Goal: Task Accomplishment & Management: Use online tool/utility

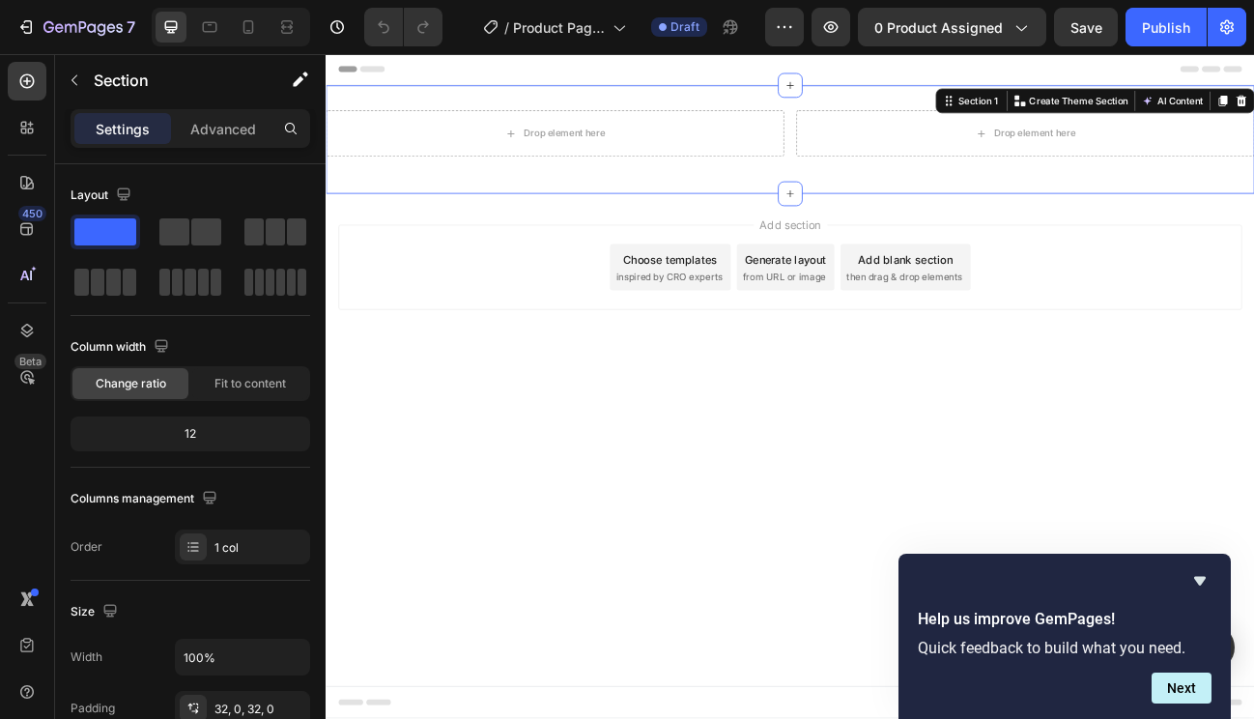
click at [637, 111] on div "Drop element here Drop element here Row Section 1 You can create reusable secti…" at bounding box center [906, 161] width 1160 height 135
click at [246, 129] on p "Advanced" at bounding box center [223, 129] width 66 height 20
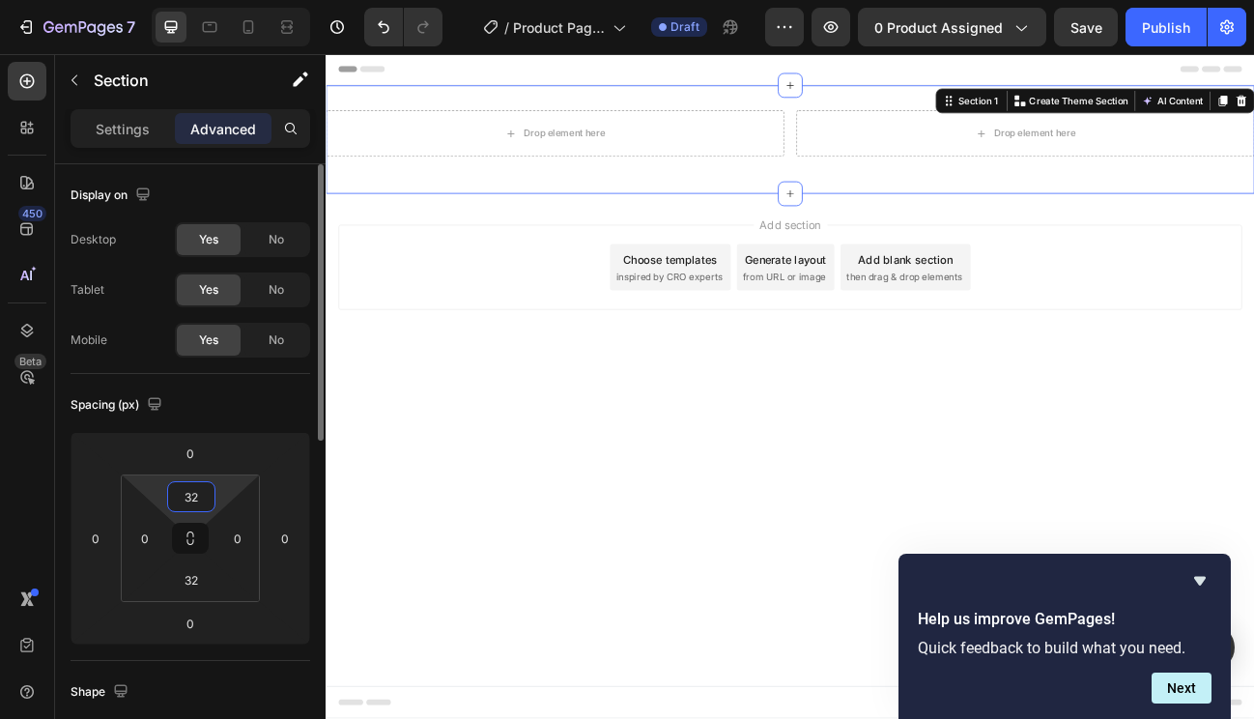
click at [195, 495] on input "32" at bounding box center [191, 496] width 39 height 29
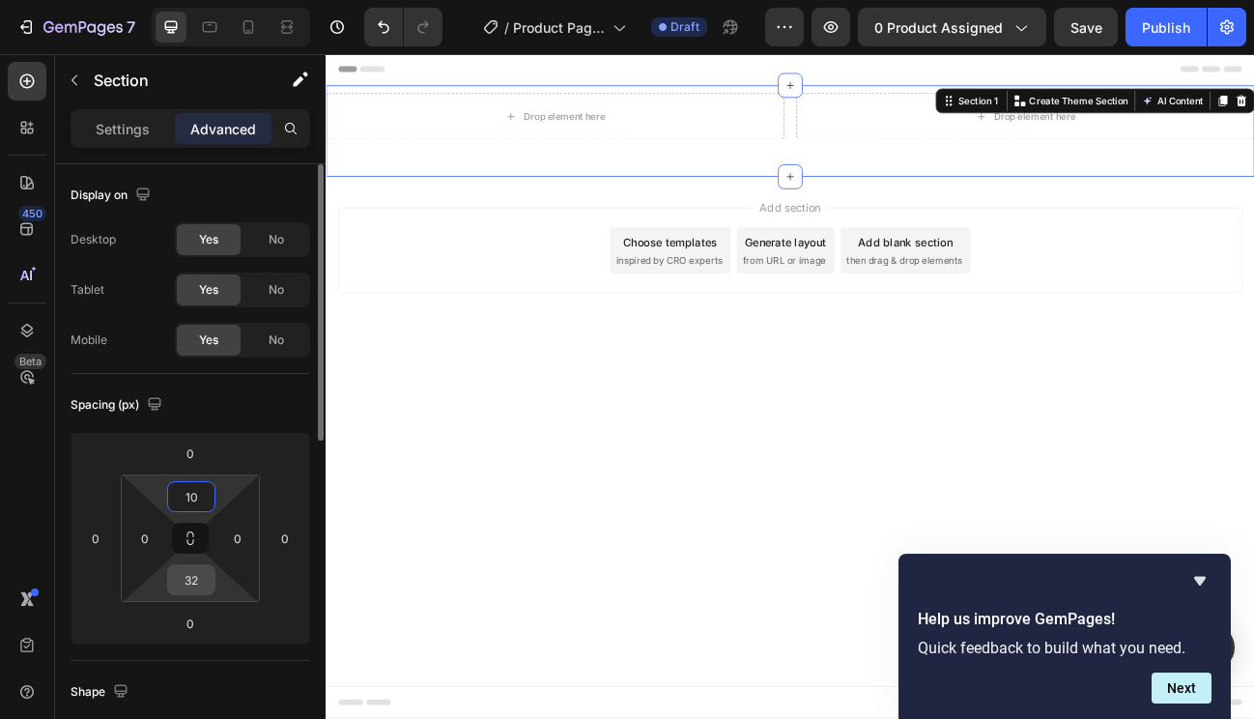
type input "10"
click at [191, 589] on input "32" at bounding box center [191, 579] width 39 height 29
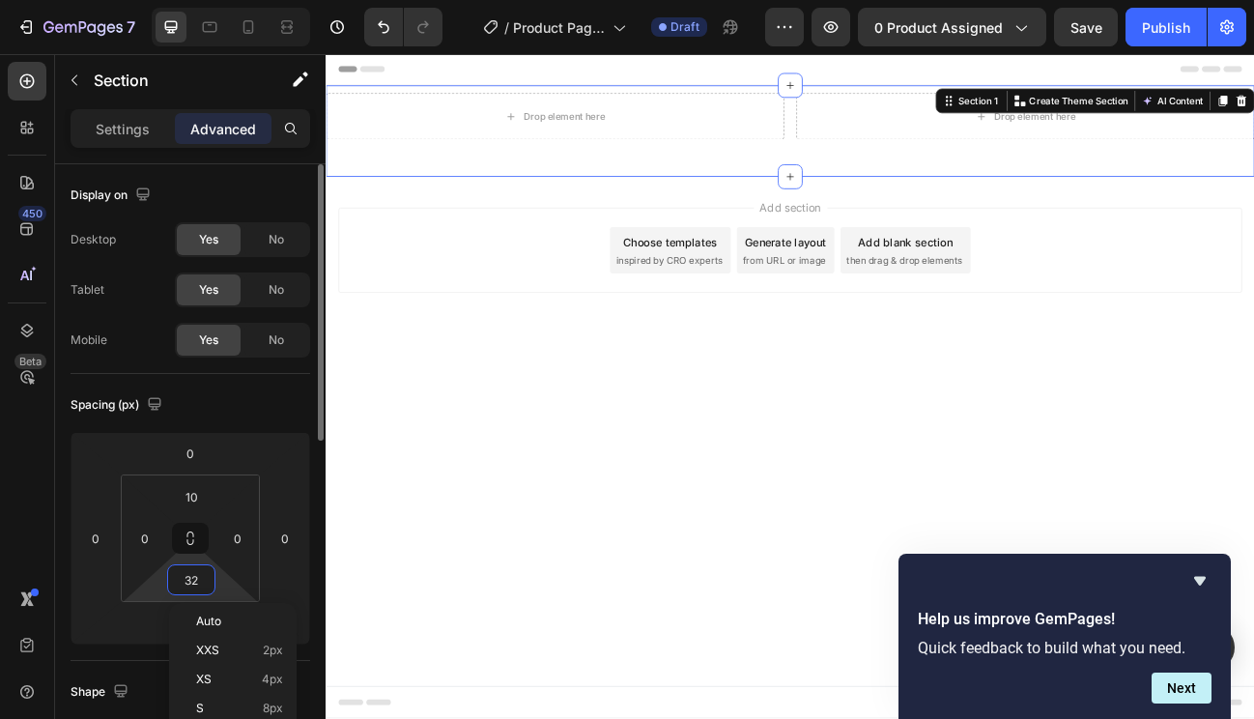
click at [191, 589] on input "32" at bounding box center [191, 579] width 39 height 29
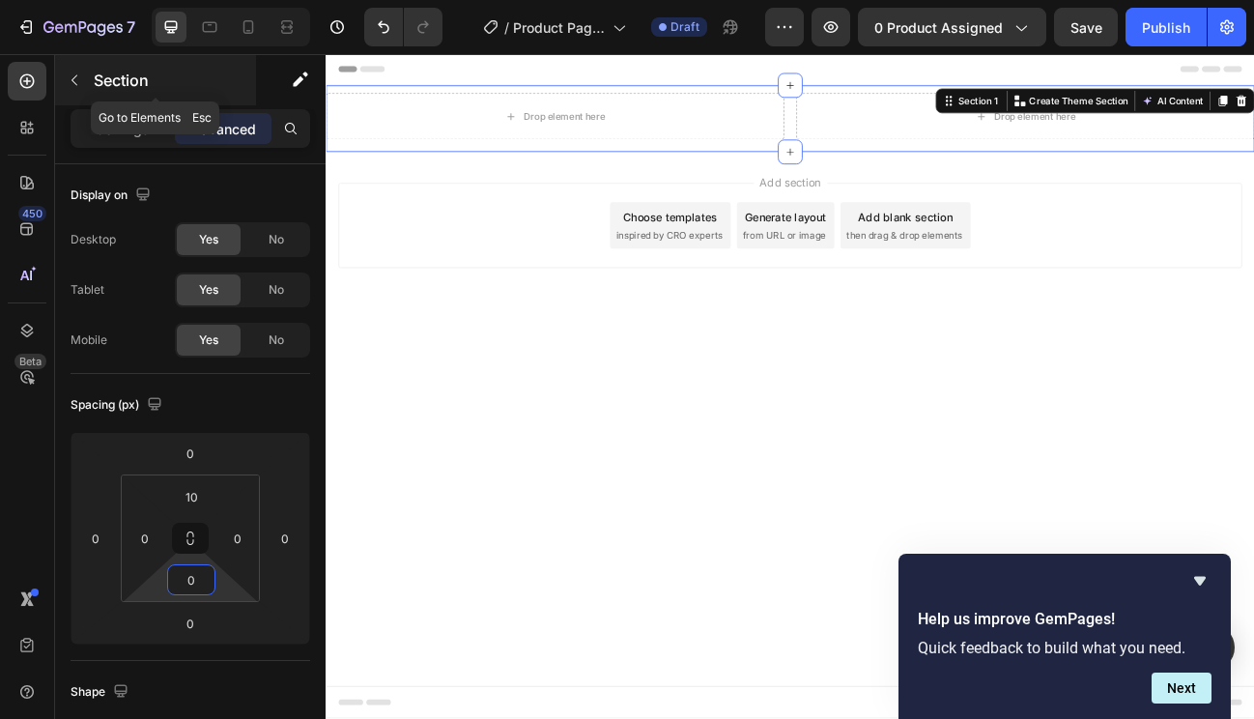
type input "0"
click at [116, 88] on p "Section" at bounding box center [173, 80] width 158 height 23
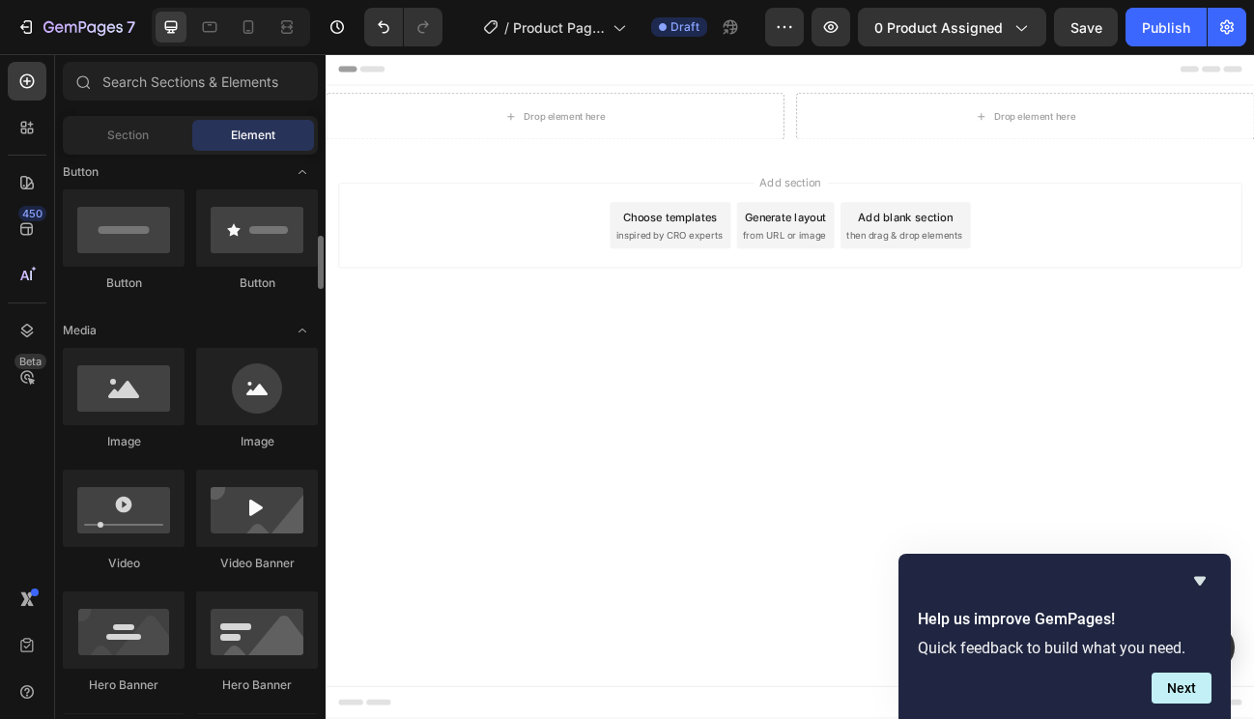
scroll to position [504, 0]
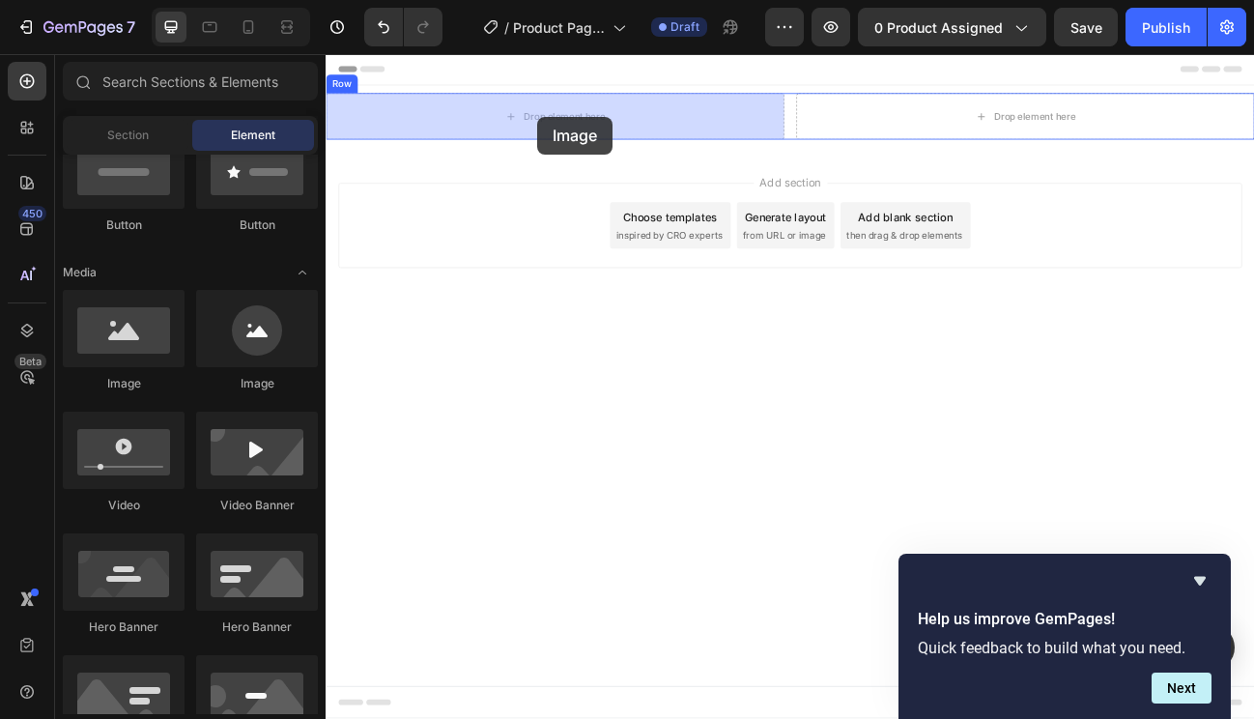
drag, startPoint x: 457, startPoint y: 385, endPoint x: 589, endPoint y: 131, distance: 285.3
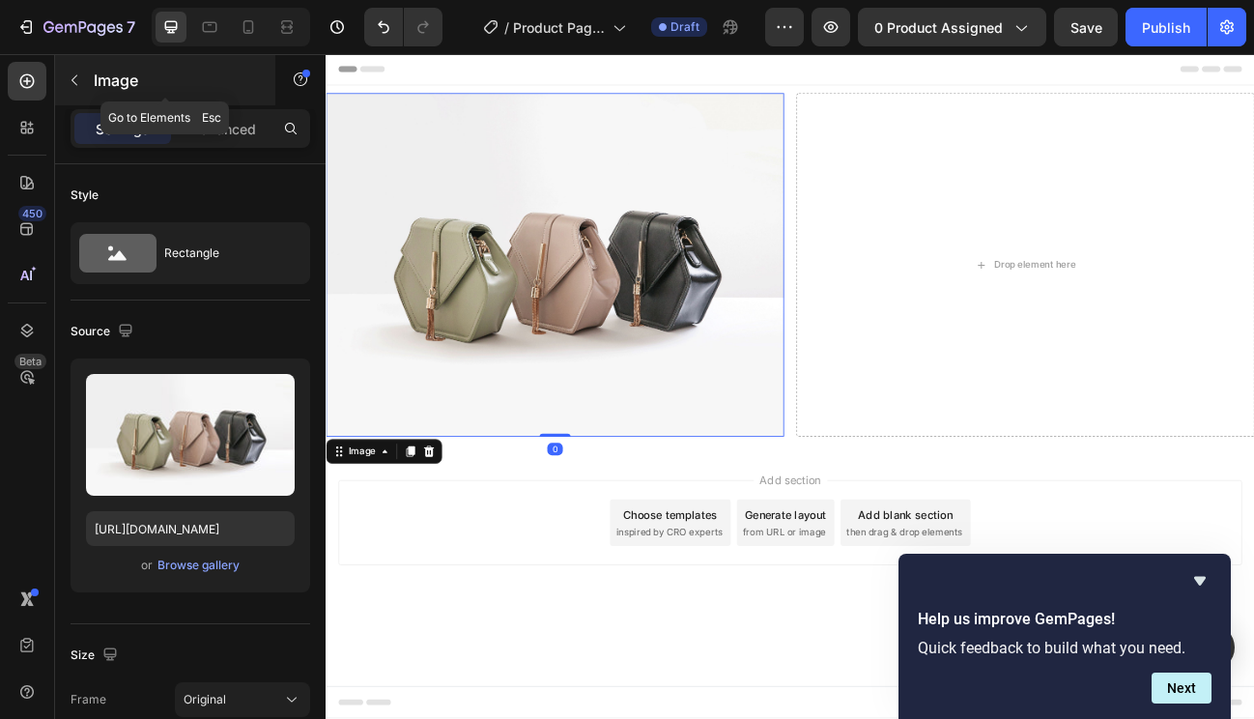
click at [95, 79] on p "Image" at bounding box center [176, 80] width 164 height 23
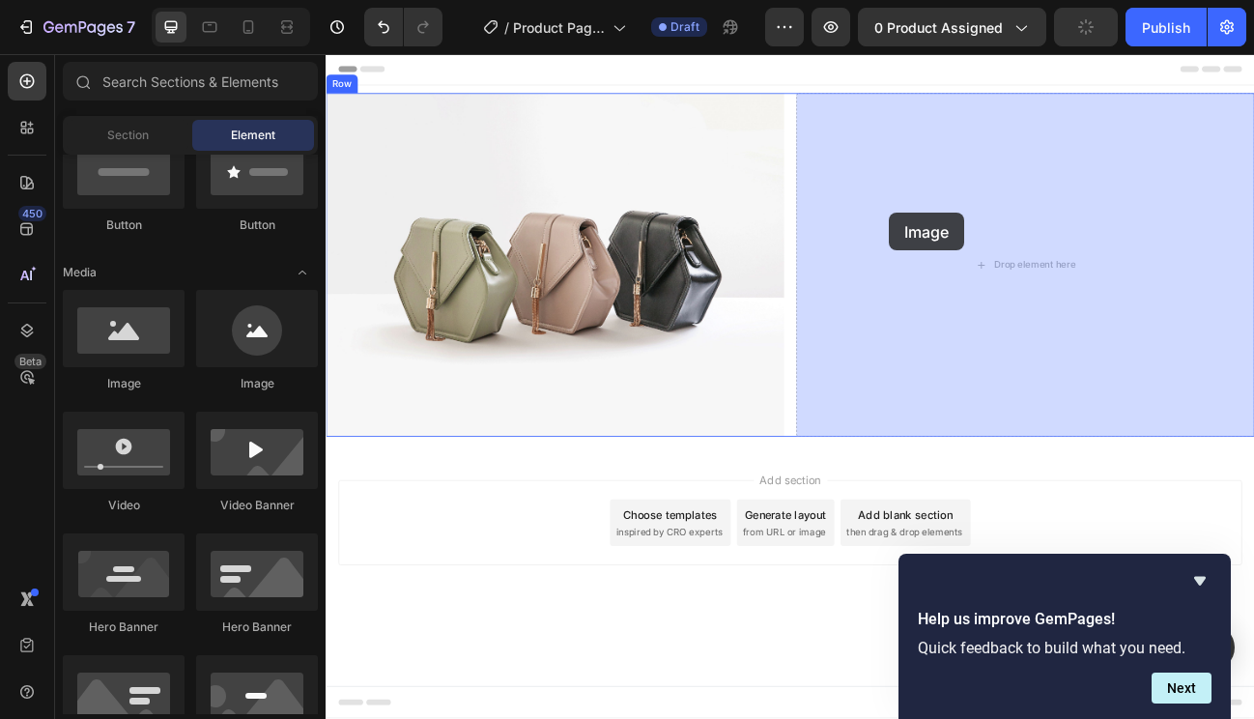
drag, startPoint x: 452, startPoint y: 380, endPoint x: 1028, endPoint y: 251, distance: 590.1
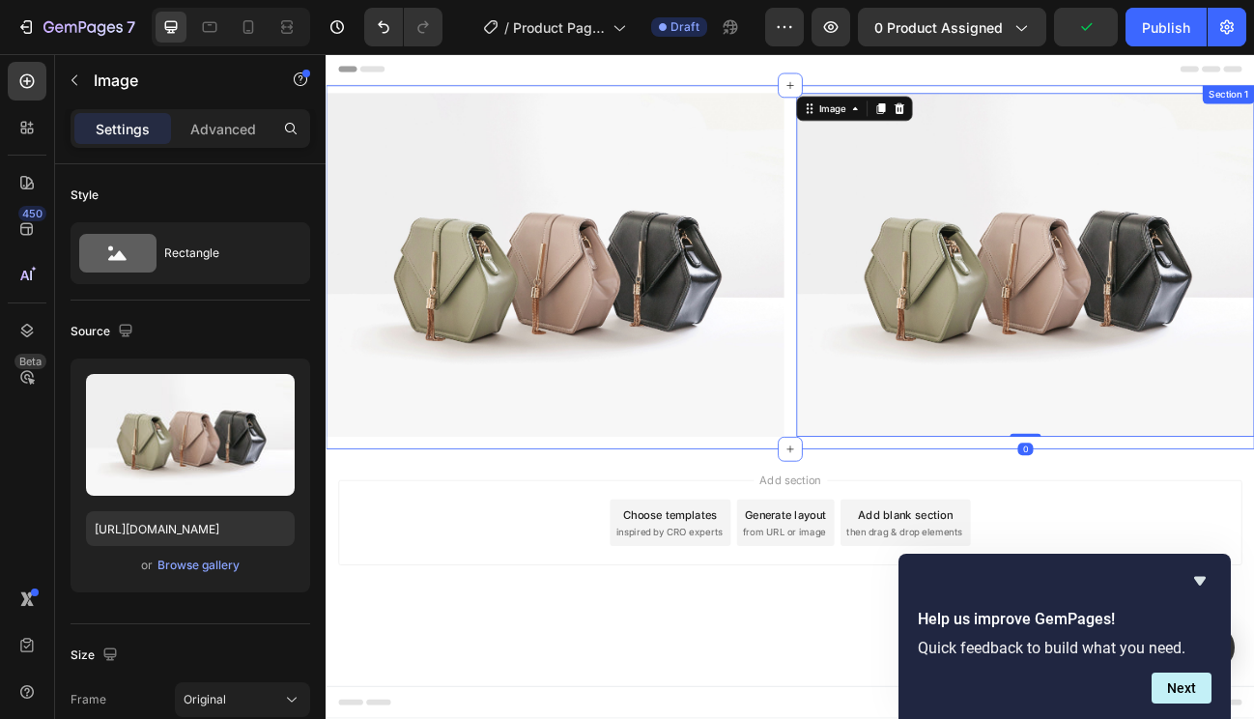
click at [865, 94] on div "Image Image 0 Row Section 1" at bounding box center [906, 321] width 1160 height 454
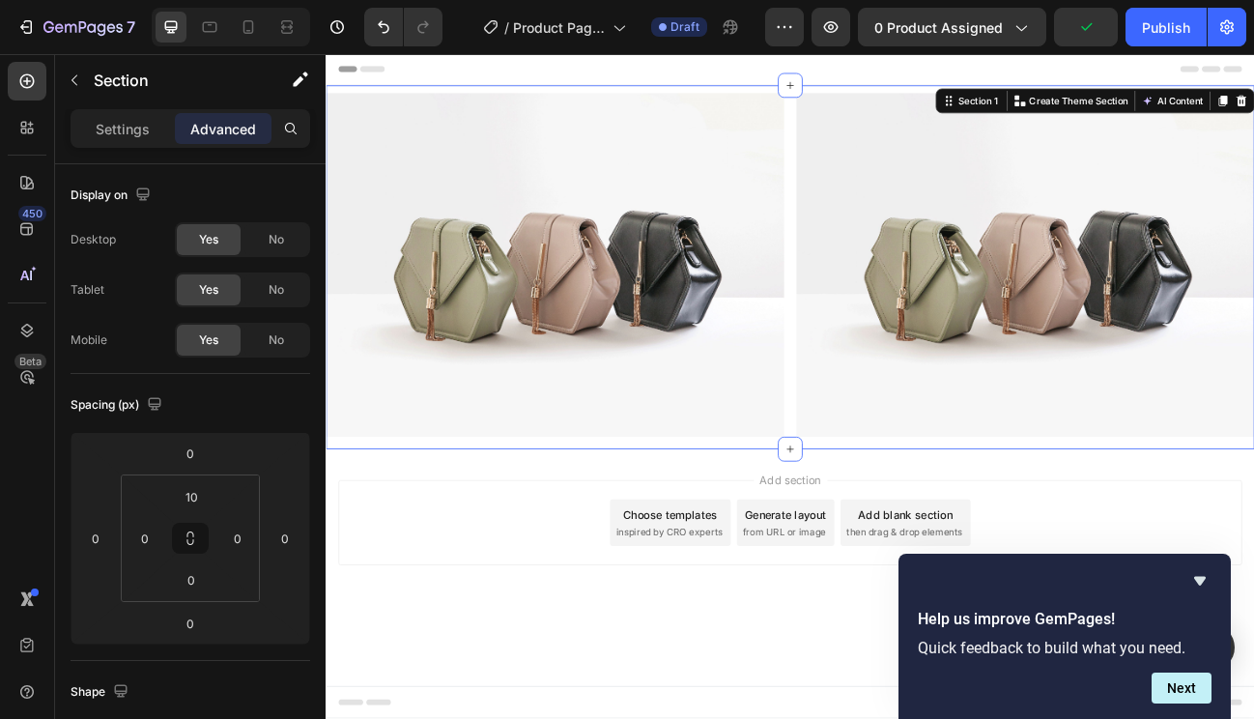
click at [375, 72] on span "Header" at bounding box center [383, 73] width 43 height 19
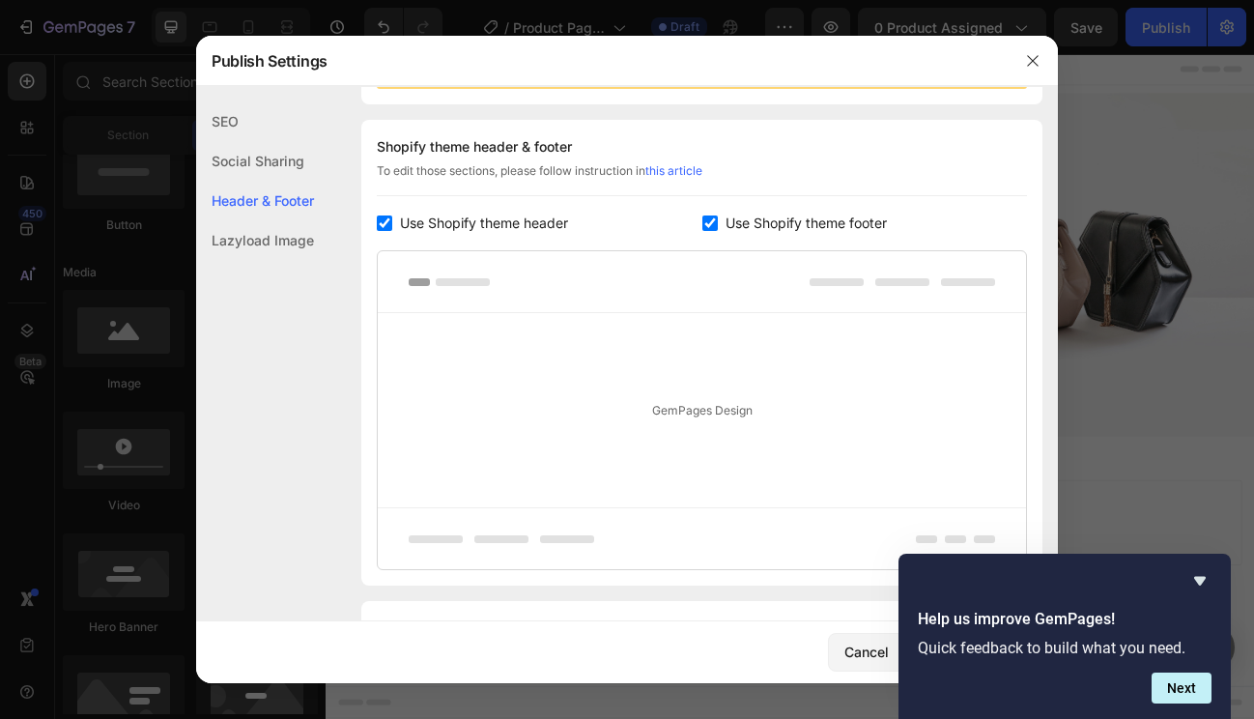
scroll to position [281, 0]
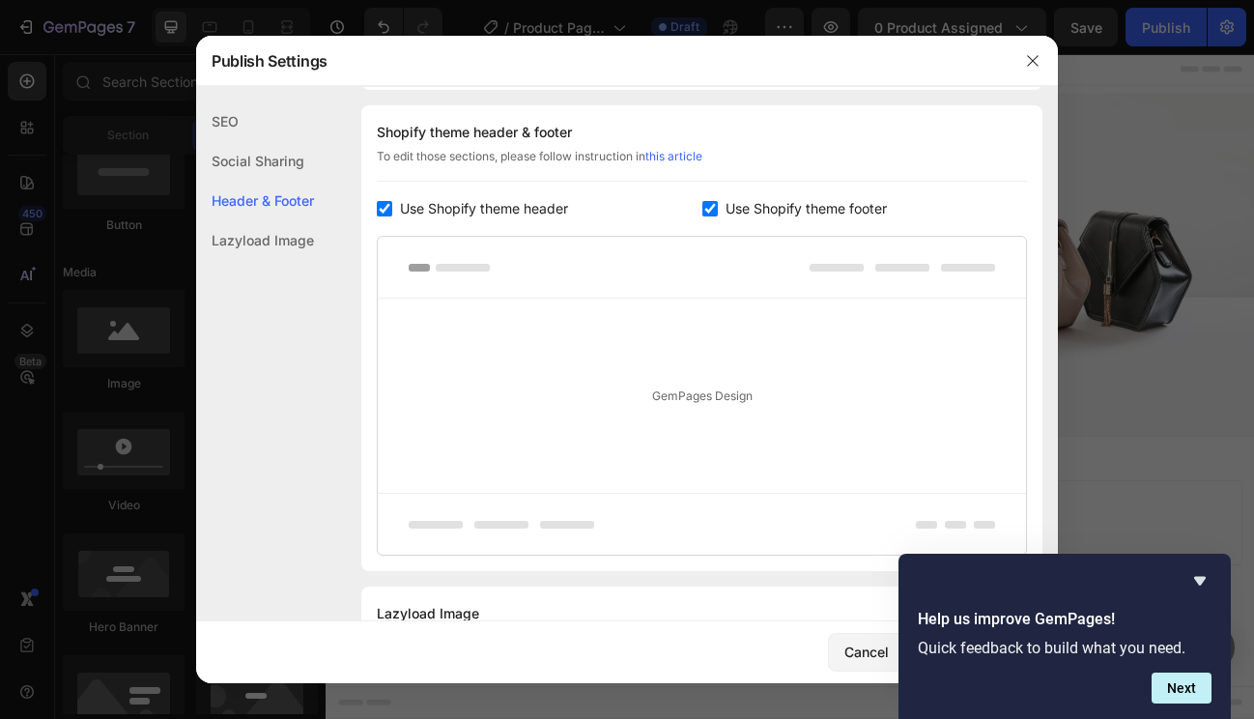
click at [438, 208] on span "Use Shopify theme header" at bounding box center [484, 208] width 168 height 23
checkbox input "false"
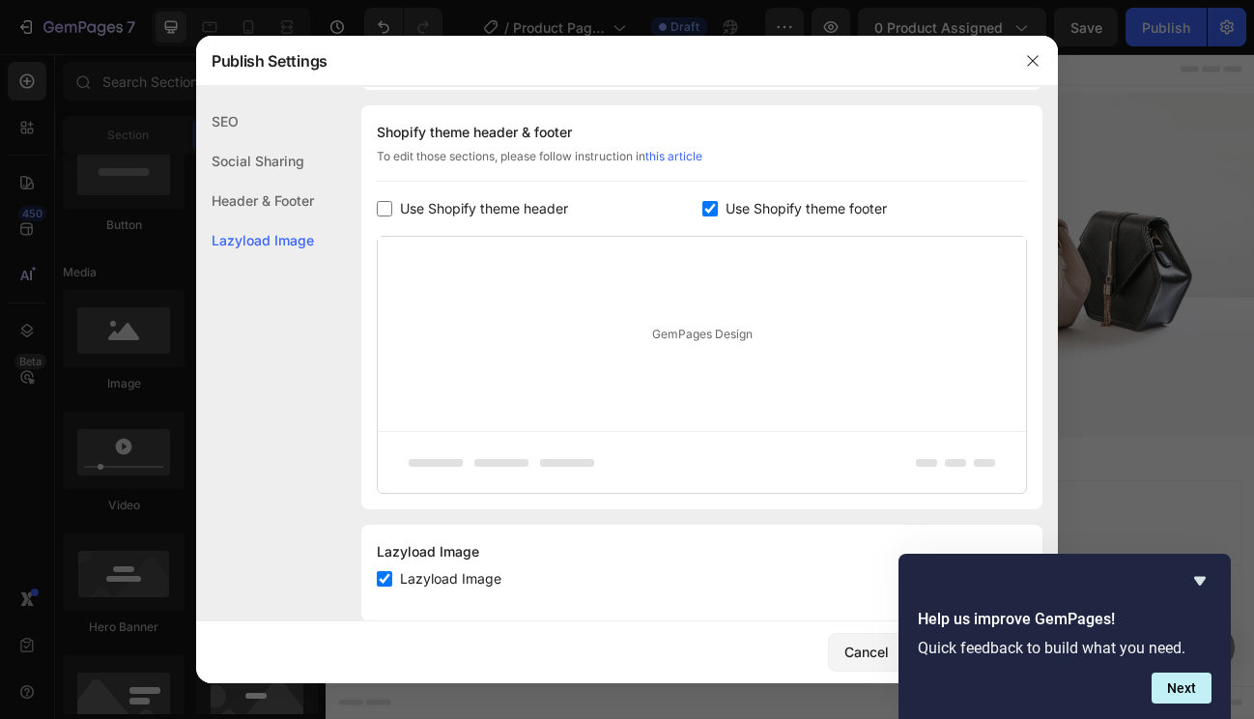
click at [727, 210] on span "Use Shopify theme footer" at bounding box center [806, 208] width 161 height 23
checkbox input "false"
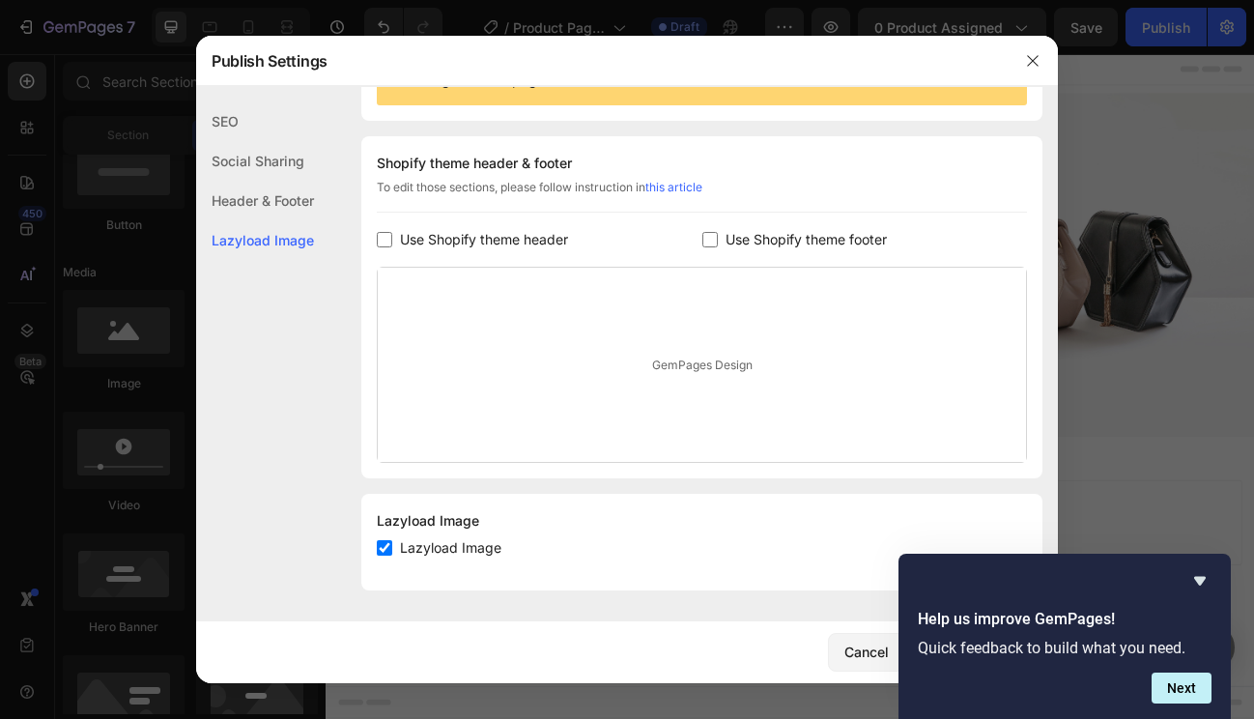
click at [492, 551] on span "Lazyload Image" at bounding box center [450, 547] width 101 height 23
checkbox input "false"
click at [1205, 577] on icon "Hide survey" at bounding box center [1200, 580] width 23 height 23
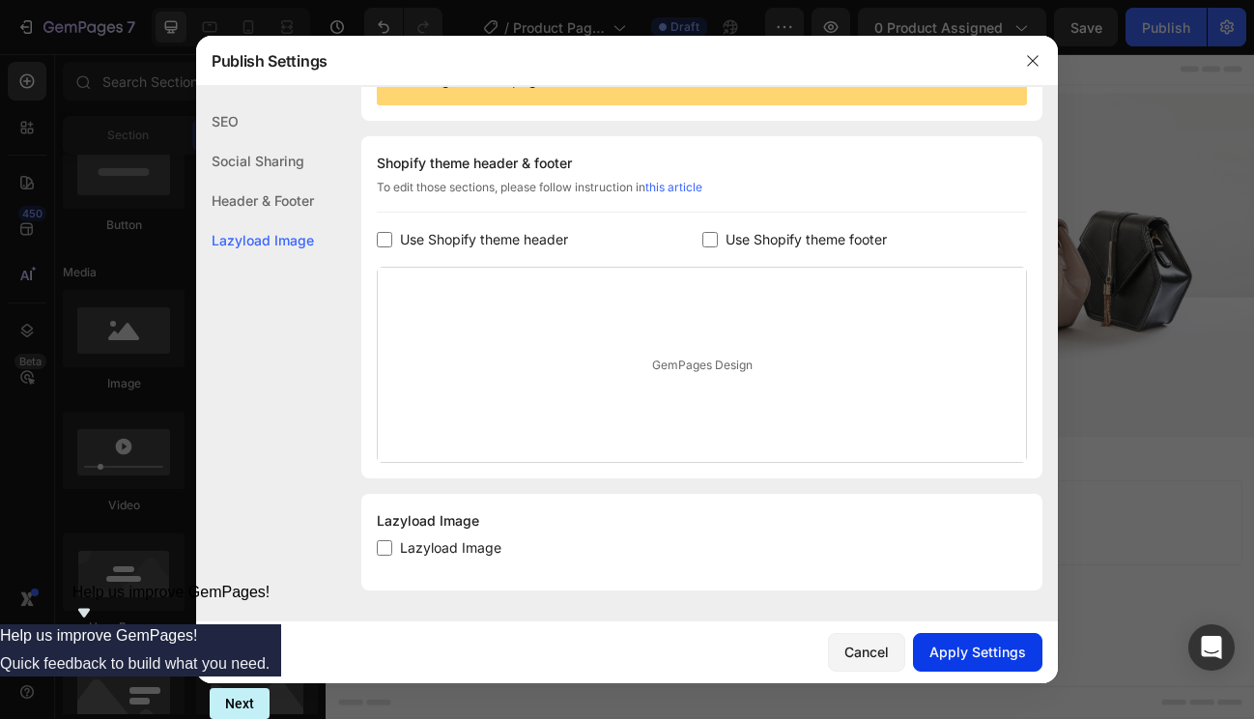
click at [1002, 642] on div "Apply Settings" at bounding box center [978, 652] width 97 height 20
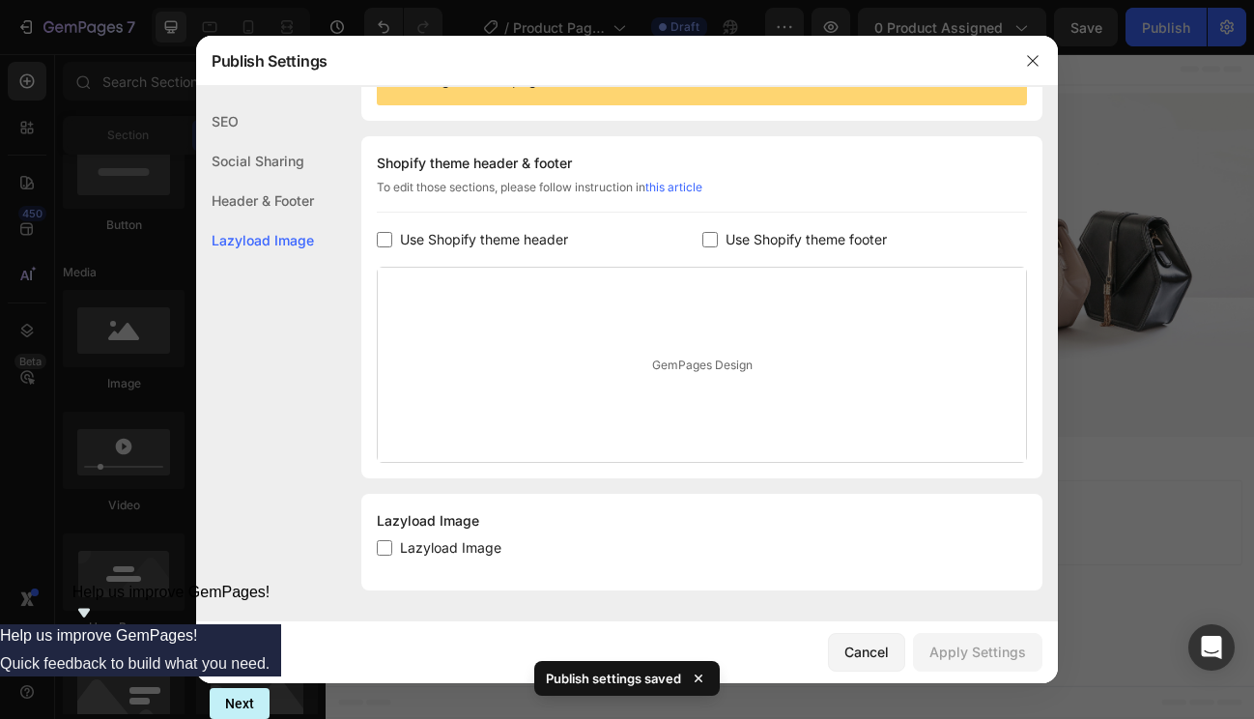
click at [1081, 483] on div at bounding box center [627, 359] width 1254 height 719
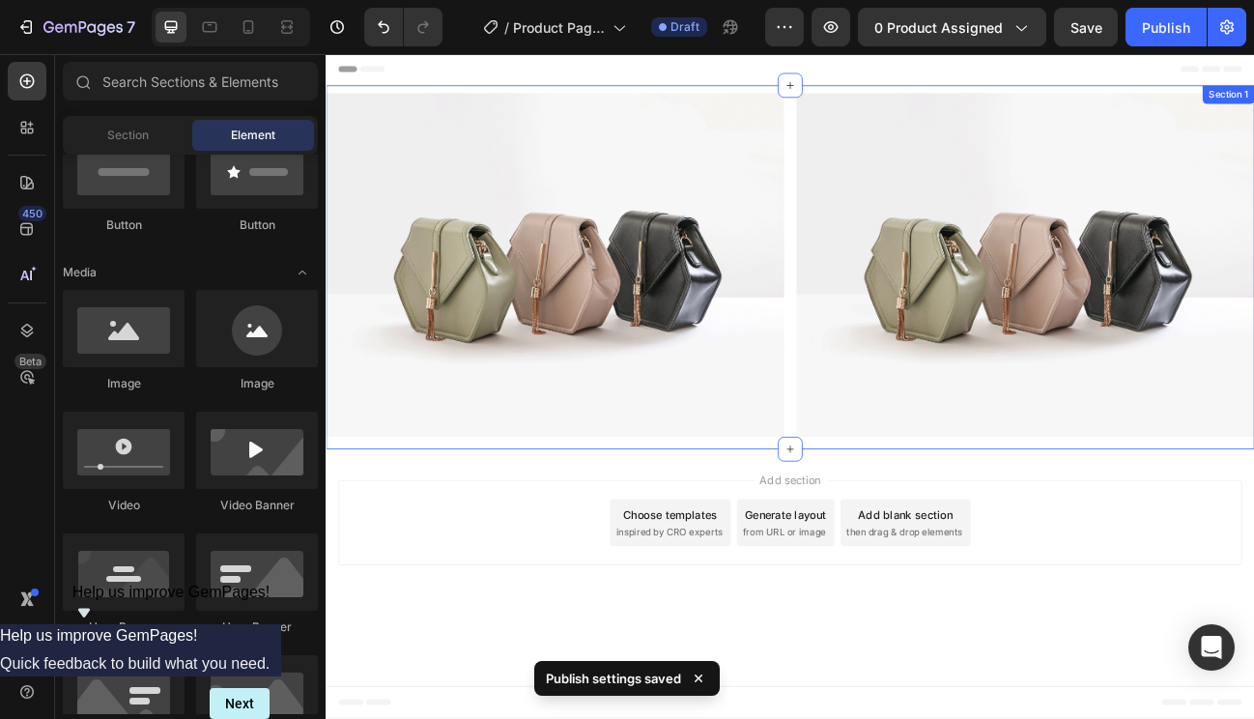
click at [407, 537] on div "Image Image Row" at bounding box center [906, 325] width 1160 height 445
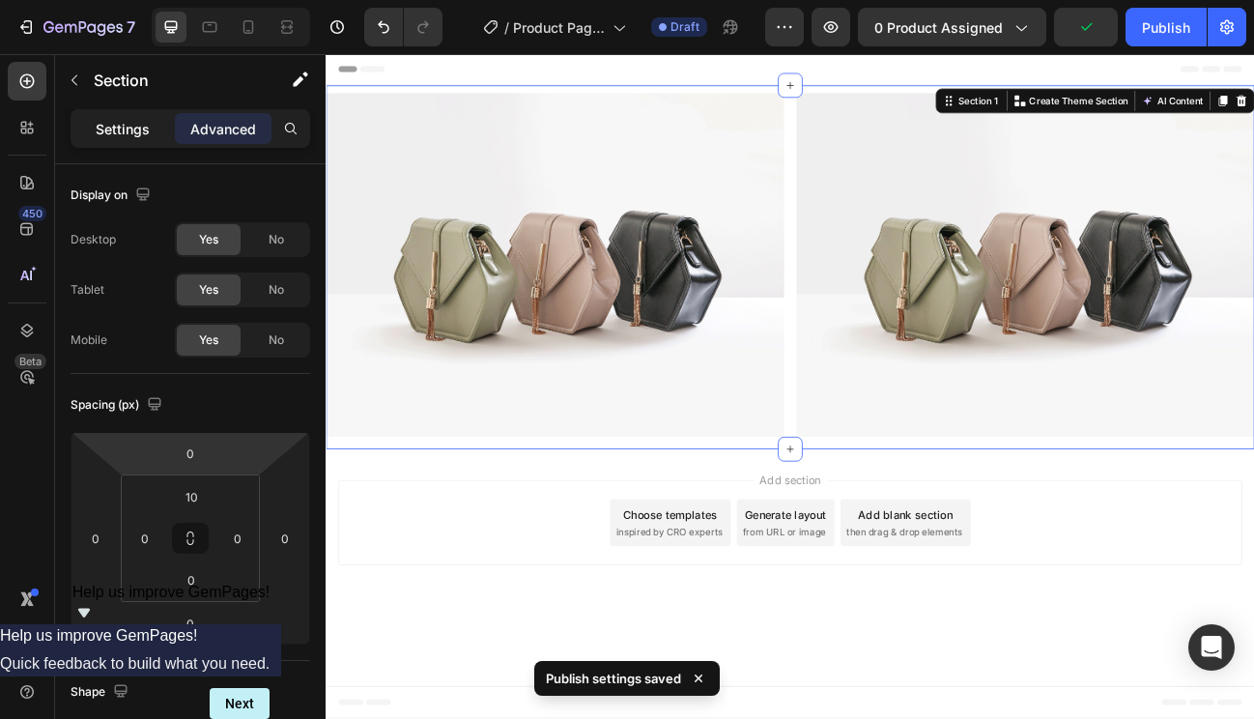
click at [116, 132] on p "Settings" at bounding box center [123, 129] width 54 height 20
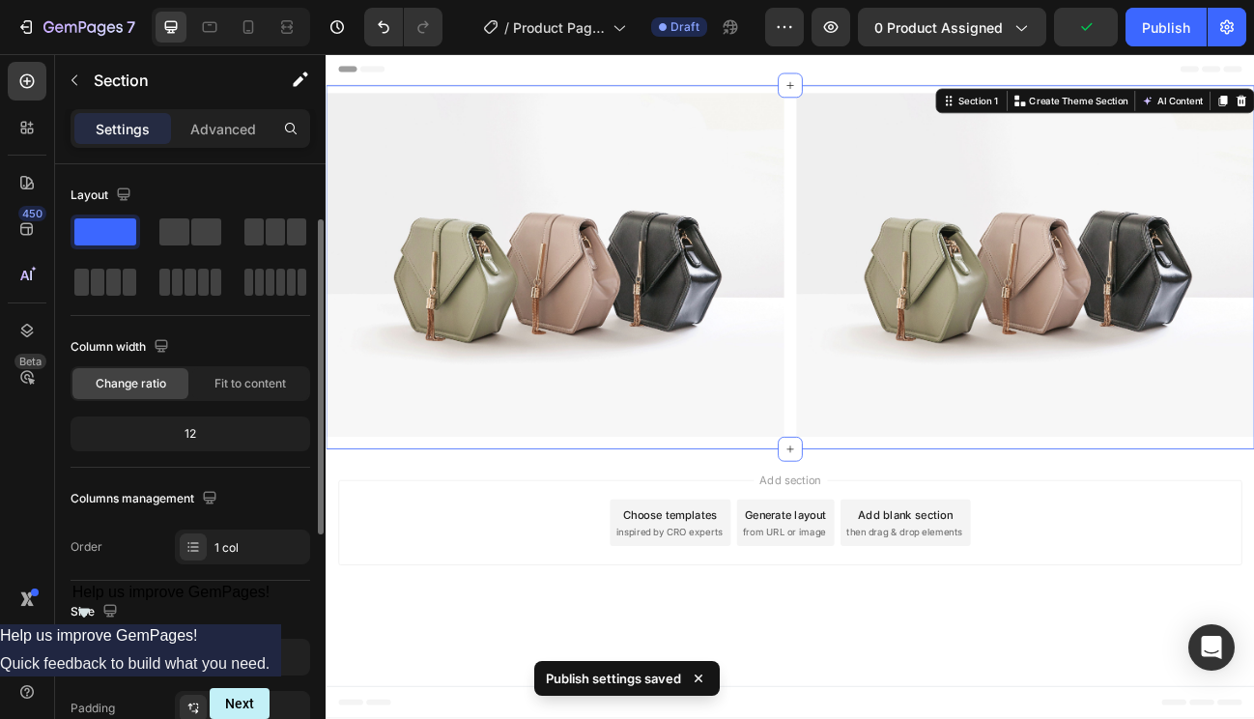
scroll to position [569, 0]
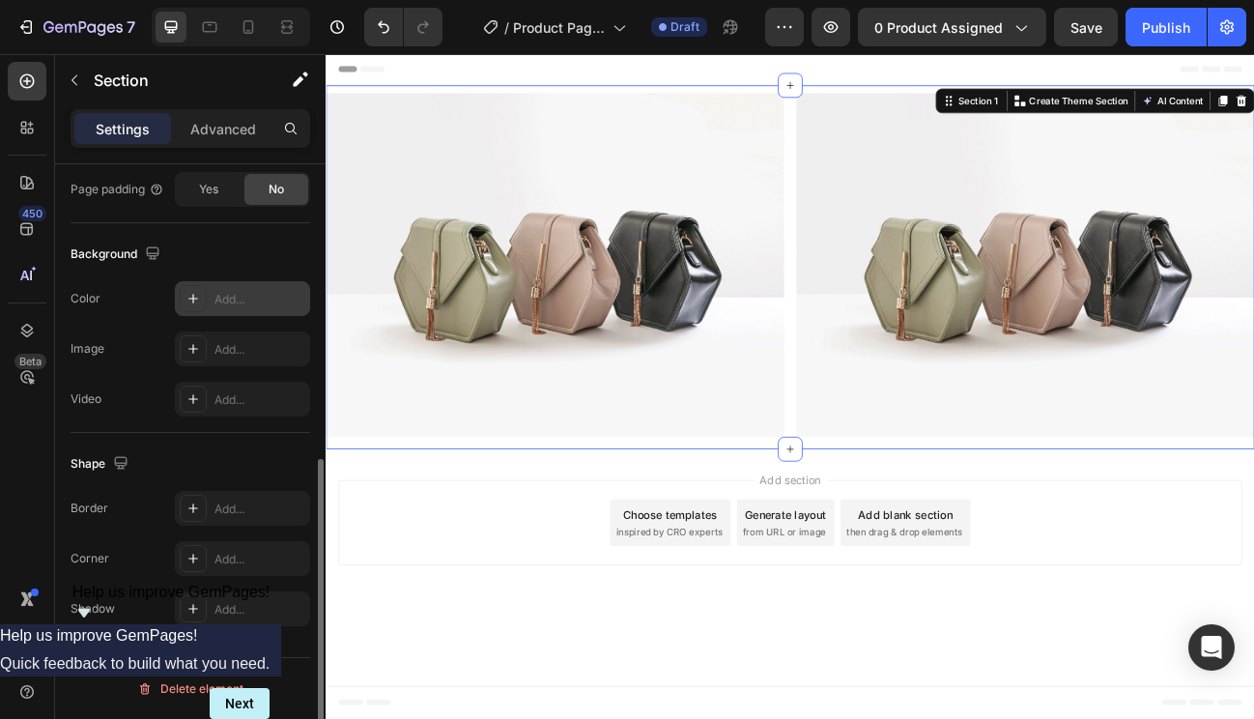
click at [244, 303] on div "Add..." at bounding box center [260, 299] width 91 height 17
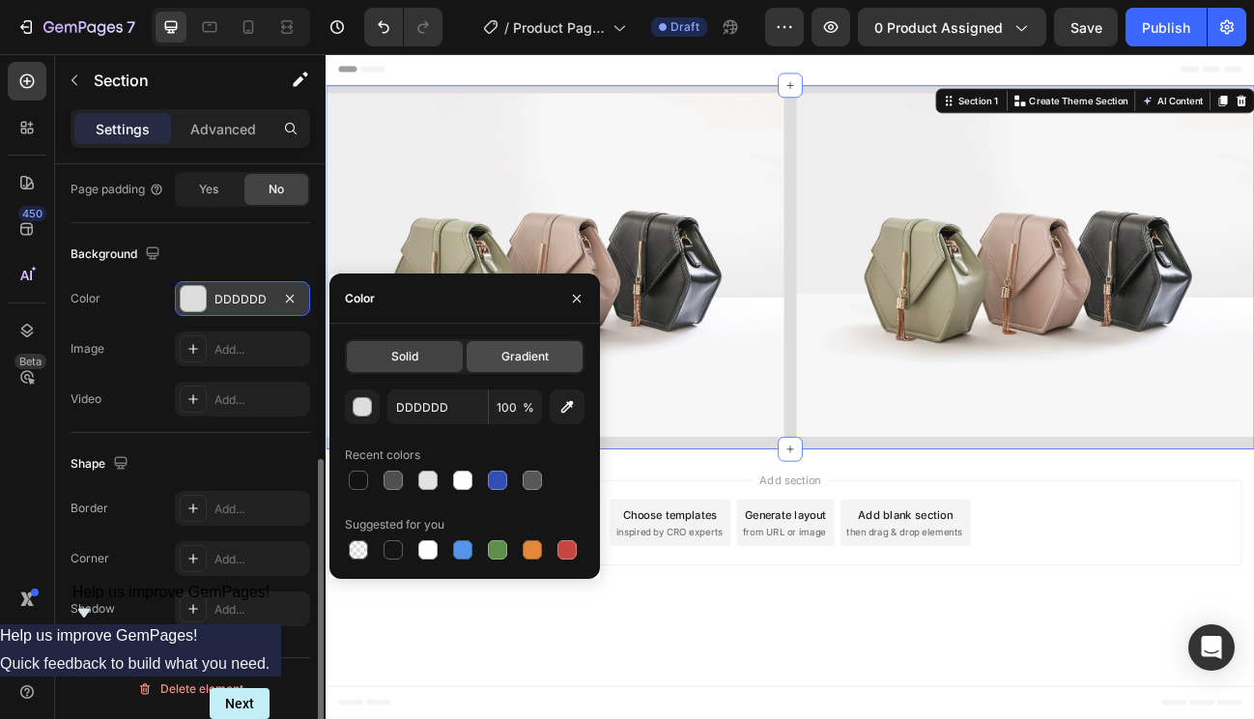
click at [514, 364] on span "Gradient" at bounding box center [525, 356] width 47 height 17
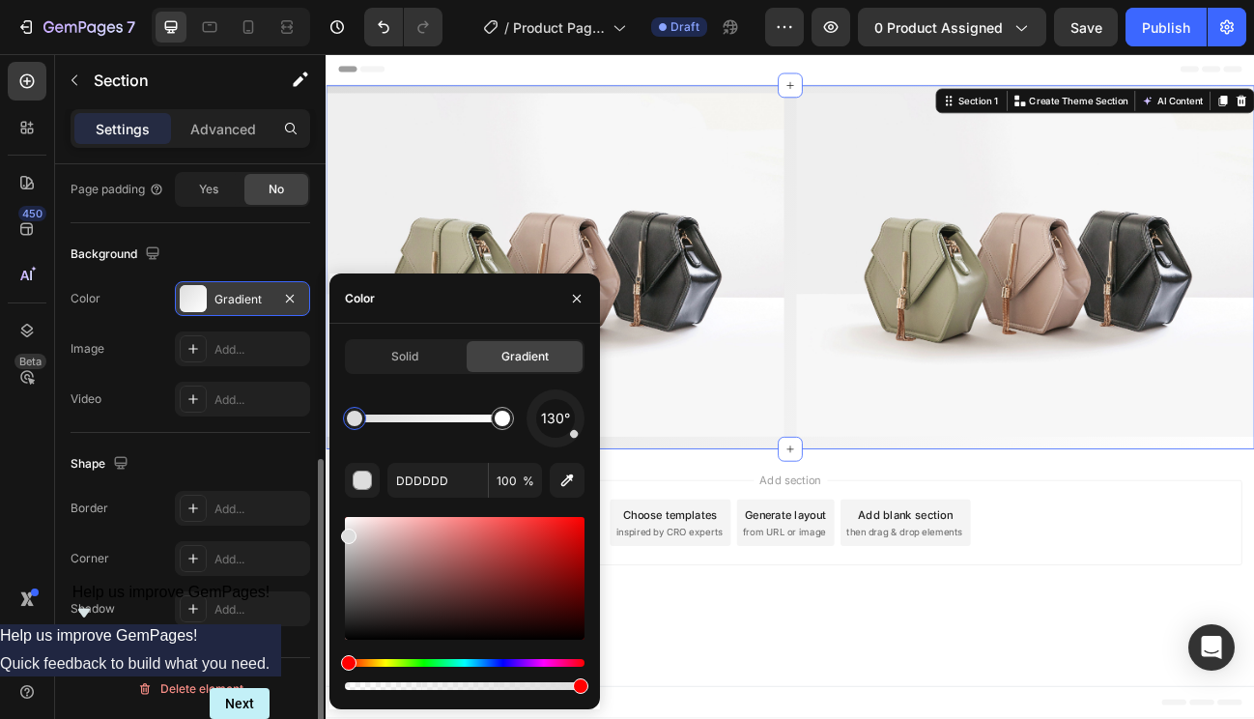
click at [356, 420] on div at bounding box center [354, 418] width 15 height 15
click at [413, 484] on input "DDDDDD" at bounding box center [438, 480] width 101 height 35
paste input "e6f0ff"
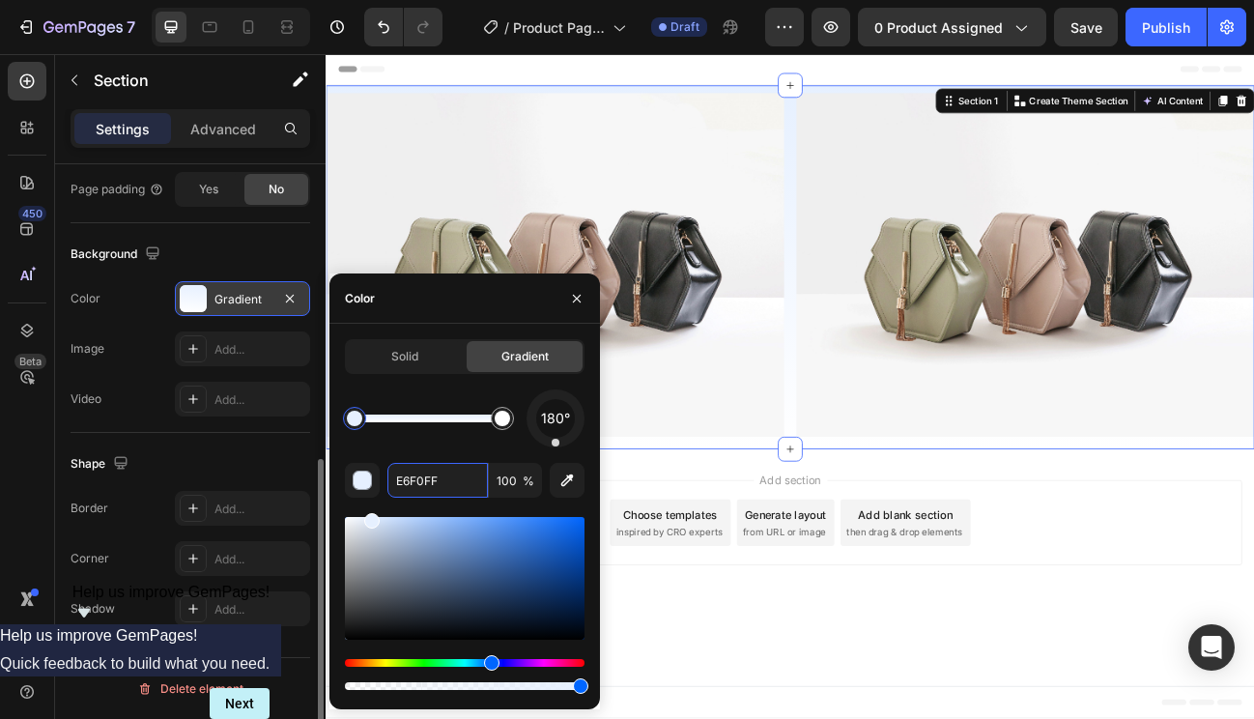
drag, startPoint x: 576, startPoint y: 438, endPoint x: 556, endPoint y: 448, distance: 22.9
click at [556, 448] on div "180° E6F0FF 100 %" at bounding box center [465, 541] width 240 height 304
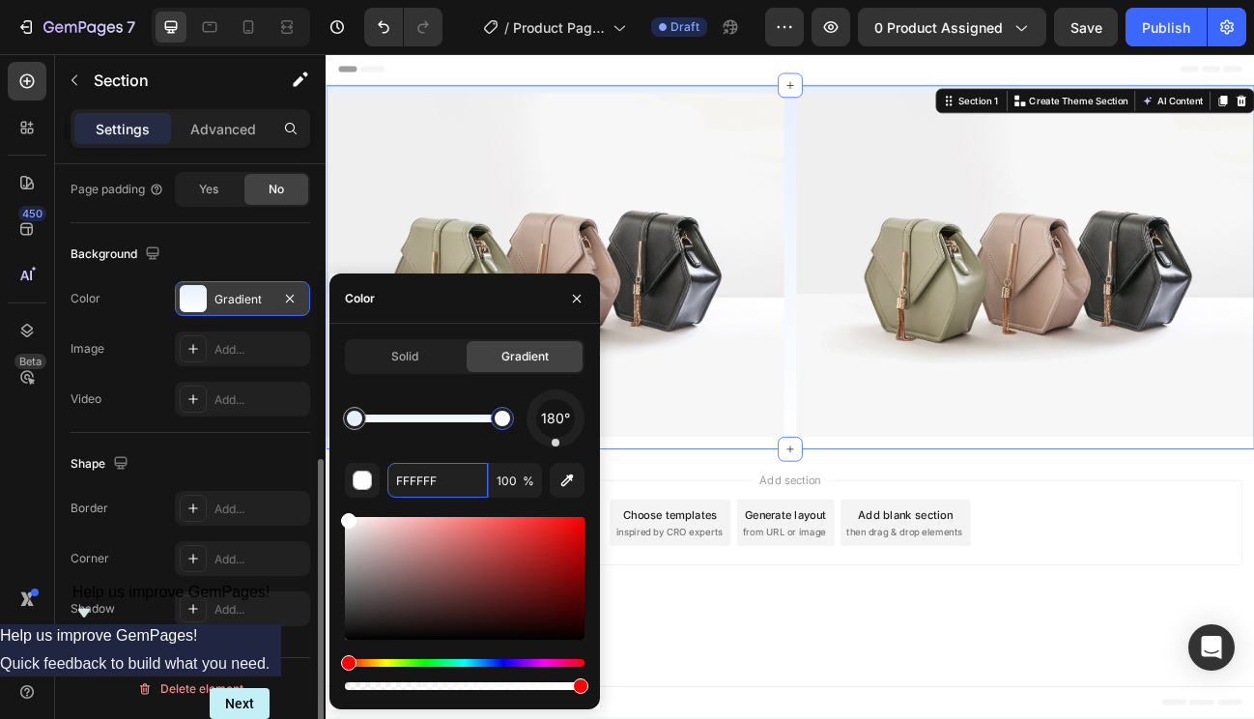
click at [503, 421] on div at bounding box center [502, 418] width 15 height 15
click at [446, 485] on input "FFFFFF" at bounding box center [438, 480] width 101 height 35
paste input "f3f4f6"
type input "f3f4f6"
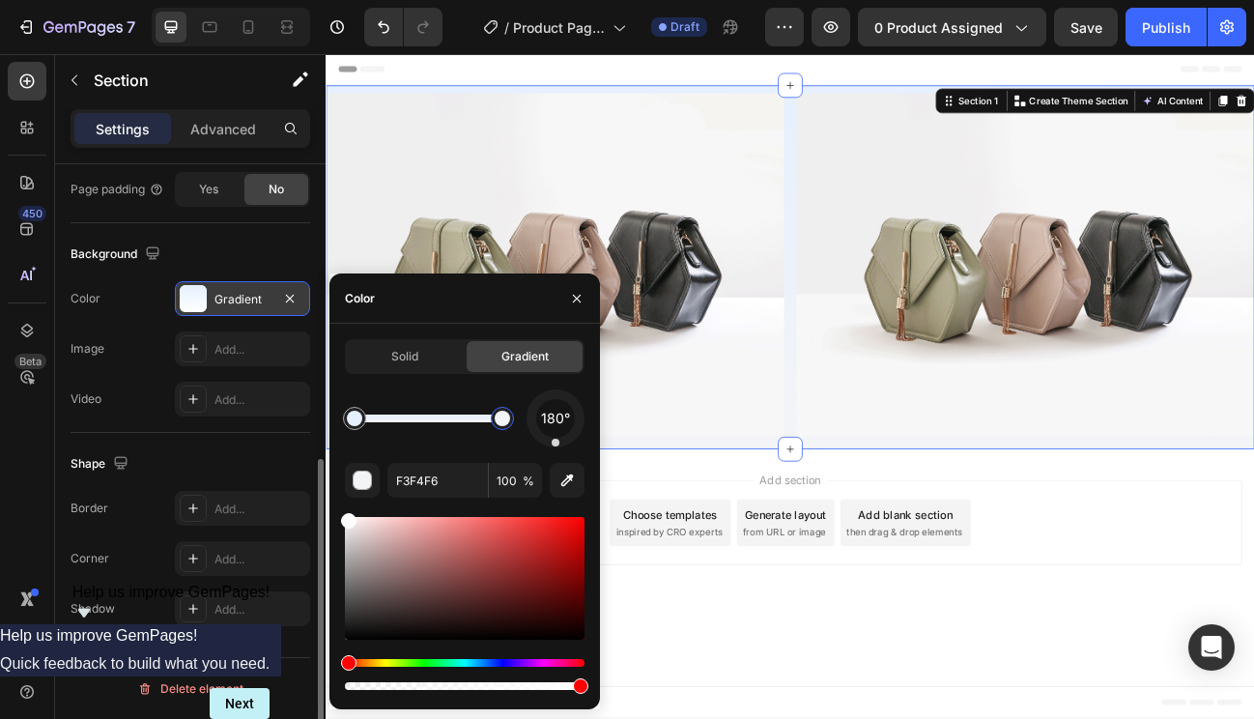
click at [879, 718] on body "Header Image Image Row Section 1 You can create reusable sections Create Theme …" at bounding box center [906, 469] width 1160 height 830
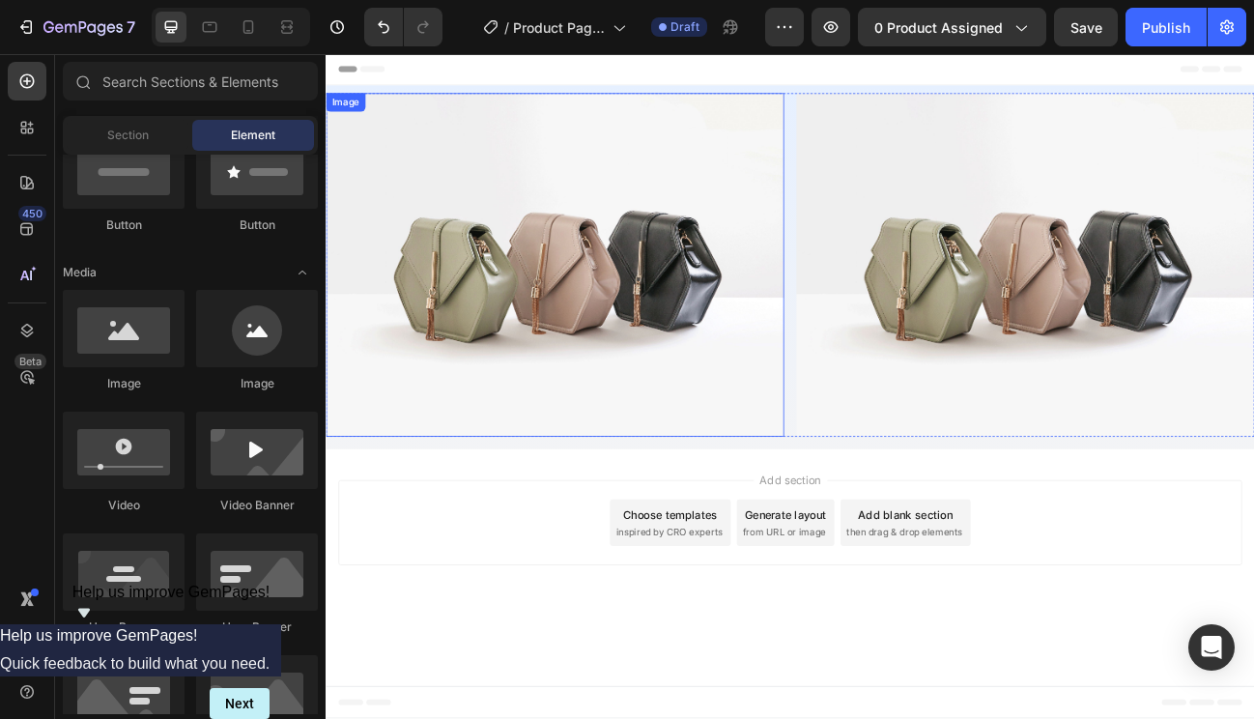
click at [741, 455] on img at bounding box center [612, 317] width 572 height 429
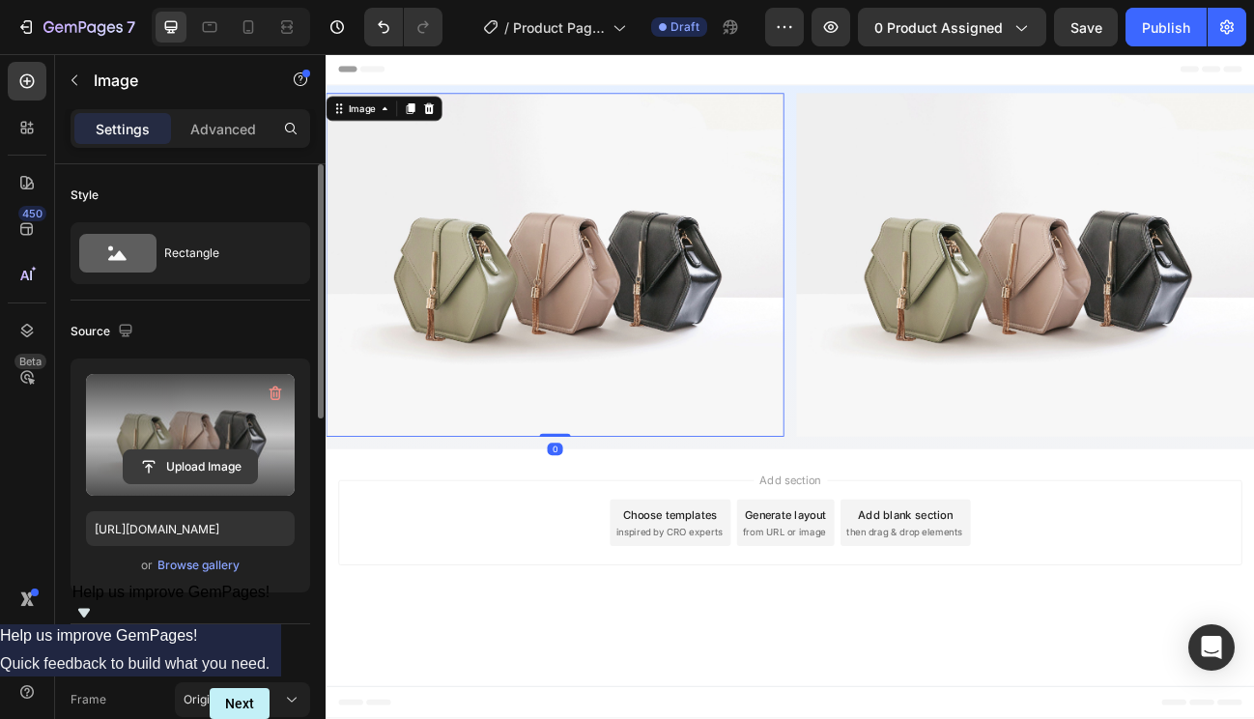
click at [229, 455] on input "file" at bounding box center [190, 466] width 133 height 33
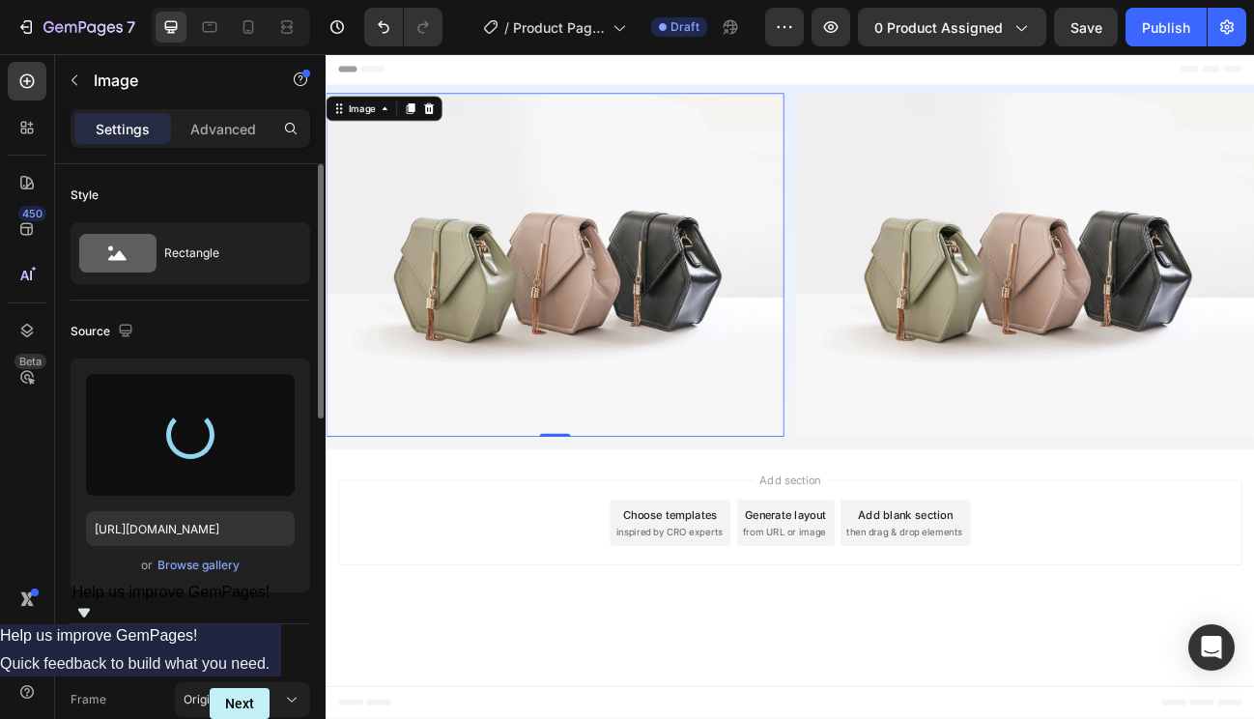
type input "[URL][DOMAIN_NAME]"
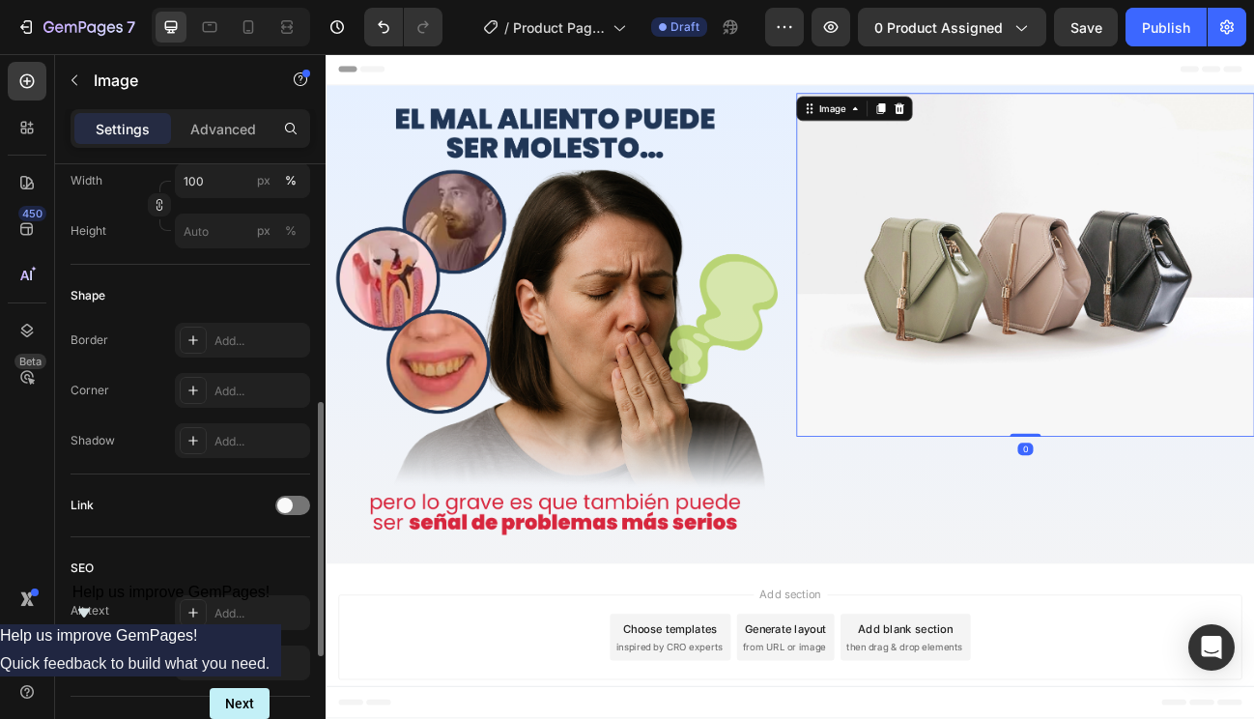
click at [1086, 423] on img at bounding box center [1199, 317] width 572 height 429
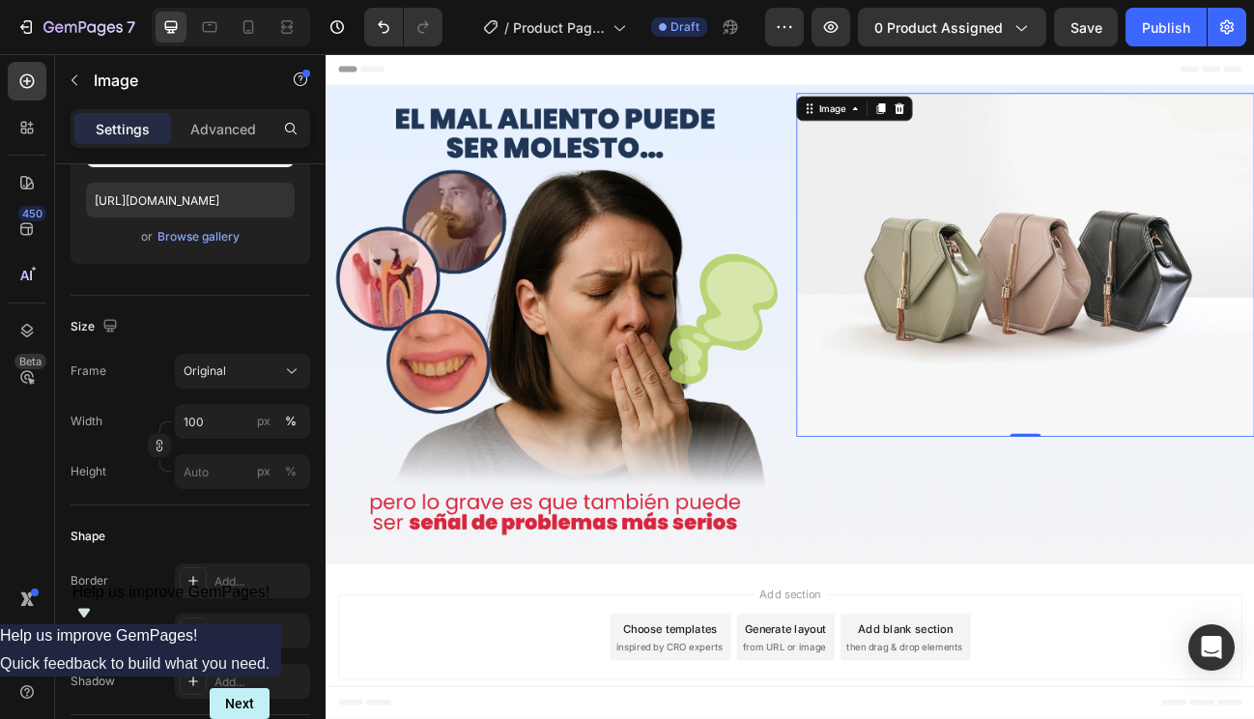
scroll to position [0, 0]
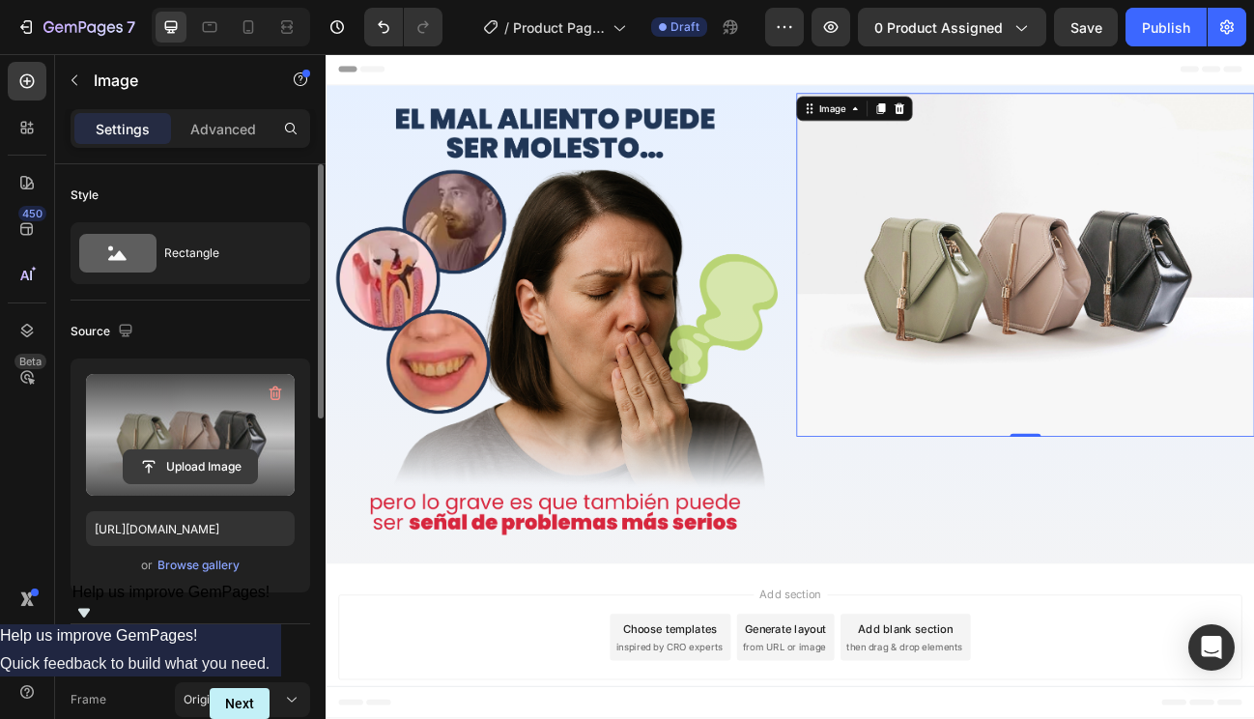
click at [195, 458] on input "file" at bounding box center [190, 466] width 133 height 33
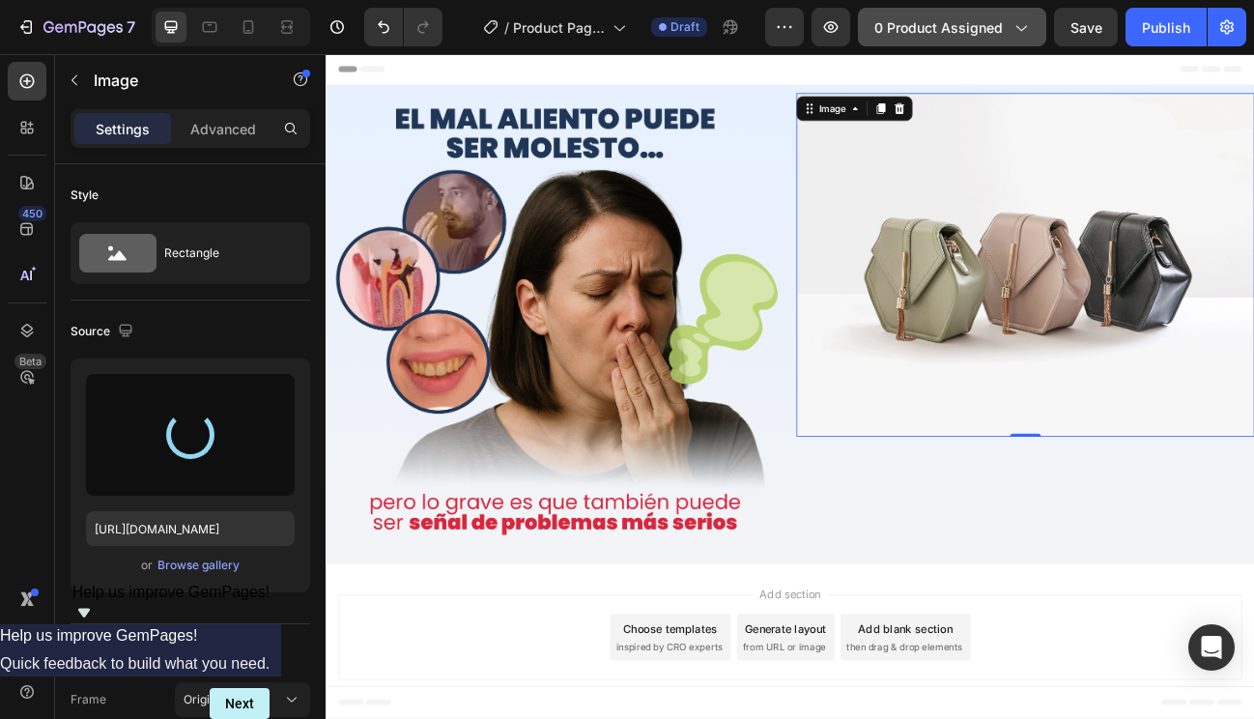
click at [912, 27] on span "0 product assigned" at bounding box center [939, 27] width 129 height 20
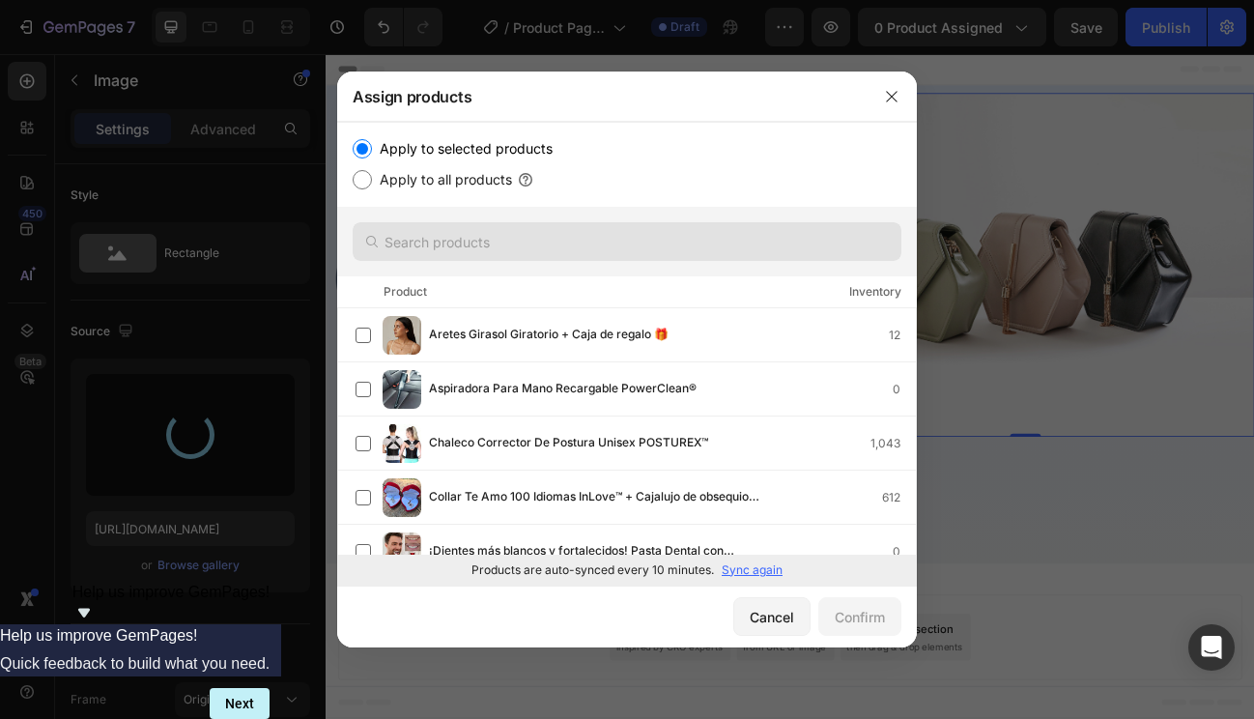
type input "[URL][DOMAIN_NAME]"
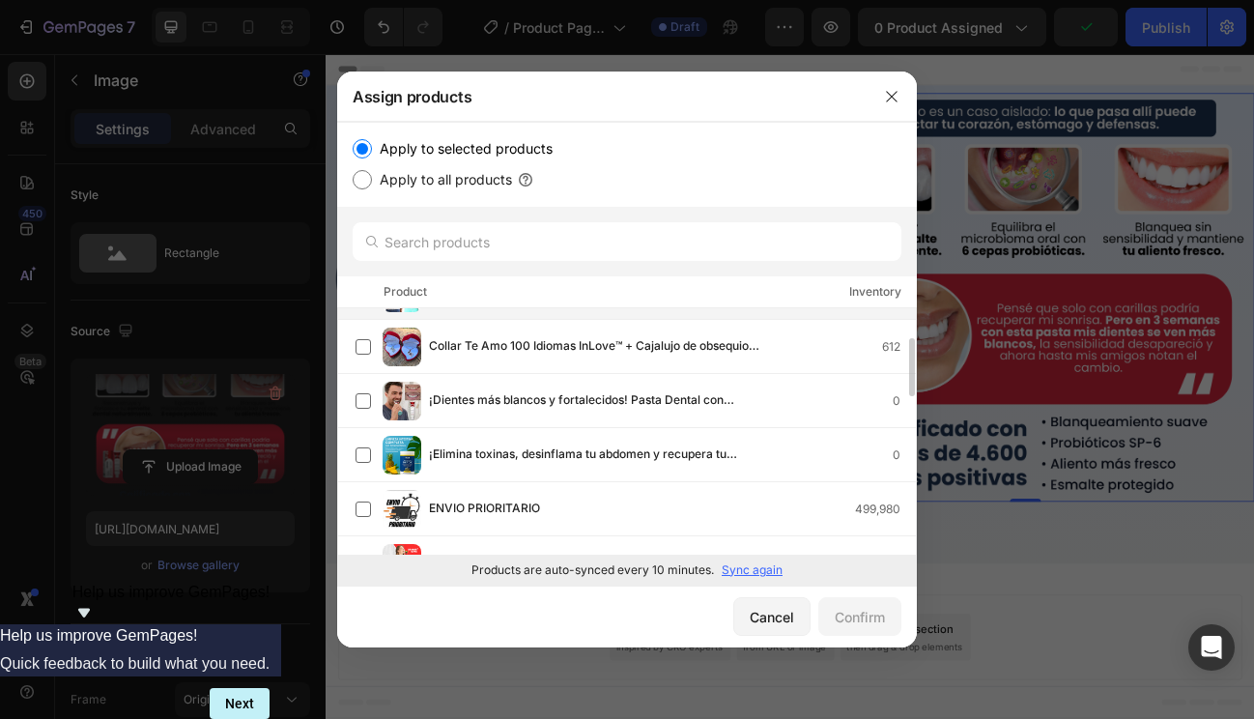
scroll to position [143, 0]
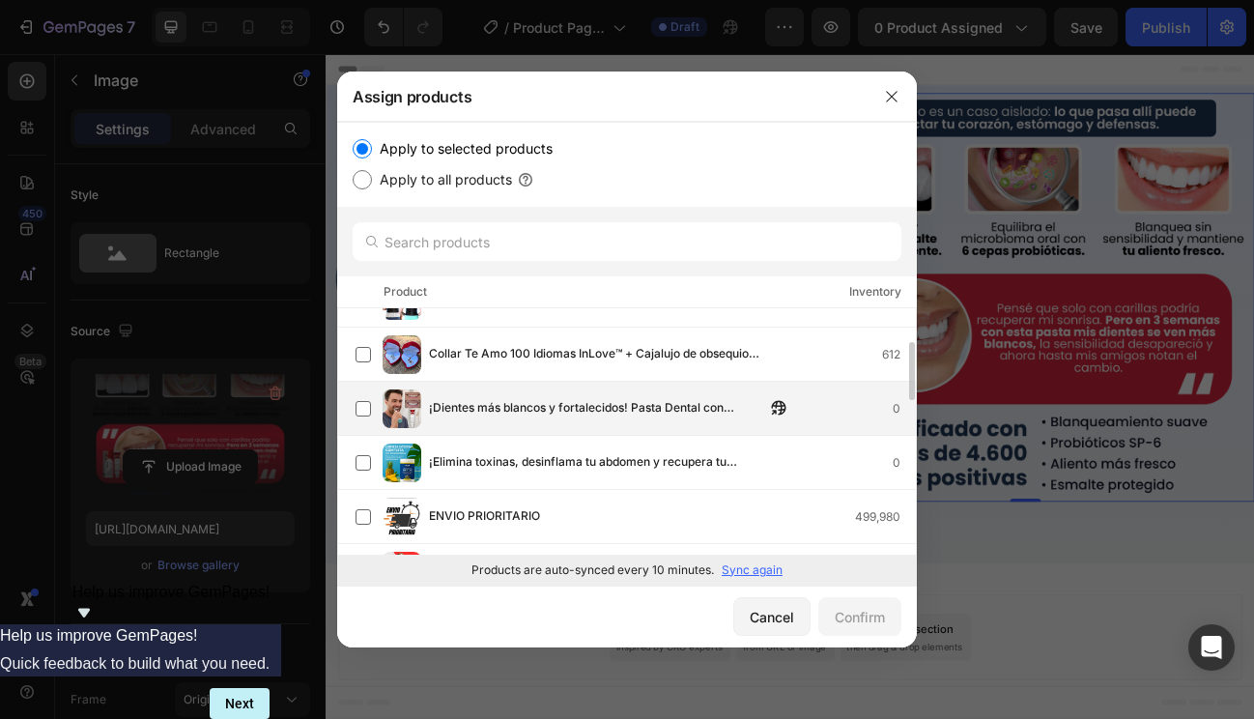
click at [570, 420] on div "¡Dientes más blancos y fortalecidos! Pasta Dental con Probióticos SP-6 PureSmil…" at bounding box center [636, 408] width 560 height 39
click at [843, 618] on div "Confirm" at bounding box center [860, 617] width 50 height 20
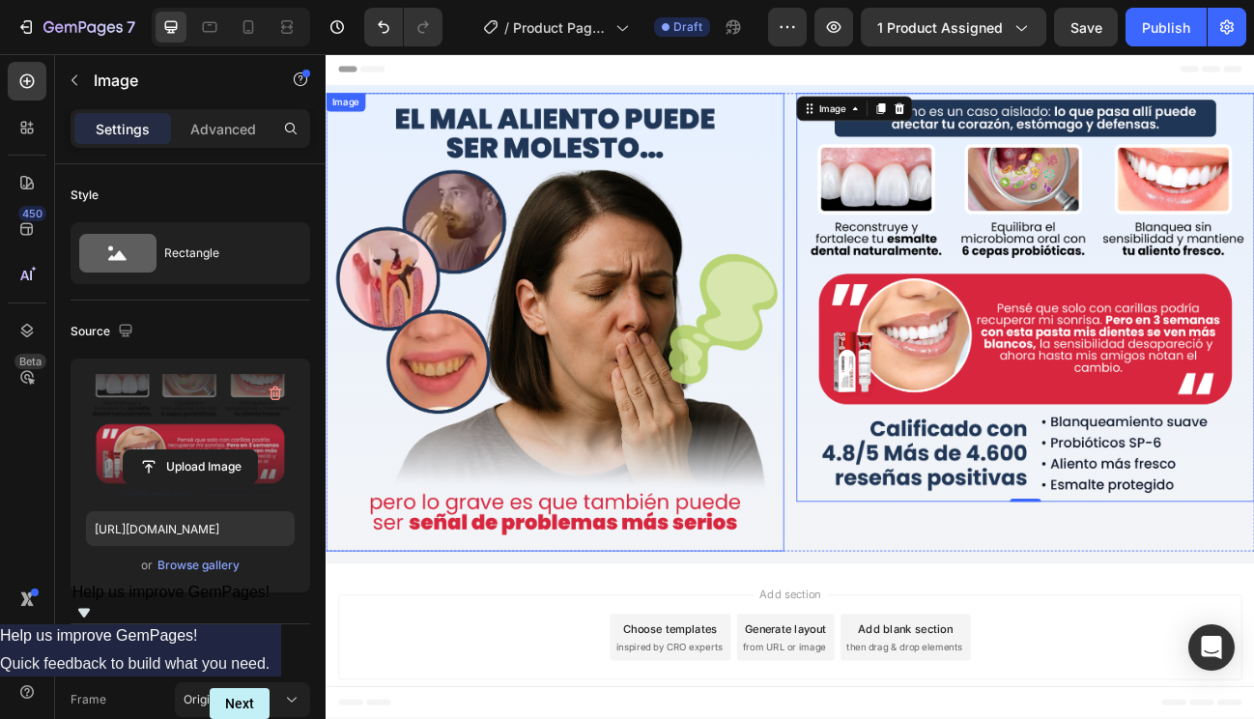
click at [521, 216] on img at bounding box center [612, 389] width 572 height 572
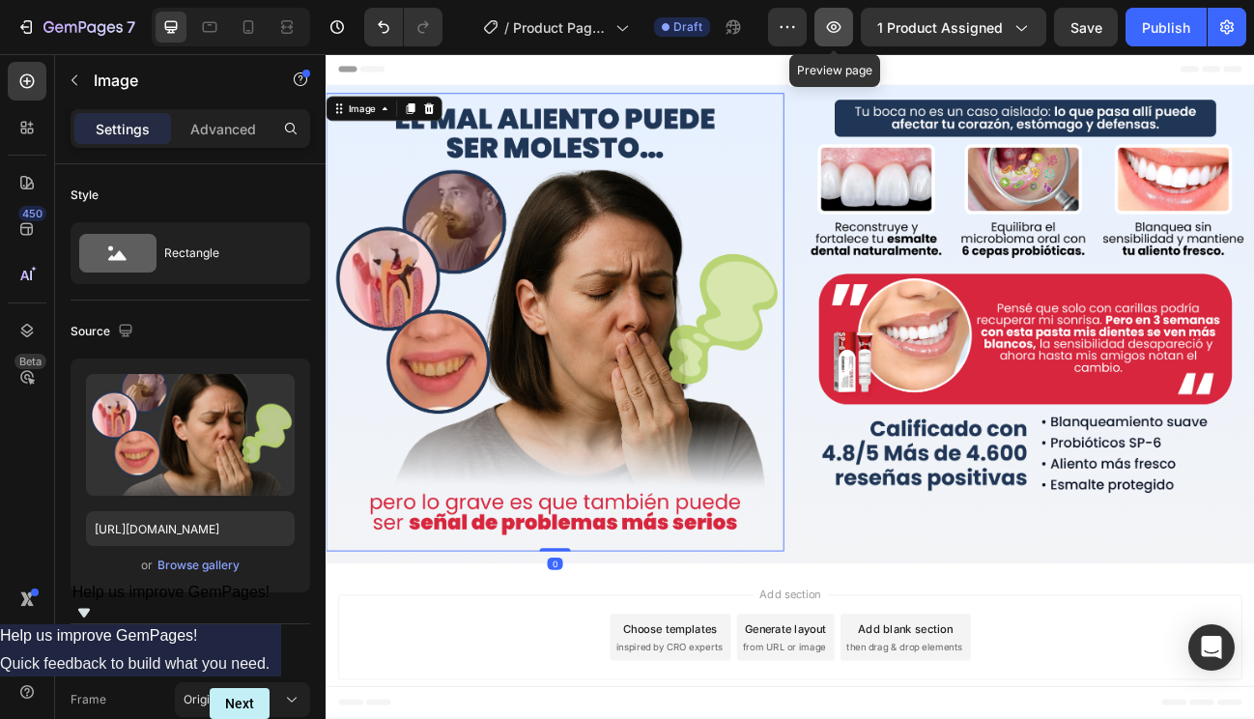
click at [835, 31] on icon "button" at bounding box center [834, 27] width 14 height 12
click at [393, 127] on icon at bounding box center [398, 122] width 15 height 15
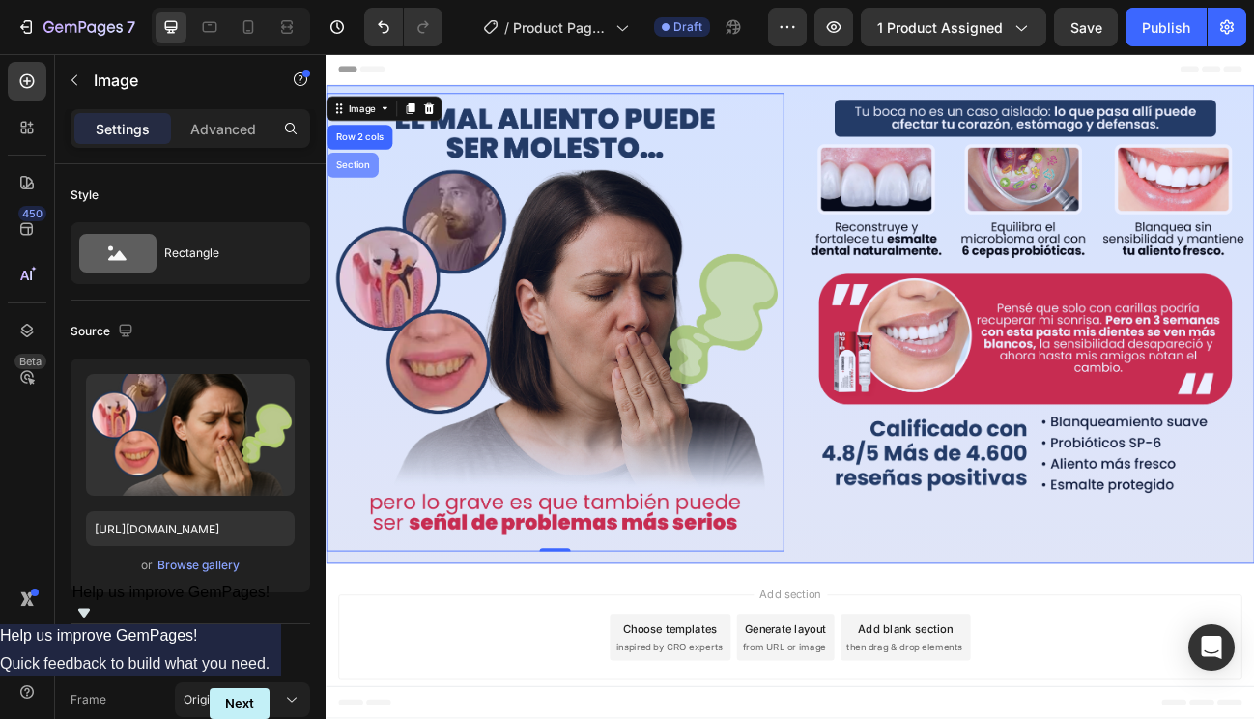
click at [365, 193] on div "Section" at bounding box center [358, 193] width 49 height 12
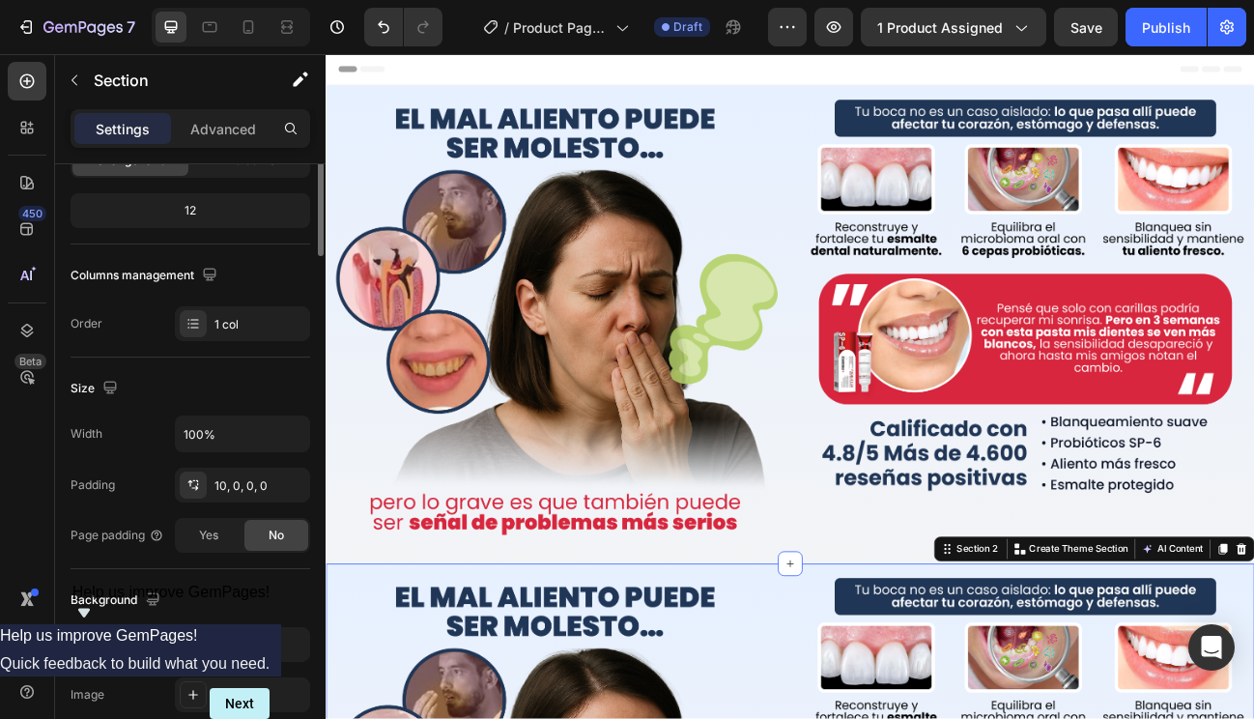
scroll to position [0, 0]
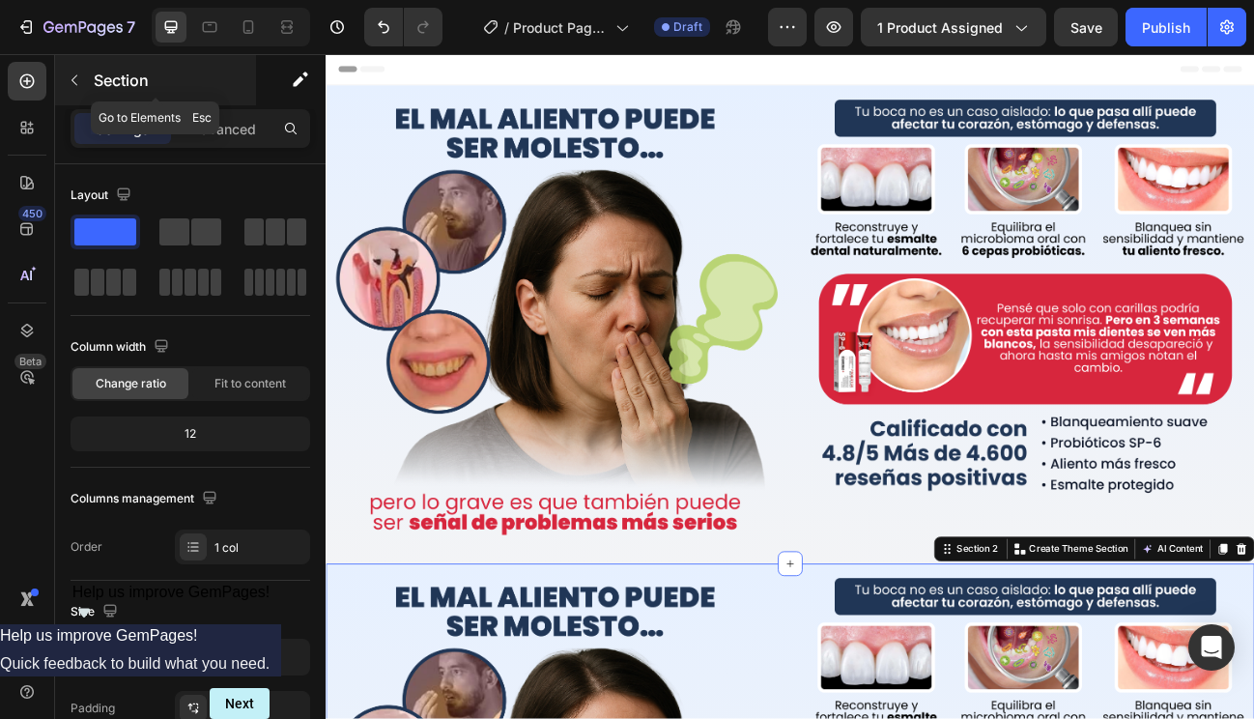
click at [95, 91] on p "Section" at bounding box center [173, 80] width 158 height 23
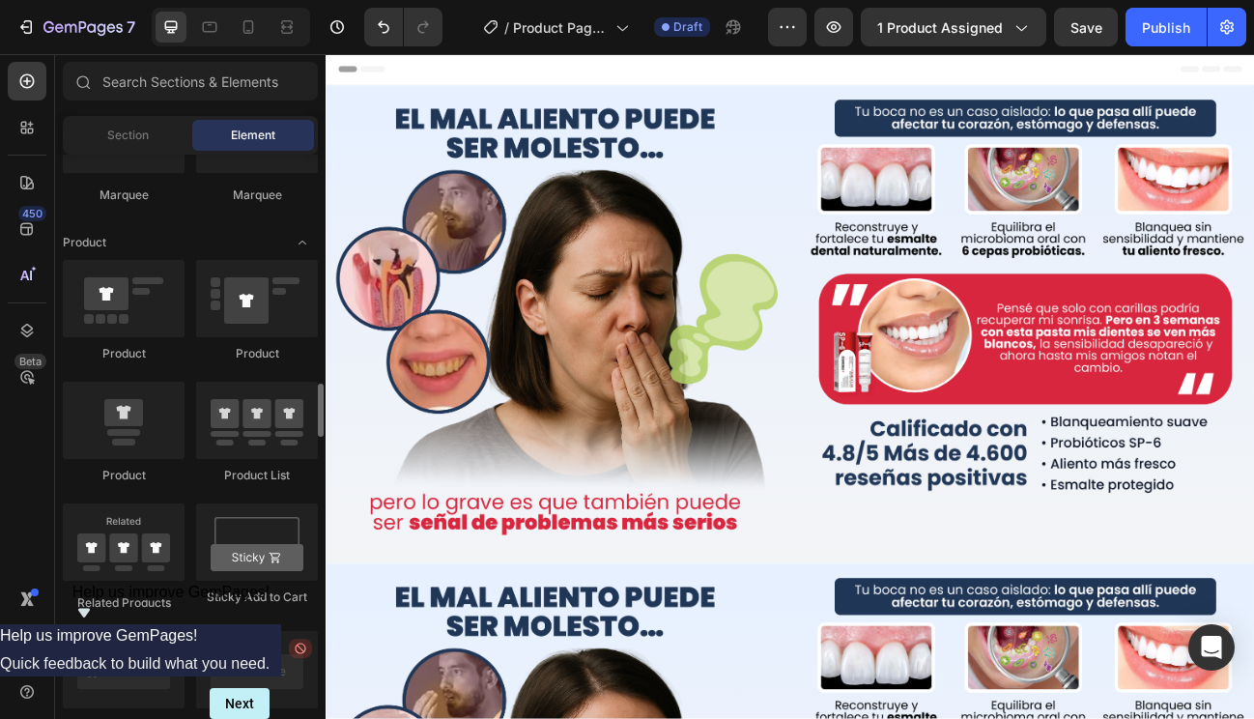
scroll to position [2409, 0]
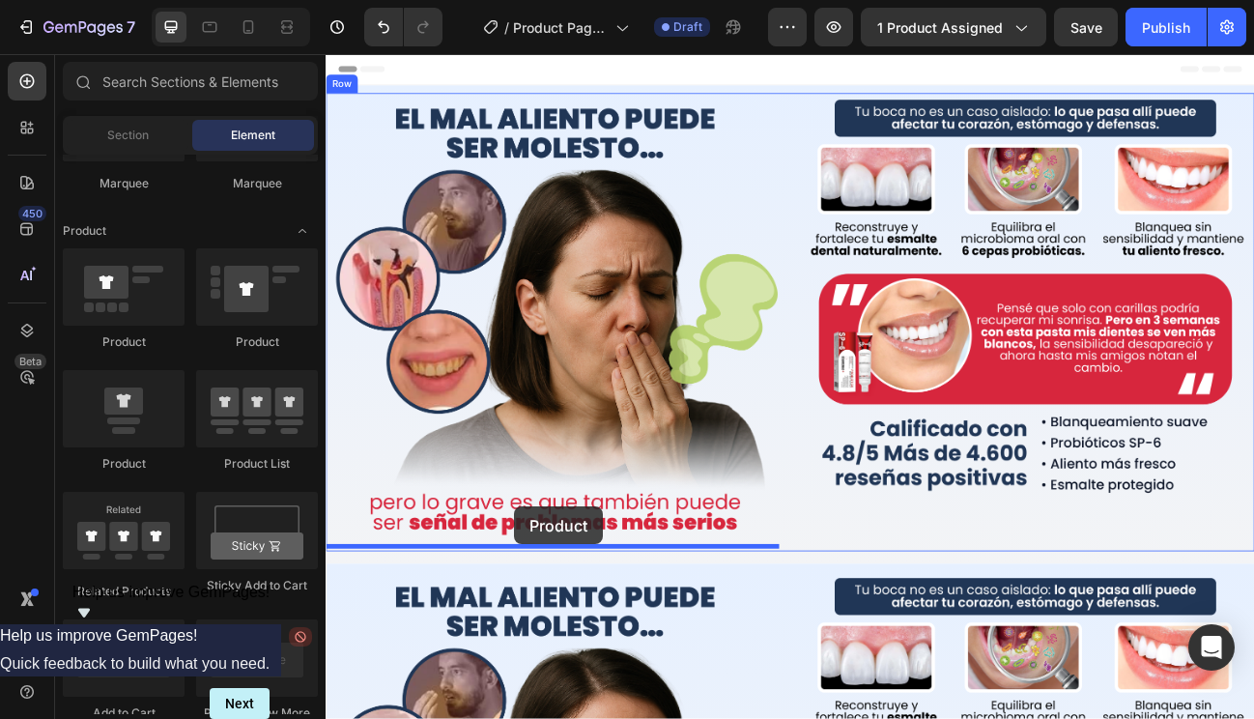
drag, startPoint x: 462, startPoint y: 463, endPoint x: 559, endPoint y: 618, distance: 183.2
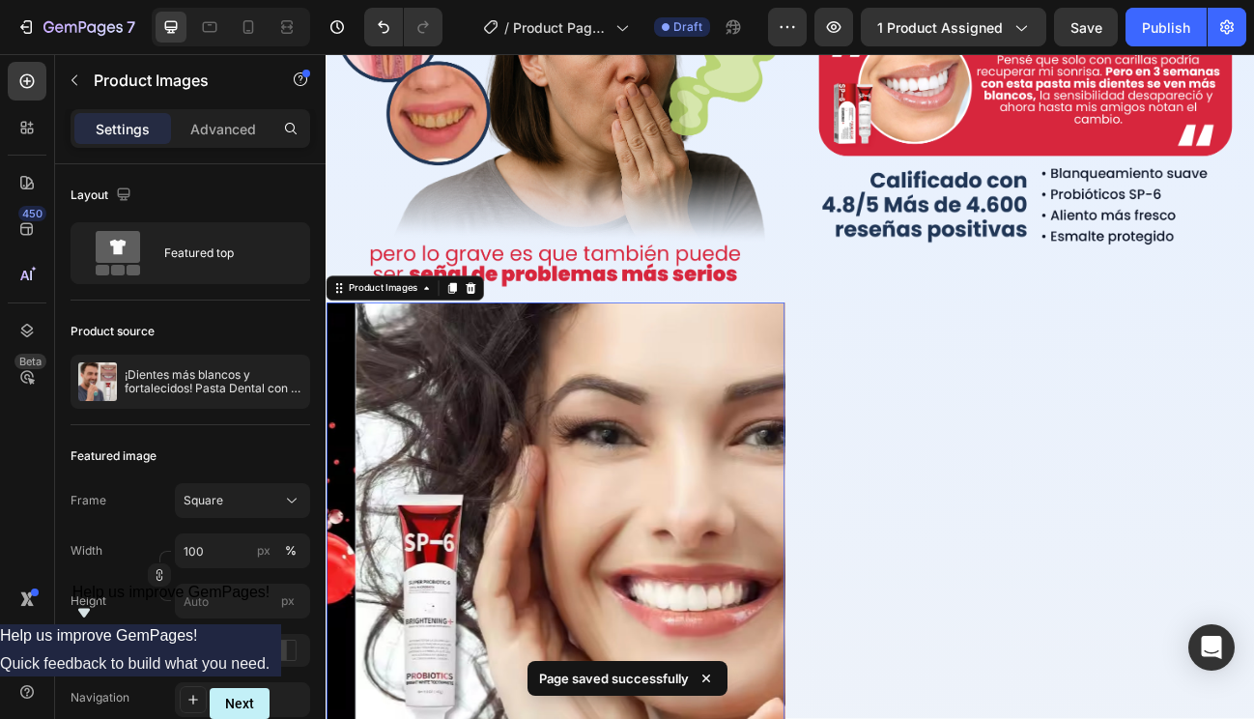
scroll to position [332, 0]
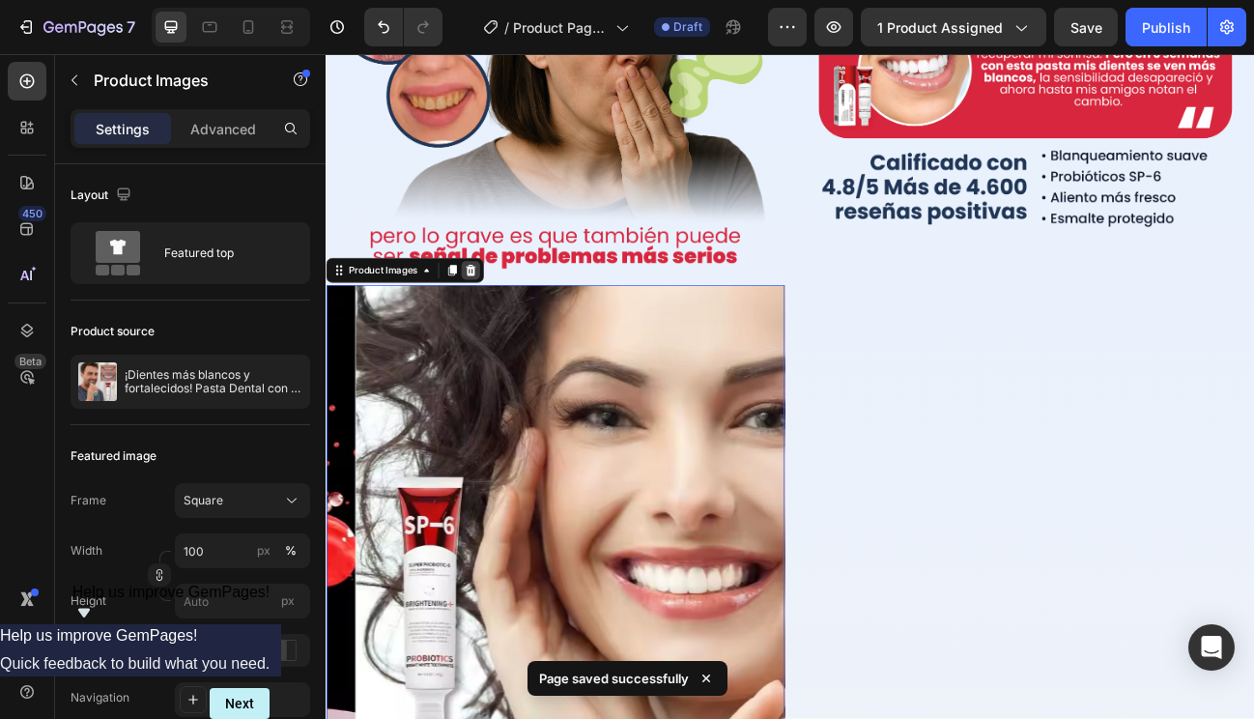
click at [509, 318] on icon at bounding box center [507, 325] width 13 height 14
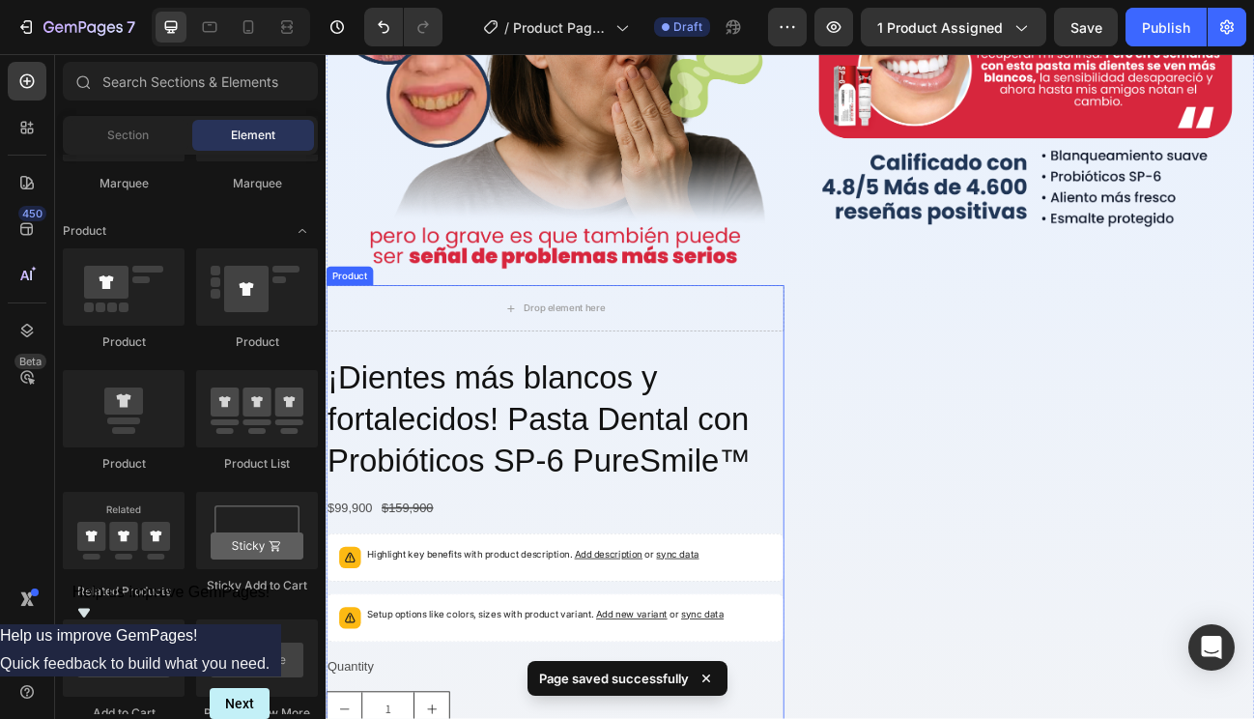
click at [569, 447] on h2 "¡Dientes más blancos y fortalecidos! Pasta Dental con Probióticos SP-6 PureSmil…" at bounding box center [612, 511] width 572 height 158
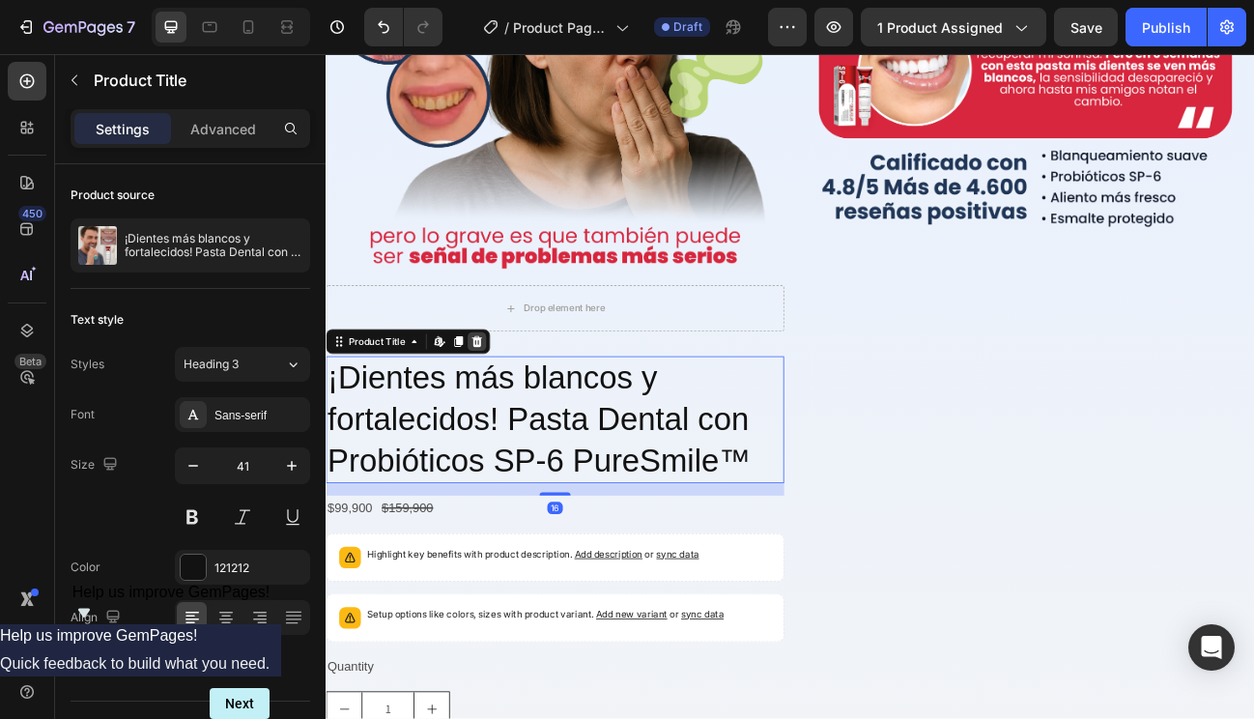
click at [512, 406] on icon at bounding box center [513, 413] width 15 height 15
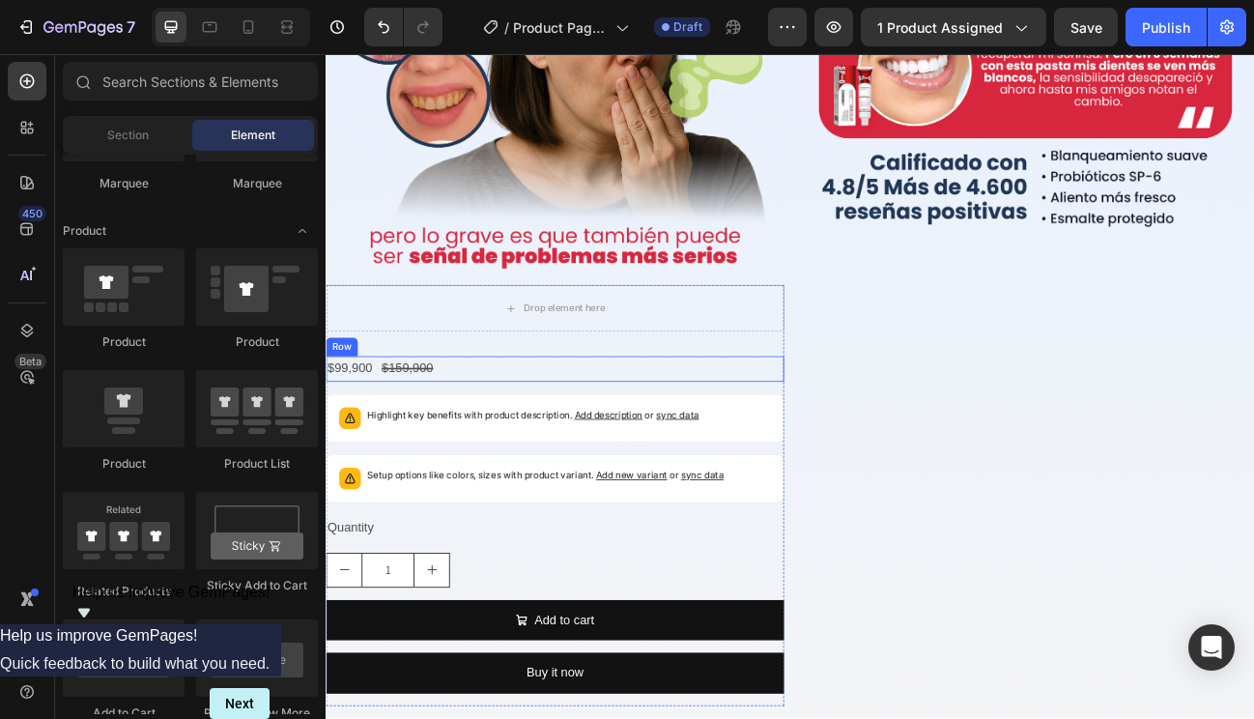
click at [484, 440] on div "$99,900 Product Price Product Price $159,900 Product Price Product Price Row" at bounding box center [612, 448] width 572 height 32
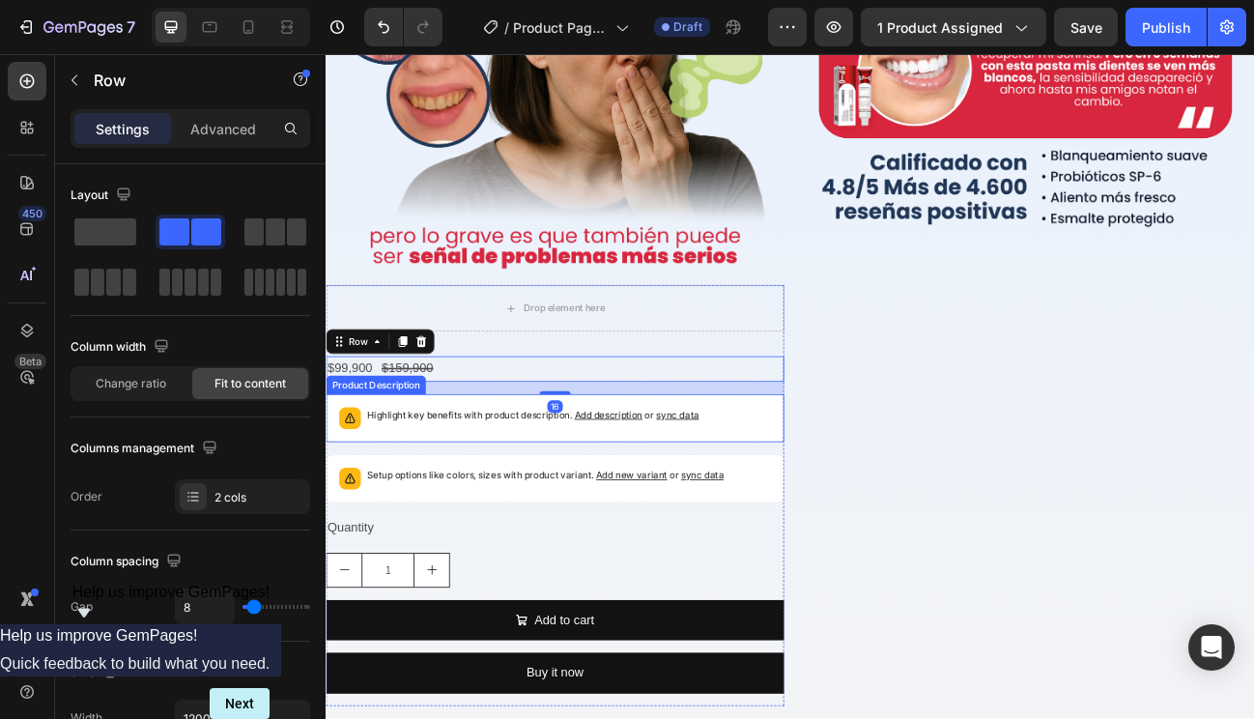
click at [475, 501] on p "Highlight key benefits with product description. Add description or sync data" at bounding box center [584, 505] width 415 height 19
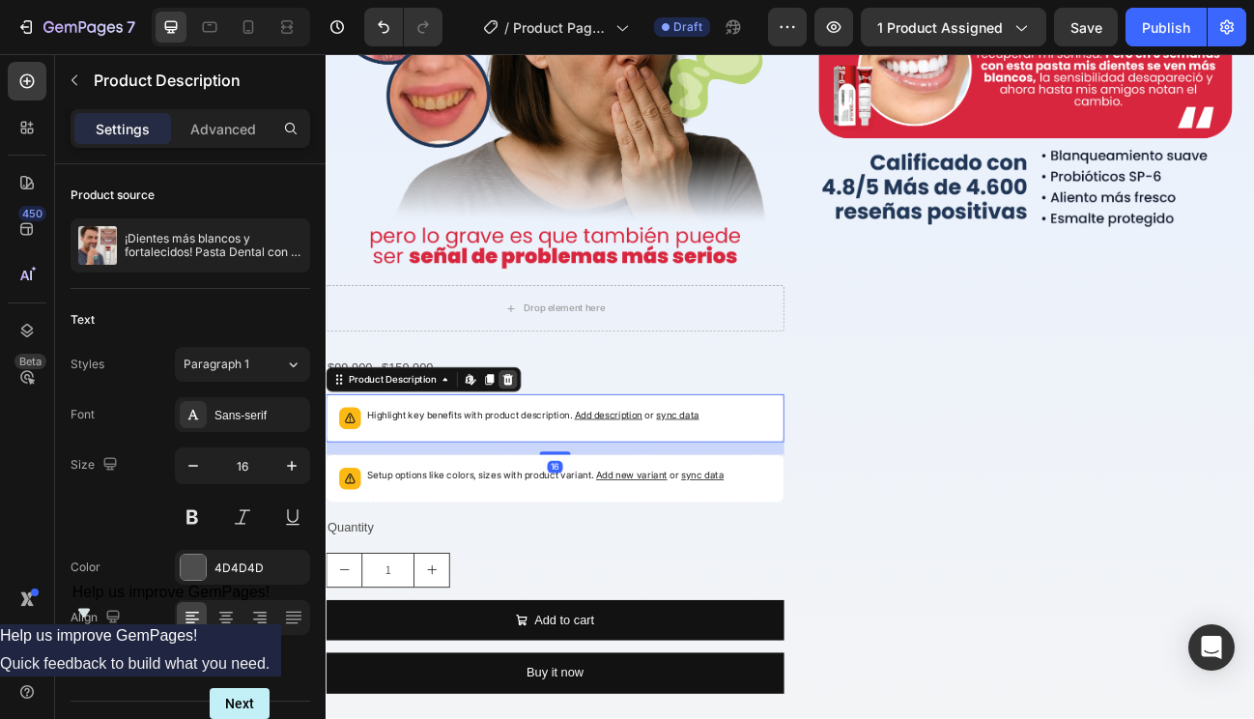
click at [551, 454] on icon at bounding box center [553, 461] width 13 height 14
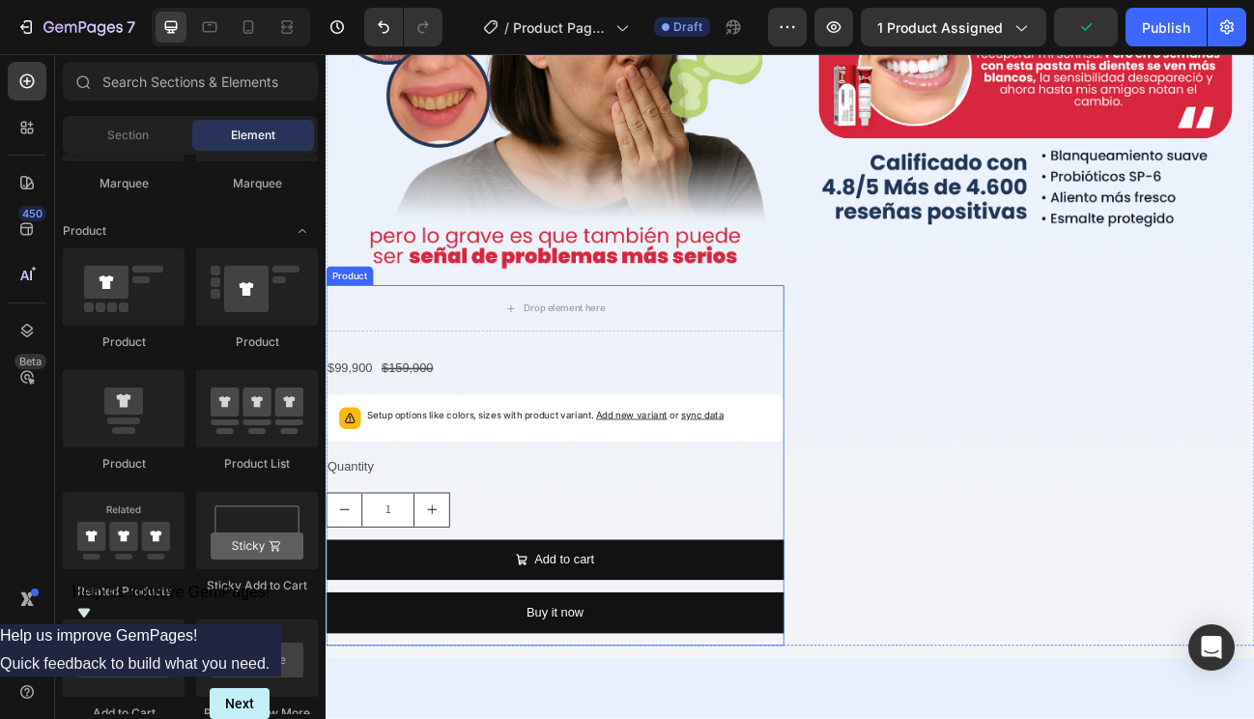
click at [537, 496] on p "Setup options like colors, sizes with product variant. Add new variant or sync …" at bounding box center [599, 505] width 445 height 19
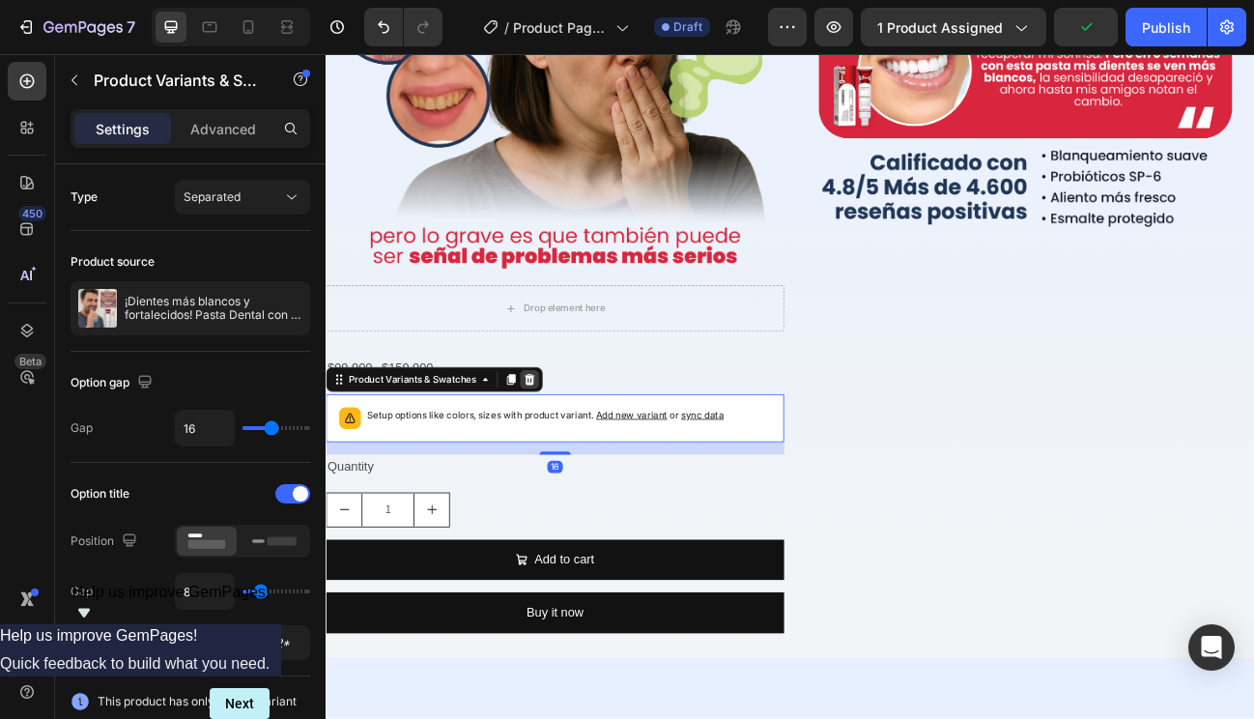
click at [576, 456] on icon at bounding box center [580, 461] width 13 height 14
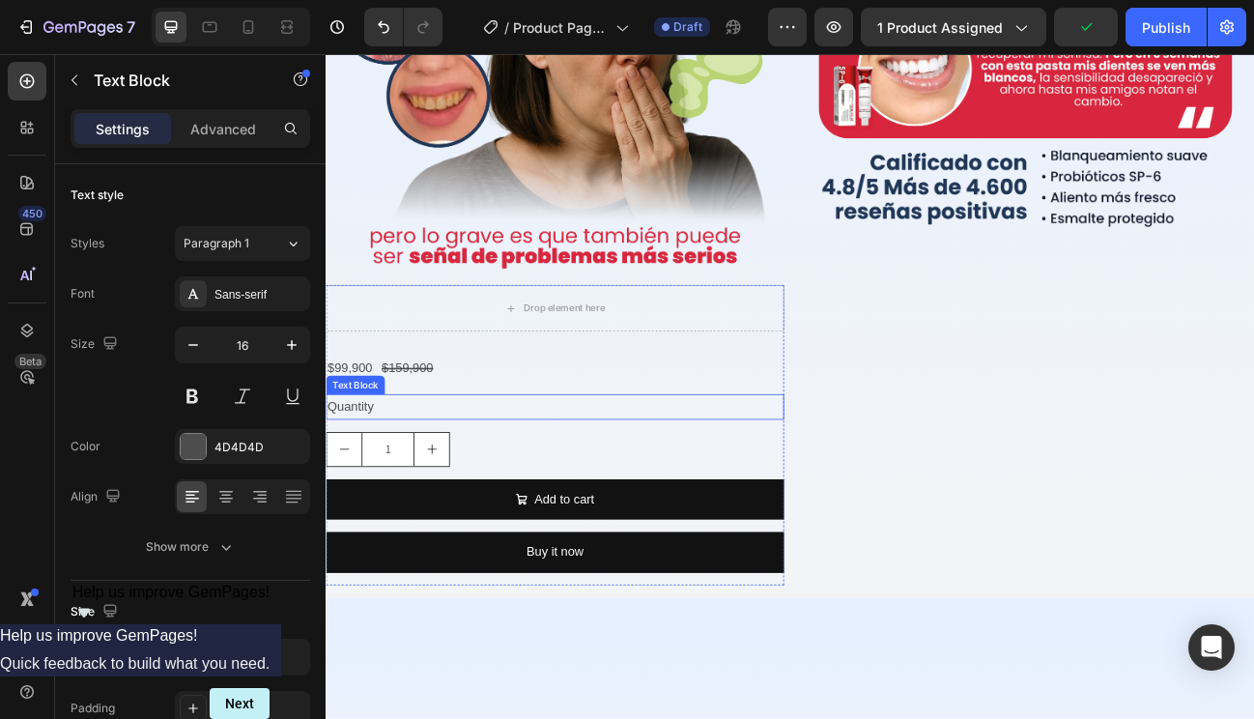
click at [517, 480] on div "Quantity" at bounding box center [612, 495] width 572 height 32
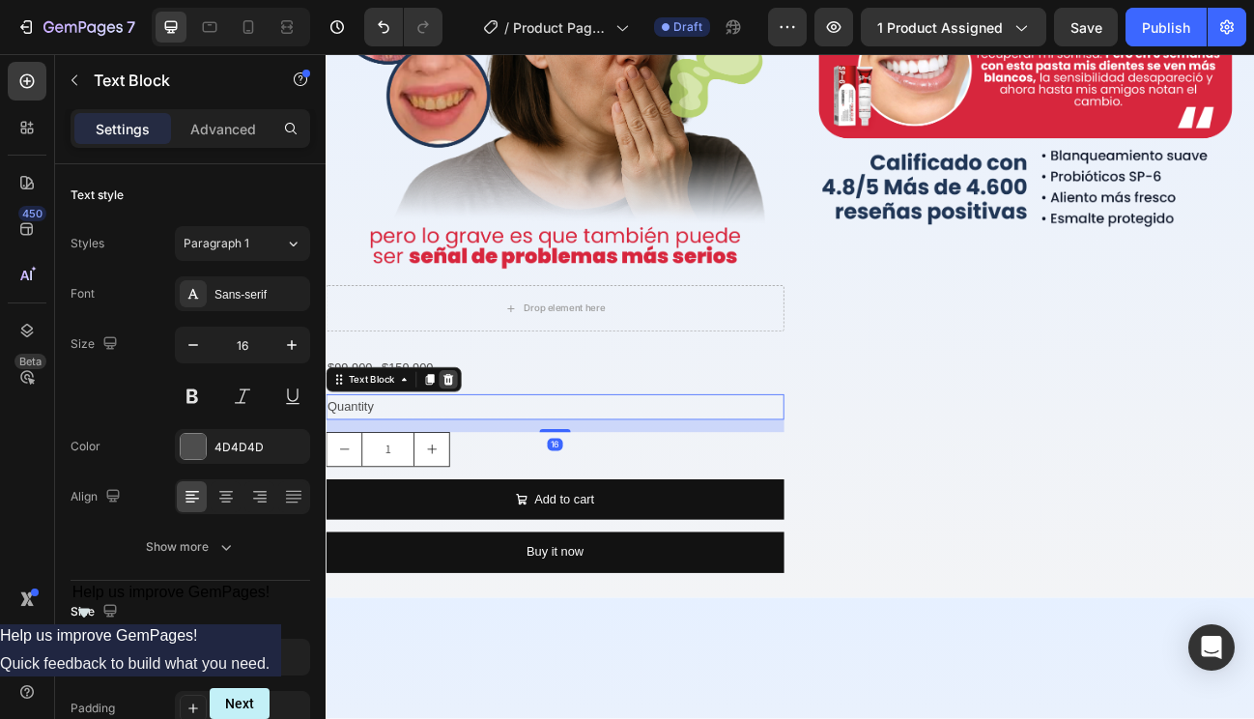
click at [477, 454] on icon at bounding box center [479, 461] width 13 height 14
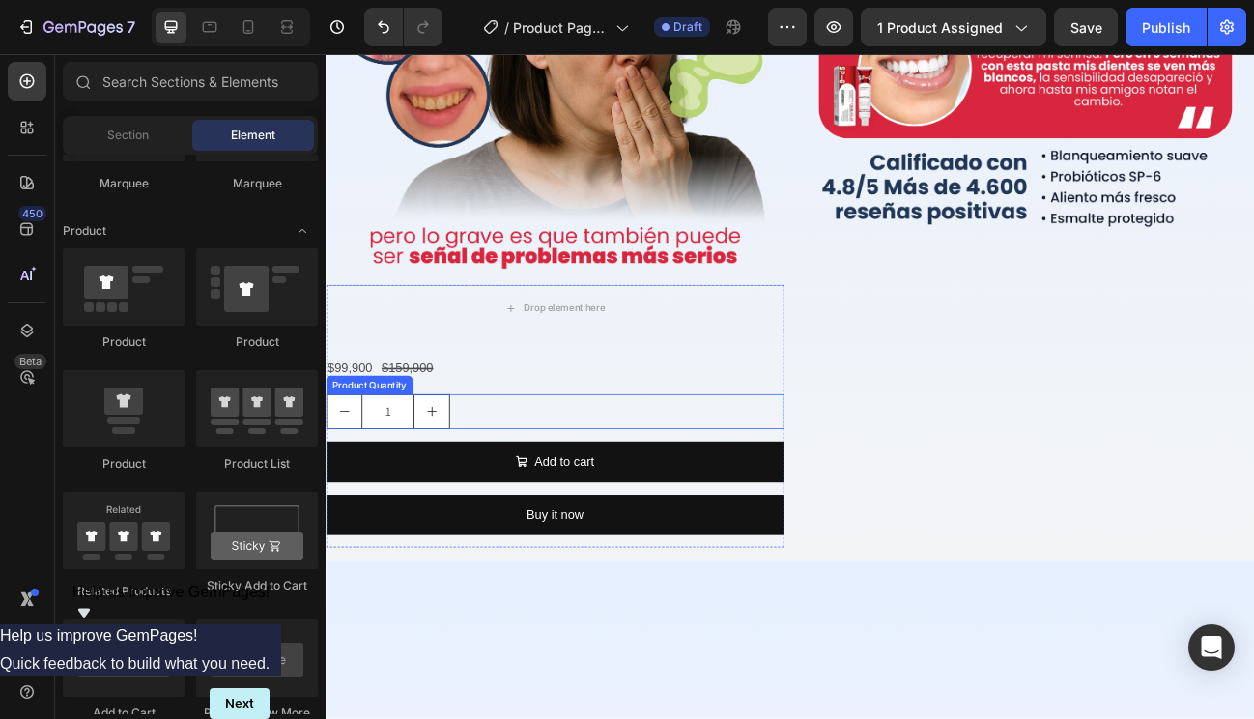
click at [505, 484] on div "1" at bounding box center [612, 500] width 572 height 43
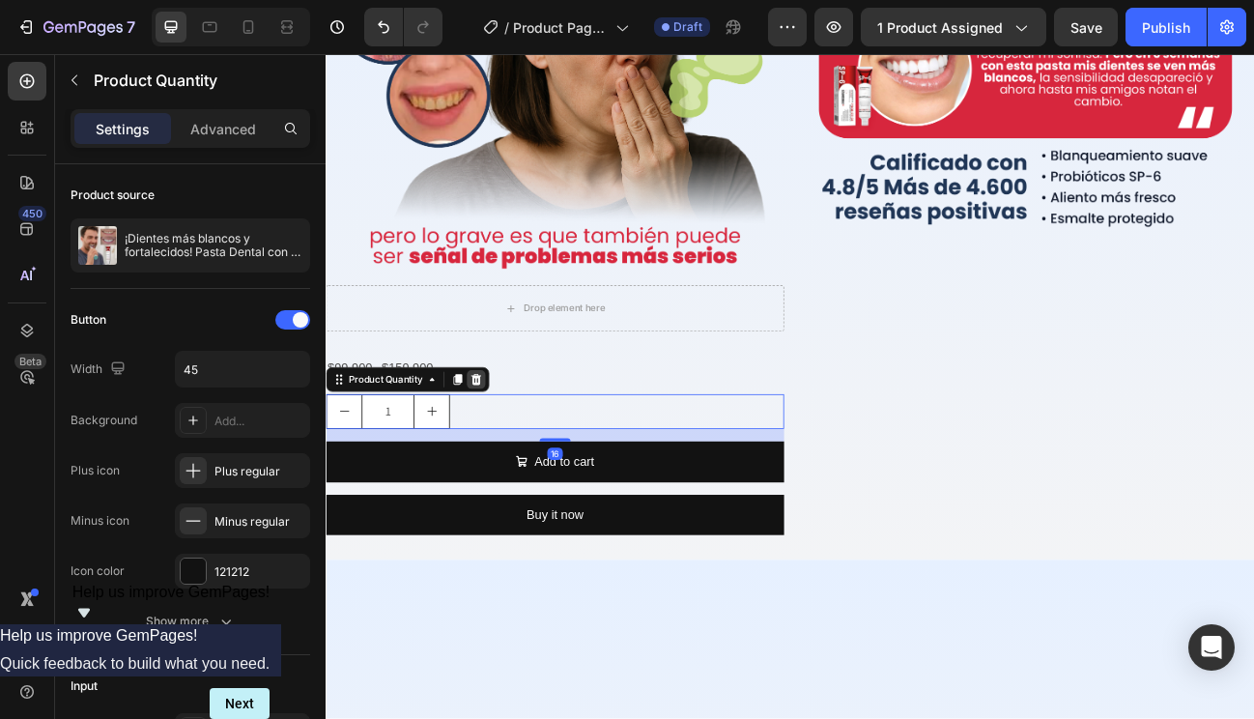
click at [513, 454] on icon at bounding box center [513, 461] width 13 height 14
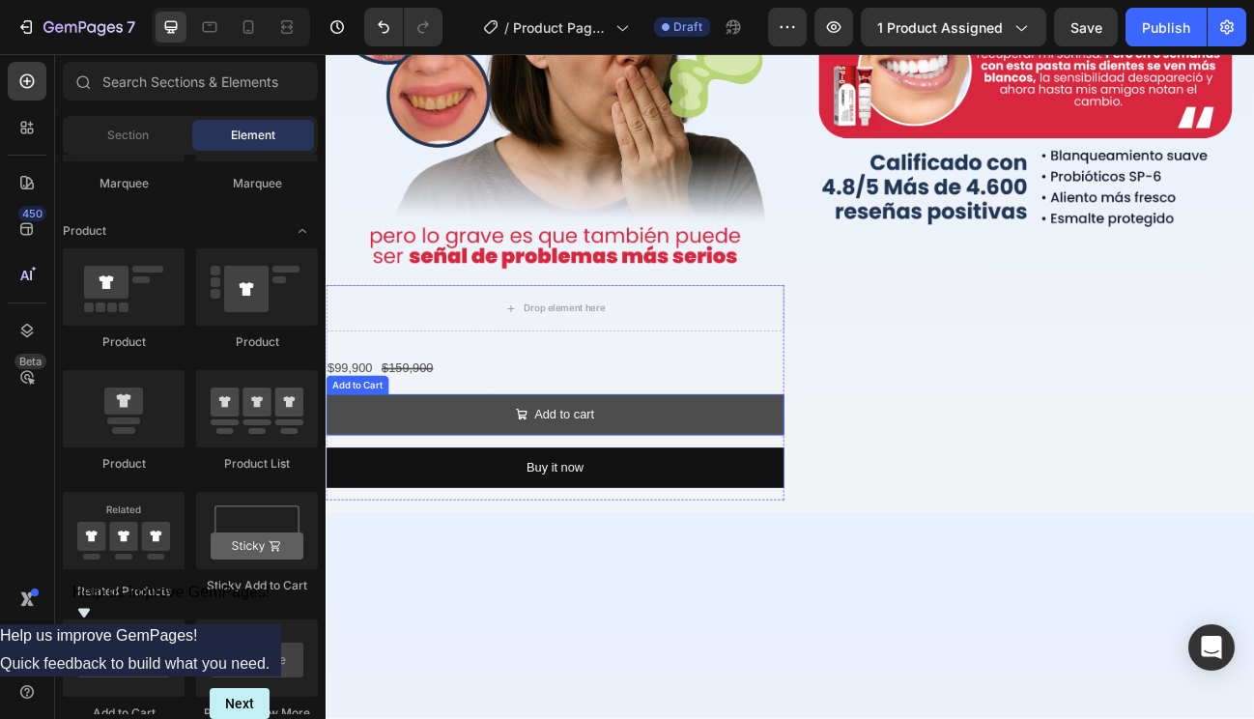
click at [513, 485] on button "Add to cart" at bounding box center [612, 504] width 572 height 51
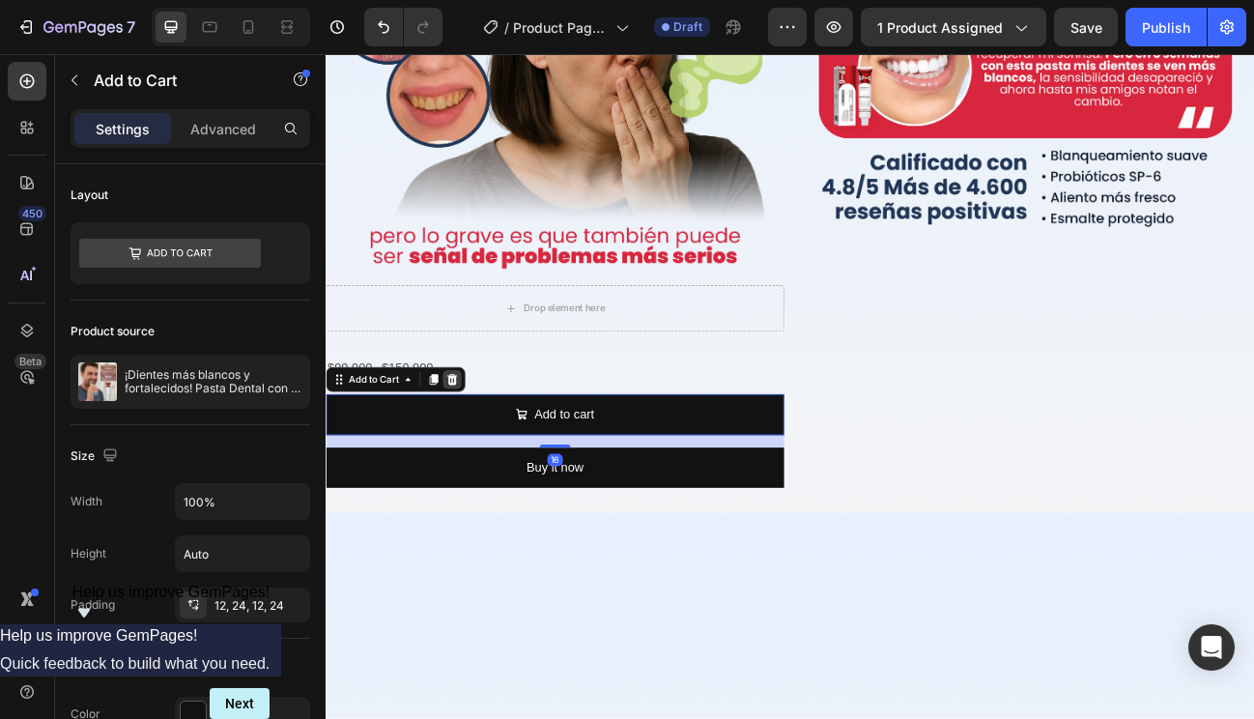
click at [484, 454] on icon at bounding box center [482, 460] width 15 height 15
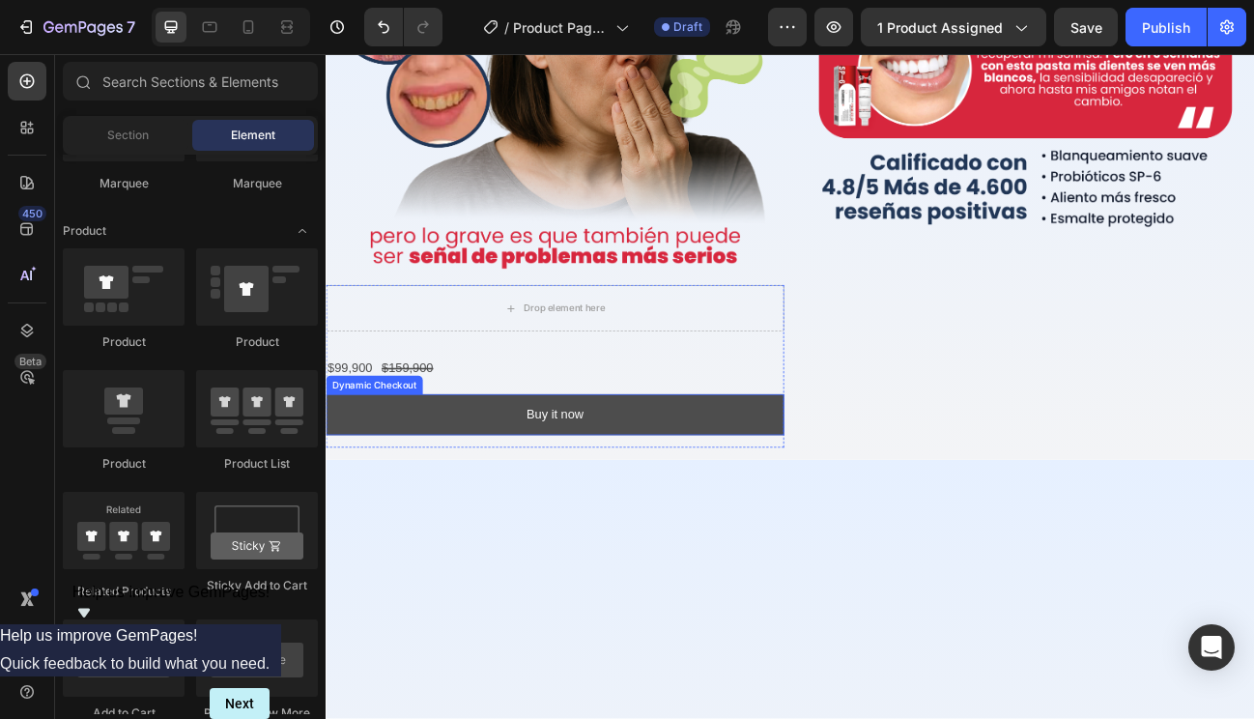
click at [494, 503] on button "Buy it now" at bounding box center [612, 504] width 572 height 51
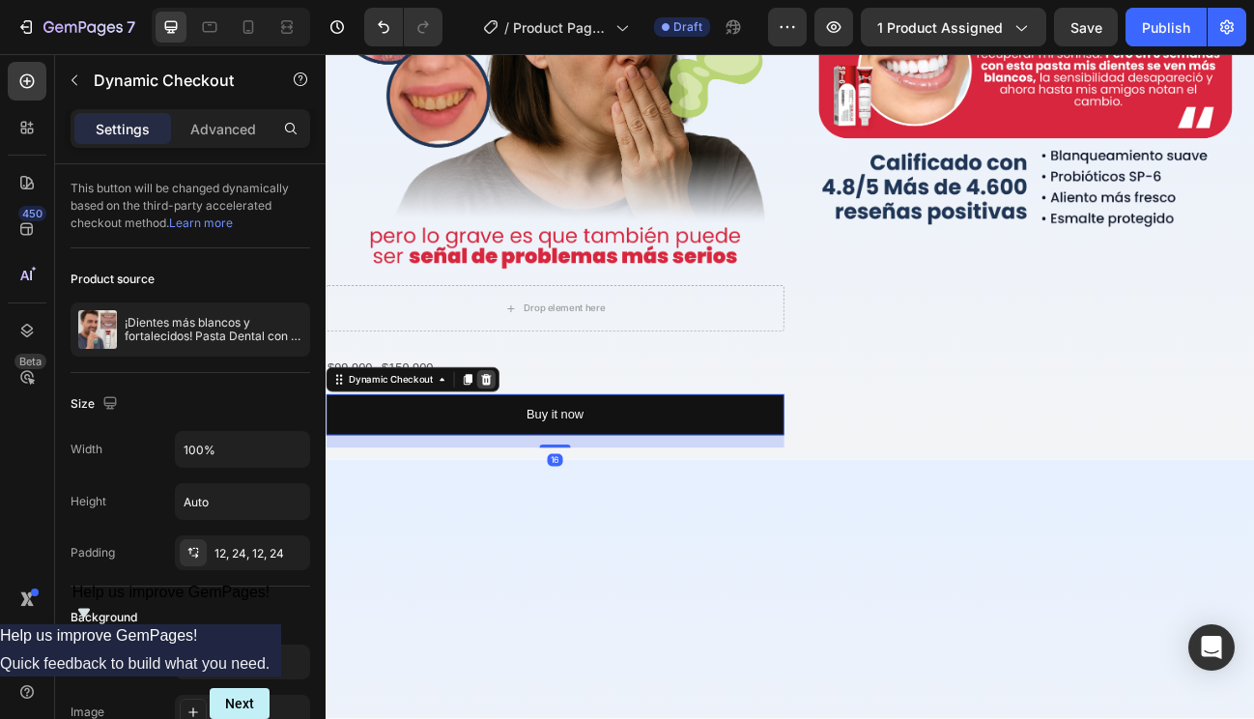
click at [524, 456] on icon at bounding box center [526, 461] width 13 height 14
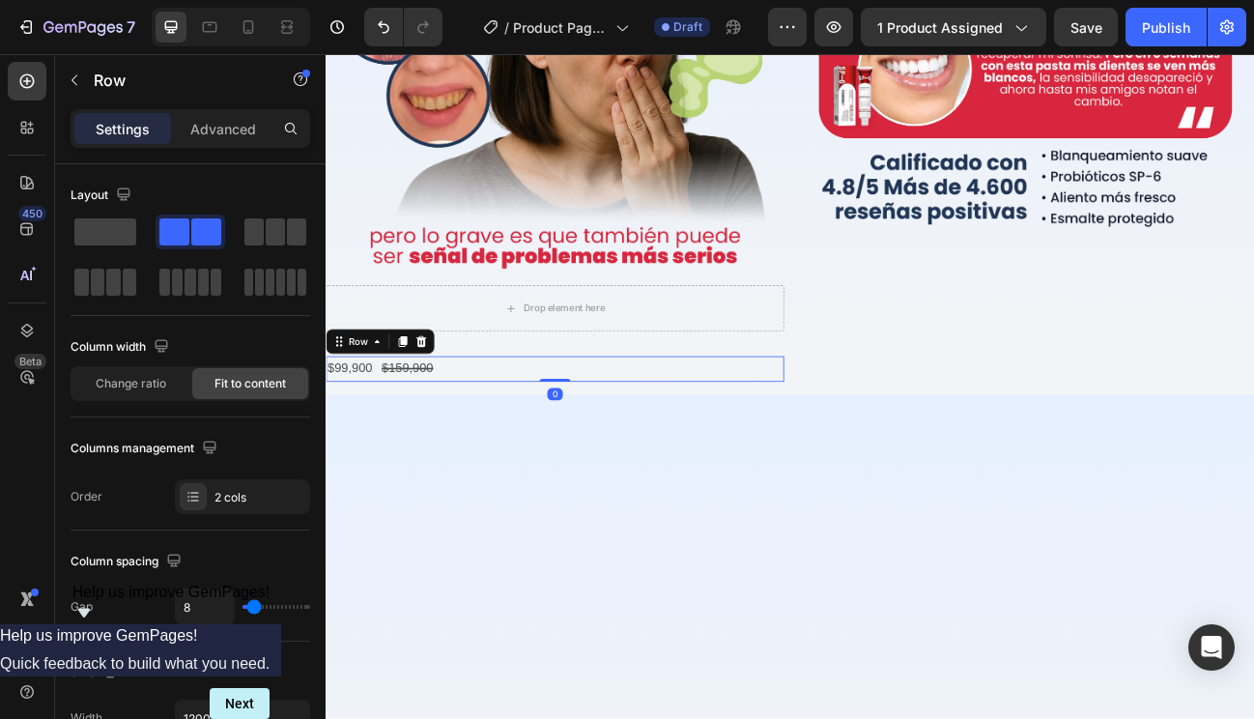
click at [509, 442] on div "$99,900 Product Price Product Price $159,900 Product Price Product Price Row 0" at bounding box center [612, 448] width 572 height 32
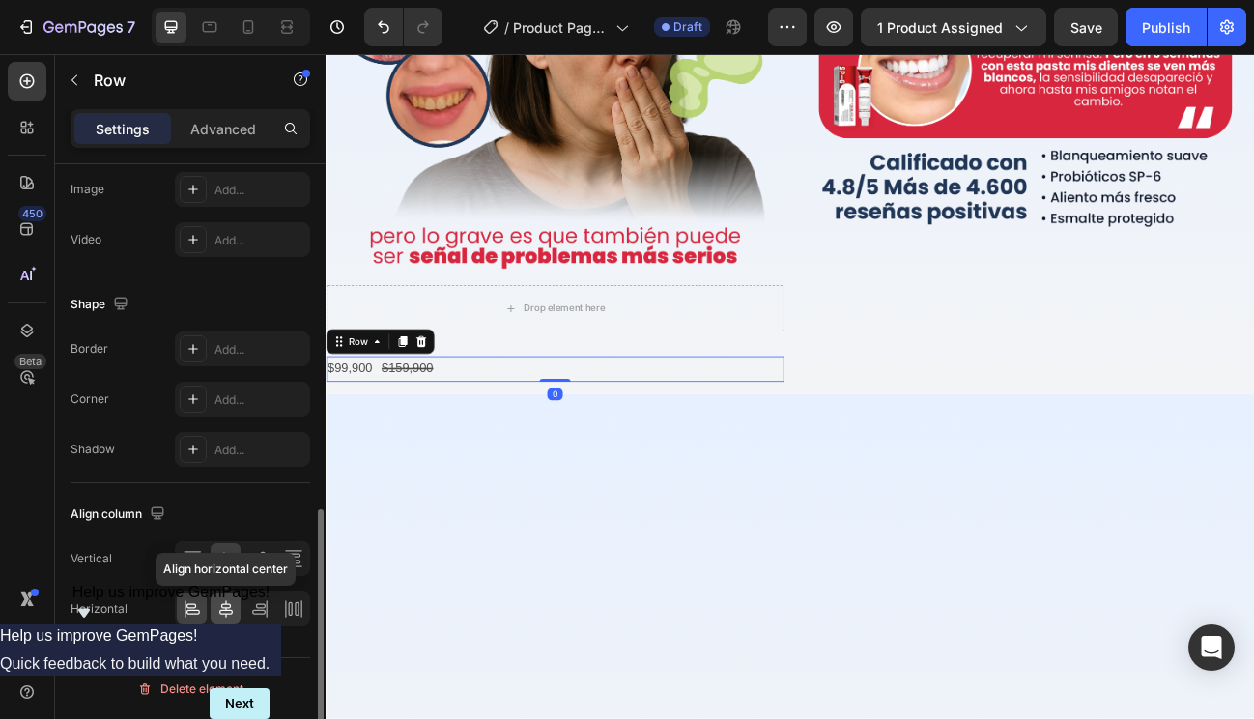
click at [227, 616] on icon at bounding box center [225, 608] width 19 height 19
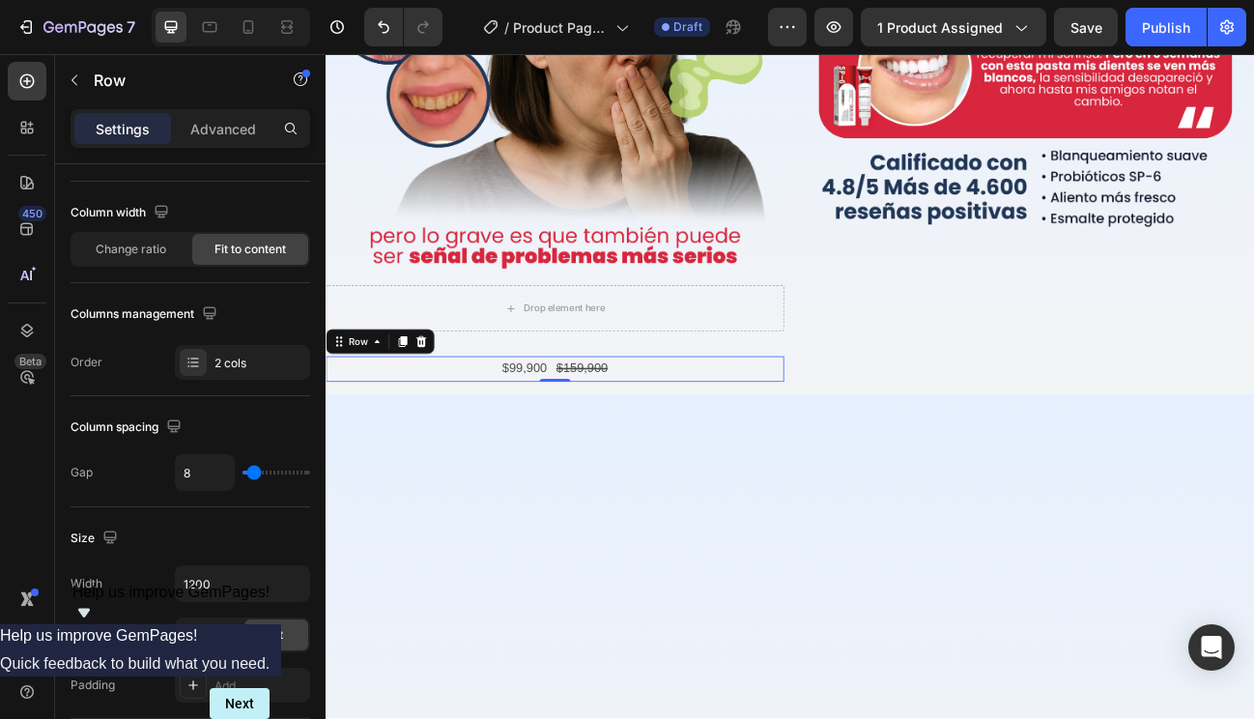
scroll to position [0, 0]
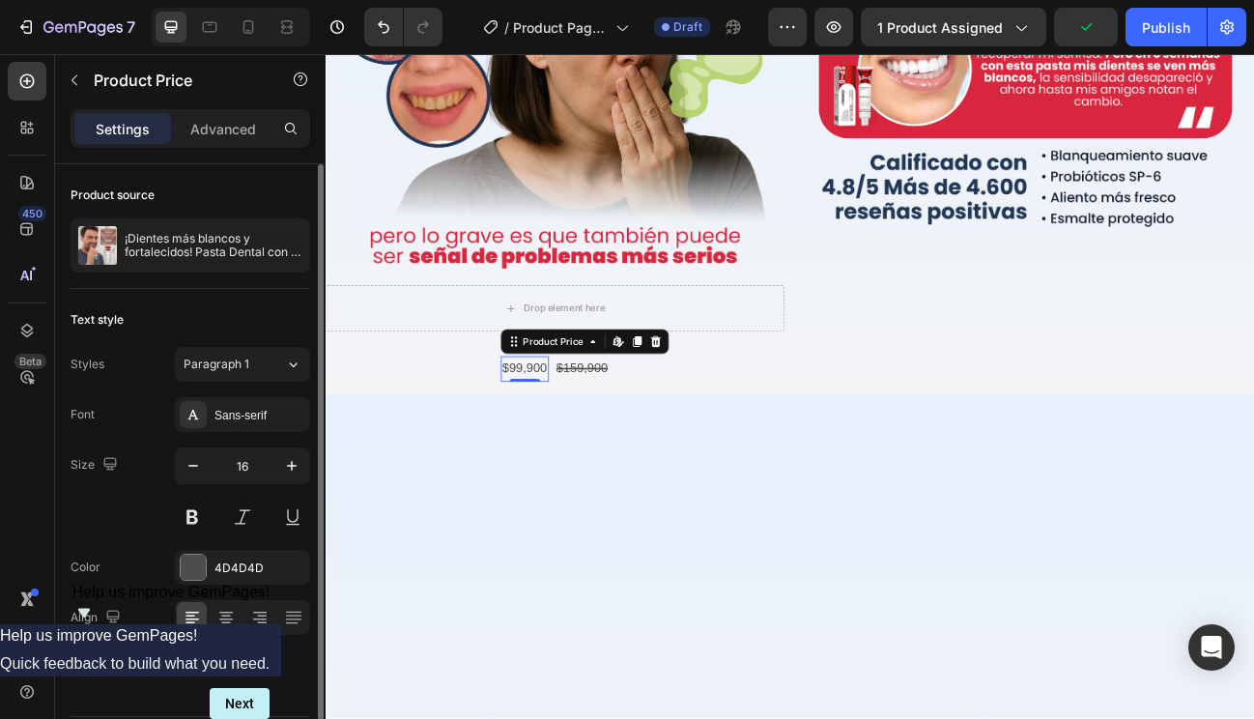
click at [549, 438] on div "$99,900" at bounding box center [574, 448] width 60 height 32
click at [260, 423] on div "Sans-serif" at bounding box center [242, 414] width 135 height 35
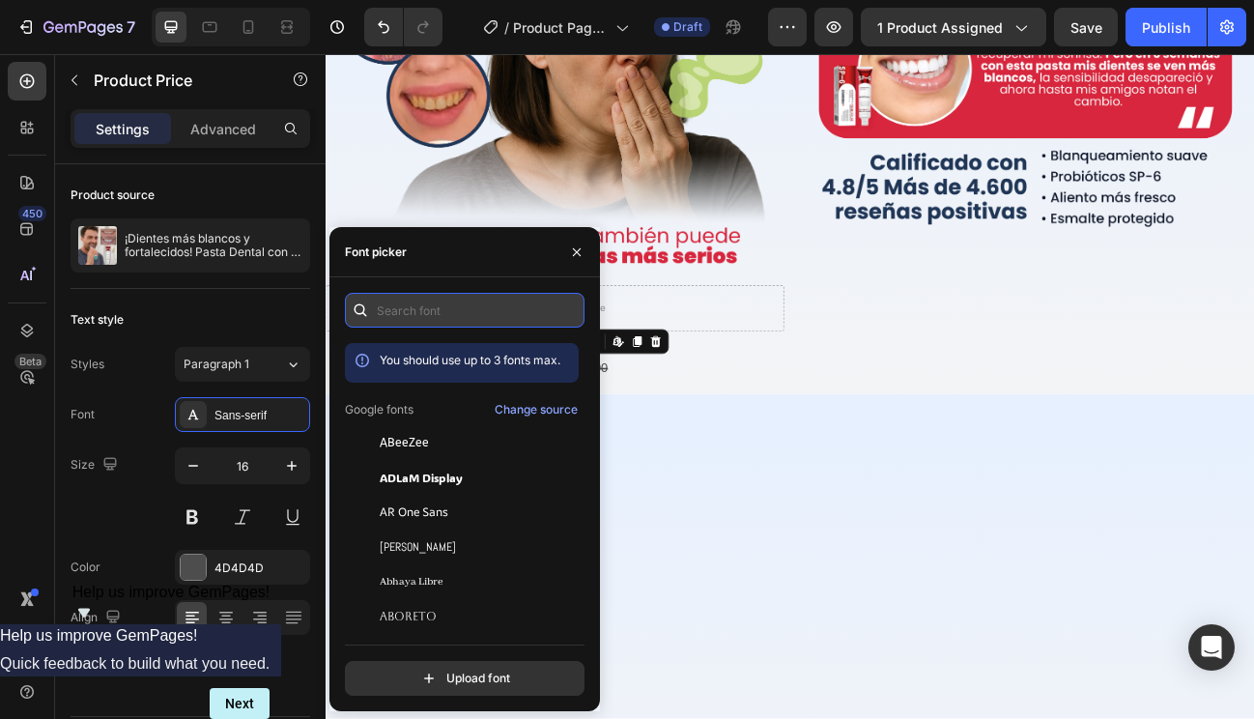
click at [434, 312] on input "text" at bounding box center [465, 310] width 240 height 35
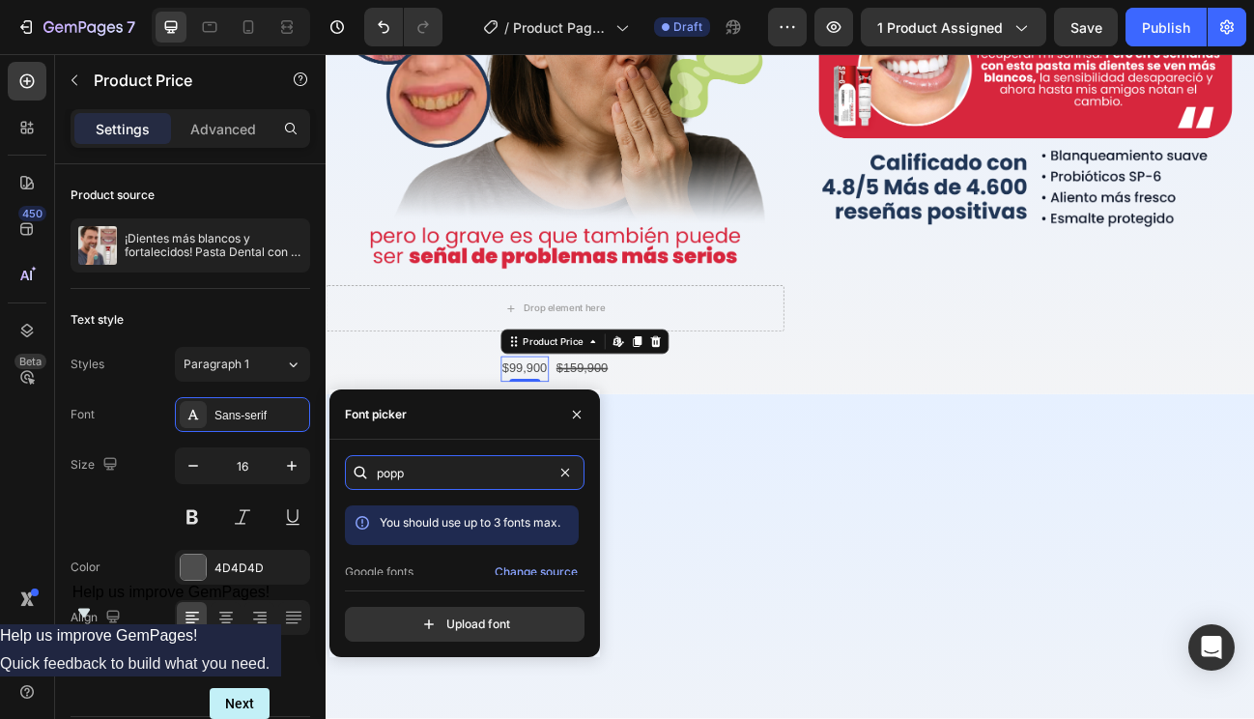
scroll to position [47, 0]
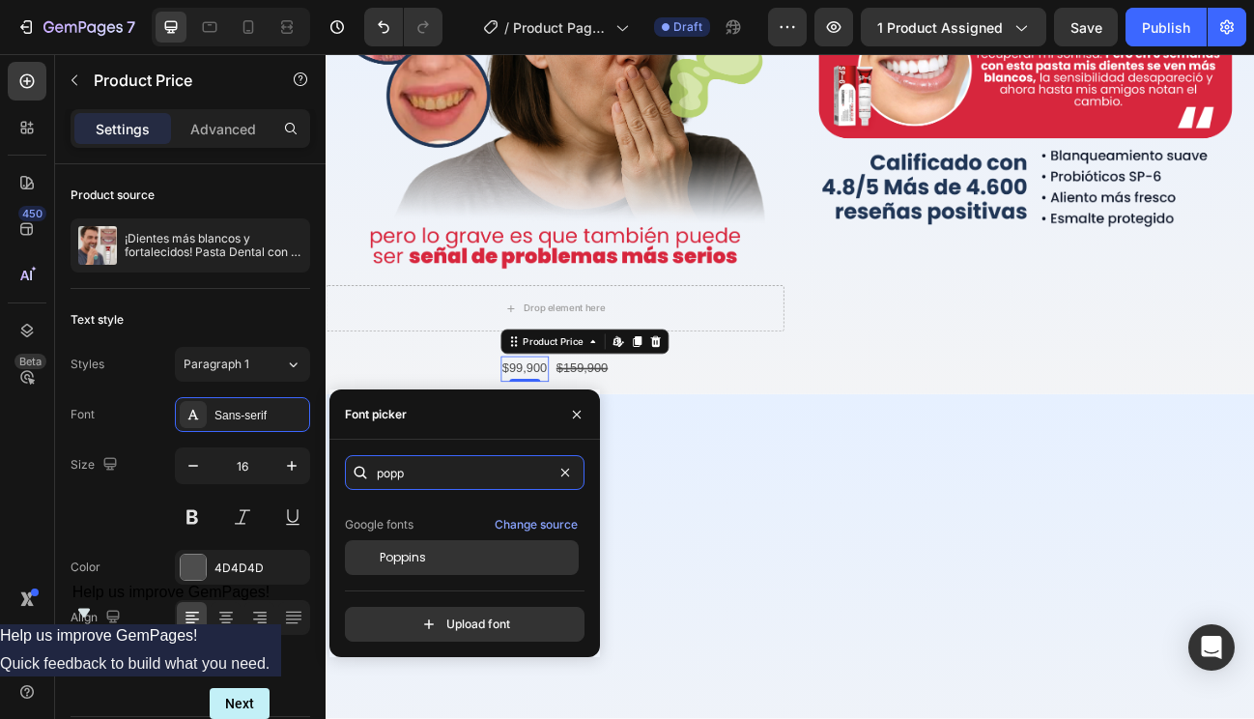
type input "popp"
click at [416, 551] on span "Poppins" at bounding box center [403, 557] width 46 height 17
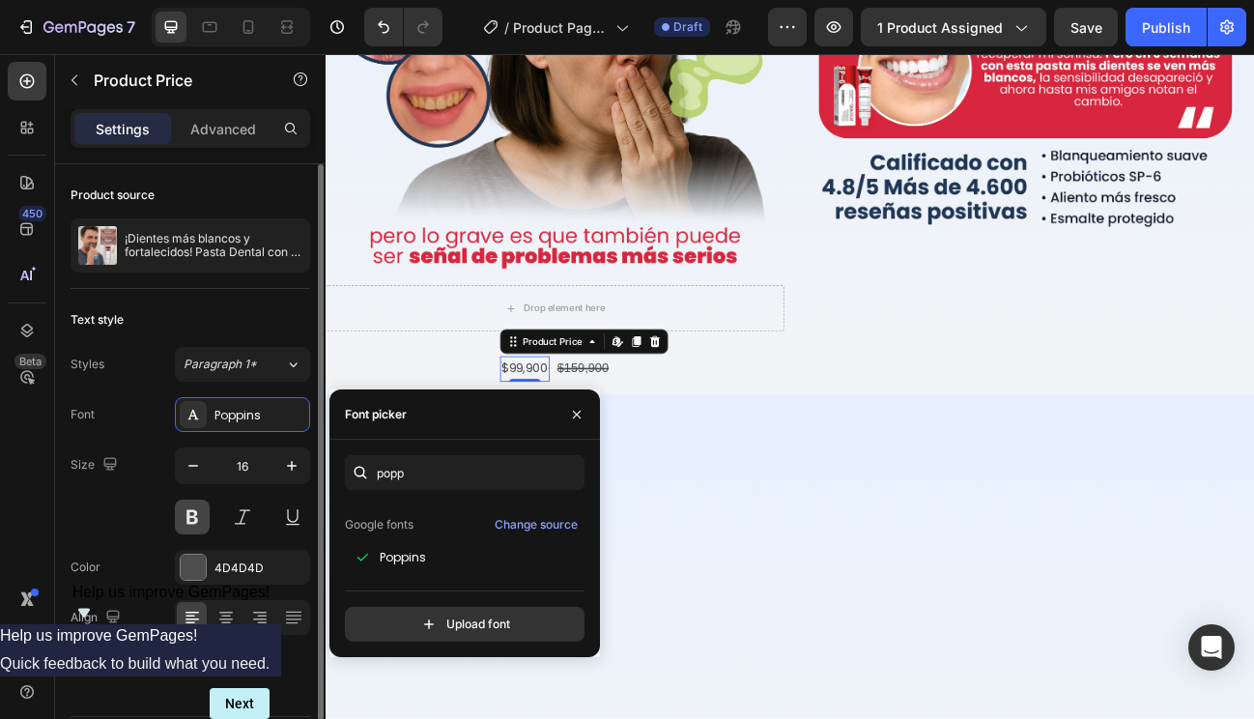
click at [204, 521] on button at bounding box center [192, 517] width 35 height 35
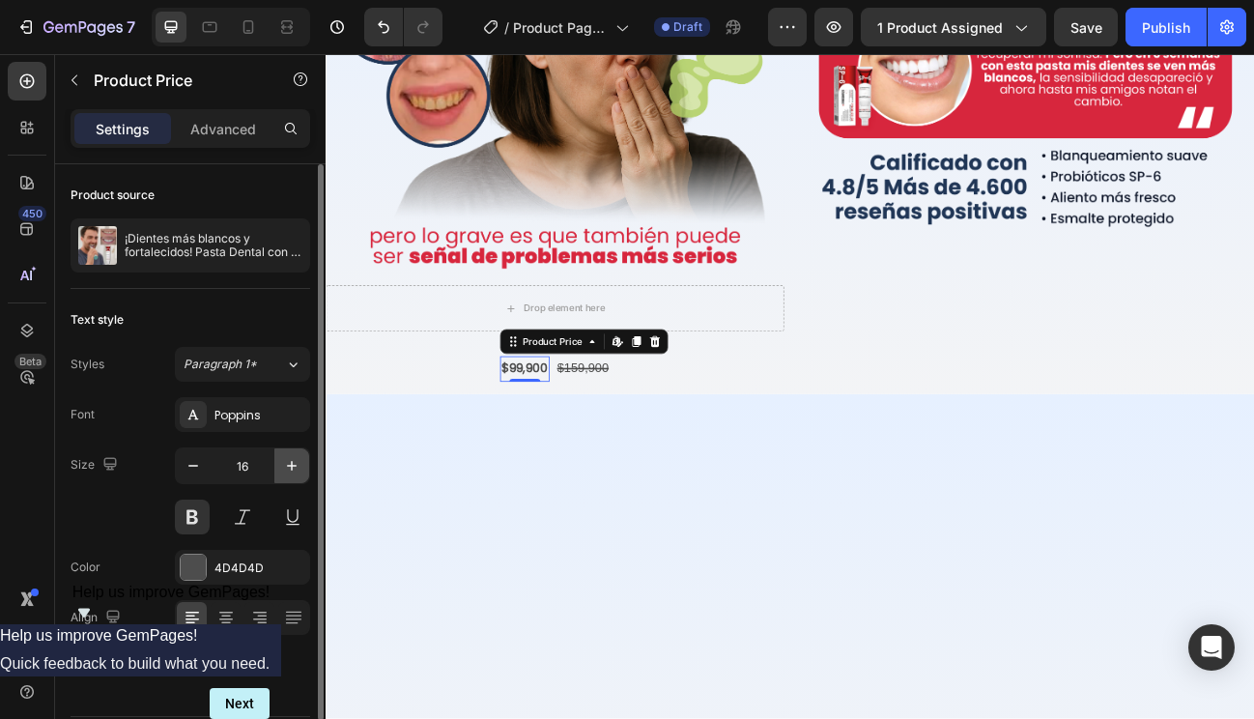
click at [291, 465] on icon "button" at bounding box center [291, 465] width 19 height 19
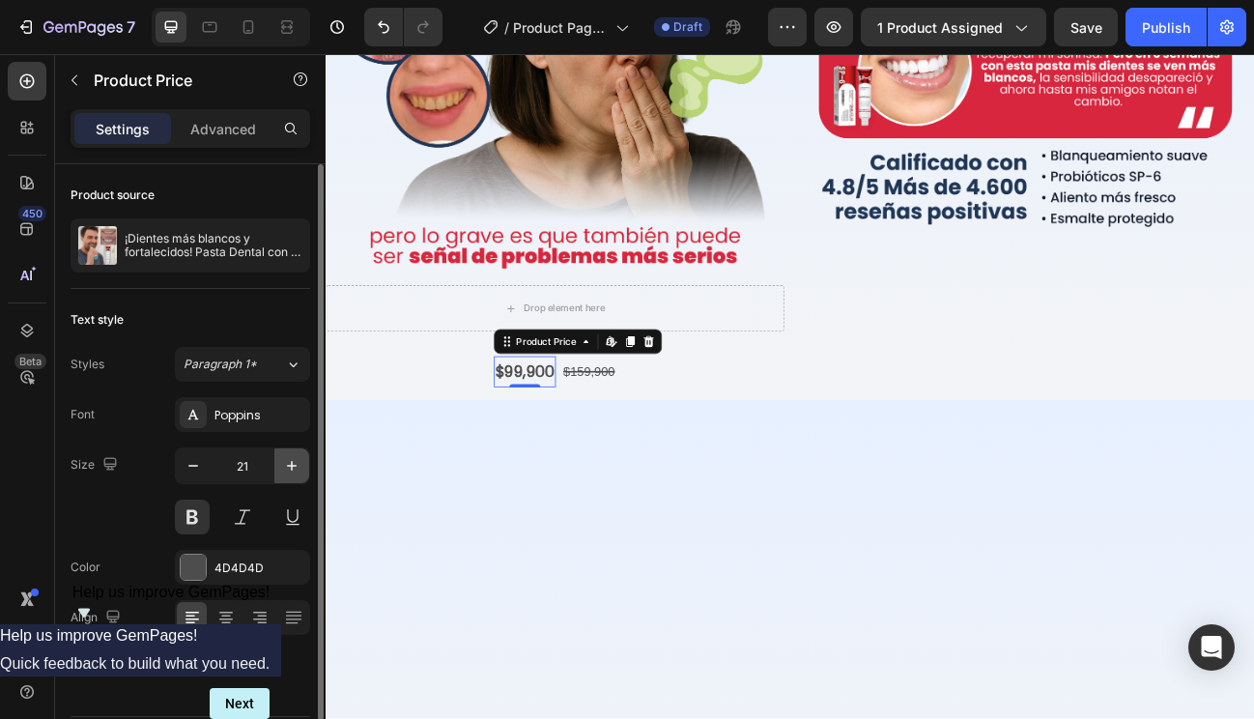
click at [291, 465] on icon "button" at bounding box center [291, 465] width 19 height 19
type input "24"
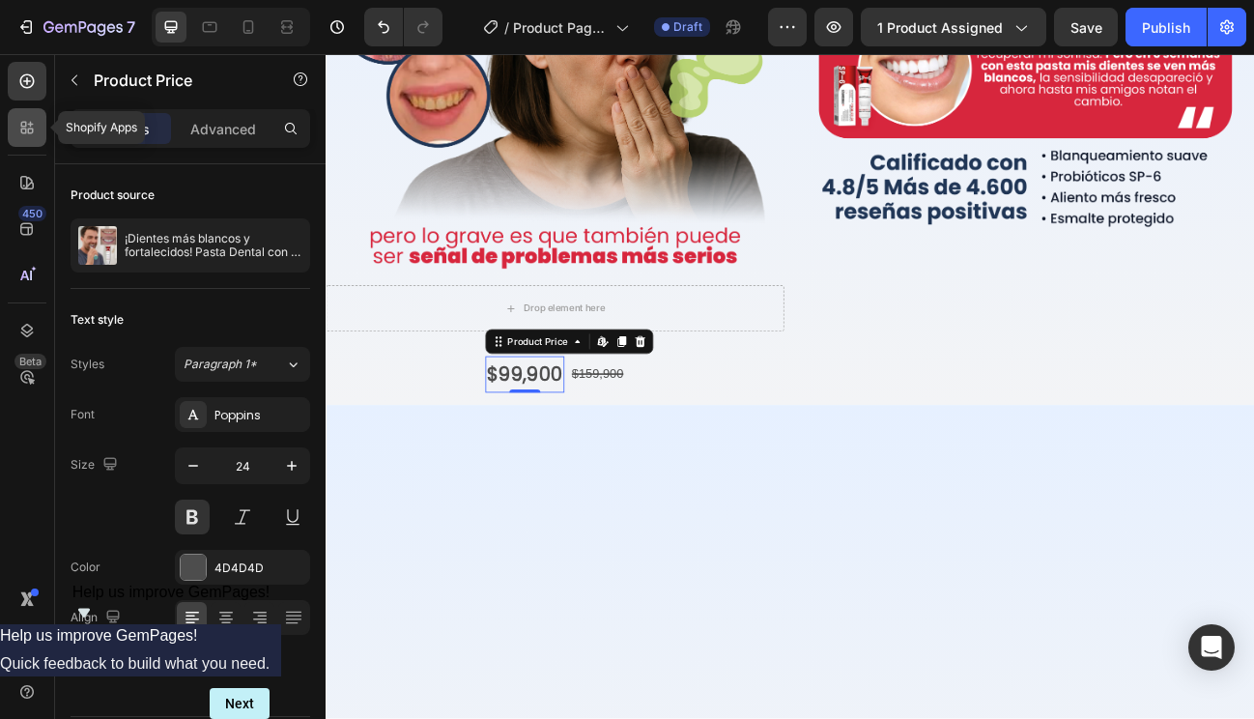
click at [25, 127] on icon at bounding box center [26, 127] width 19 height 19
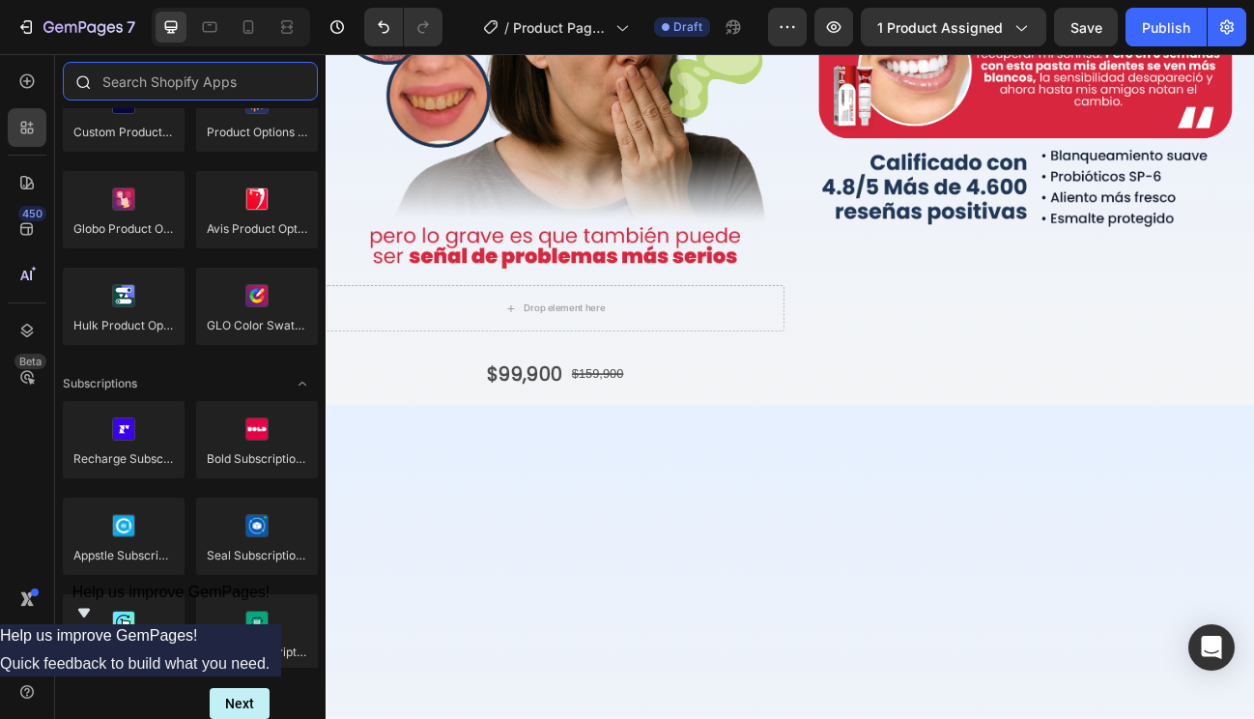
click at [167, 87] on input "text" at bounding box center [190, 81] width 255 height 39
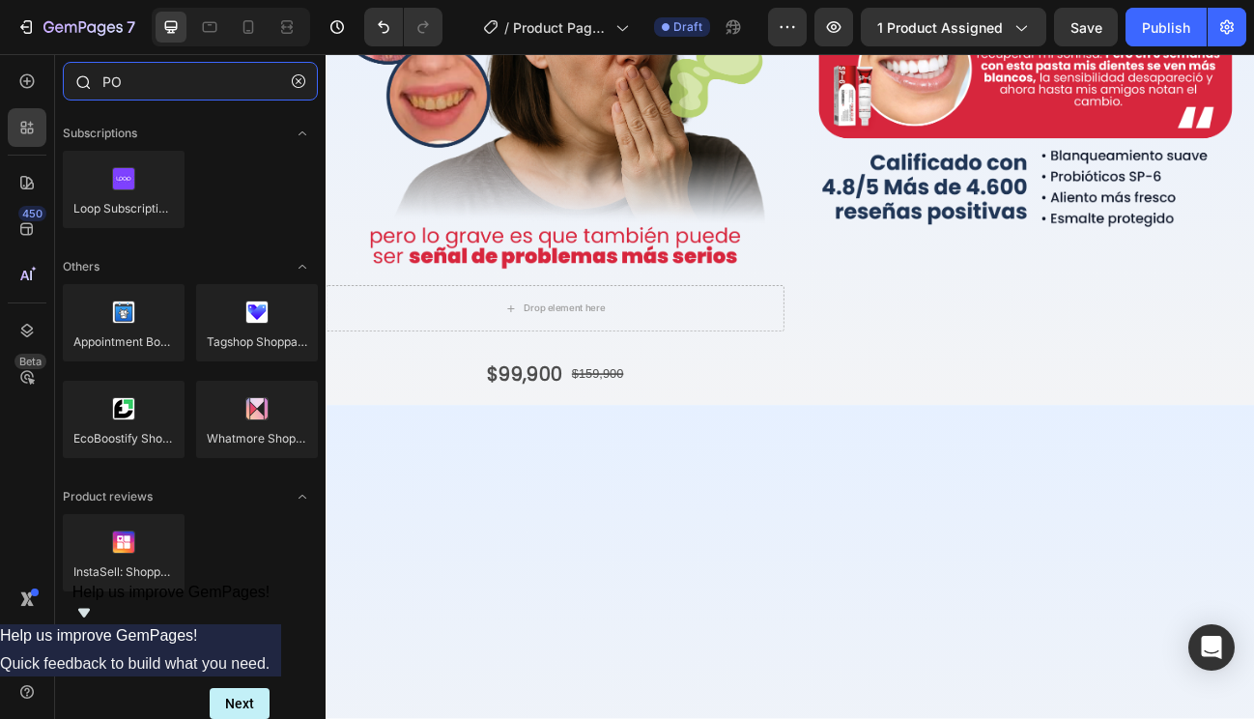
type input "P"
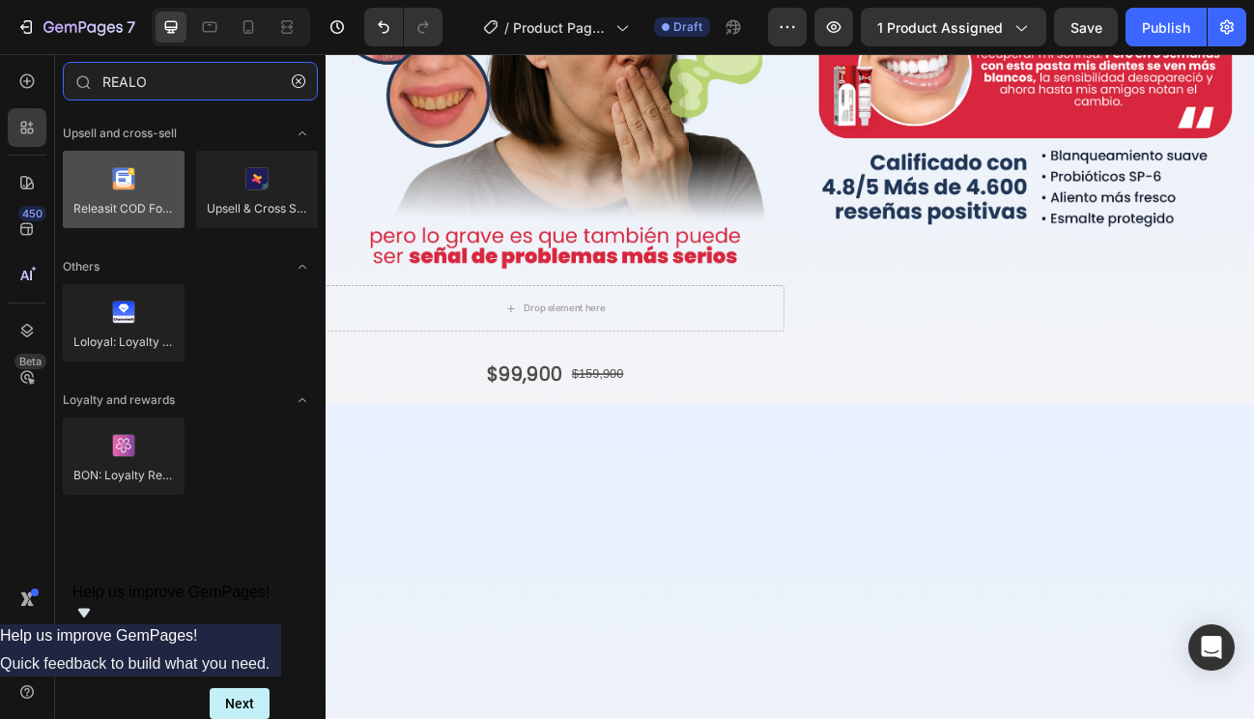
type input "REALO"
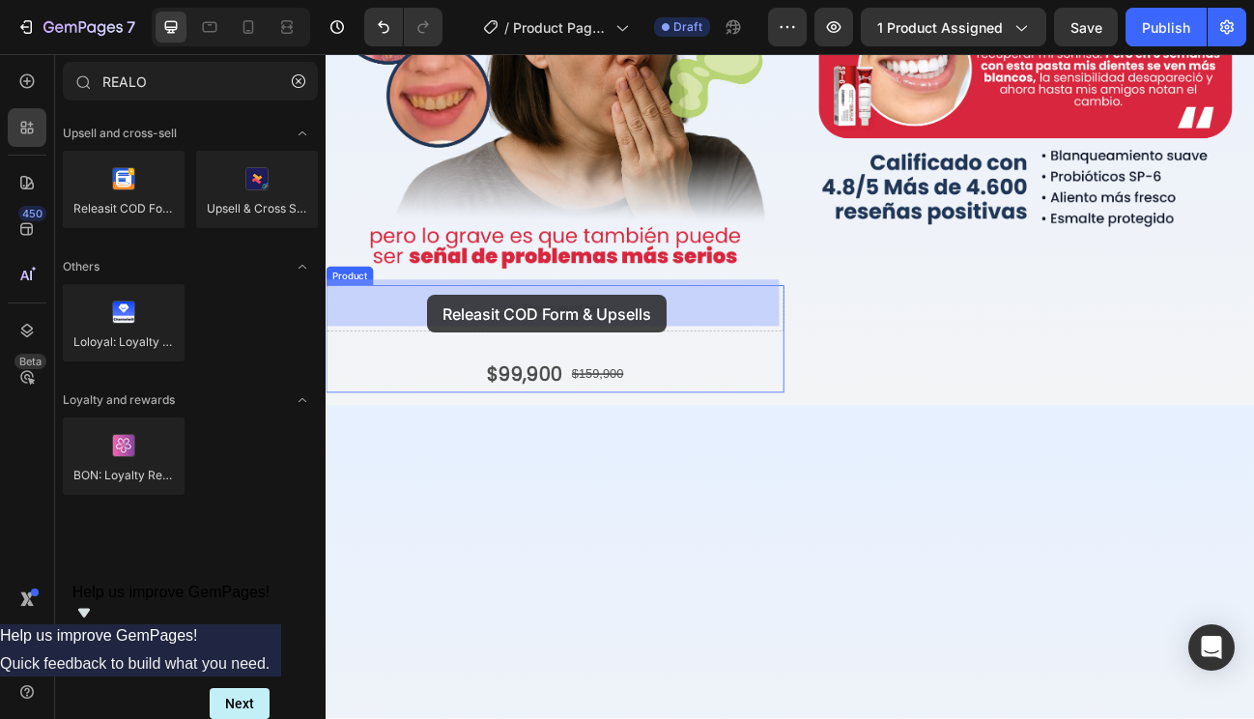
drag, startPoint x: 427, startPoint y: 241, endPoint x: 449, endPoint y: 354, distance: 115.2
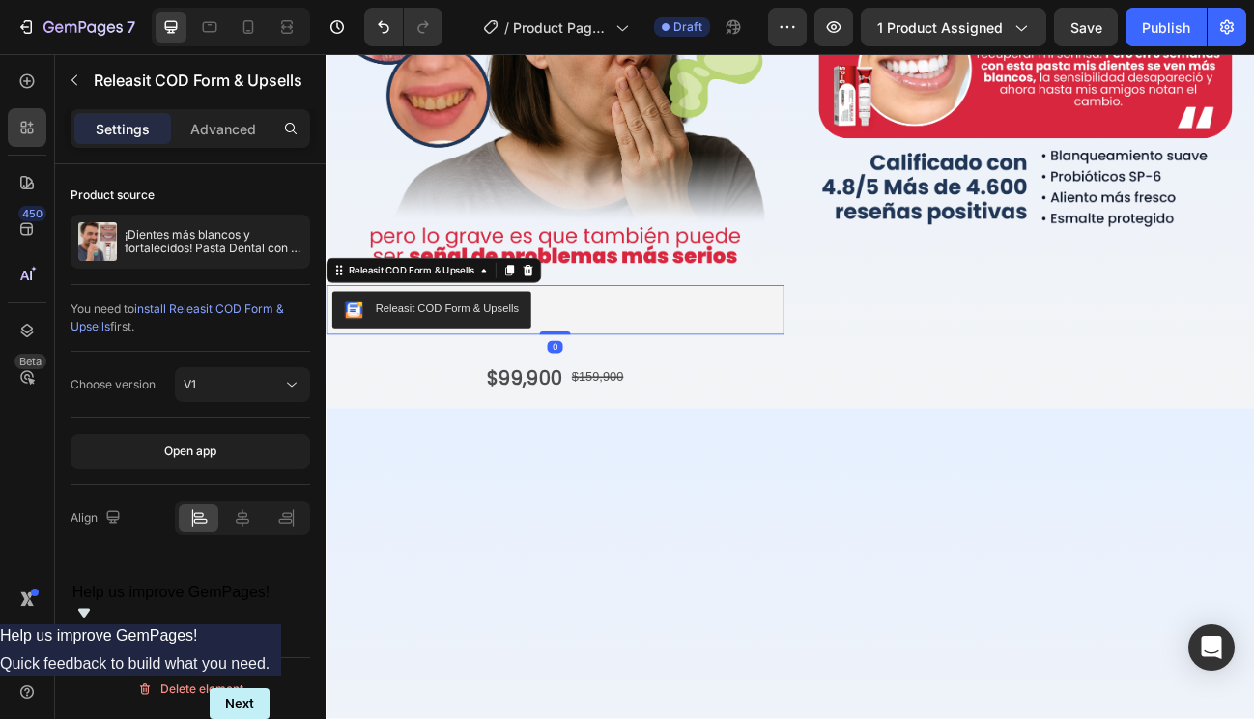
click at [612, 369] on div "Releasit COD Form & Upsells" at bounding box center [611, 374] width 557 height 46
click at [244, 513] on icon at bounding box center [243, 517] width 14 height 17
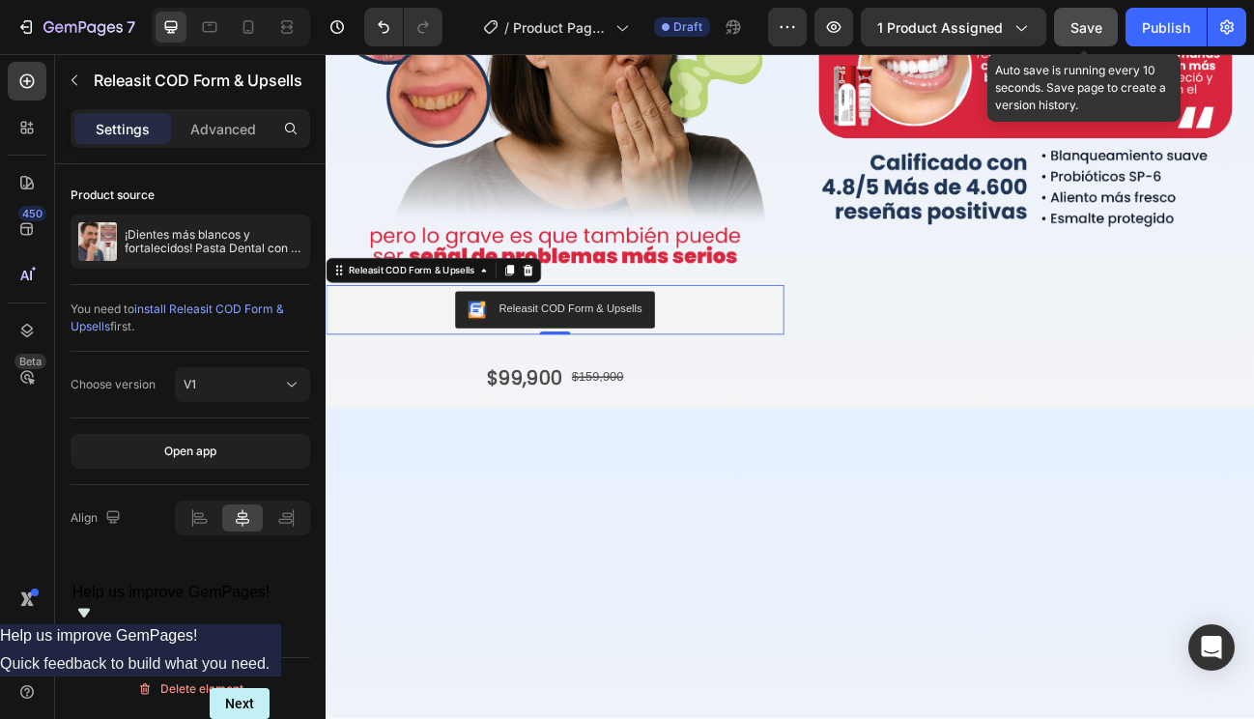
click at [1078, 30] on span "Save" at bounding box center [1087, 27] width 32 height 16
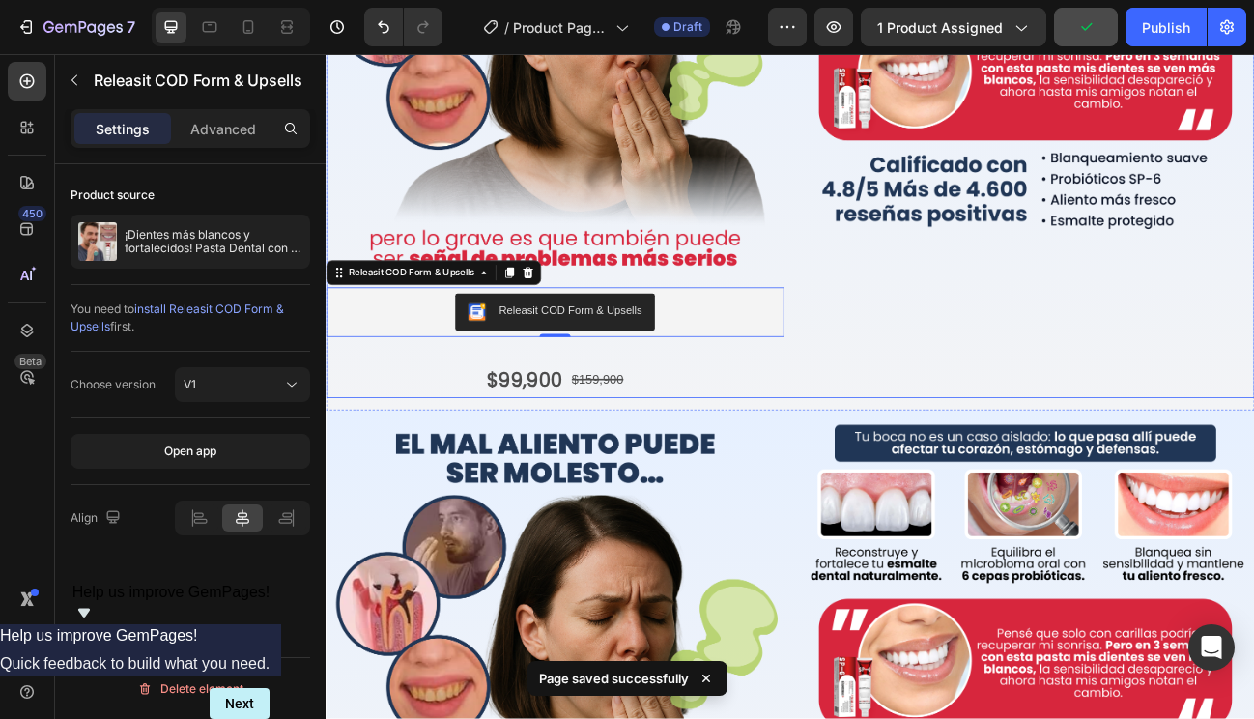
scroll to position [336, 0]
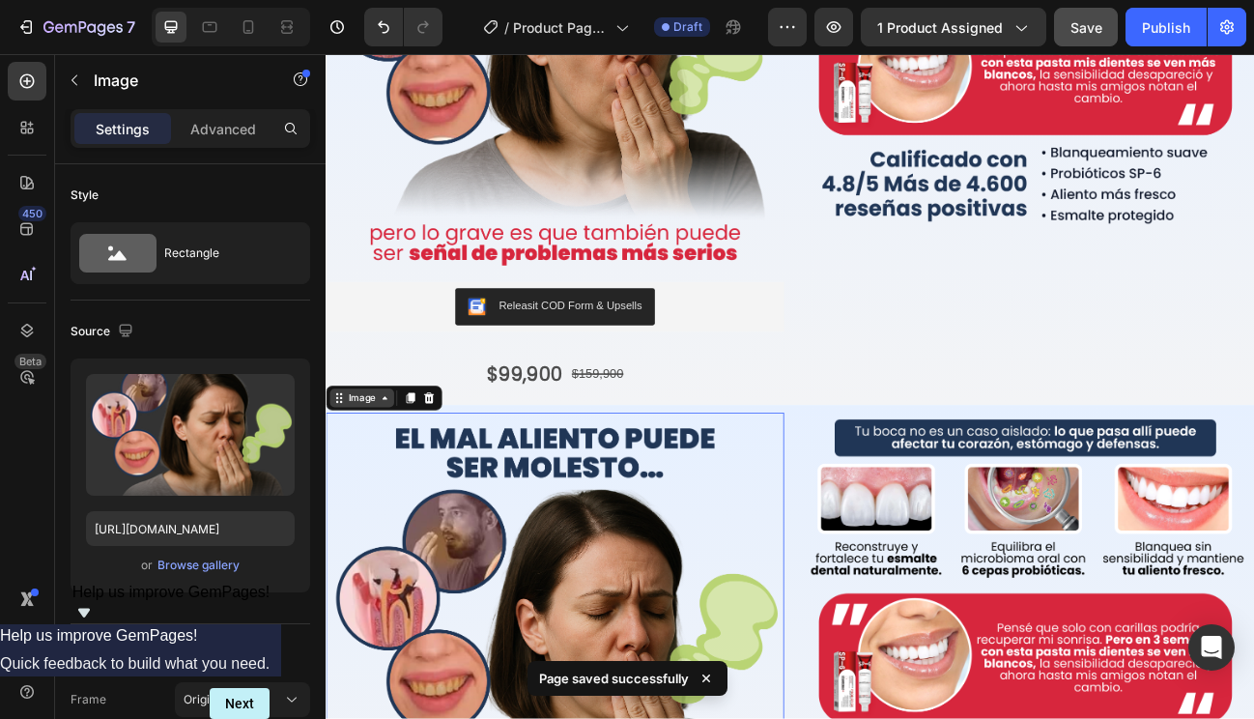
click at [359, 484] on div "Image" at bounding box center [371, 483] width 42 height 17
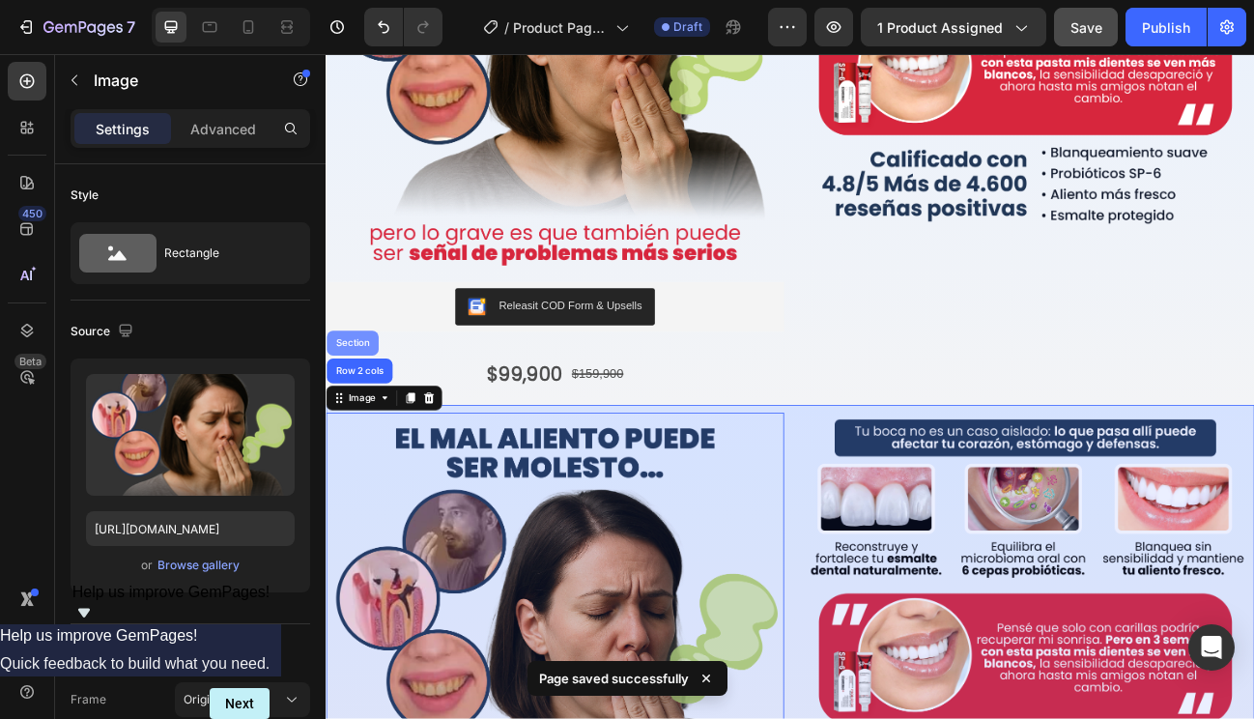
click at [359, 411] on div "Section" at bounding box center [358, 416] width 49 height 12
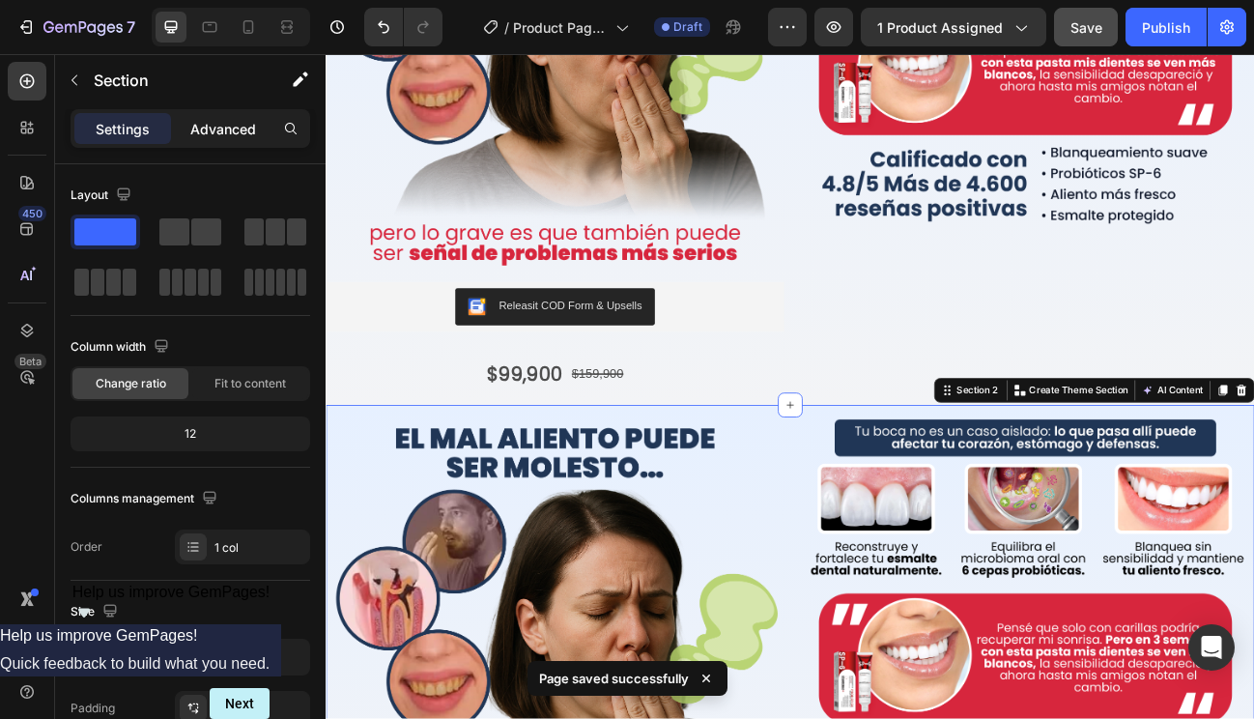
click at [229, 128] on p "Advanced" at bounding box center [223, 129] width 66 height 20
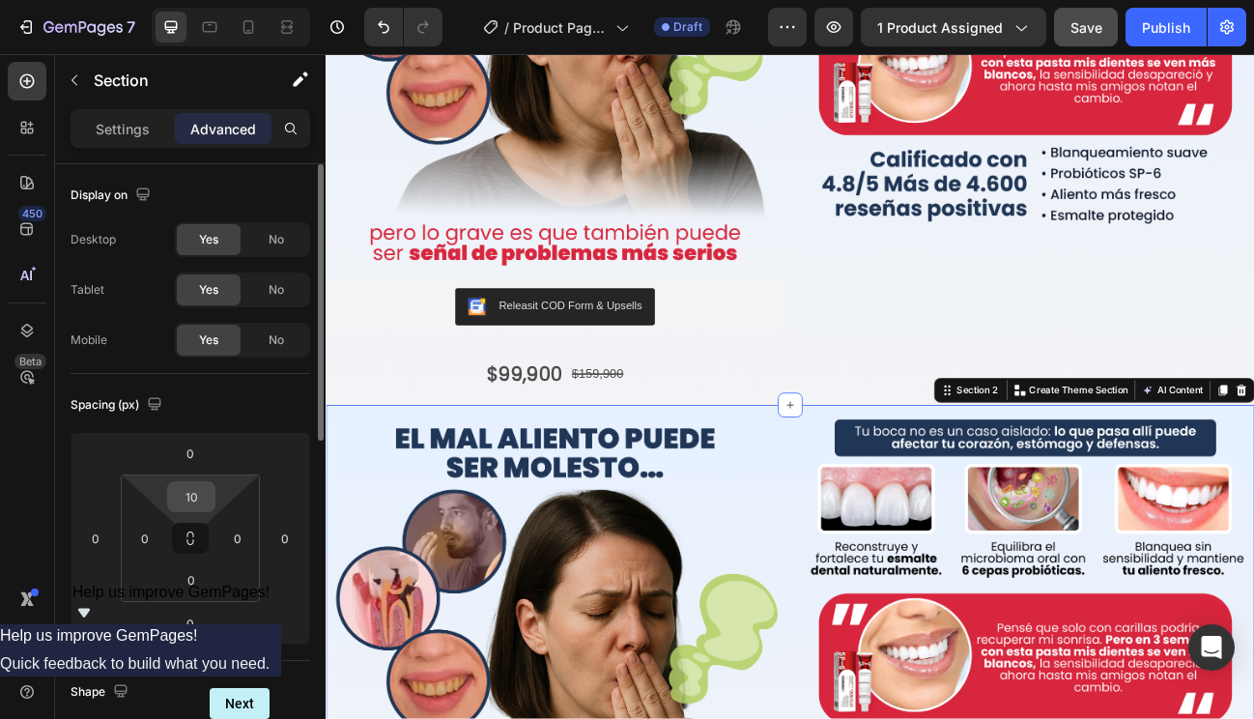
click at [204, 493] on input "10" at bounding box center [191, 496] width 39 height 29
type input "0"
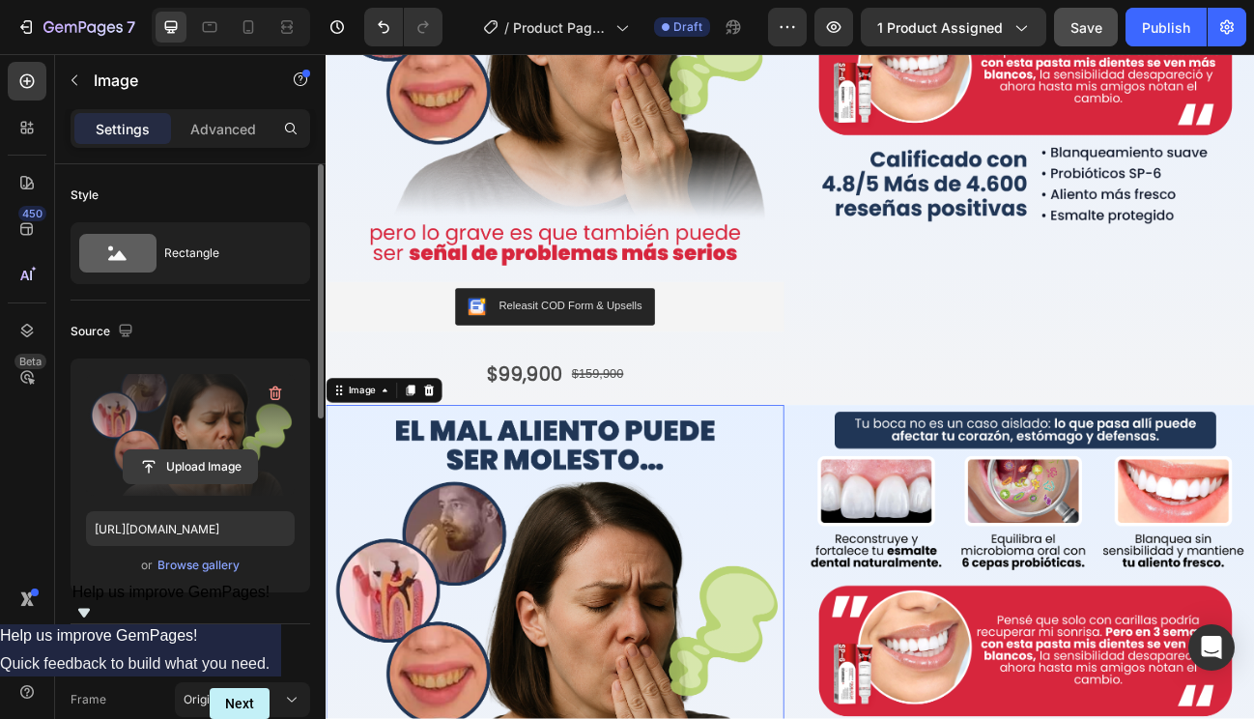
click at [199, 470] on input "file" at bounding box center [190, 466] width 133 height 33
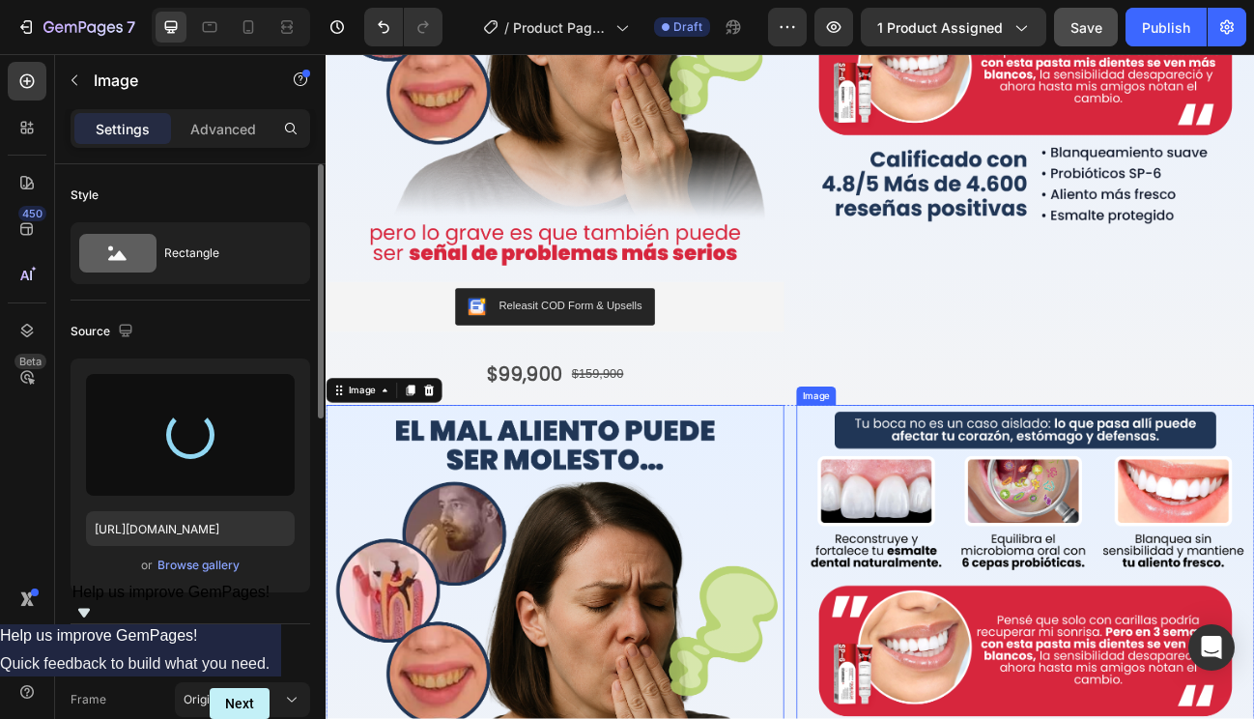
scroll to position [500, 0]
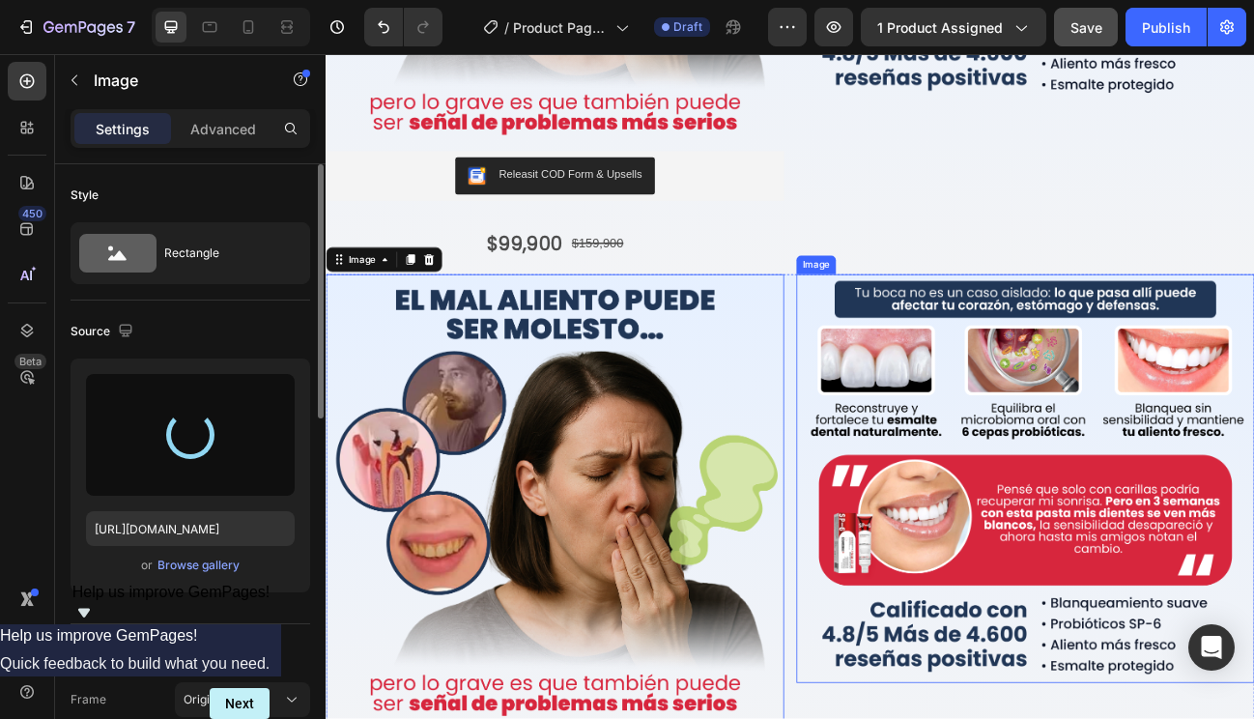
type input "[URL][DOMAIN_NAME]"
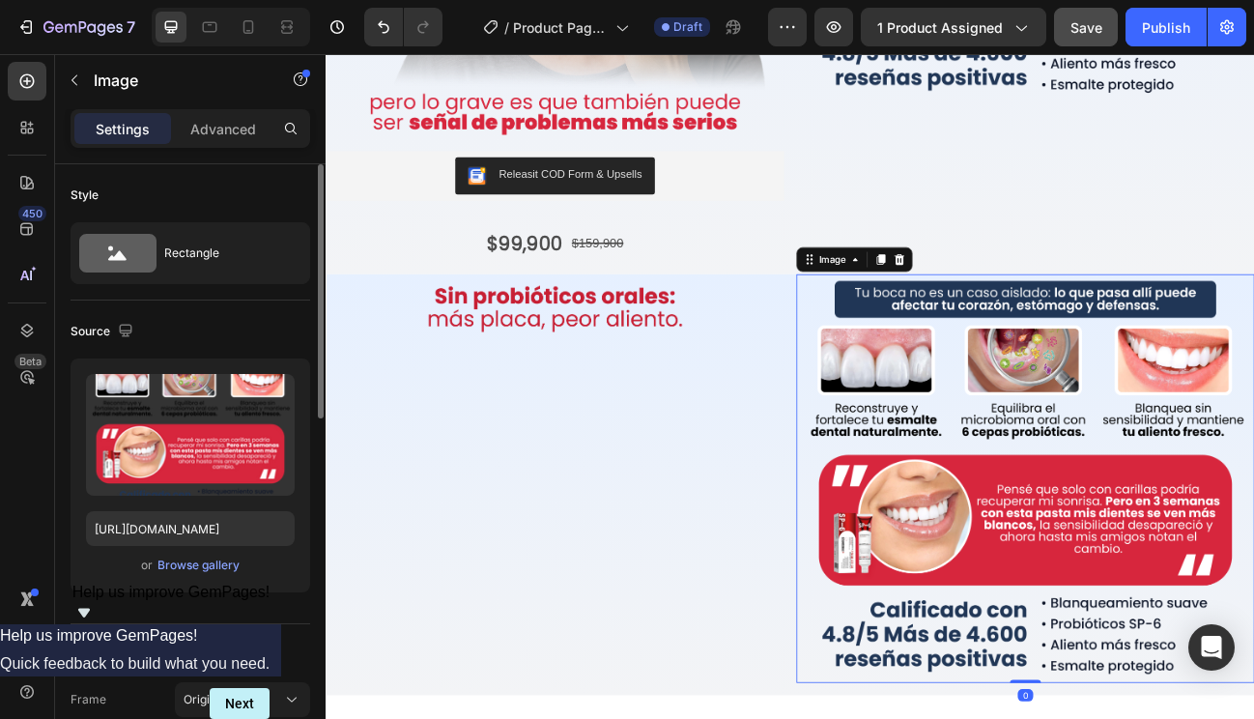
click at [1029, 541] on img at bounding box center [1199, 585] width 572 height 510
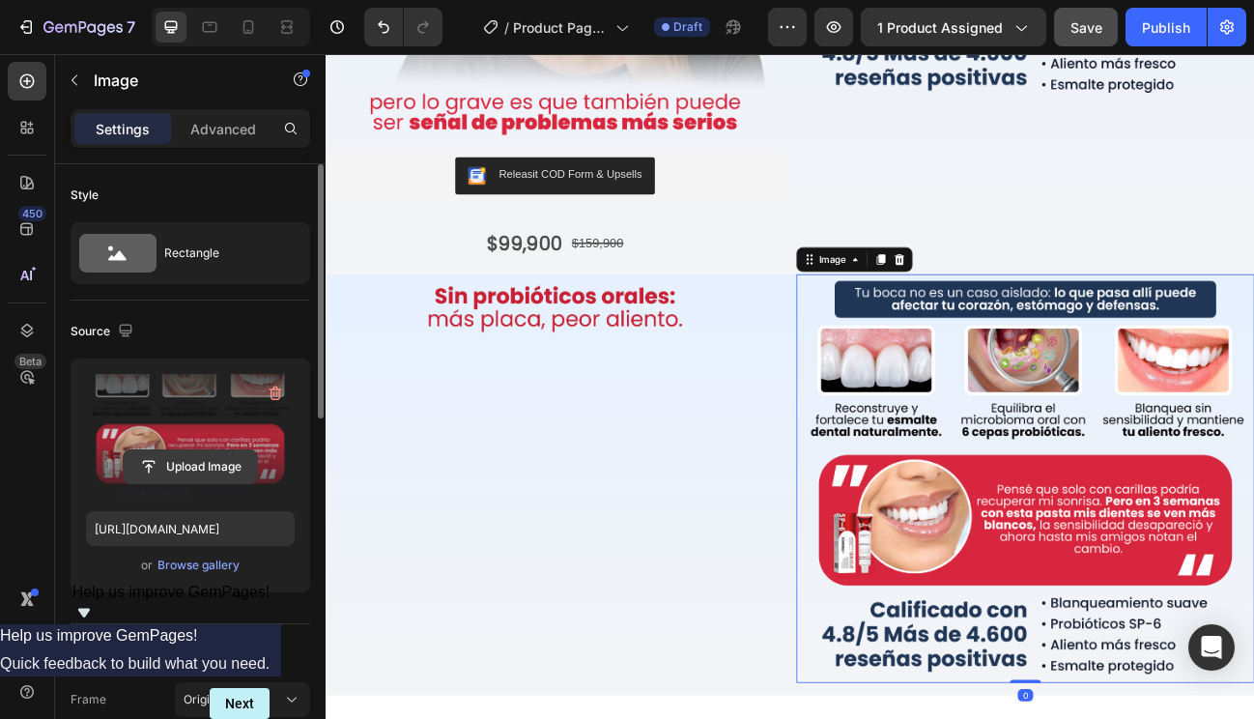
click at [171, 474] on input "file" at bounding box center [190, 466] width 133 height 33
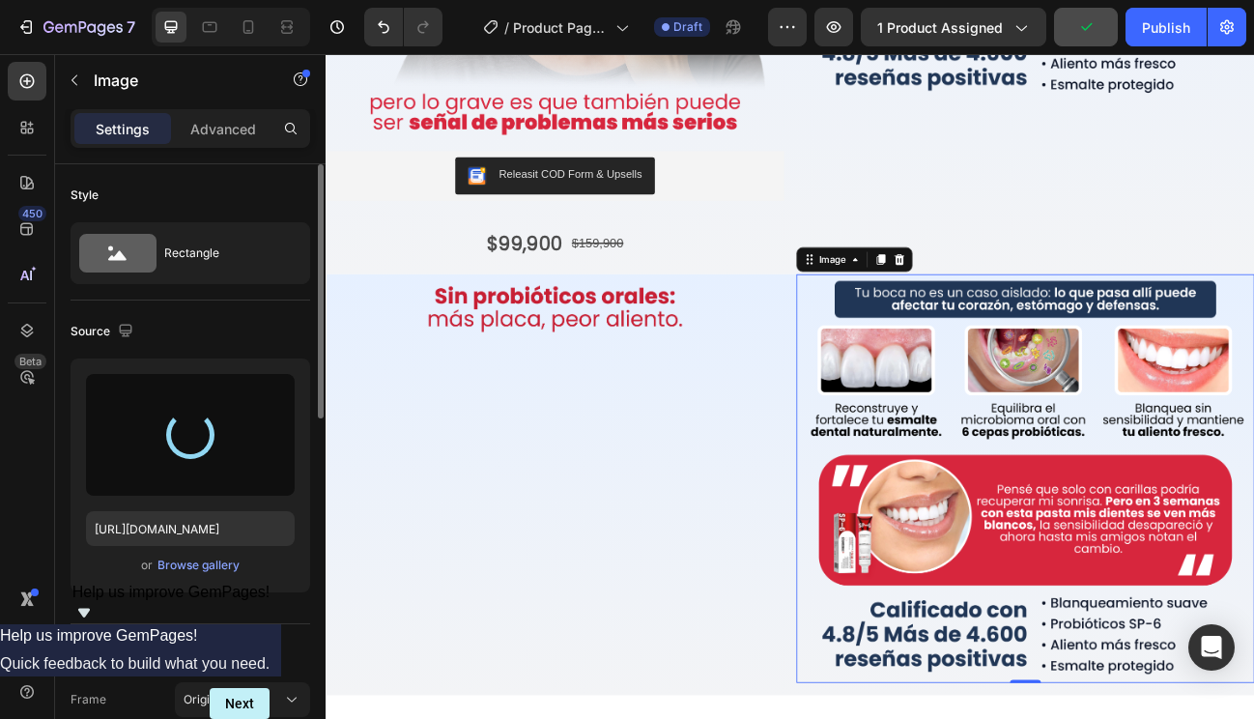
type input "[URL][DOMAIN_NAME]"
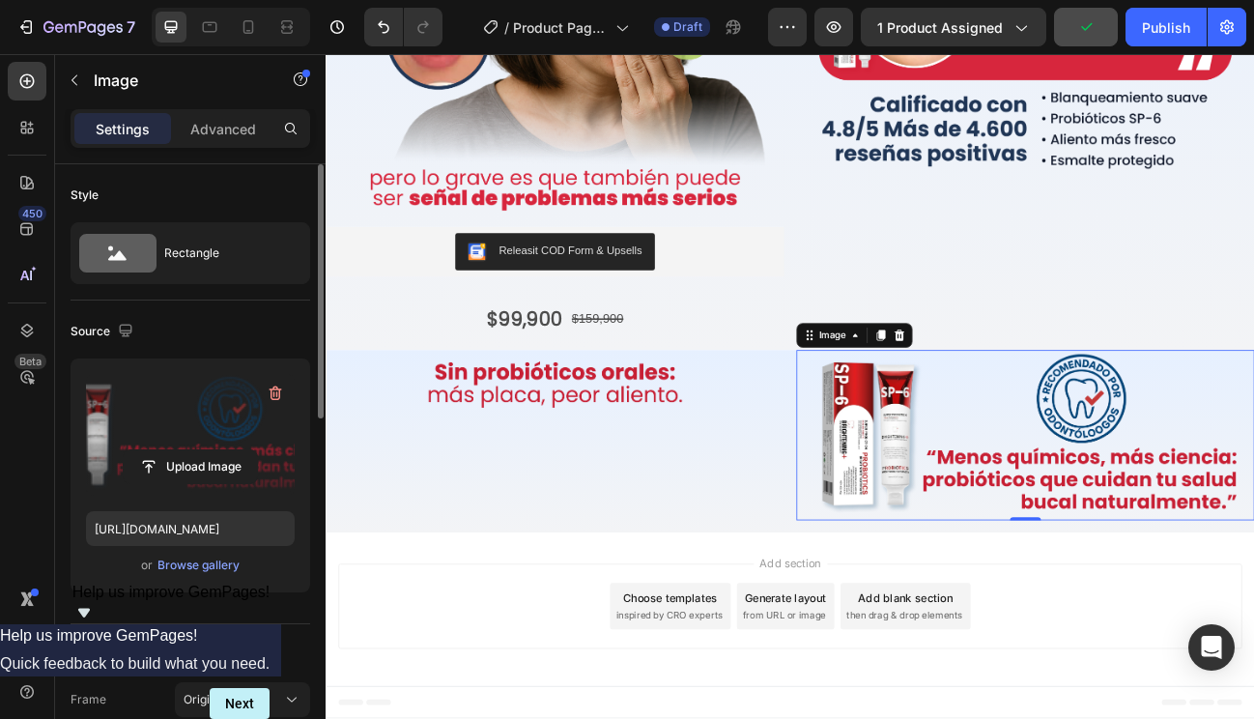
scroll to position [394, 0]
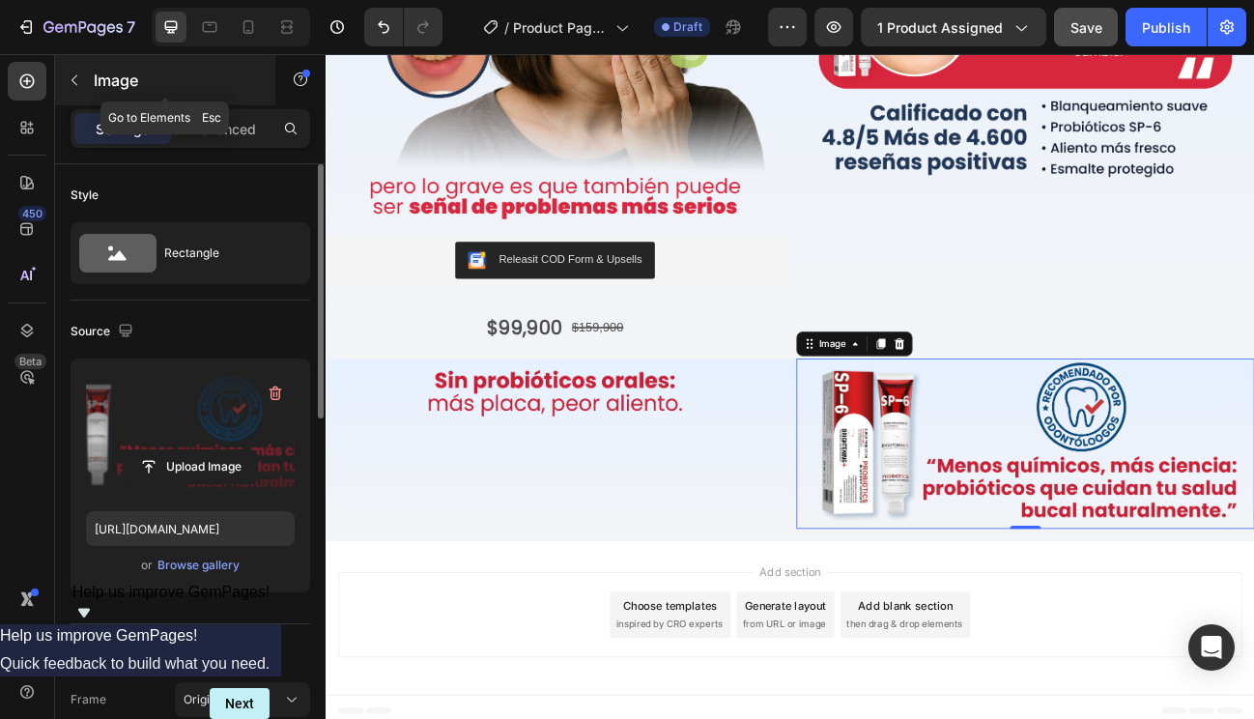
click at [96, 85] on p "Image" at bounding box center [176, 80] width 164 height 23
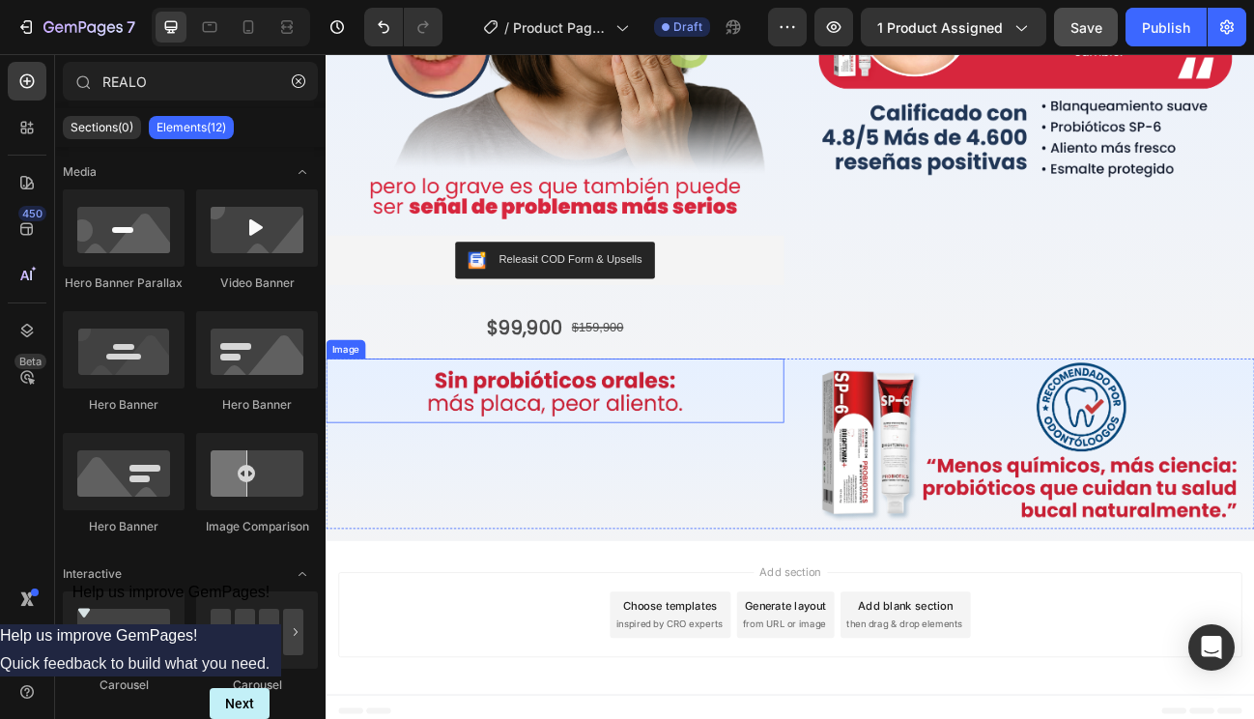
click at [415, 445] on img at bounding box center [612, 474] width 572 height 79
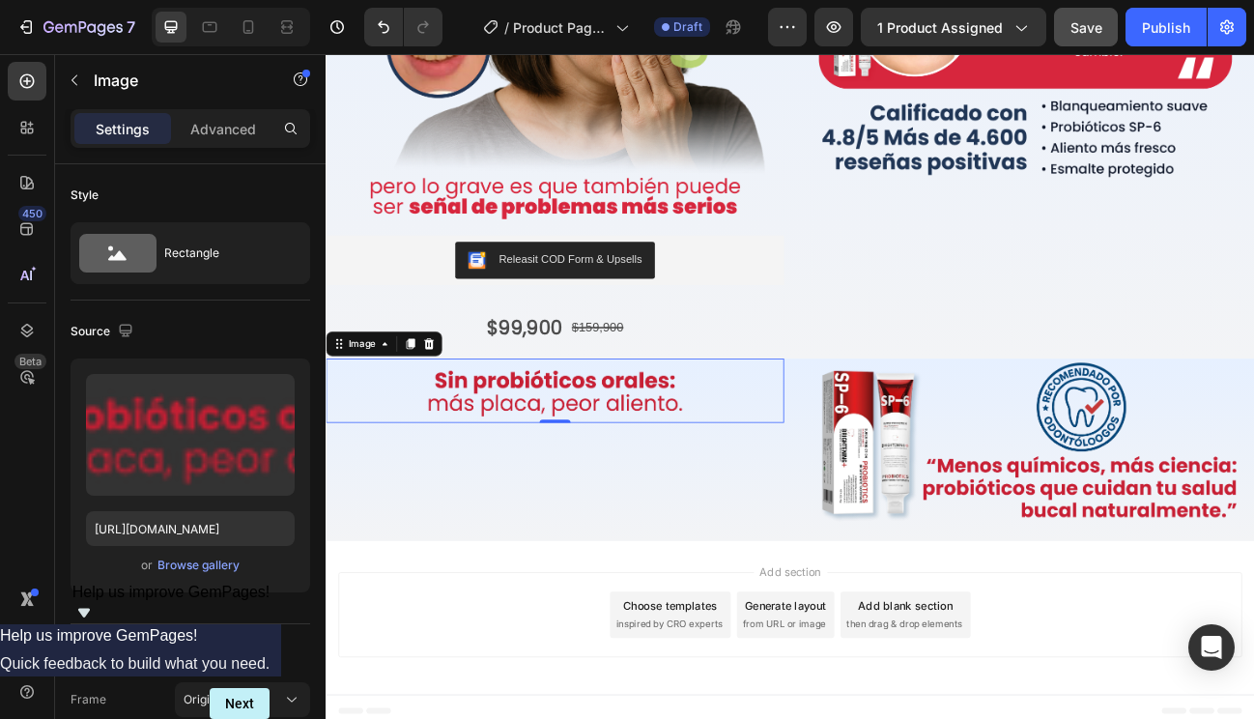
click at [583, 479] on img at bounding box center [612, 474] width 572 height 79
click at [429, 410] on icon at bounding box center [431, 417] width 11 height 14
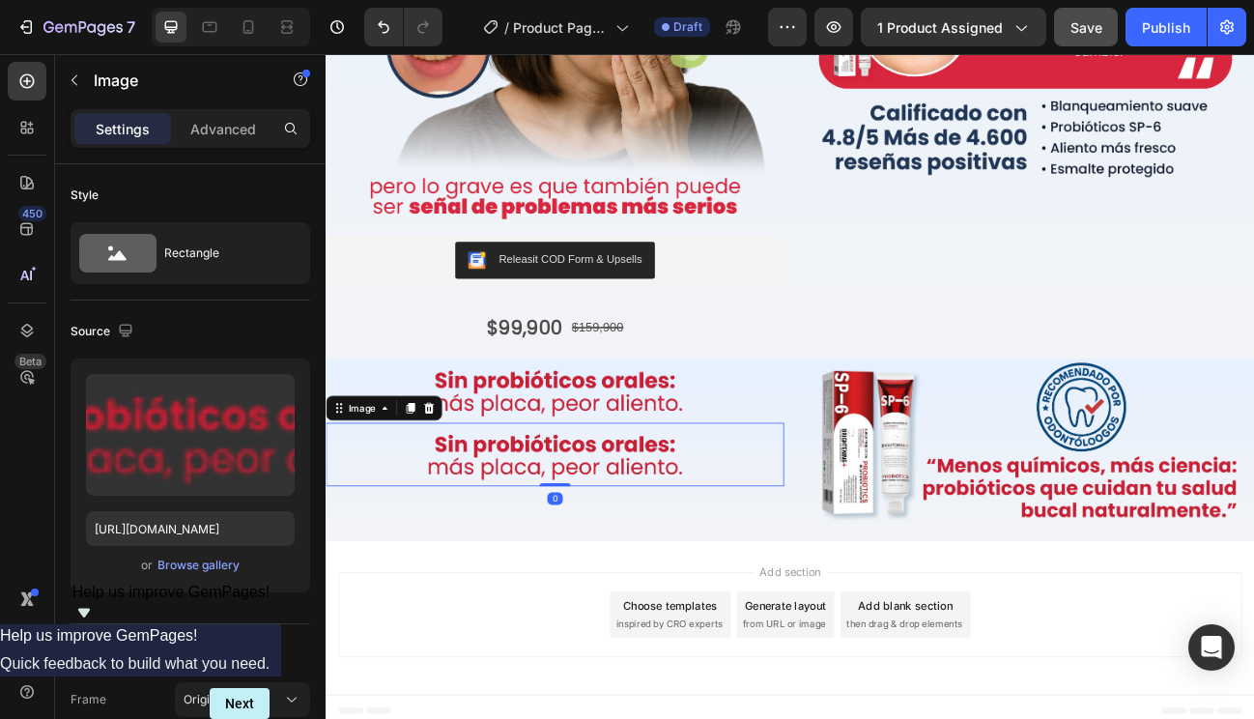
click at [443, 538] on img at bounding box center [612, 554] width 572 height 79
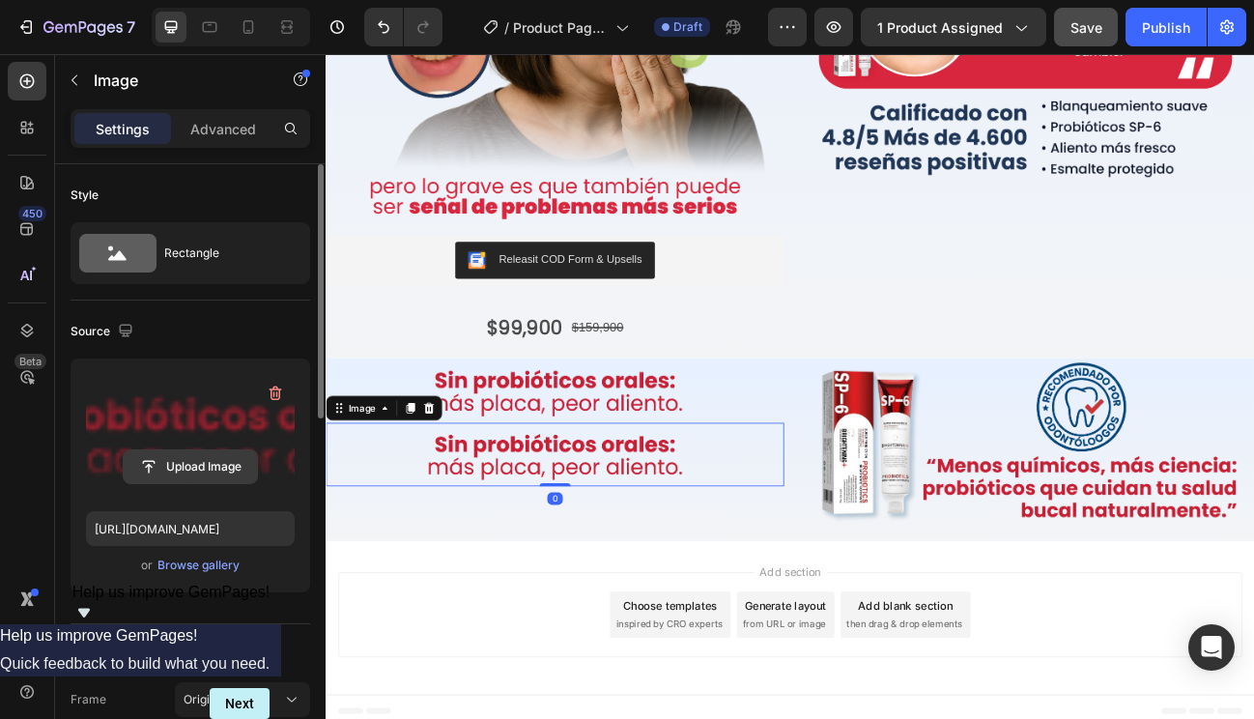
click at [200, 472] on input "file" at bounding box center [190, 466] width 133 height 33
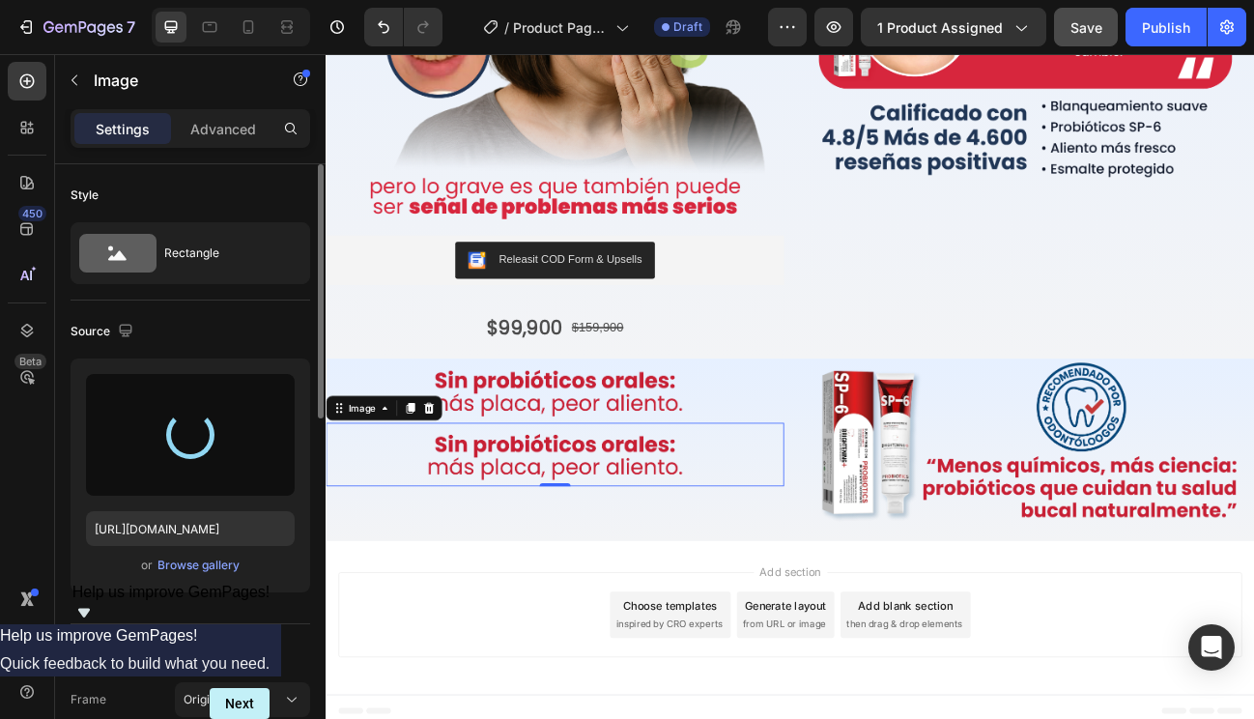
type input "[URL][DOMAIN_NAME]"
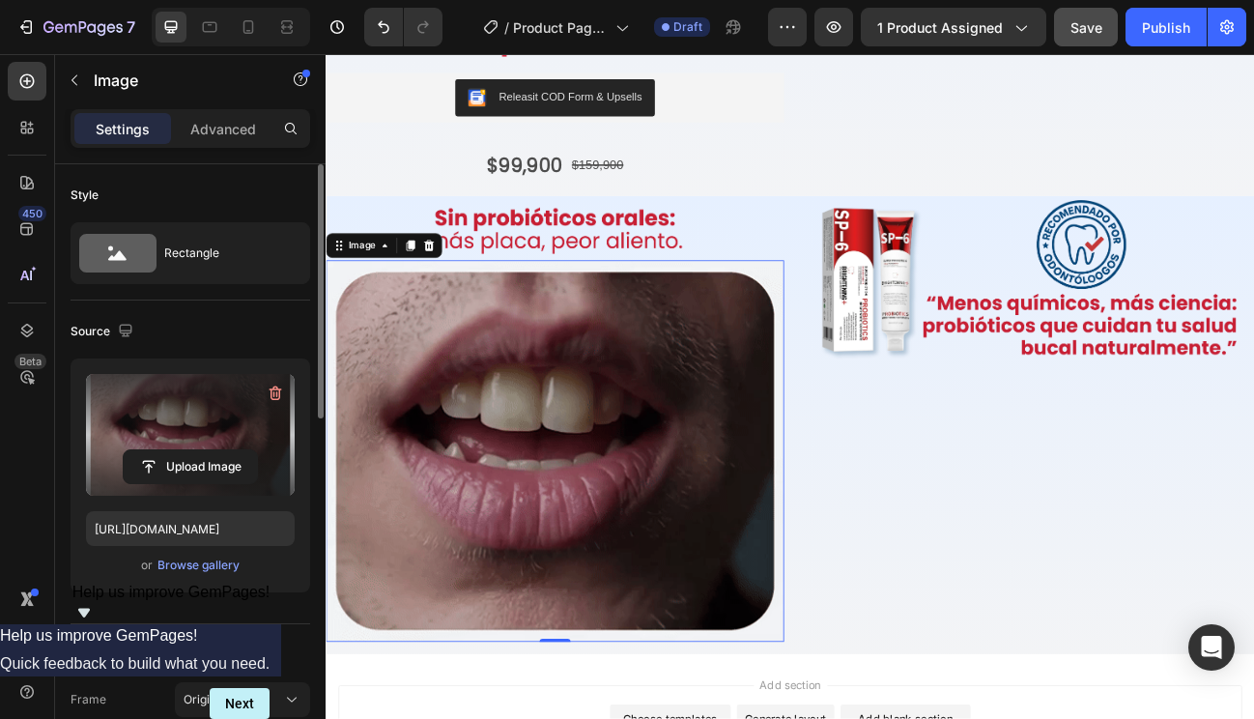
scroll to position [599, 0]
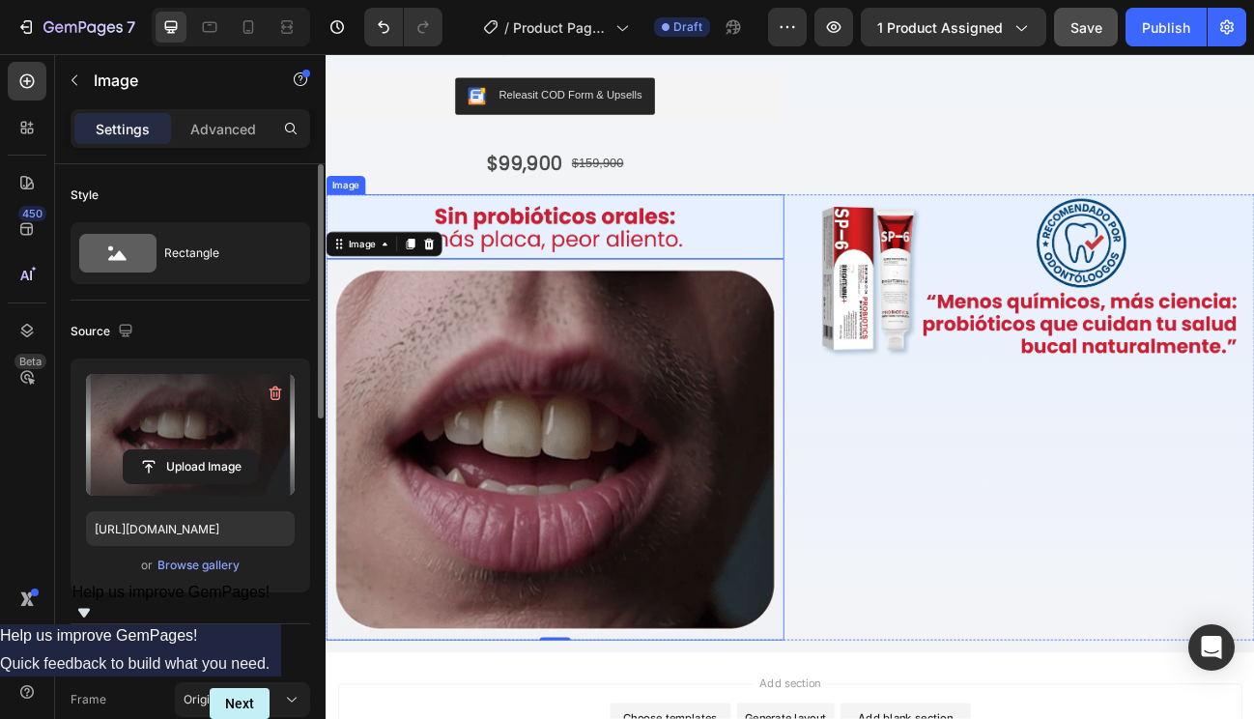
click at [800, 241] on img at bounding box center [612, 269] width 572 height 79
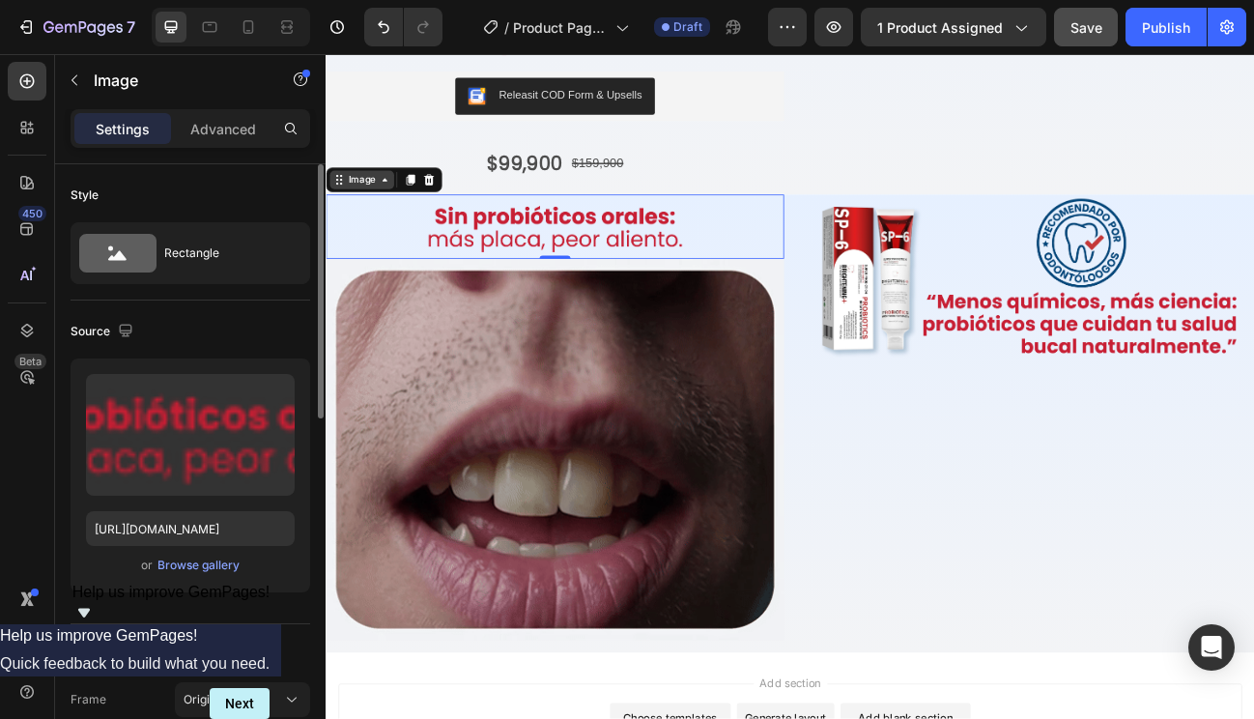
click at [398, 204] on icon at bounding box center [398, 211] width 15 height 15
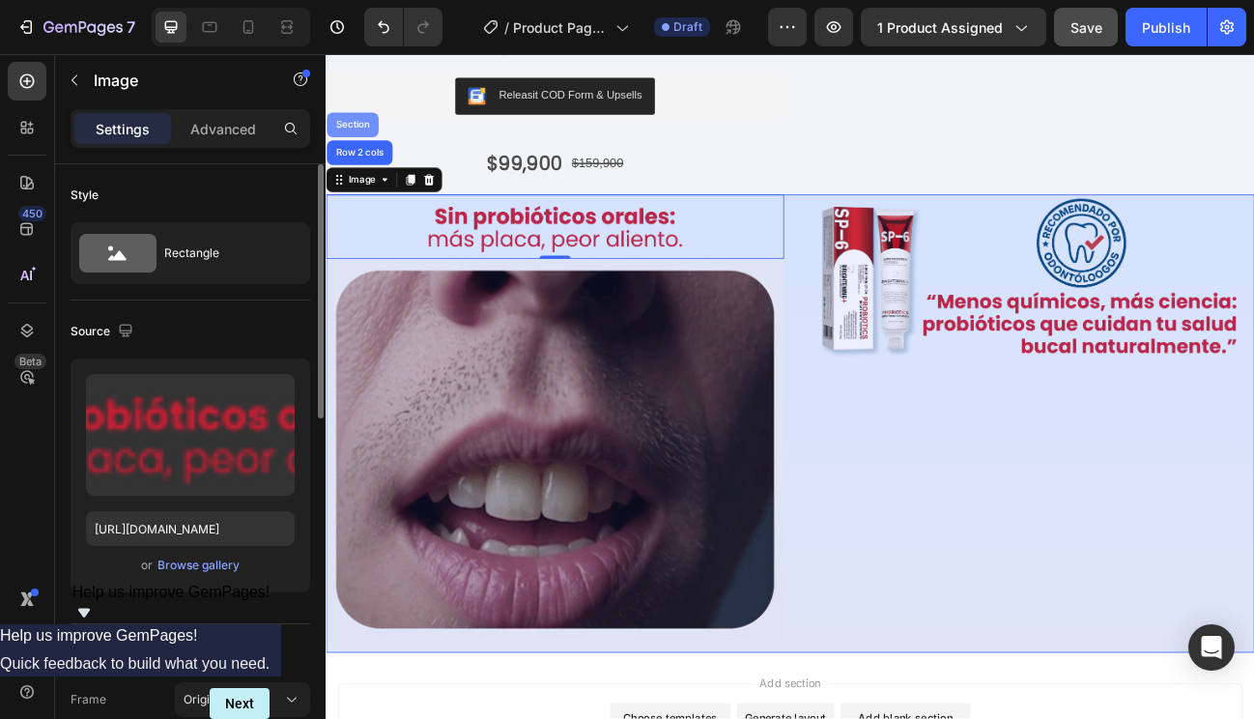
click at [356, 141] on div "Section" at bounding box center [359, 143] width 65 height 31
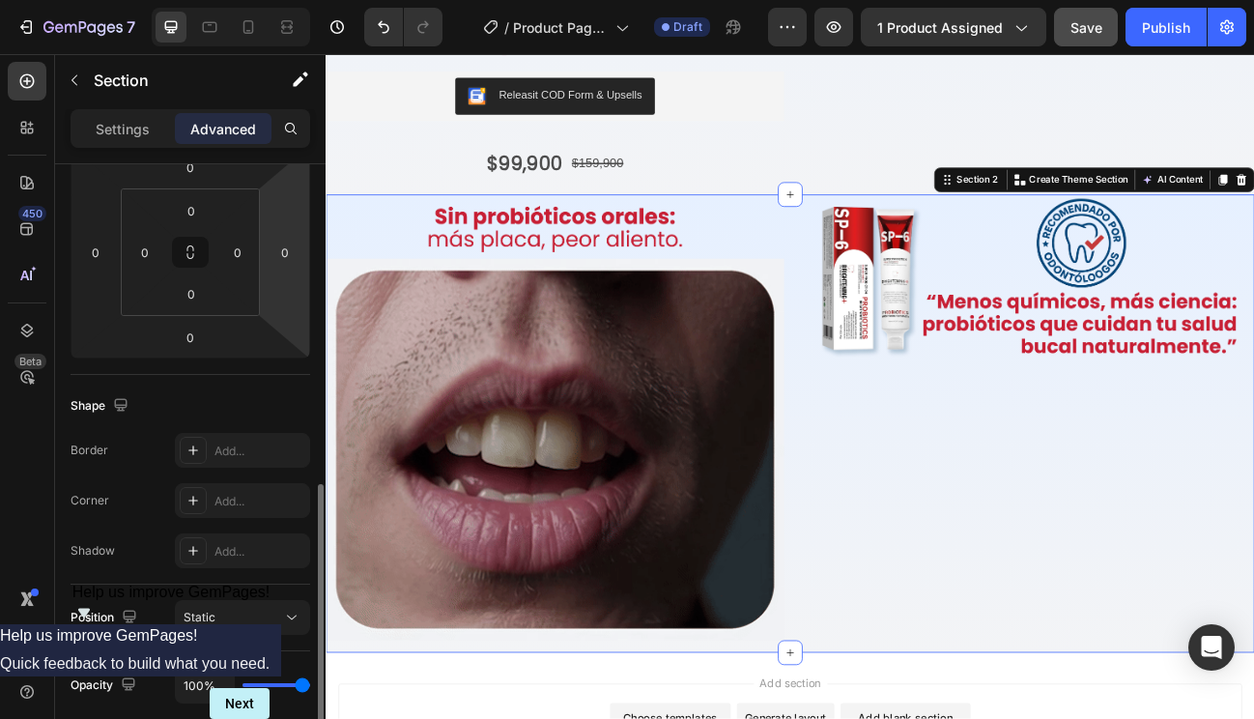
scroll to position [515, 0]
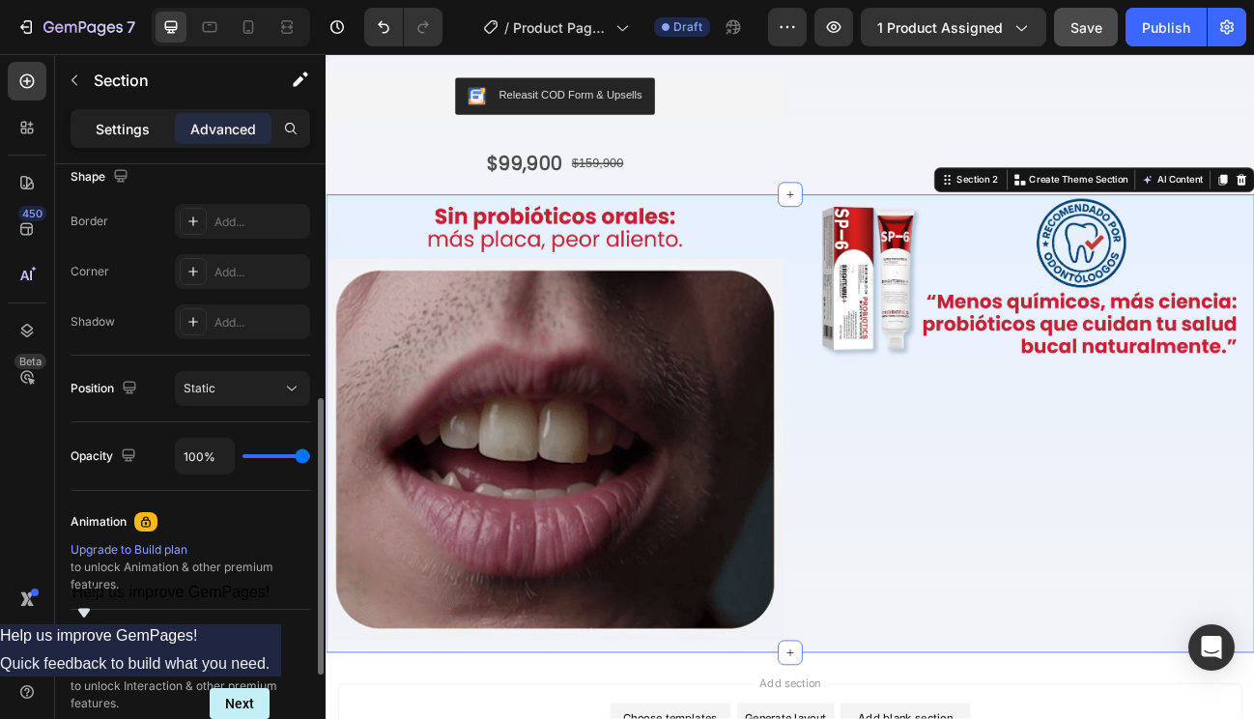
click at [104, 135] on p "Settings" at bounding box center [123, 129] width 54 height 20
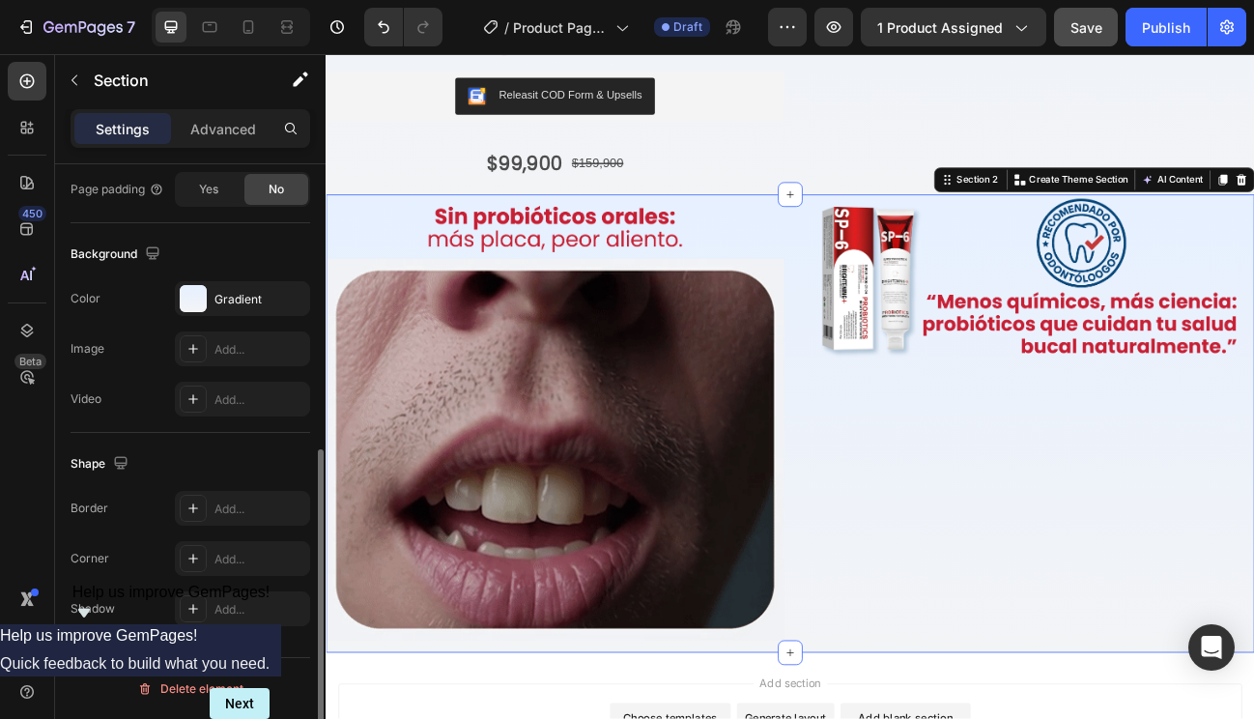
scroll to position [511, 0]
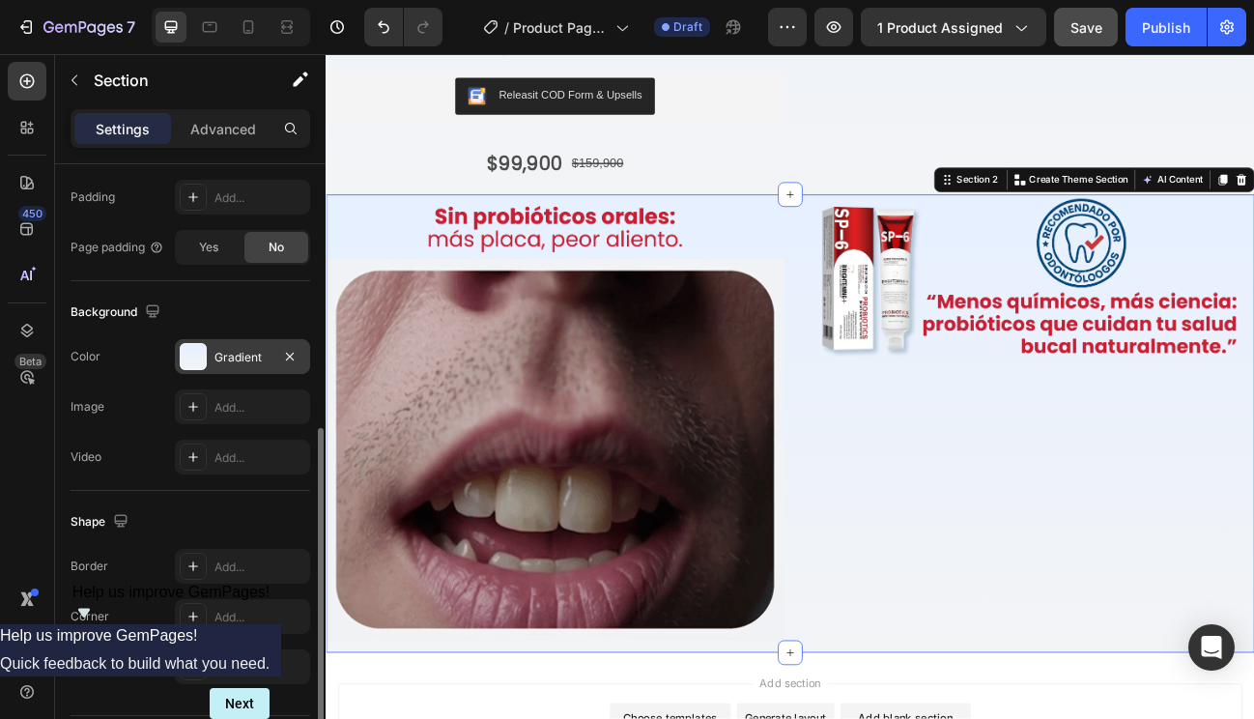
click at [252, 354] on div "Gradient" at bounding box center [243, 357] width 56 height 17
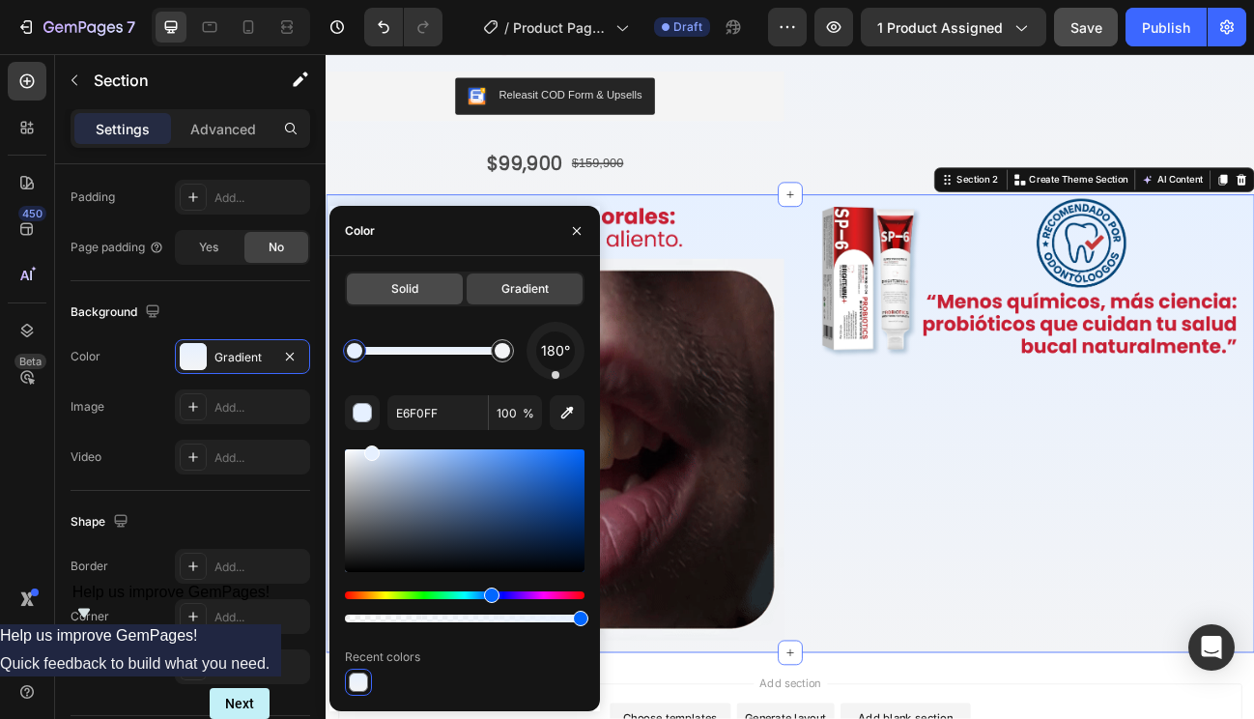
click at [419, 280] on div "Solid" at bounding box center [405, 288] width 116 height 31
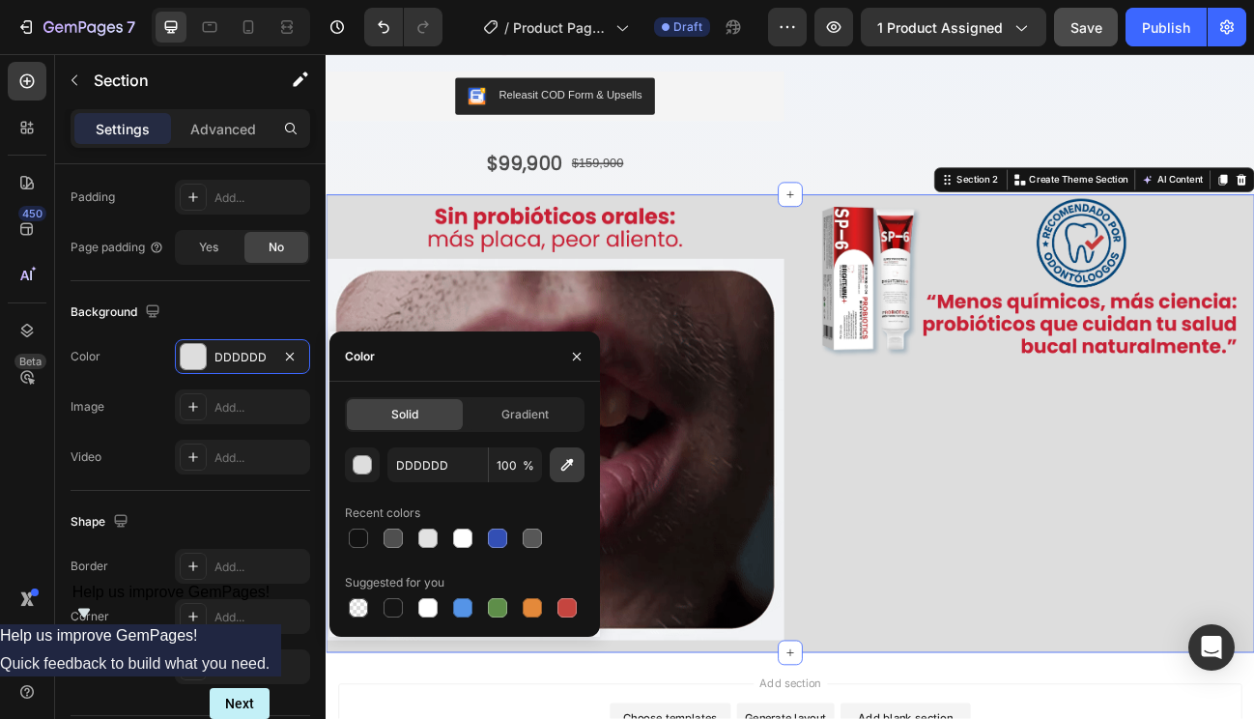
click at [562, 471] on icon "button" at bounding box center [567, 465] width 13 height 13
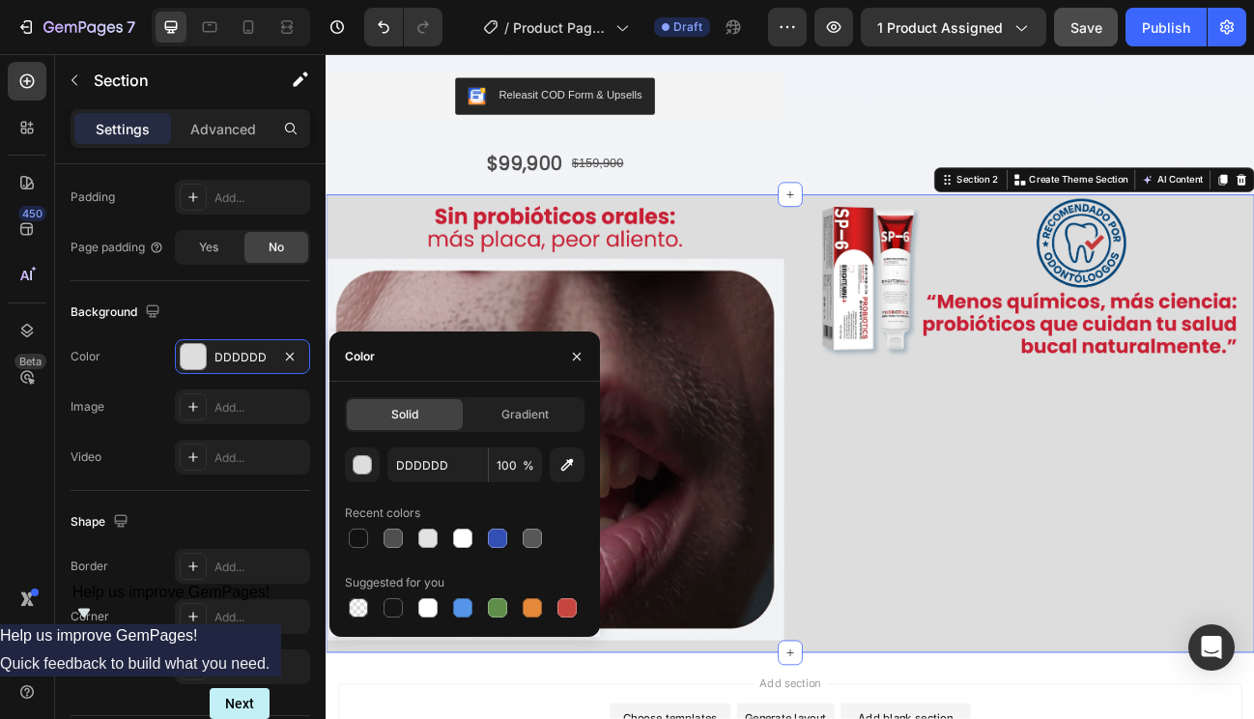
type input "F1F2F6"
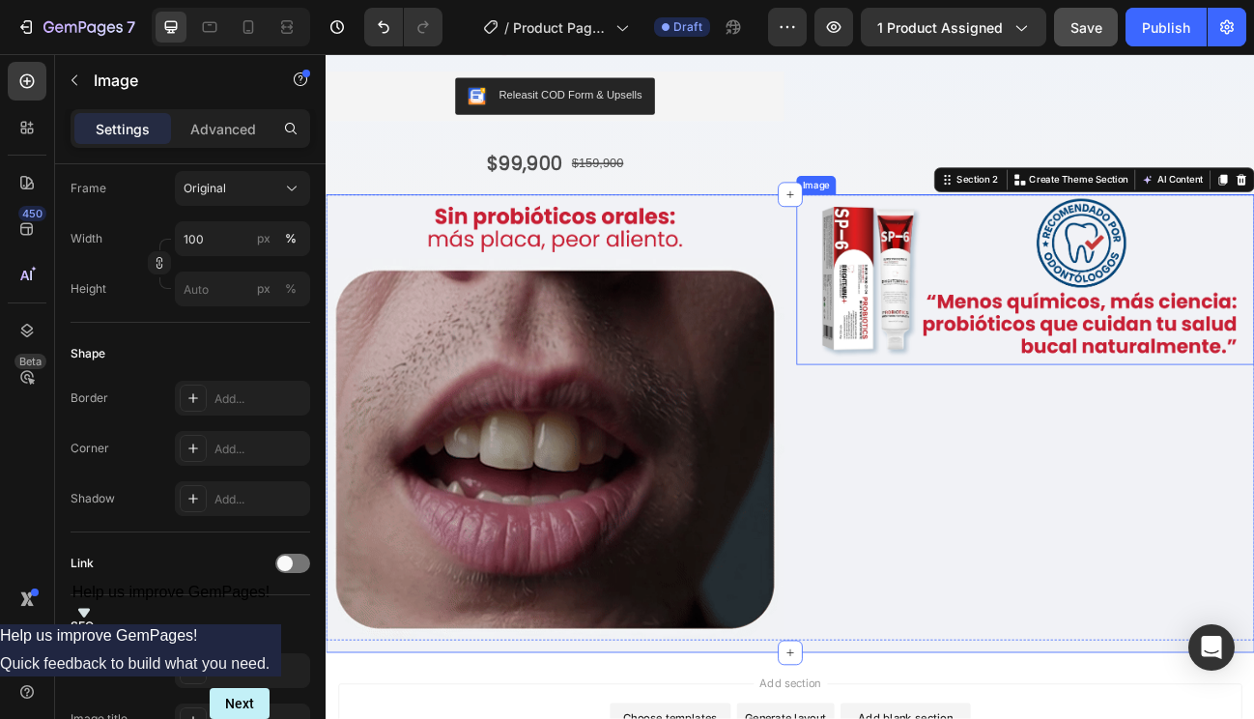
click at [968, 376] on img at bounding box center [1199, 336] width 572 height 212
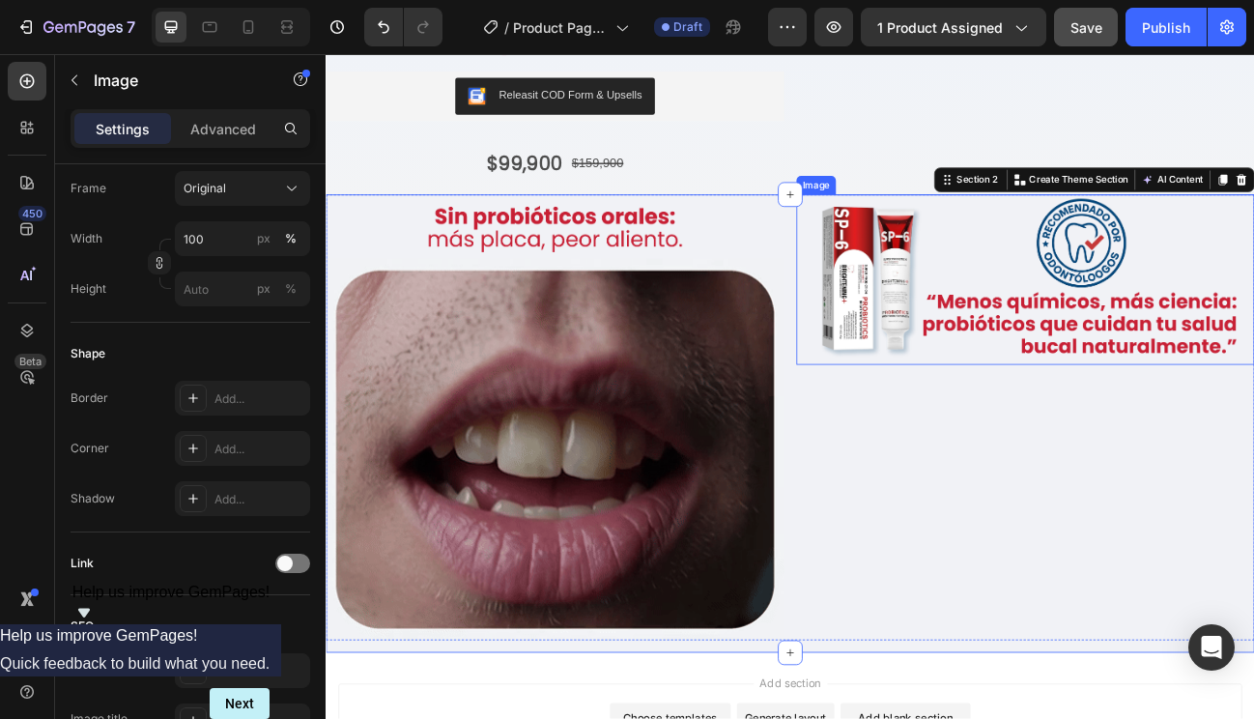
scroll to position [0, 0]
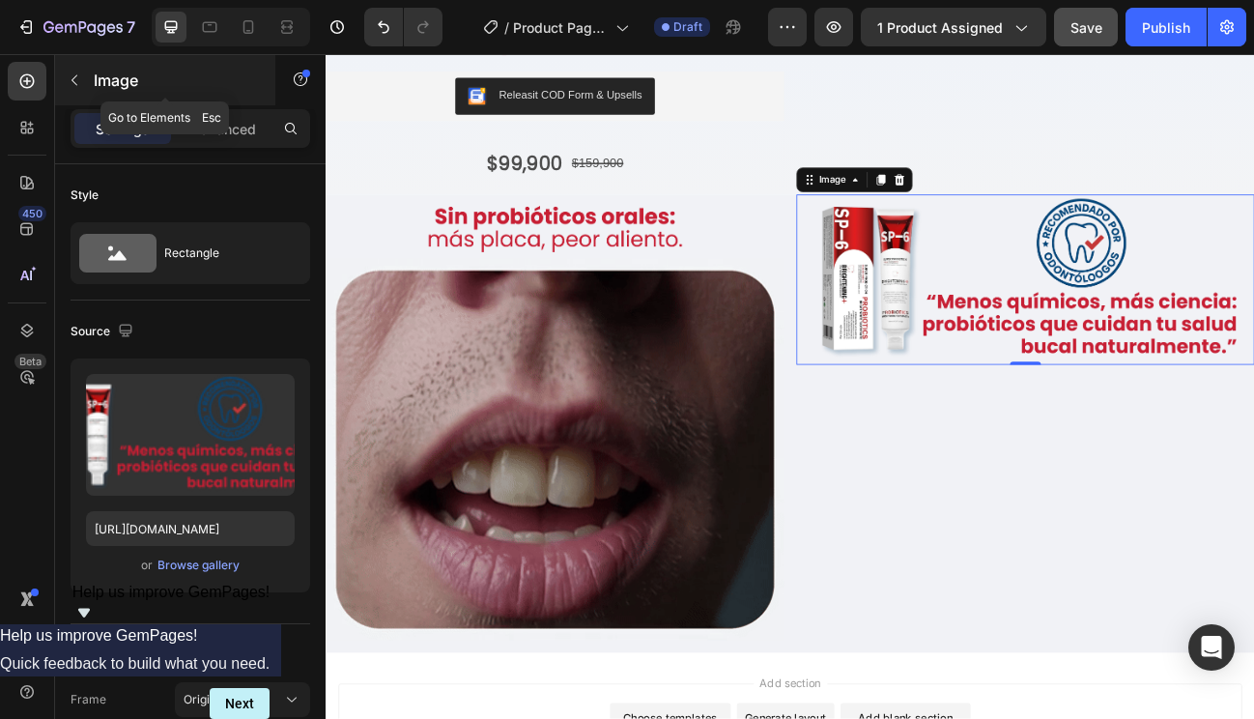
click at [111, 83] on p "Image" at bounding box center [176, 80] width 164 height 23
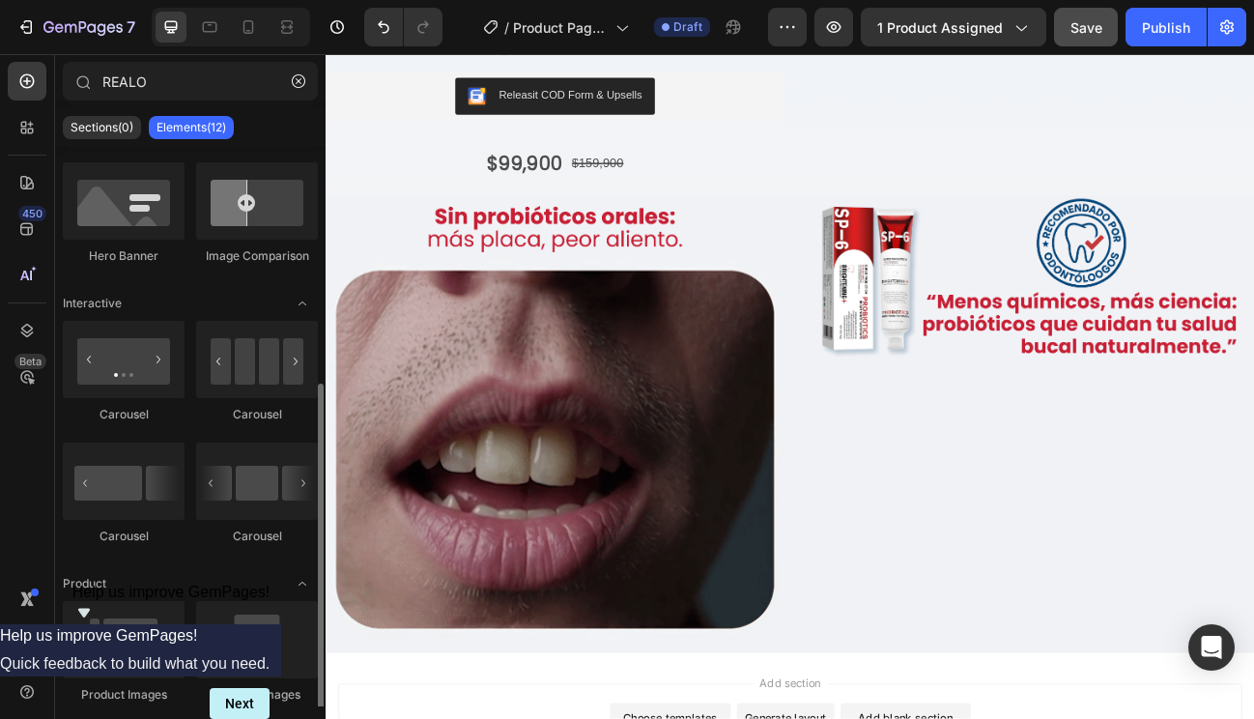
scroll to position [308, 0]
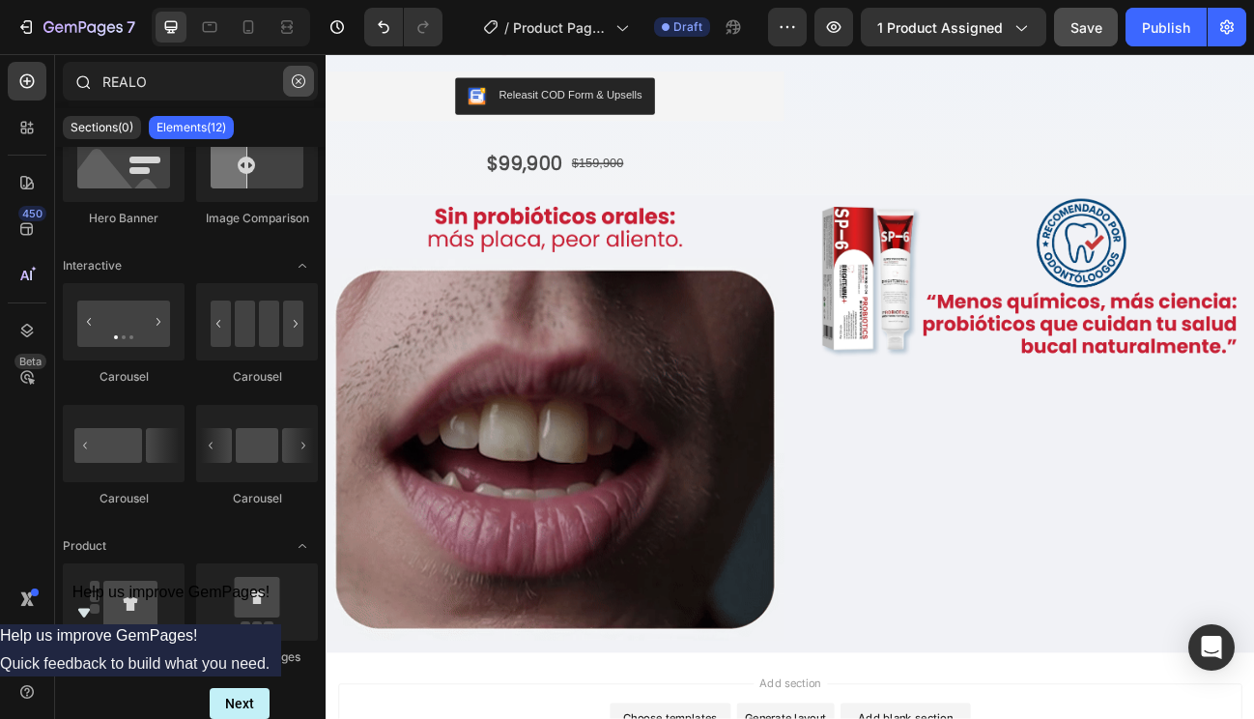
click at [294, 82] on icon "button" at bounding box center [299, 81] width 14 height 14
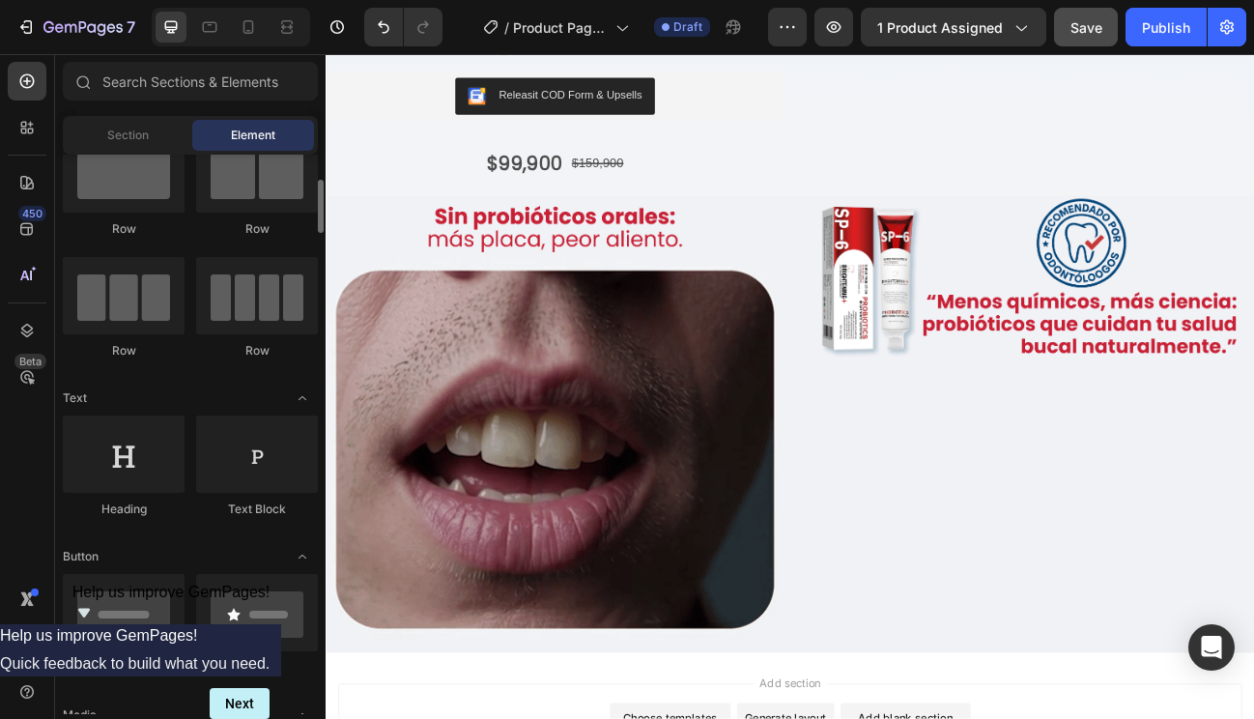
scroll to position [80, 0]
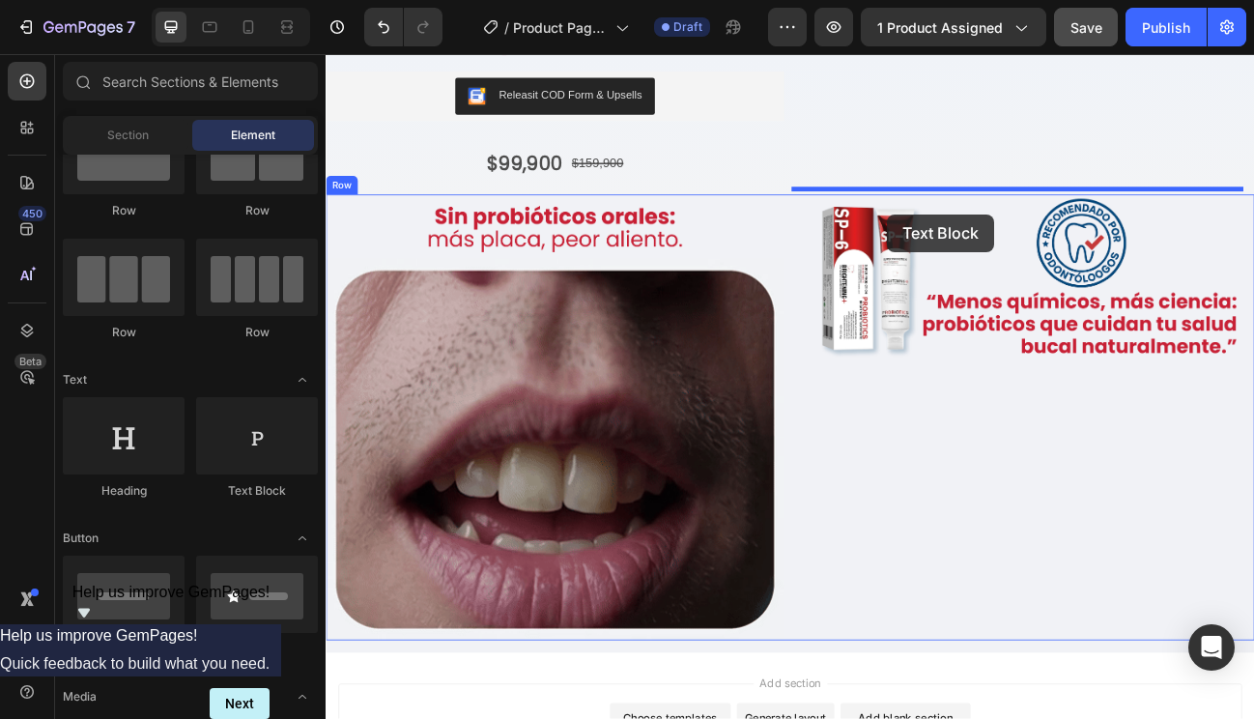
drag, startPoint x: 570, startPoint y: 511, endPoint x: 1026, endPoint y: 253, distance: 524.1
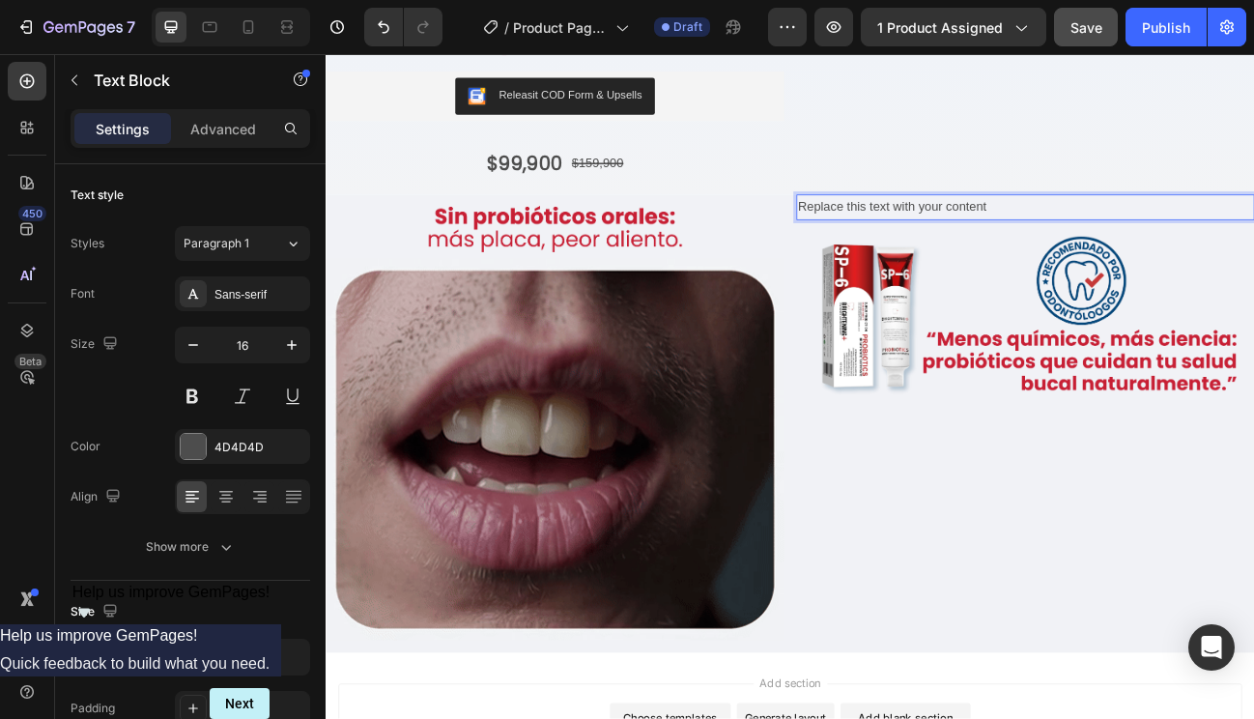
click at [1031, 239] on div "Replace this text with your content" at bounding box center [1199, 246] width 572 height 32
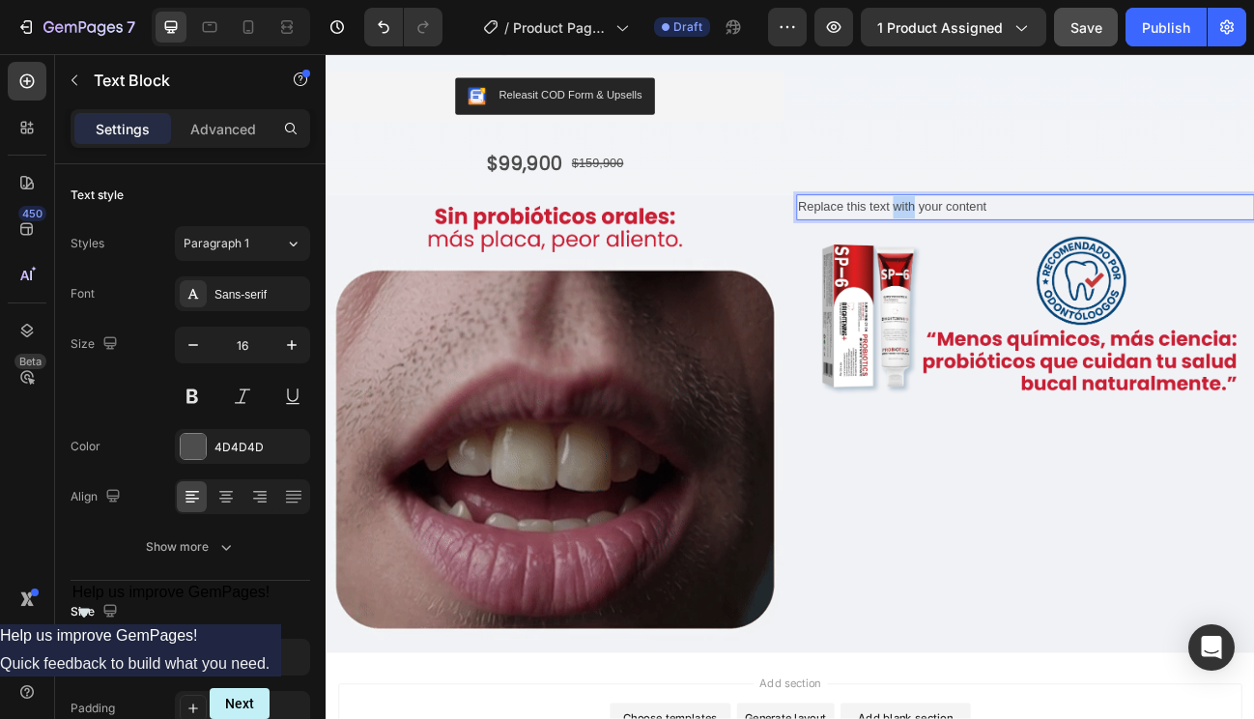
click at [1031, 239] on p "Replace this text with your content" at bounding box center [1199, 246] width 568 height 28
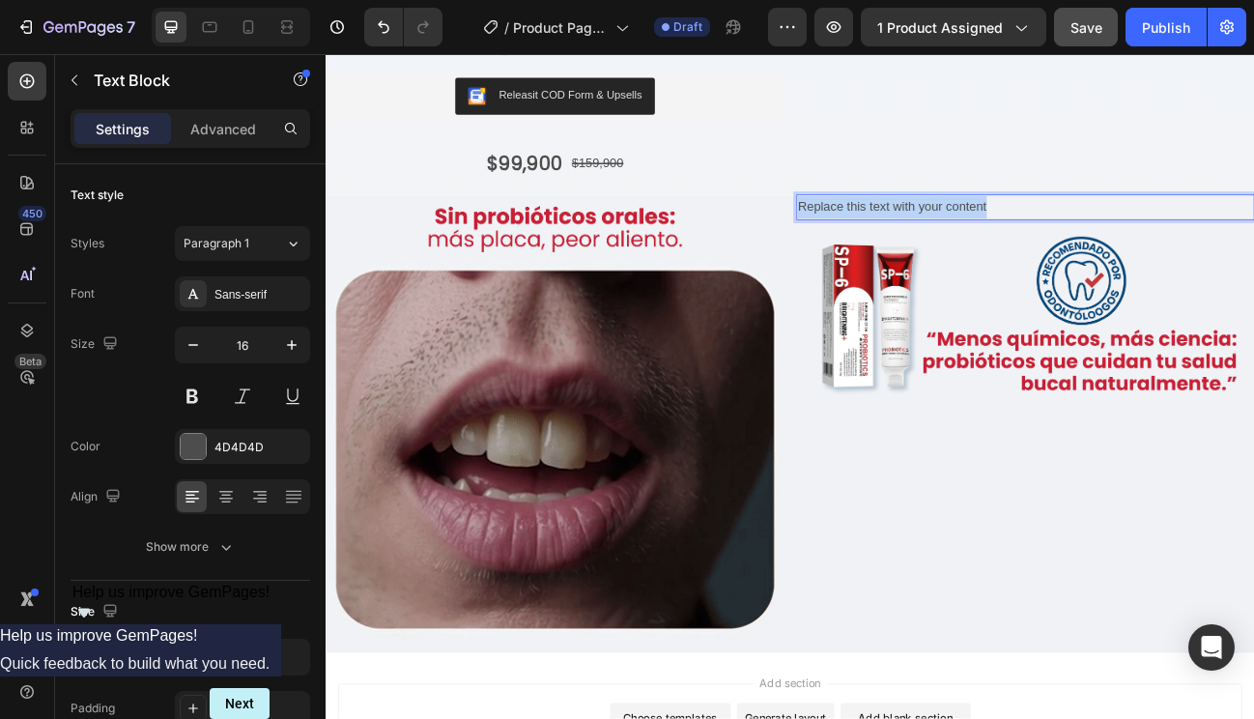
click at [1031, 239] on p "Replace this text with your content" at bounding box center [1199, 246] width 568 height 28
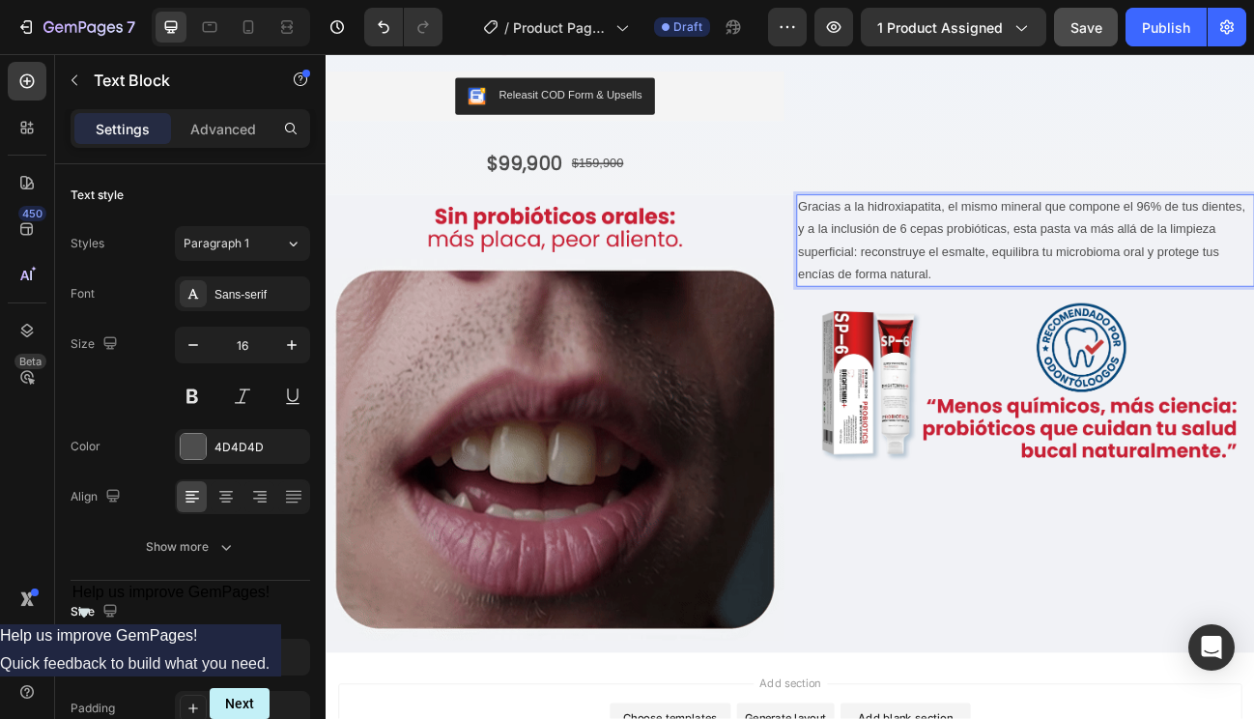
click at [1058, 330] on p "Gracias a la hidroxiapatita, el mismo mineral que compone el 96% de tus dientes…" at bounding box center [1199, 287] width 568 height 111
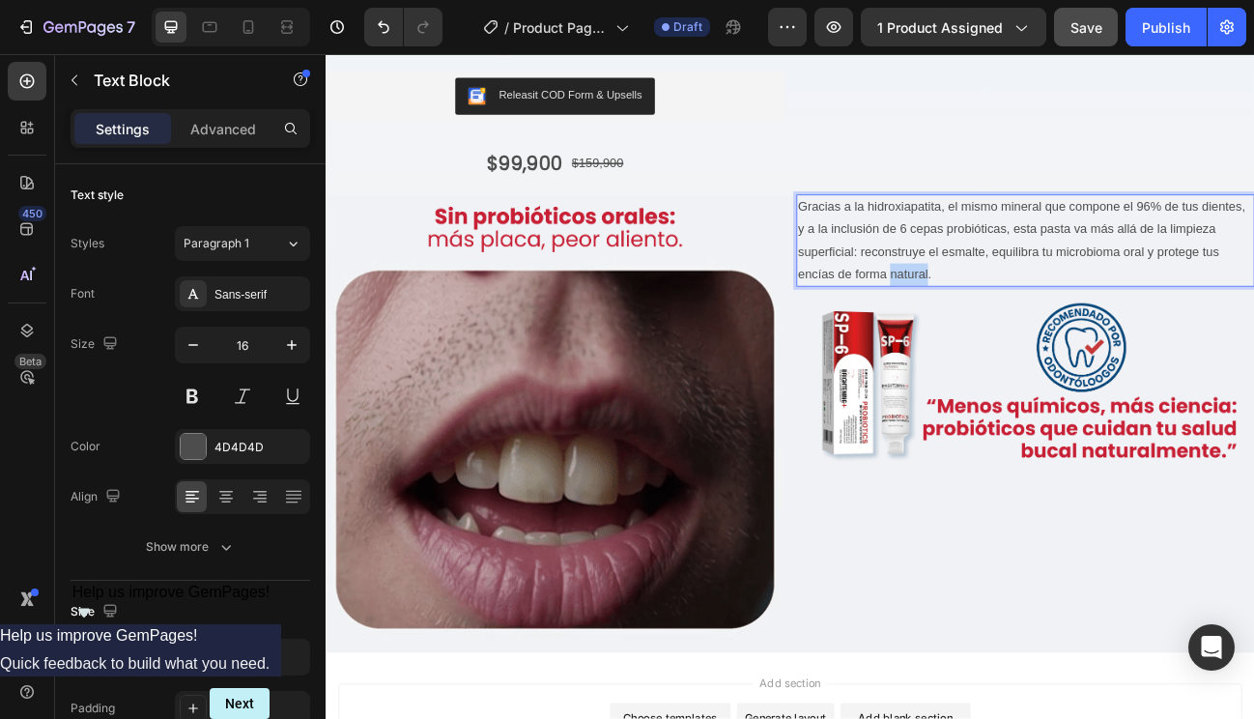
click at [1058, 330] on p "Gracias a la hidroxiapatita, el mismo mineral que compone el 96% de tus dientes…" at bounding box center [1199, 287] width 568 height 111
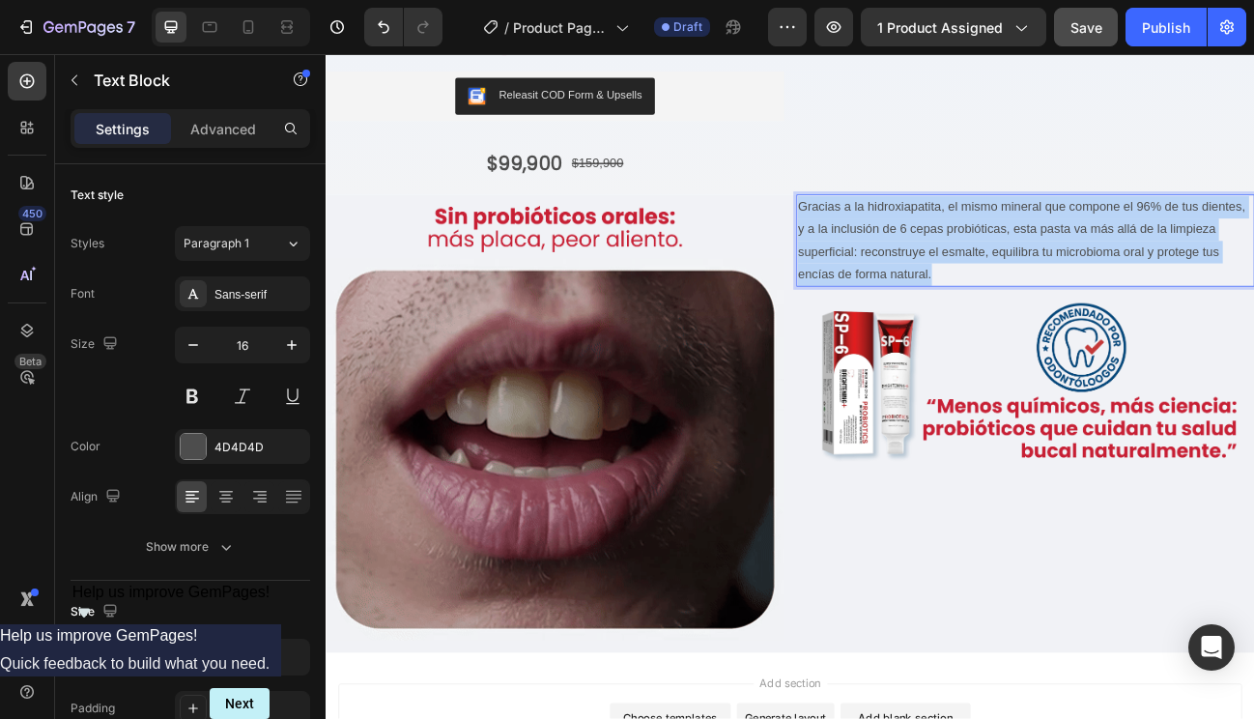
click at [1058, 330] on p "Gracias a la hidroxiapatita, el mismo mineral que compone el 96% de tus dientes…" at bounding box center [1199, 287] width 568 height 111
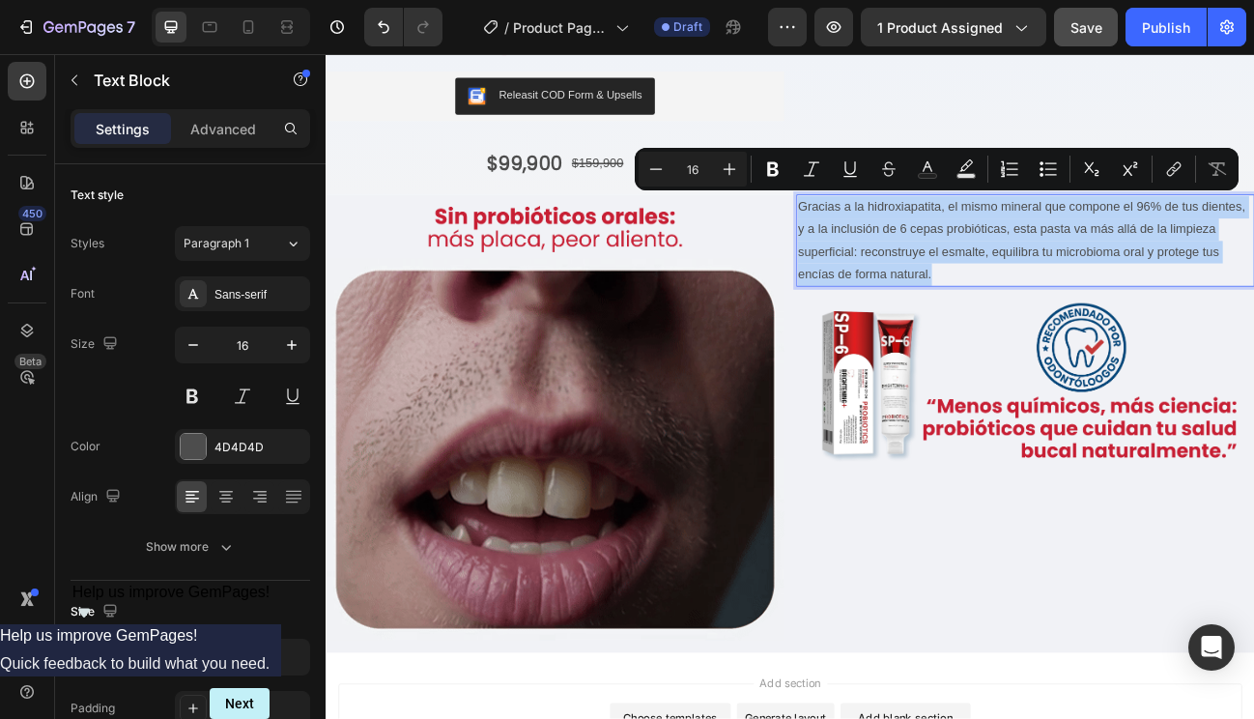
click at [1058, 330] on p "Gracias a la hidroxiapatita, el mismo mineral que compone el 96% de tus dientes…" at bounding box center [1199, 287] width 568 height 111
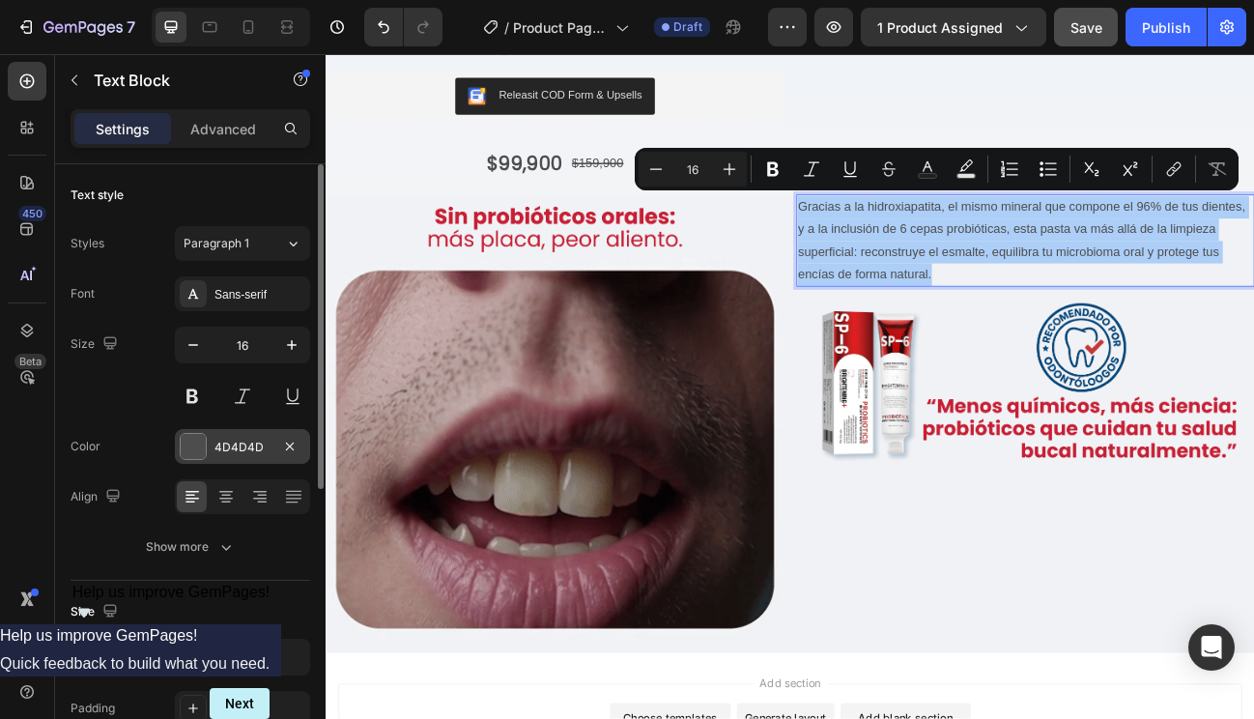
click at [233, 451] on div "4D4D4D" at bounding box center [243, 447] width 56 height 17
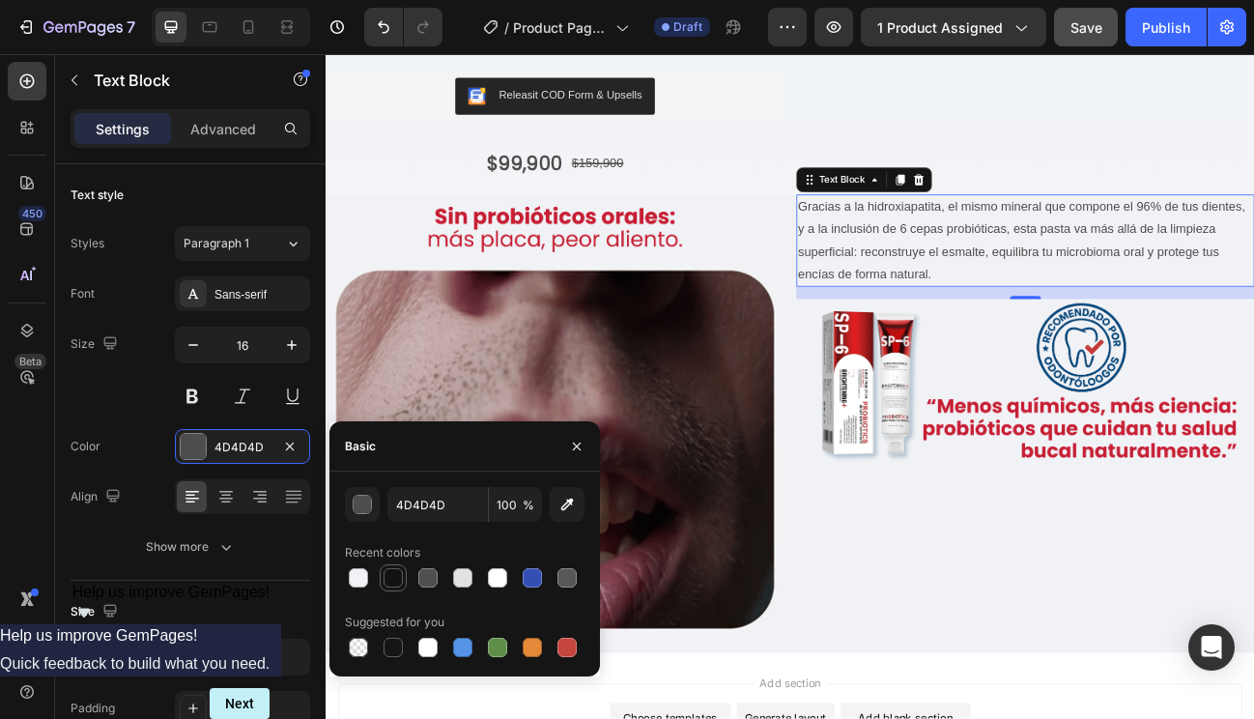
click at [392, 577] on div at bounding box center [393, 577] width 19 height 19
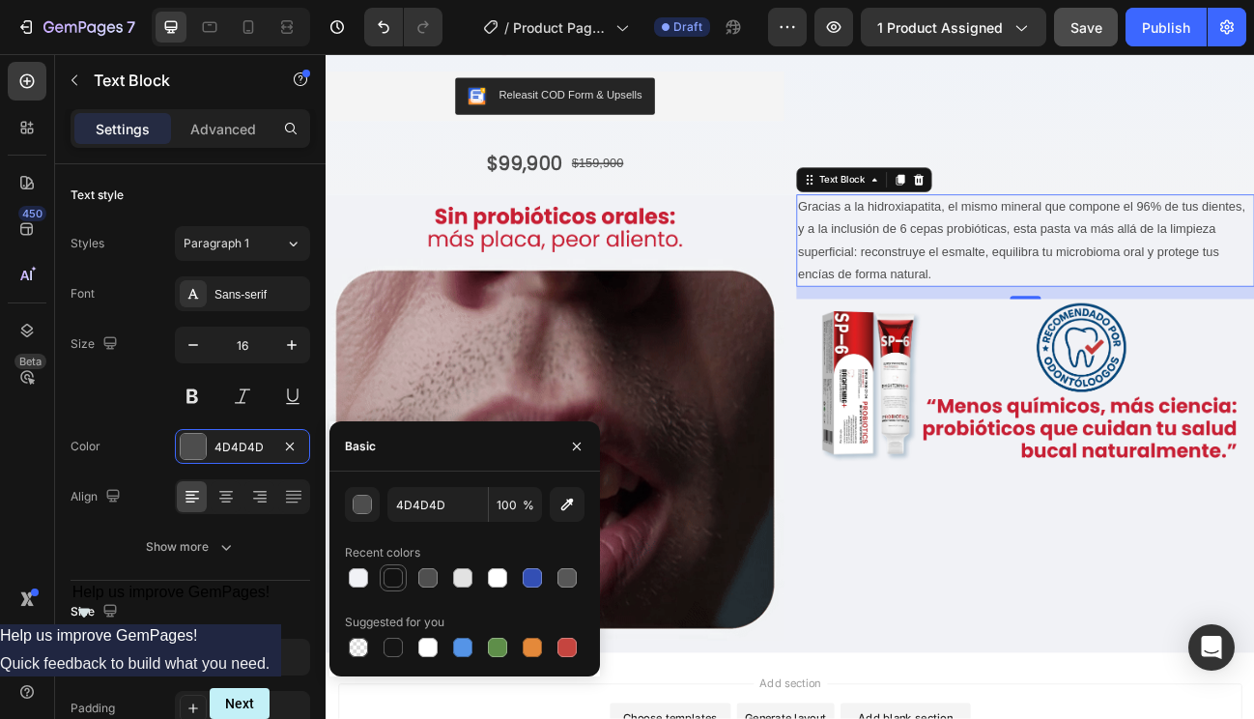
type input "121212"
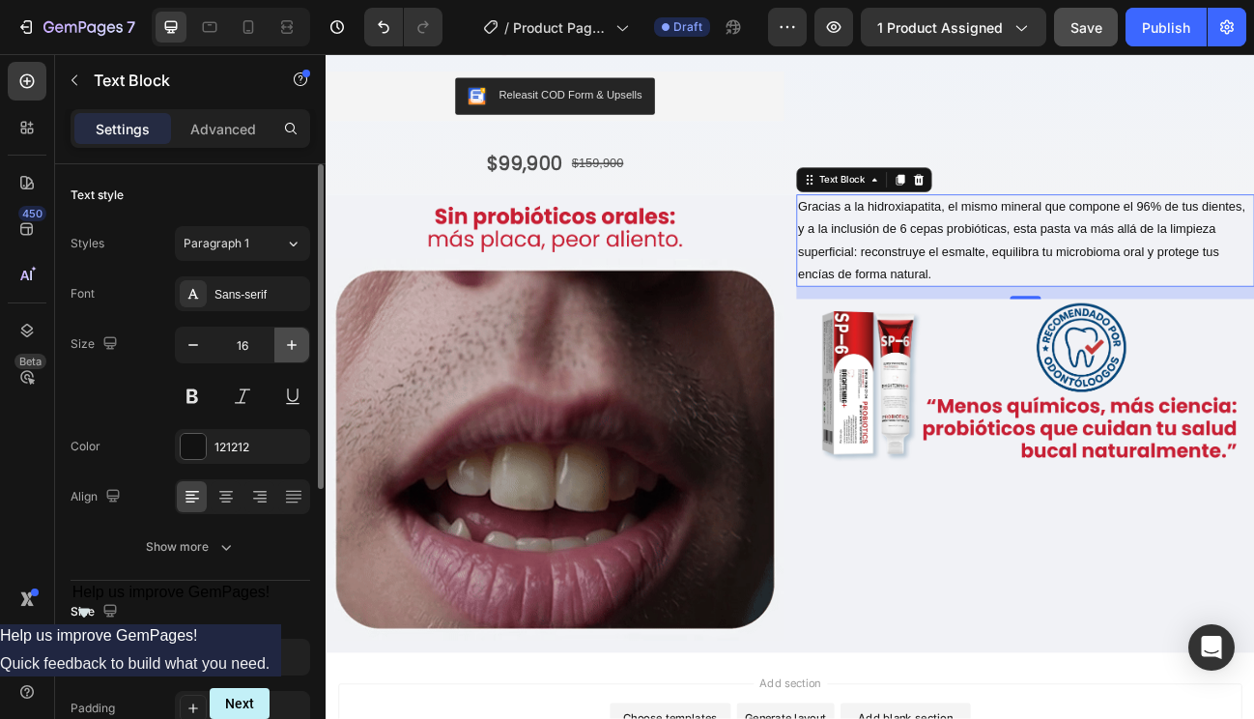
click at [288, 352] on icon "button" at bounding box center [291, 344] width 19 height 19
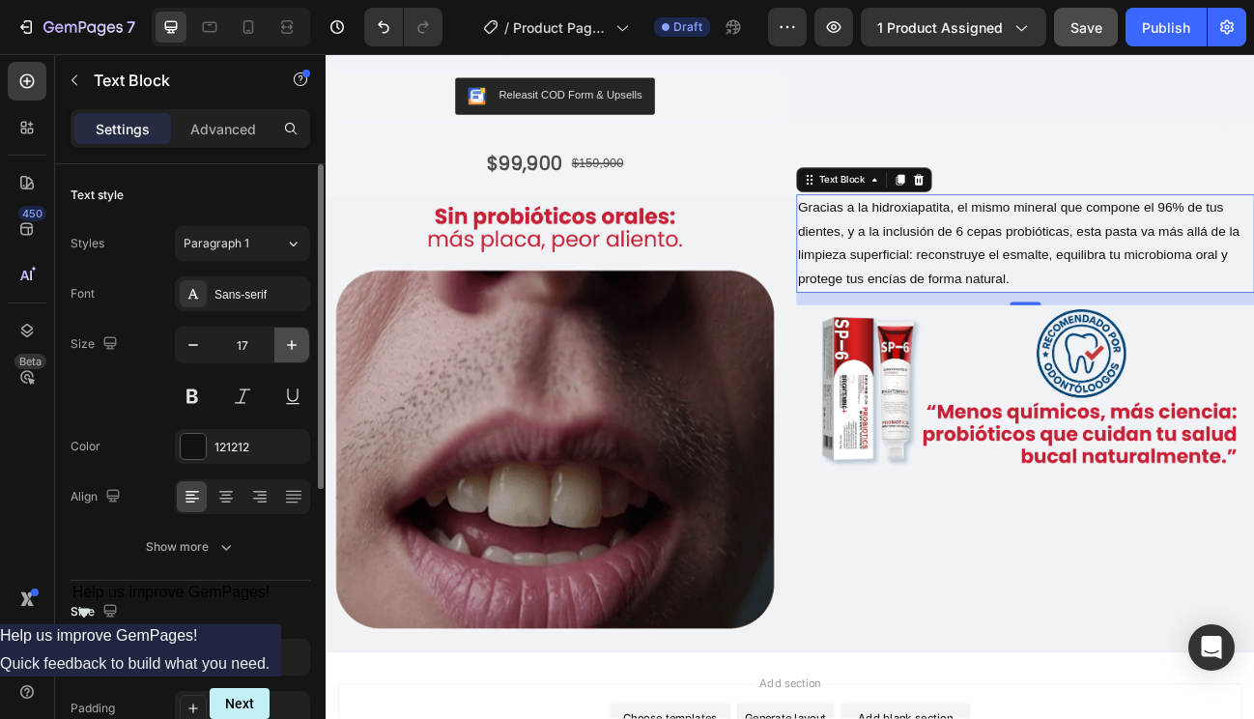
click at [288, 352] on icon "button" at bounding box center [291, 344] width 19 height 19
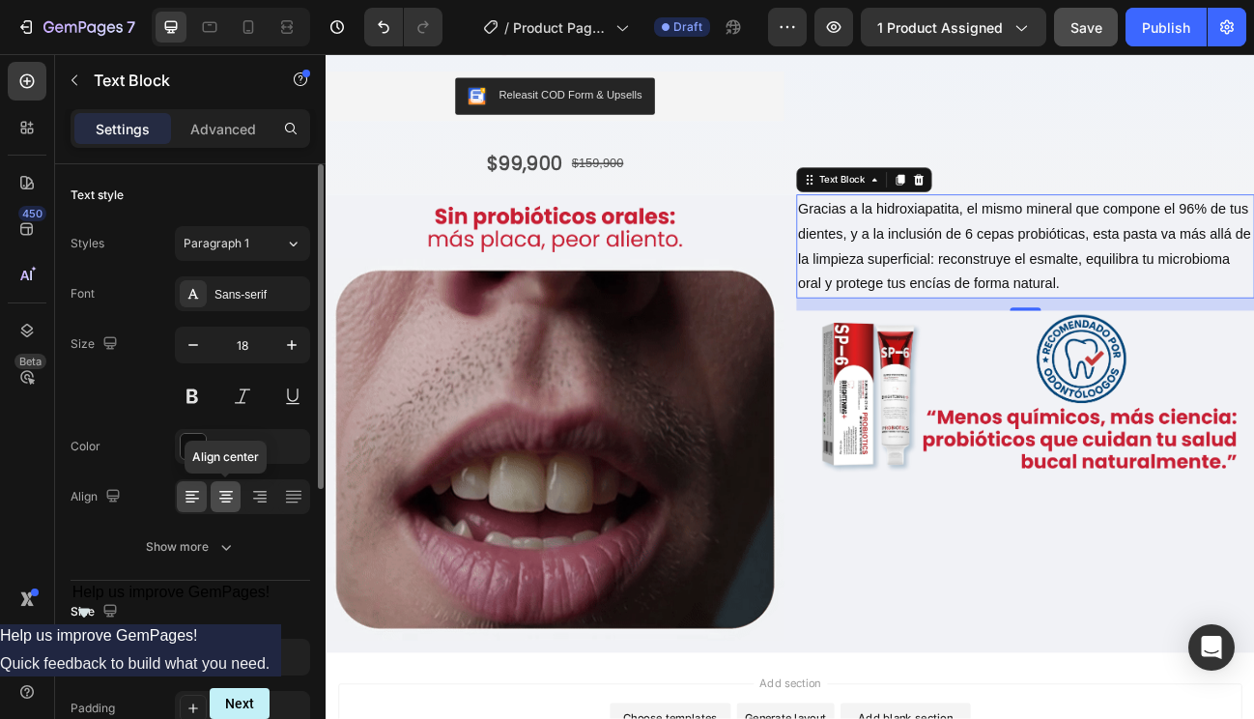
click at [226, 495] on icon at bounding box center [226, 496] width 10 height 2
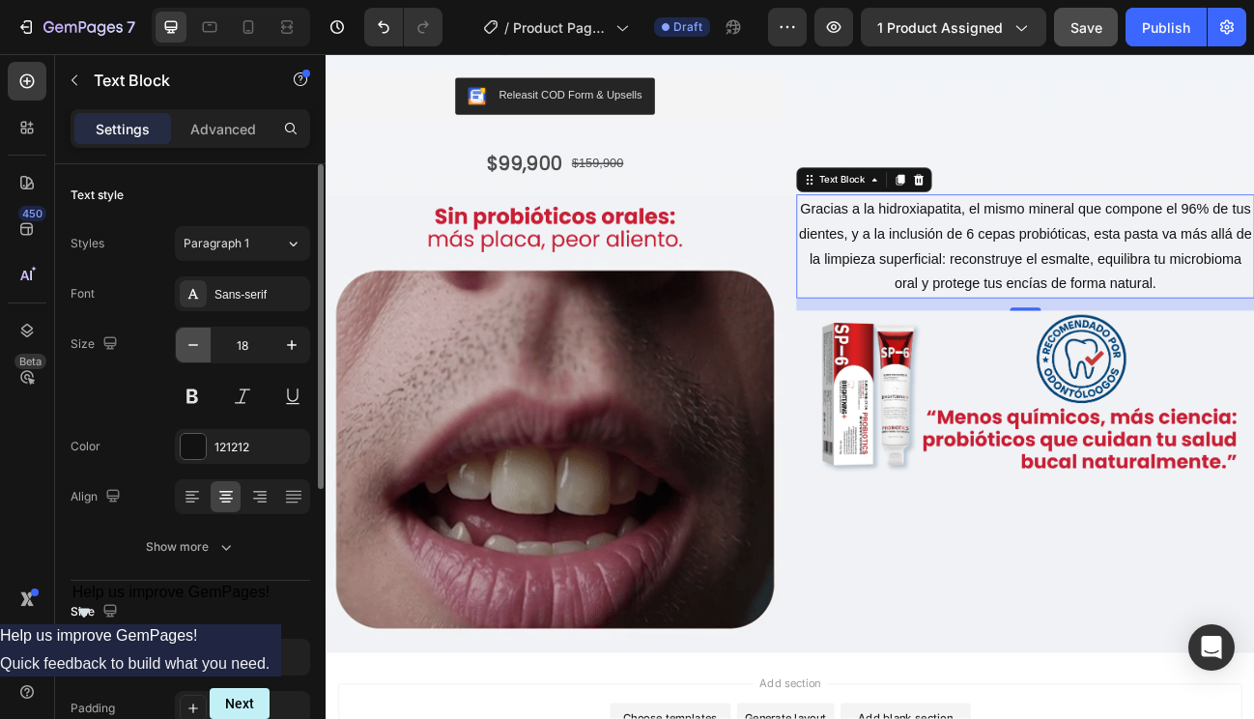
click at [199, 349] on icon "button" at bounding box center [193, 344] width 19 height 19
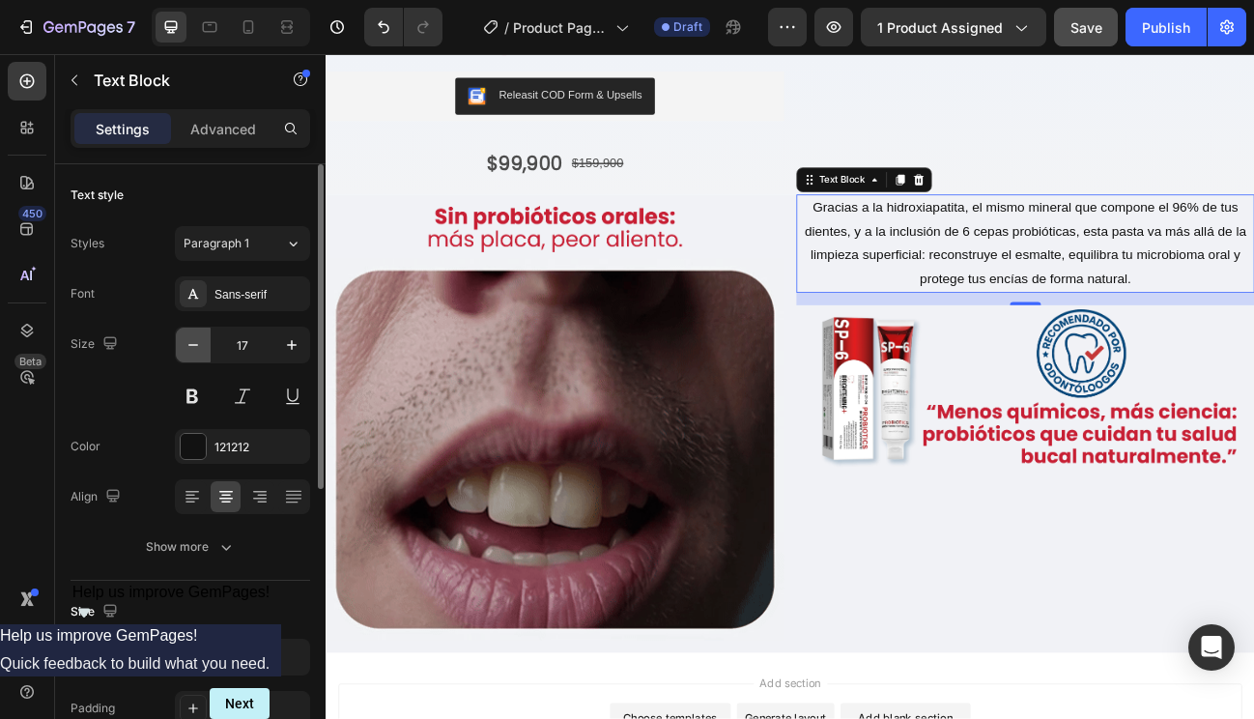
click at [199, 349] on icon "button" at bounding box center [193, 344] width 19 height 19
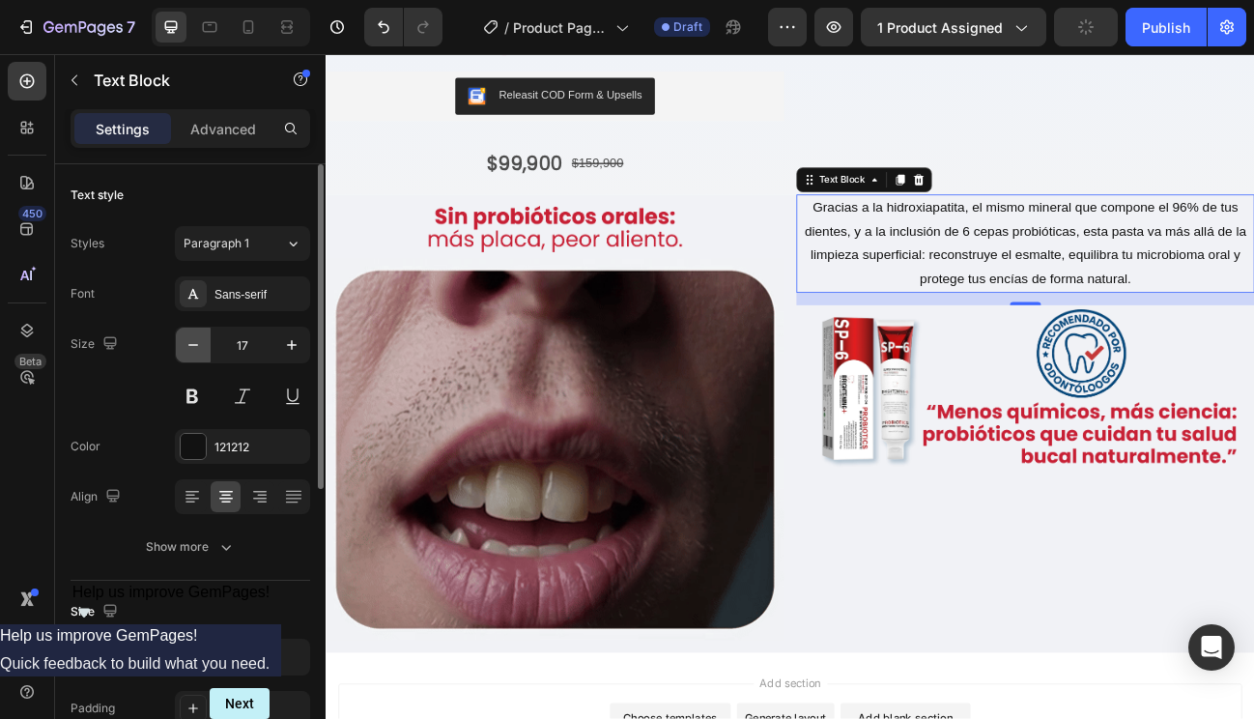
type input "16"
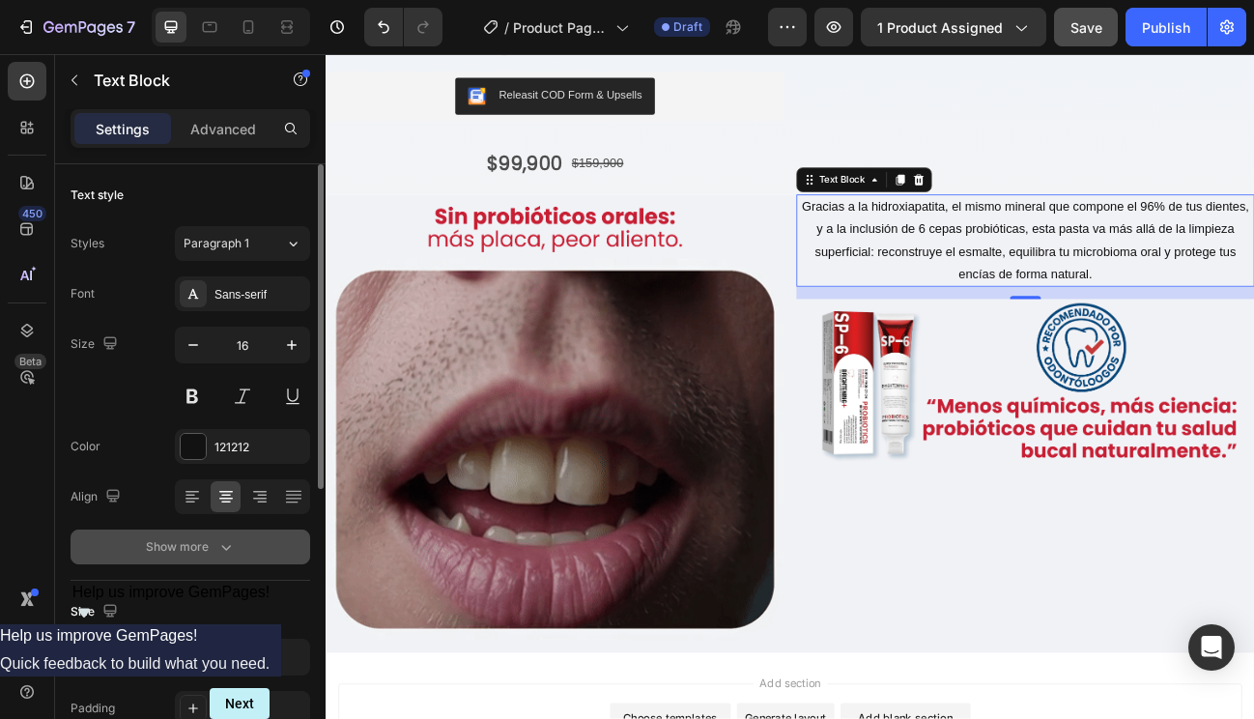
click at [216, 534] on button "Show more" at bounding box center [191, 547] width 240 height 35
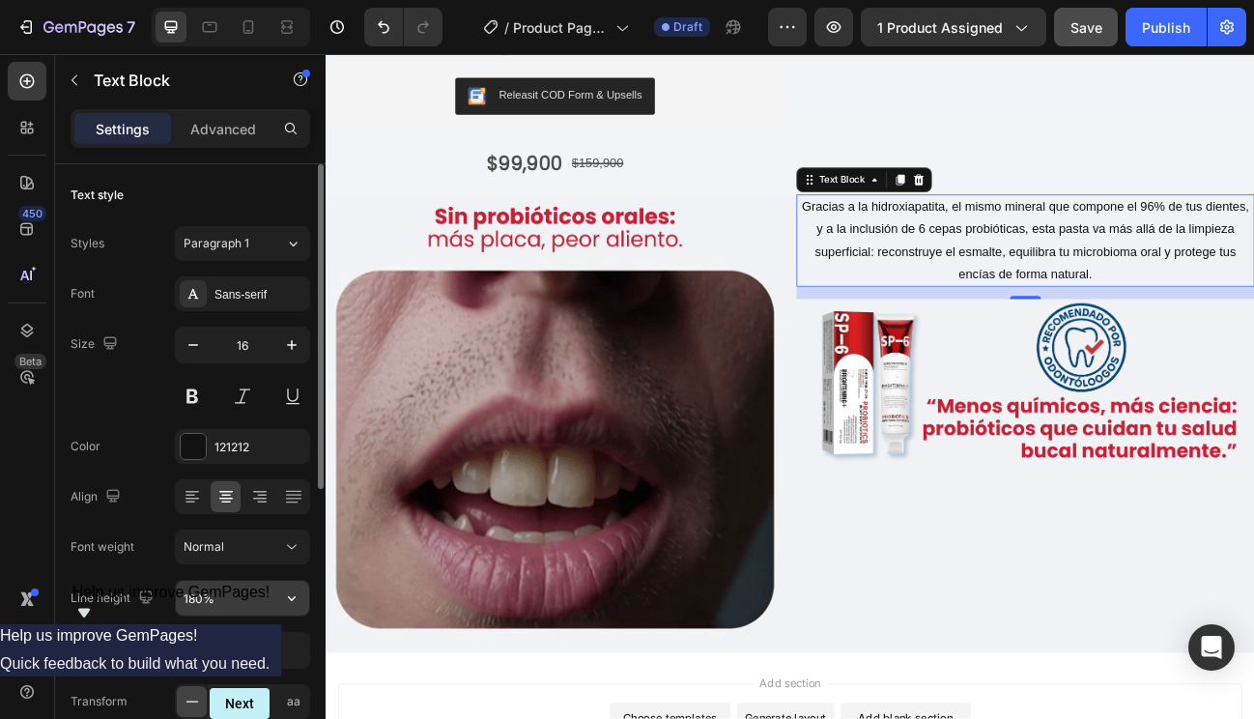
click at [204, 591] on input "180%" at bounding box center [242, 598] width 133 height 35
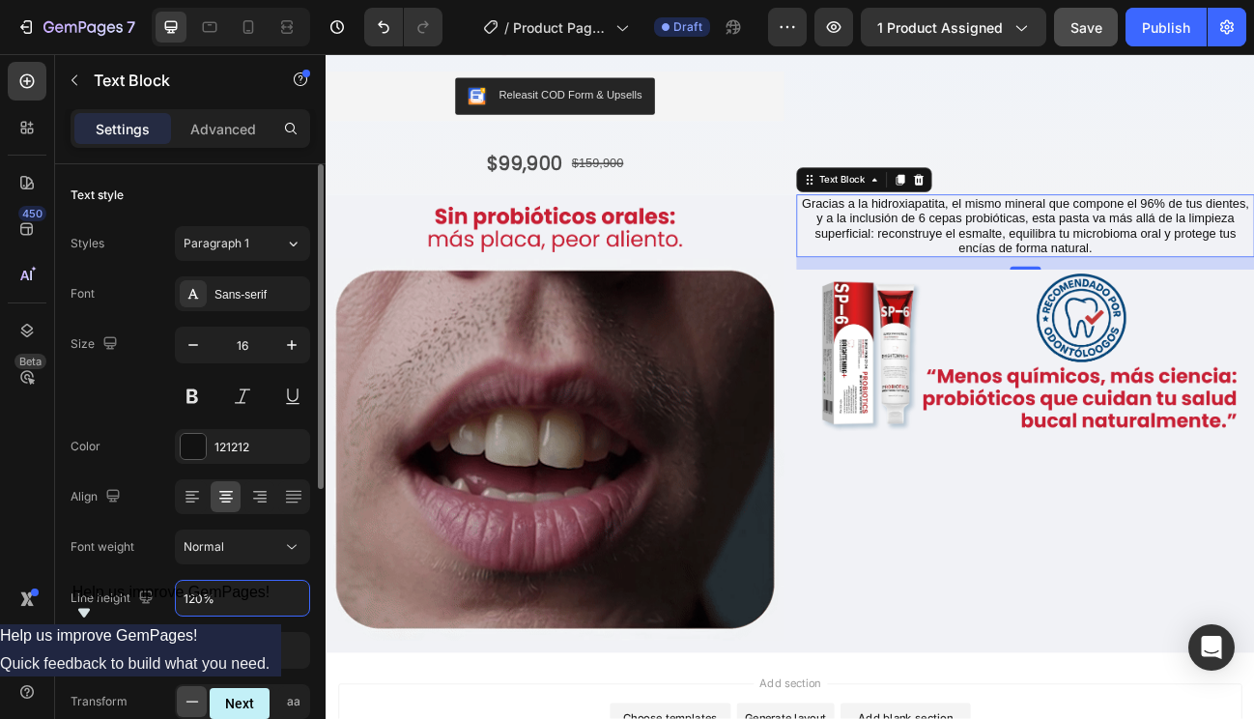
type input "120%"
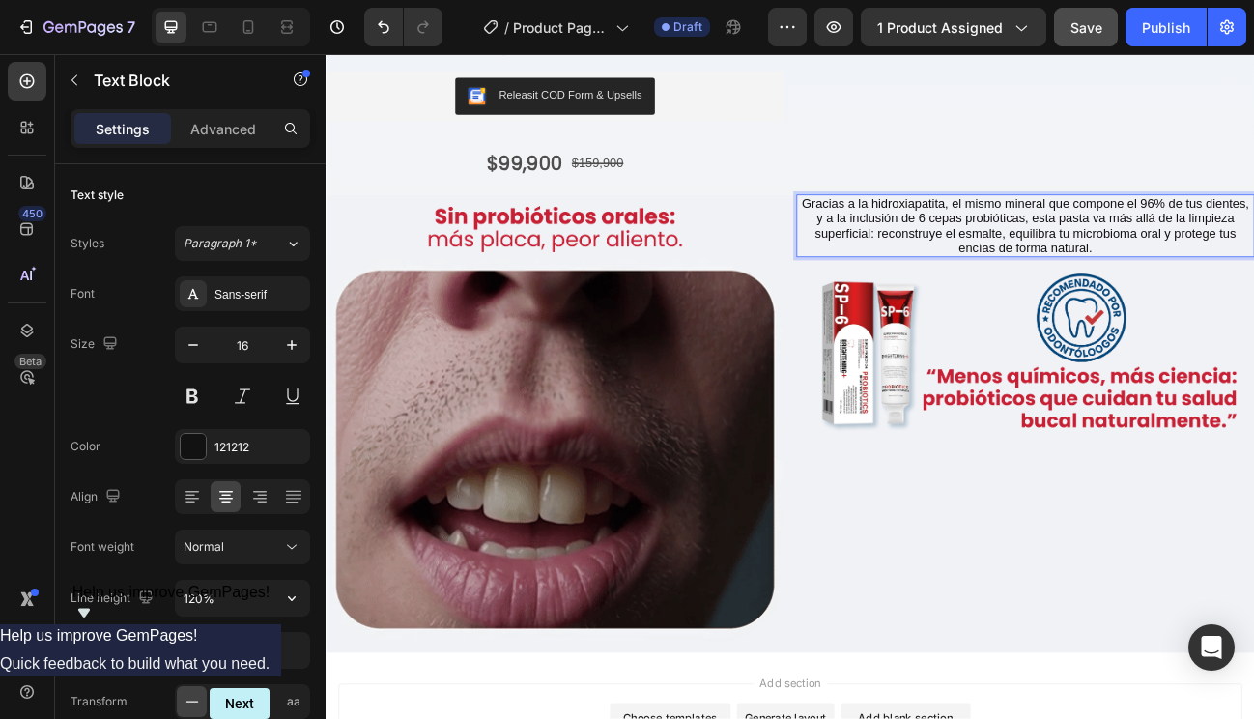
click at [971, 293] on p "Gracias a la hidroxiapatita, el mismo mineral que compone el 96% de tus dientes…" at bounding box center [1199, 269] width 568 height 74
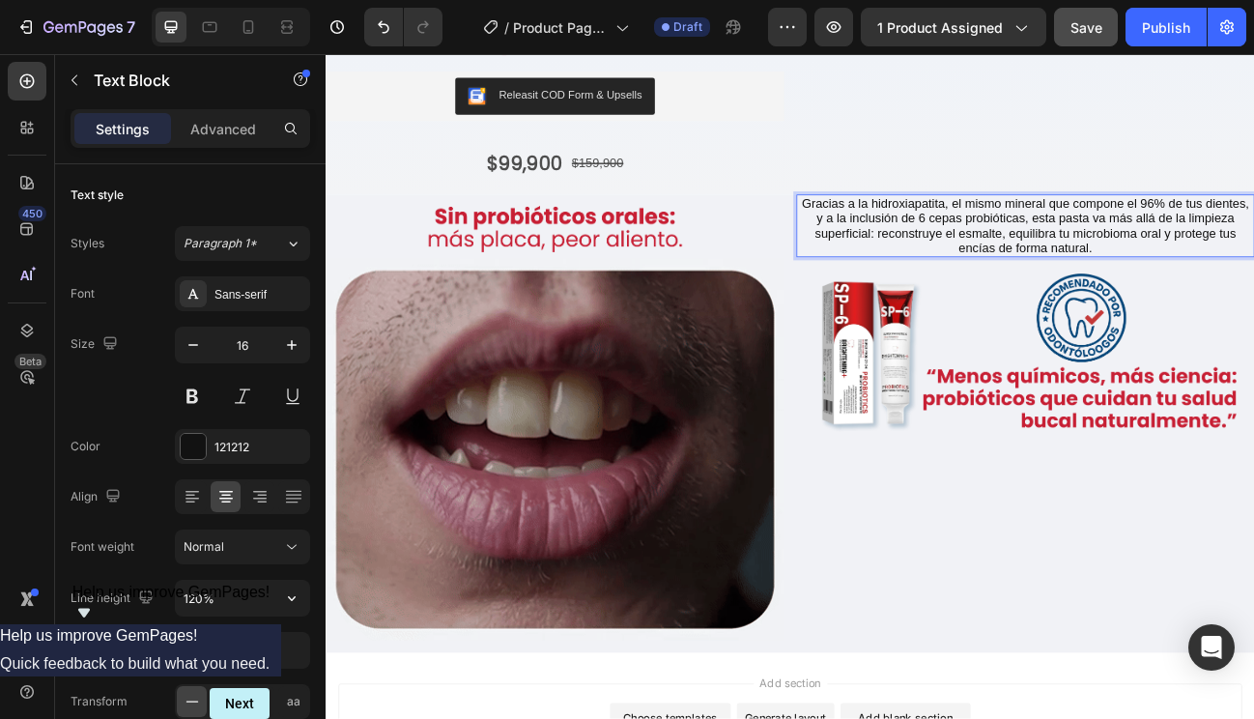
click at [913, 231] on div "Gracias a la hidroxiapatita, el mismo mineral que compone el 96% de tus dientes…" at bounding box center [1199, 269] width 572 height 78
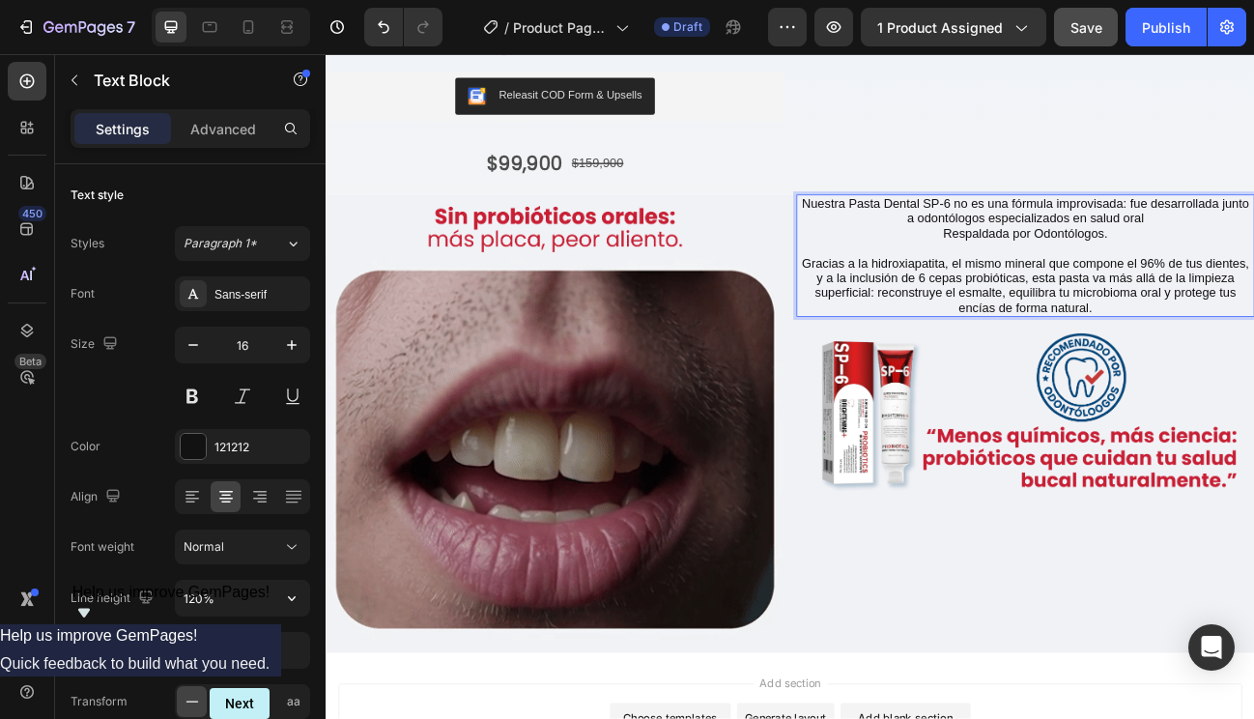
click at [1037, 253] on p "Nuestra Pasta Dental SP-6 no es una fórmula improvisada: fue desarrollada junto…" at bounding box center [1199, 250] width 568 height 37
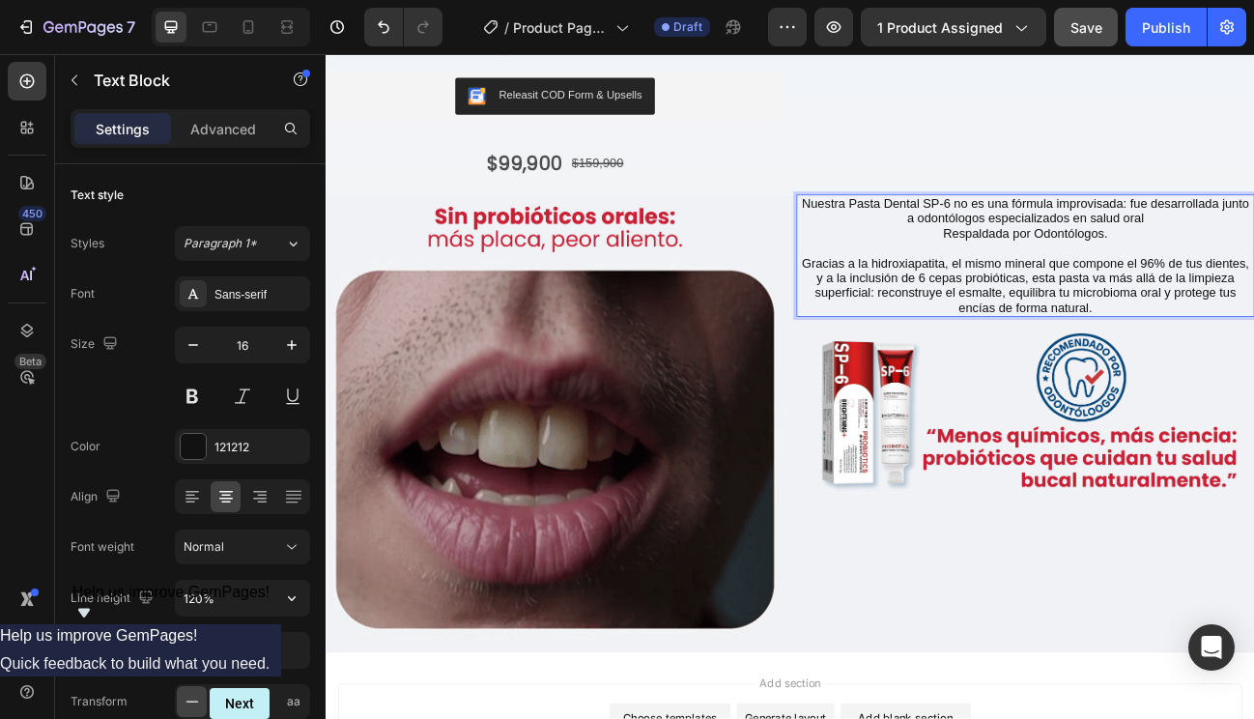
click at [1086, 273] on p "Respaldada por Odontólogos." at bounding box center [1199, 279] width 568 height 18
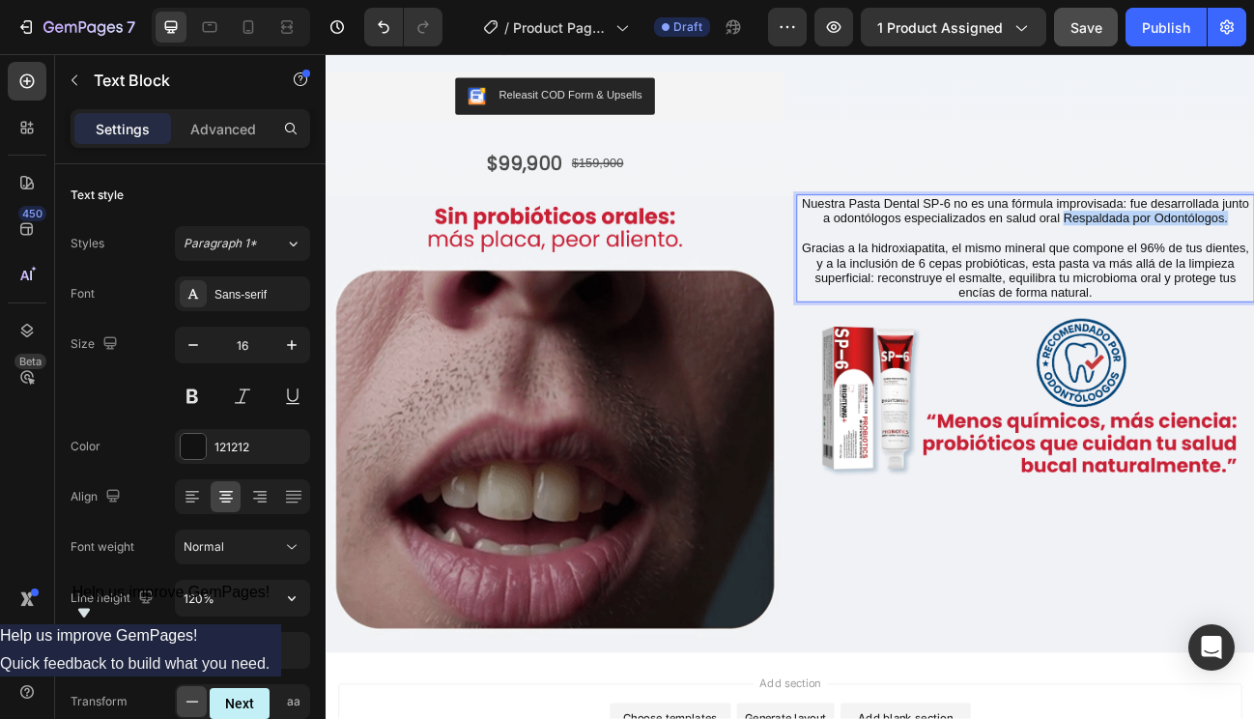
drag, startPoint x: 1236, startPoint y: 252, endPoint x: 1445, endPoint y: 260, distance: 208.9
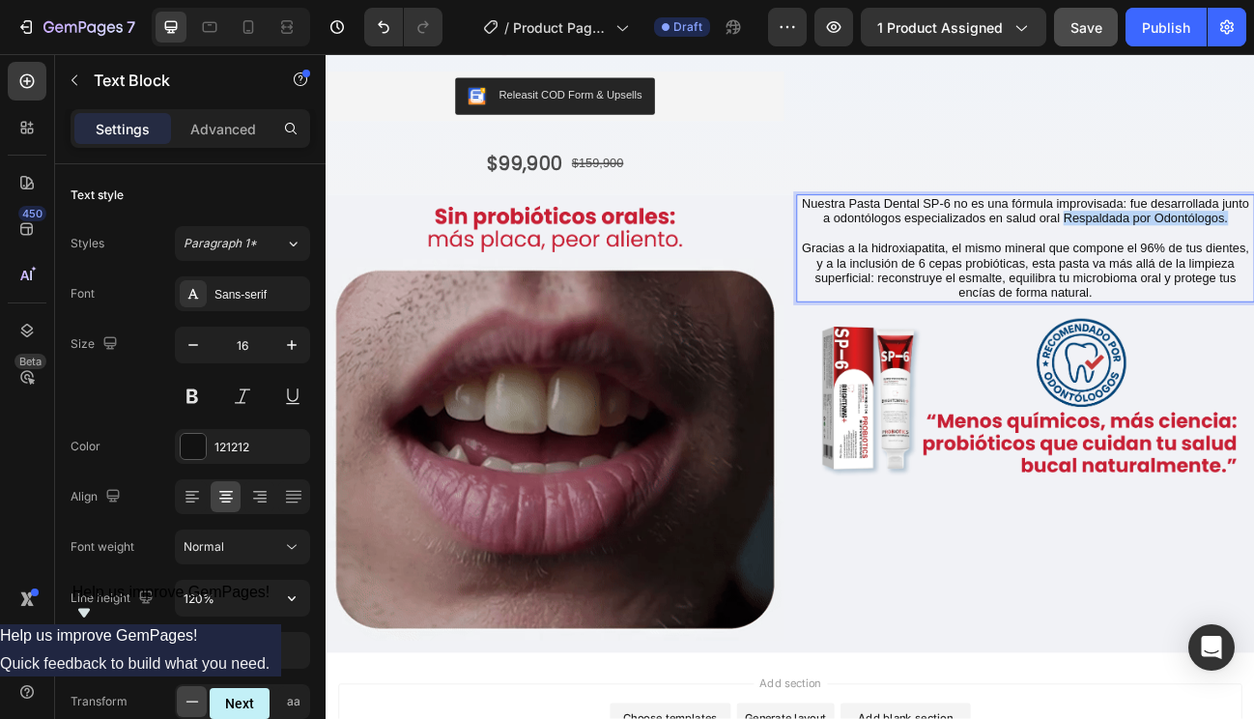
click at [1253, 260] on p "Nuestra Pasta Dental SP-6 no es una fórmula improvisada: fue desarrollada junto…" at bounding box center [1199, 250] width 568 height 37
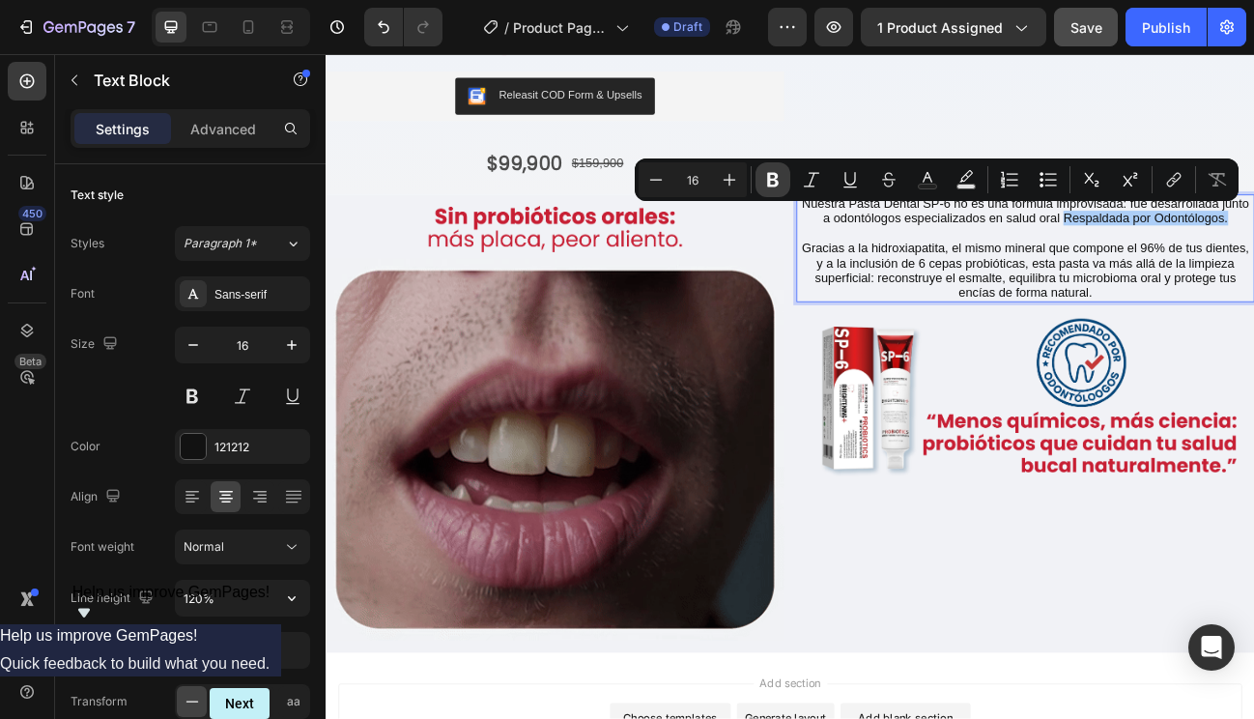
click at [773, 178] on icon "Editor contextual toolbar" at bounding box center [773, 180] width 12 height 14
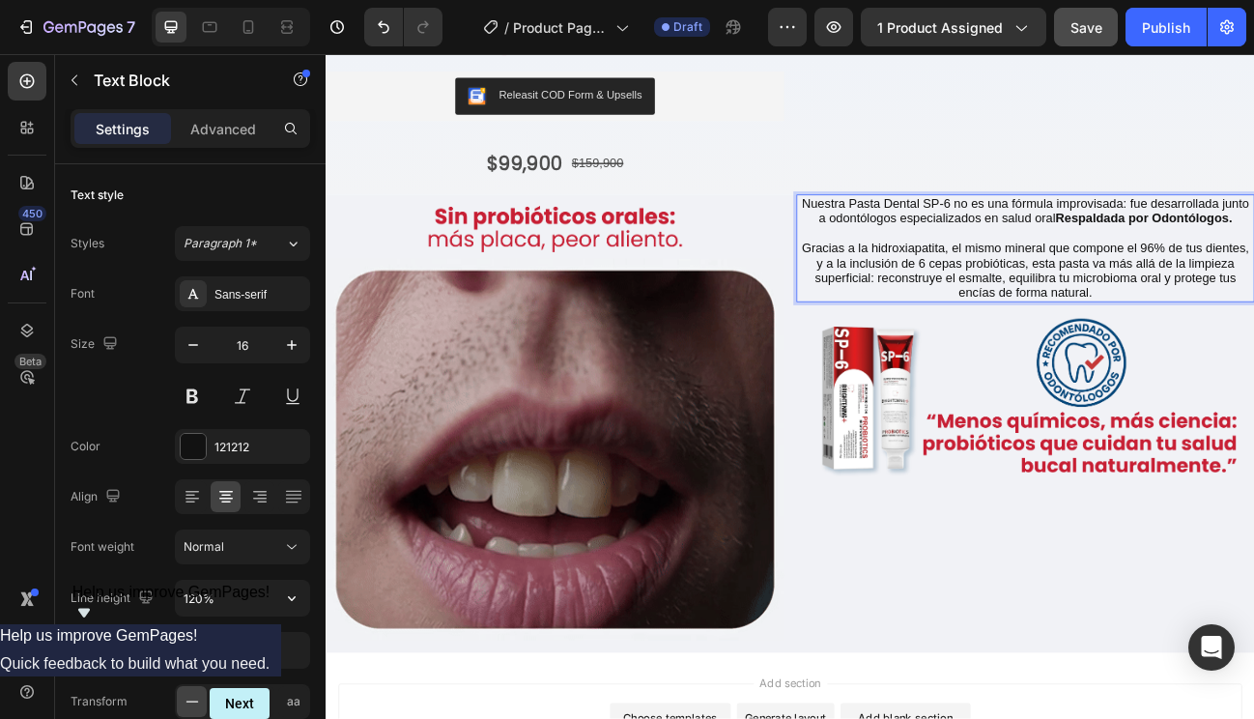
click at [1029, 301] on p "Gracias a la hidroxiapatita, el mismo mineral que compone el 96% de tus dientes…" at bounding box center [1199, 325] width 568 height 74
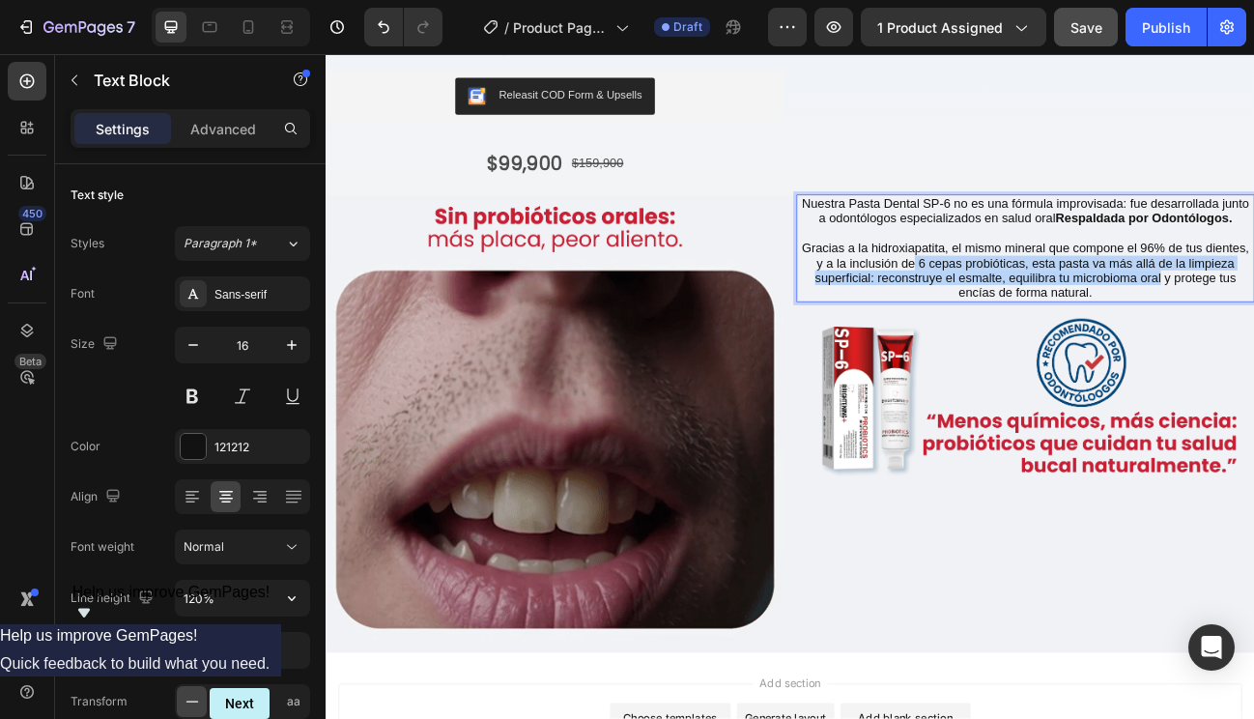
drag, startPoint x: 1050, startPoint y: 309, endPoint x: 1359, endPoint y: 319, distance: 308.4
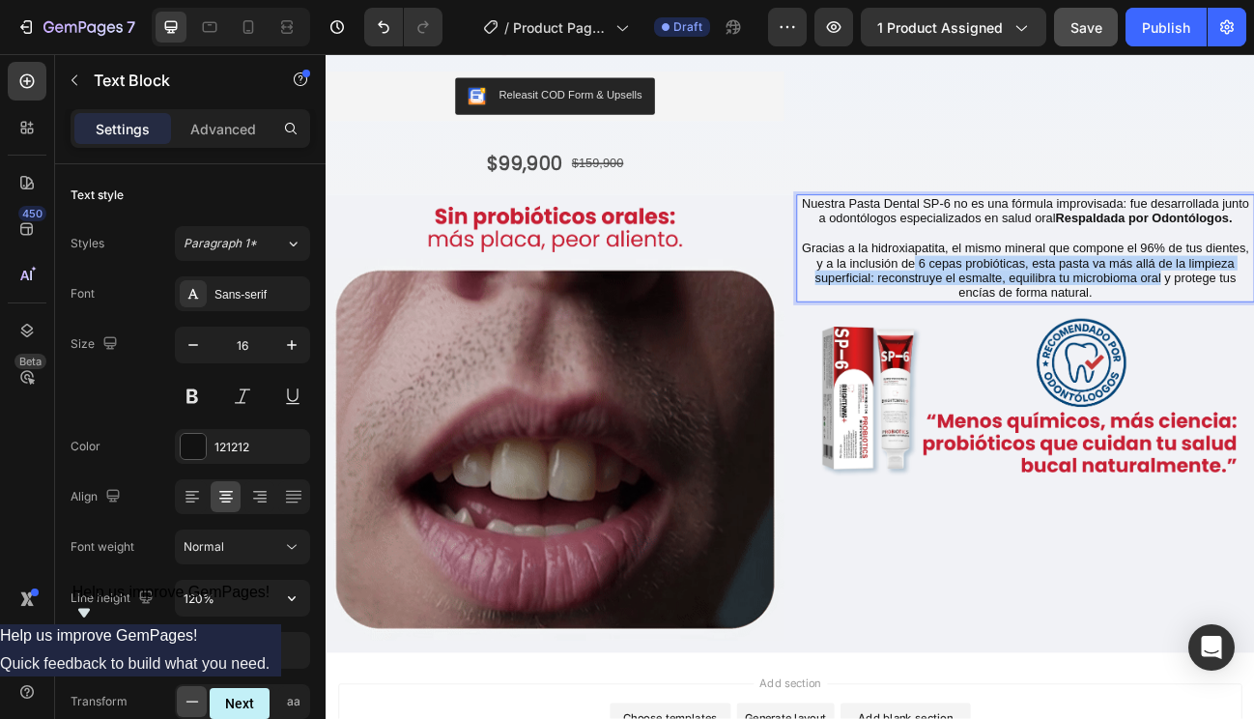
click at [1253, 319] on p "Gracias a la hidroxiapatita, el mismo mineral que compone el 96% de tus dientes…" at bounding box center [1199, 325] width 568 height 74
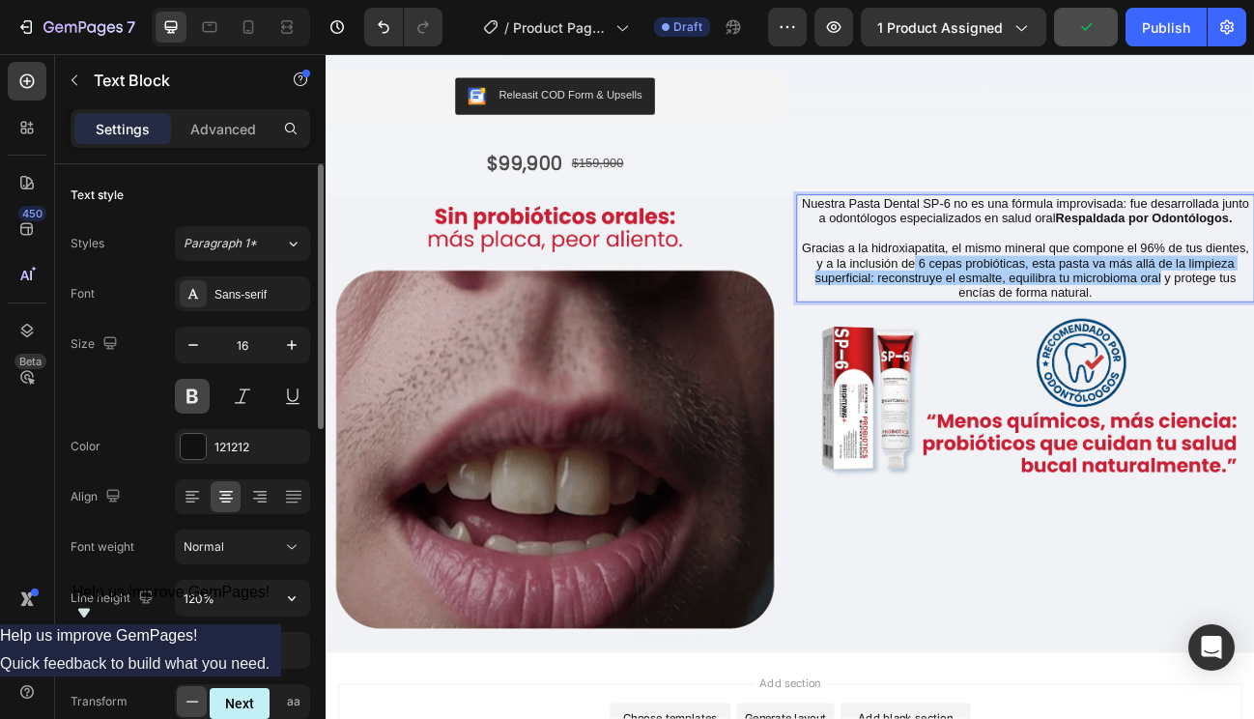
click at [189, 396] on button at bounding box center [192, 396] width 35 height 35
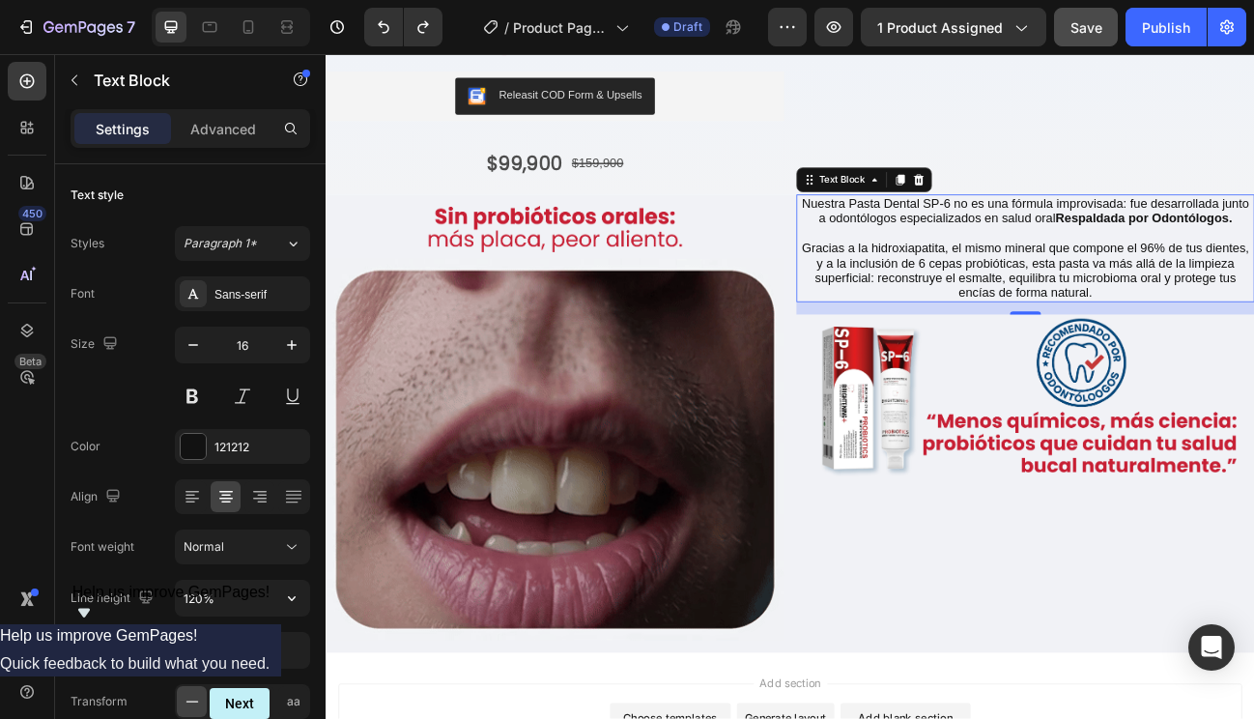
click at [1154, 320] on p "Gracias a la hidroxiapatita, el mismo mineral que compone el 96% de tus dientes…" at bounding box center [1199, 325] width 568 height 74
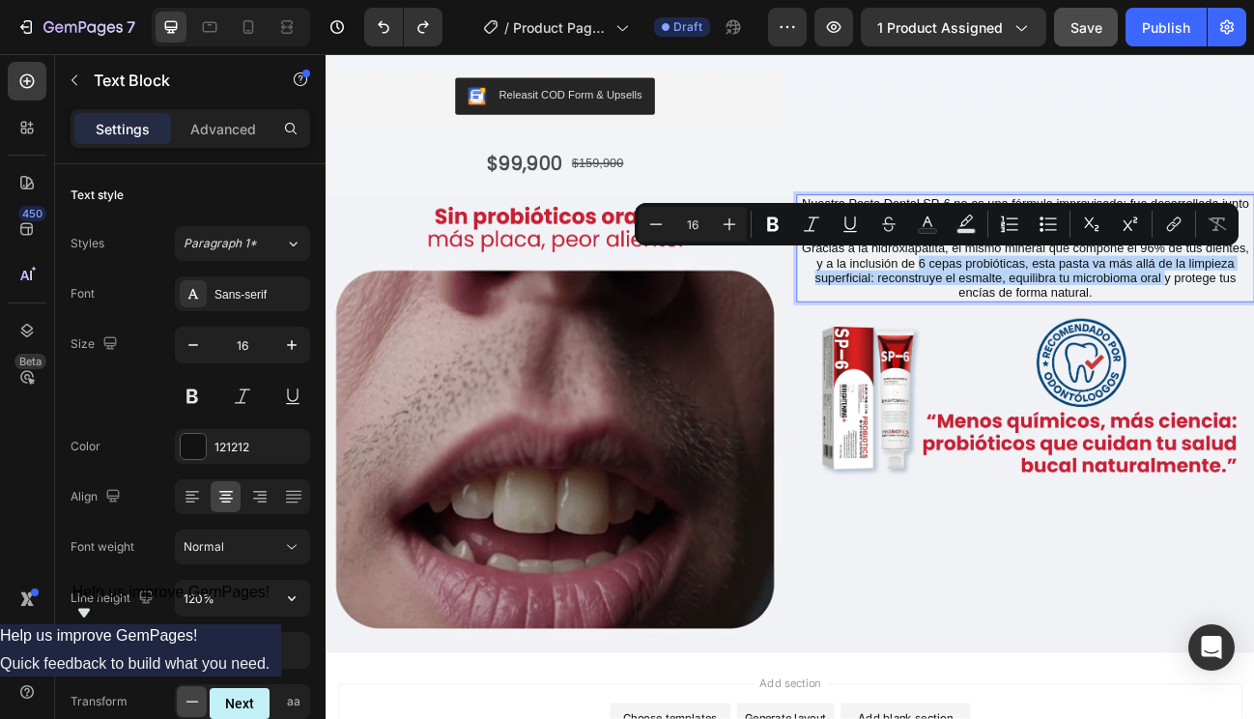
drag, startPoint x: 1054, startPoint y: 305, endPoint x: 1362, endPoint y: 327, distance: 308.0
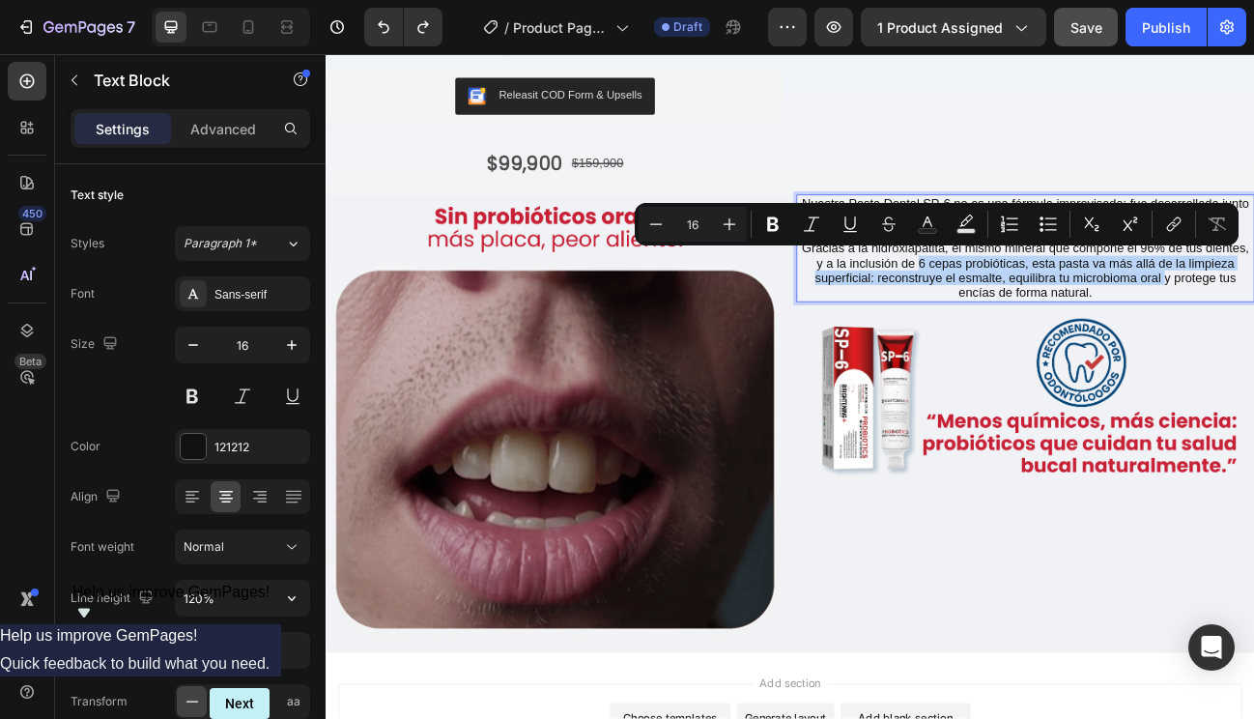
click at [1253, 327] on p "Gracias a la hidroxiapatita, el mismo mineral que compone el 96% de tus dientes…" at bounding box center [1199, 325] width 568 height 74
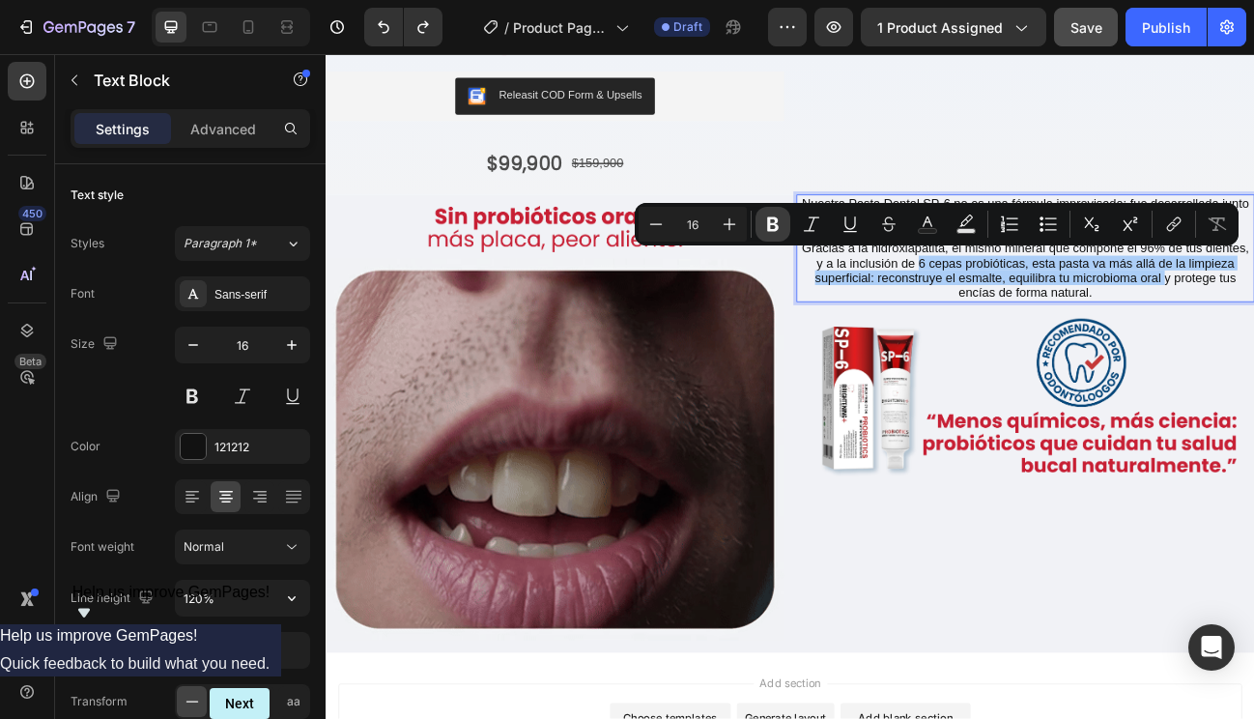
click at [783, 230] on button "Bold" at bounding box center [773, 224] width 35 height 35
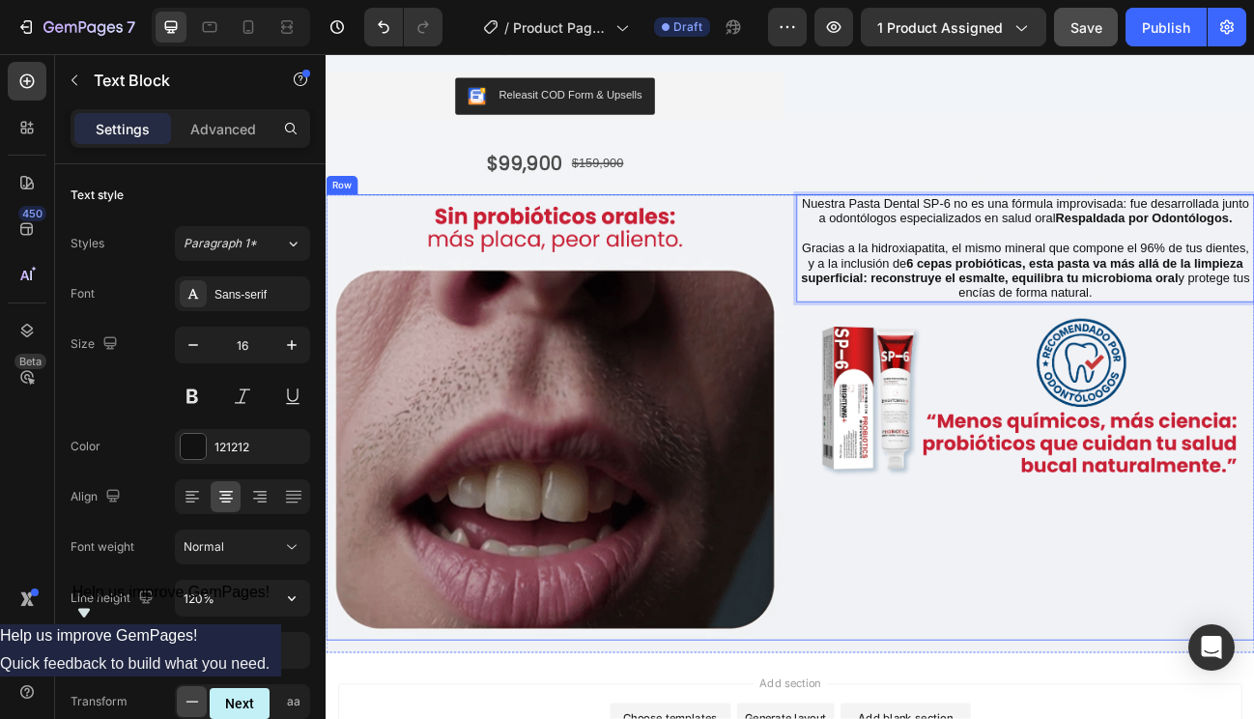
click at [1083, 649] on div "Nuestra Pasta Dental SP-6 no es una fórmula improvisada: fue desarrollada junto…" at bounding box center [1199, 508] width 572 height 557
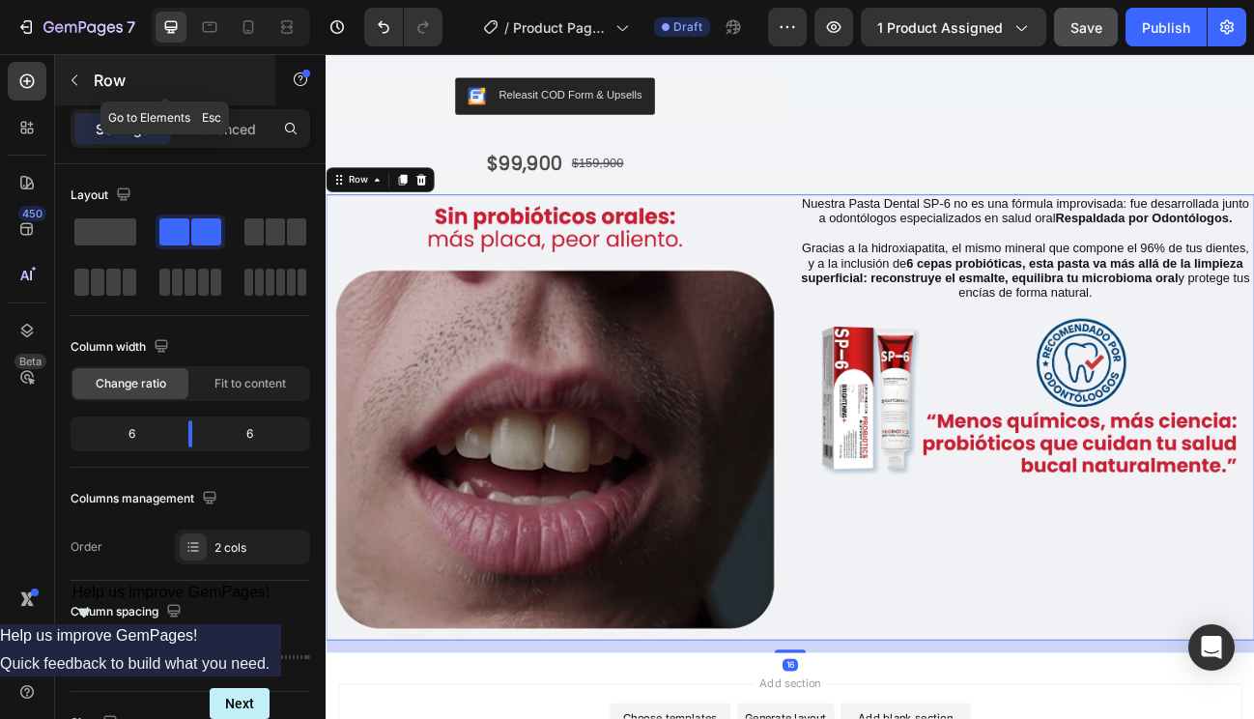
click at [91, 80] on div "Row" at bounding box center [165, 80] width 220 height 50
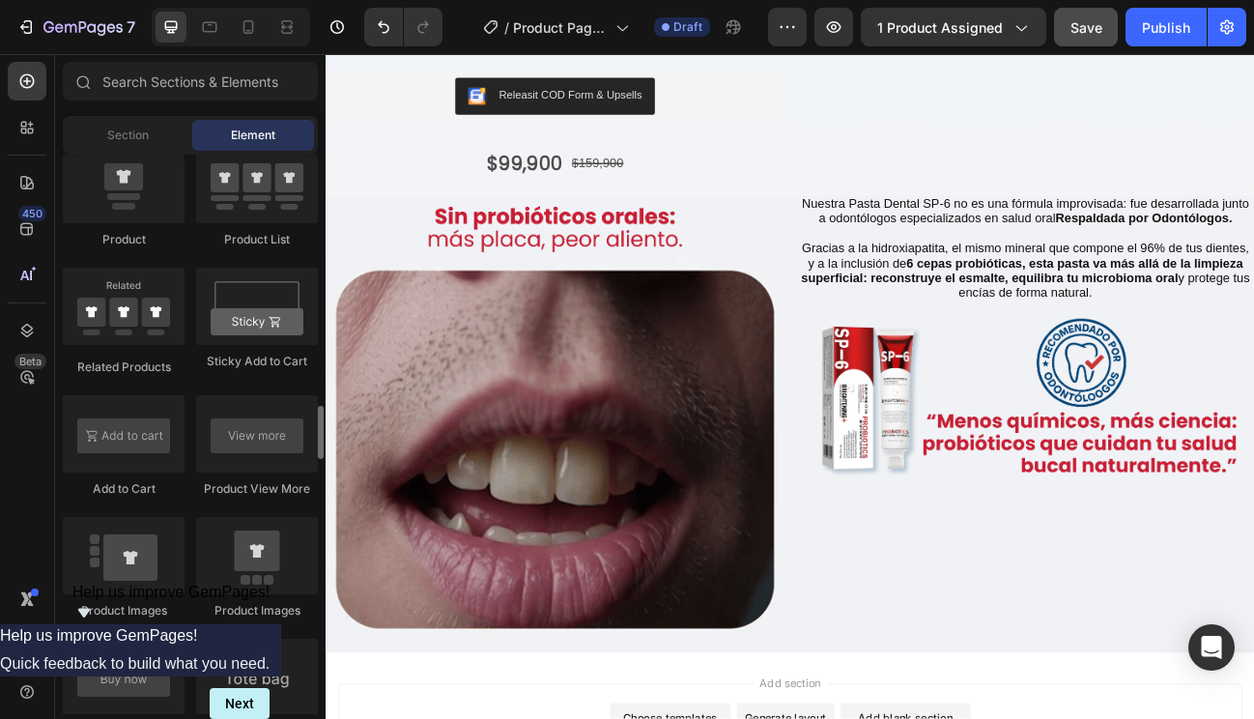
scroll to position [2634, 0]
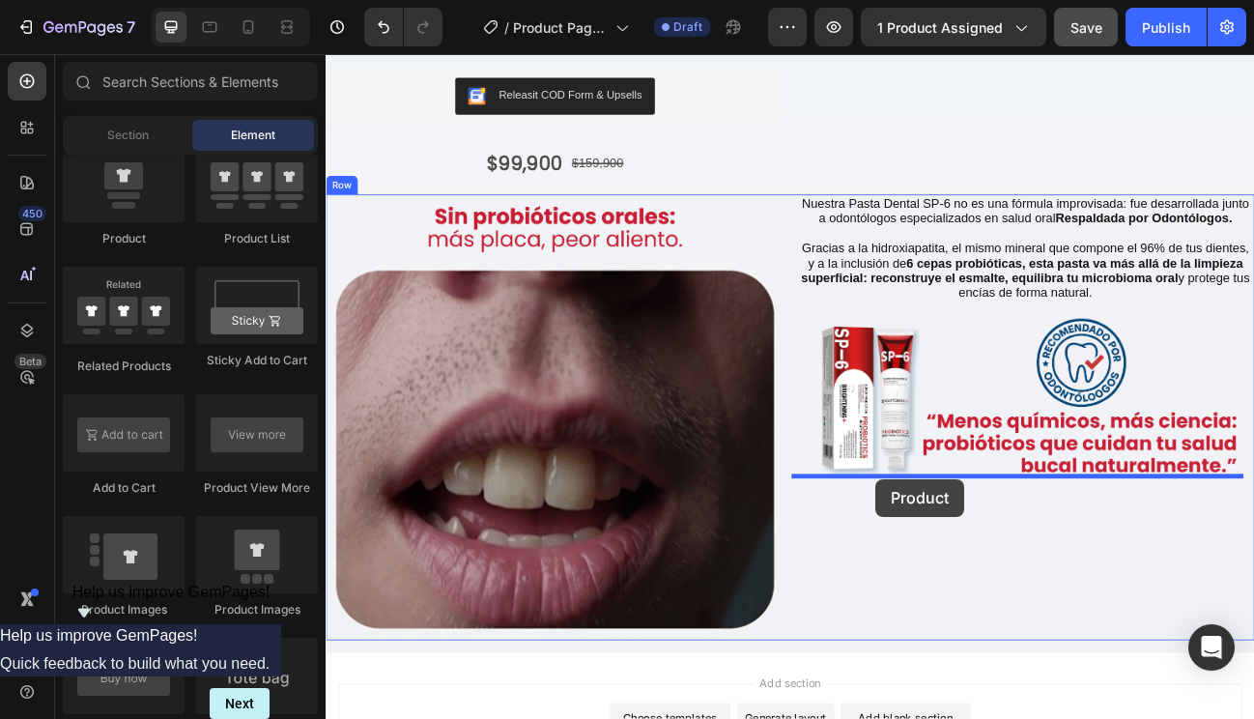
drag, startPoint x: 445, startPoint y: 239, endPoint x: 1012, endPoint y: 585, distance: 663.6
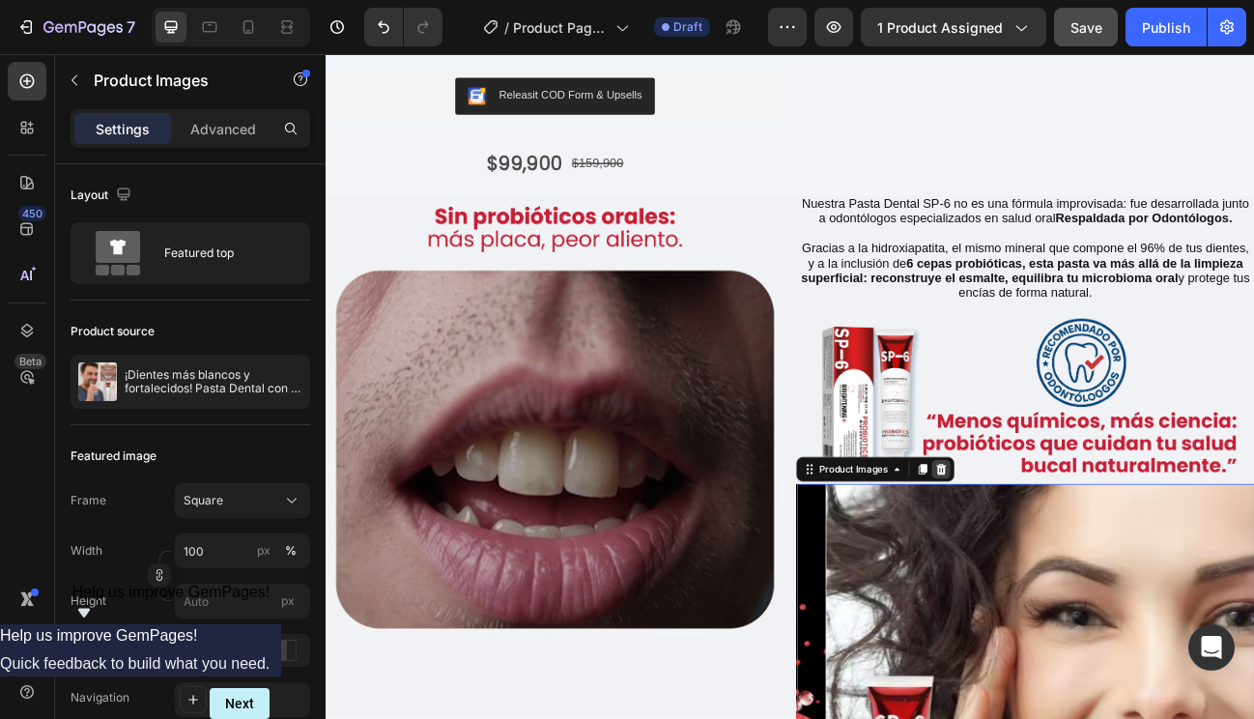
click at [1086, 565] on icon at bounding box center [1093, 572] width 15 height 15
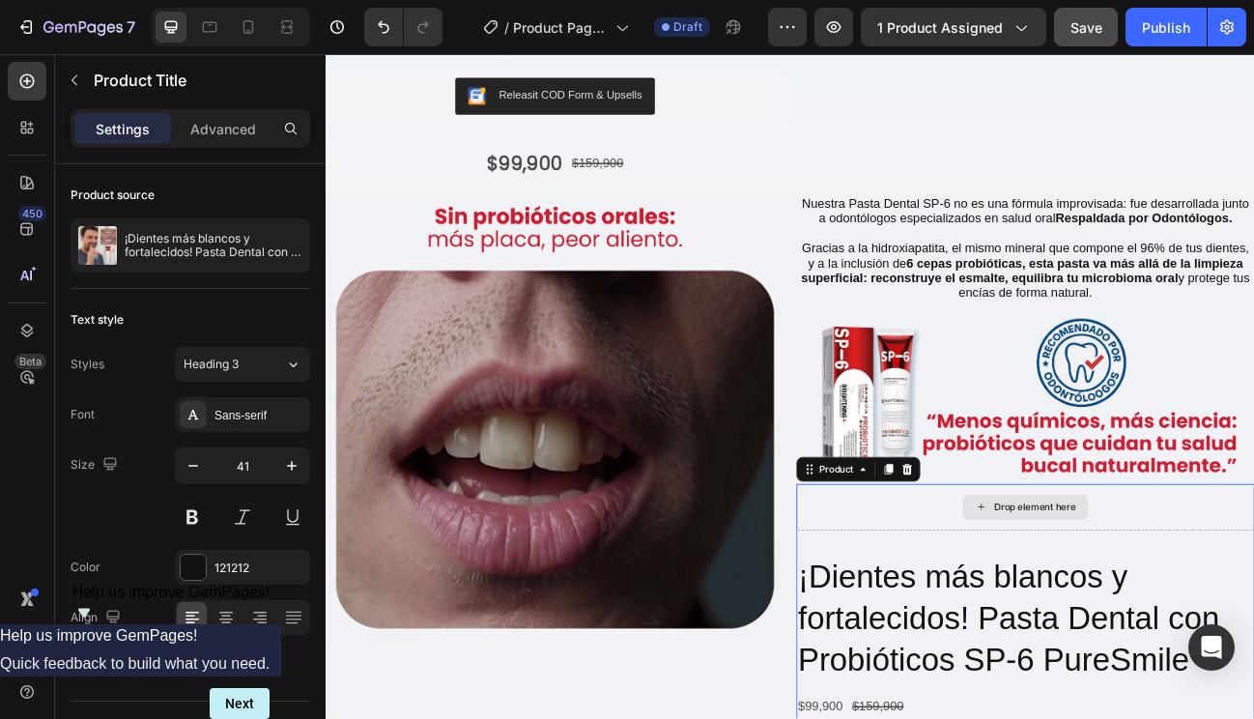
click at [987, 591] on div "Drop element here" at bounding box center [1199, 620] width 572 height 58
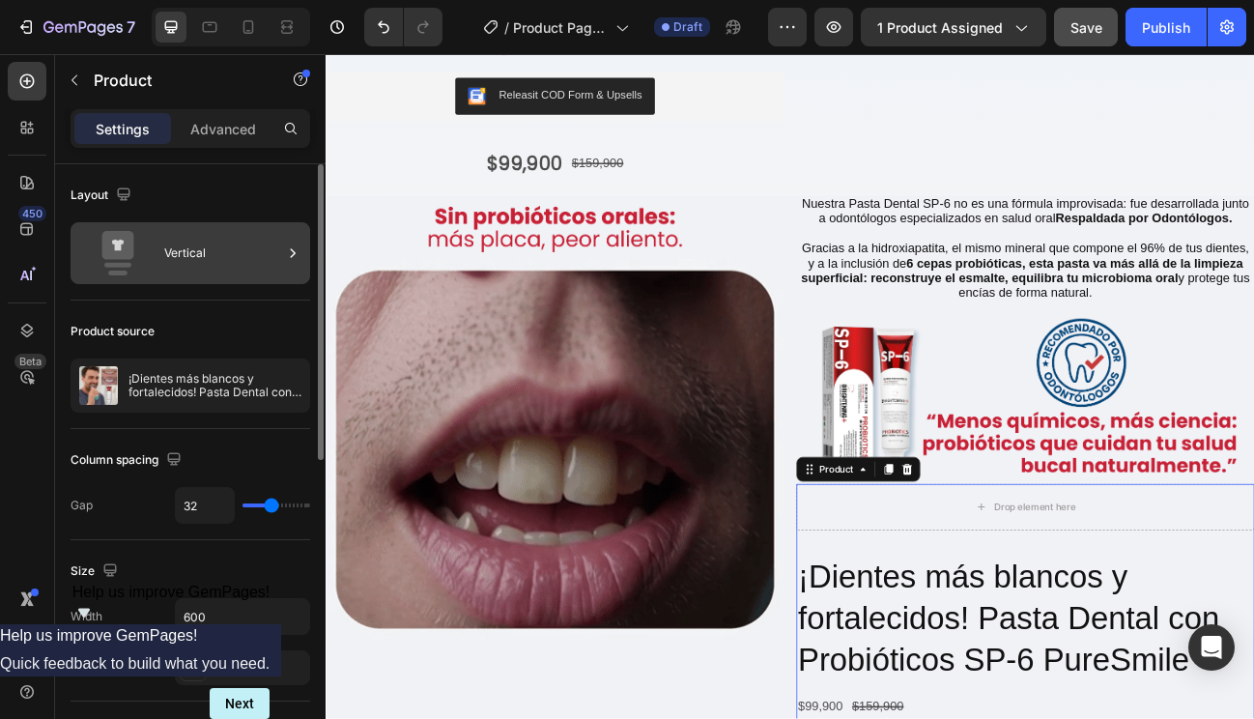
click at [285, 252] on icon at bounding box center [292, 253] width 19 height 19
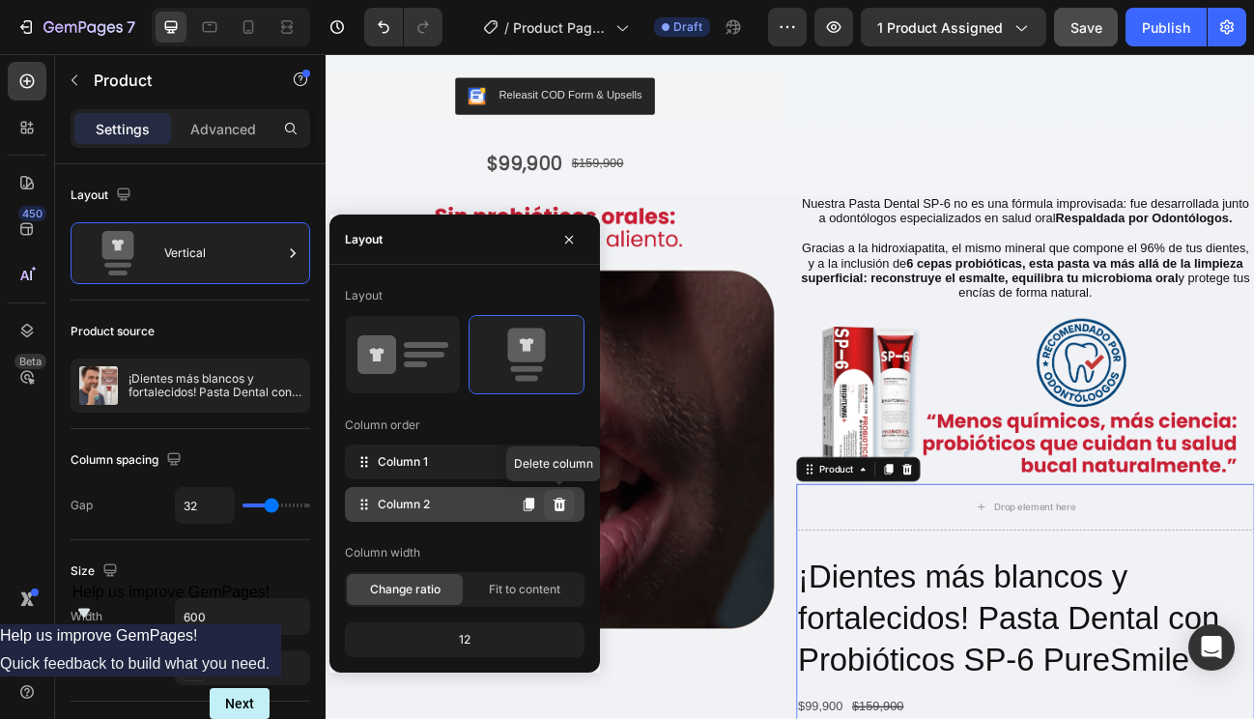
click at [564, 502] on icon at bounding box center [559, 504] width 15 height 15
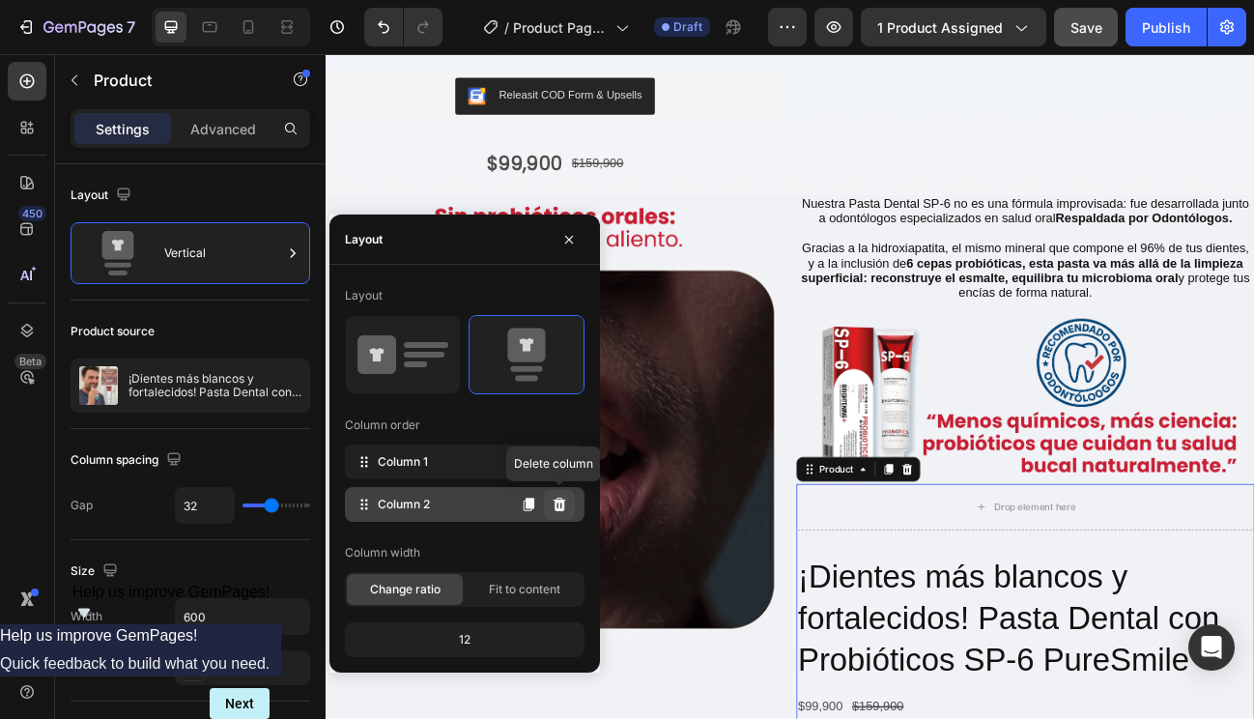
click at [561, 503] on icon at bounding box center [560, 505] width 13 height 14
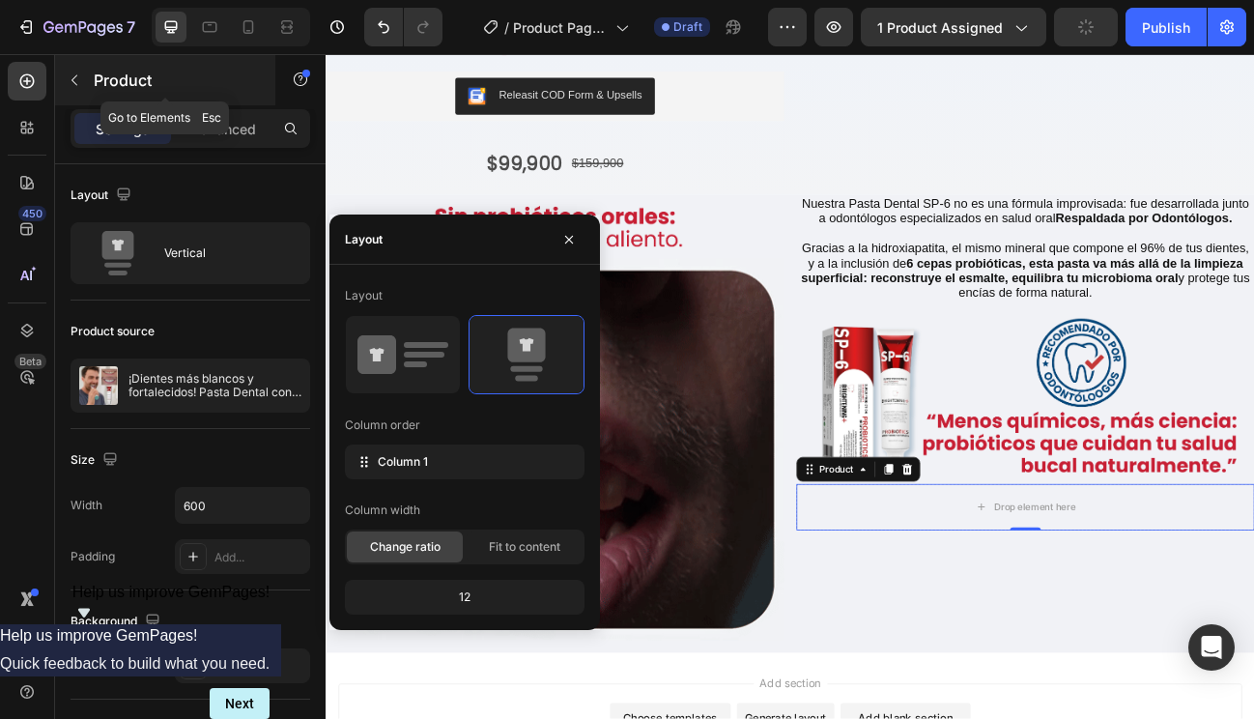
click at [69, 79] on icon "button" at bounding box center [74, 79] width 15 height 15
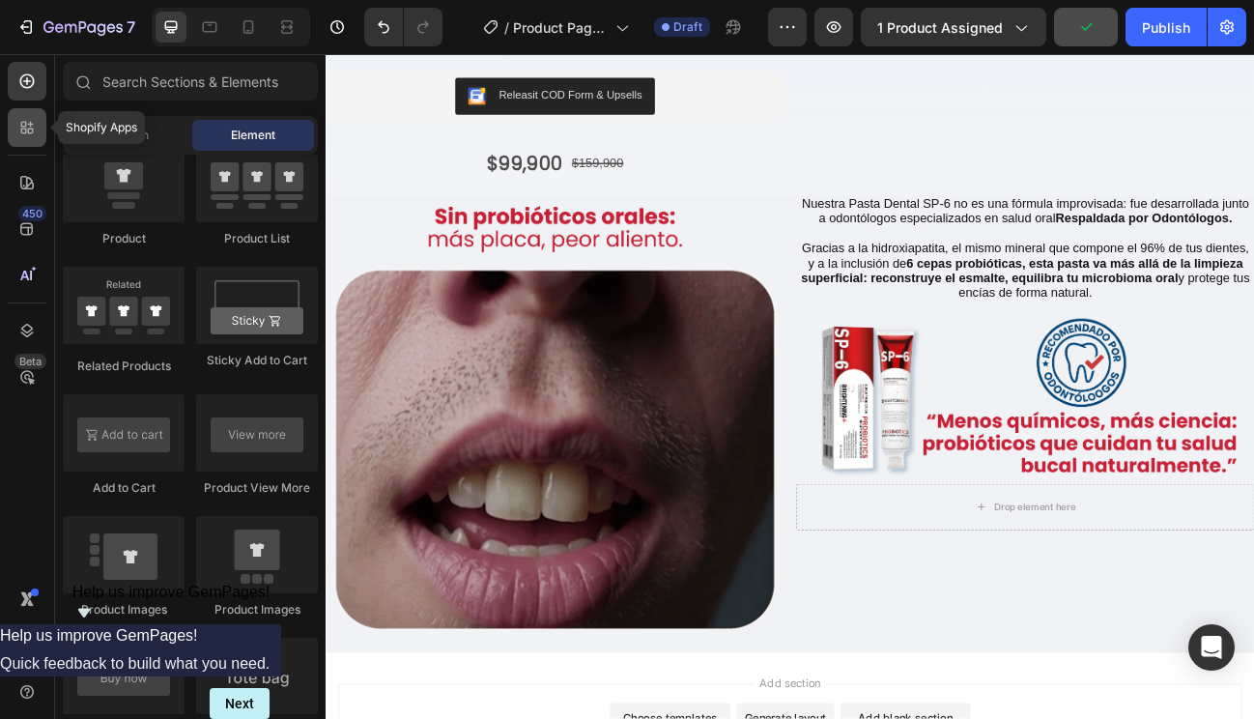
click at [34, 126] on icon at bounding box center [26, 127] width 19 height 19
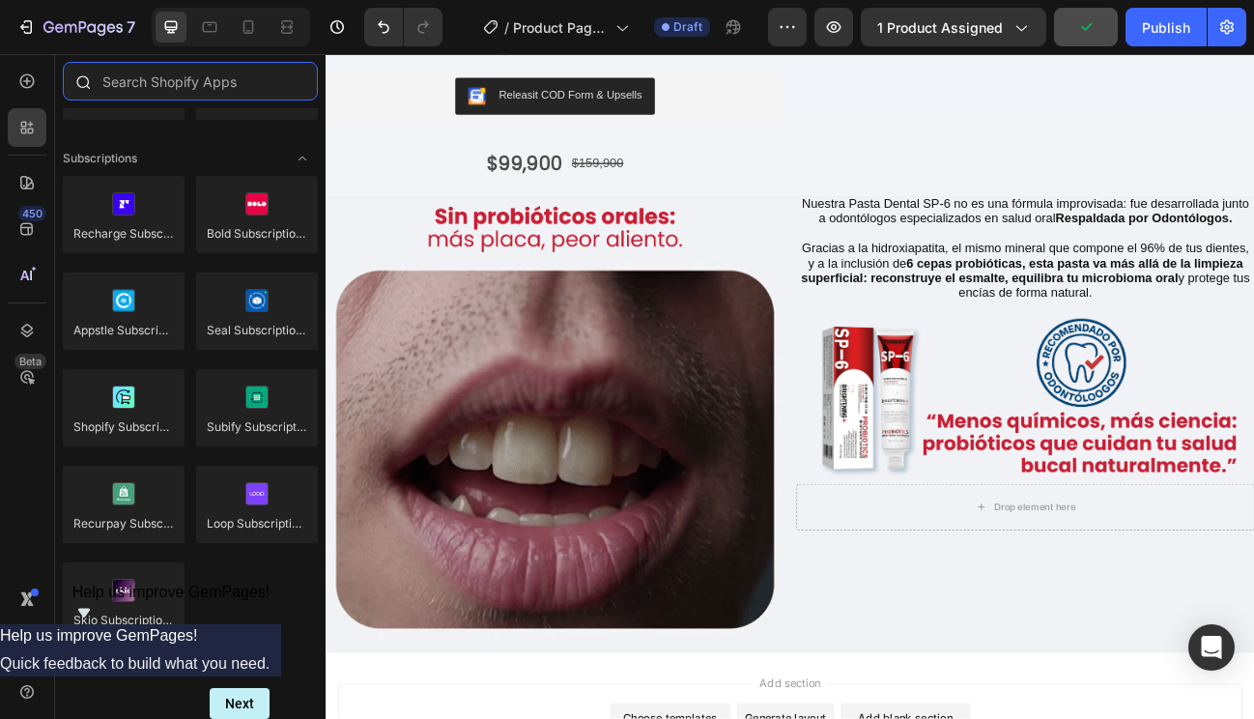
click at [146, 88] on input "text" at bounding box center [190, 81] width 255 height 39
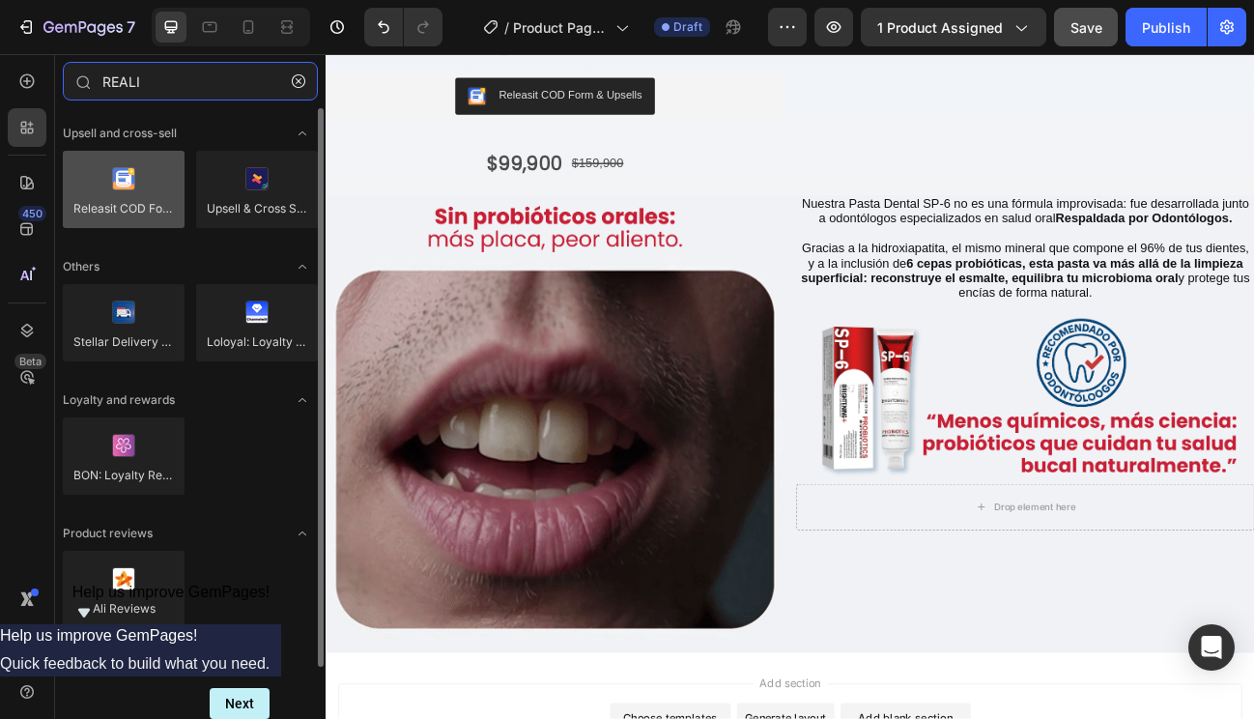
type input "REALI"
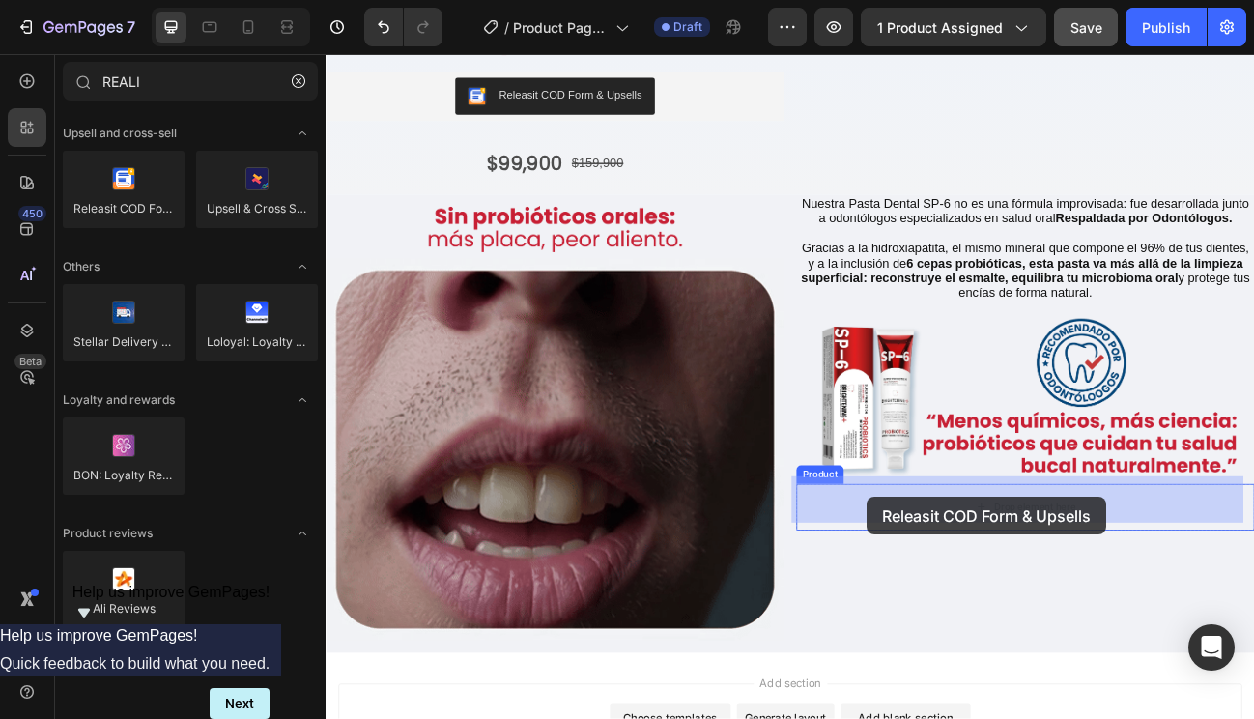
drag, startPoint x: 452, startPoint y: 247, endPoint x: 1001, endPoint y: 607, distance: 656.1
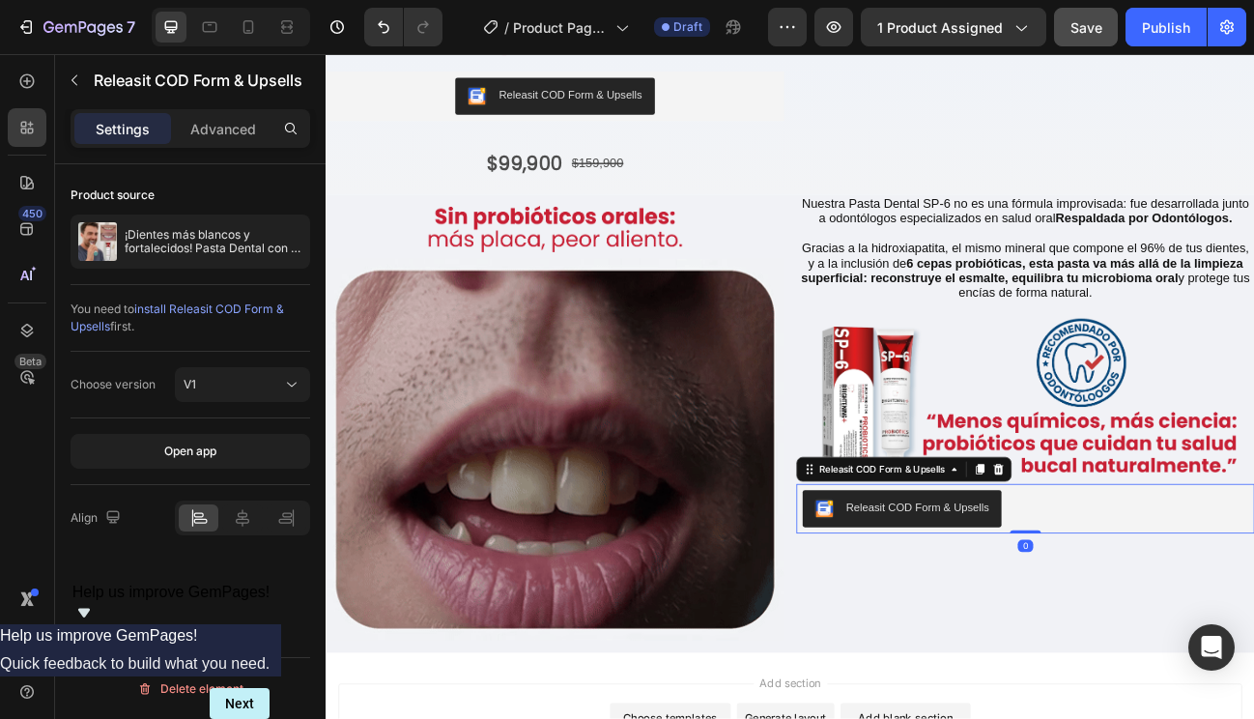
click at [995, 611] on div "Releasit COD Form & Upsells" at bounding box center [1064, 621] width 179 height 20
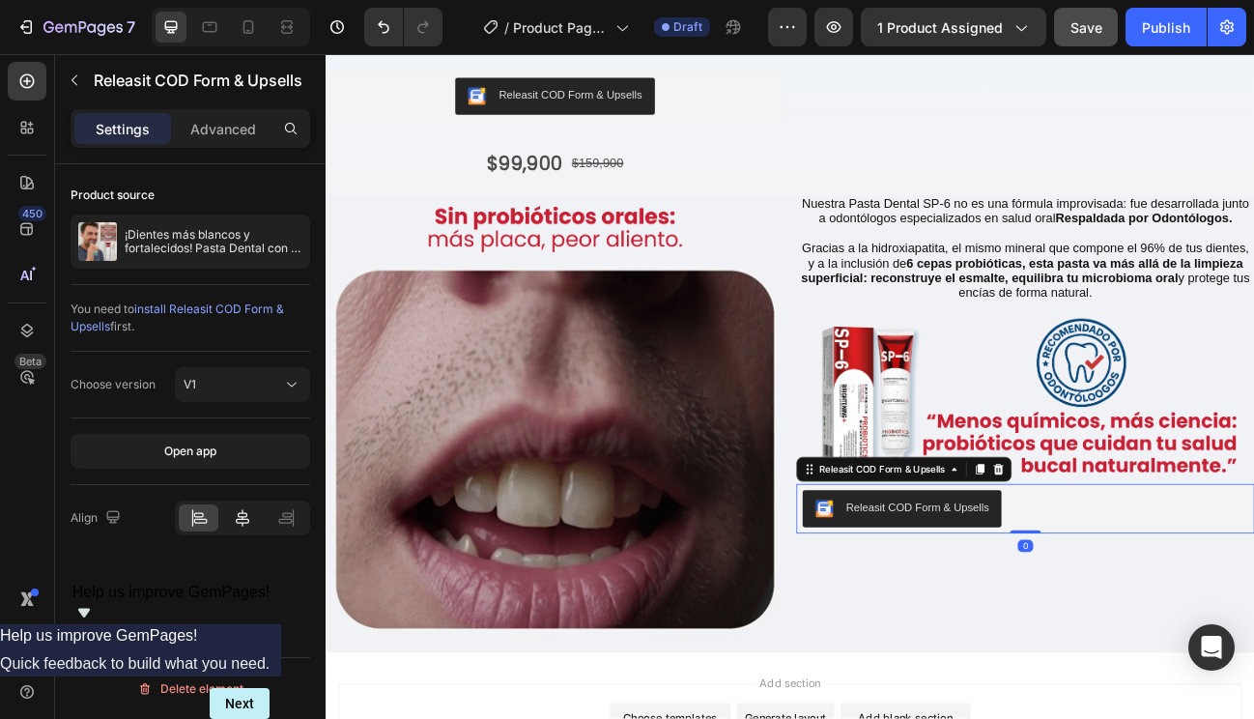
click at [242, 518] on icon at bounding box center [243, 517] width 14 height 17
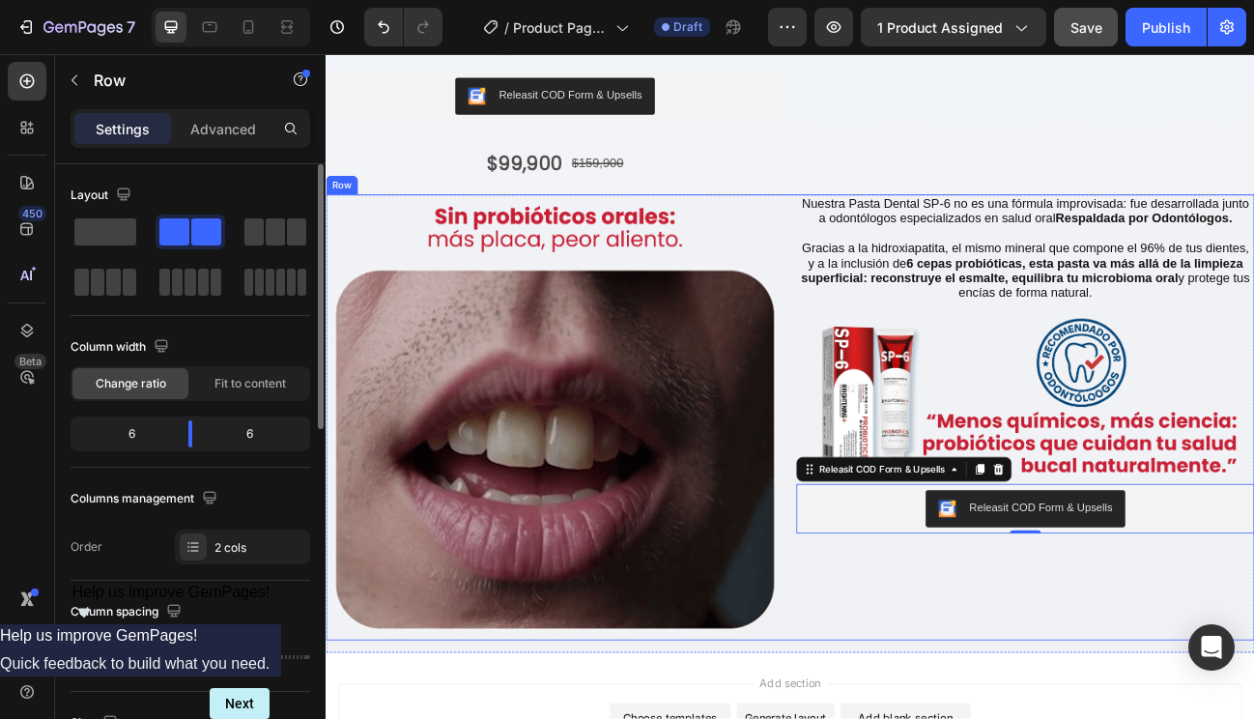
click at [950, 718] on div "Nuestra Pasta Dental SP-6 no es una fórmula improvisada: fue desarrollada junto…" at bounding box center [1199, 508] width 572 height 557
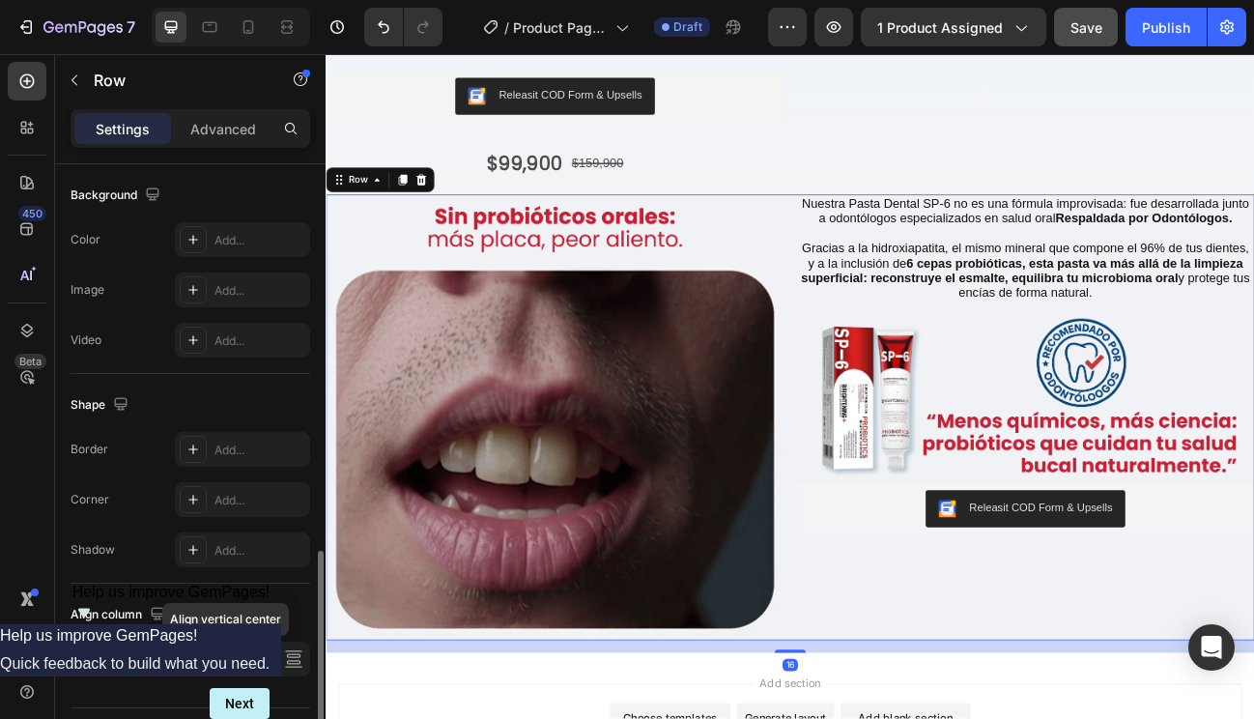
scroll to position [790, 0]
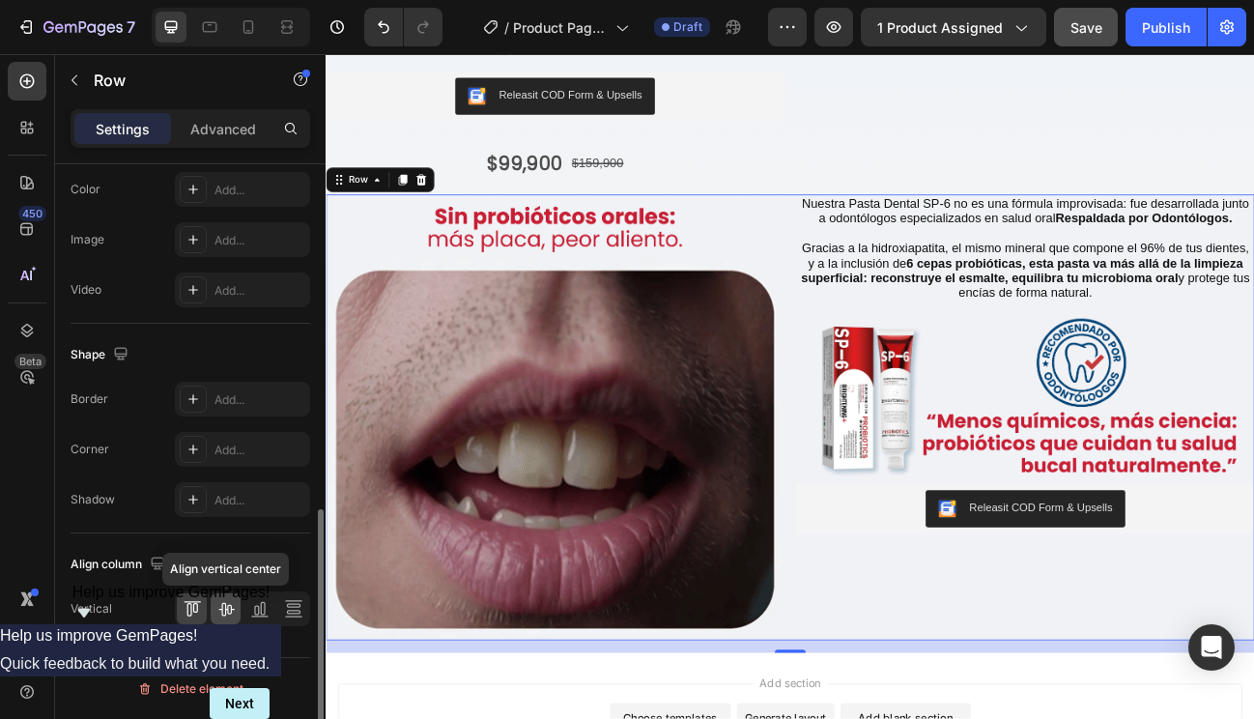
click at [223, 604] on icon at bounding box center [225, 608] width 19 height 19
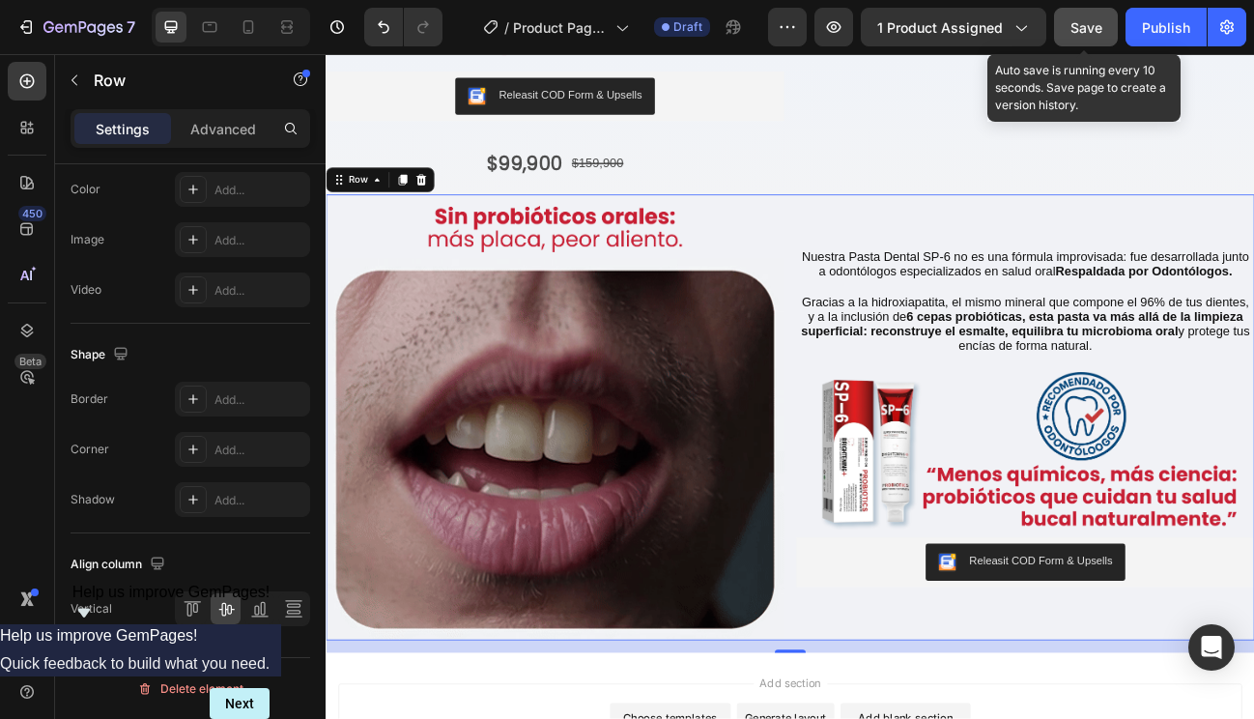
click at [1096, 13] on button "Save" at bounding box center [1086, 27] width 64 height 39
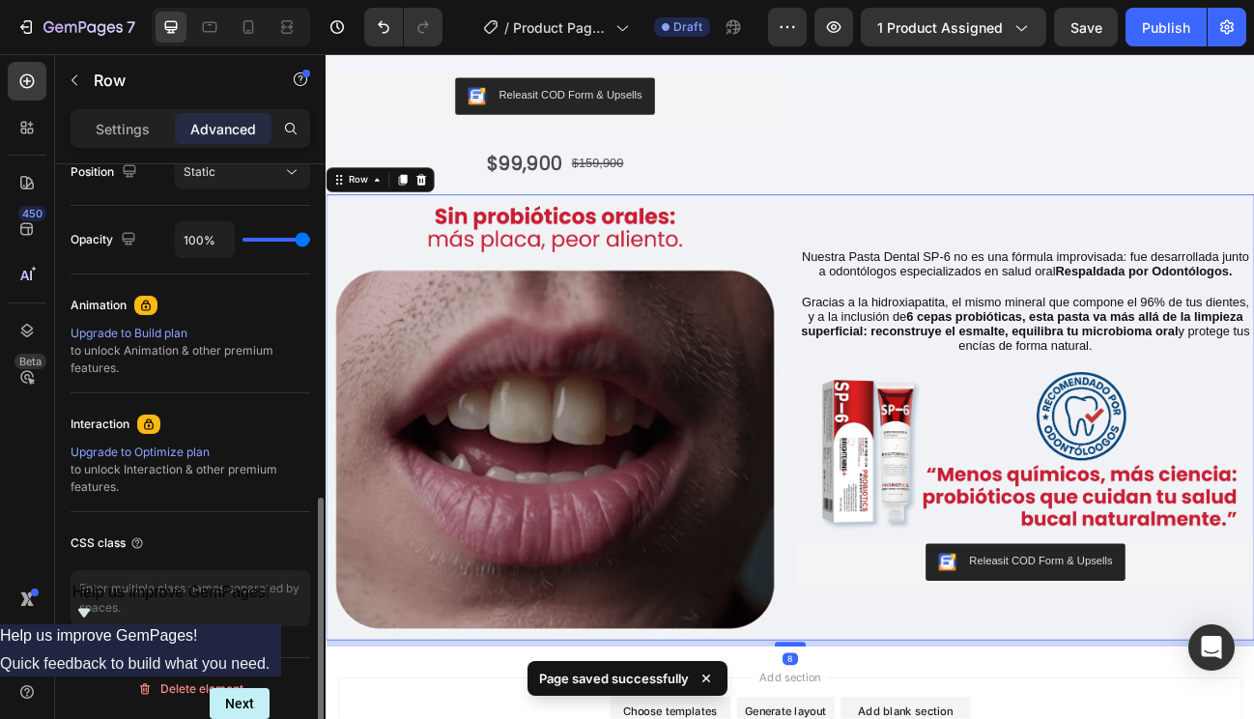
scroll to position [732, 0]
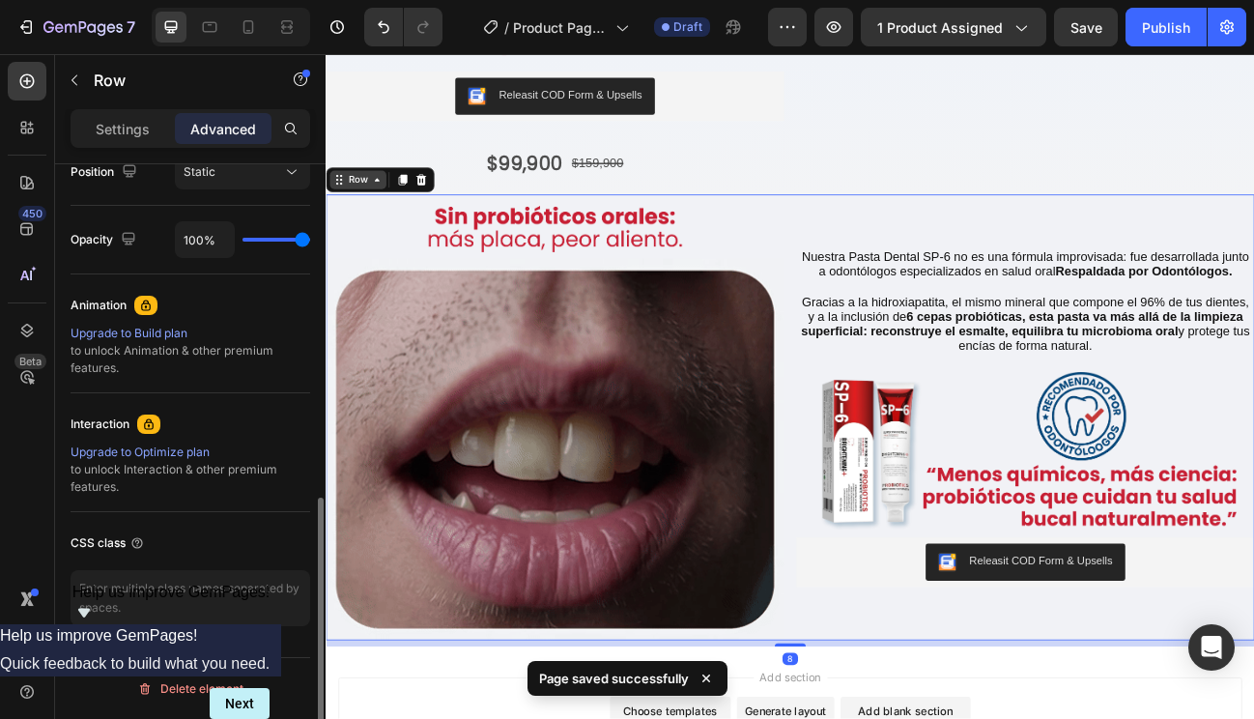
click at [387, 204] on icon at bounding box center [389, 211] width 15 height 15
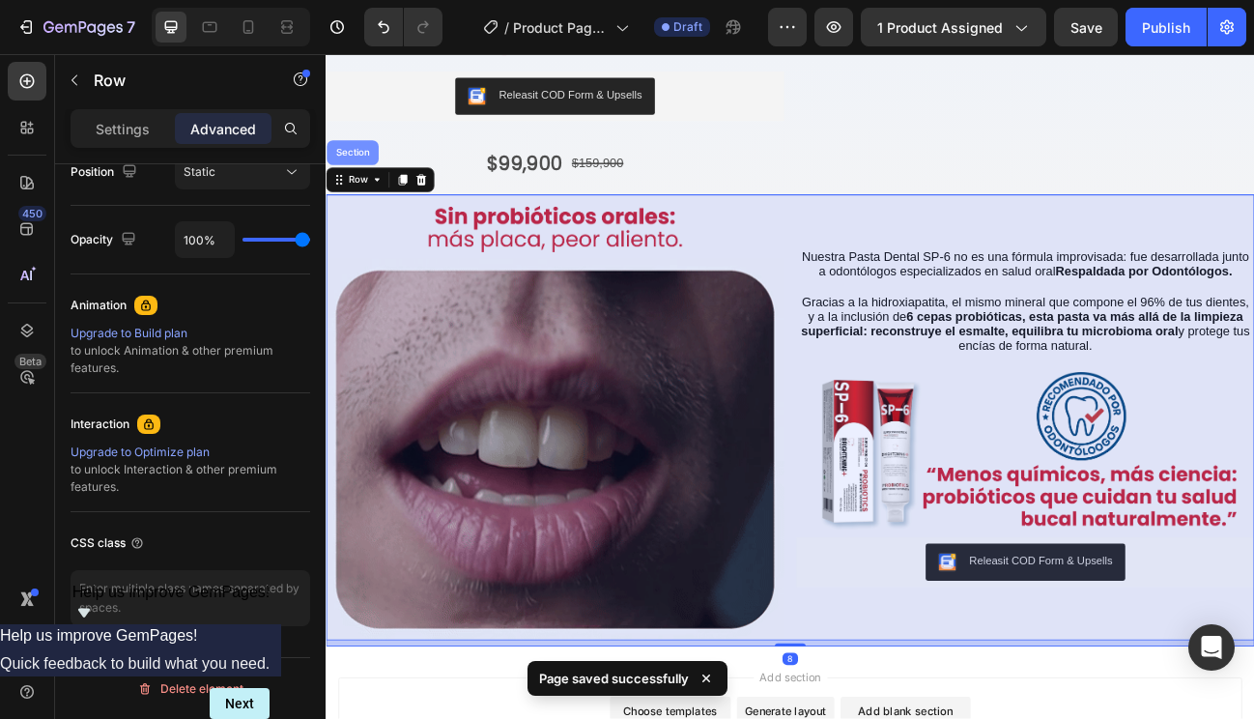
click at [364, 172] on div "Section" at bounding box center [358, 178] width 49 height 12
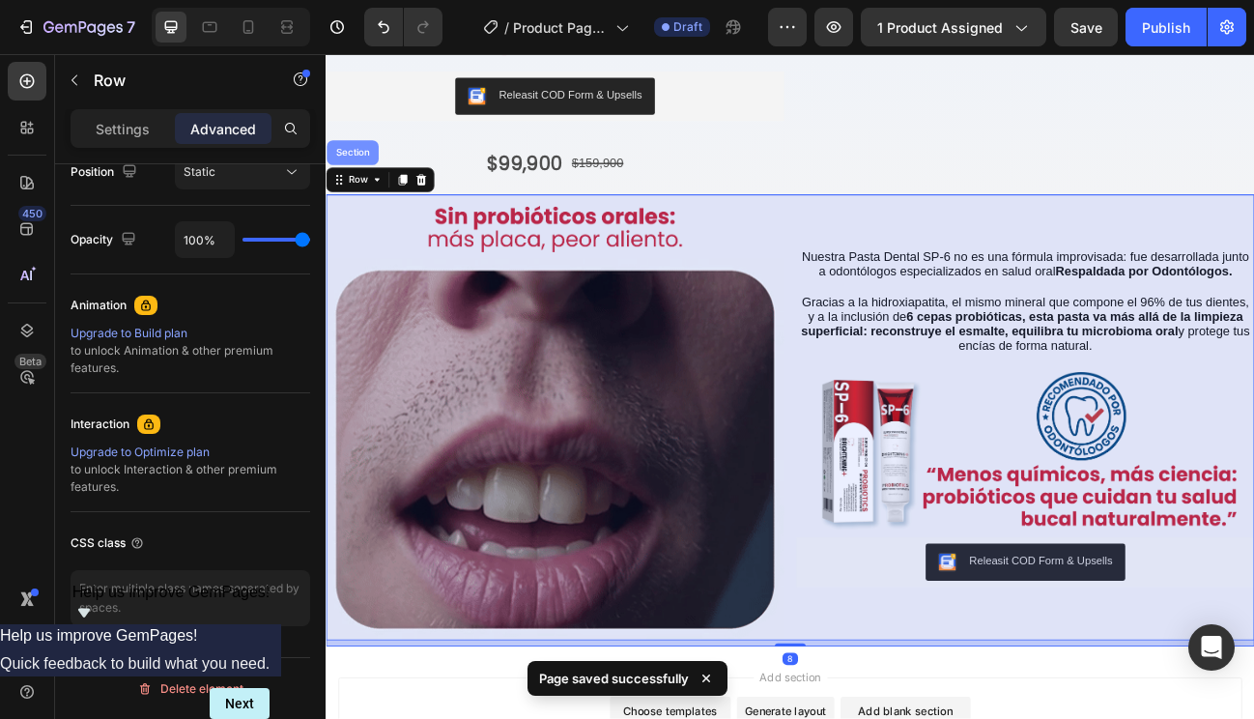
scroll to position [0, 0]
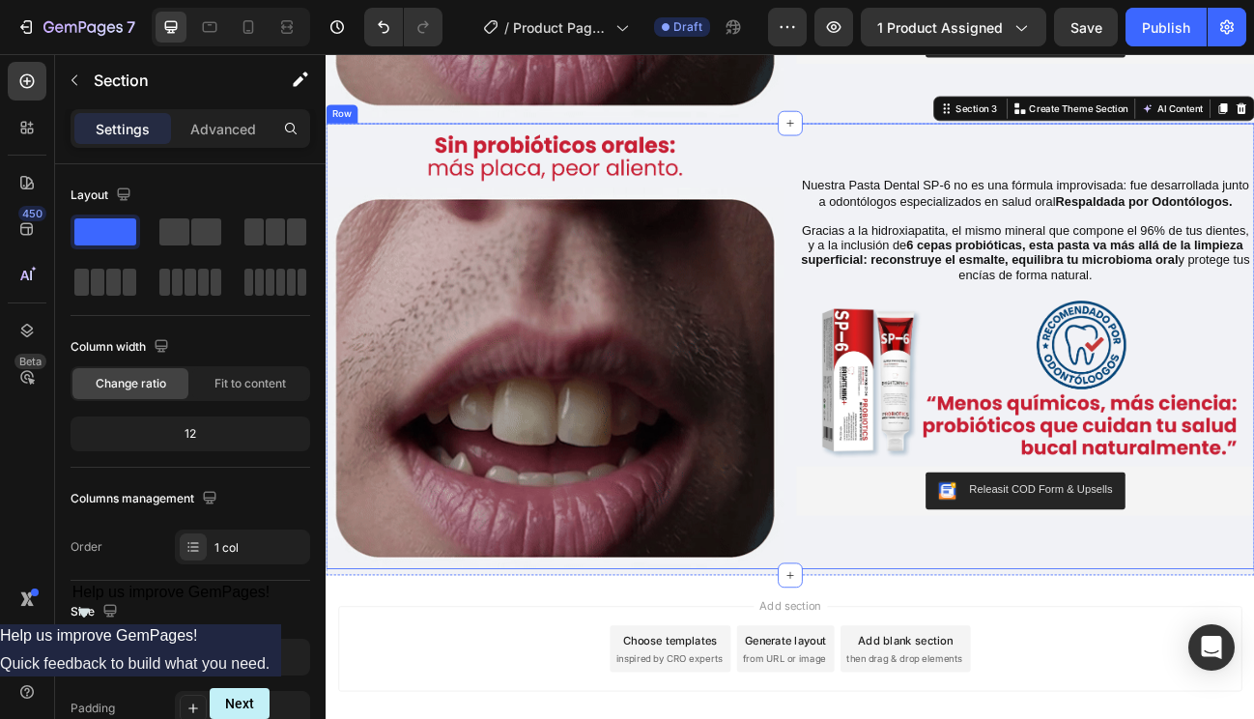
scroll to position [1257, 0]
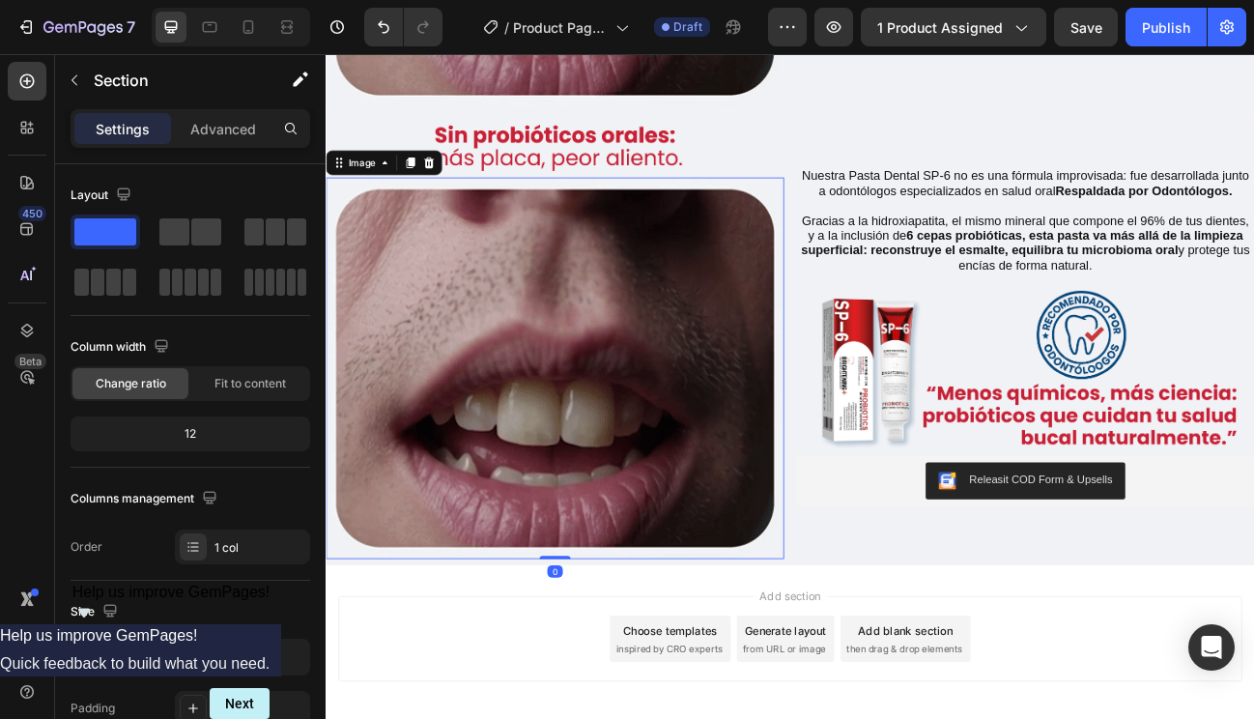
click at [768, 280] on img at bounding box center [612, 447] width 572 height 476
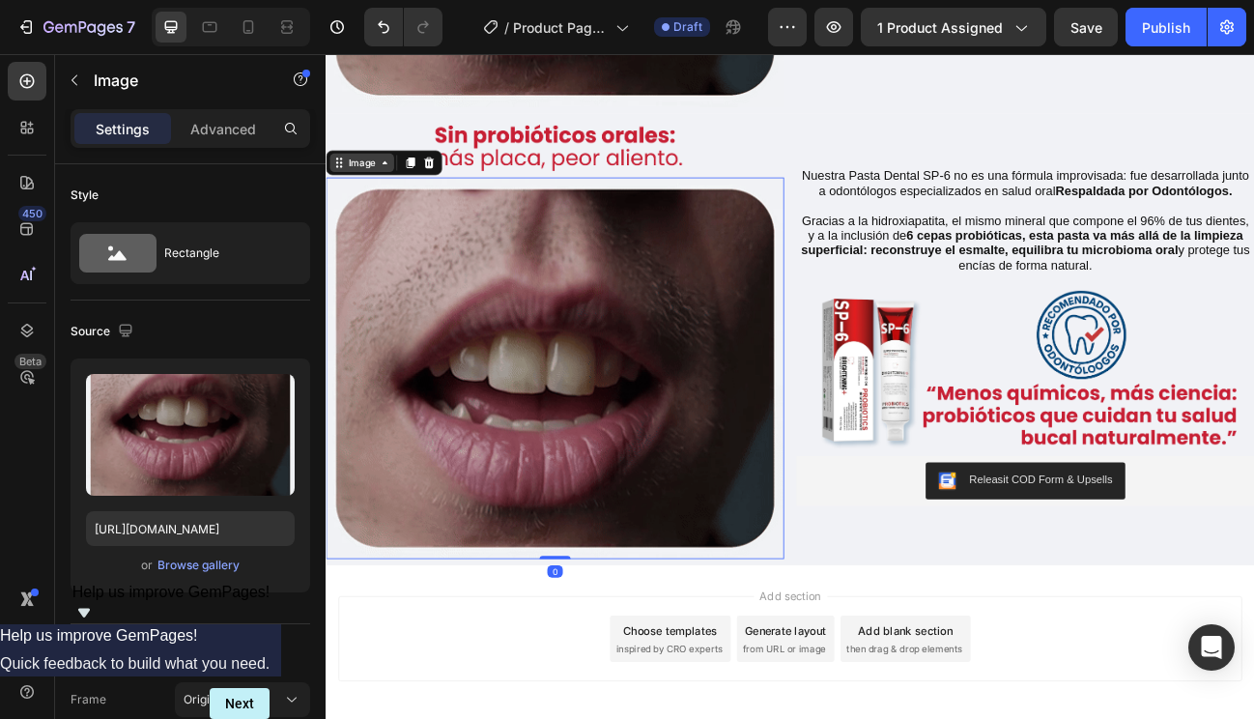
click at [389, 188] on div "Image" at bounding box center [371, 190] width 42 height 17
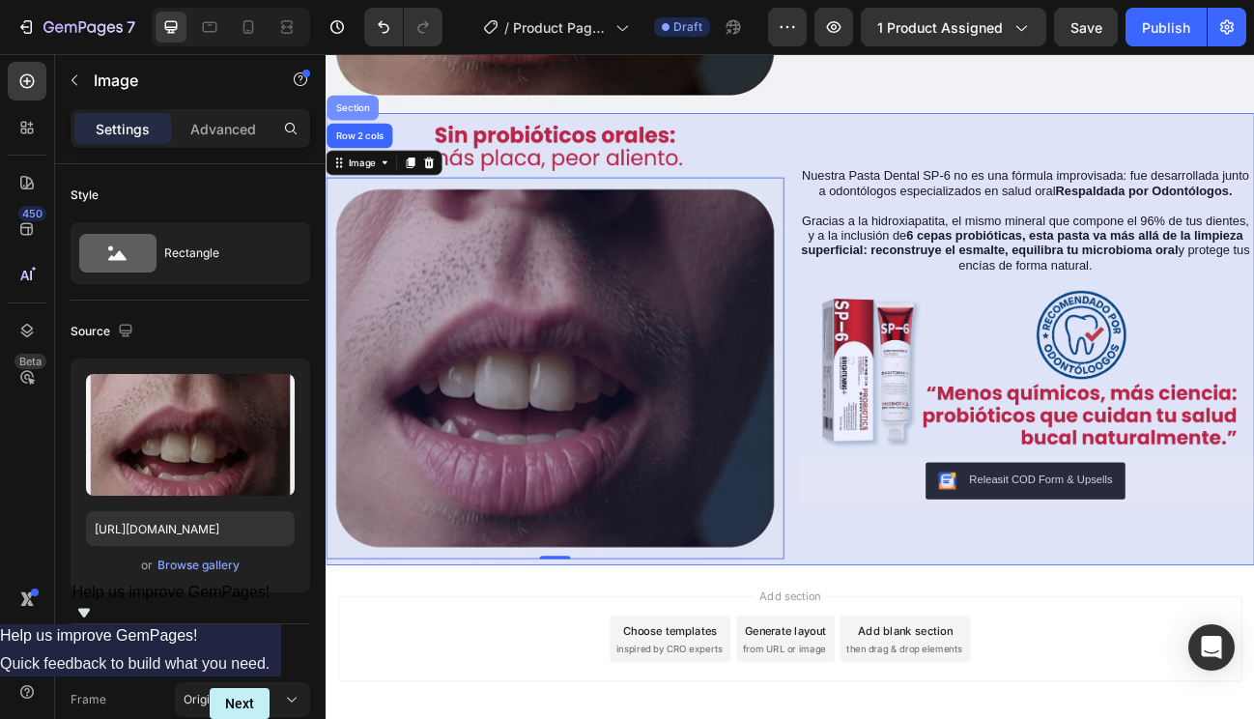
click at [363, 116] on div "Section" at bounding box center [358, 122] width 49 height 12
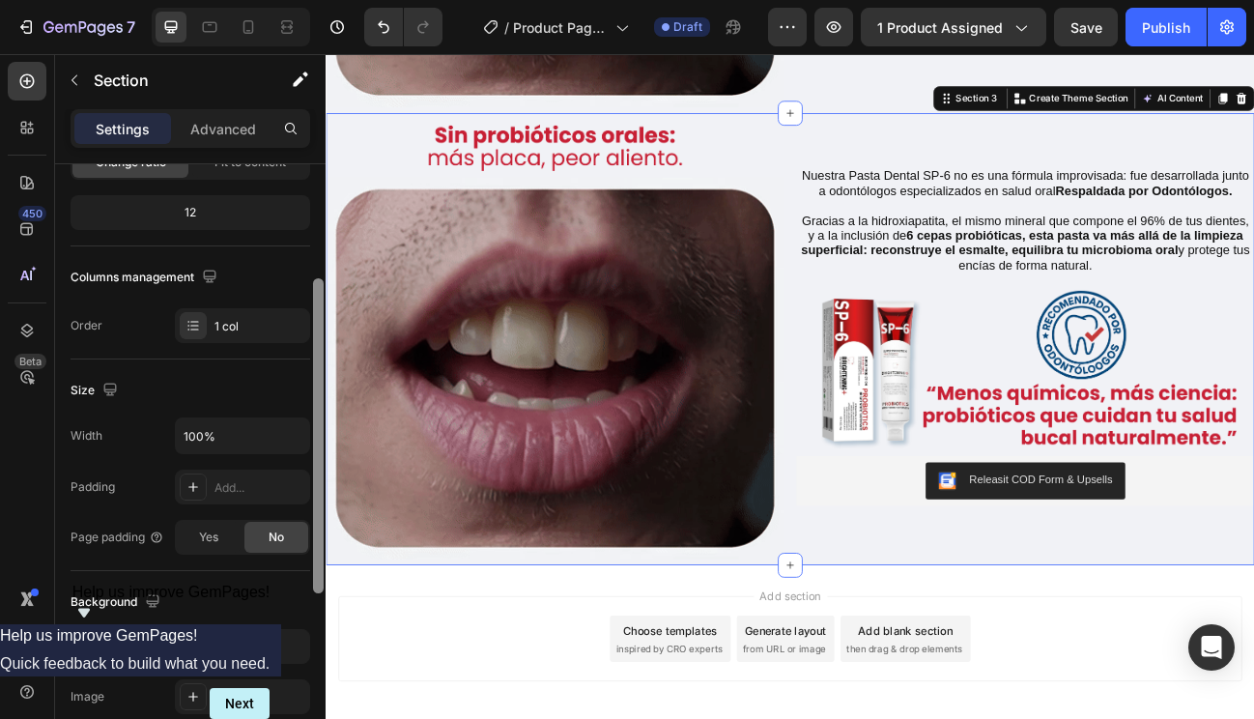
scroll to position [569, 0]
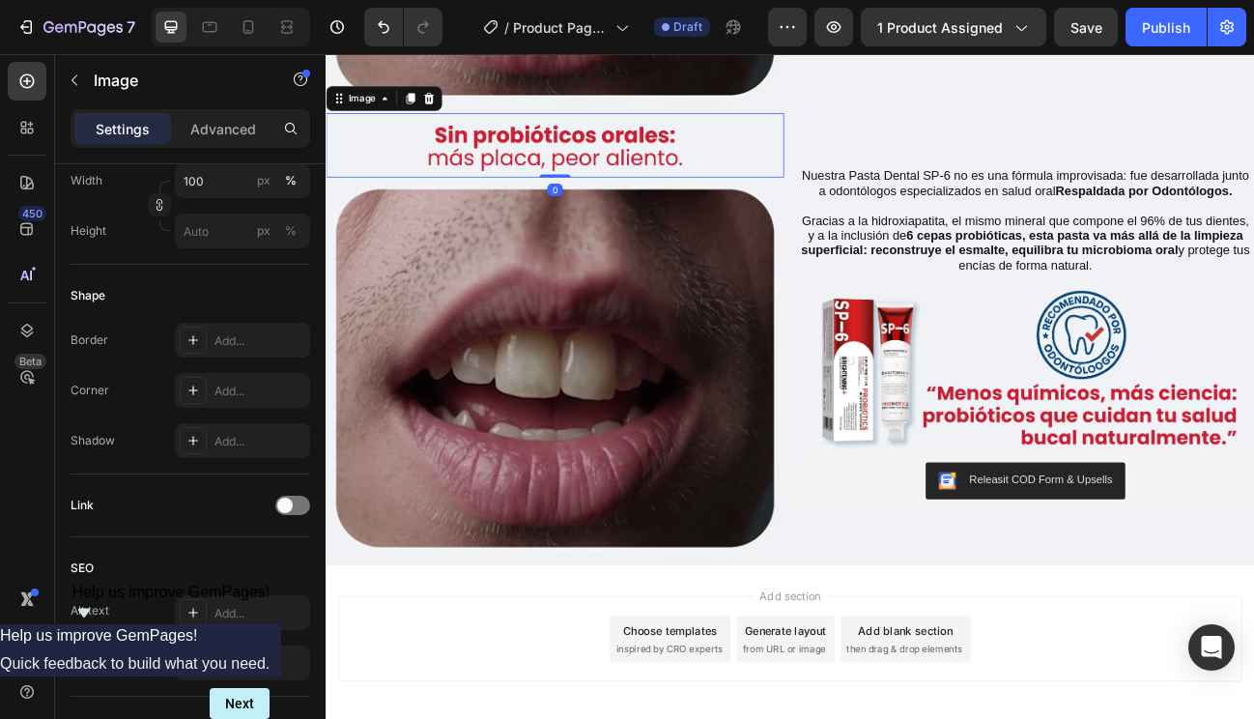
click at [358, 136] on img at bounding box center [612, 168] width 572 height 79
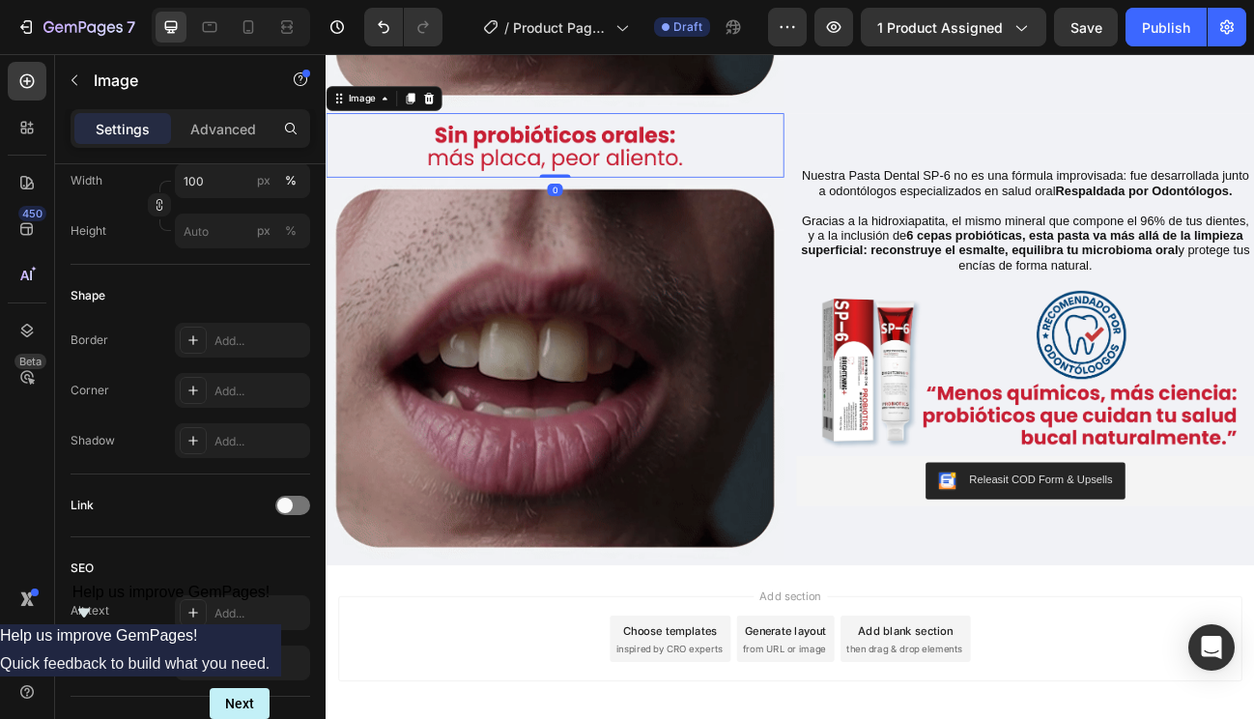
scroll to position [0, 0]
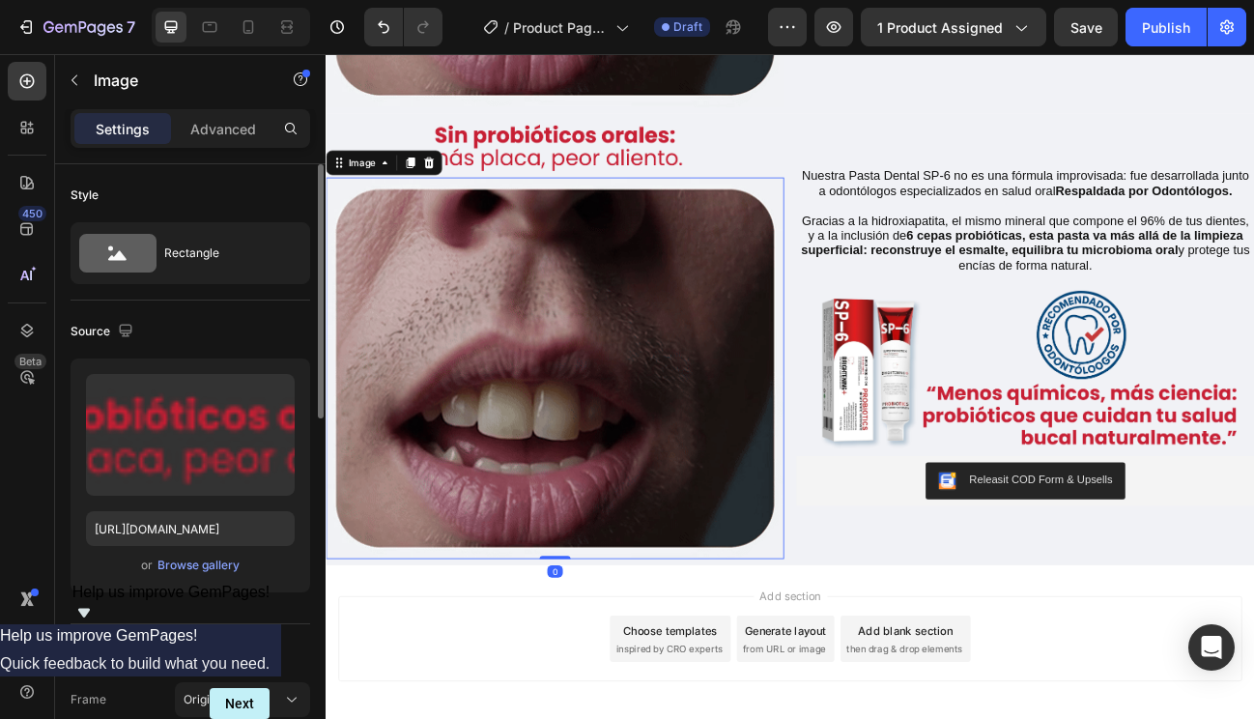
click at [331, 212] on img at bounding box center [612, 447] width 572 height 476
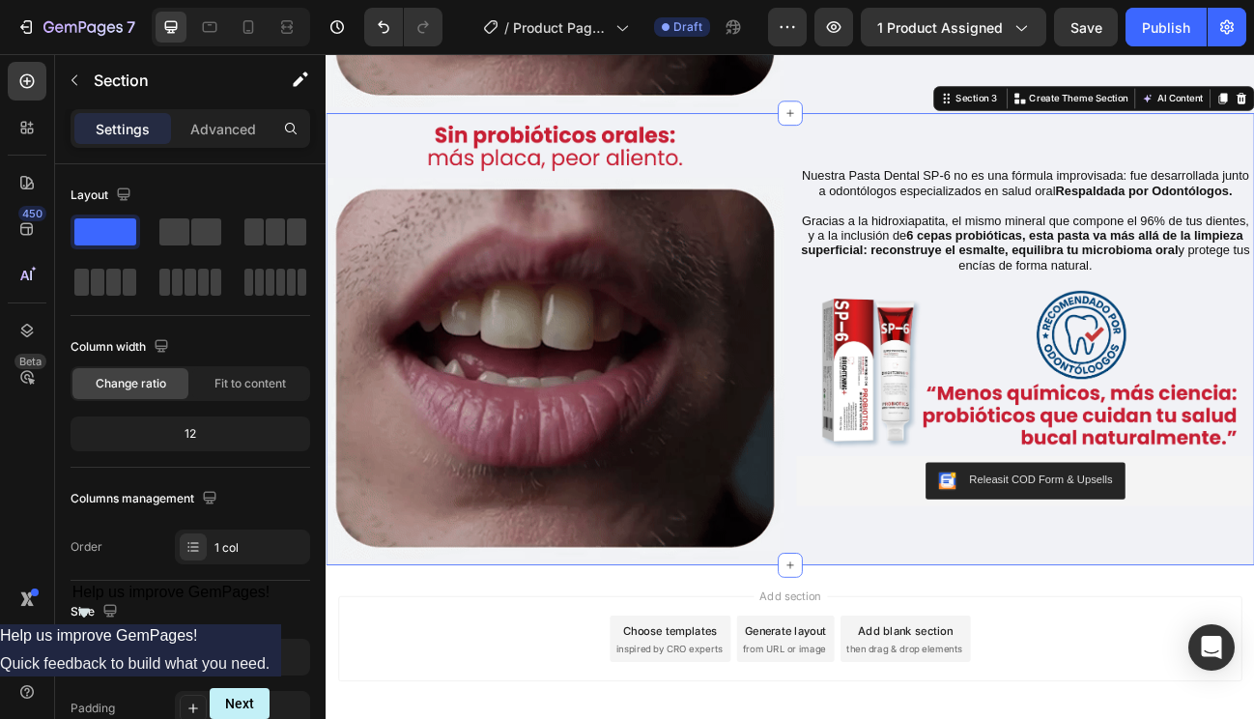
click at [491, 676] on div "Image Image Nuestra Pasta Dental SP-6 no es una fórmula improvisada: fue desarr…" at bounding box center [906, 411] width 1160 height 564
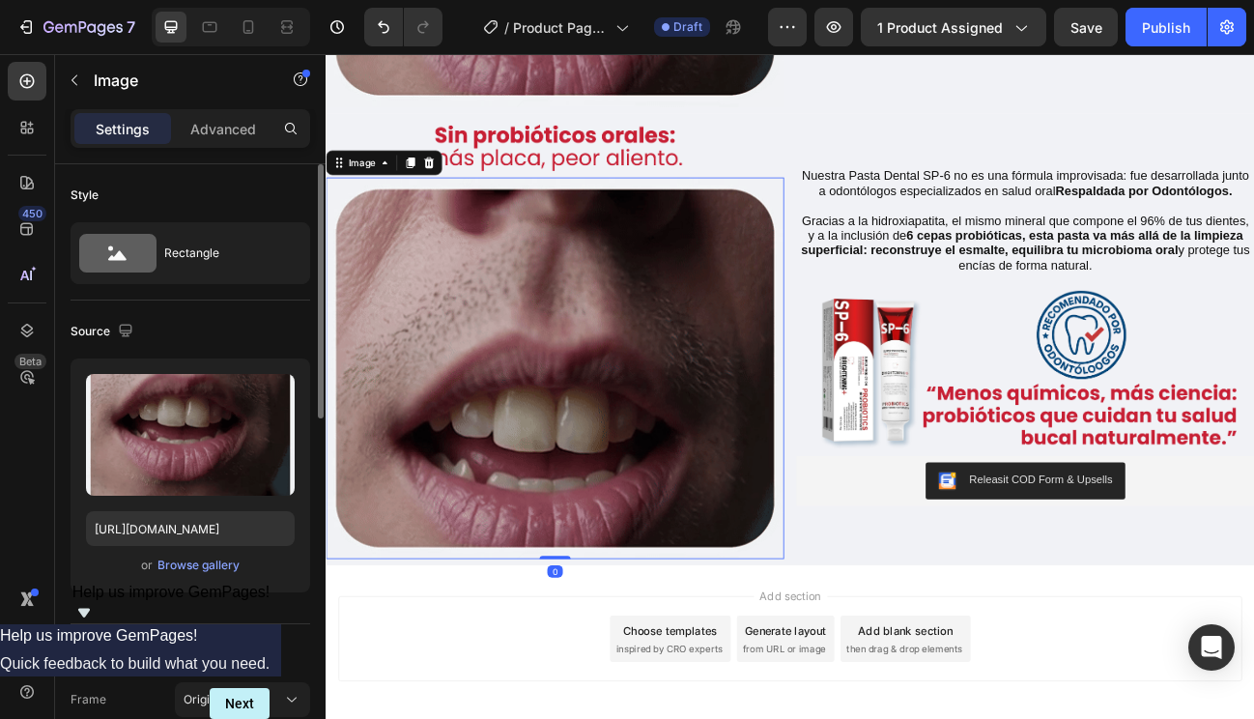
click at [574, 289] on img at bounding box center [612, 447] width 572 height 476
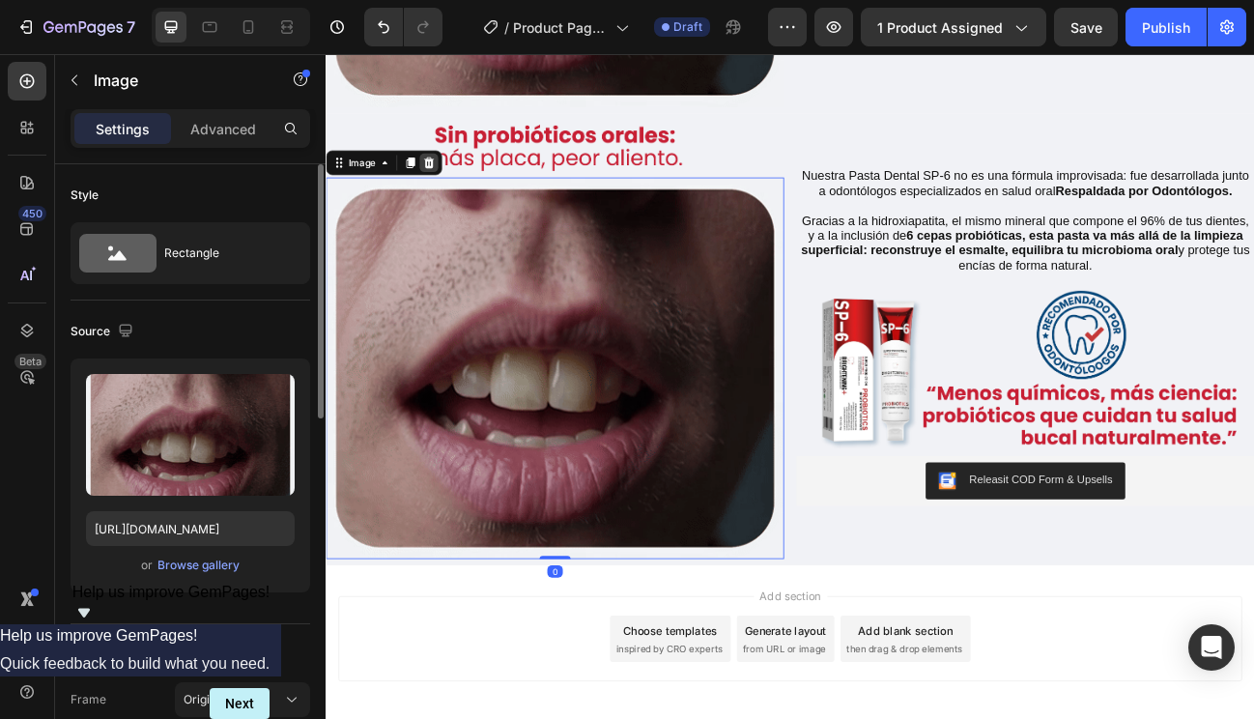
click at [458, 184] on icon at bounding box center [454, 191] width 13 height 14
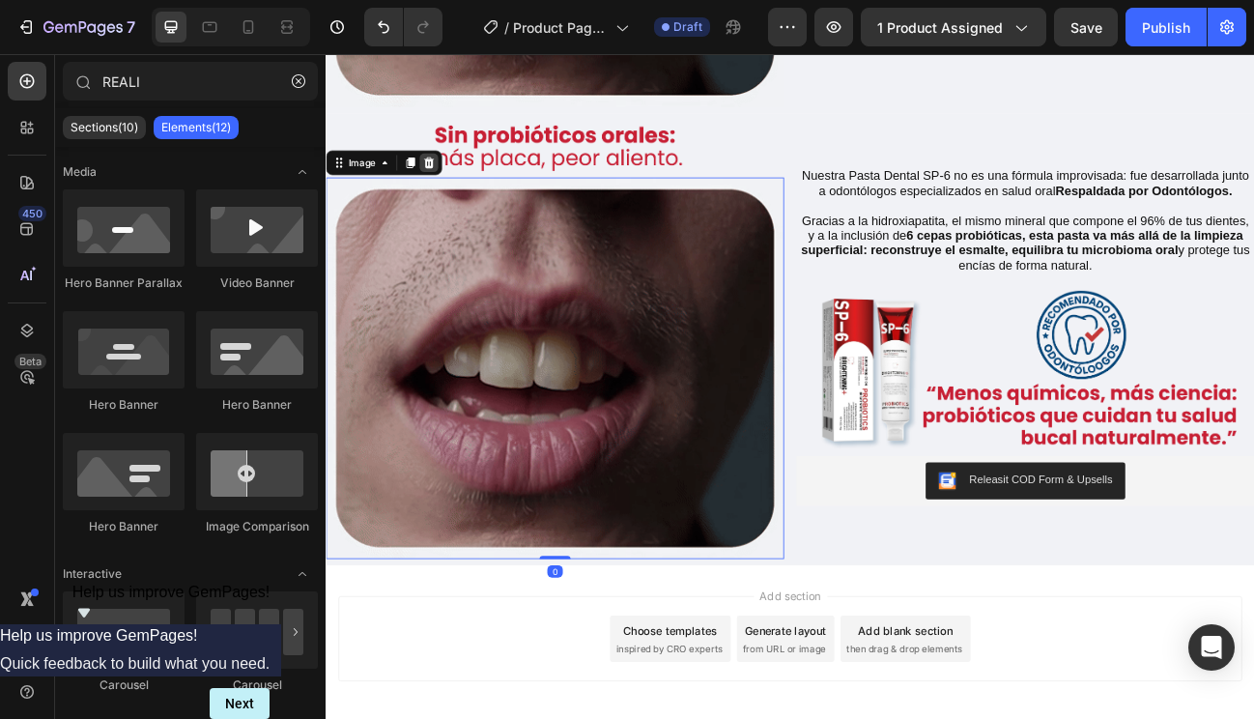
scroll to position [1155, 0]
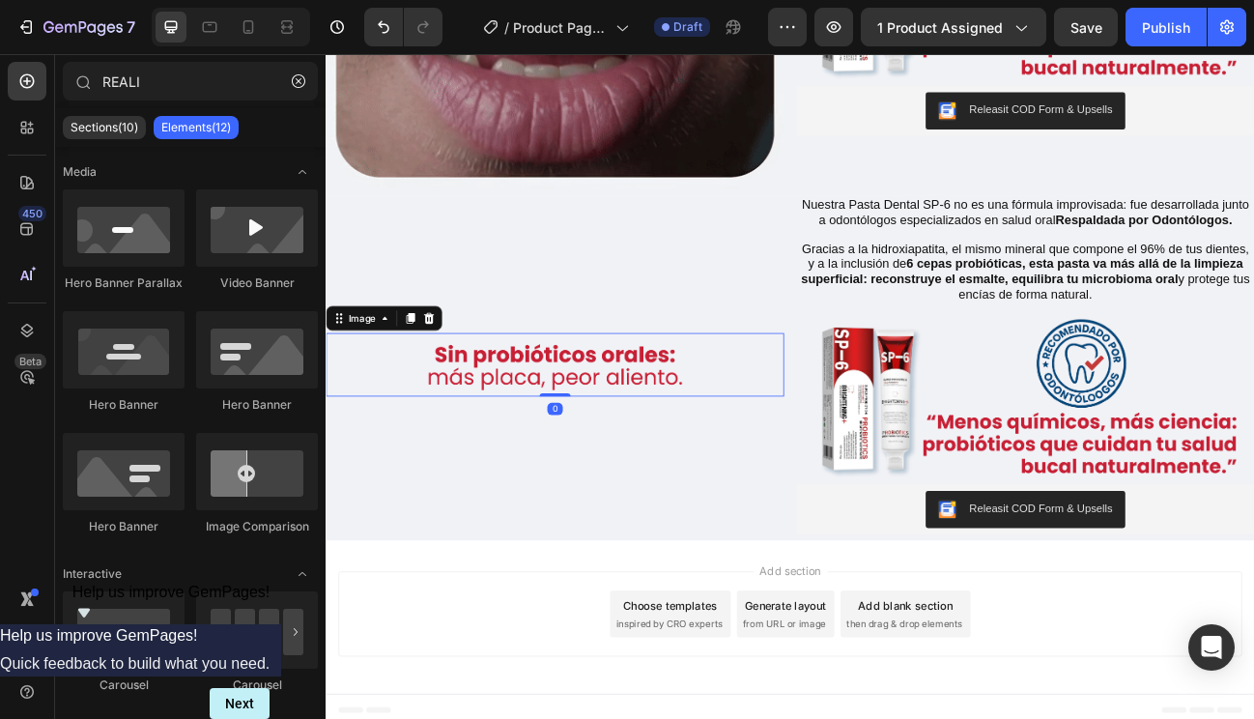
click at [535, 428] on img at bounding box center [612, 442] width 572 height 79
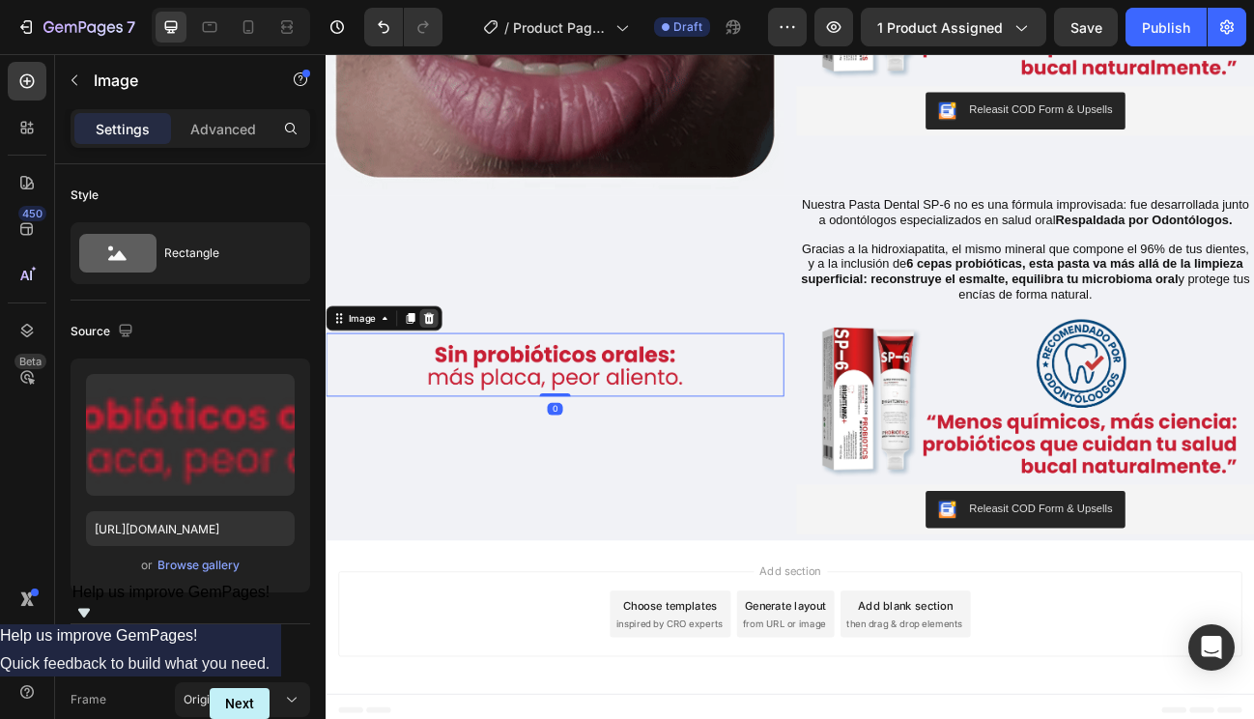
click at [453, 378] on icon at bounding box center [453, 384] width 15 height 15
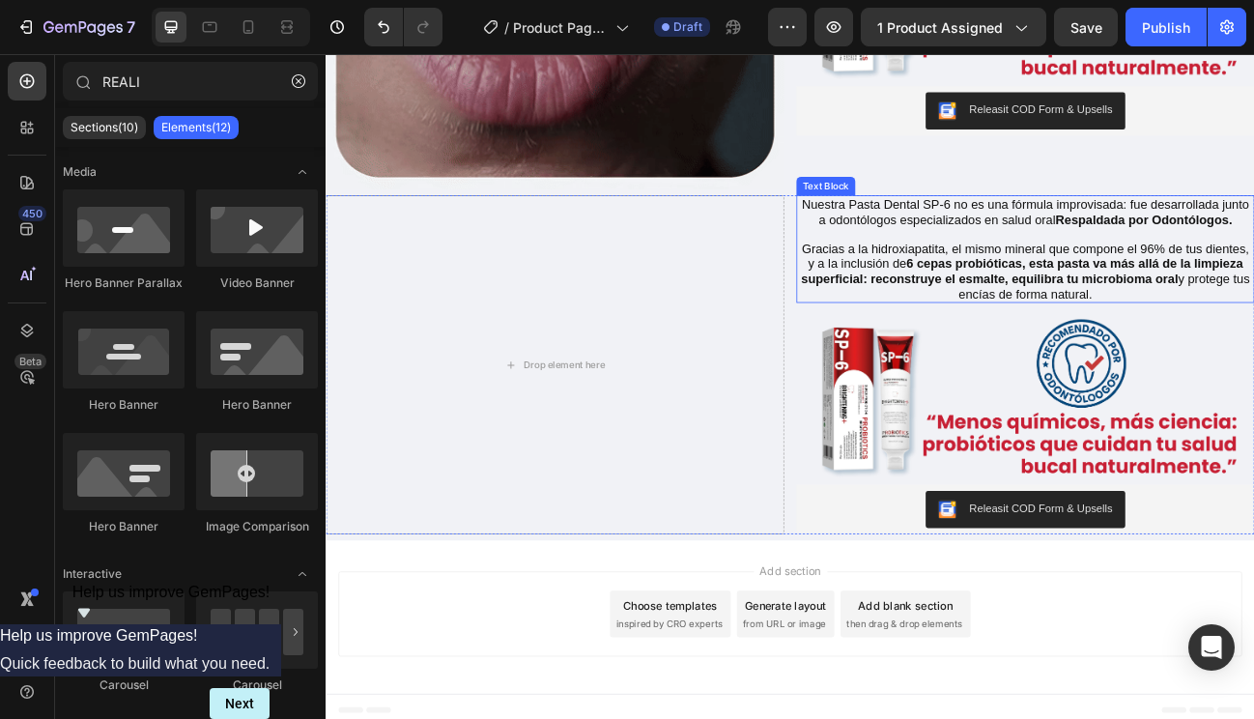
click at [1013, 314] on p "Gracias a la hidroxiapatita, el mismo mineral que compone el 96% de tus dientes…" at bounding box center [1199, 326] width 568 height 74
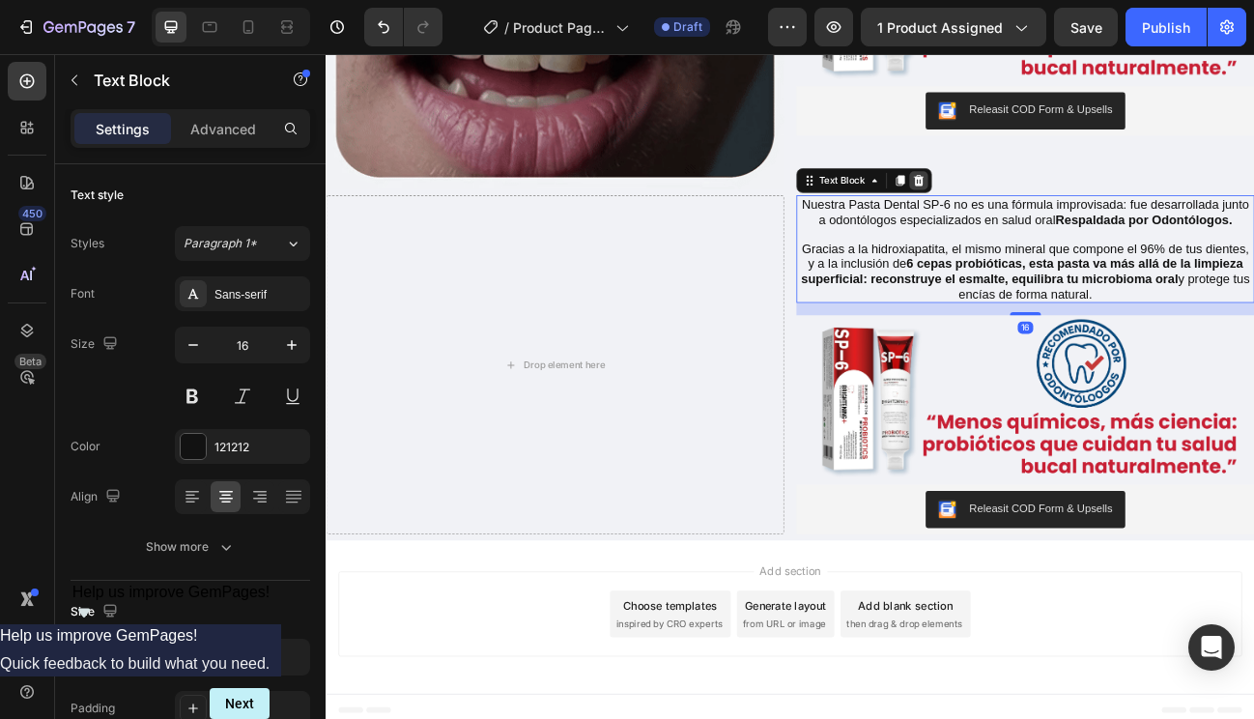
click at [1060, 206] on icon at bounding box center [1066, 213] width 13 height 14
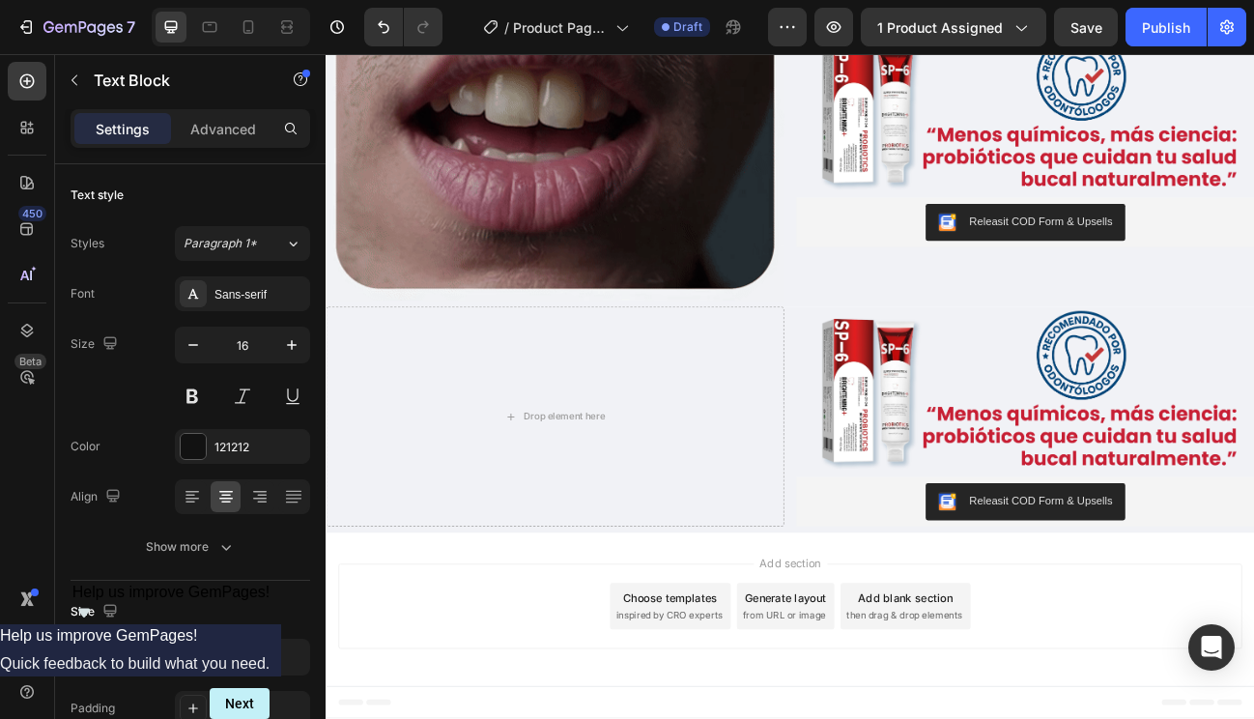
scroll to position [1005, 0]
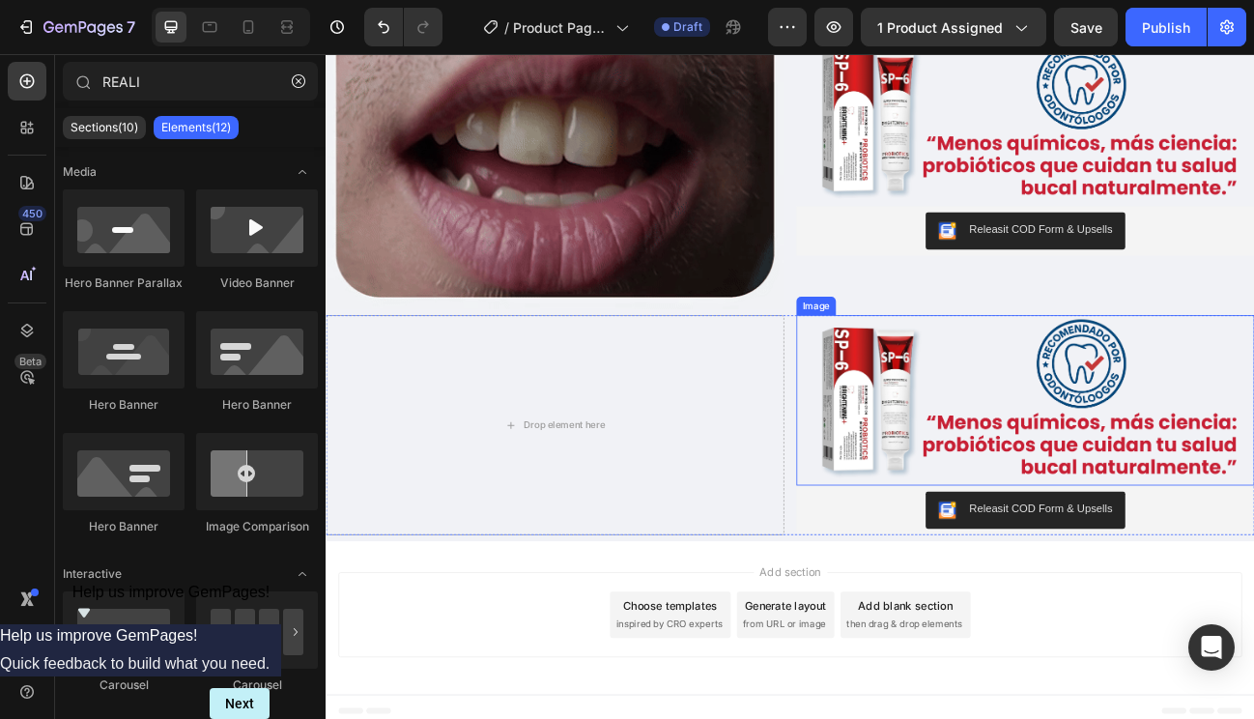
click at [1017, 428] on img at bounding box center [1199, 487] width 572 height 212
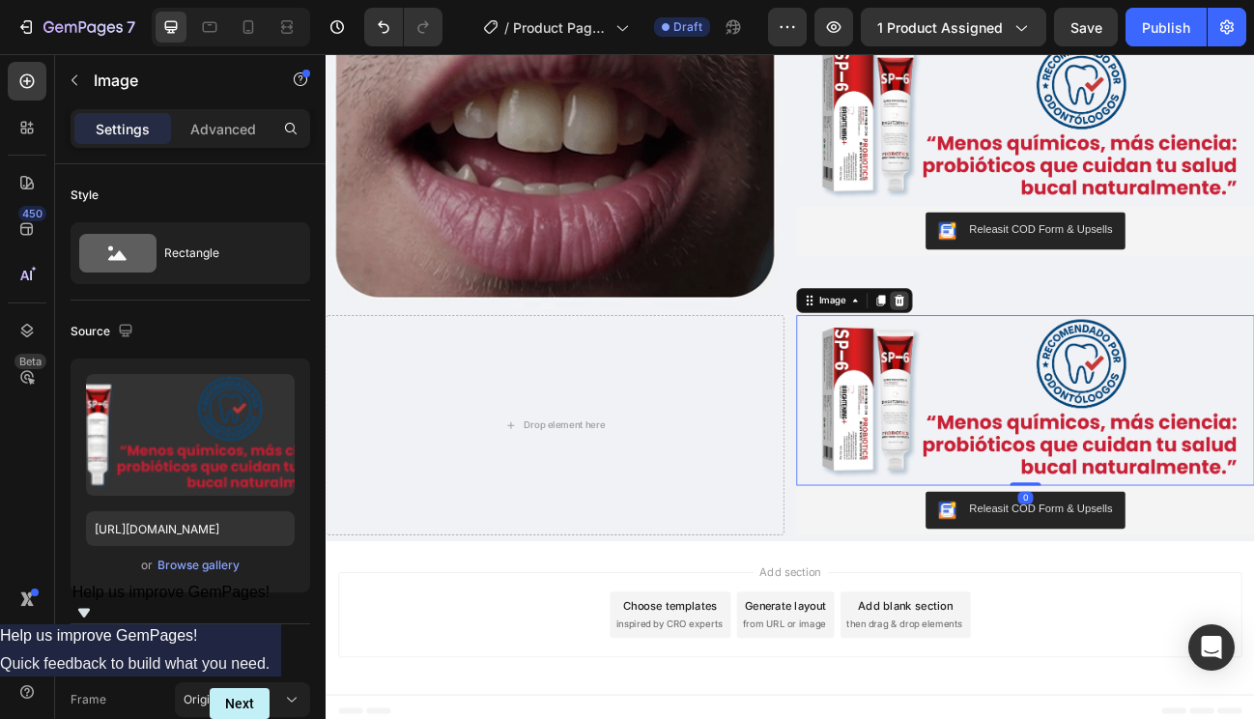
click at [1036, 356] on icon at bounding box center [1042, 363] width 13 height 14
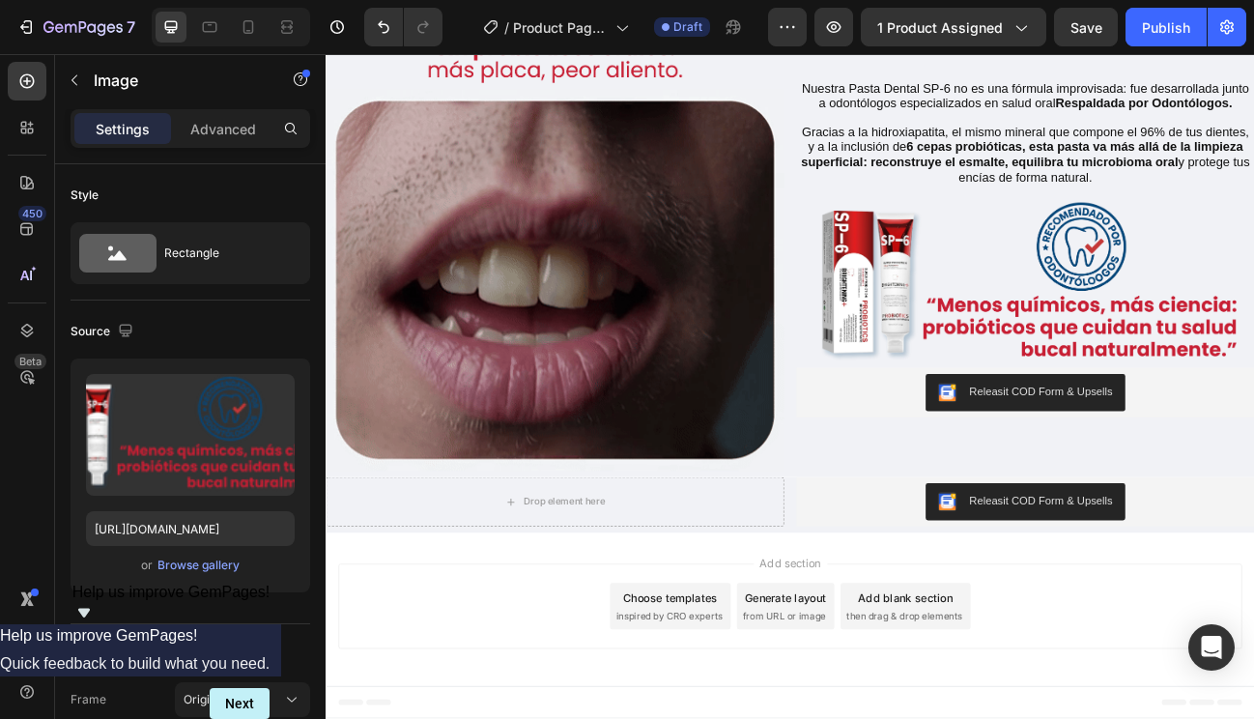
scroll to position [796, 0]
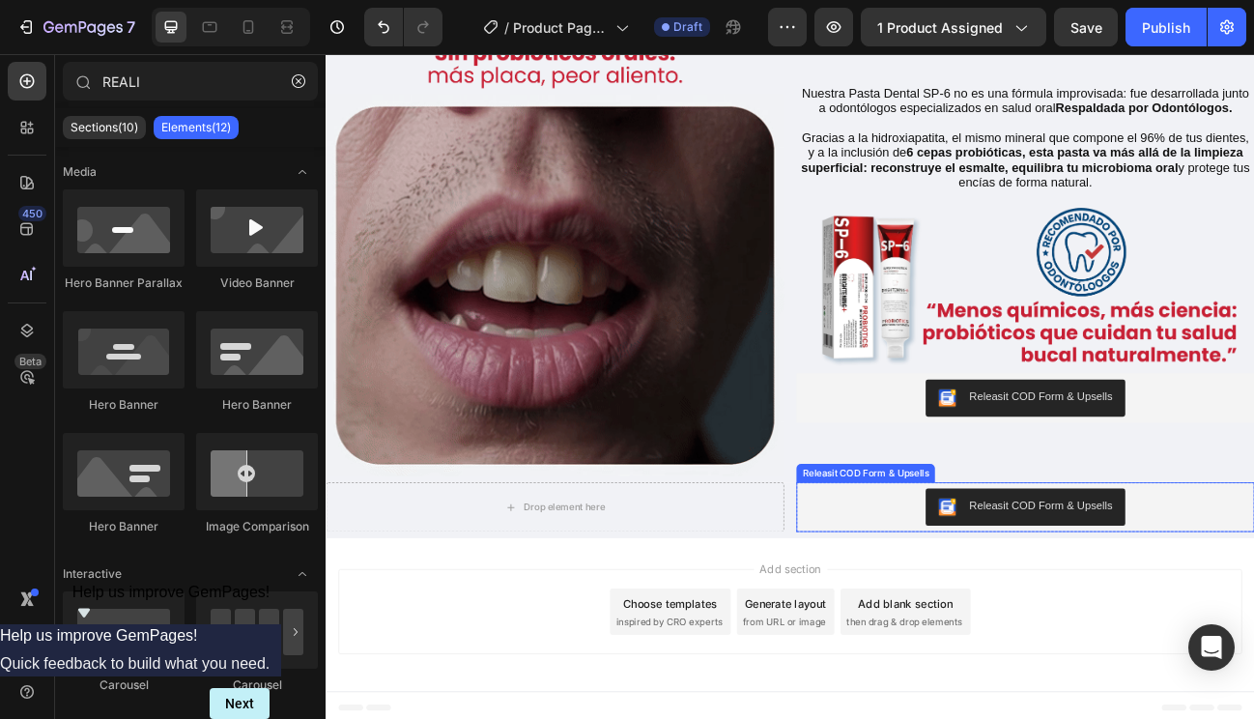
click at [1090, 620] on img "Releasit COD Form & Upsells" at bounding box center [1101, 620] width 23 height 23
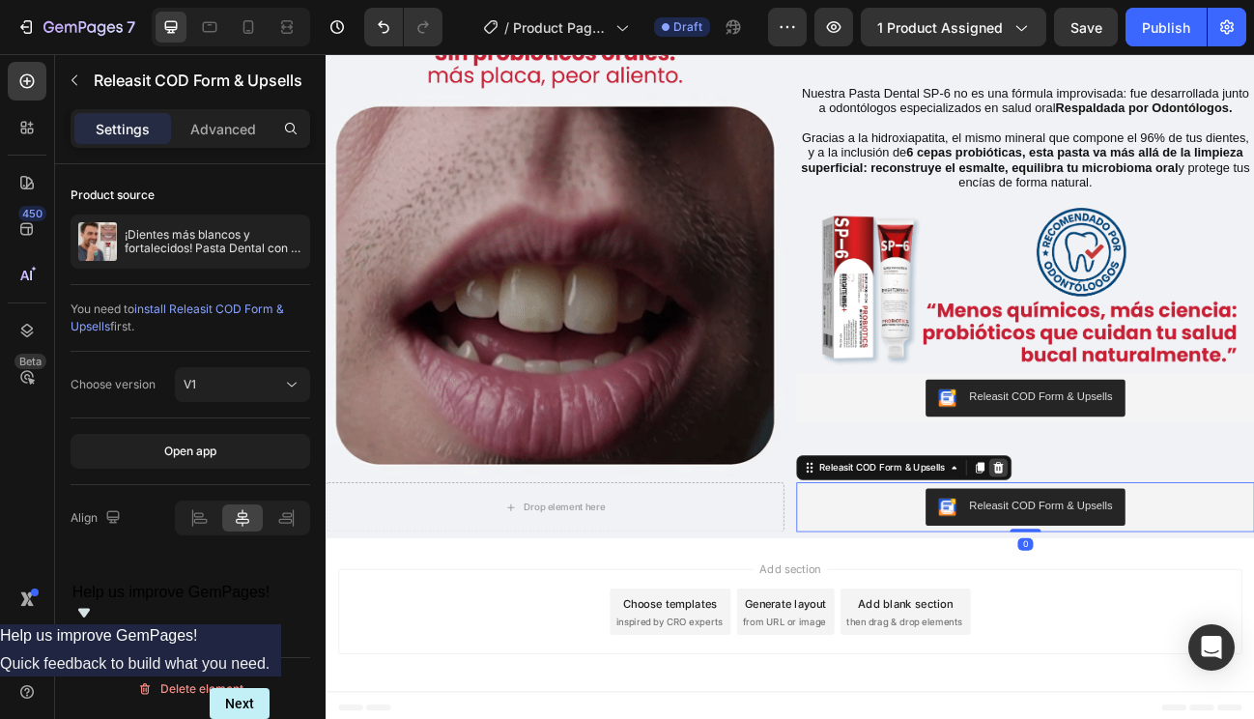
click at [1160, 567] on icon at bounding box center [1166, 571] width 13 height 14
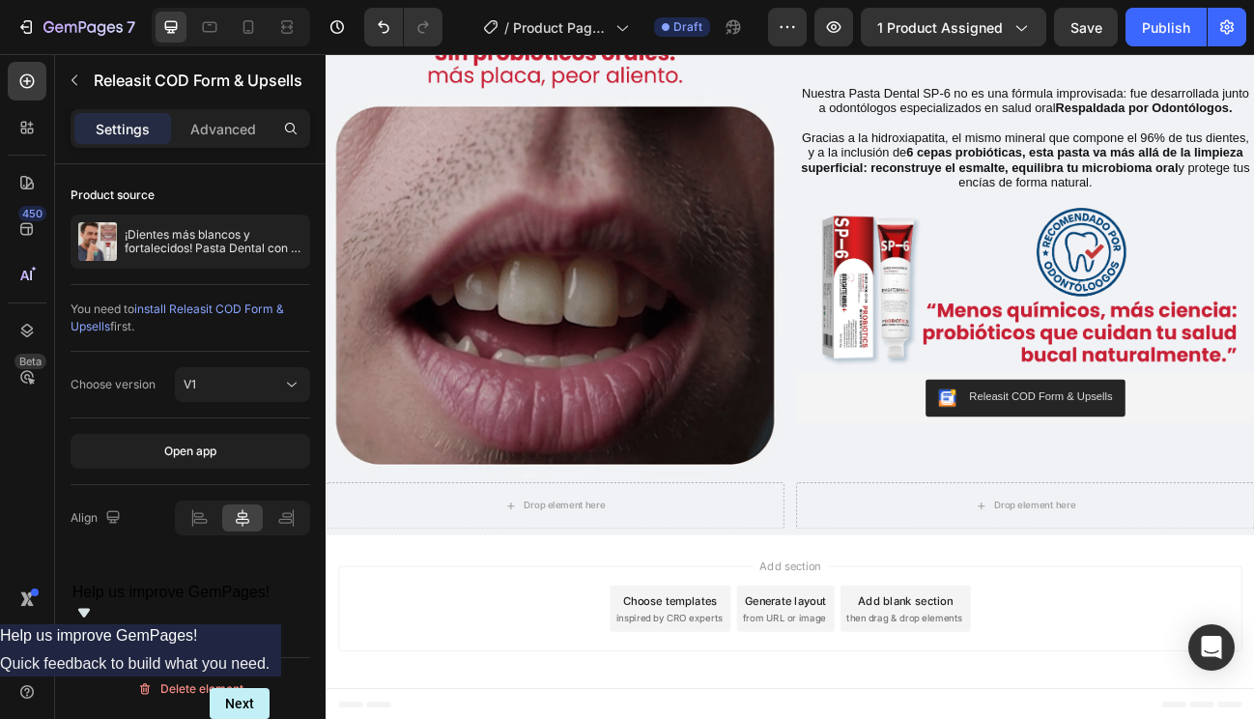
scroll to position [792, 0]
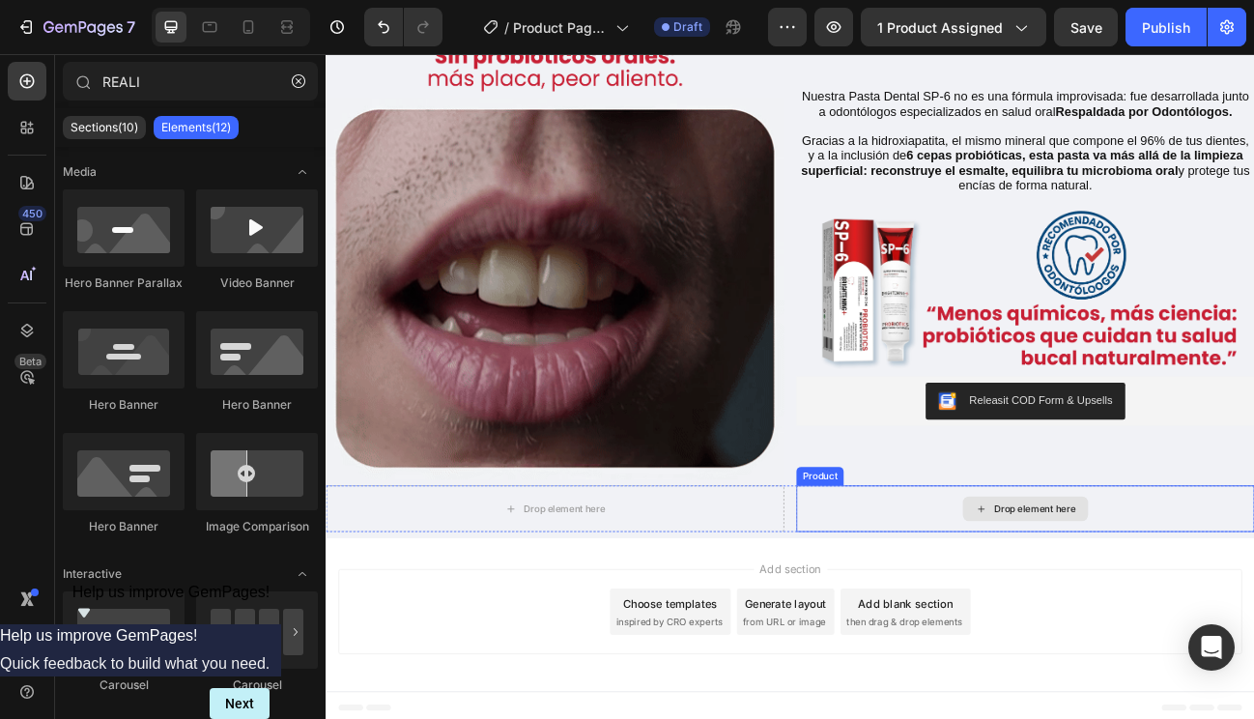
click at [967, 618] on div "Drop element here" at bounding box center [1199, 622] width 572 height 58
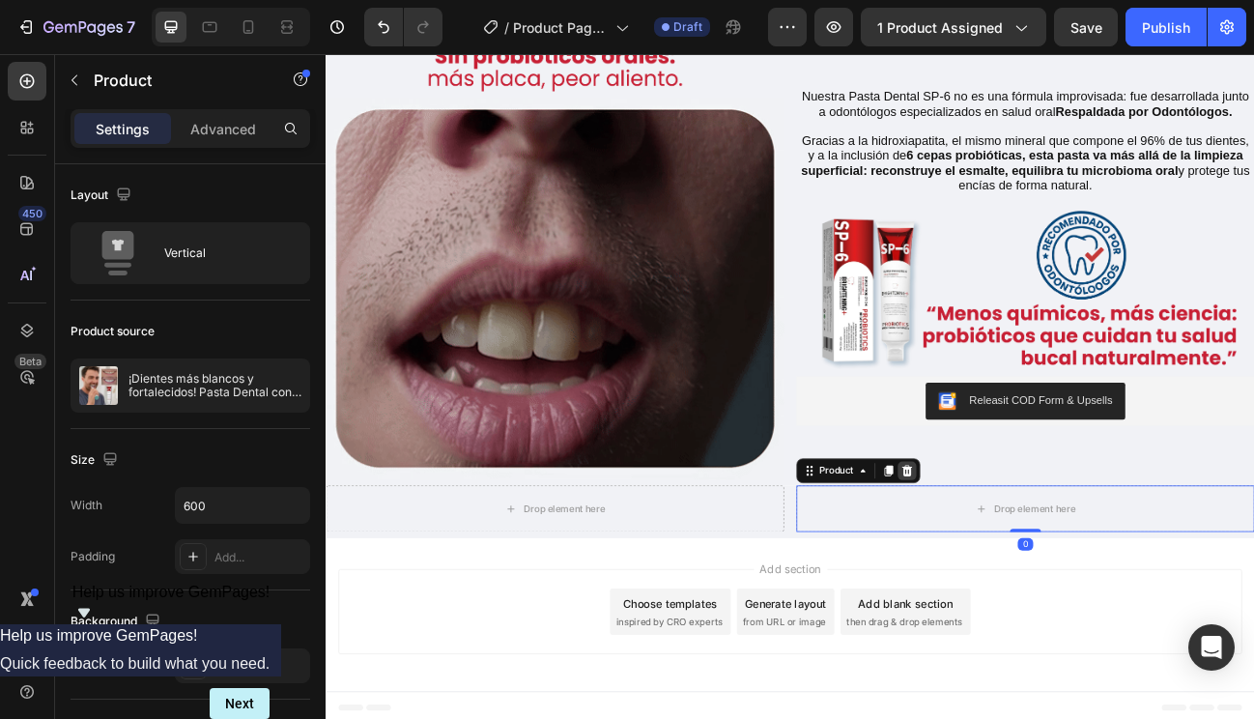
click at [1047, 570] on icon at bounding box center [1052, 575] width 13 height 14
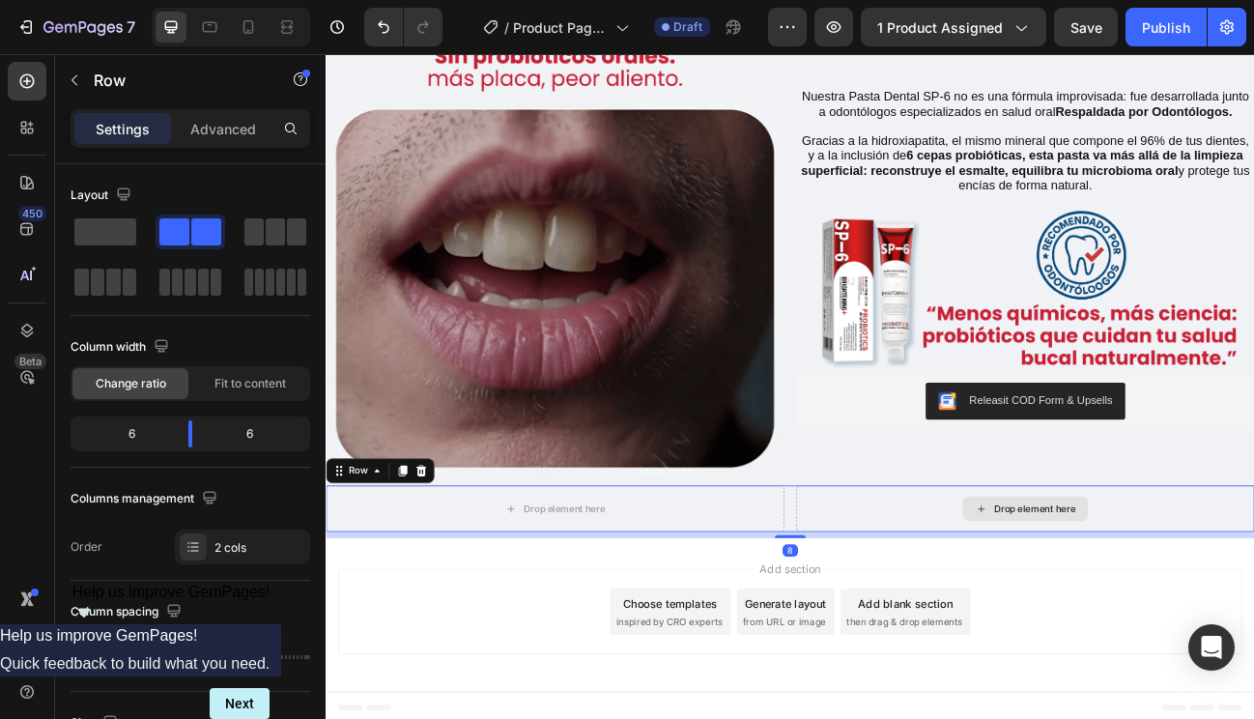
click at [929, 617] on div "Drop element here" at bounding box center [1199, 622] width 572 height 58
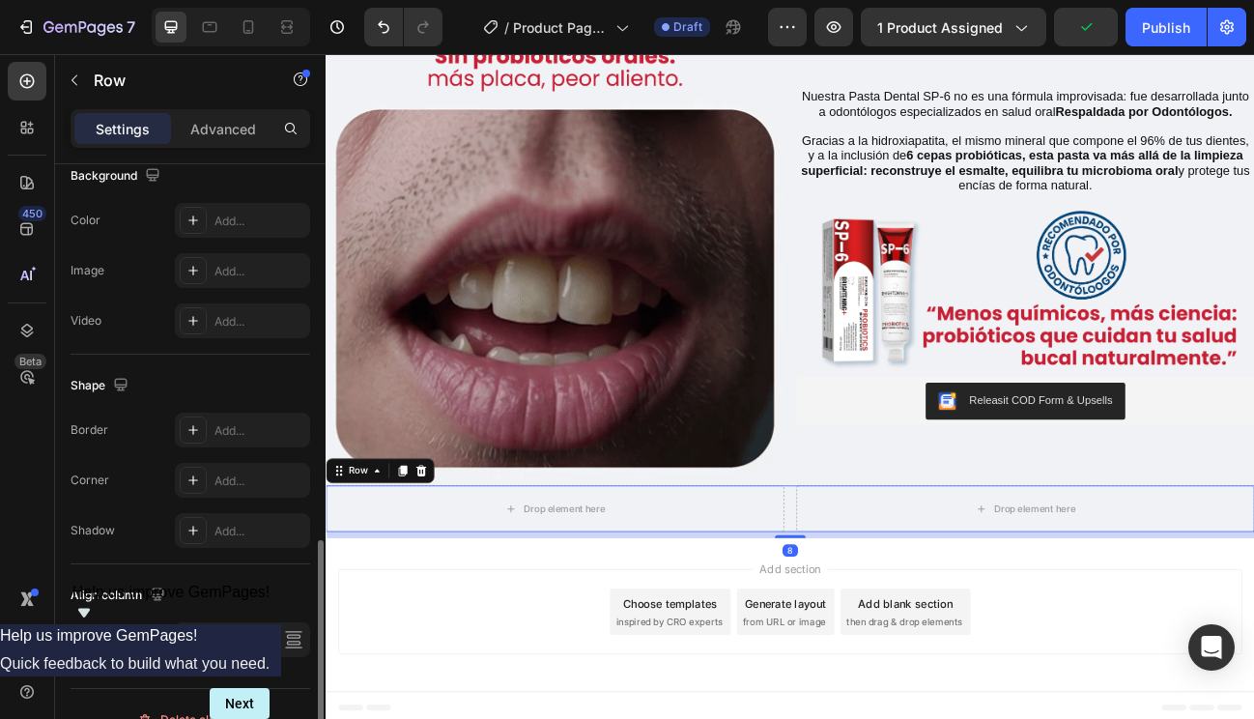
scroll to position [790, 0]
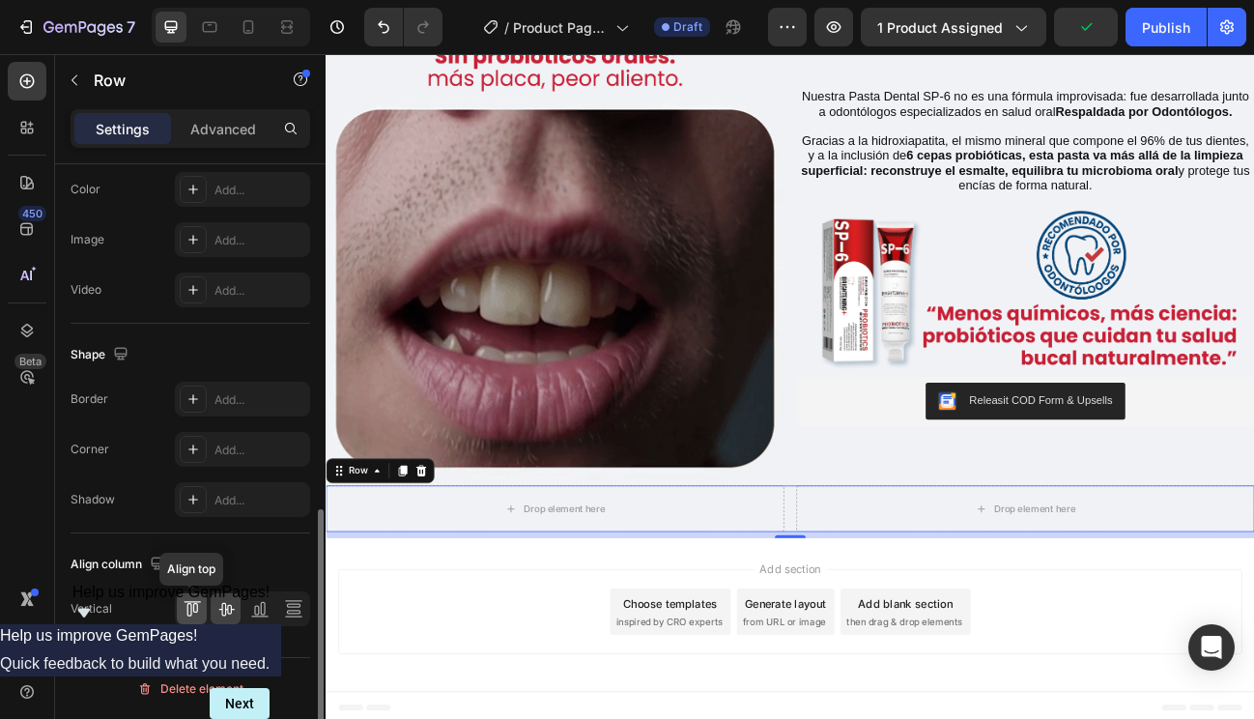
click at [187, 606] on icon at bounding box center [189, 610] width 5 height 14
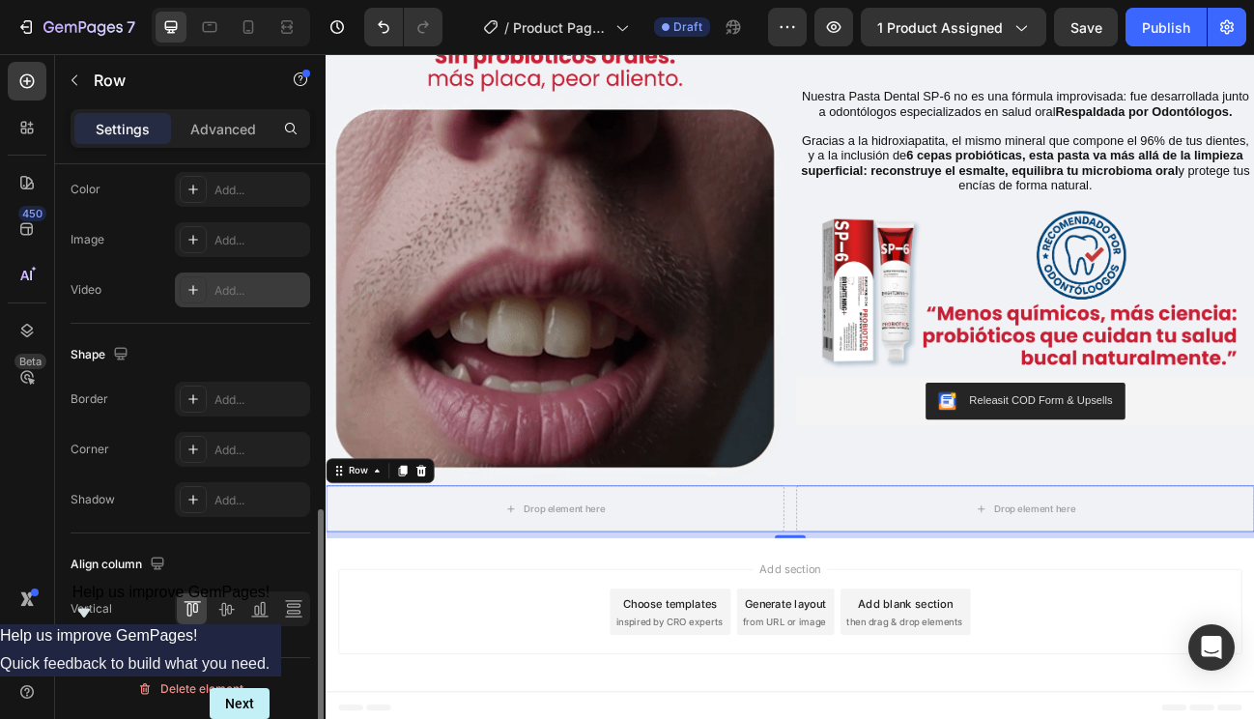
scroll to position [0, 0]
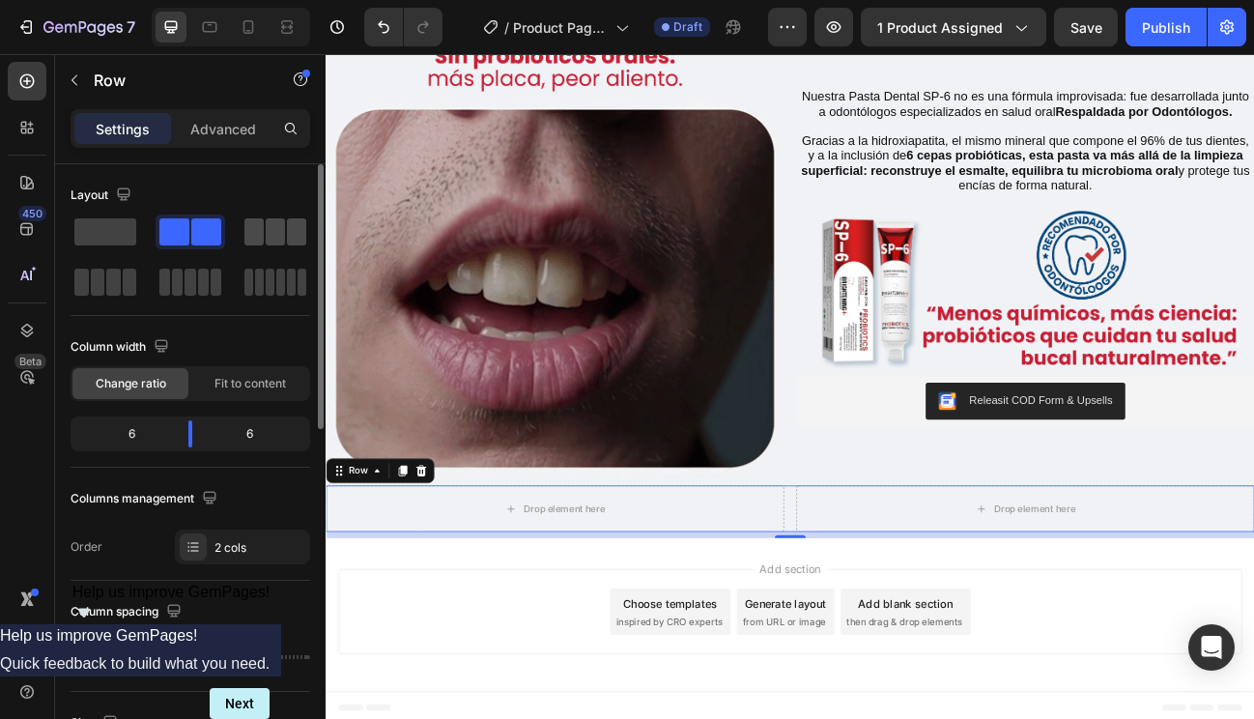
click at [276, 239] on span at bounding box center [275, 231] width 19 height 27
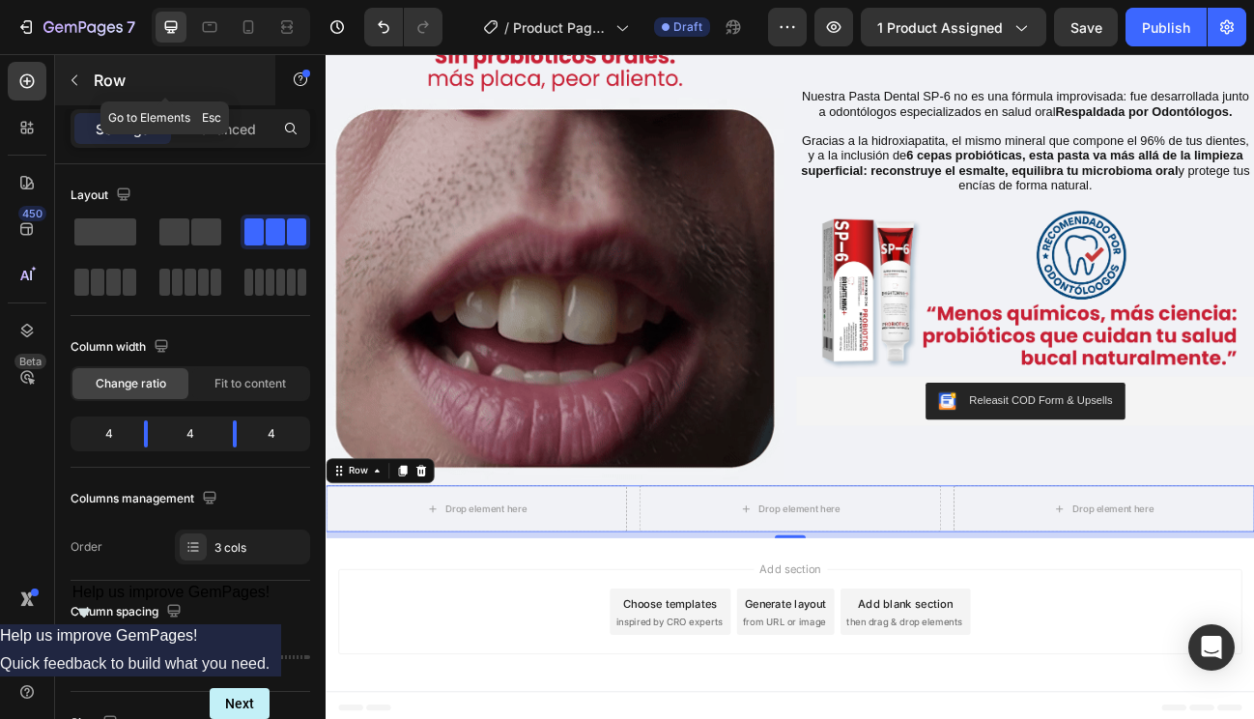
click at [96, 80] on p "Row" at bounding box center [176, 80] width 164 height 23
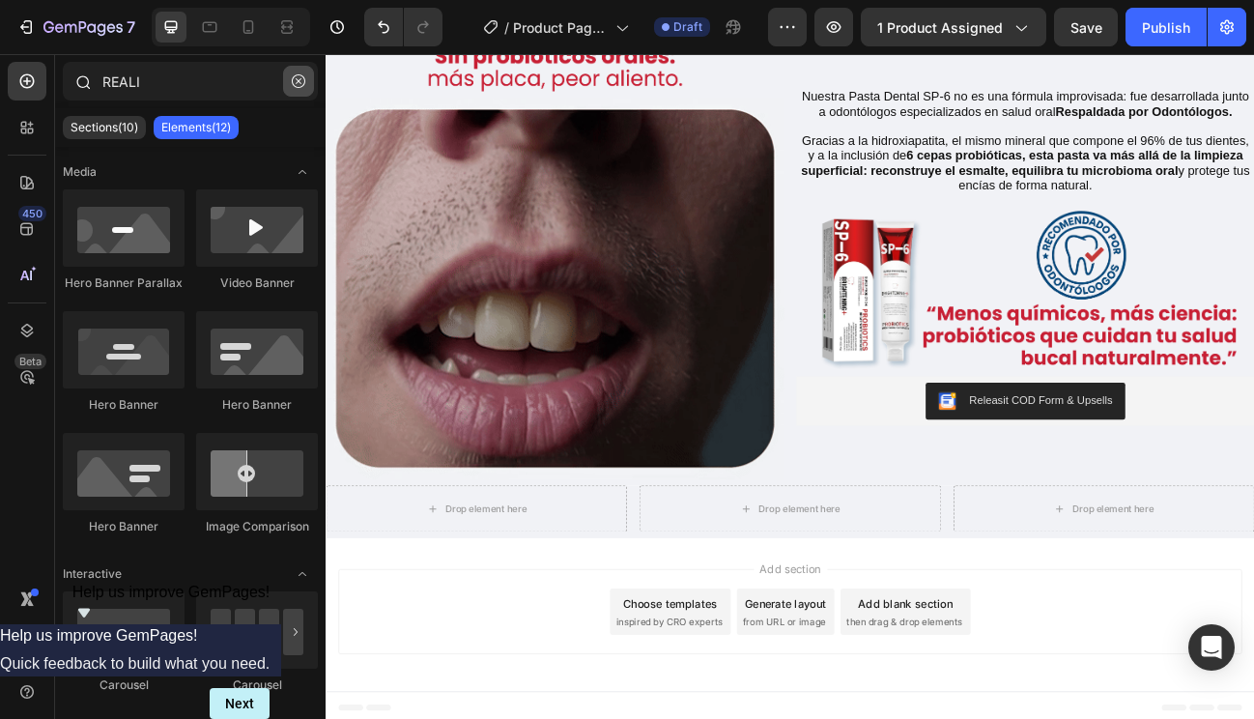
click at [298, 82] on icon "button" at bounding box center [299, 81] width 14 height 14
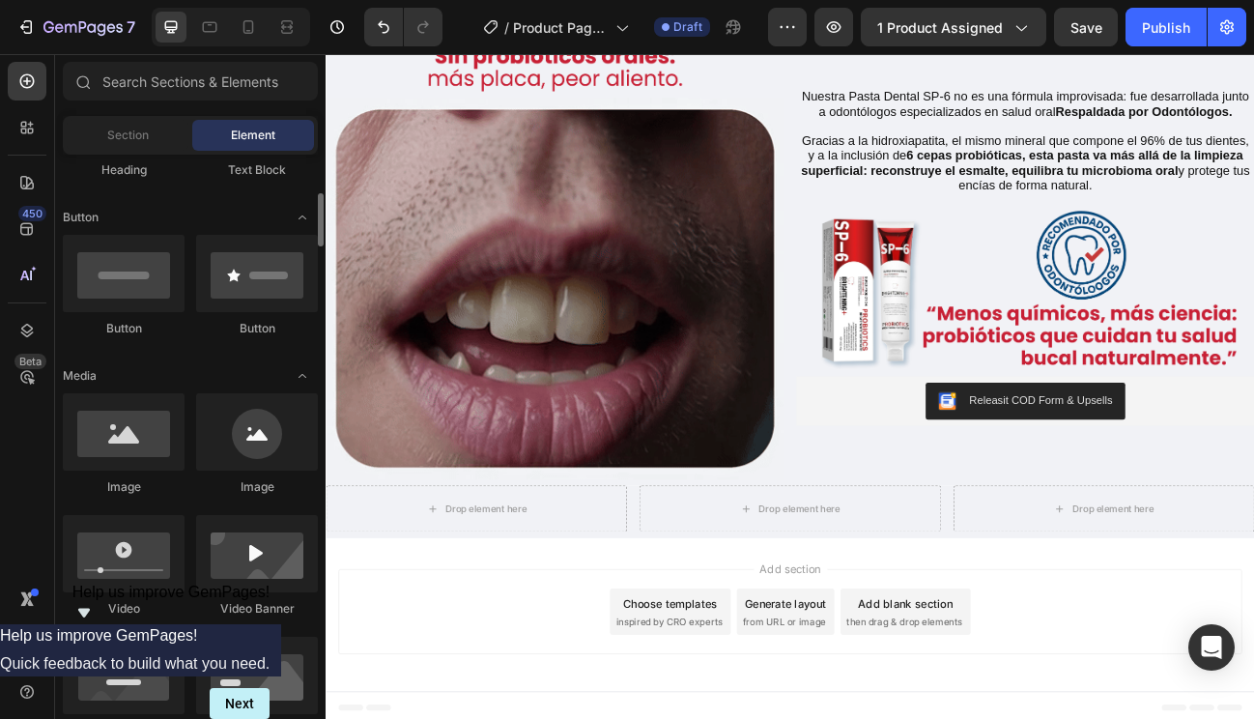
scroll to position [460, 0]
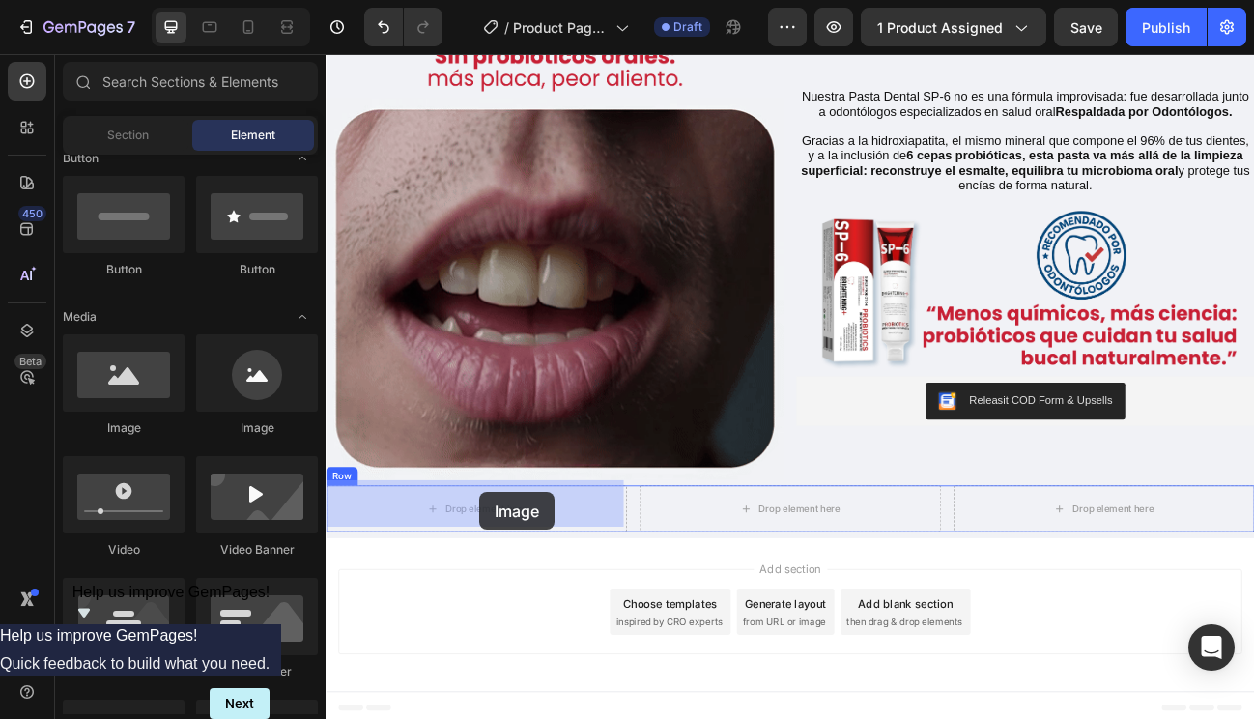
drag, startPoint x: 461, startPoint y: 428, endPoint x: 519, endPoint y: 601, distance: 182.4
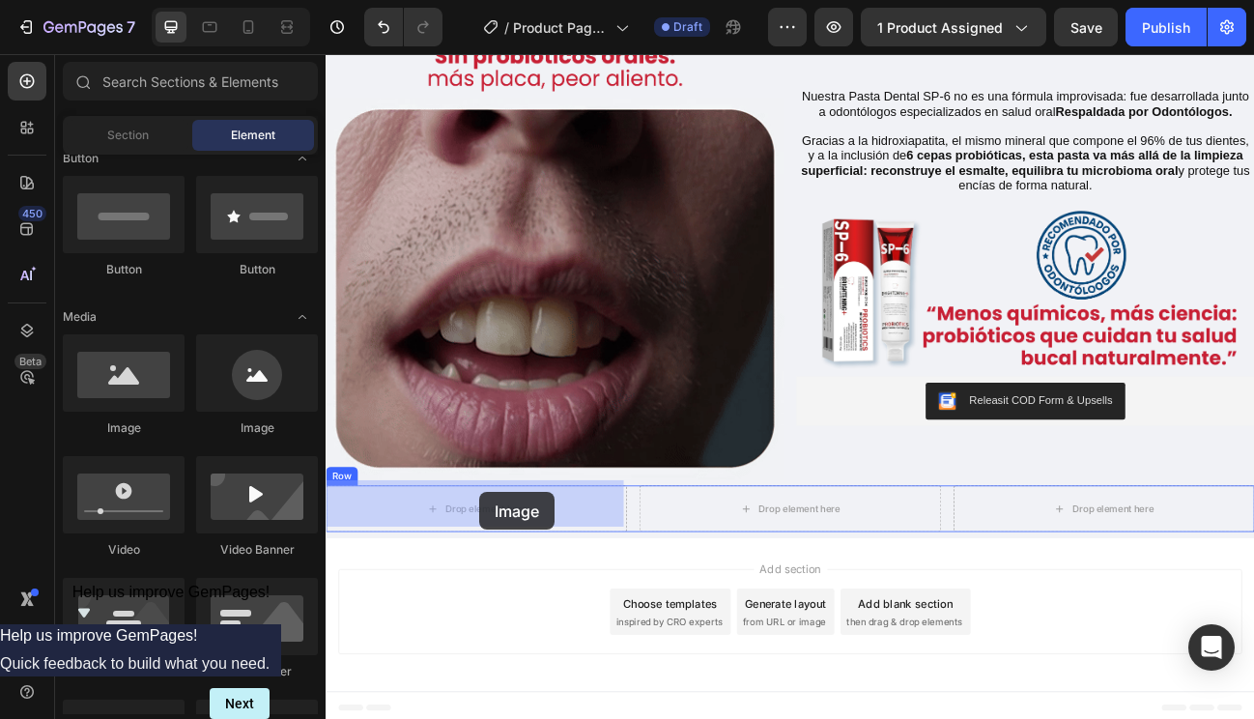
scroll to position [796, 0]
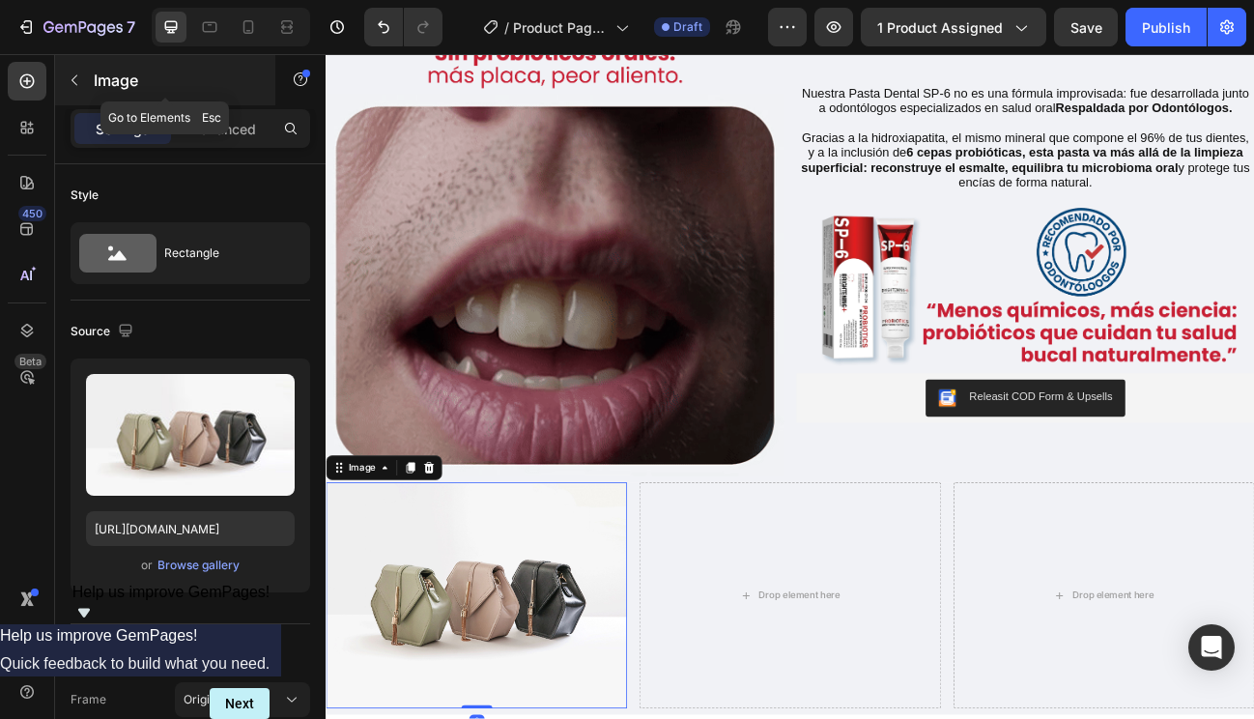
click at [87, 83] on button "button" at bounding box center [74, 80] width 31 height 31
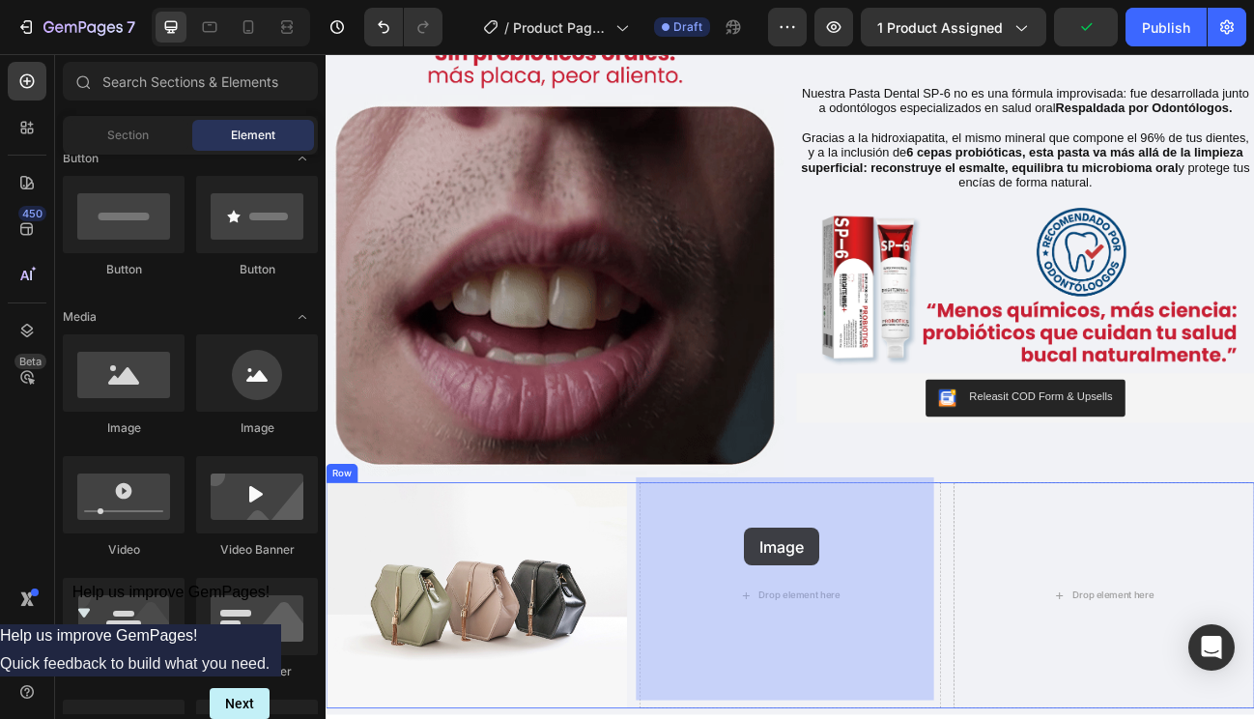
drag, startPoint x: 452, startPoint y: 439, endPoint x: 850, endPoint y: 647, distance: 449.1
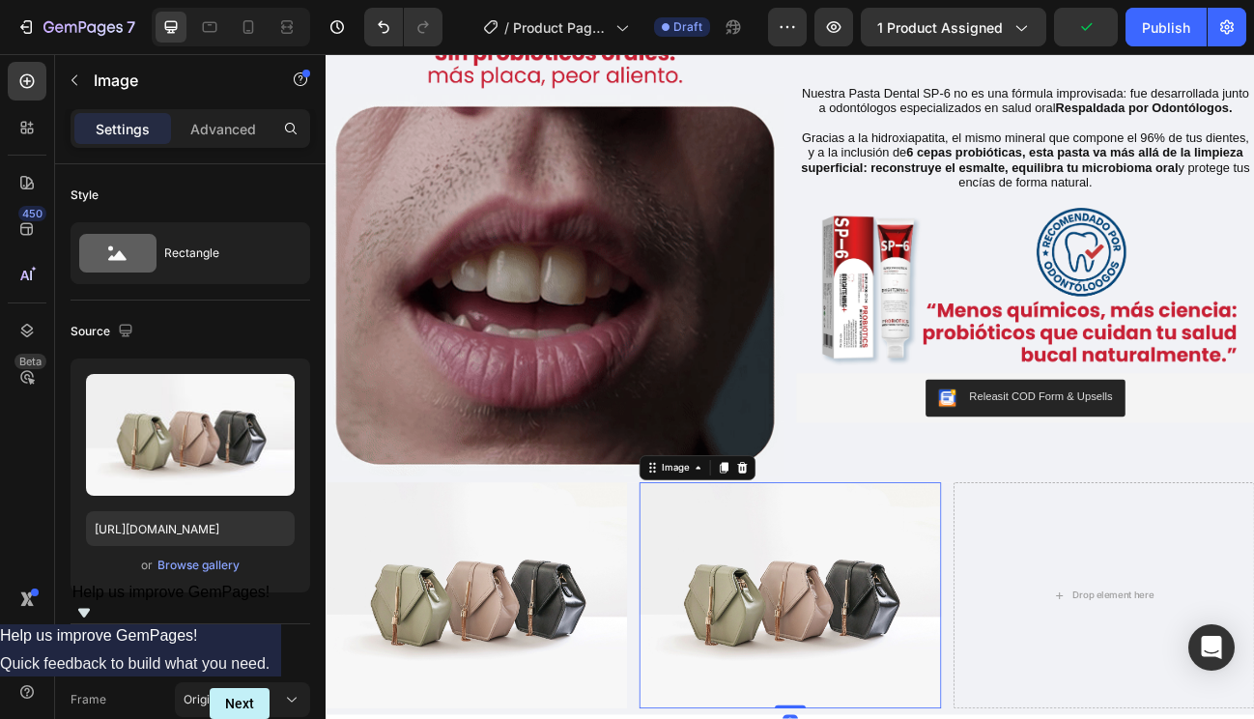
scroll to position [814, 0]
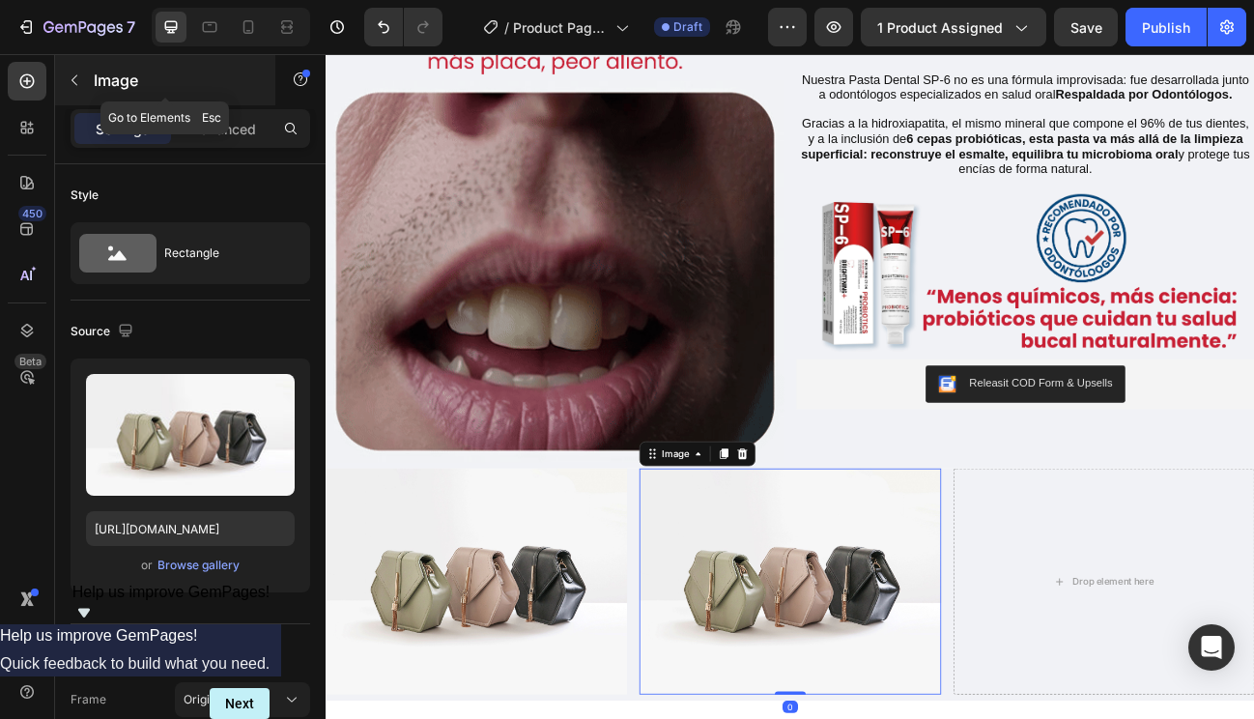
click at [80, 84] on icon "button" at bounding box center [74, 79] width 15 height 15
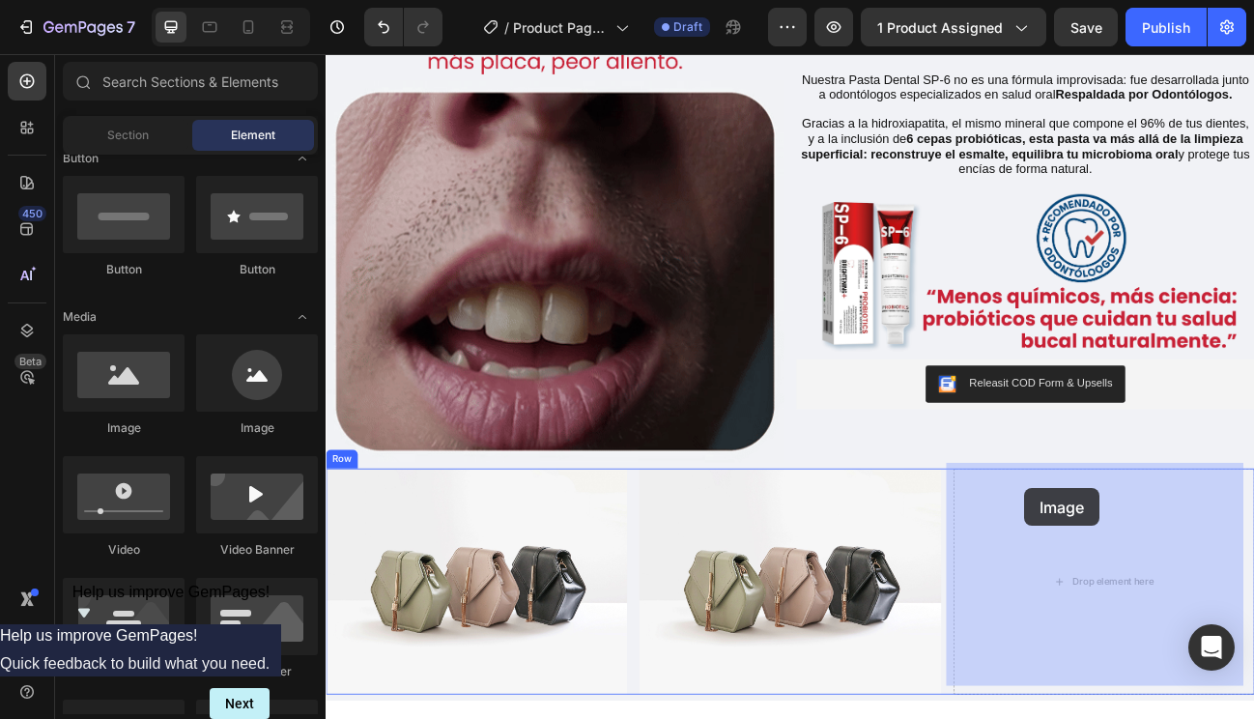
drag, startPoint x: 456, startPoint y: 423, endPoint x: 1214, endPoint y: 602, distance: 778.4
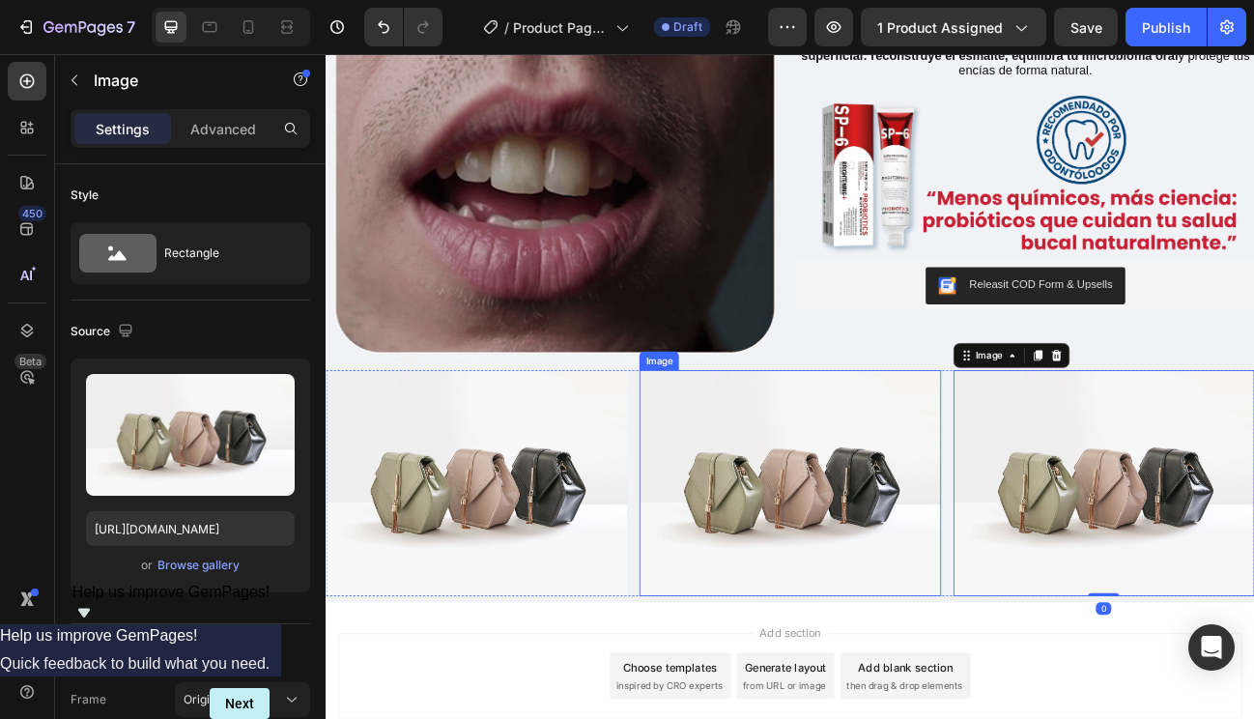
scroll to position [947, 0]
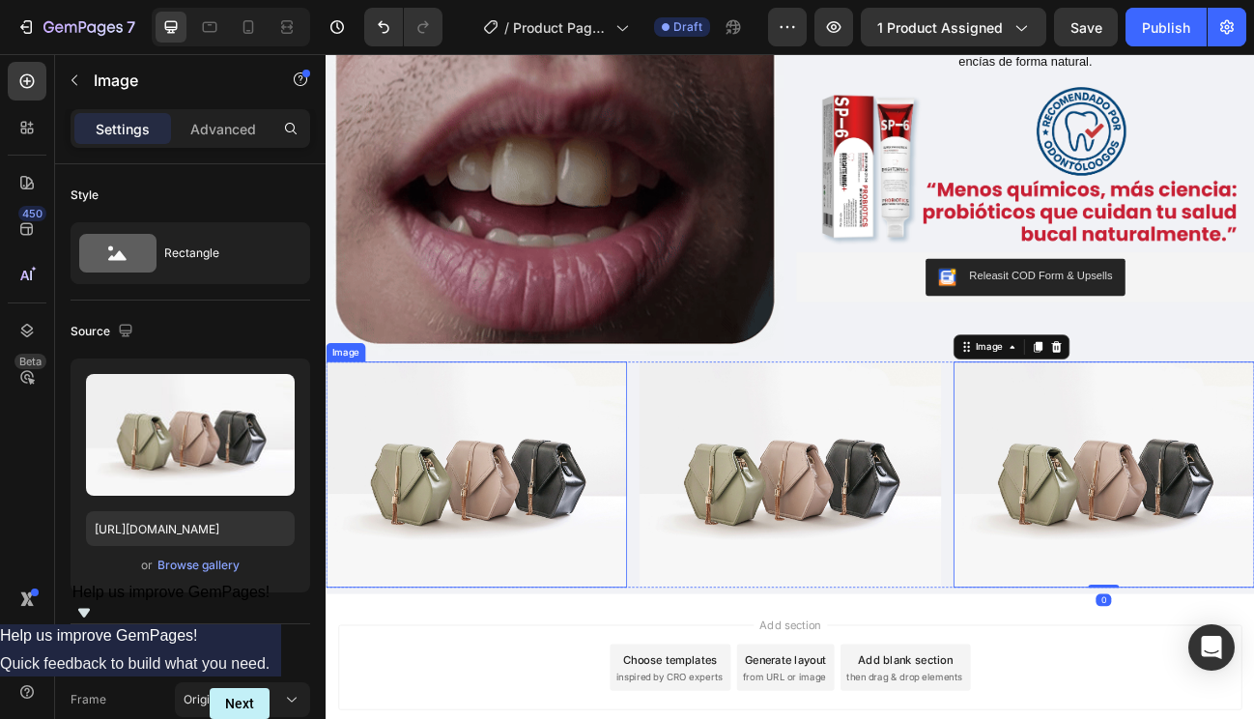
click at [585, 554] on img at bounding box center [514, 580] width 376 height 282
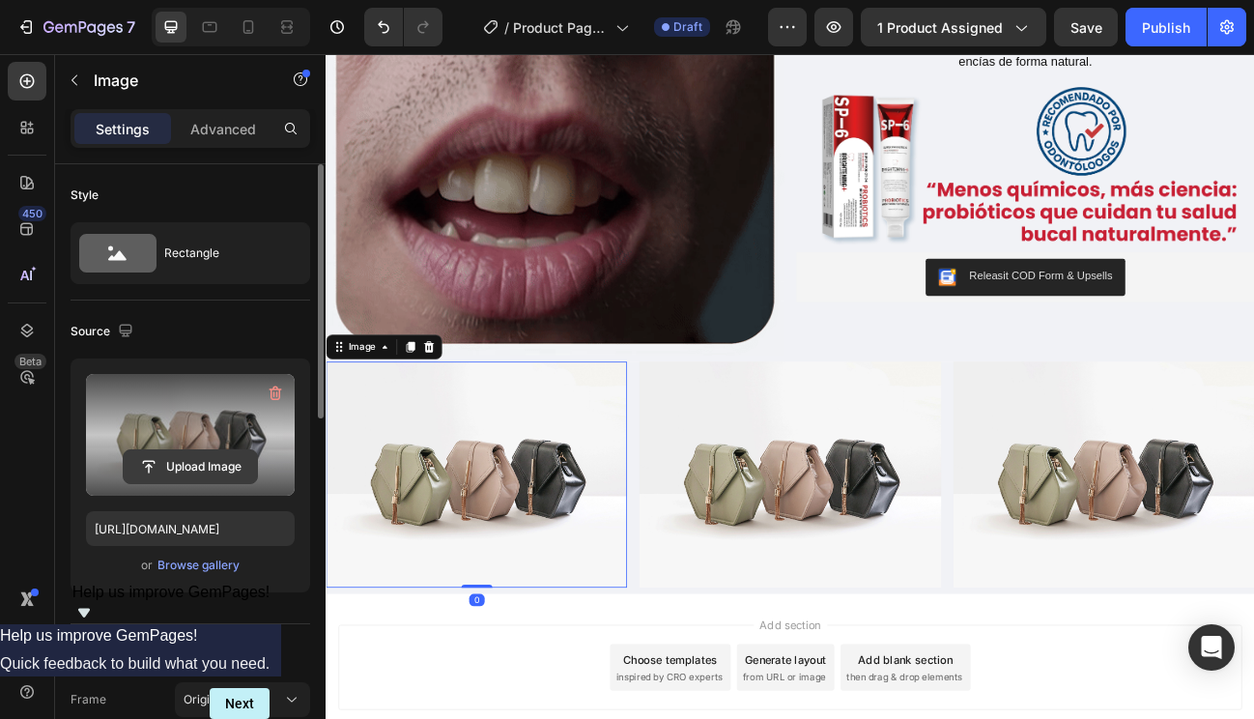
click at [224, 467] on input "file" at bounding box center [190, 466] width 133 height 33
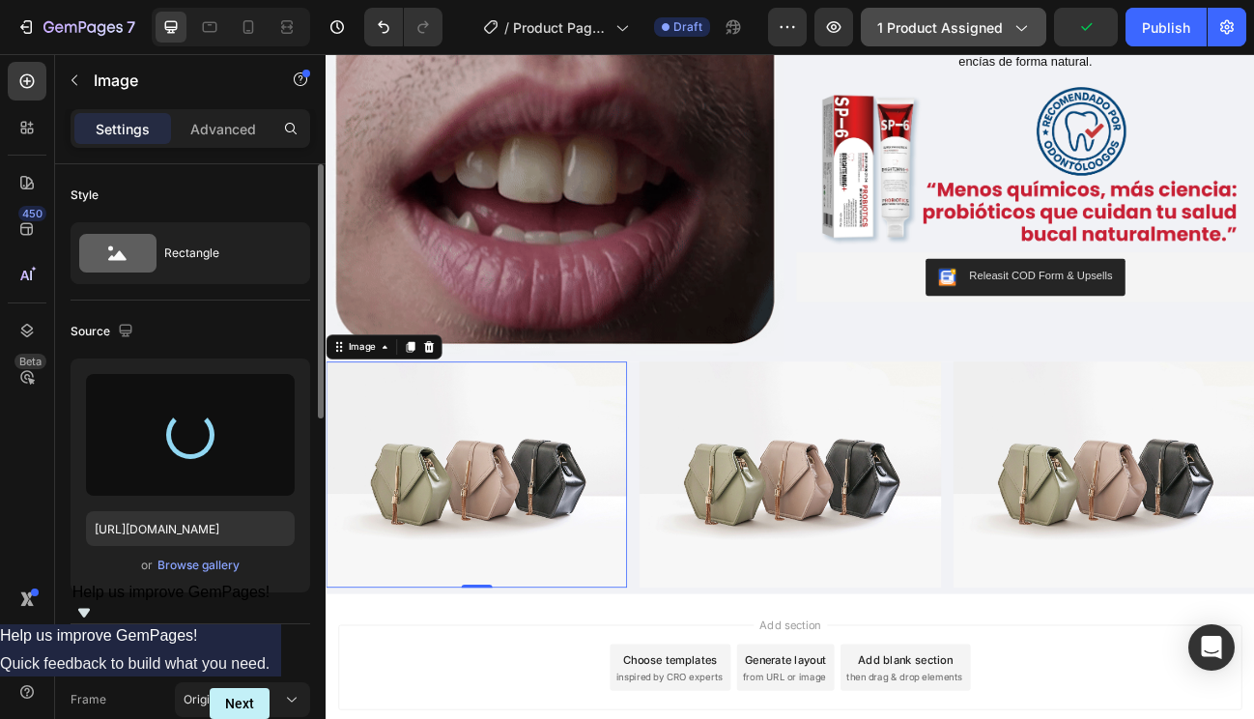
type input "[URL][DOMAIN_NAME]"
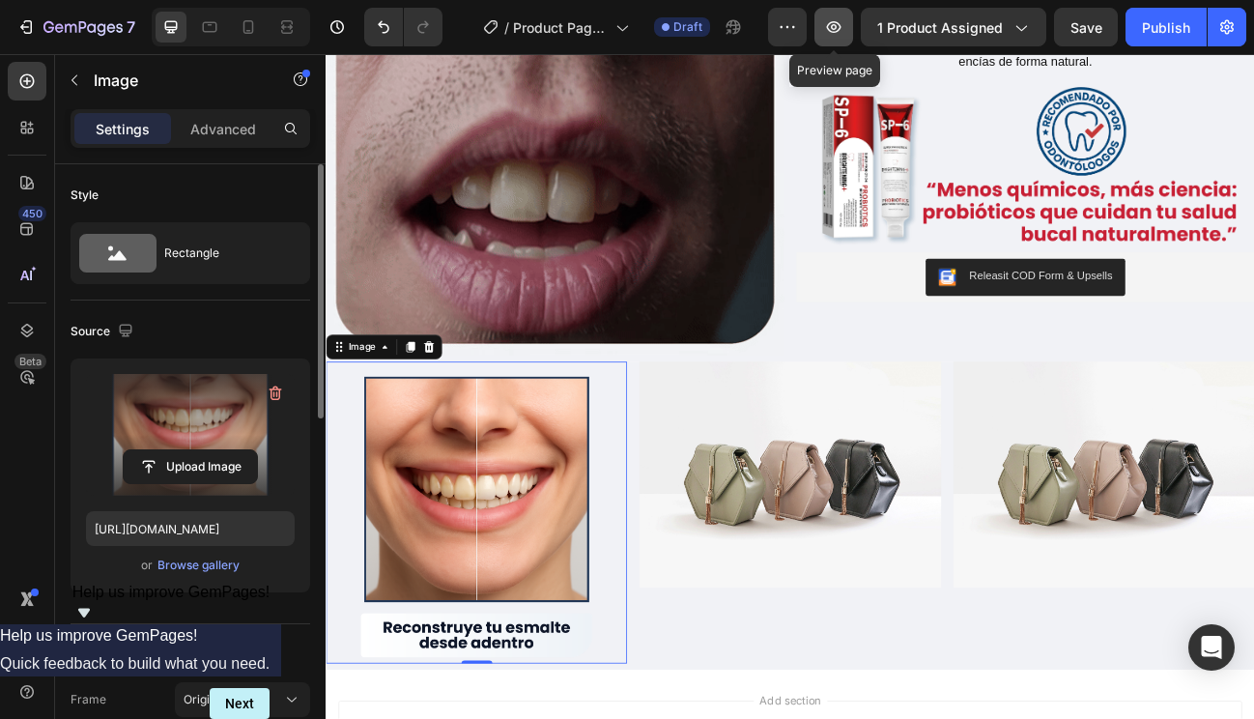
click at [833, 32] on icon "button" at bounding box center [833, 26] width 19 height 19
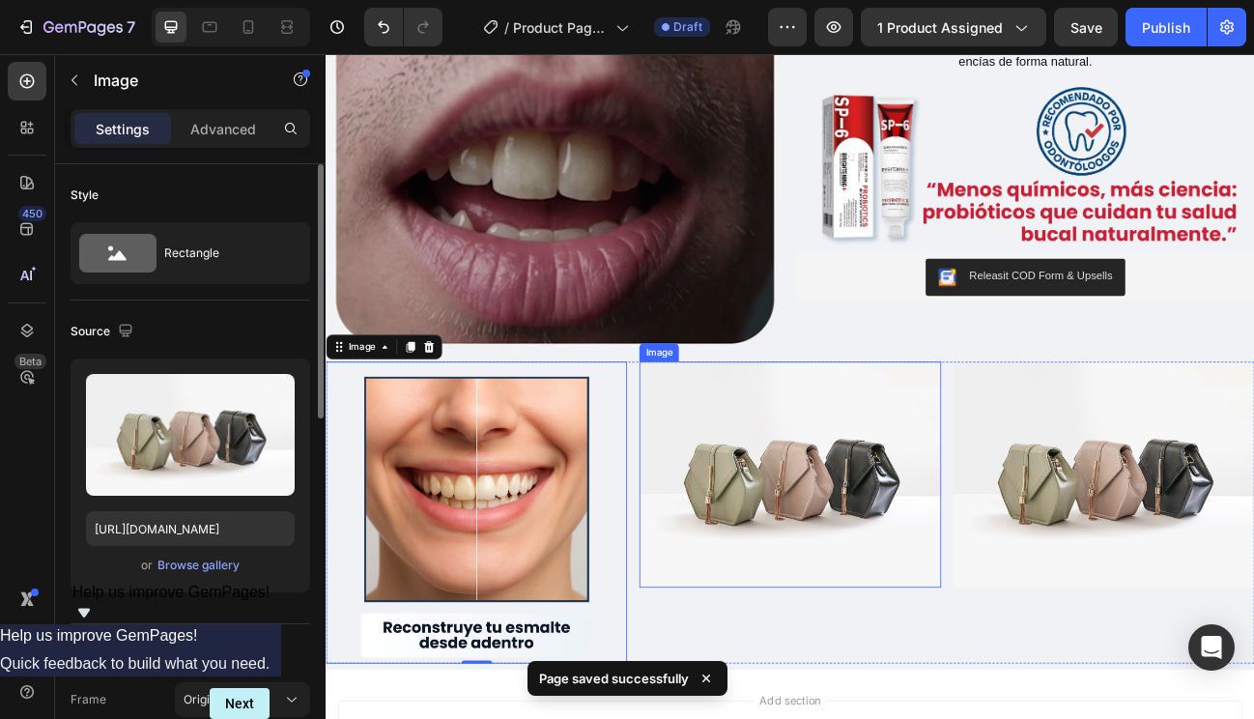
click at [819, 597] on img at bounding box center [905, 580] width 376 height 282
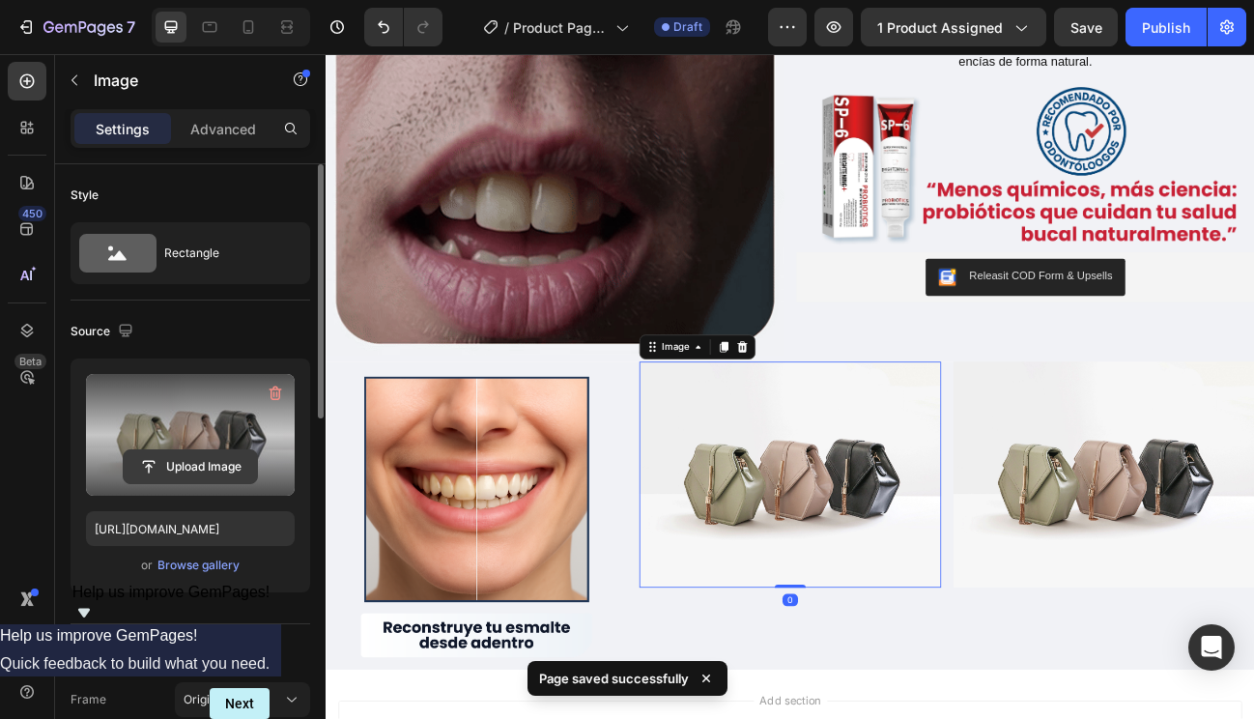
click at [187, 464] on input "file" at bounding box center [190, 466] width 133 height 33
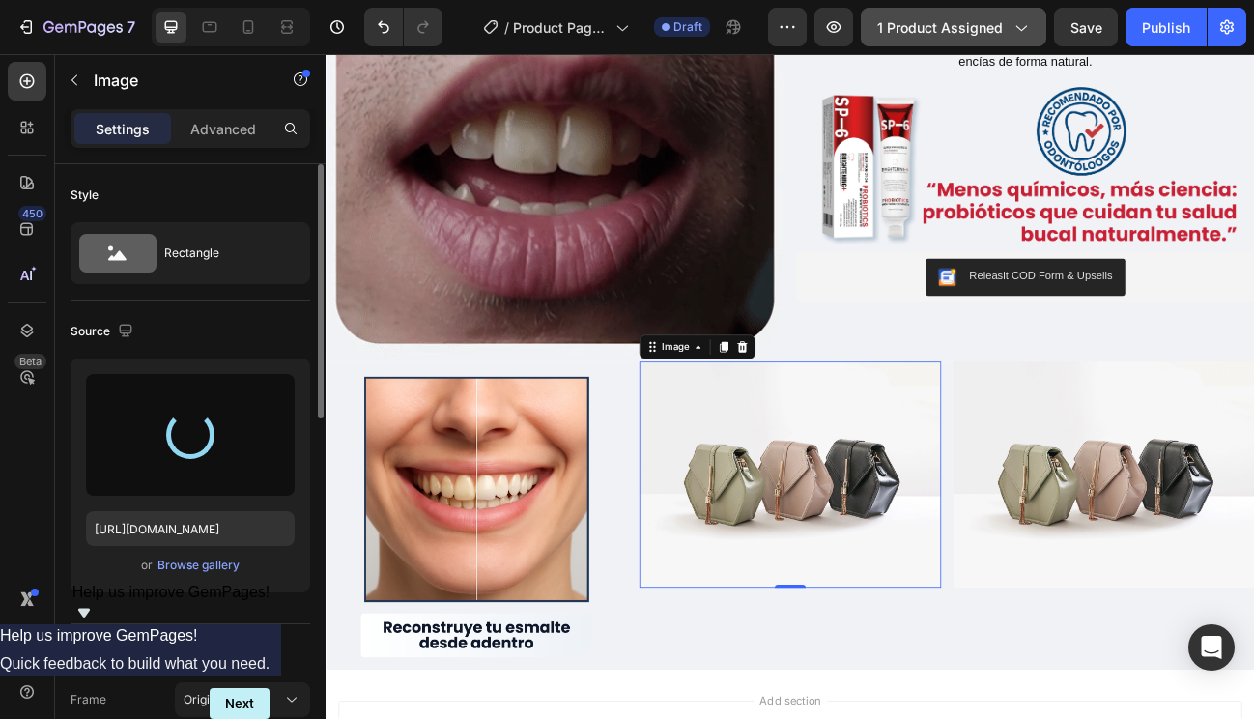
type input "[URL][DOMAIN_NAME]"
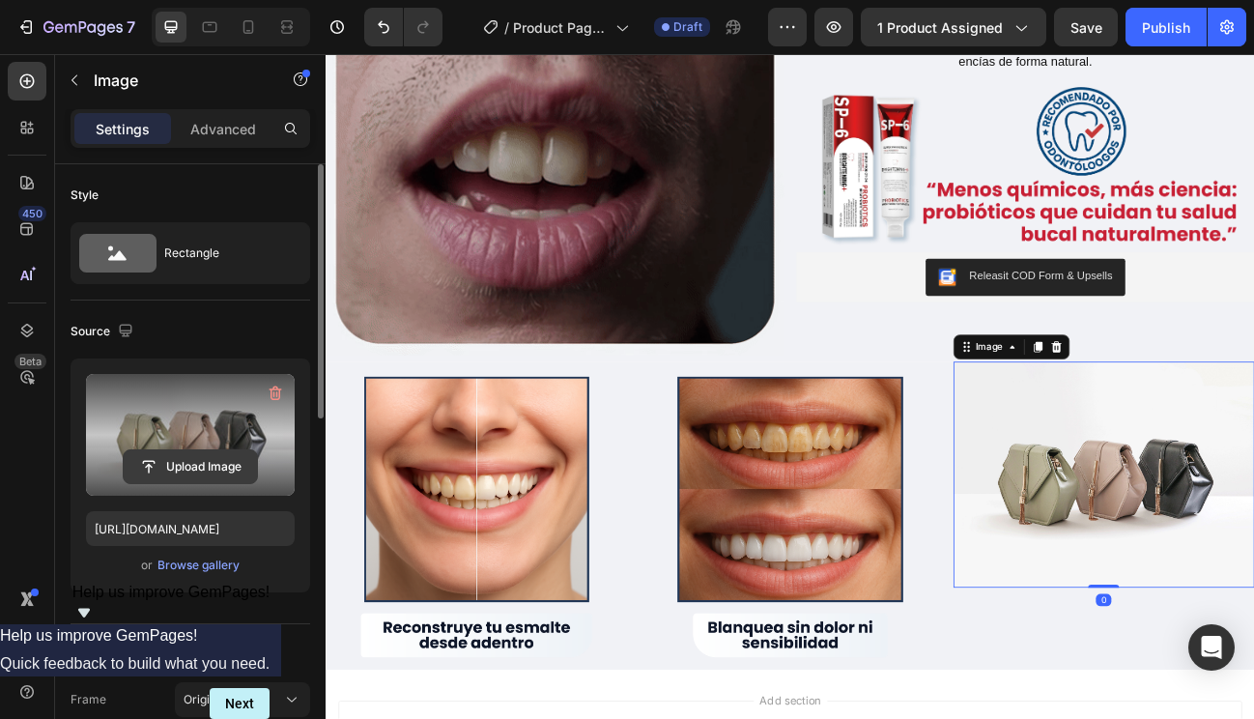
click at [187, 466] on input "file" at bounding box center [190, 466] width 133 height 33
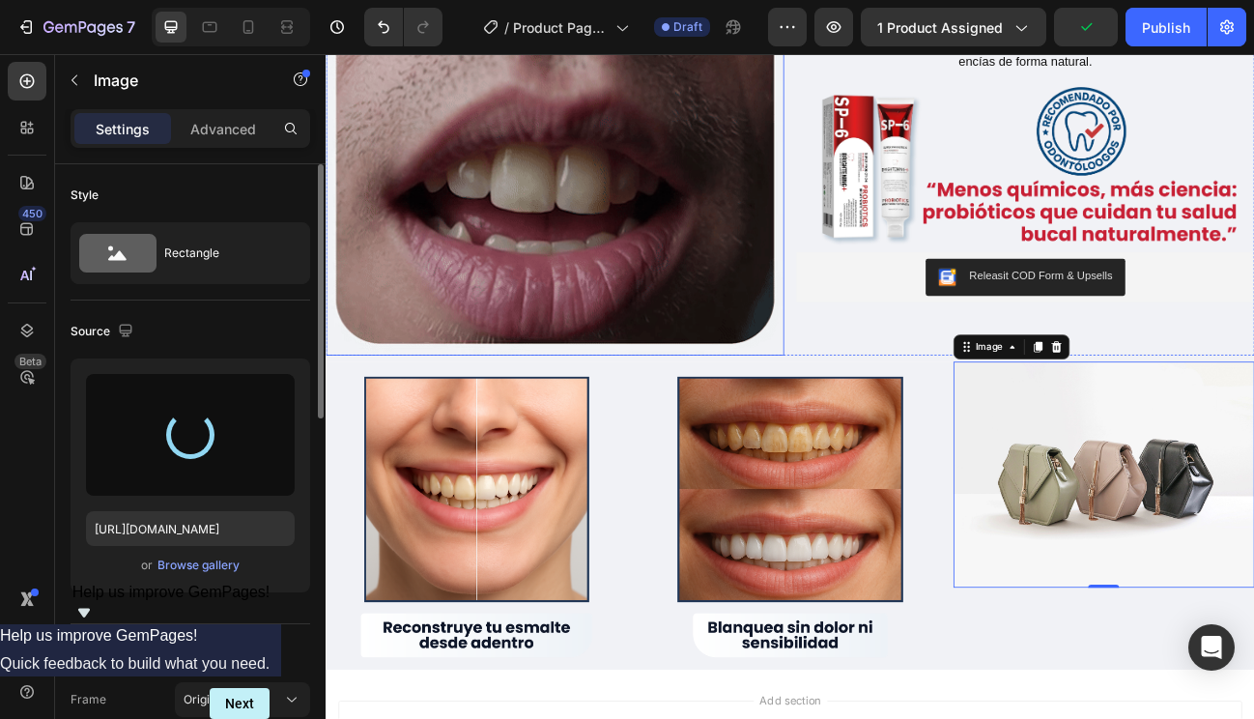
type input "[URL][DOMAIN_NAME]"
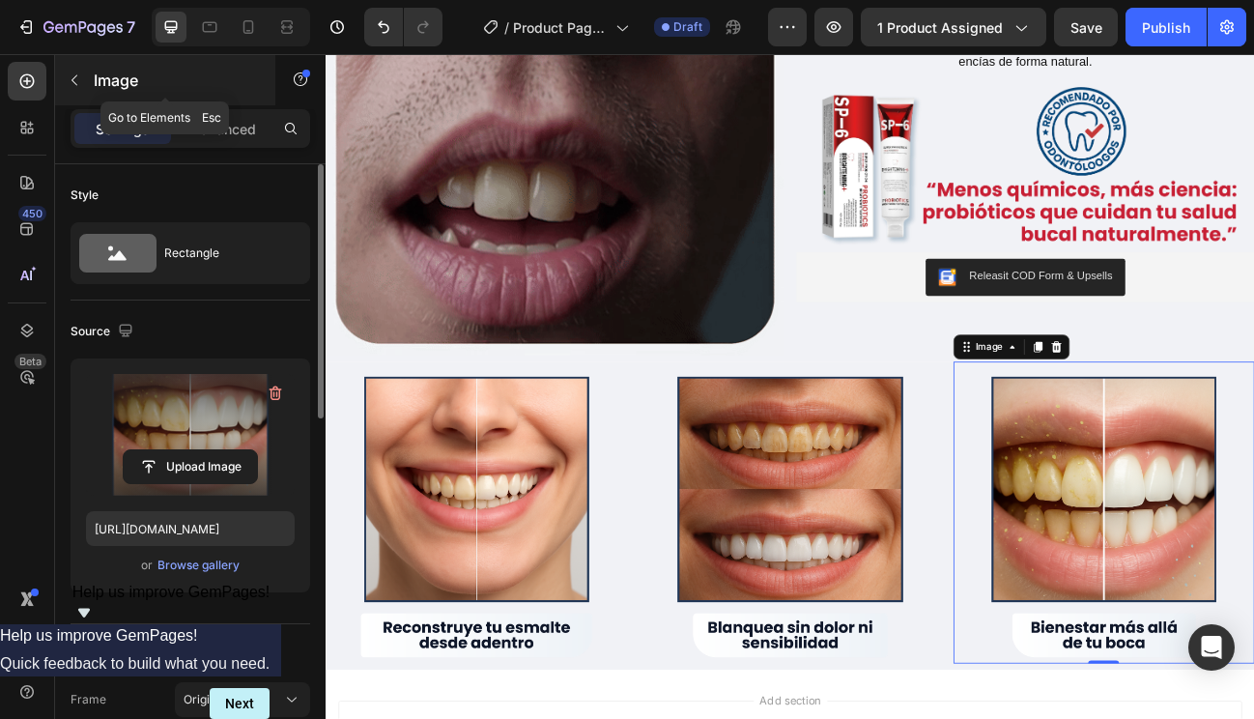
click at [80, 87] on icon "button" at bounding box center [74, 79] width 15 height 15
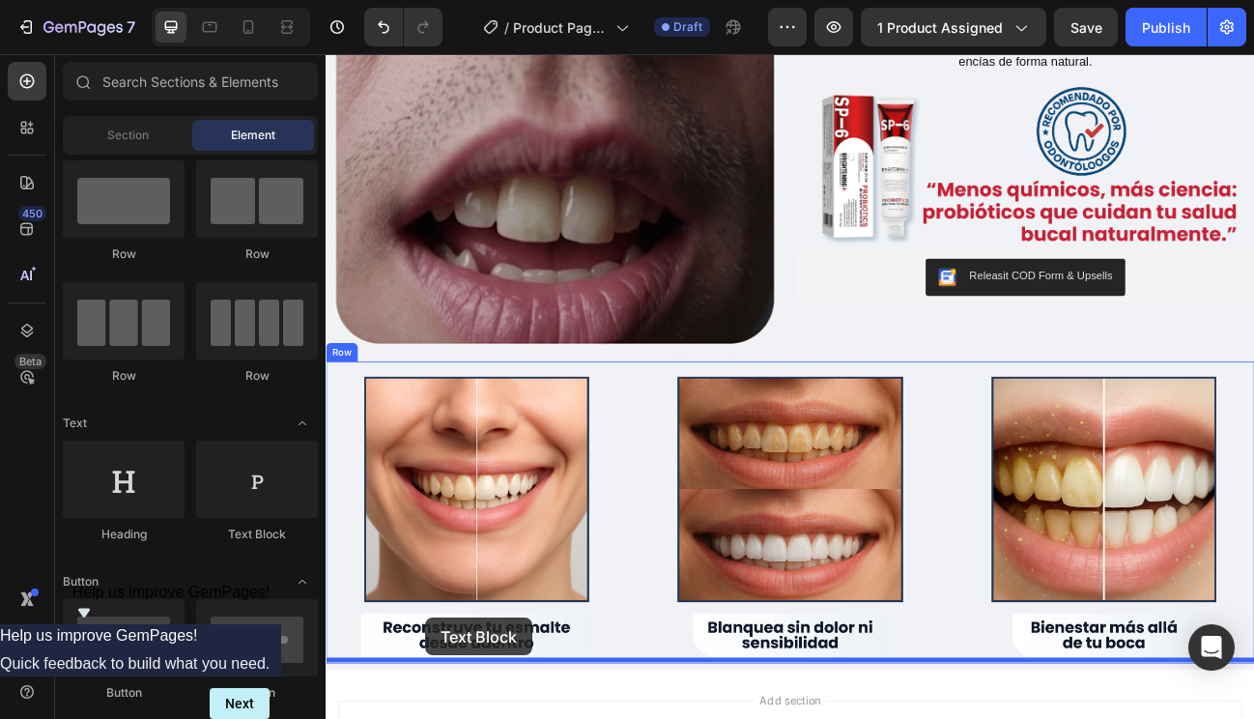
scroll to position [1106, 0]
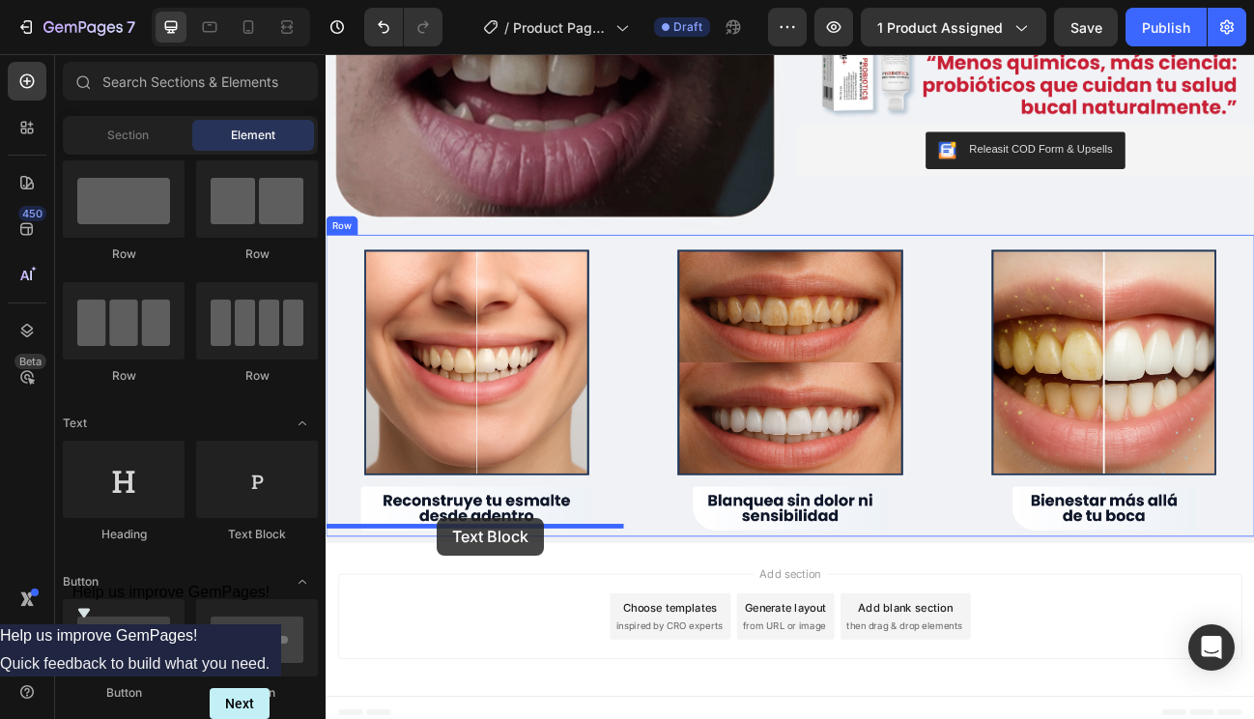
drag, startPoint x: 564, startPoint y: 532, endPoint x: 463, endPoint y: 630, distance: 140.8
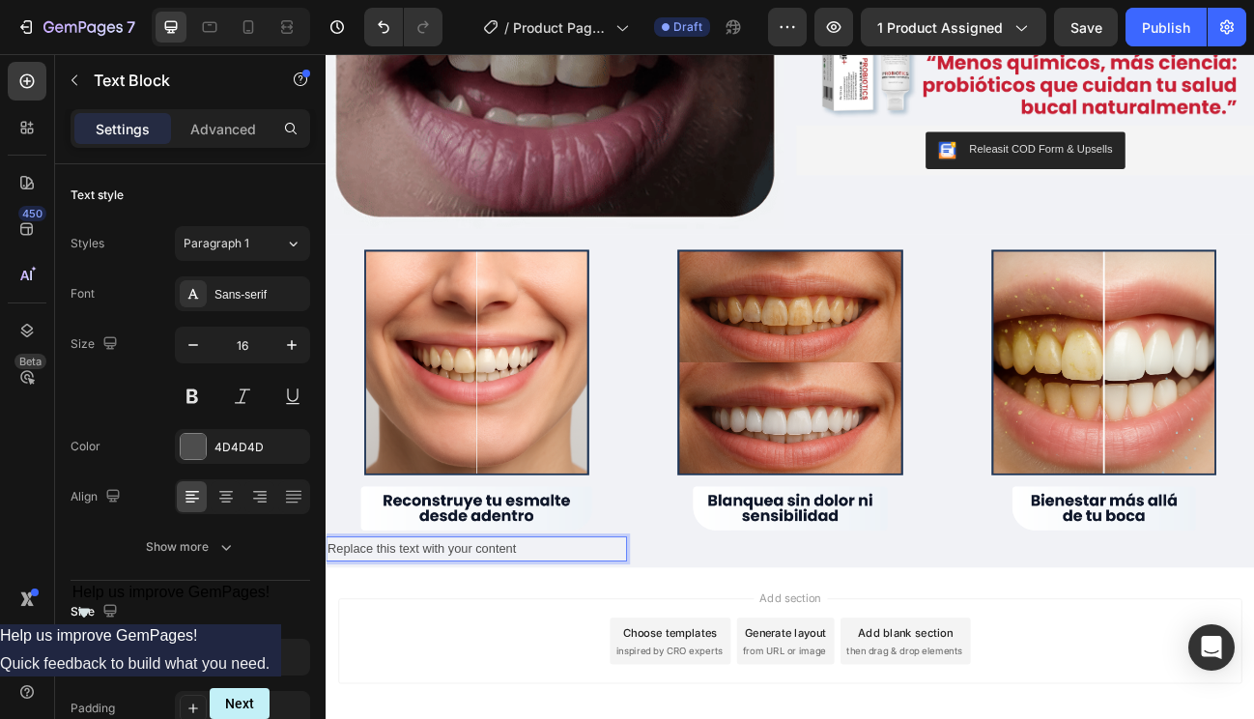
click at [581, 668] on div "Replace this text with your content" at bounding box center [514, 673] width 376 height 32
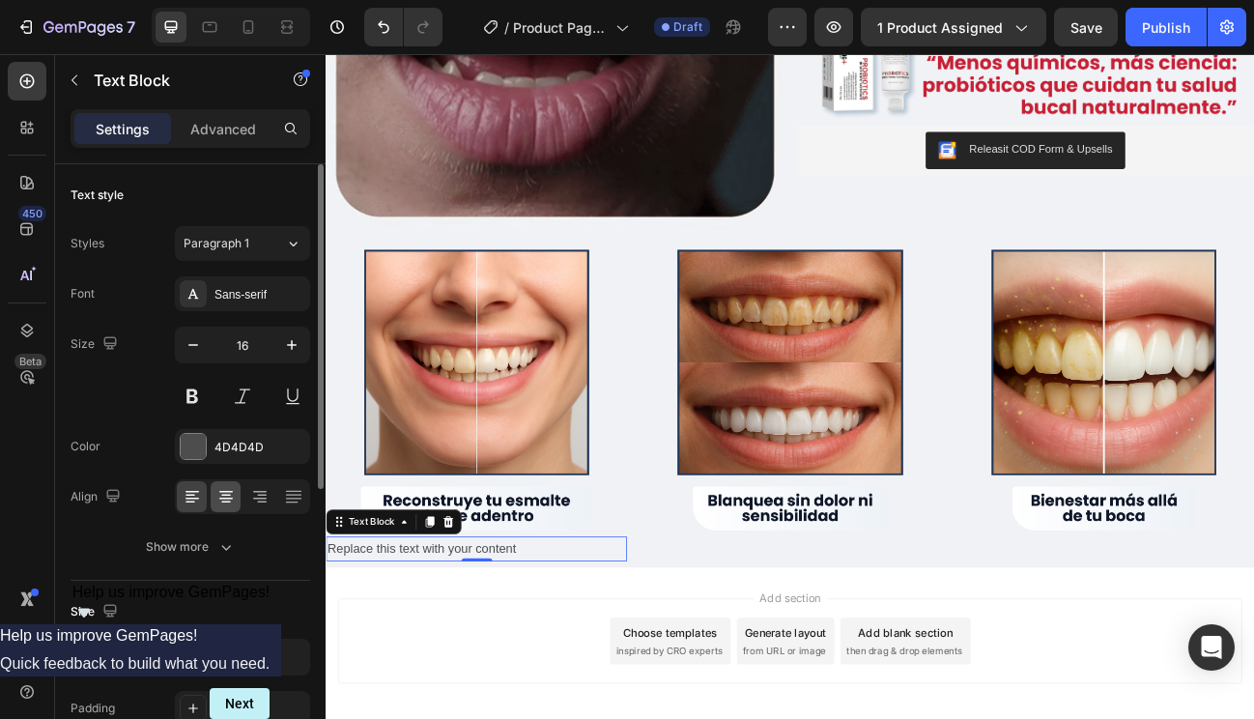
click at [230, 498] on icon at bounding box center [226, 499] width 14 height 2
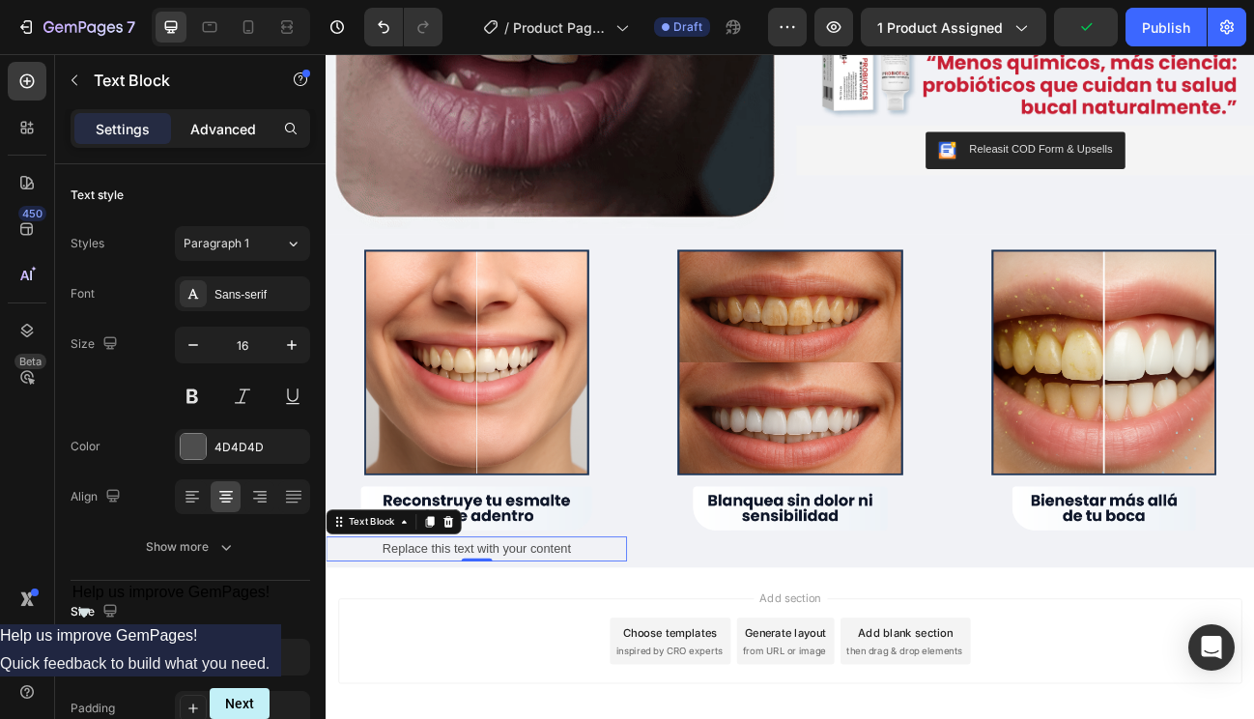
click at [232, 130] on p "Advanced" at bounding box center [223, 129] width 66 height 20
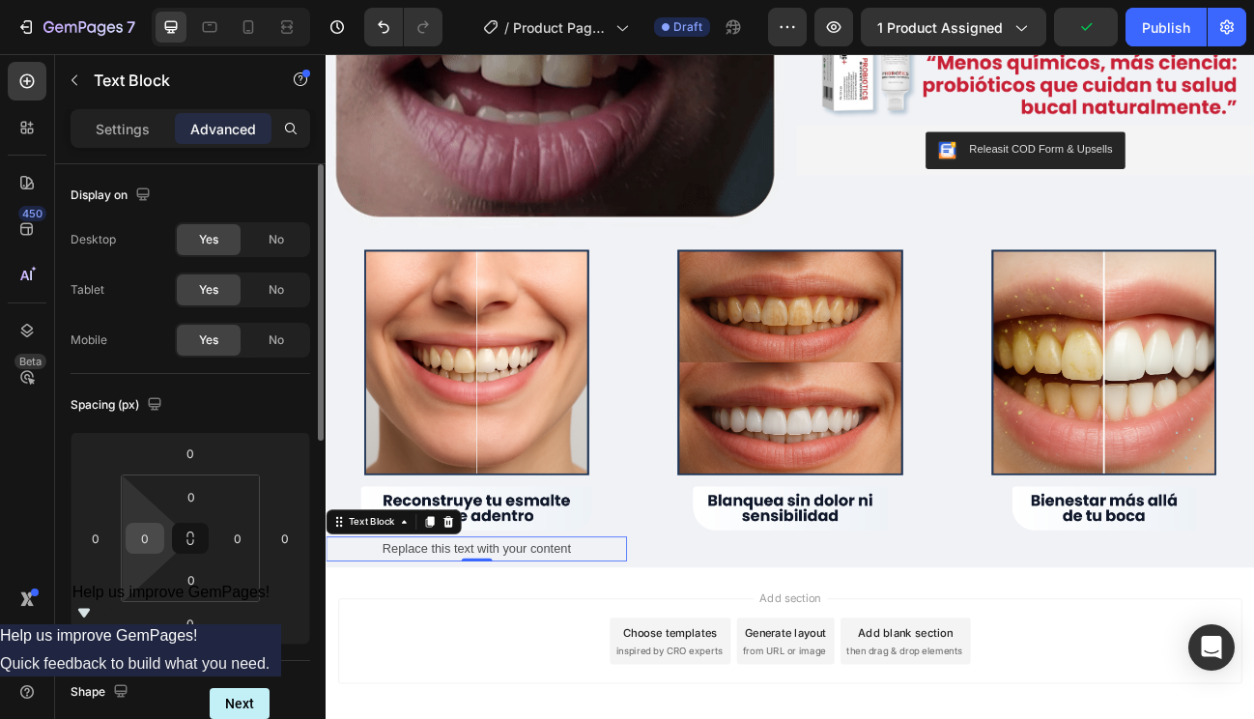
click at [144, 533] on input "0" at bounding box center [144, 538] width 29 height 29
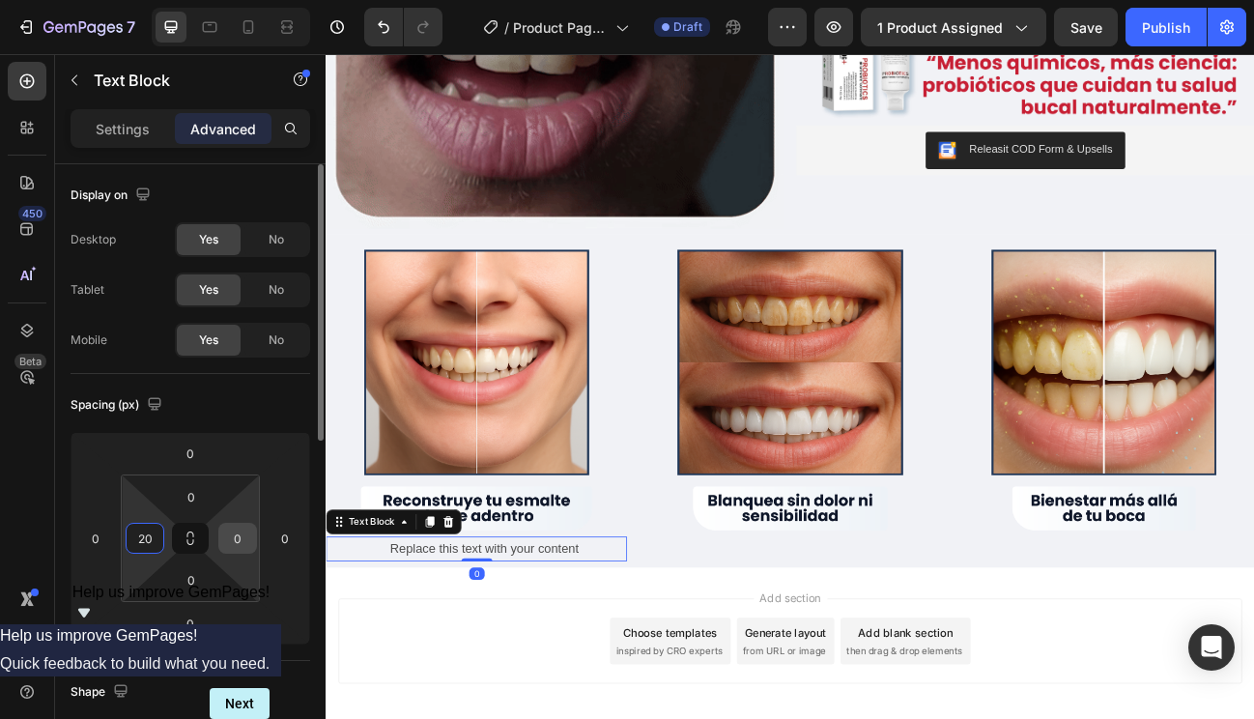
type input "20"
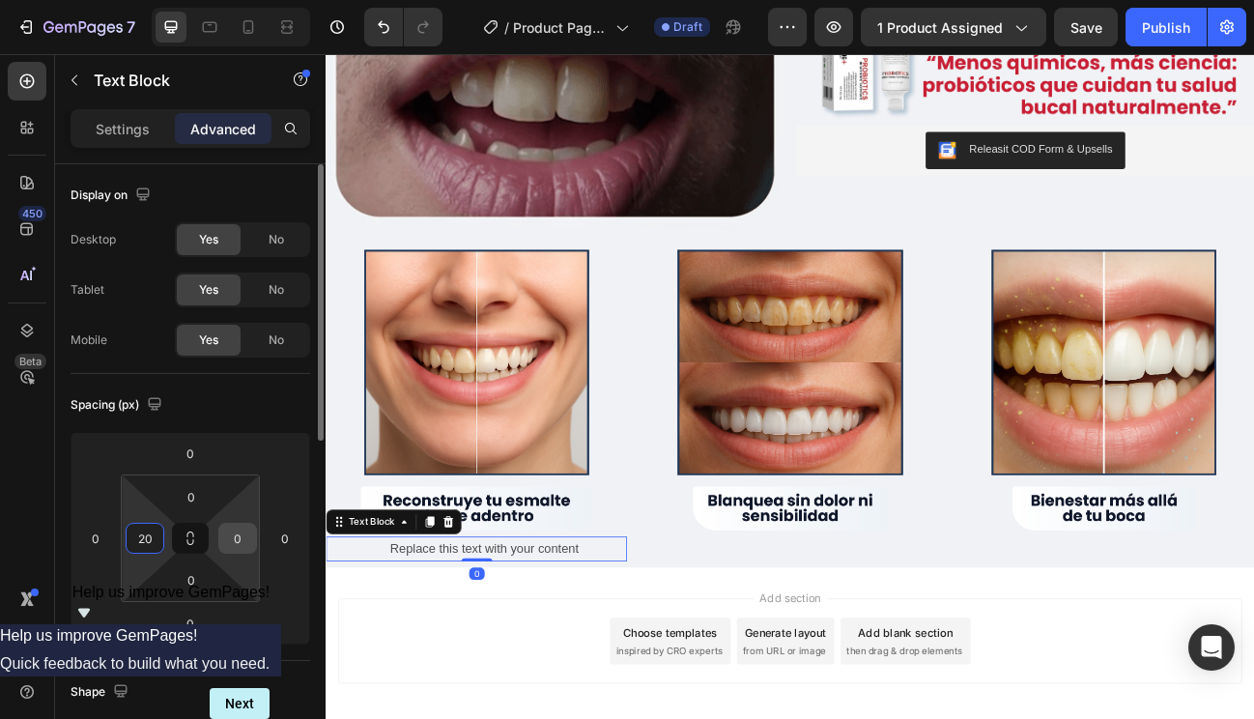
click at [236, 537] on input "0" at bounding box center [237, 538] width 29 height 29
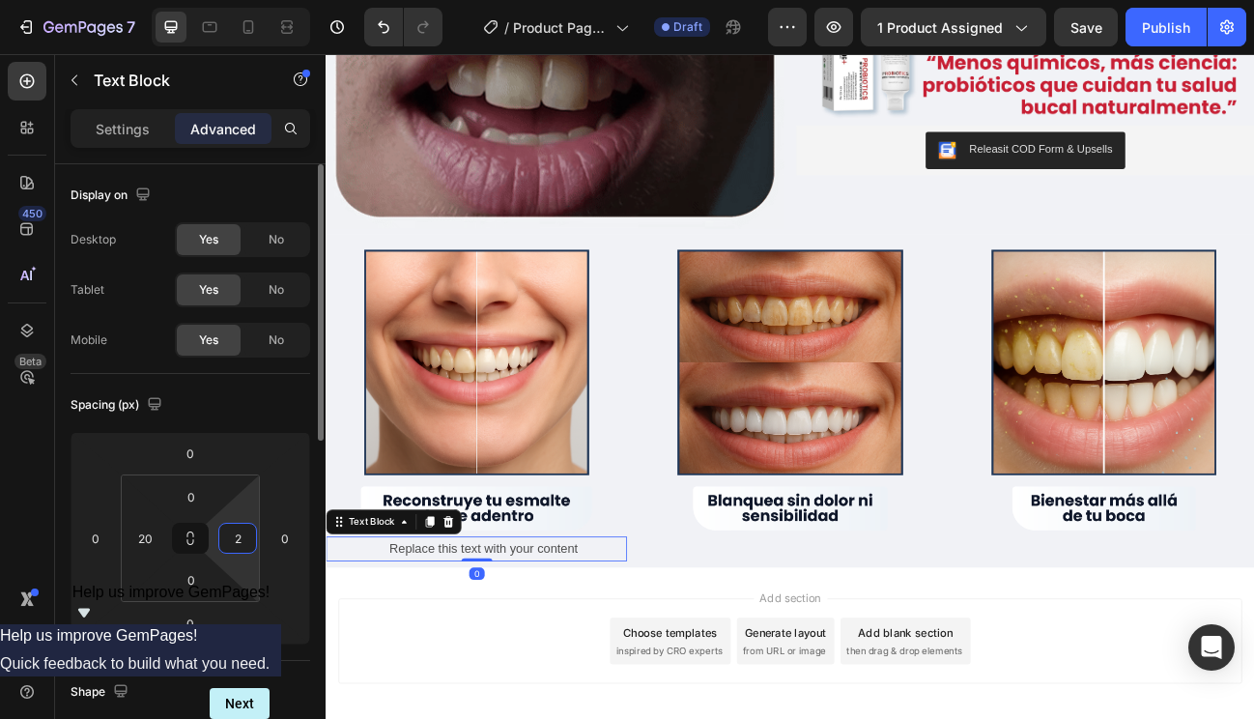
type input "20"
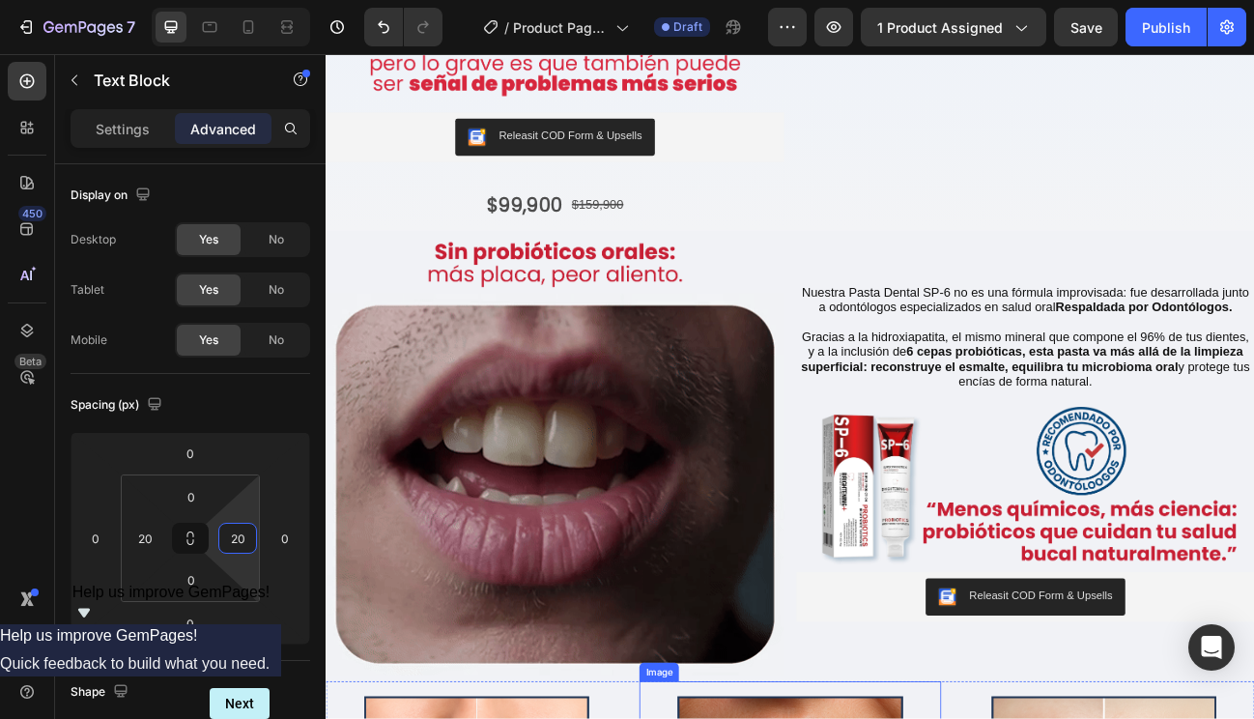
scroll to position [534, 0]
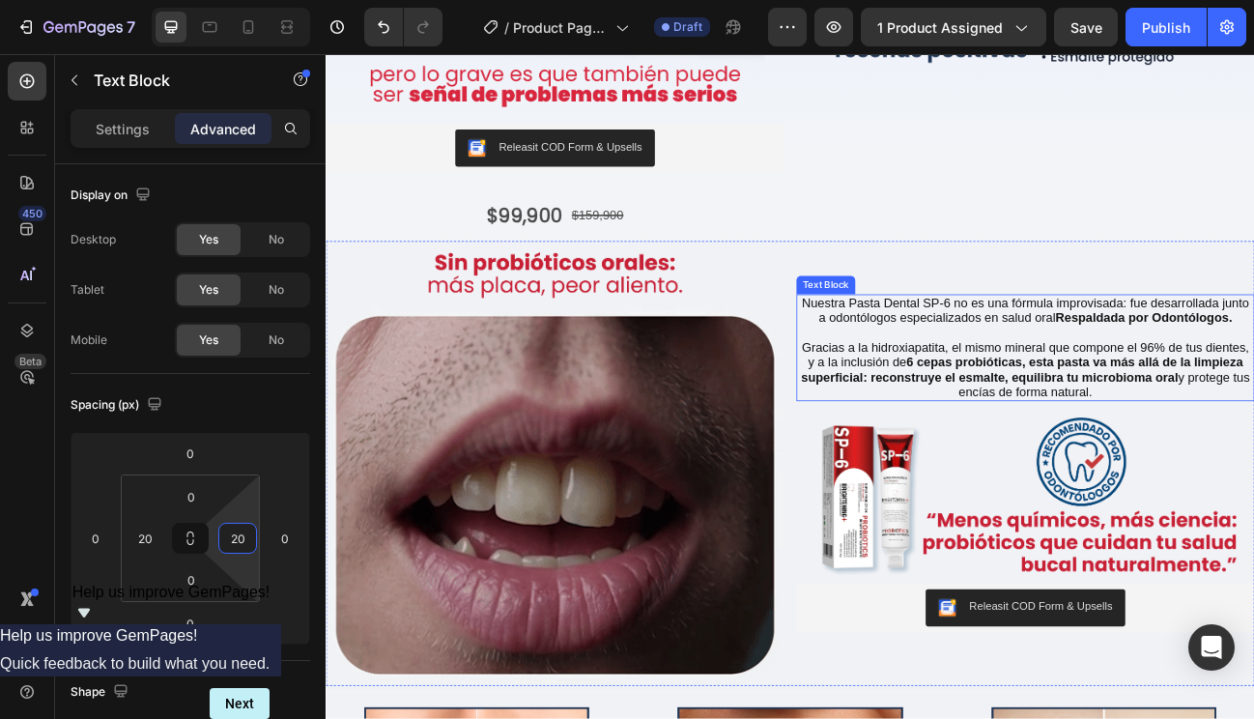
click at [977, 395] on p "Rich Text Editor. Editing area: main" at bounding box center [1199, 402] width 568 height 18
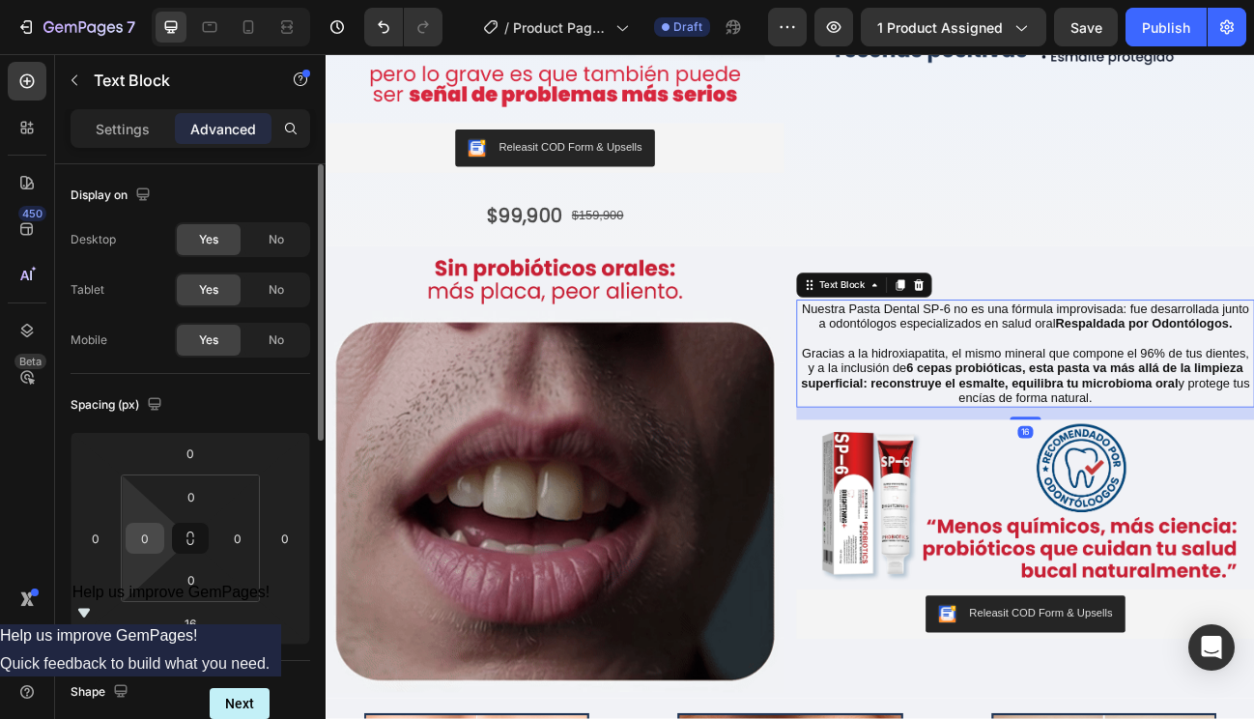
click at [147, 537] on input "0" at bounding box center [144, 538] width 29 height 29
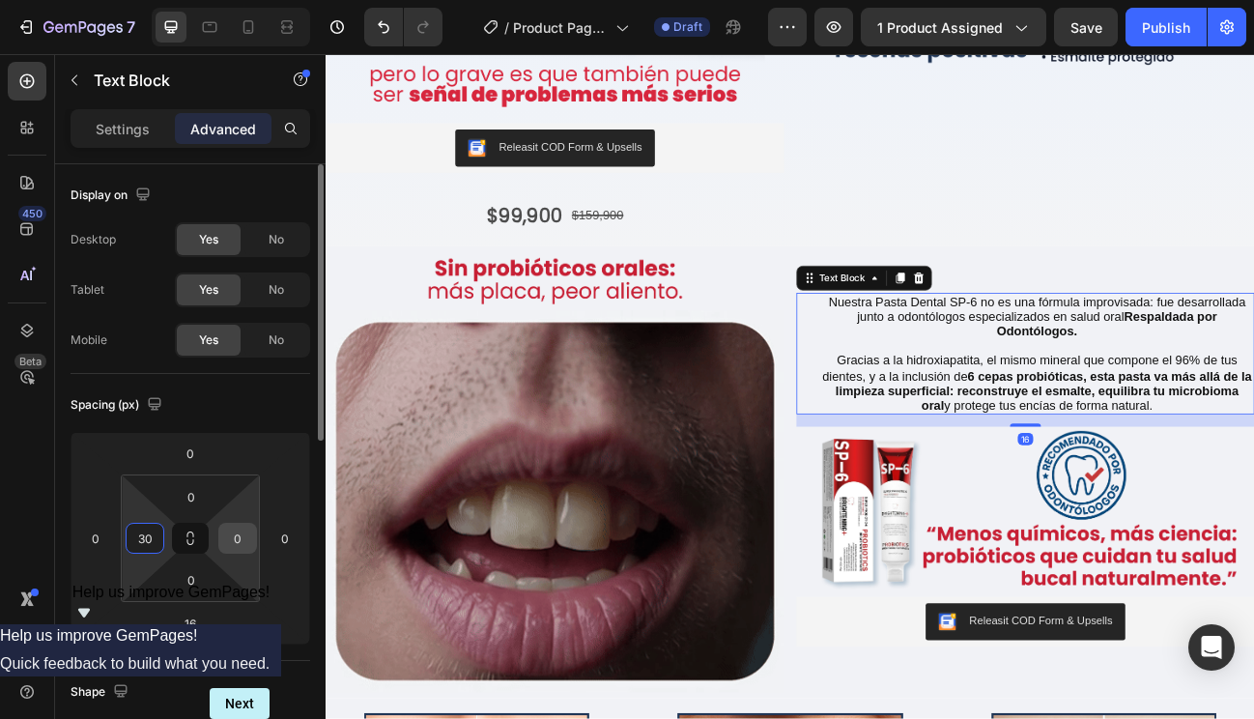
type input "30"
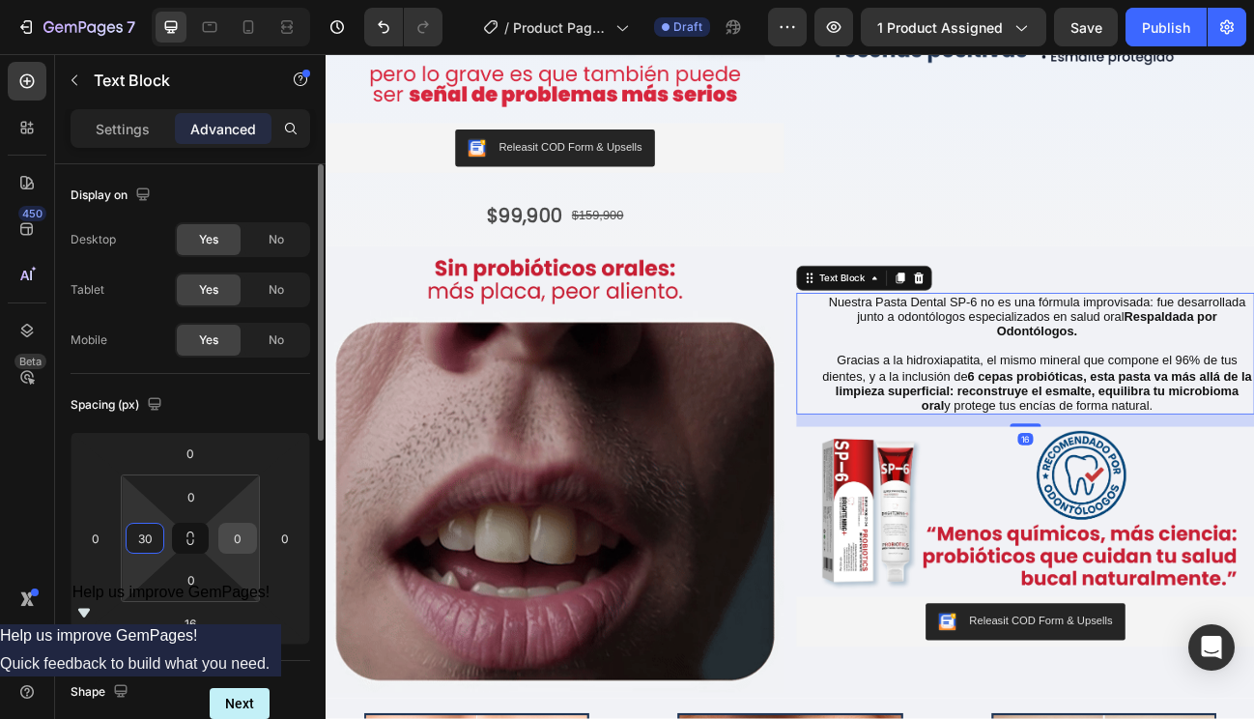
click at [244, 535] on input "0" at bounding box center [237, 538] width 29 height 29
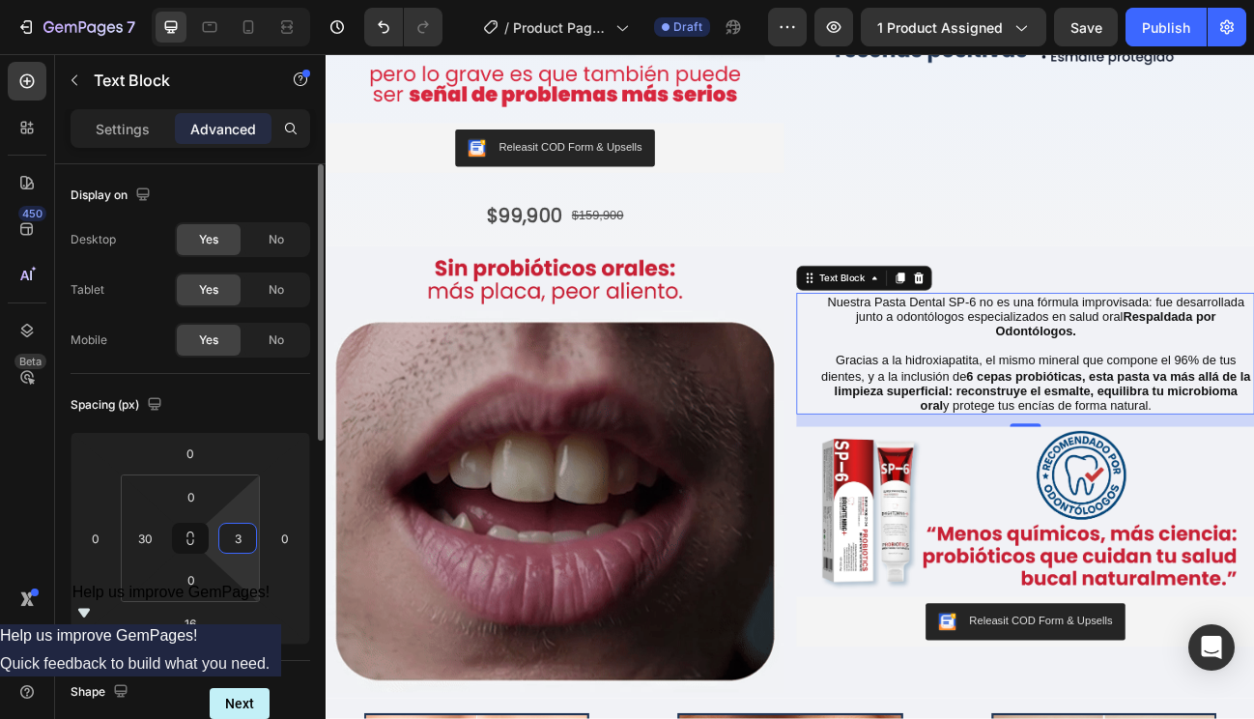
type input "30"
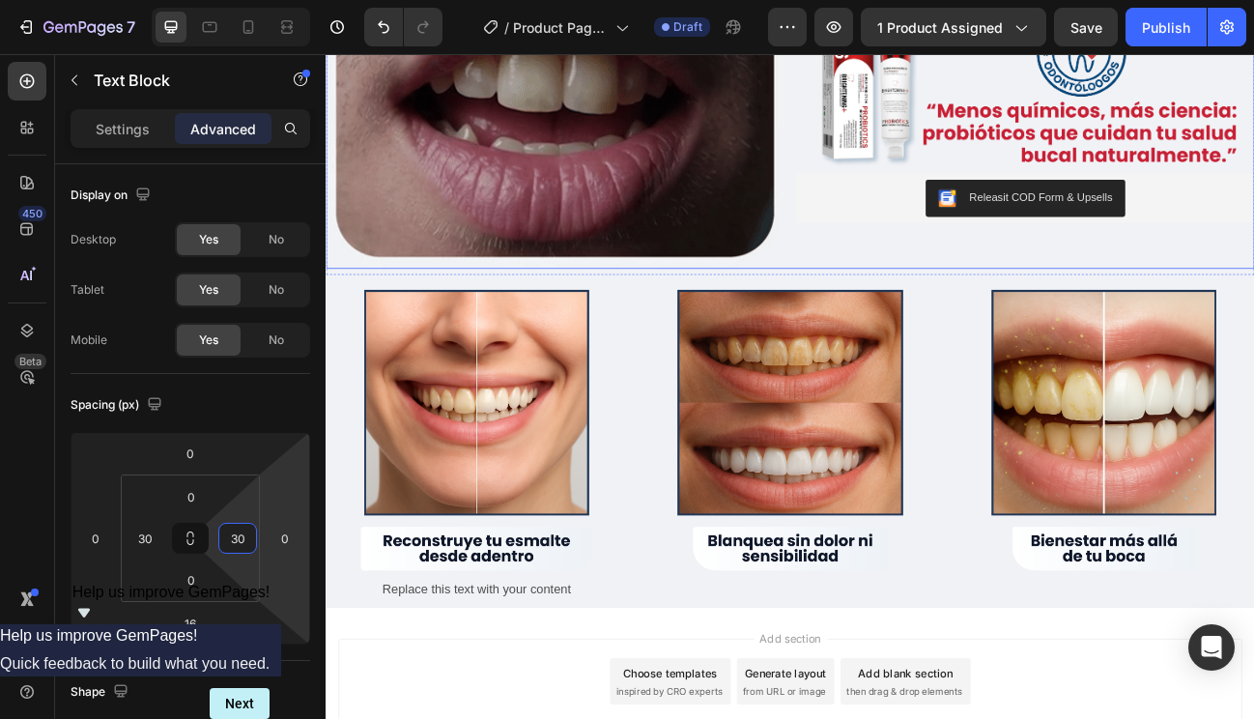
scroll to position [1137, 0]
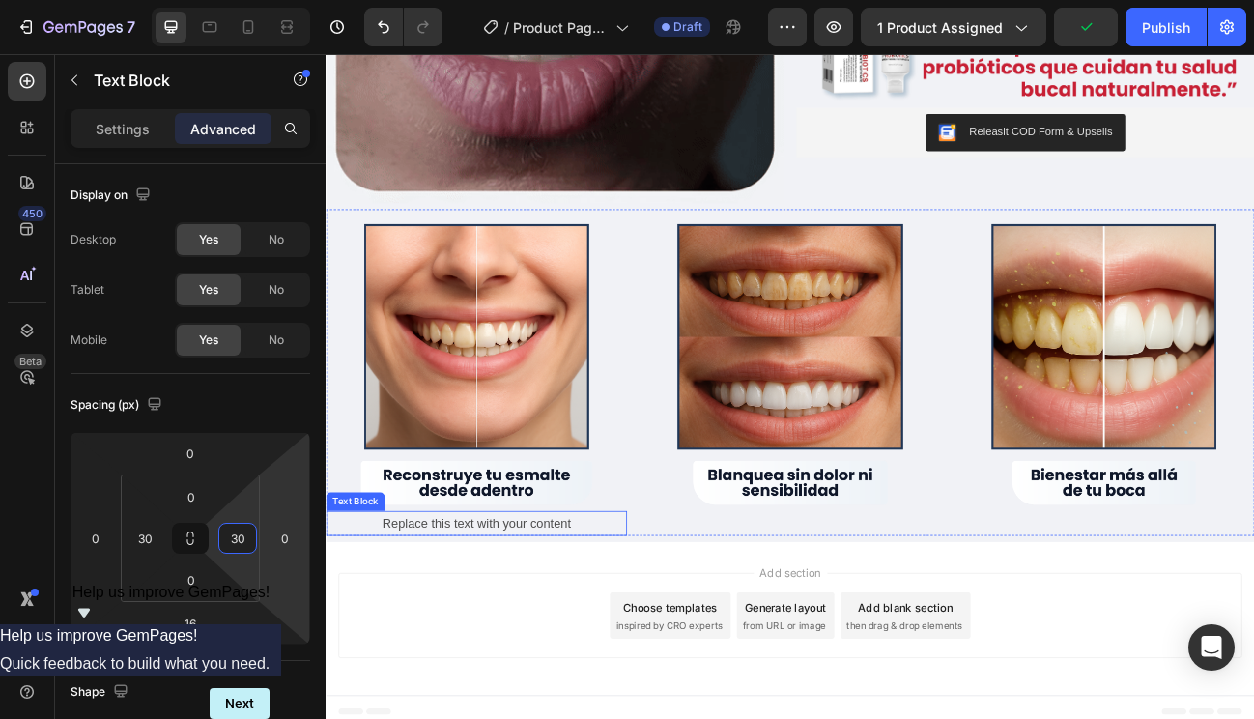
click at [560, 627] on p "Replace this text with your content" at bounding box center [513, 641] width 333 height 28
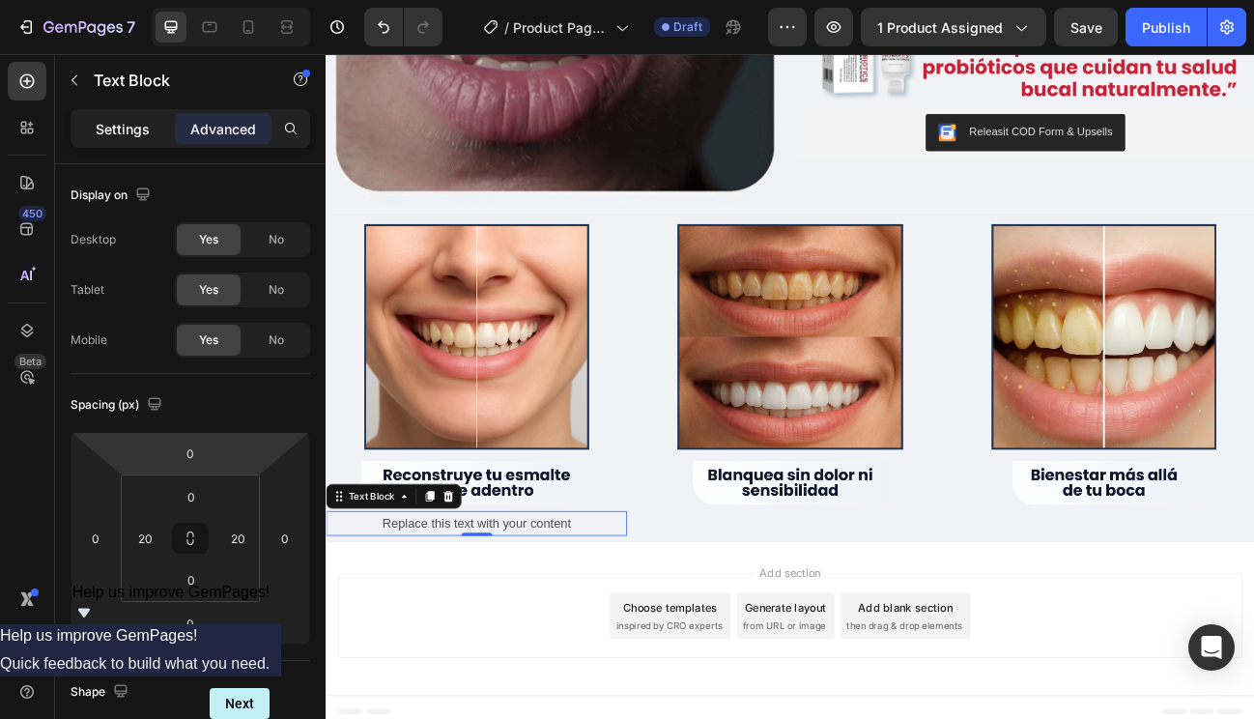
click at [114, 119] on p "Settings" at bounding box center [123, 129] width 54 height 20
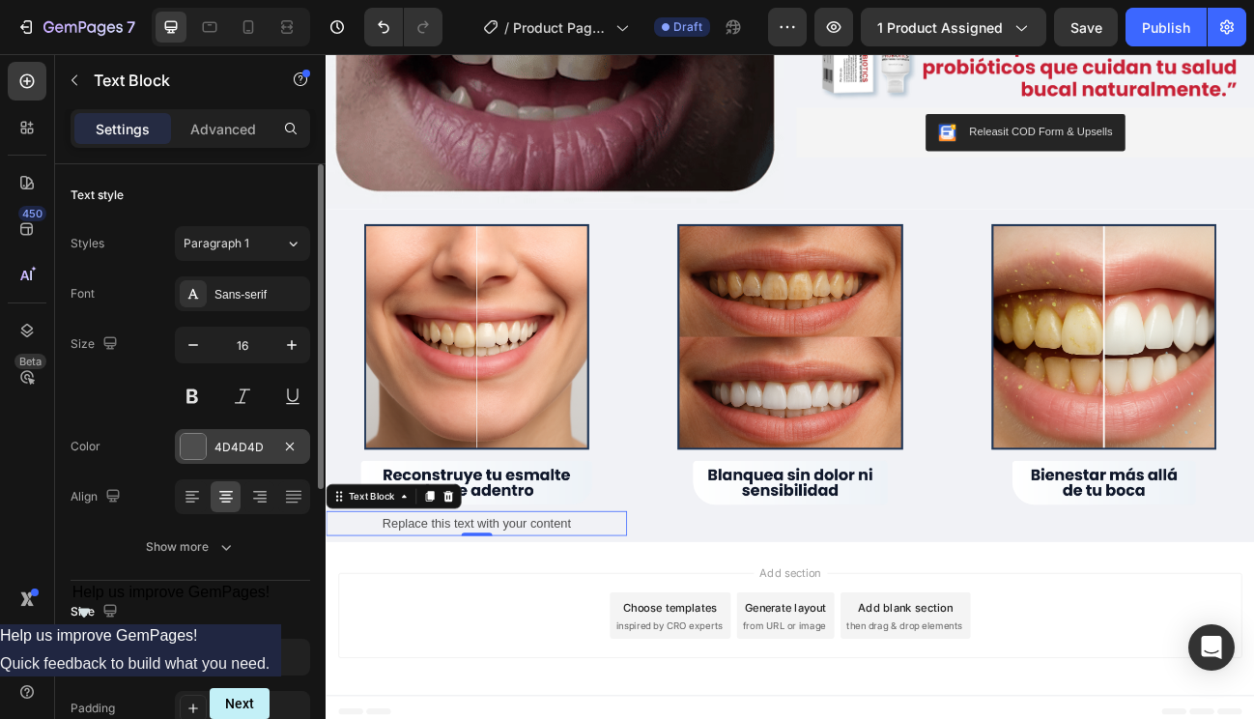
click at [250, 446] on div "4D4D4D" at bounding box center [243, 447] width 56 height 17
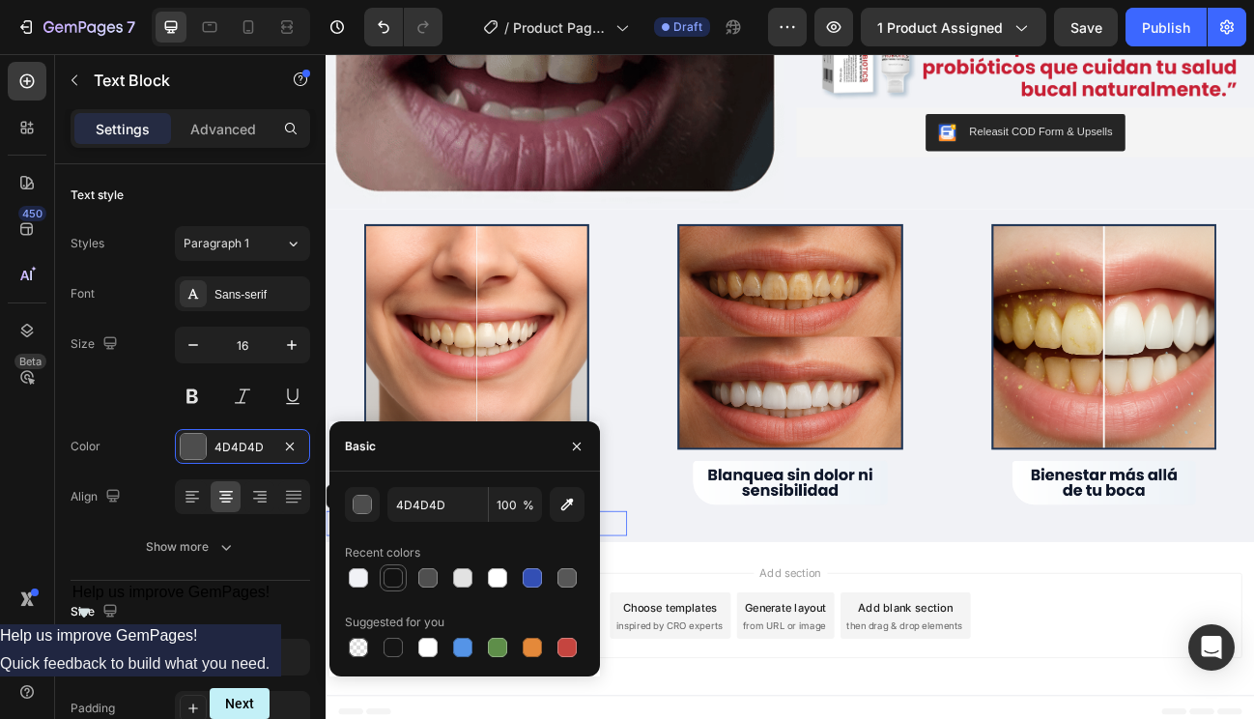
click at [397, 578] on div at bounding box center [393, 577] width 19 height 19
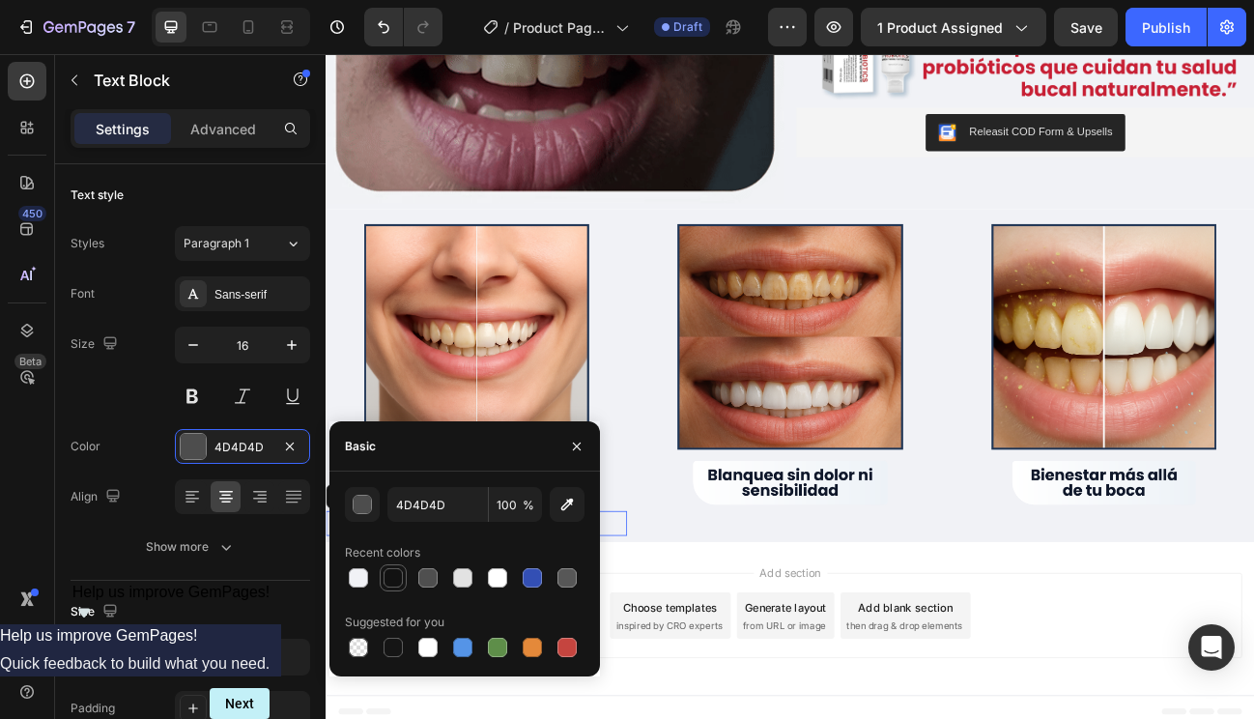
type input "121212"
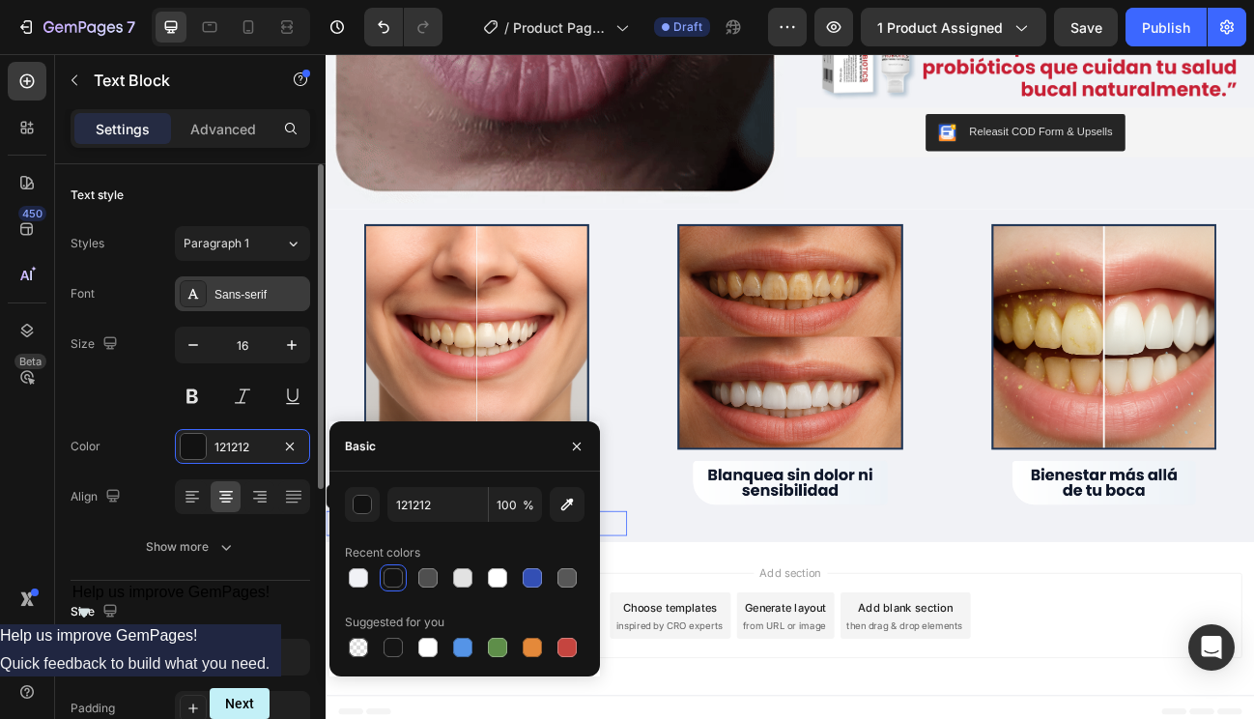
click at [262, 294] on div "Sans-serif" at bounding box center [260, 294] width 91 height 17
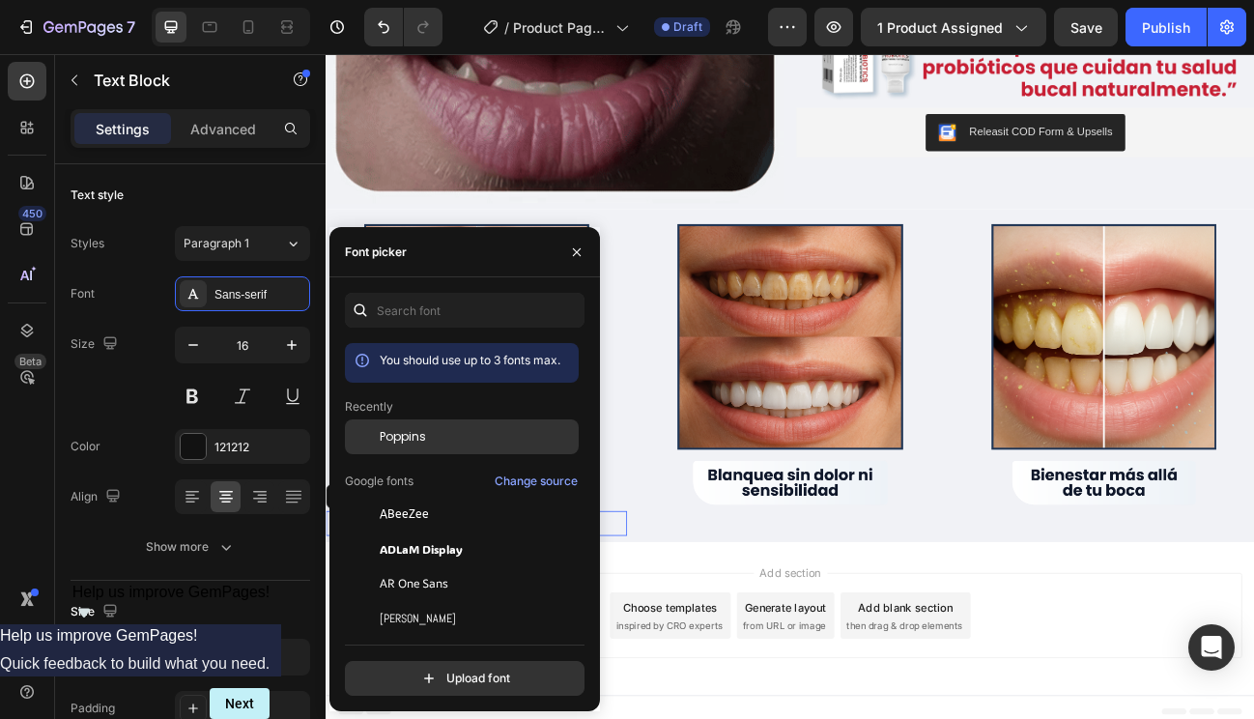
click at [417, 435] on span "Poppins" at bounding box center [403, 436] width 46 height 17
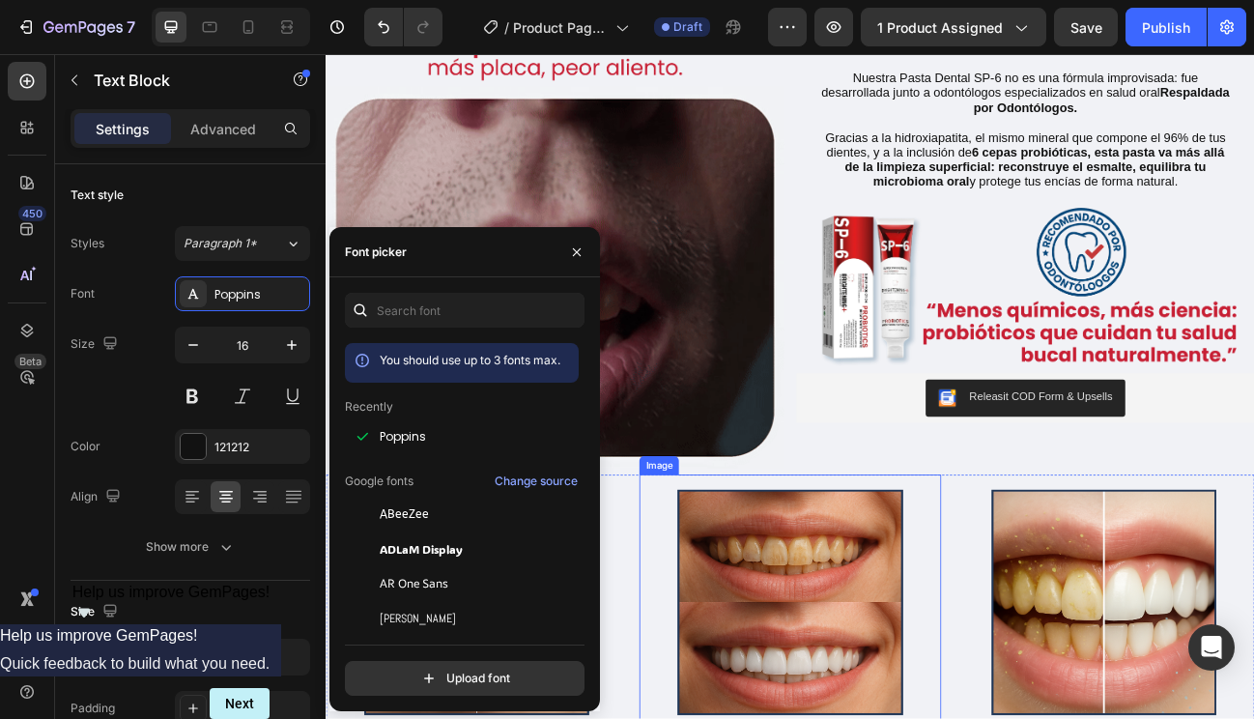
scroll to position [793, 0]
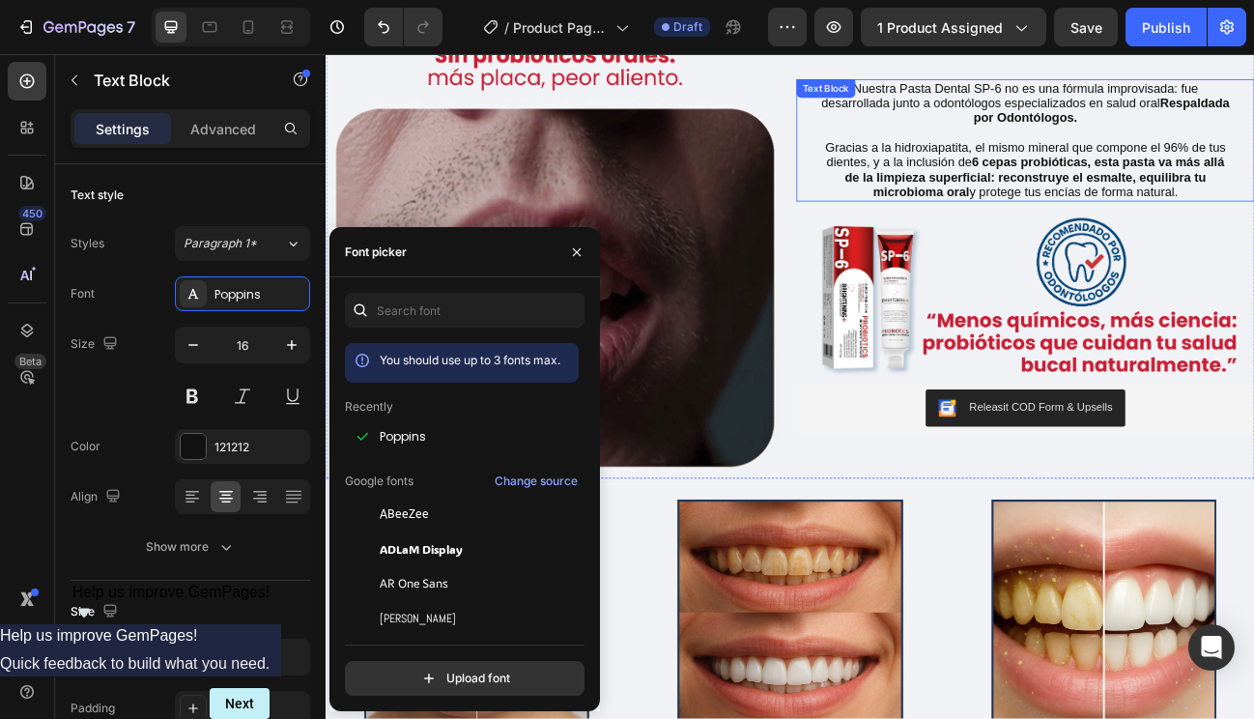
click at [1107, 197] on strong "6 cepas probióticas, esta pasta va más allá de la limpieza superficial: reconst…" at bounding box center [1211, 208] width 474 height 53
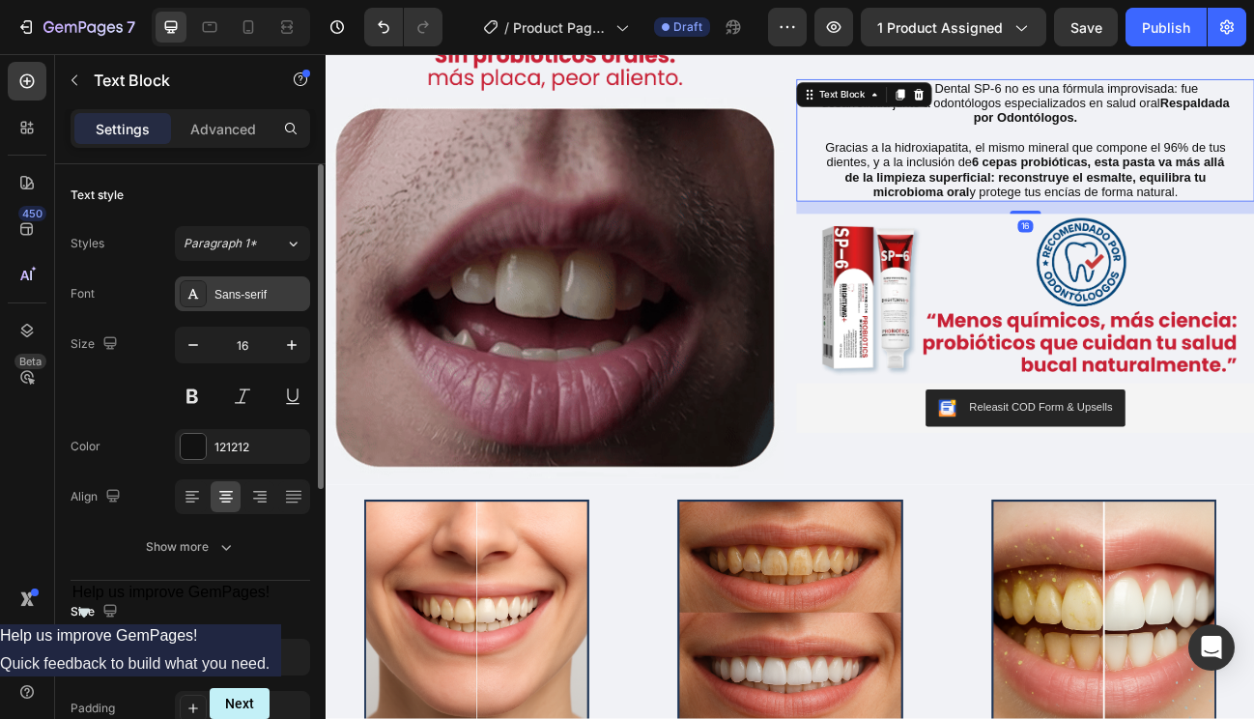
click at [238, 297] on div "Sans-serif" at bounding box center [260, 294] width 91 height 17
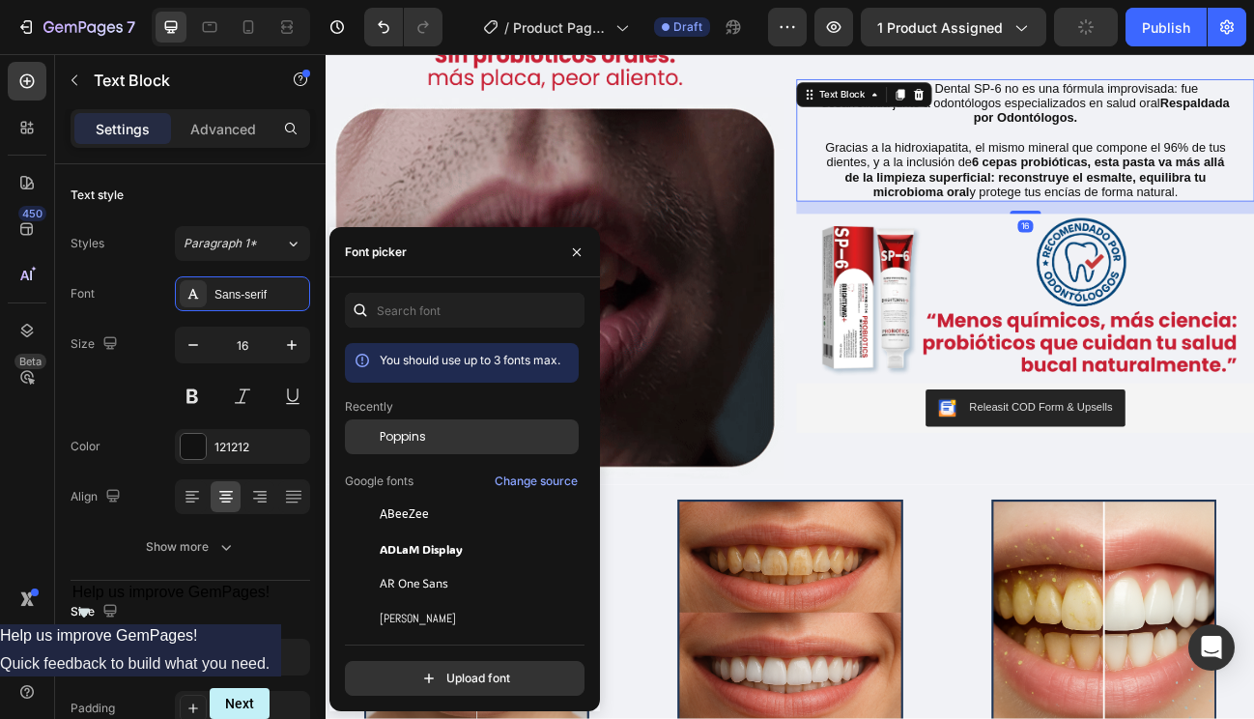
click at [415, 443] on span "Poppins" at bounding box center [403, 436] width 46 height 17
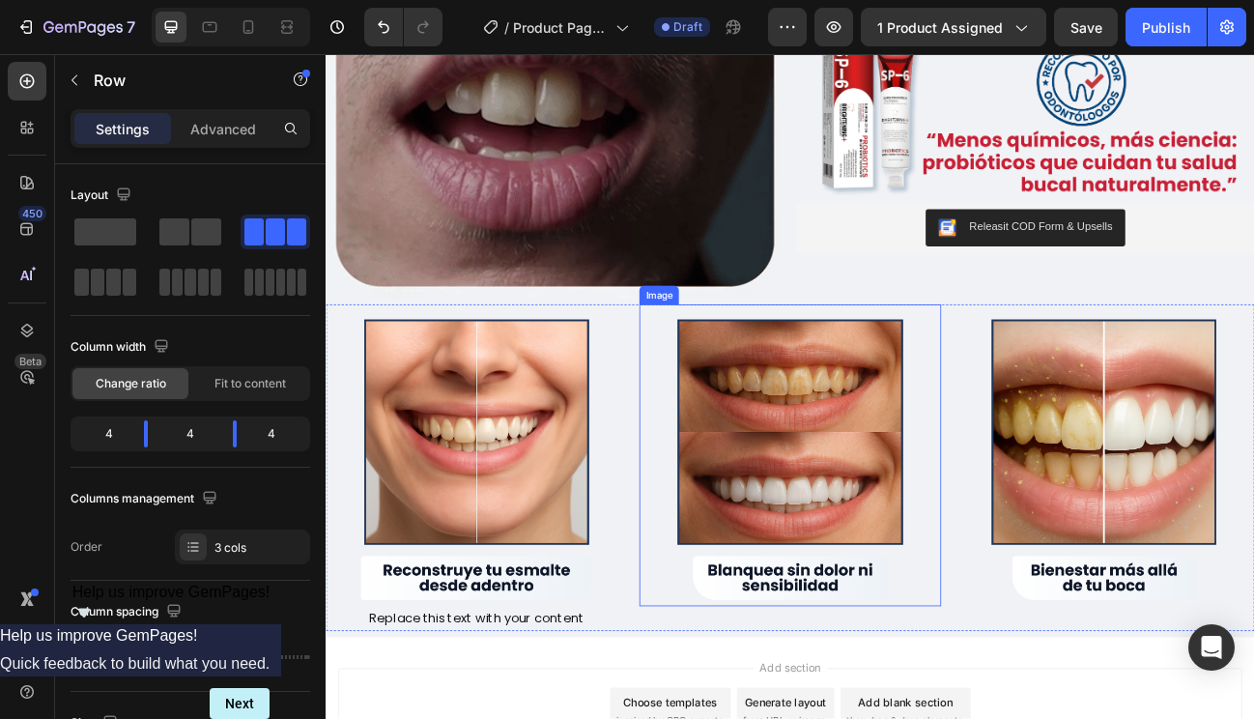
click at [901, 718] on div "Image" at bounding box center [905, 571] width 376 height 408
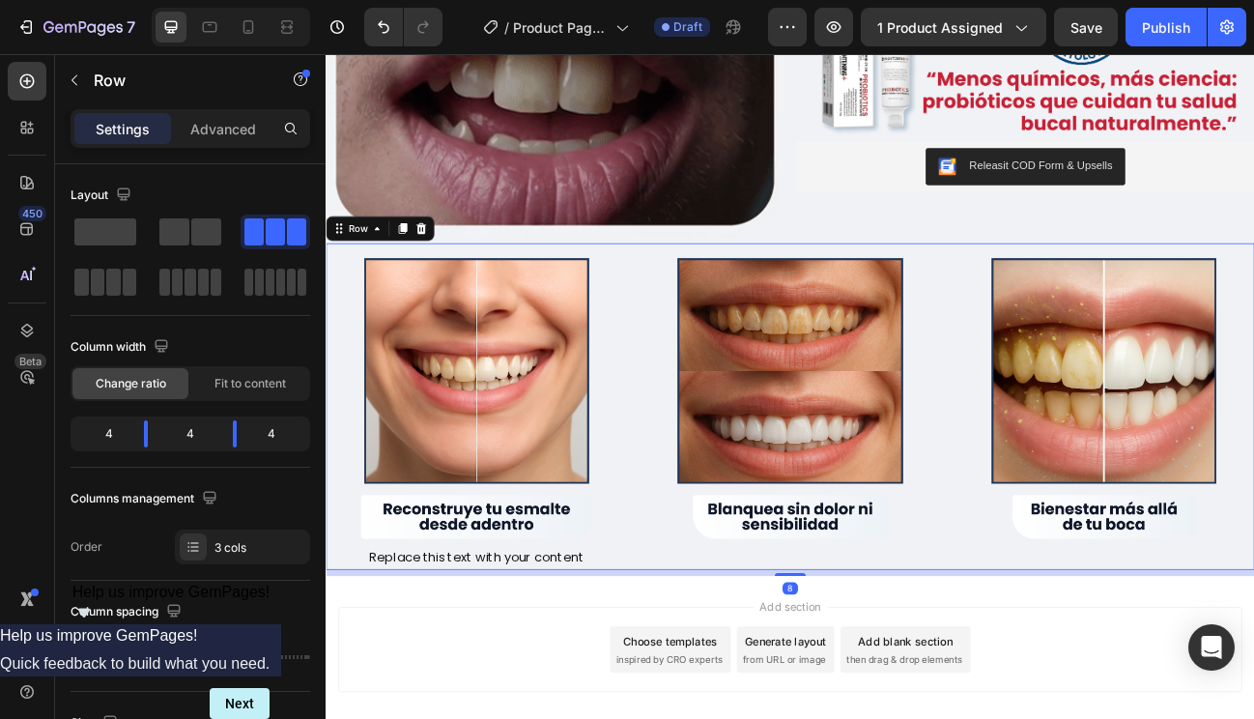
scroll to position [1101, 0]
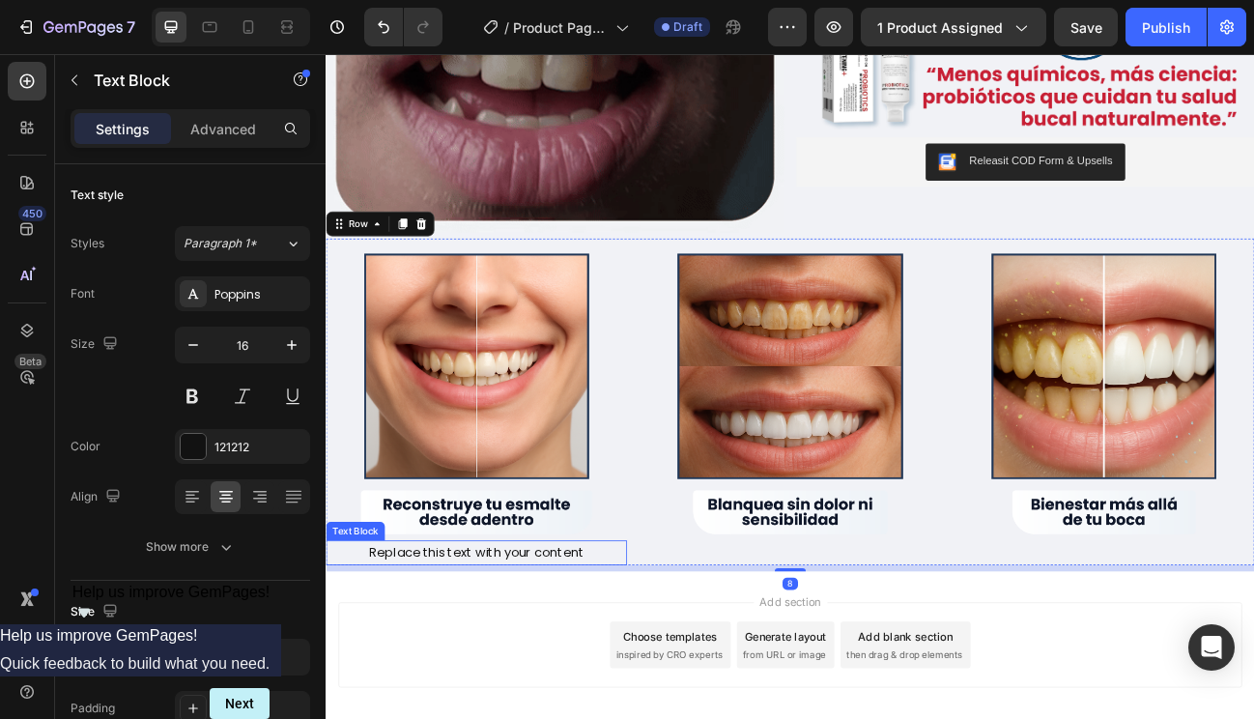
click at [624, 664] on p "Replace this text with your content" at bounding box center [513, 678] width 333 height 28
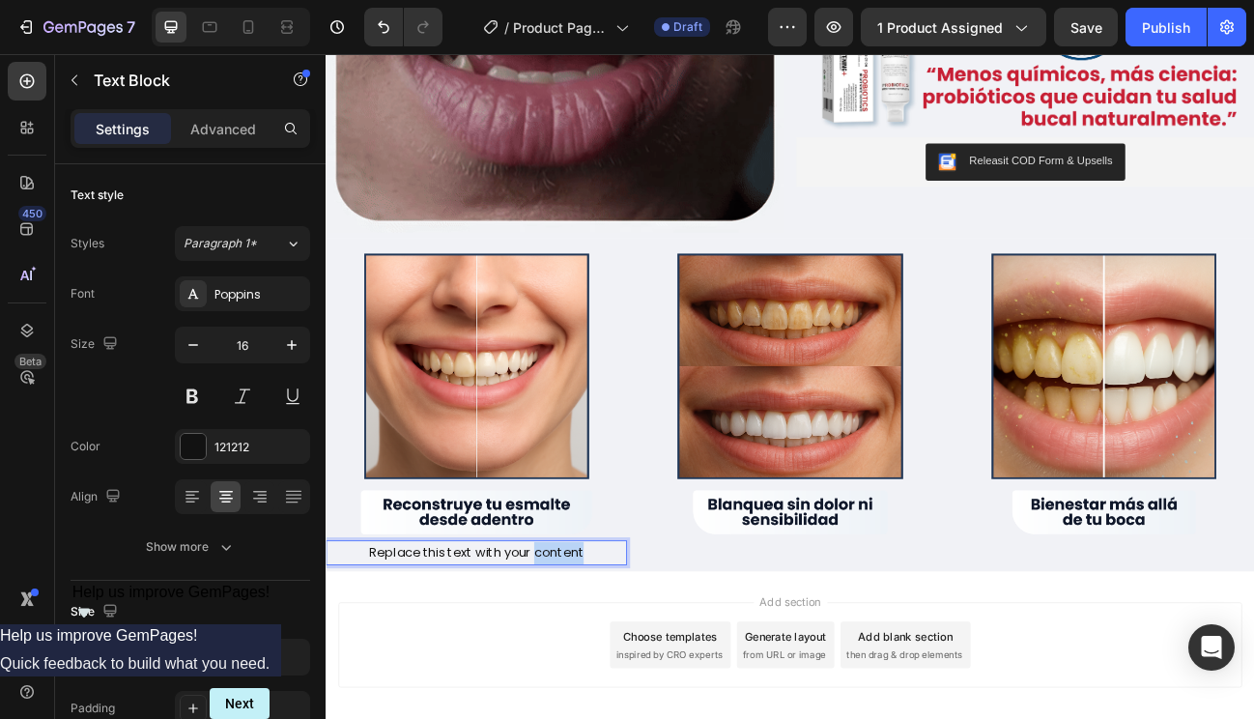
click at [609, 664] on p "Replace this text with your content" at bounding box center [513, 678] width 333 height 28
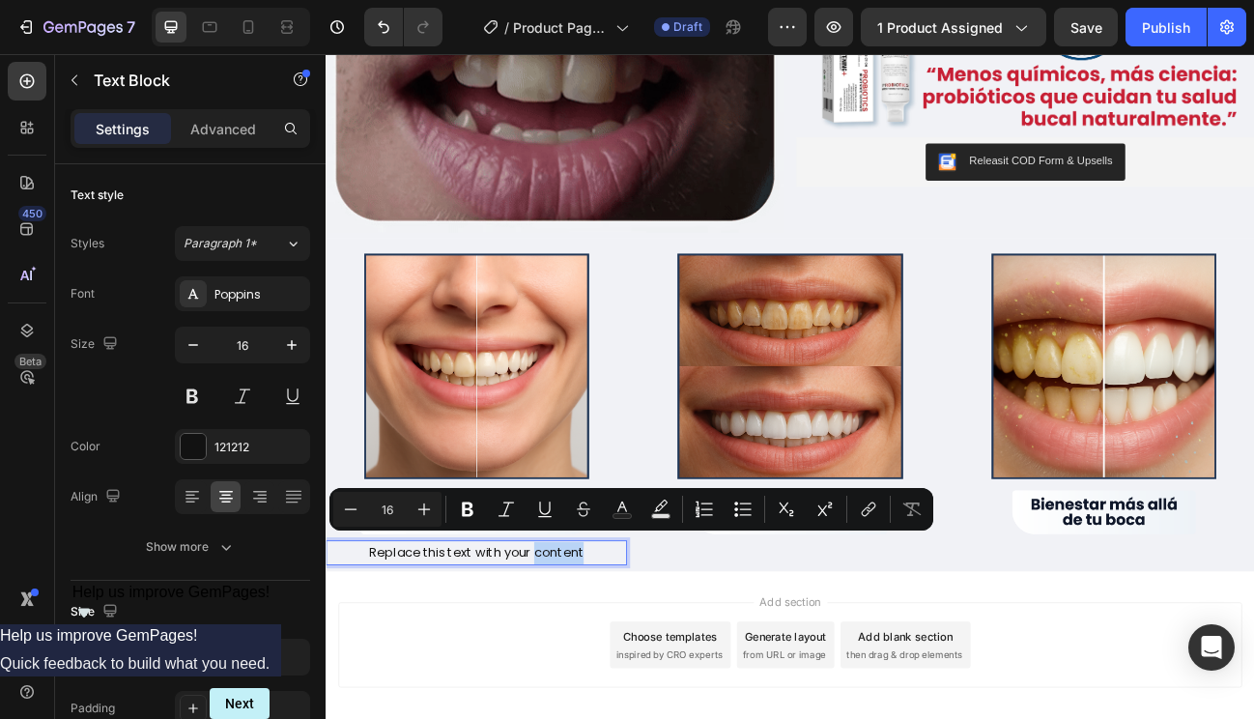
click at [639, 664] on p "Replace this text with your content" at bounding box center [513, 678] width 333 height 28
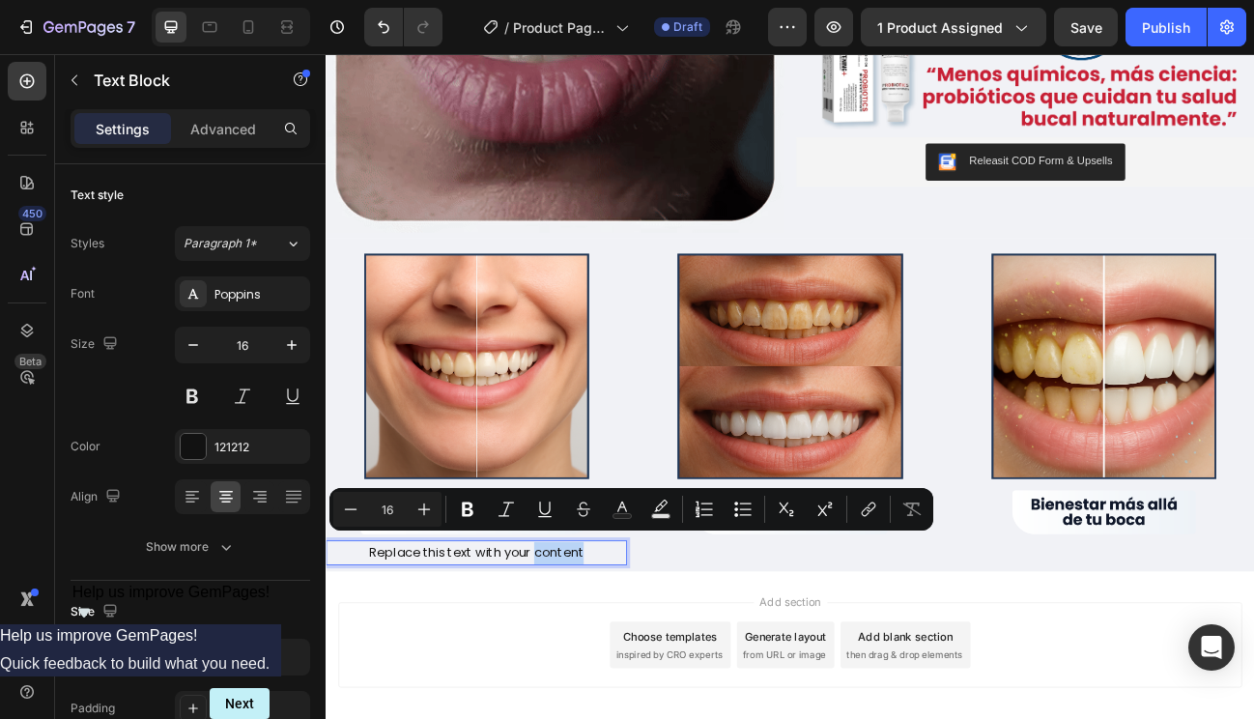
click at [639, 664] on p "Replace this text with your content" at bounding box center [513, 678] width 333 height 28
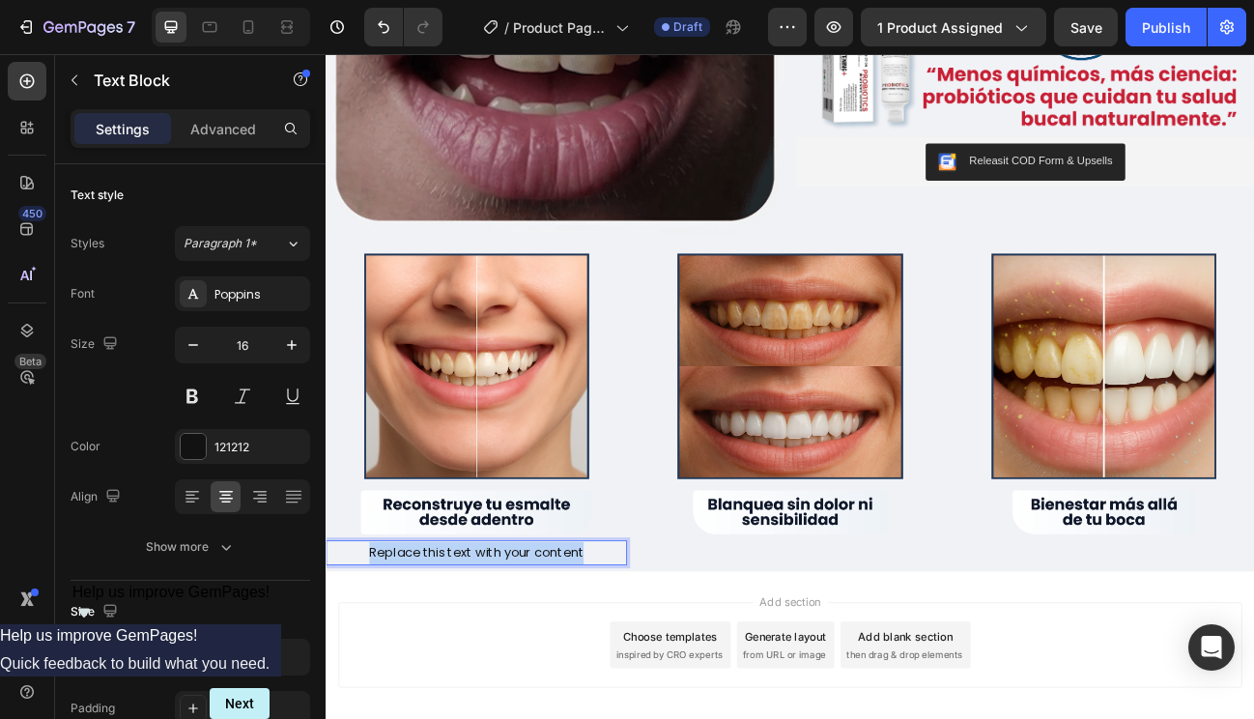
click at [639, 664] on p "Replace this text with your content" at bounding box center [513, 678] width 333 height 28
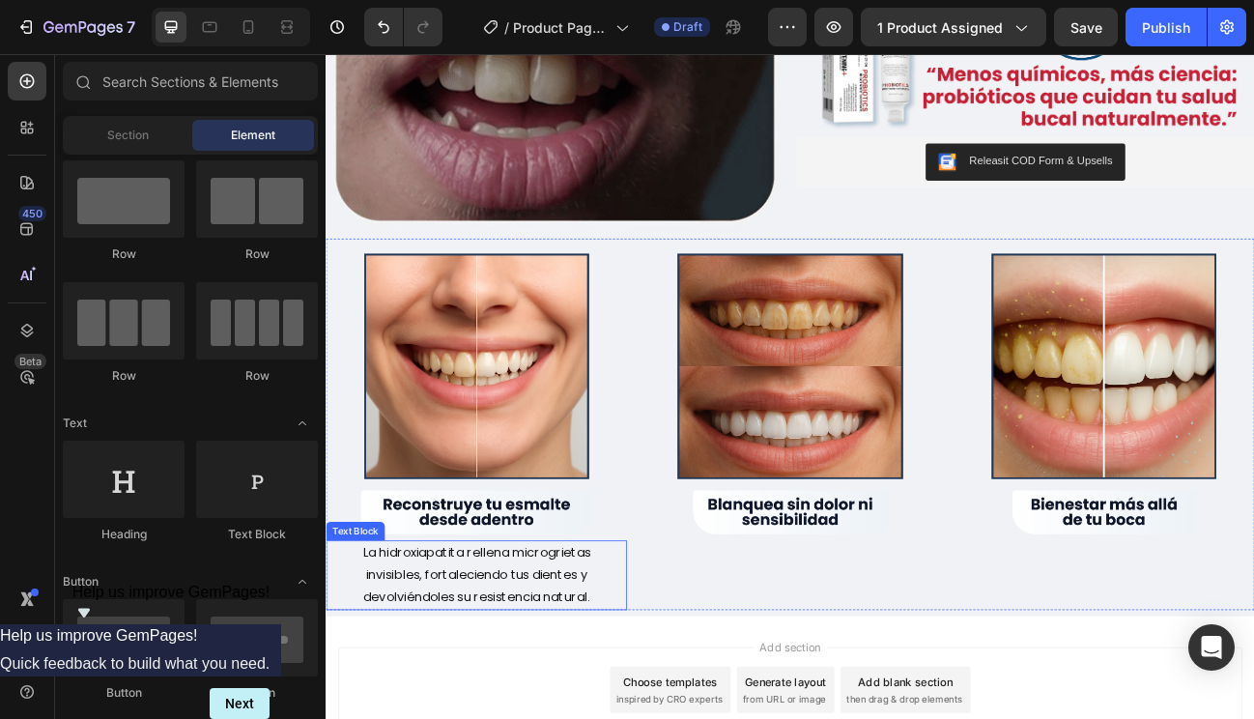
click at [548, 708] on p "La hidroxiapatita rellena microgrietas invisibles, fortaleciendo tus dientes y …" at bounding box center [513, 705] width 333 height 83
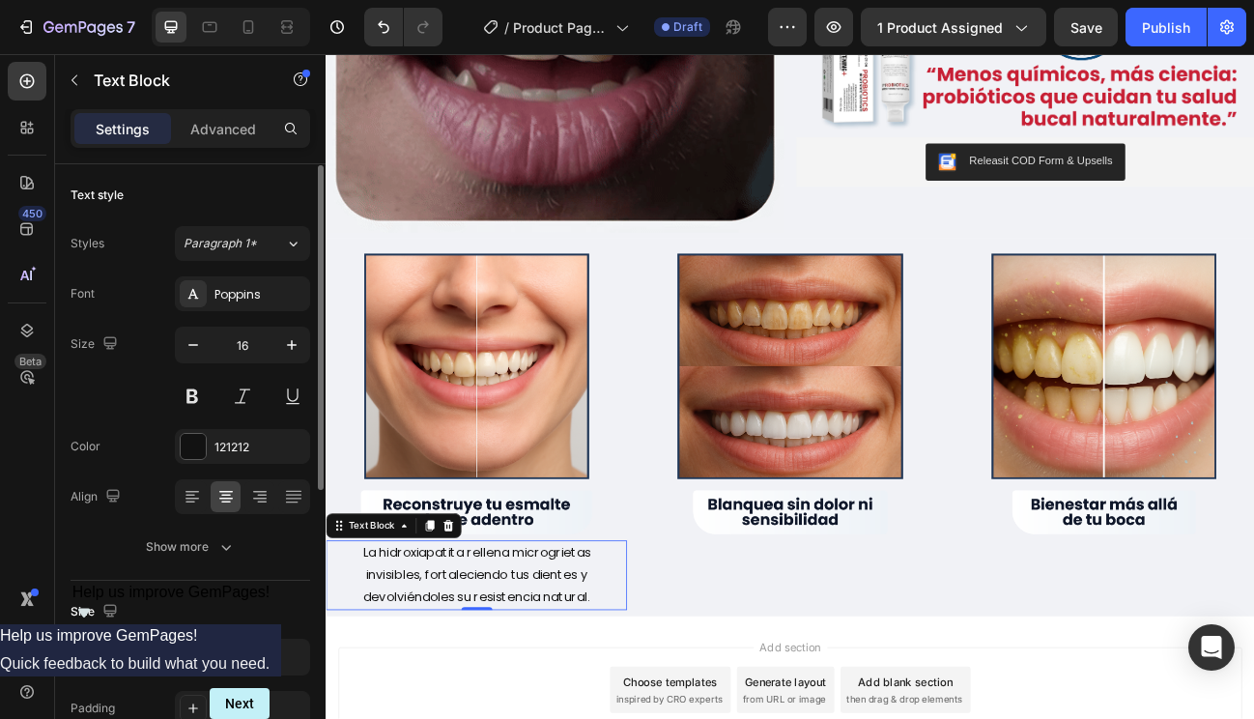
scroll to position [65, 0]
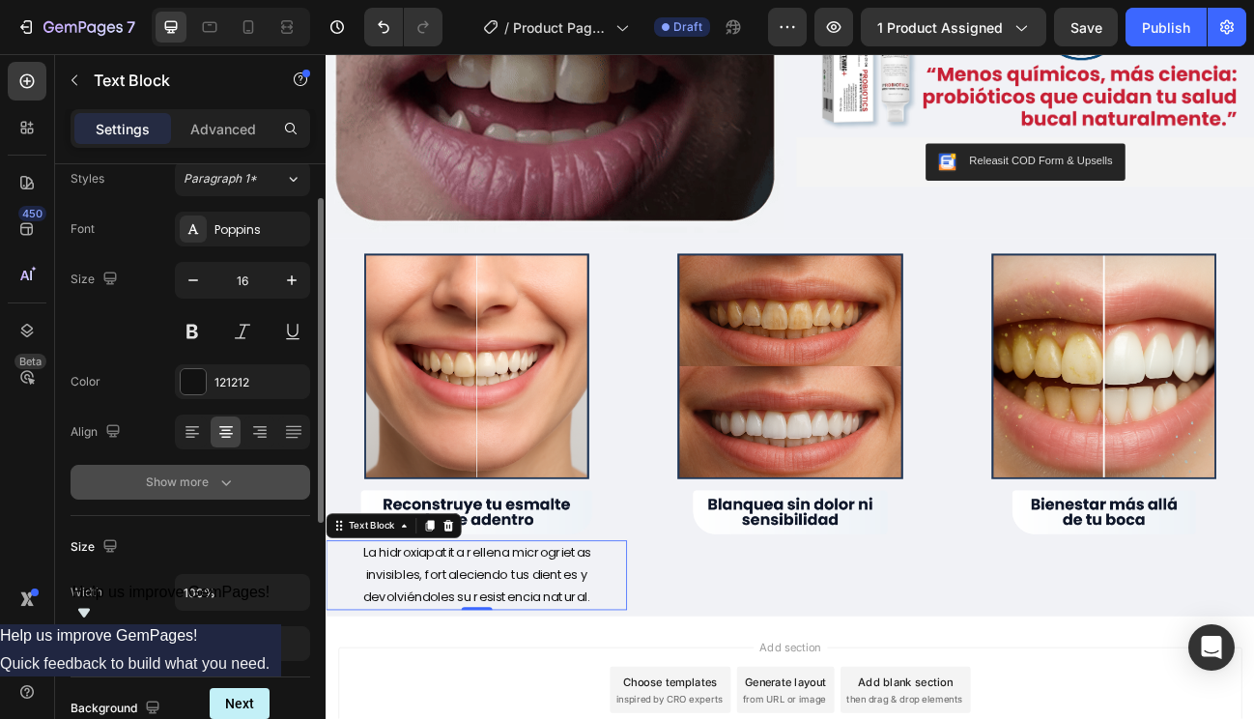
click at [204, 486] on div "Show more" at bounding box center [191, 482] width 90 height 19
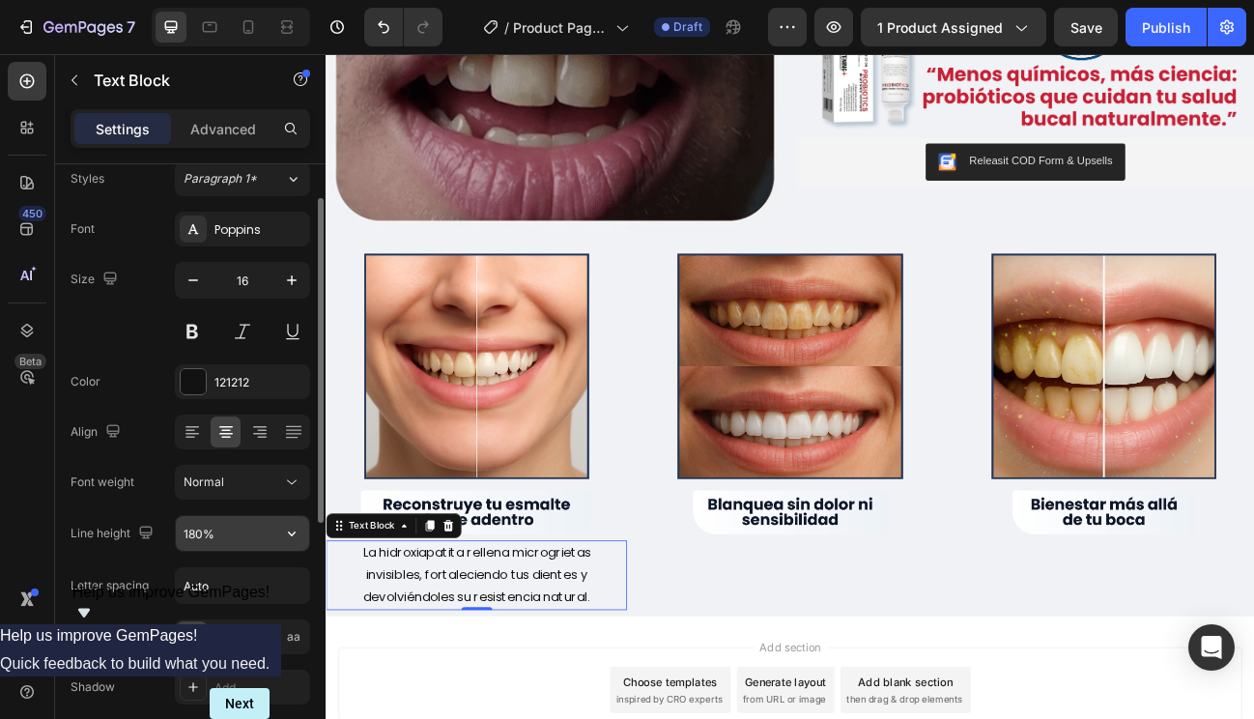
click at [196, 531] on input "180%" at bounding box center [242, 533] width 133 height 35
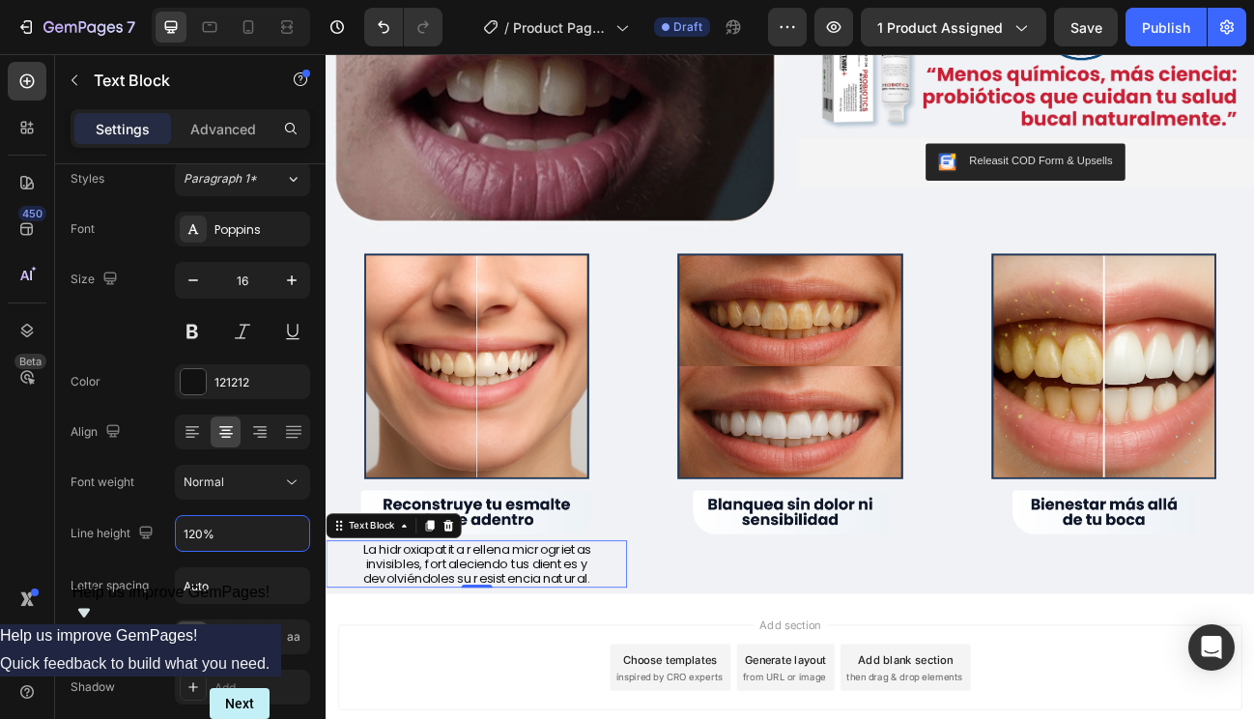
type input "120%"
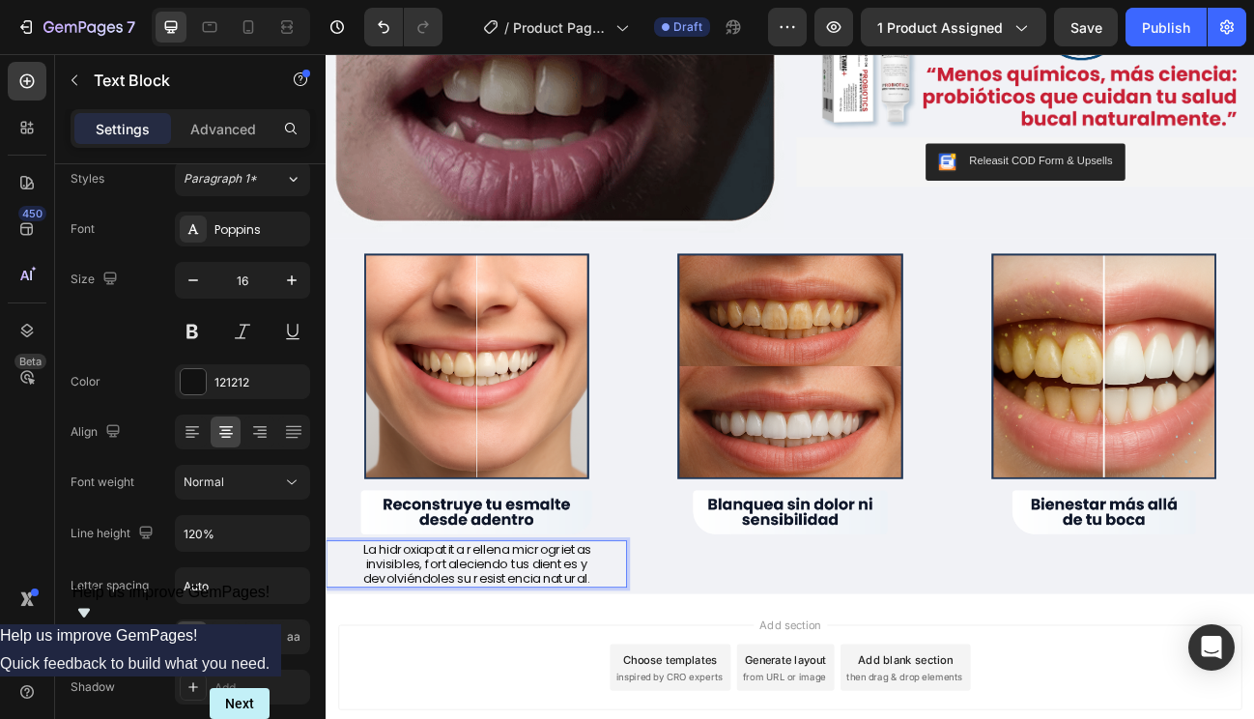
click at [509, 677] on p "La hidroxiapatita rellena microgrietas invisibles, fortaleciendo tus dientes y …" at bounding box center [513, 692] width 333 height 56
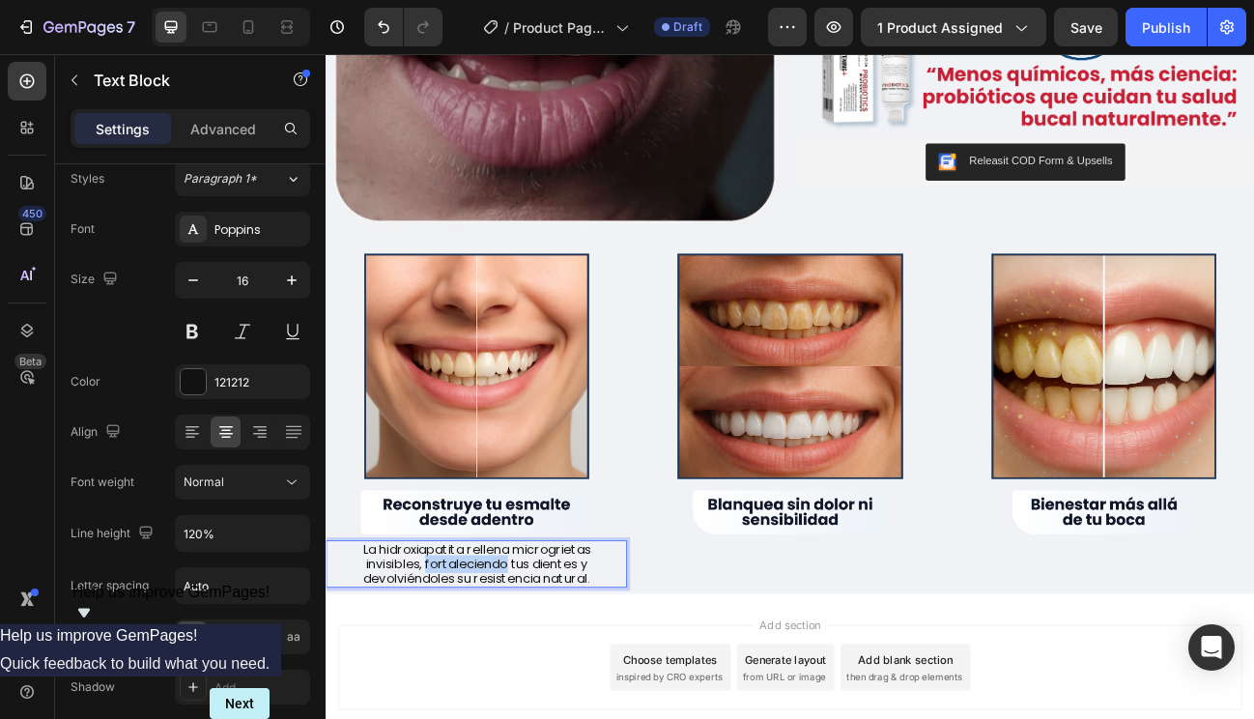
click at [509, 677] on p "La hidroxiapatita rellena microgrietas invisibles, fortaleciendo tus dientes y …" at bounding box center [513, 692] width 333 height 56
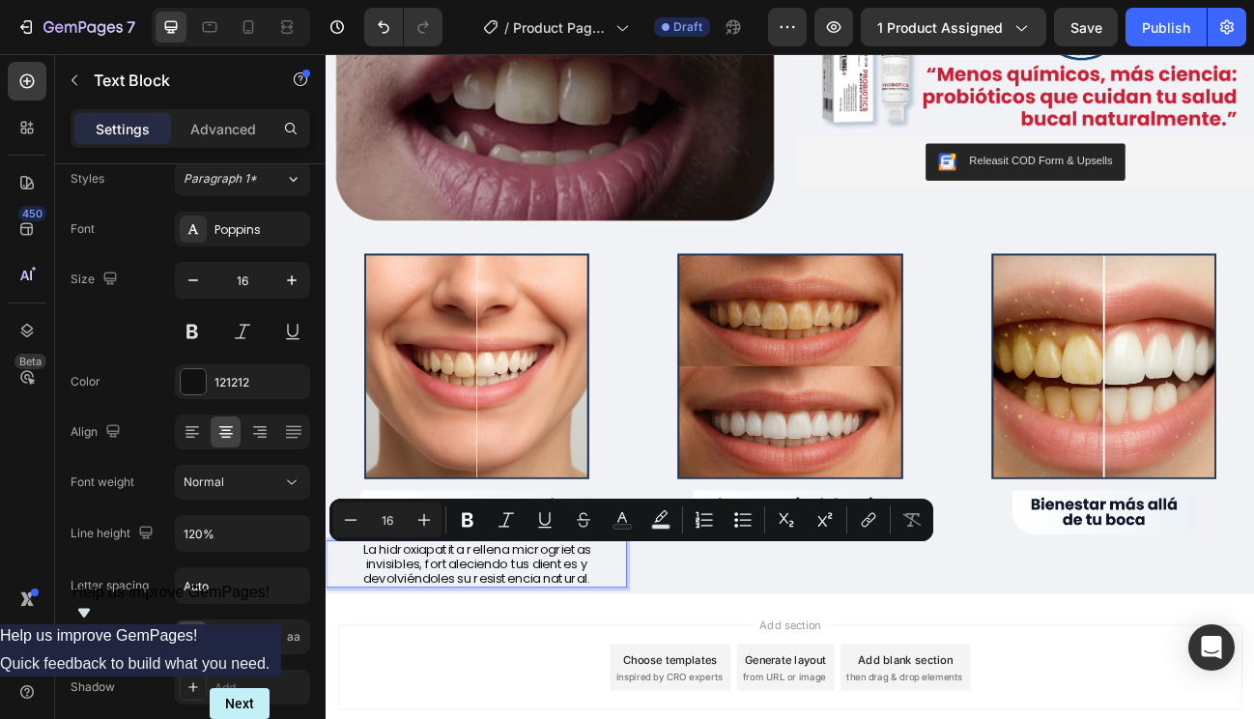
click at [601, 684] on p "La hidroxiapatita rellena microgrietas invisibles, fortaleciendo tus dientes y …" at bounding box center [513, 692] width 333 height 56
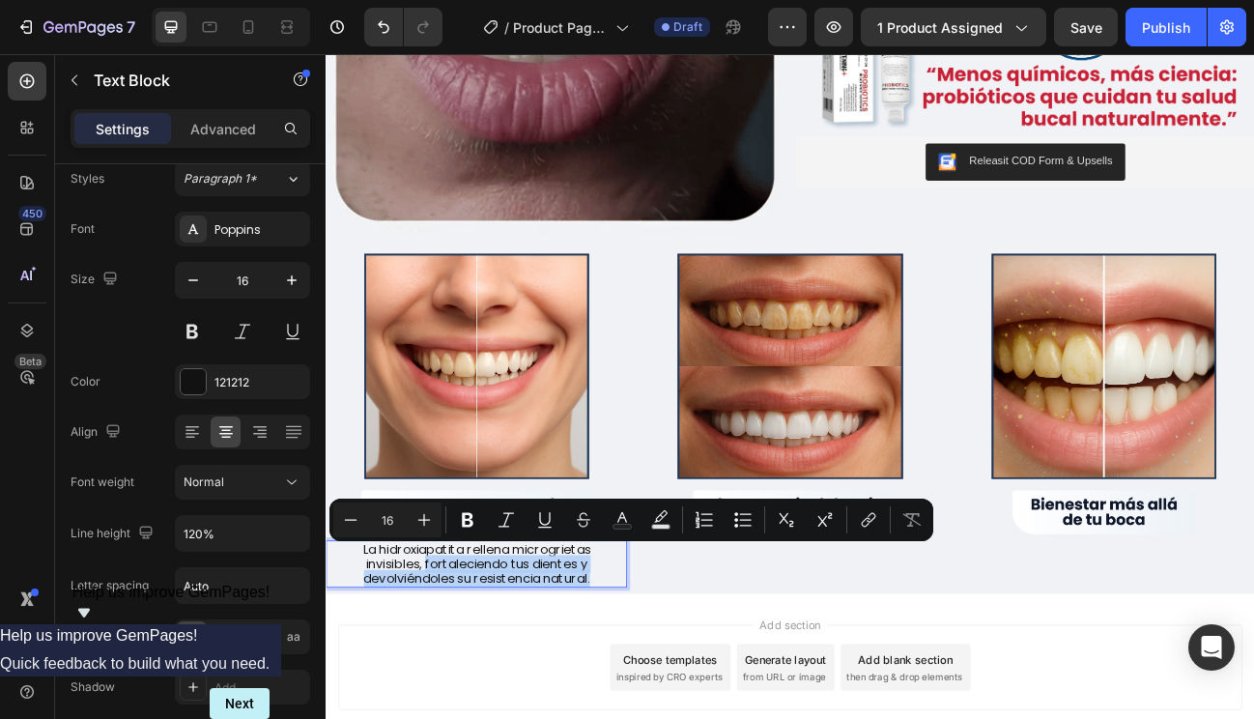
drag, startPoint x: 447, startPoint y: 678, endPoint x: 670, endPoint y: 699, distance: 223.2
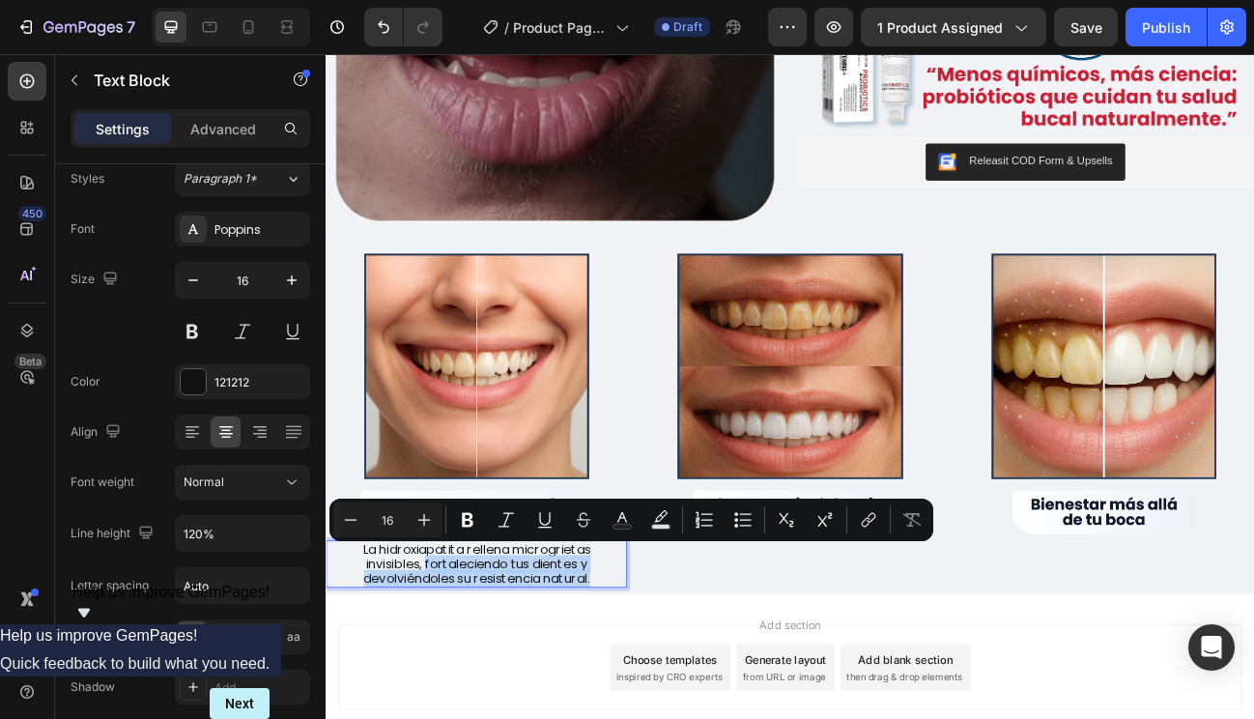
click at [670, 699] on p "La hidroxiapatita rellena microgrietas invisibles, fortaleciendo tus dientes y …" at bounding box center [513, 692] width 333 height 56
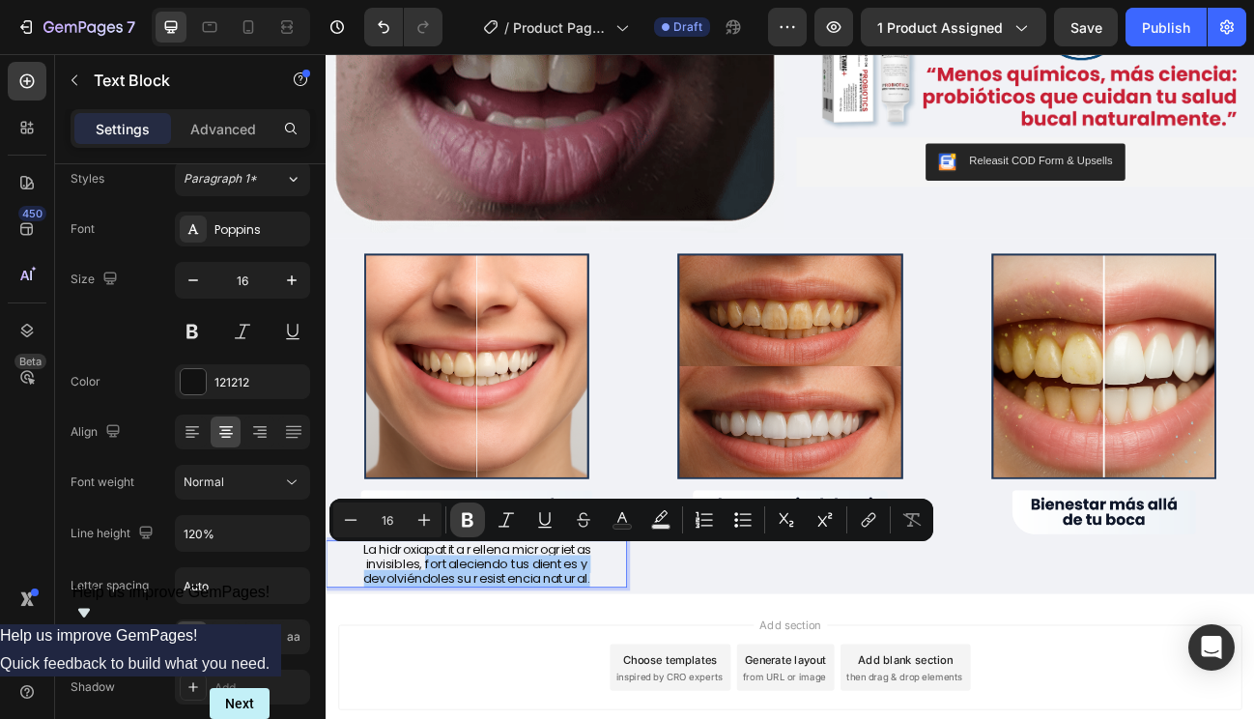
click at [464, 513] on icon "Editor contextual toolbar" at bounding box center [468, 520] width 12 height 14
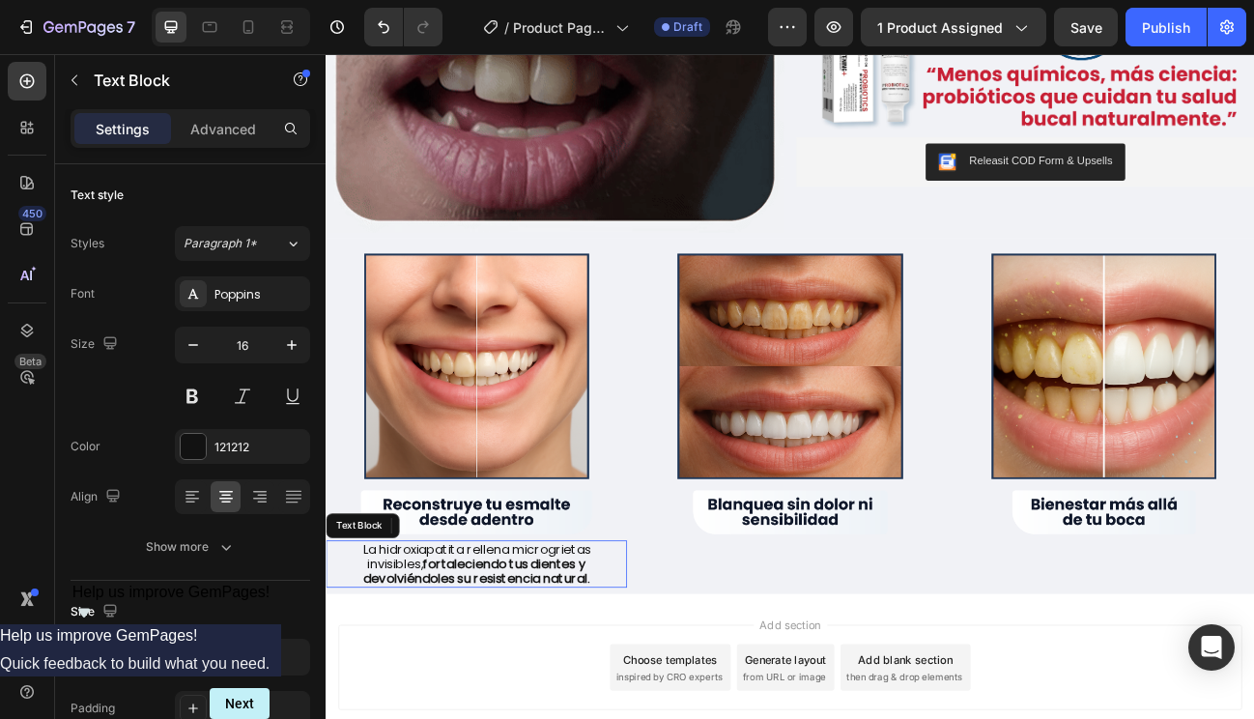
click at [498, 664] on p "La hidroxiapatita rellena microgrietas invisibles, fortaleciendo tus dientes y …" at bounding box center [513, 692] width 333 height 56
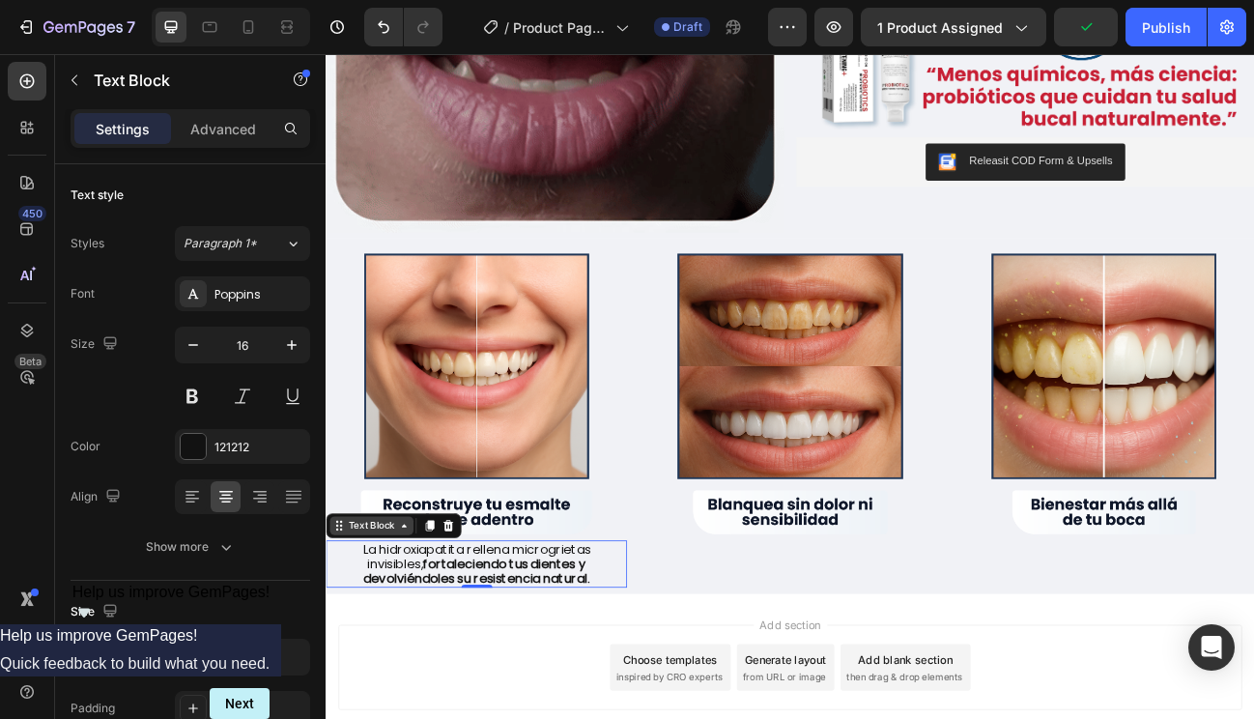
click at [408, 635] on div "Text Block" at bounding box center [383, 643] width 66 height 17
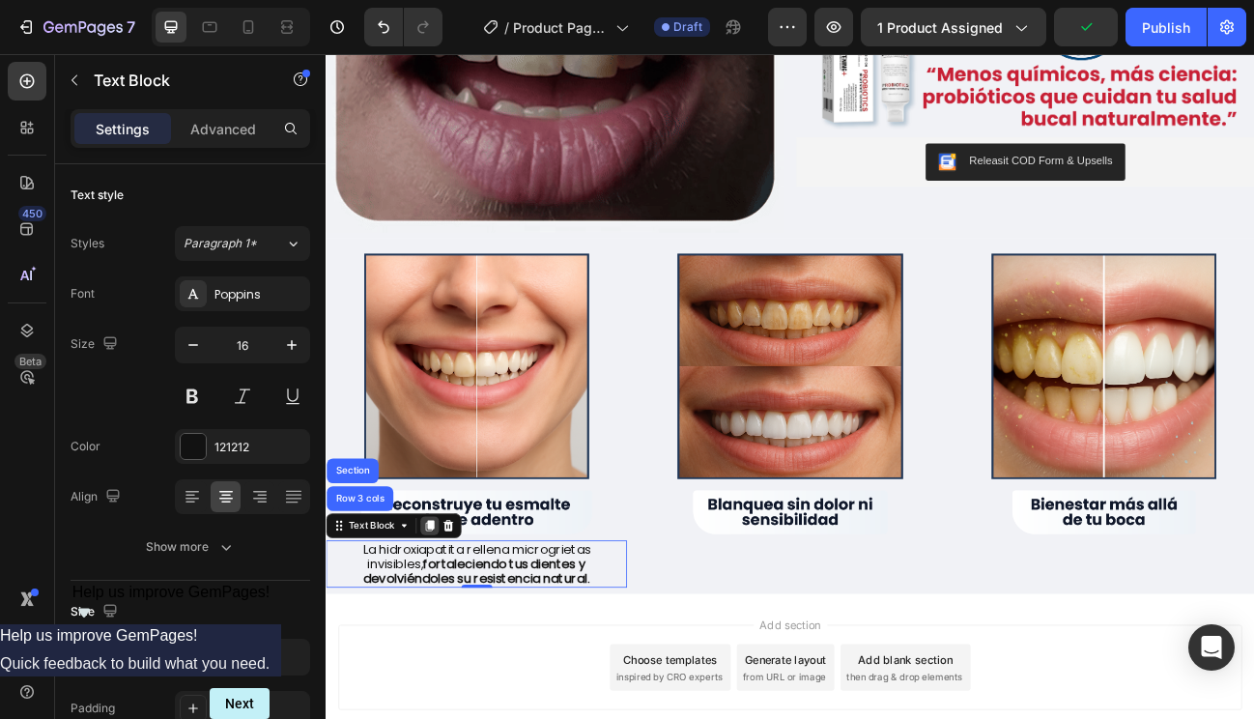
click at [450, 637] on icon at bounding box center [455, 644] width 11 height 14
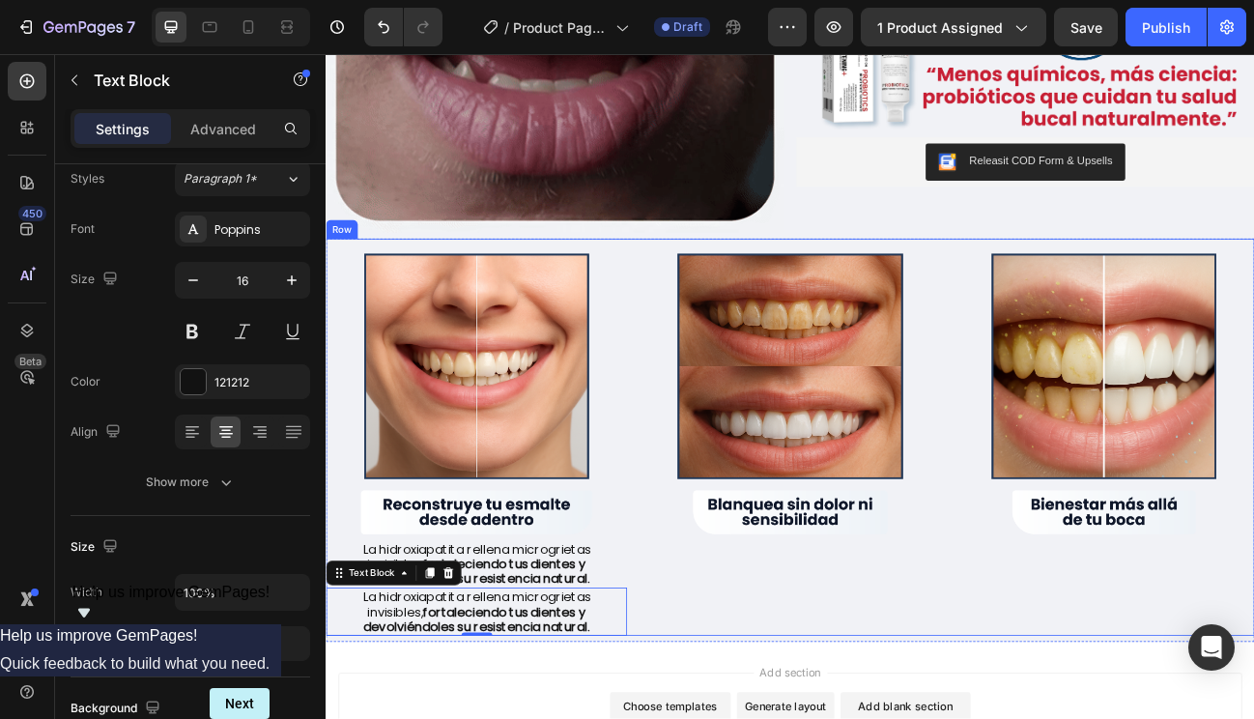
drag, startPoint x: 379, startPoint y: 693, endPoint x: 802, endPoint y: 644, distance: 426.1
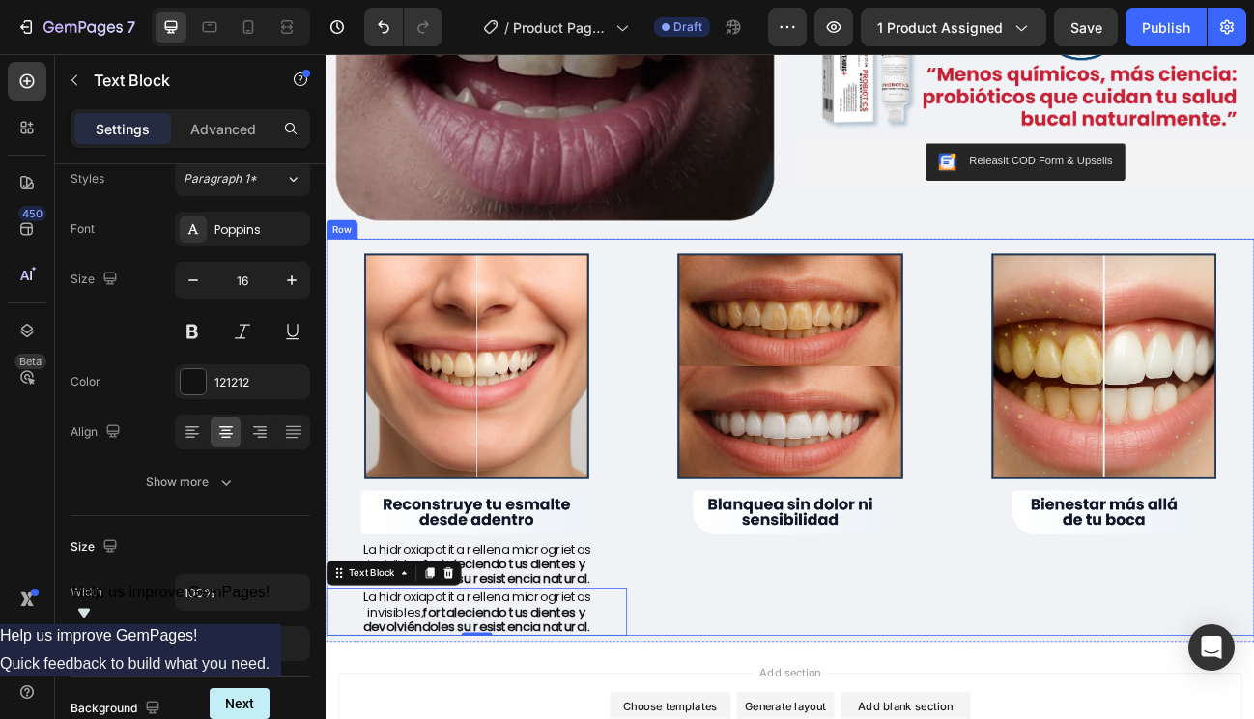
click at [802, 644] on div "Image La hidroxiapatita rellena microgrietas invisibles, fortaleciendo tus dien…" at bounding box center [906, 533] width 1160 height 496
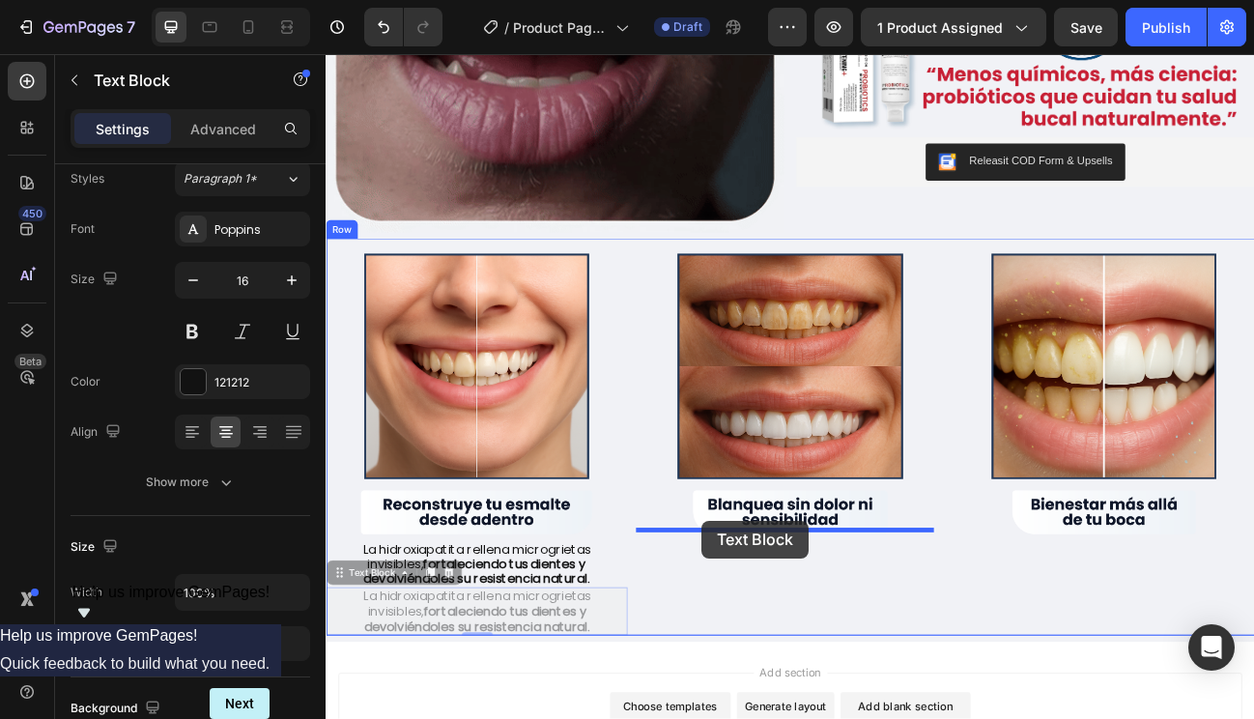
drag, startPoint x: 371, startPoint y: 689, endPoint x: 793, endPoint y: 636, distance: 425.6
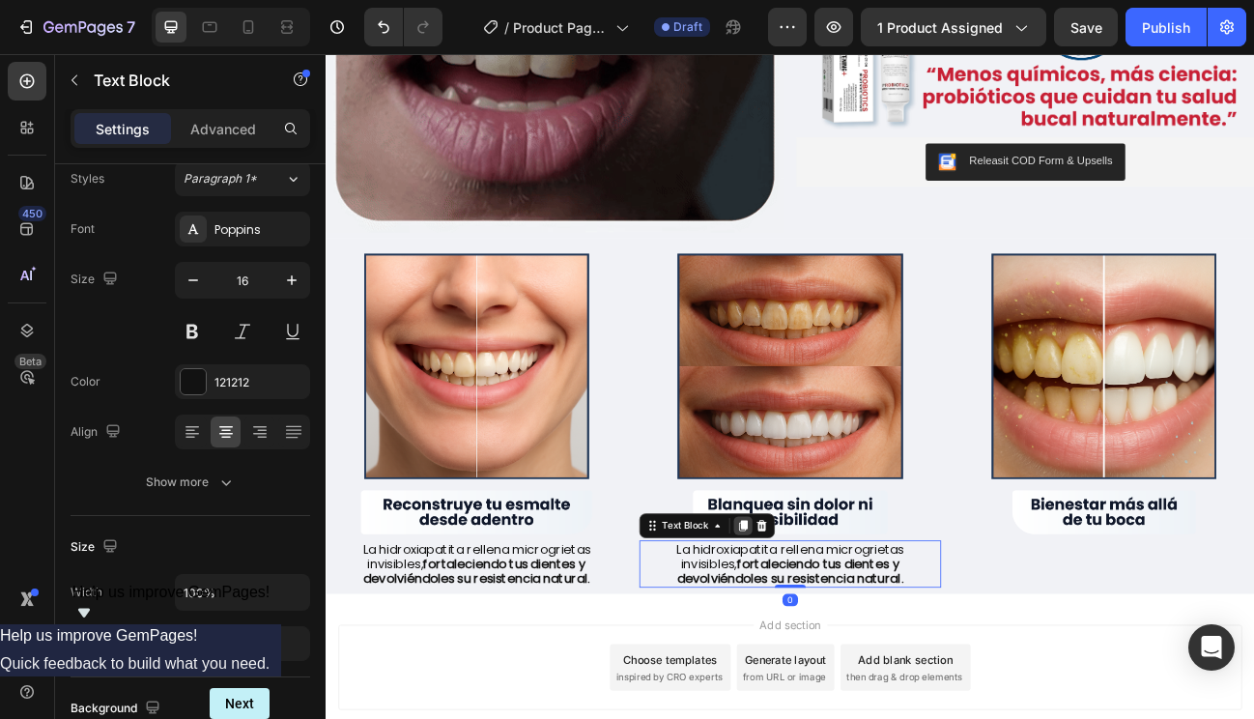
click at [842, 641] on div at bounding box center [846, 643] width 23 height 23
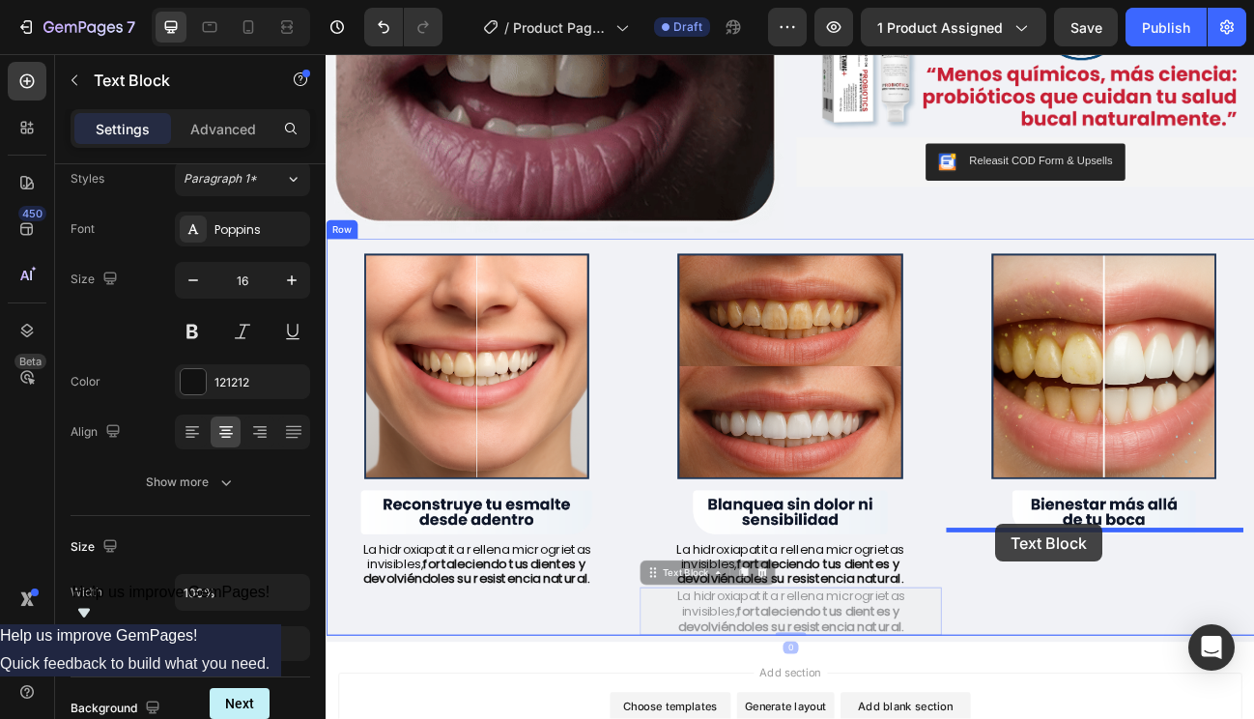
drag, startPoint x: 763, startPoint y: 689, endPoint x: 1158, endPoint y: 639, distance: 397.5
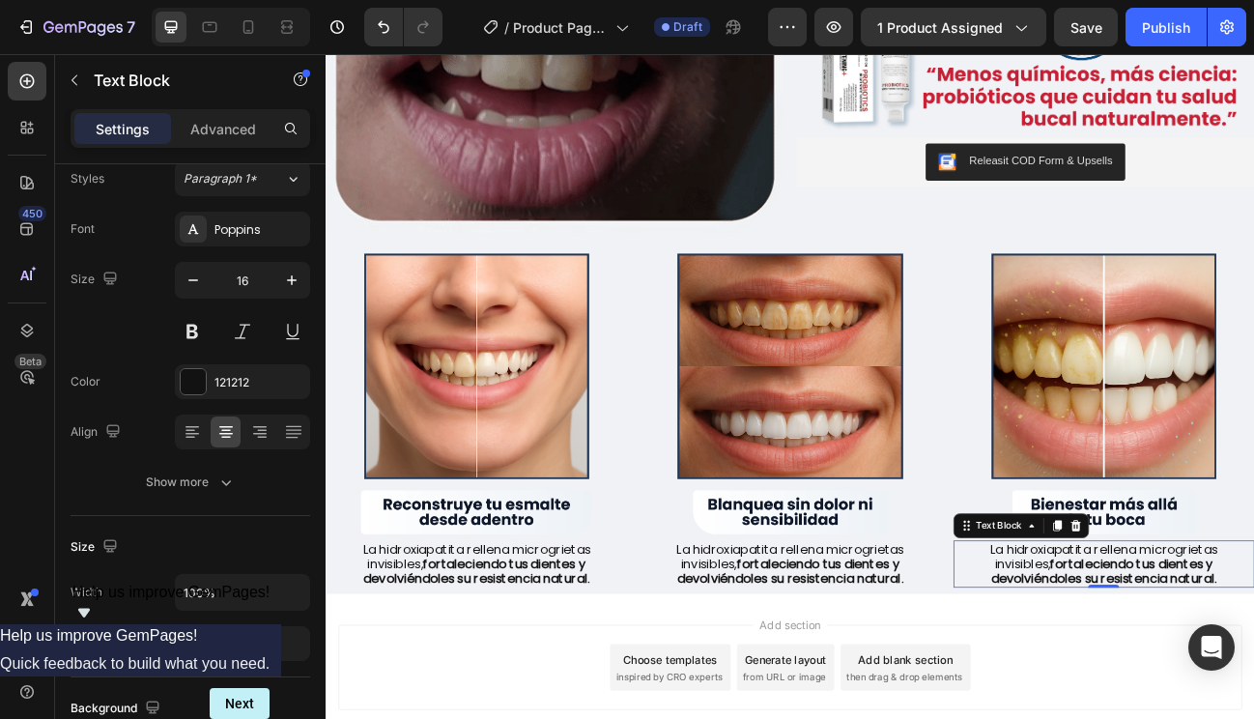
click at [890, 695] on strong "fortaleciendo tus dientes y devolviéndoles su resistencia natural." at bounding box center [905, 700] width 282 height 41
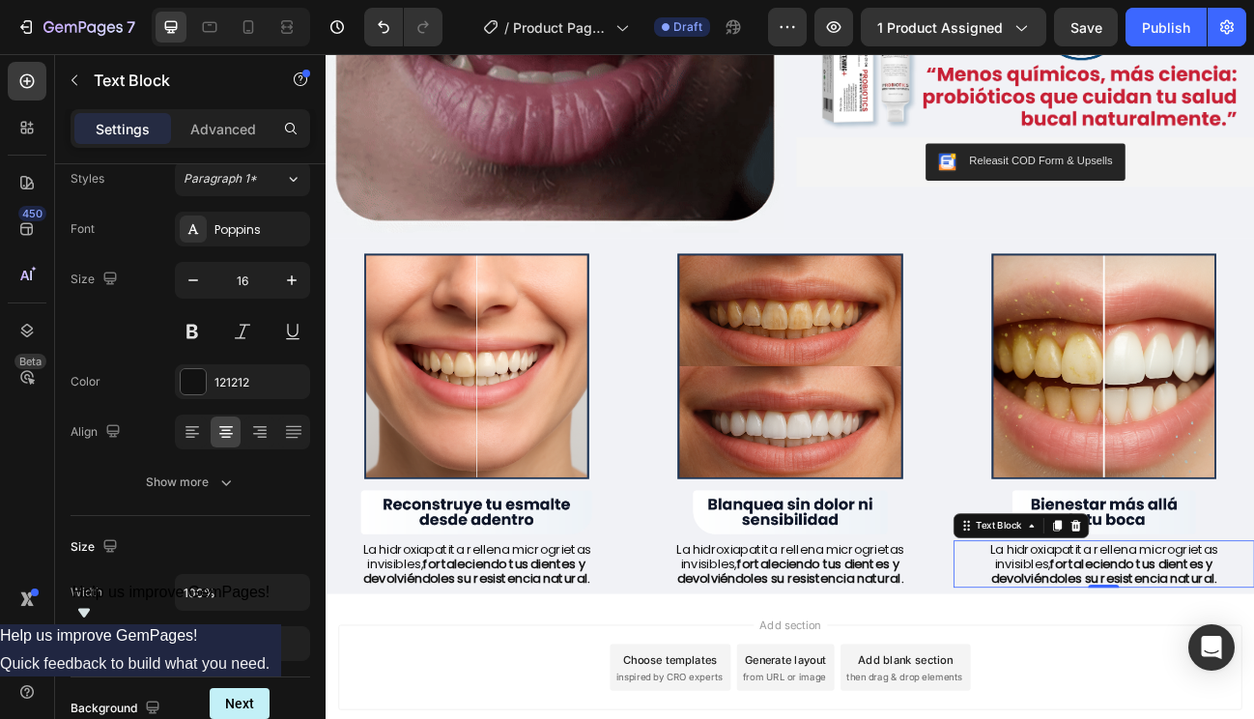
click at [890, 695] on strong "fortaleciendo tus dientes y devolviéndoles su resistencia natural." at bounding box center [905, 700] width 282 height 41
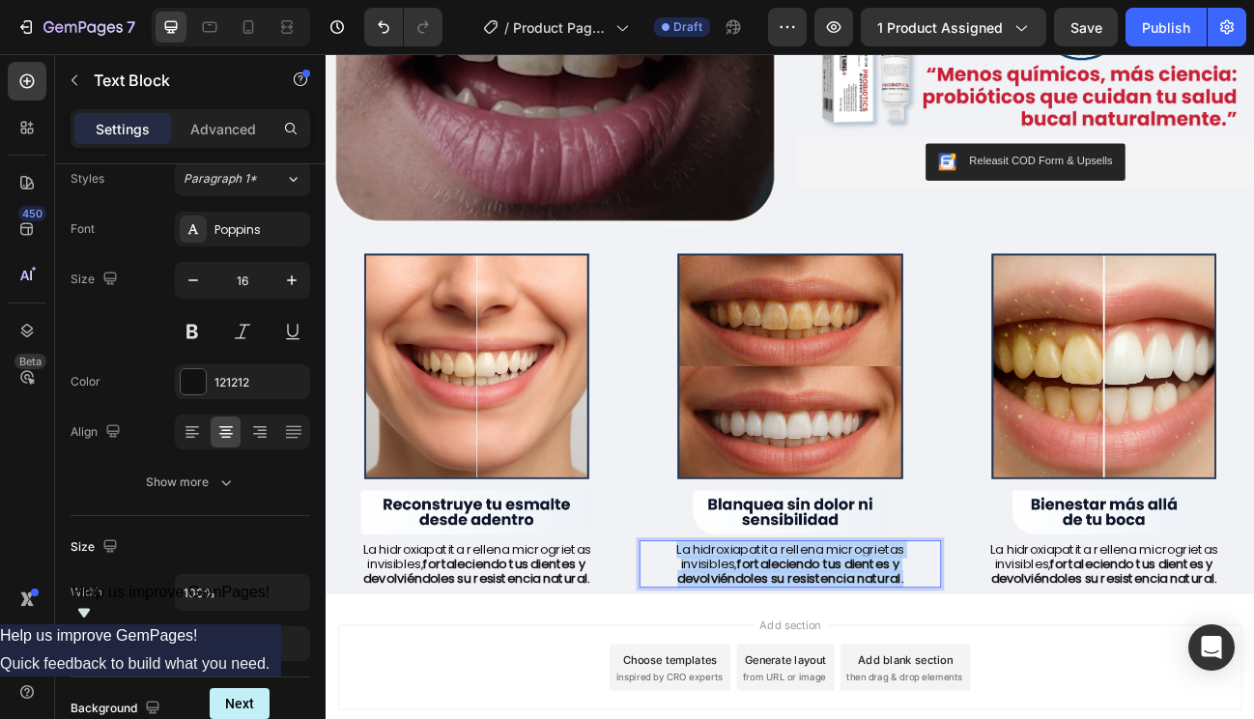
click at [890, 695] on strong "fortaleciendo tus dientes y devolviéndoles su resistencia natural." at bounding box center [905, 700] width 282 height 41
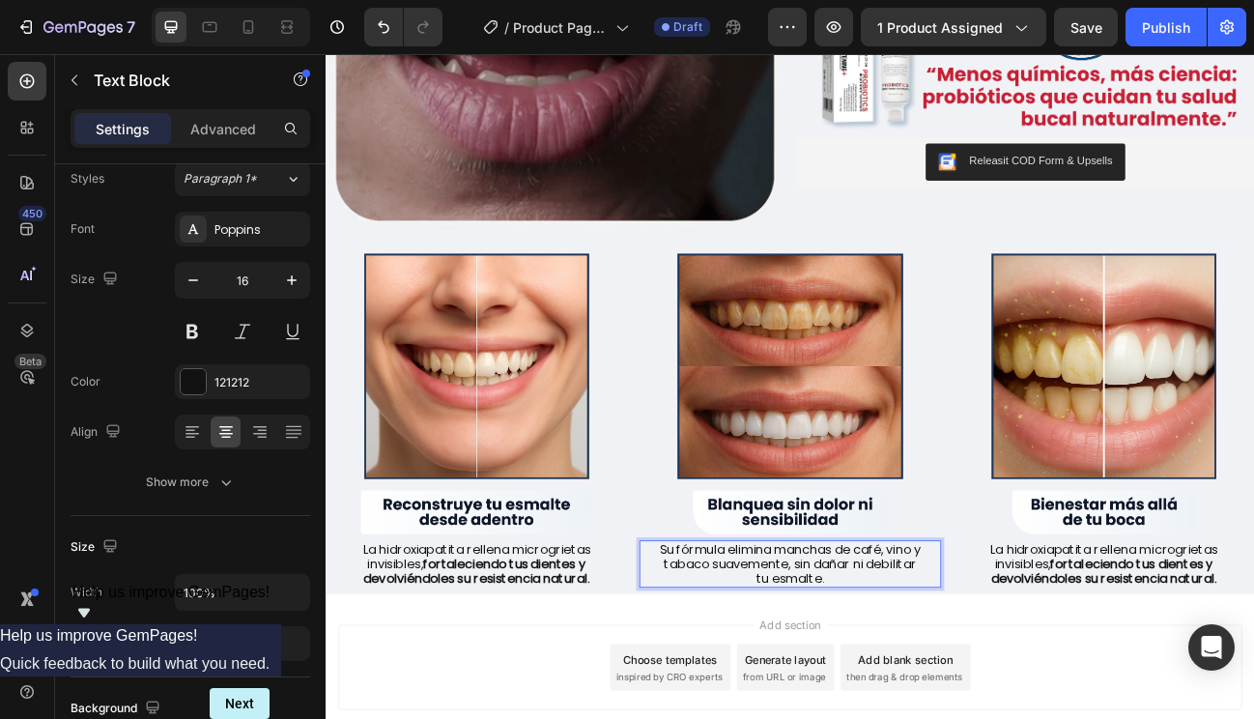
drag, startPoint x: 945, startPoint y: 678, endPoint x: 981, endPoint y: 694, distance: 39.0
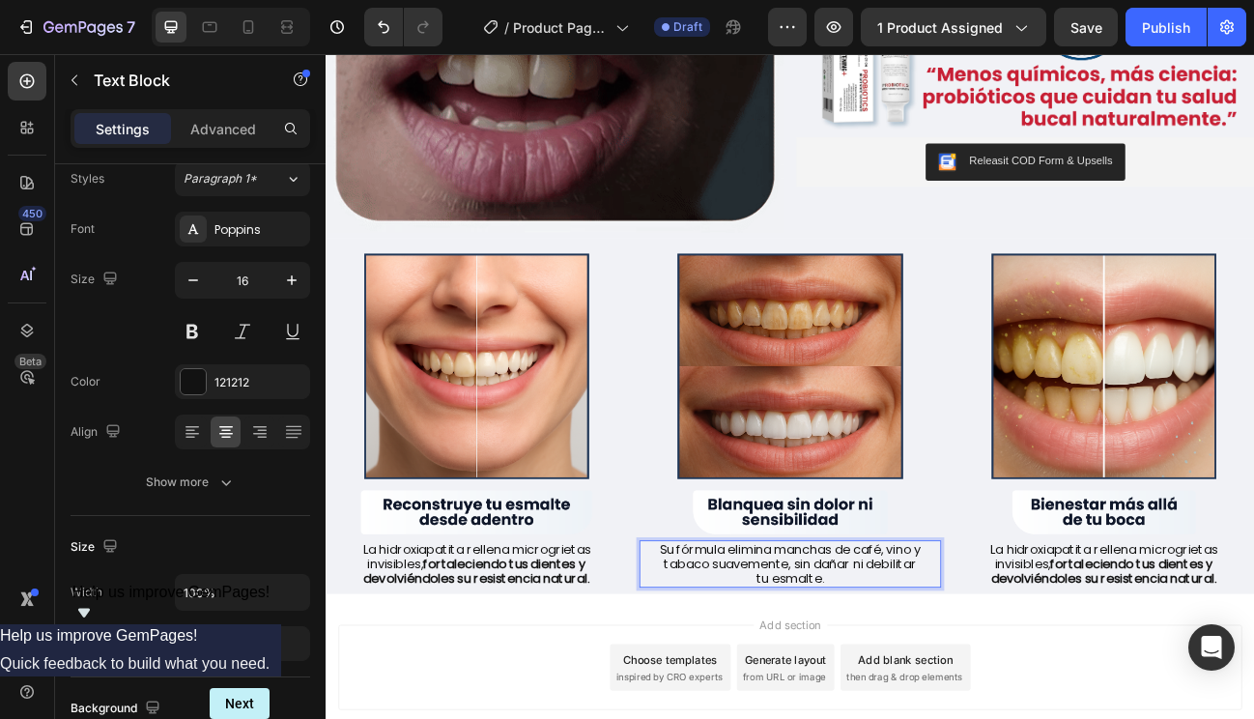
click at [981, 694] on p "Su fórmula elimina manchas de café, vino y tabaco suavemente, sin dañar ni debi…" at bounding box center [904, 692] width 333 height 56
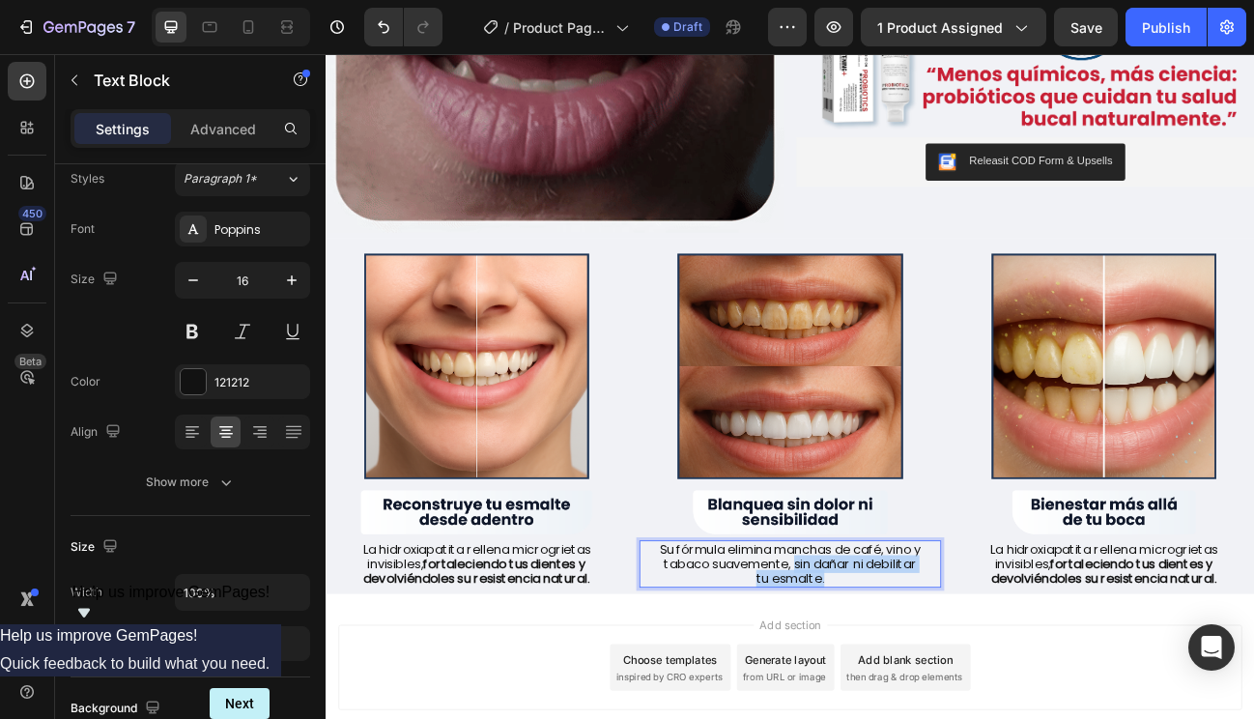
drag, startPoint x: 940, startPoint y: 681, endPoint x: 974, endPoint y: 699, distance: 38.0
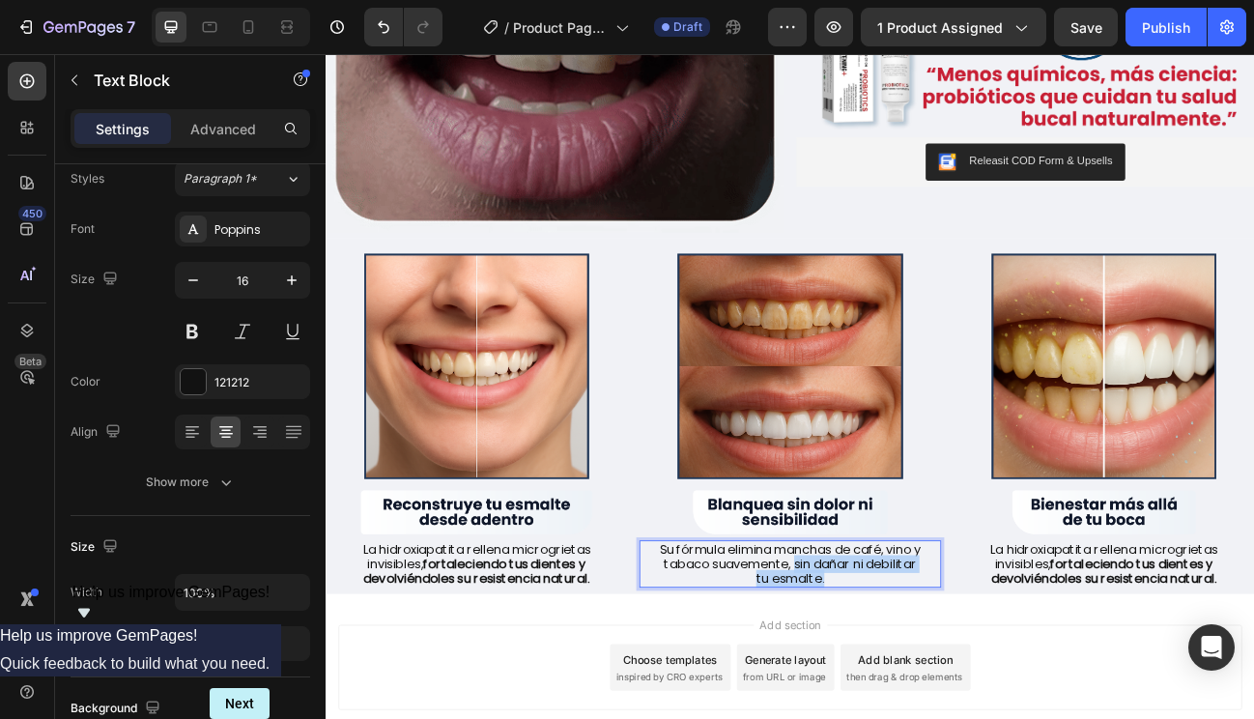
click at [974, 699] on p "Su fórmula elimina manchas de café, vino y tabaco suavemente, sin dañar ni debi…" at bounding box center [904, 692] width 333 height 56
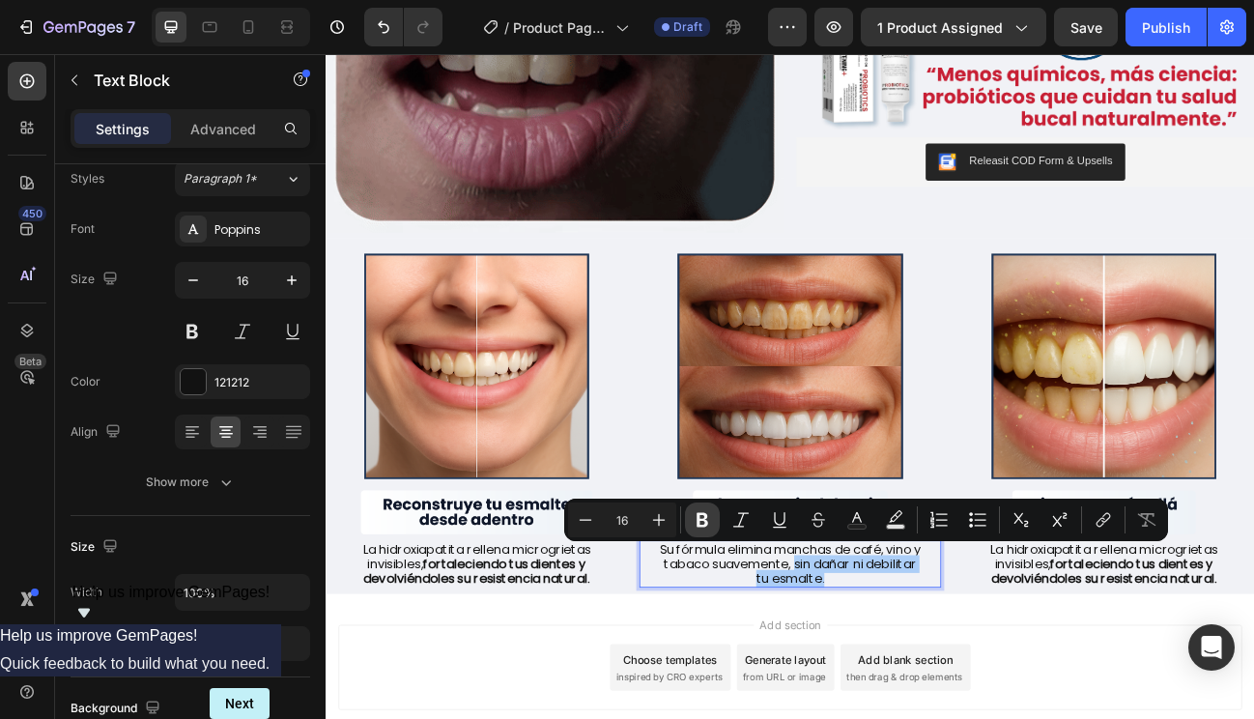
click at [693, 516] on icon "Editor contextual toolbar" at bounding box center [702, 519] width 19 height 19
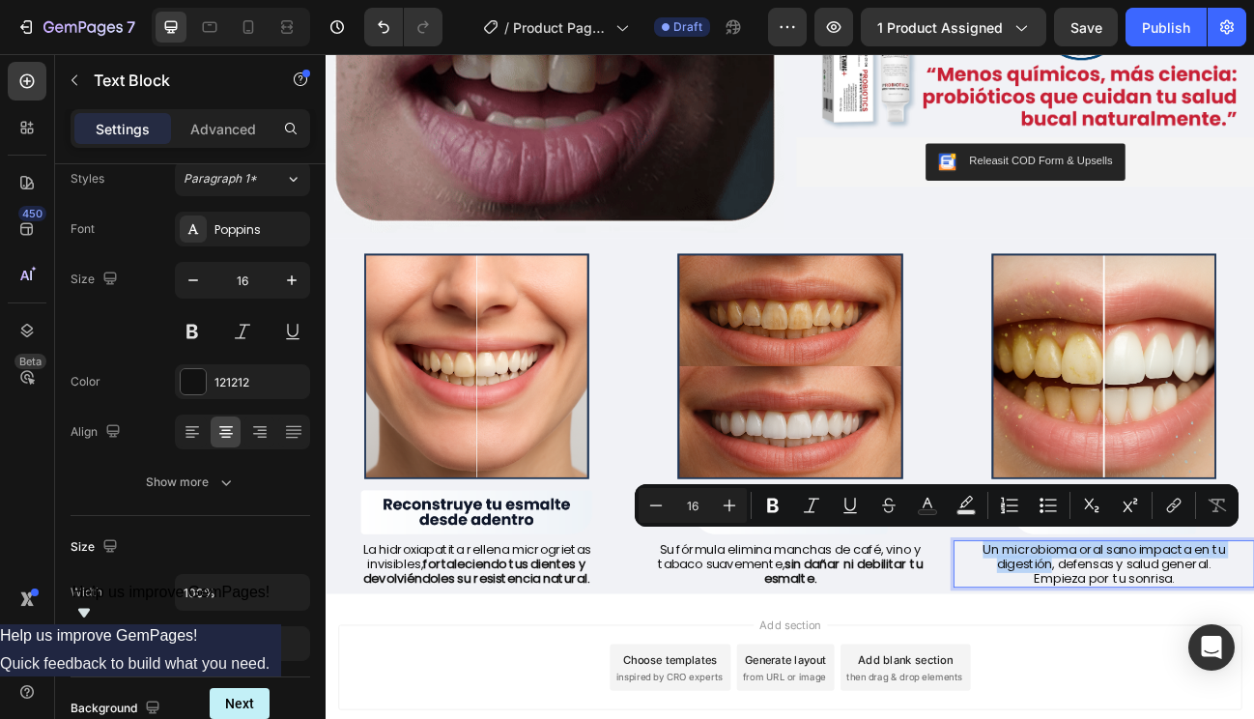
drag, startPoint x: 1130, startPoint y: 663, endPoint x: 1214, endPoint y: 679, distance: 85.7
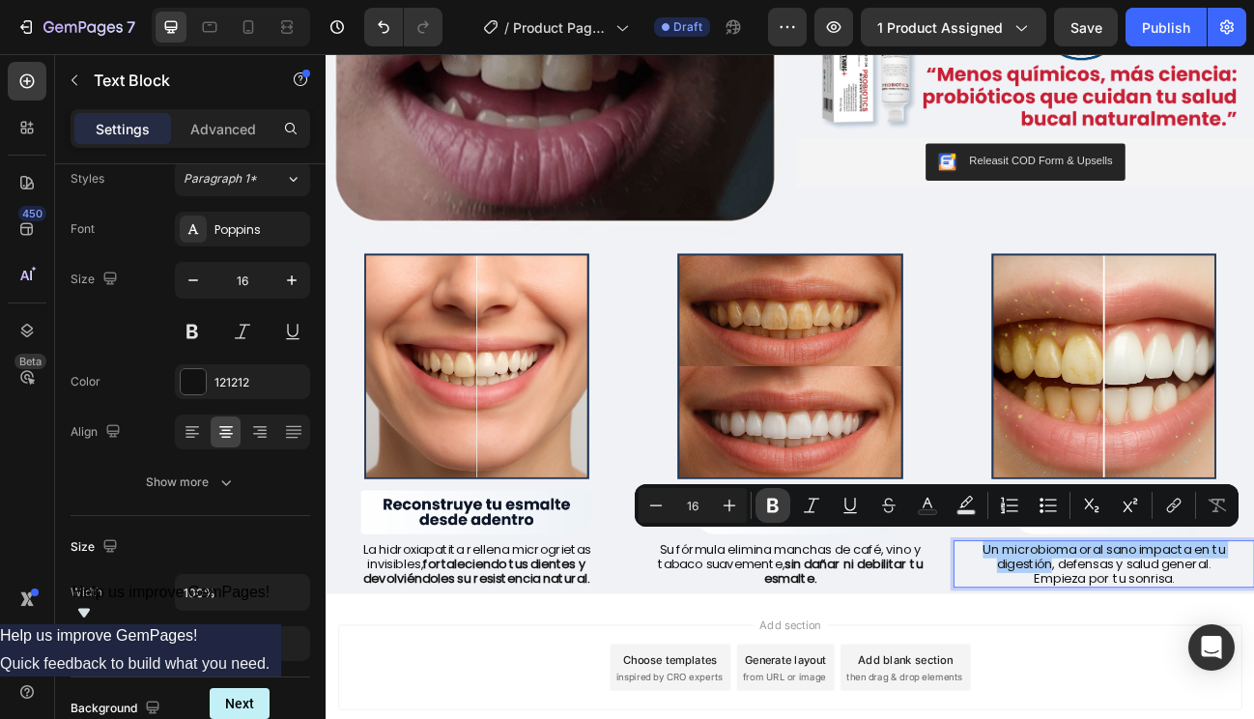
click at [766, 504] on icon "Editor contextual toolbar" at bounding box center [772, 505] width 19 height 19
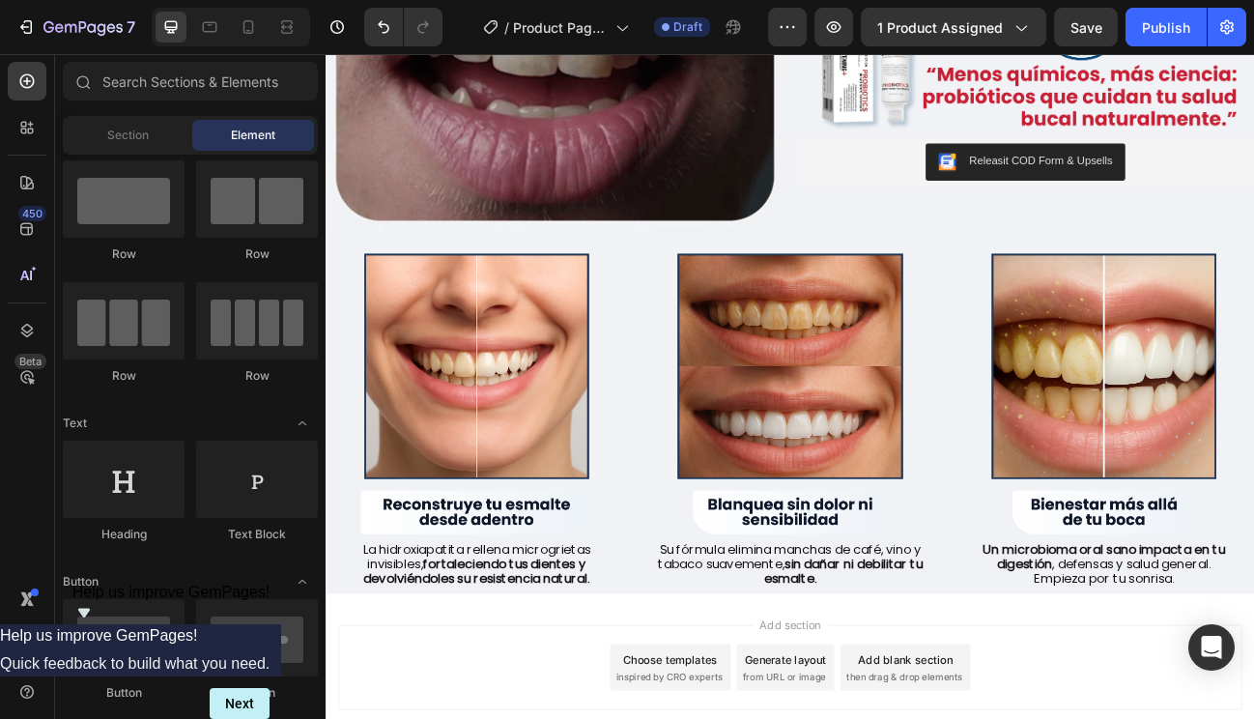
scroll to position [1165, 0]
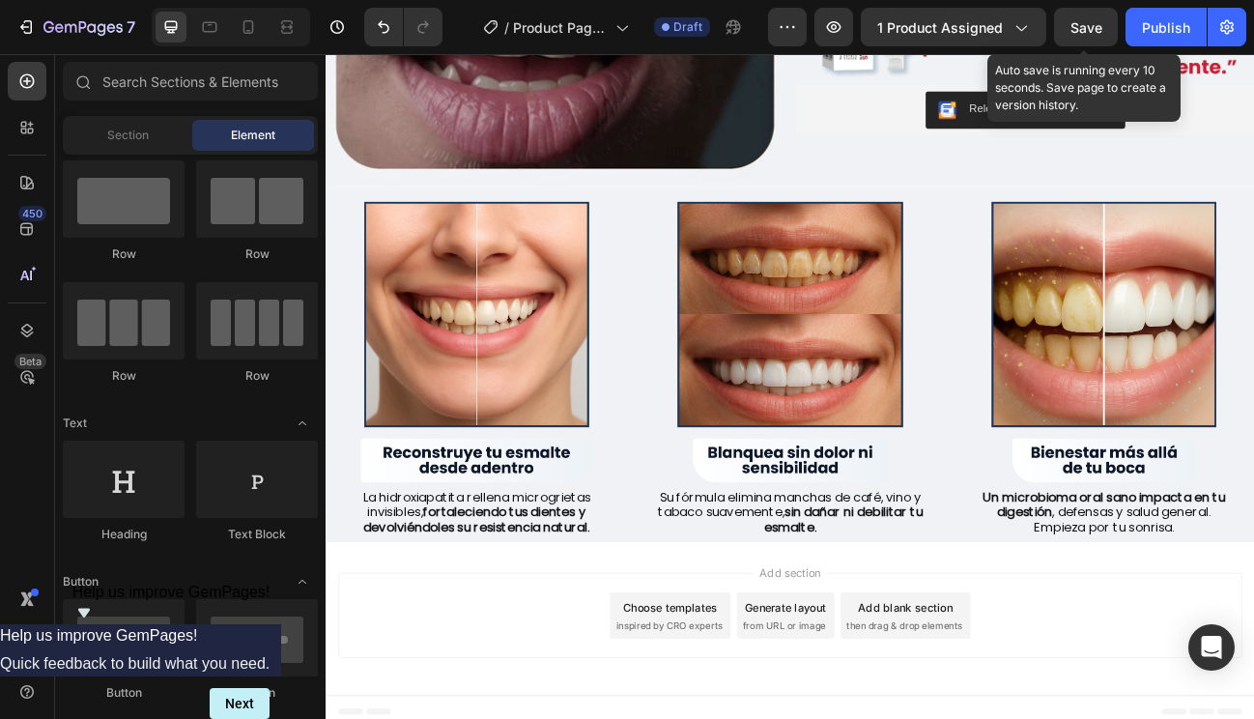
click at [1088, 28] on span "Save" at bounding box center [1087, 27] width 32 height 16
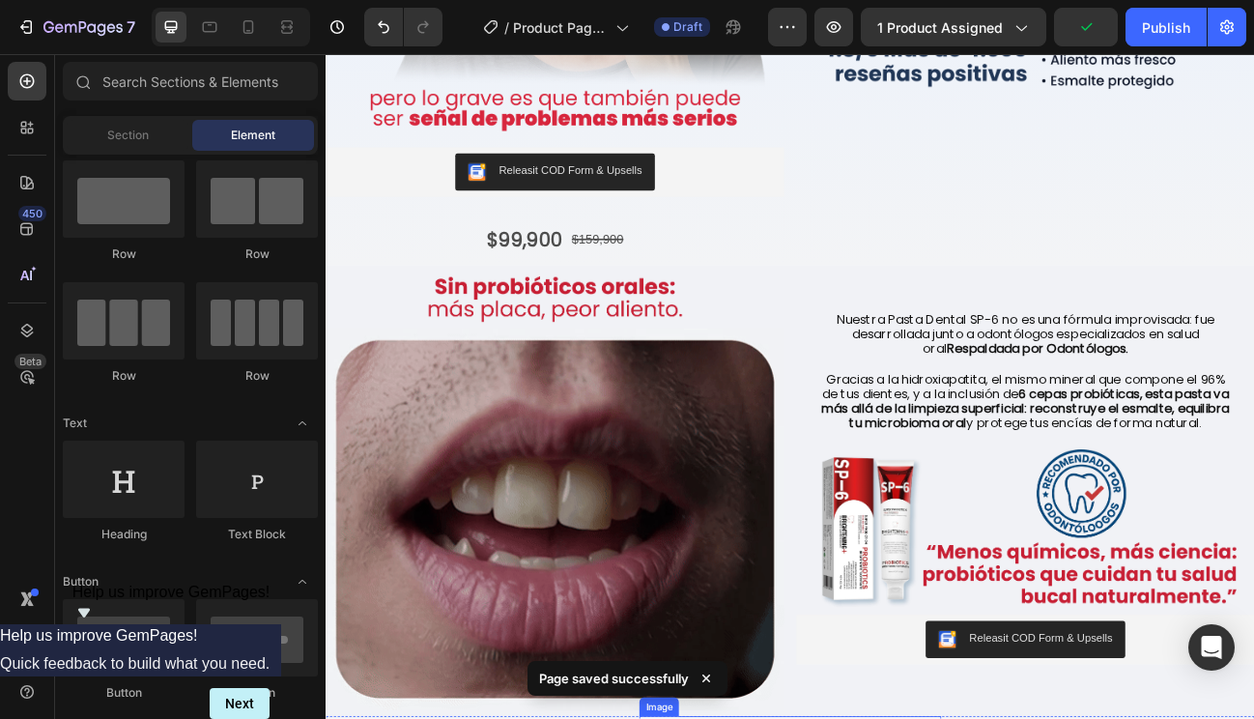
scroll to position [483, 0]
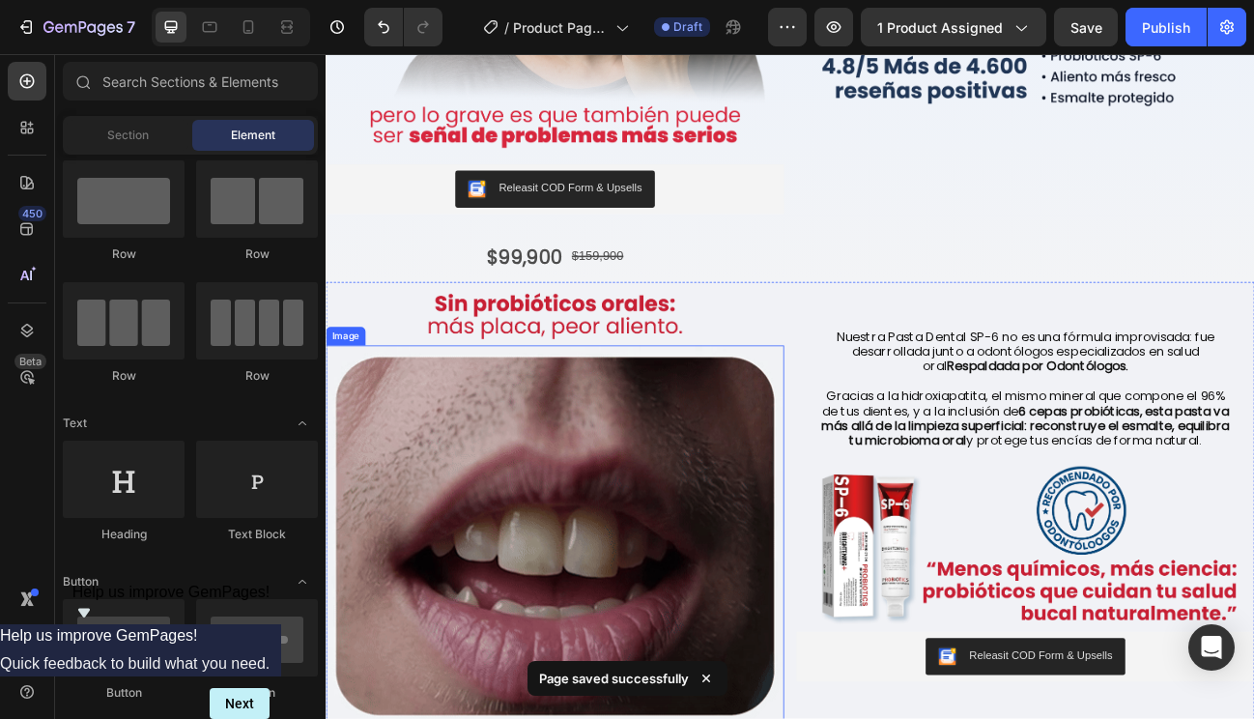
click at [795, 546] on img at bounding box center [612, 656] width 572 height 476
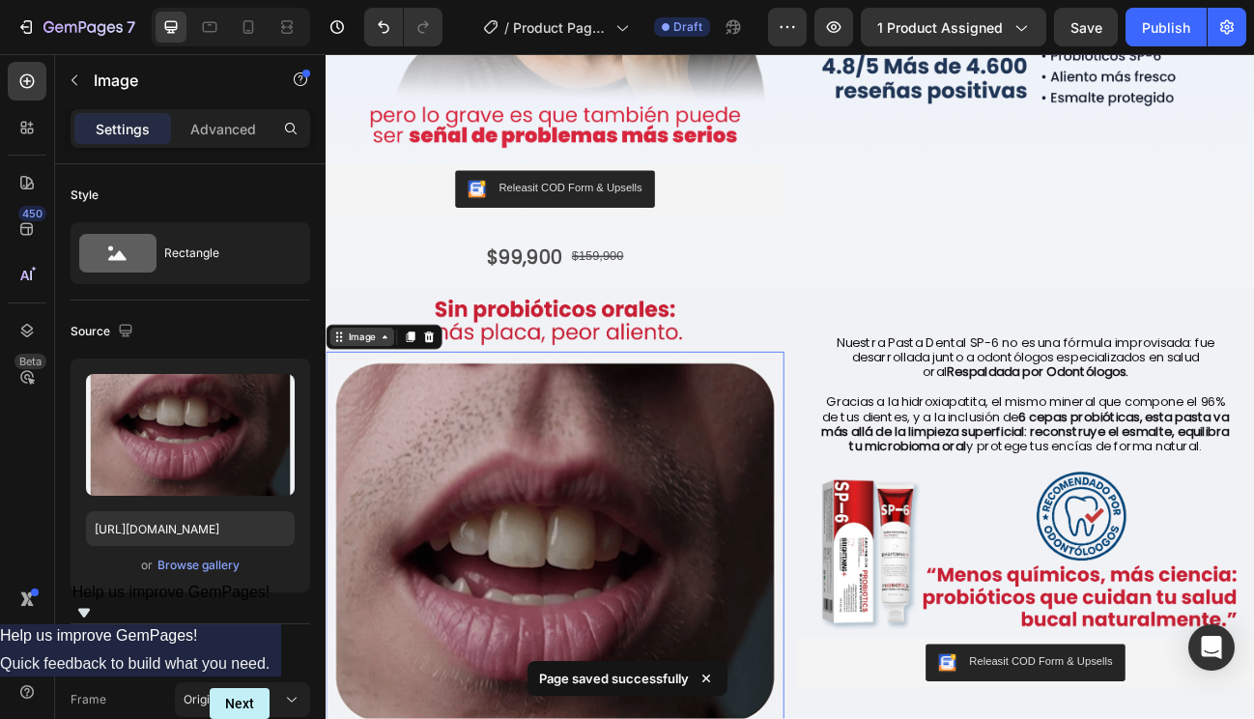
click at [372, 399] on div "Image" at bounding box center [371, 407] width 42 height 17
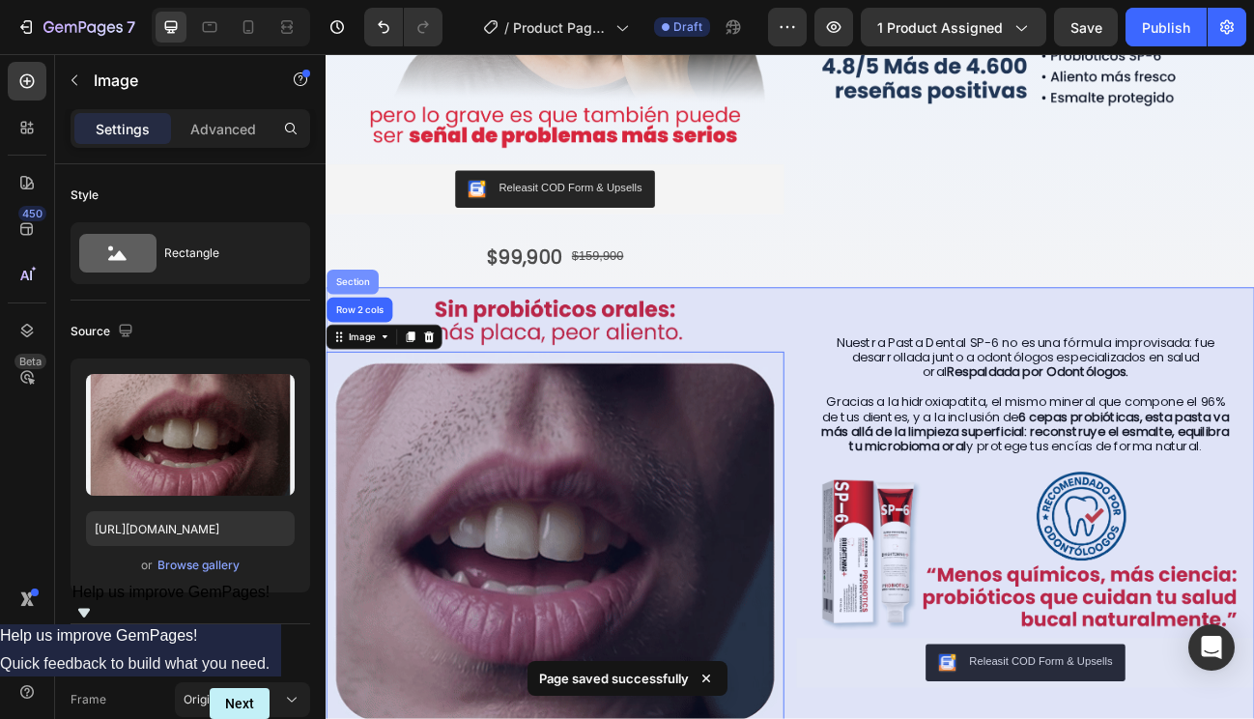
click at [353, 333] on div "Section" at bounding box center [358, 339] width 49 height 12
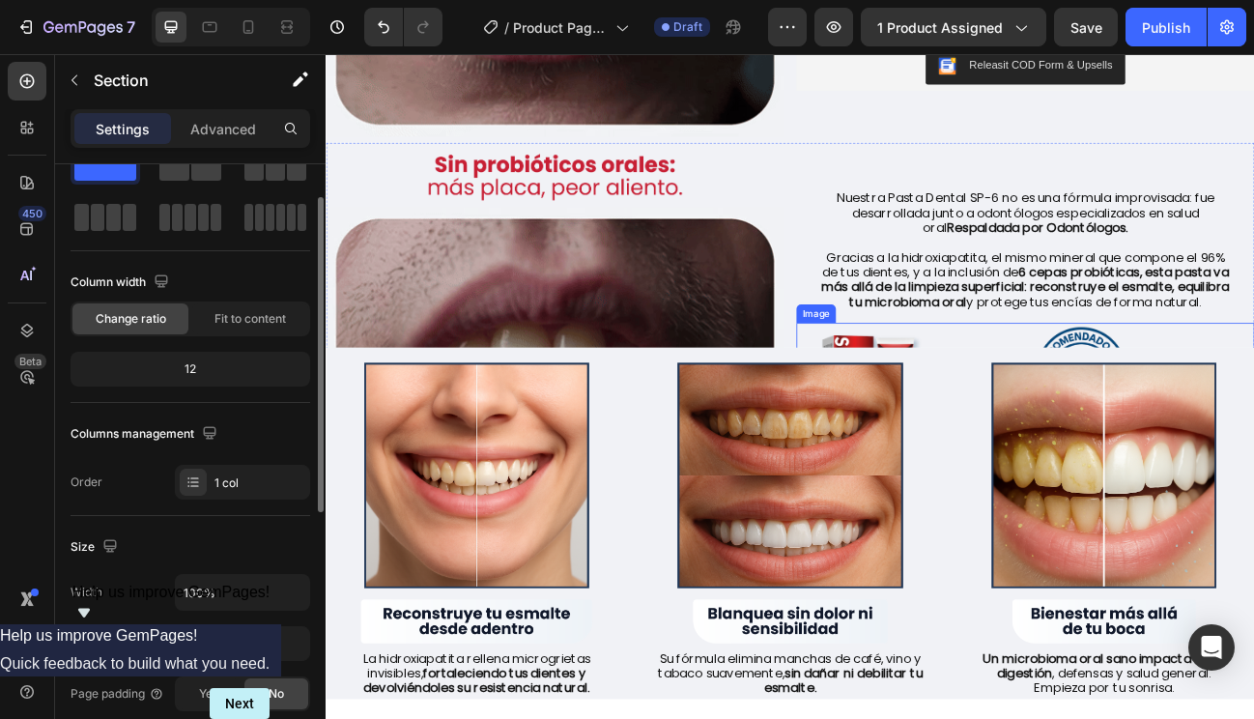
scroll to position [1257, 0]
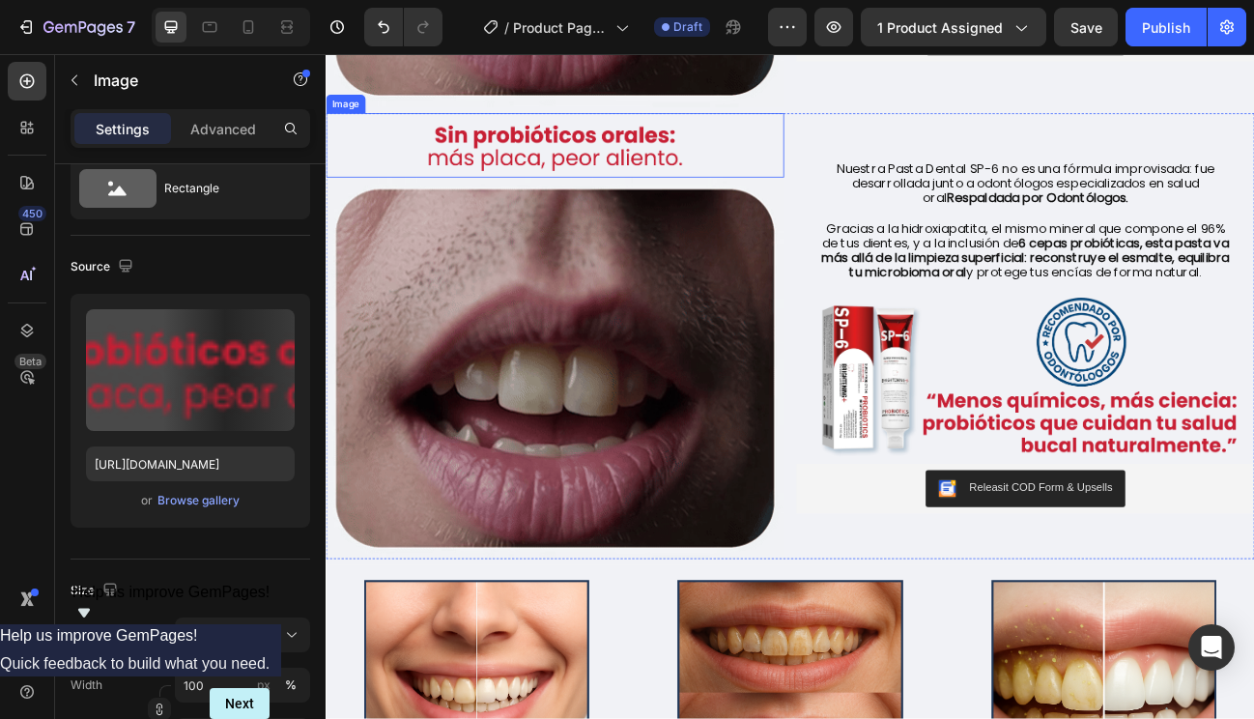
click at [842, 156] on img at bounding box center [612, 168] width 572 height 79
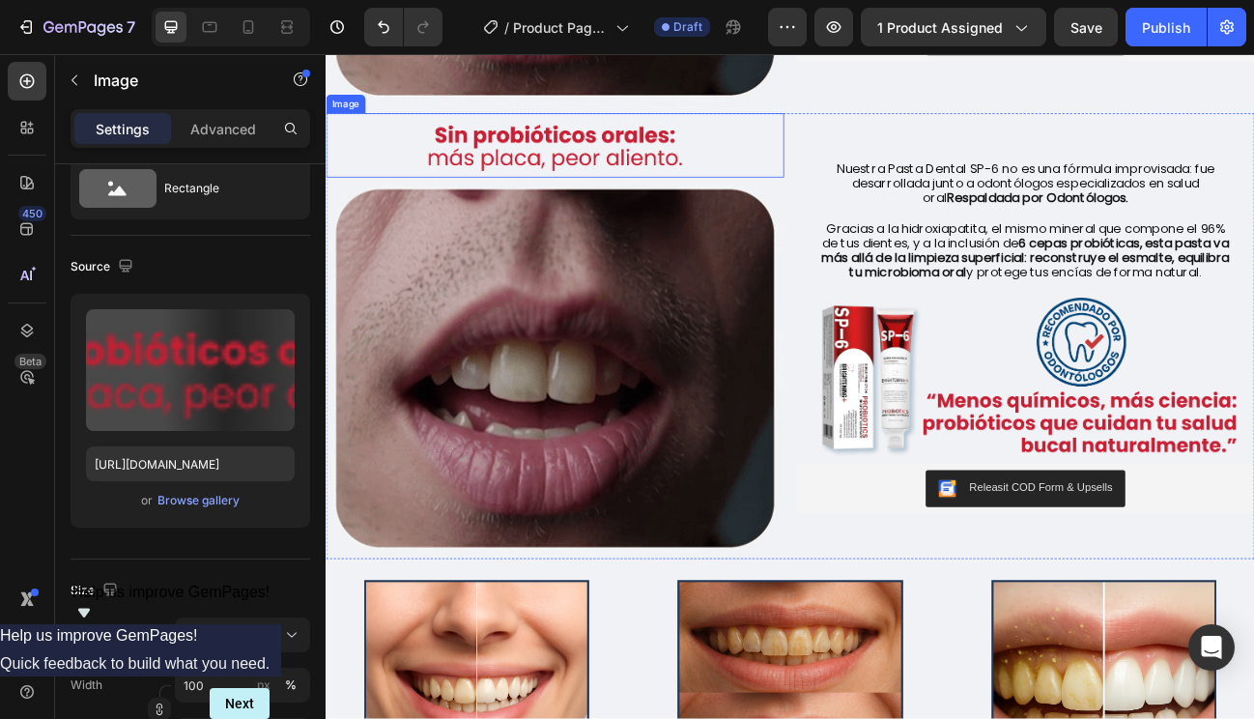
scroll to position [0, 0]
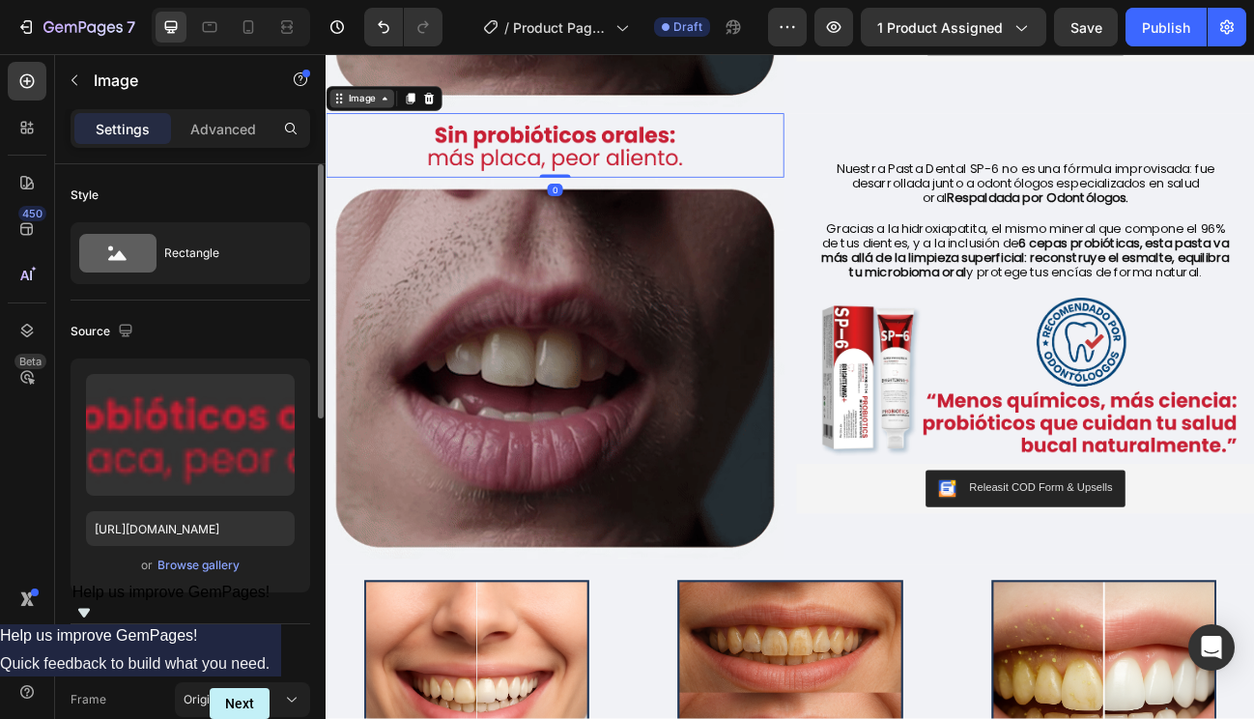
click at [372, 105] on div "Image" at bounding box center [371, 109] width 42 height 17
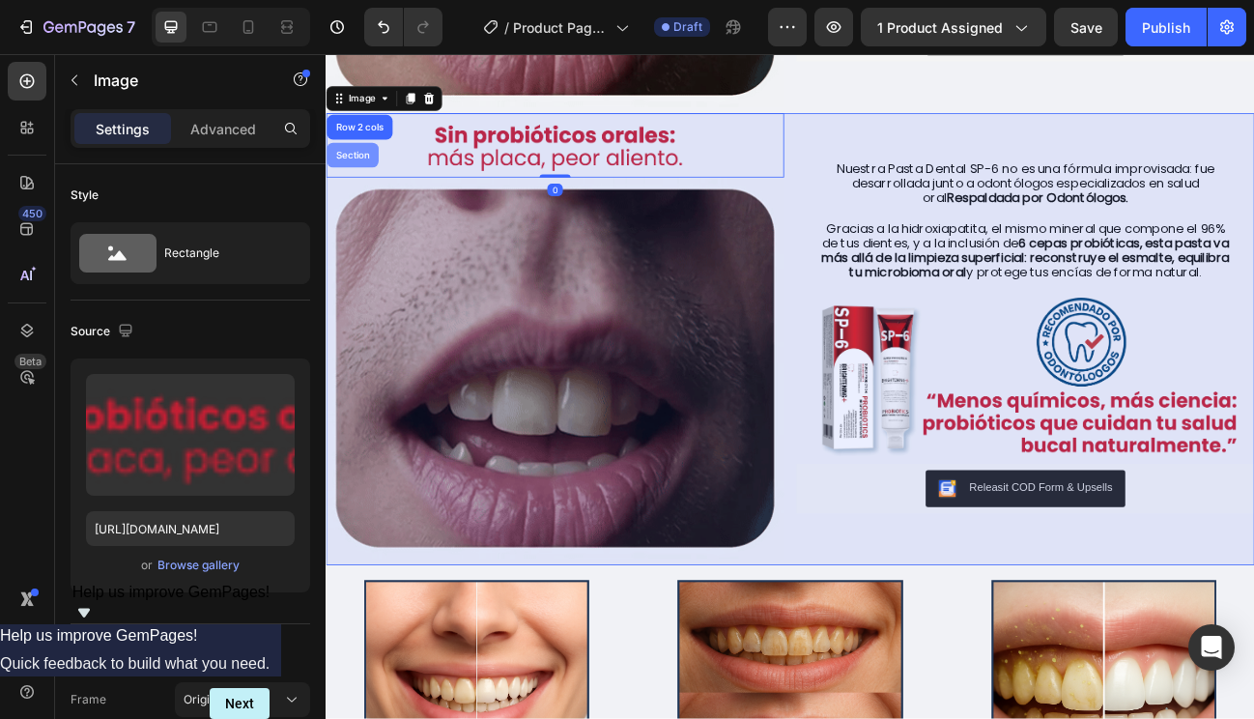
click at [364, 165] on div "Section" at bounding box center [359, 180] width 65 height 31
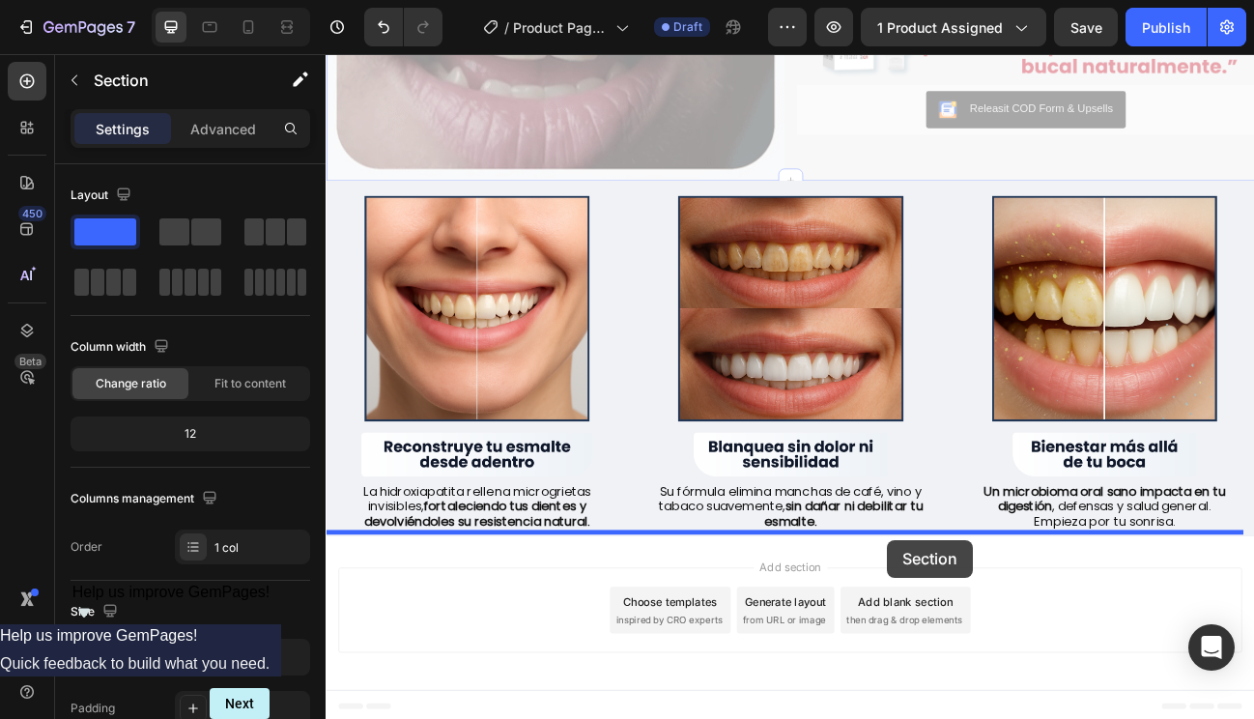
drag, startPoint x: 1088, startPoint y: 102, endPoint x: 1023, endPoint y: 661, distance: 562.3
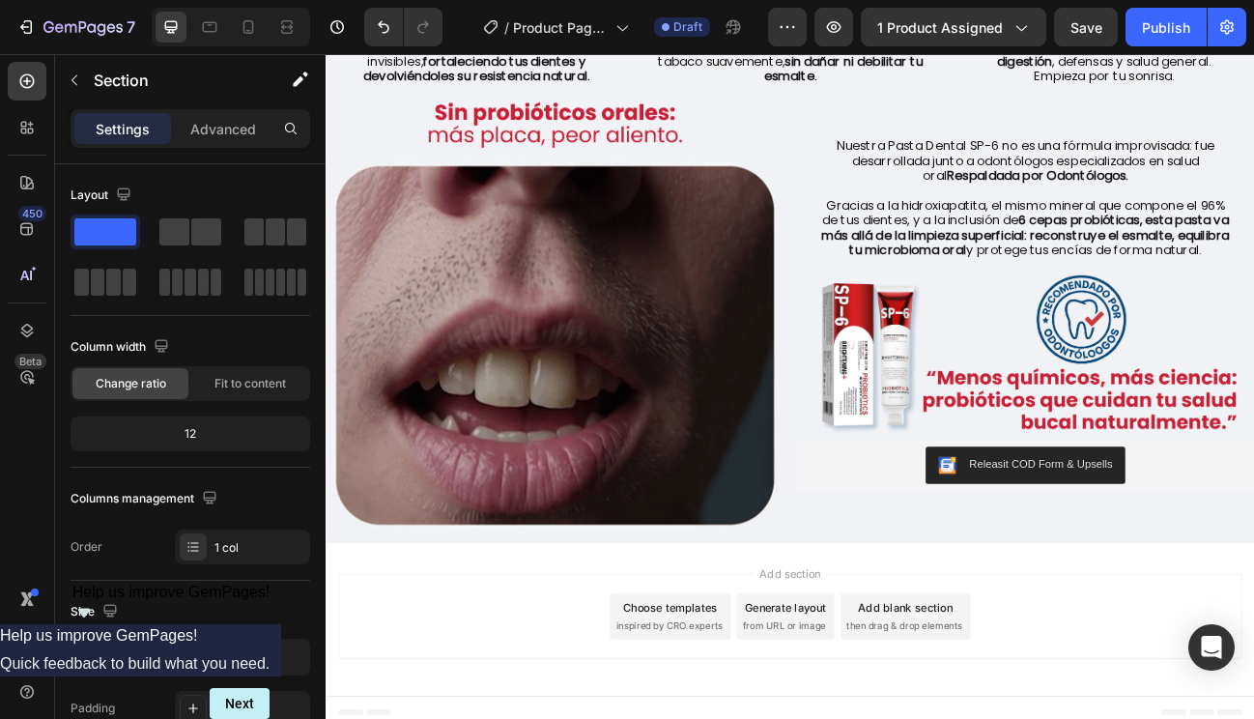
scroll to position [1165, 0]
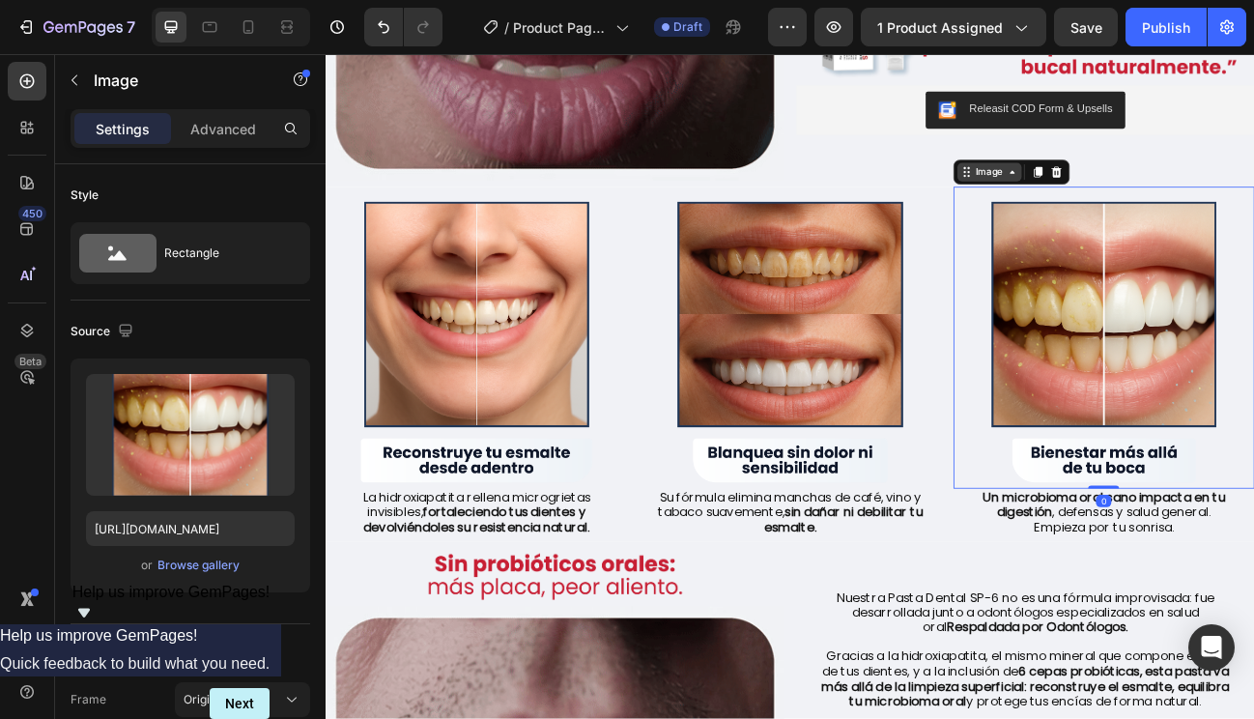
click at [1140, 193] on div "Image" at bounding box center [1155, 201] width 42 height 17
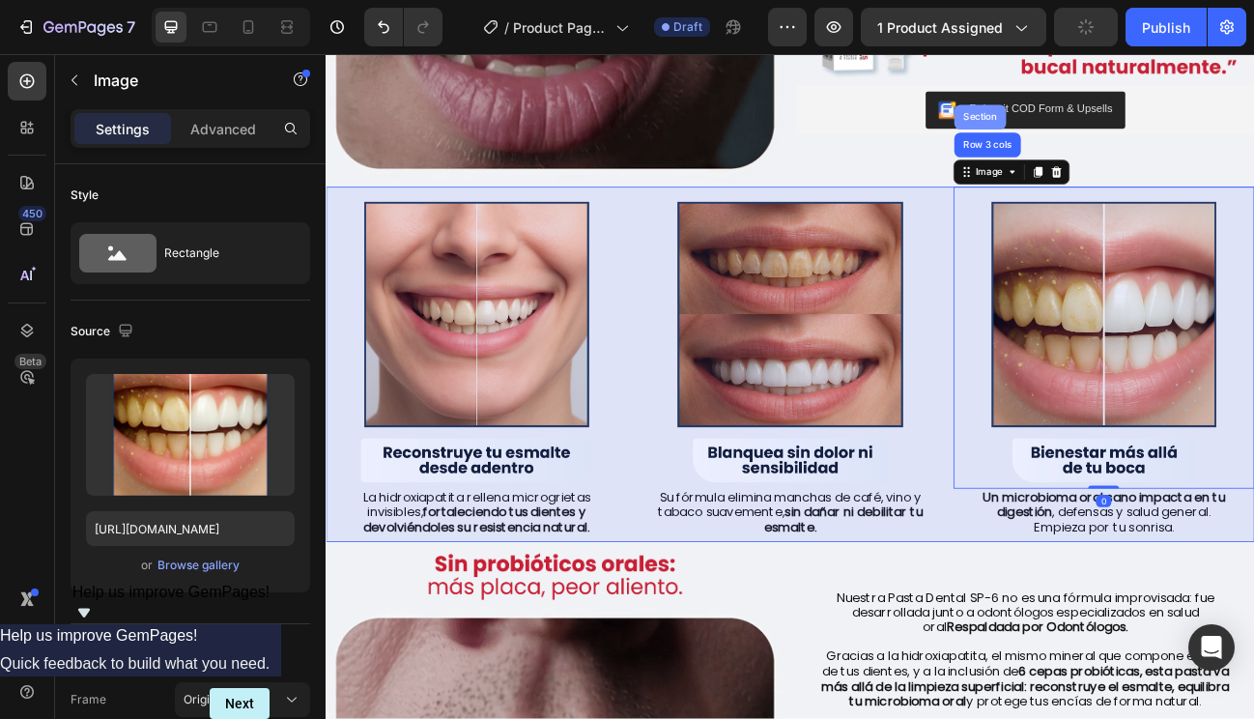
click at [1129, 130] on div "Section" at bounding box center [1142, 134] width 49 height 12
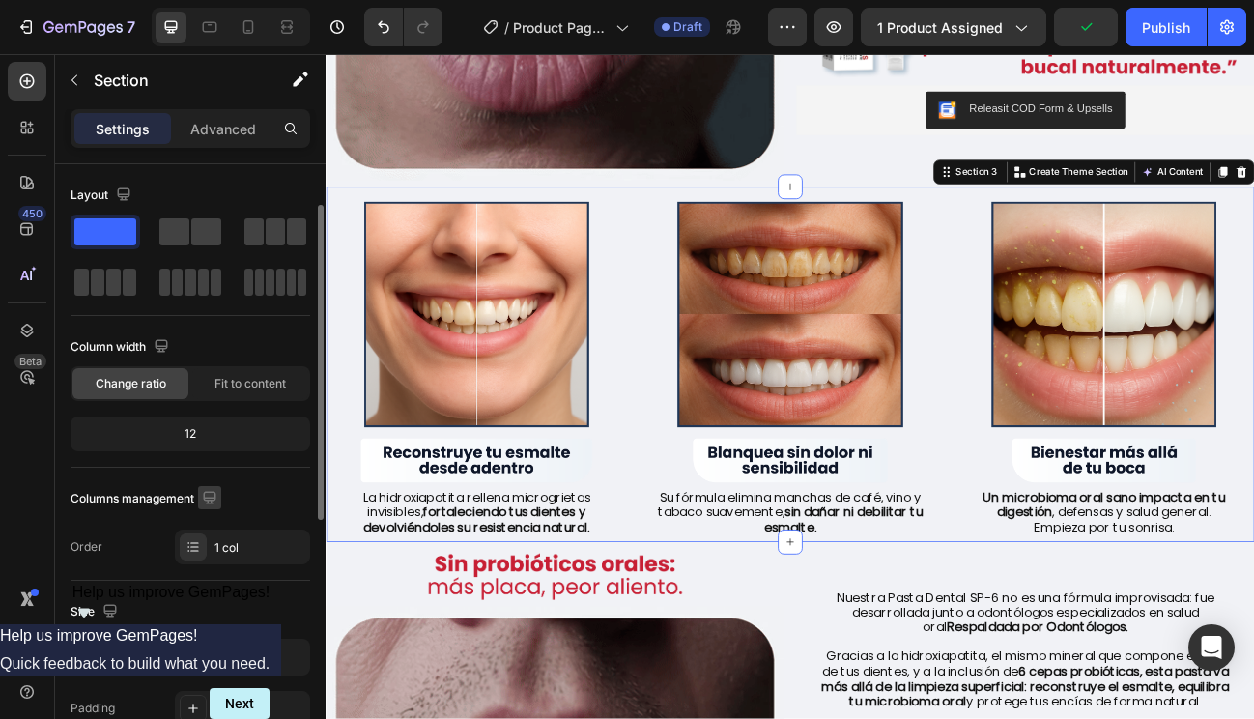
scroll to position [569, 0]
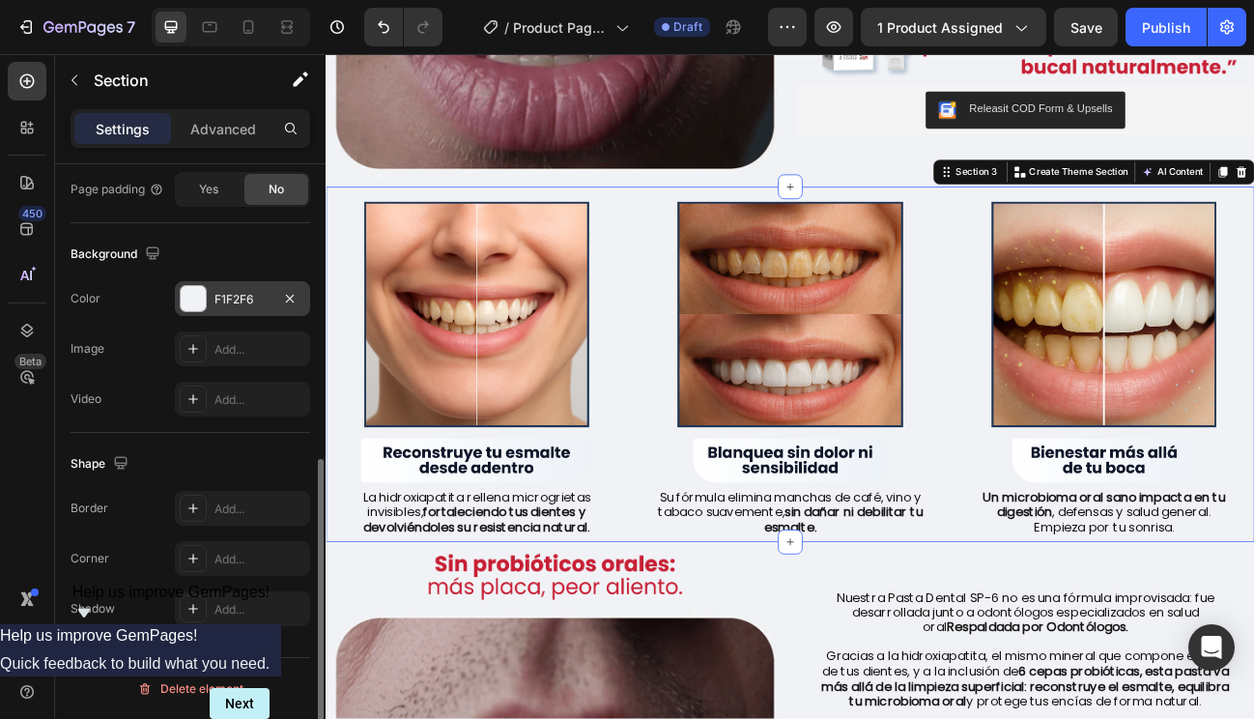
click at [224, 283] on div "F1F2F6" at bounding box center [242, 298] width 135 height 35
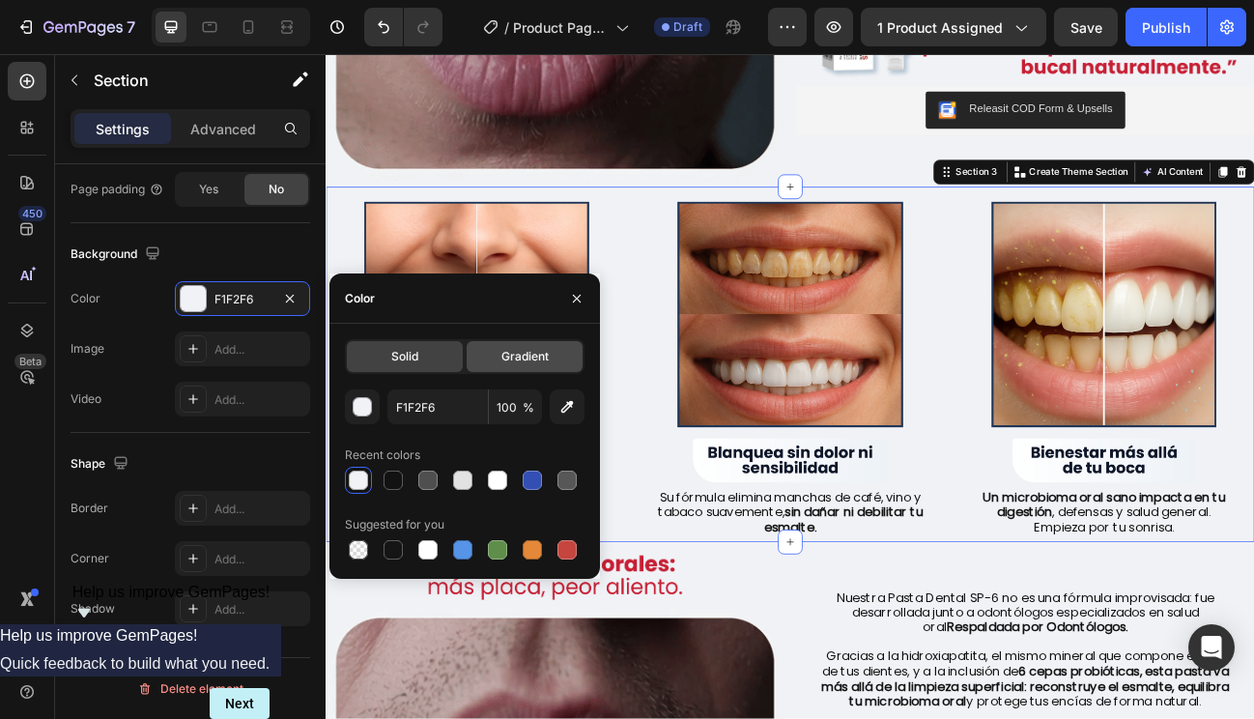
click at [500, 356] on div "Gradient" at bounding box center [525, 356] width 116 height 31
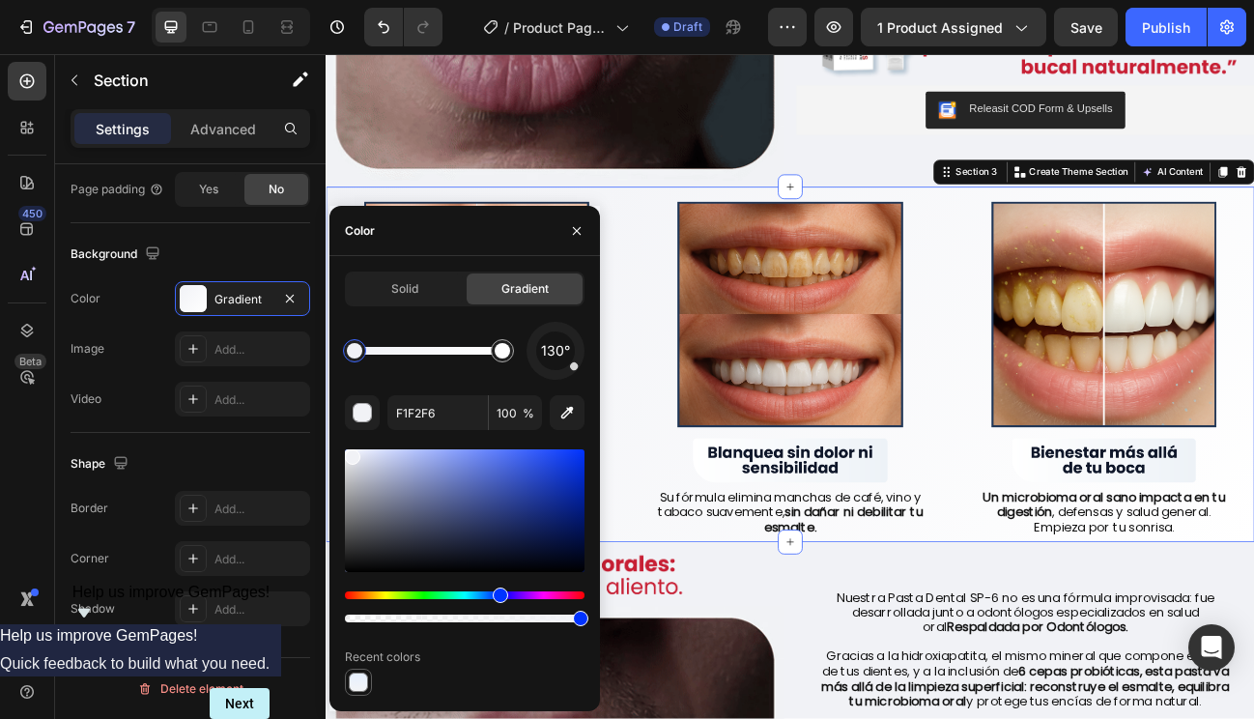
click at [361, 681] on div at bounding box center [358, 682] width 19 height 19
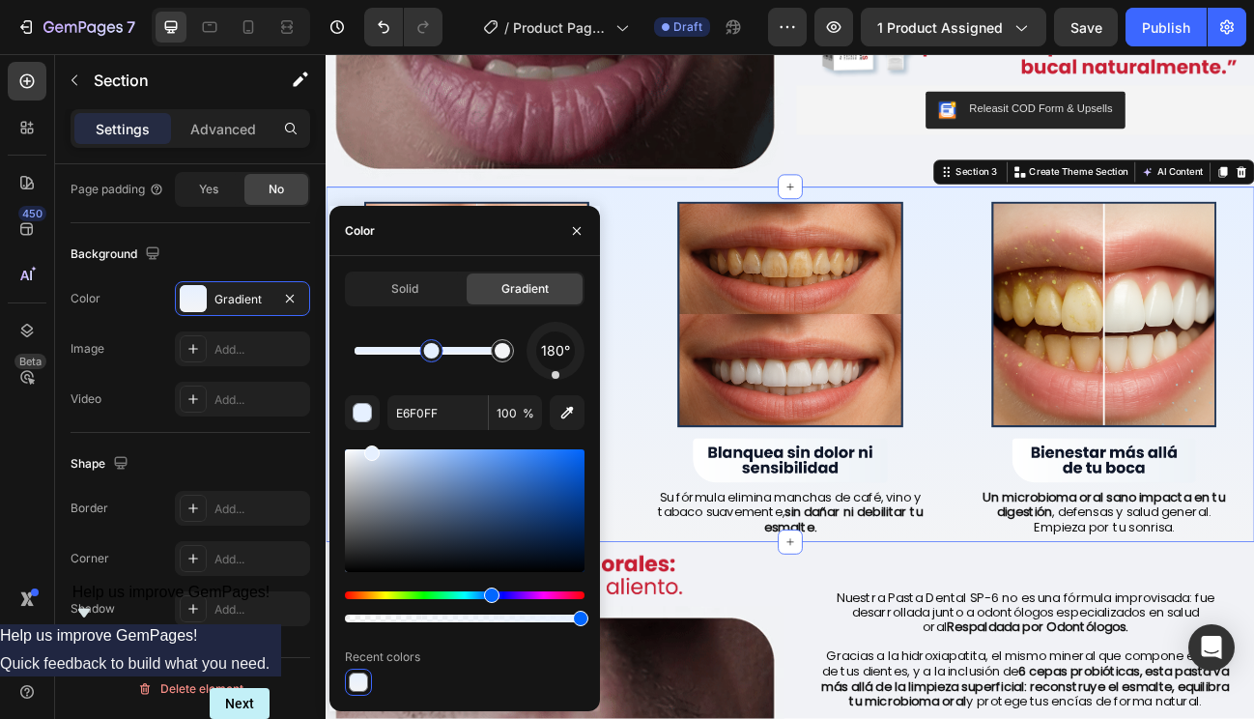
drag, startPoint x: 359, startPoint y: 348, endPoint x: 433, endPoint y: 350, distance: 73.5
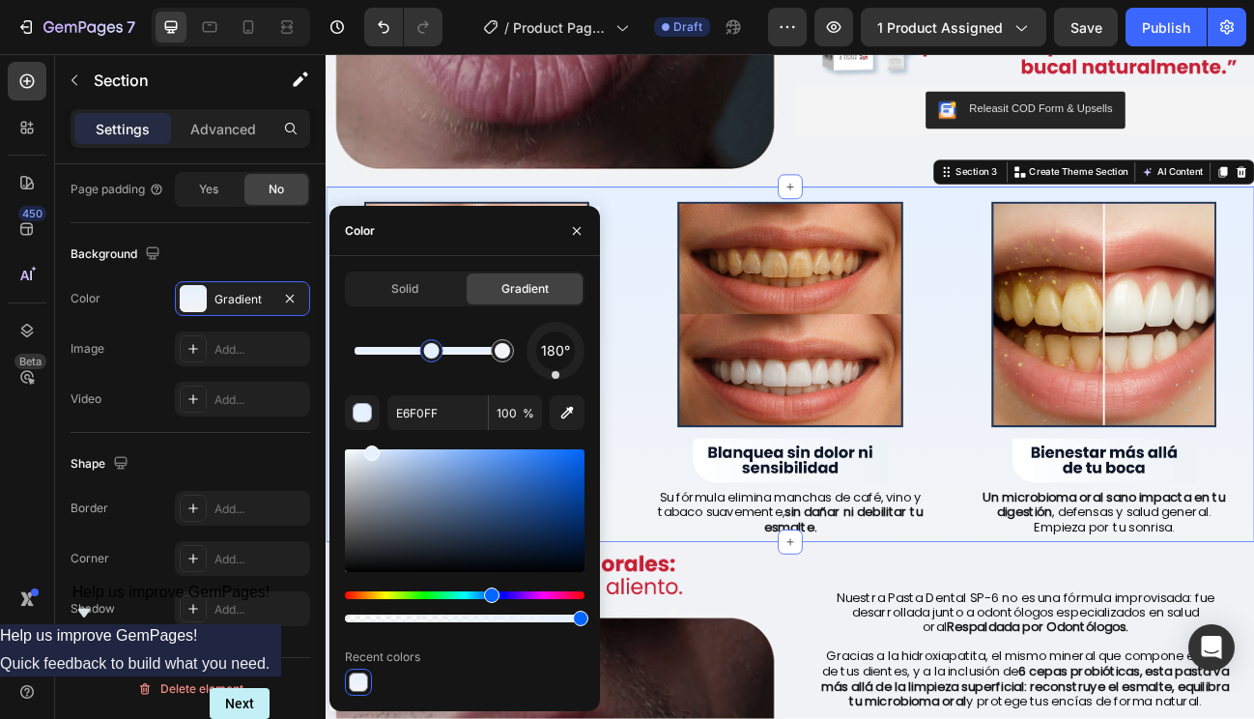
click at [433, 350] on div at bounding box center [431, 350] width 15 height 15
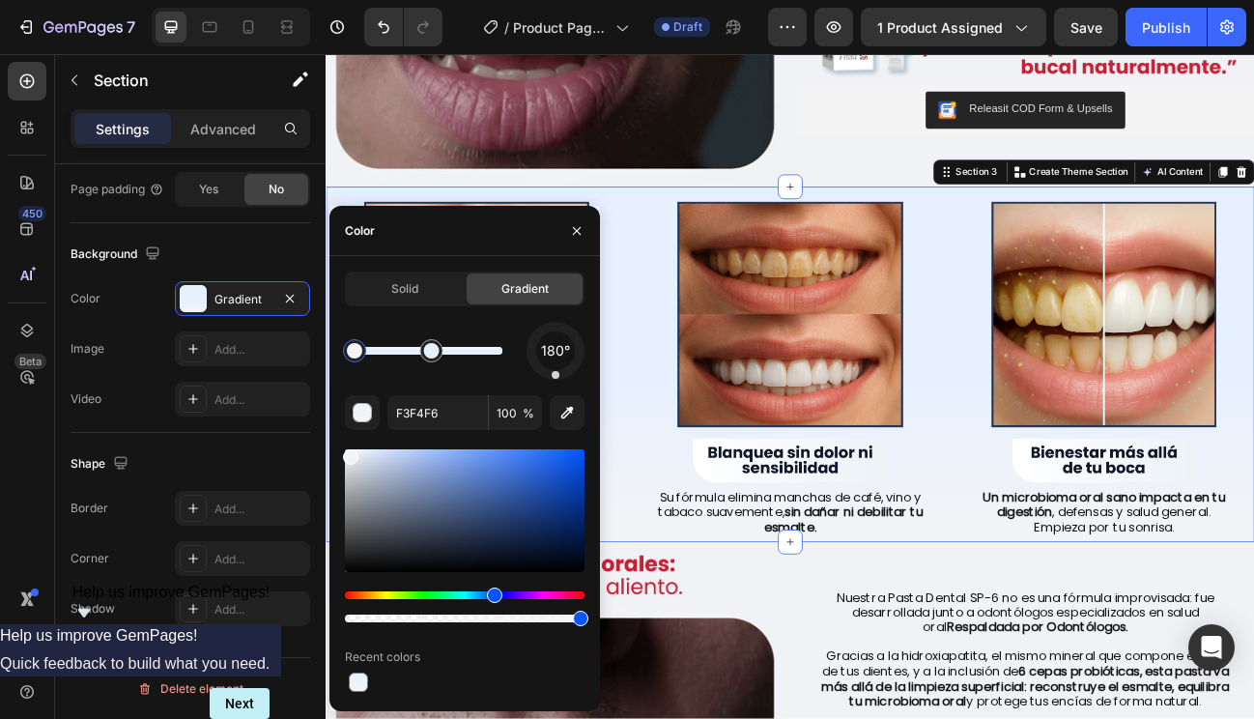
drag, startPoint x: 501, startPoint y: 349, endPoint x: 337, endPoint y: 353, distance: 163.4
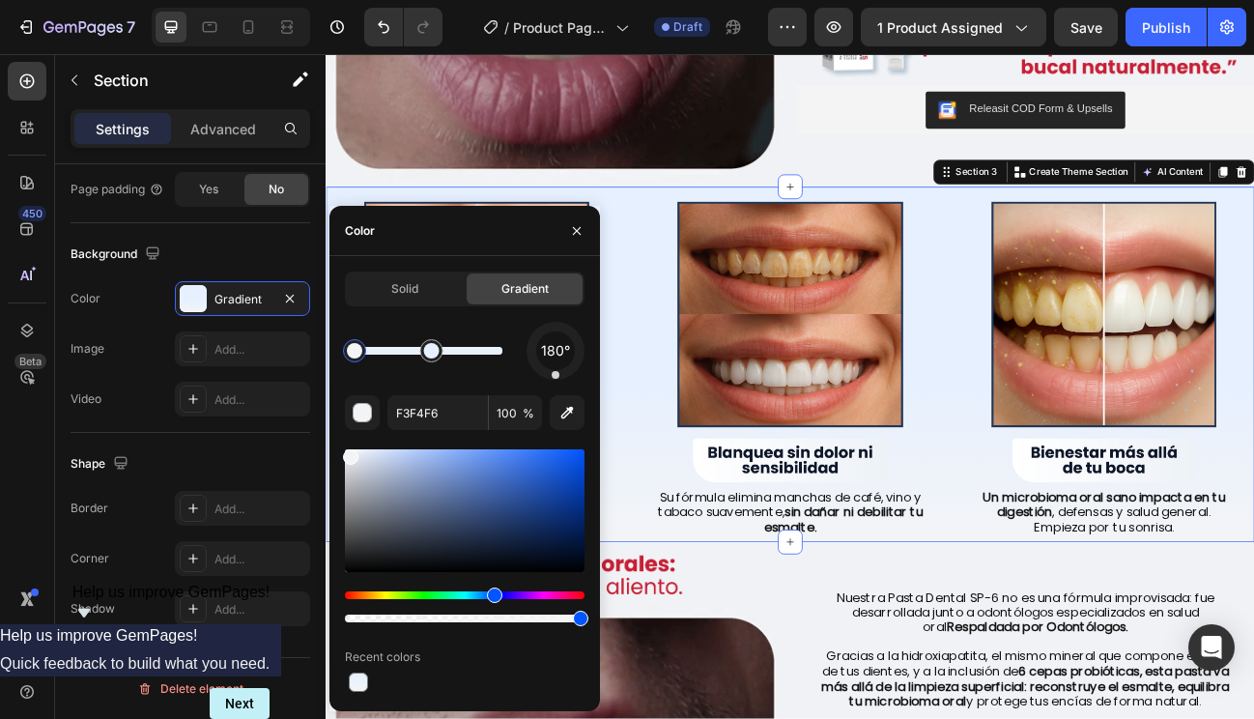
click at [347, 353] on div at bounding box center [354, 350] width 15 height 15
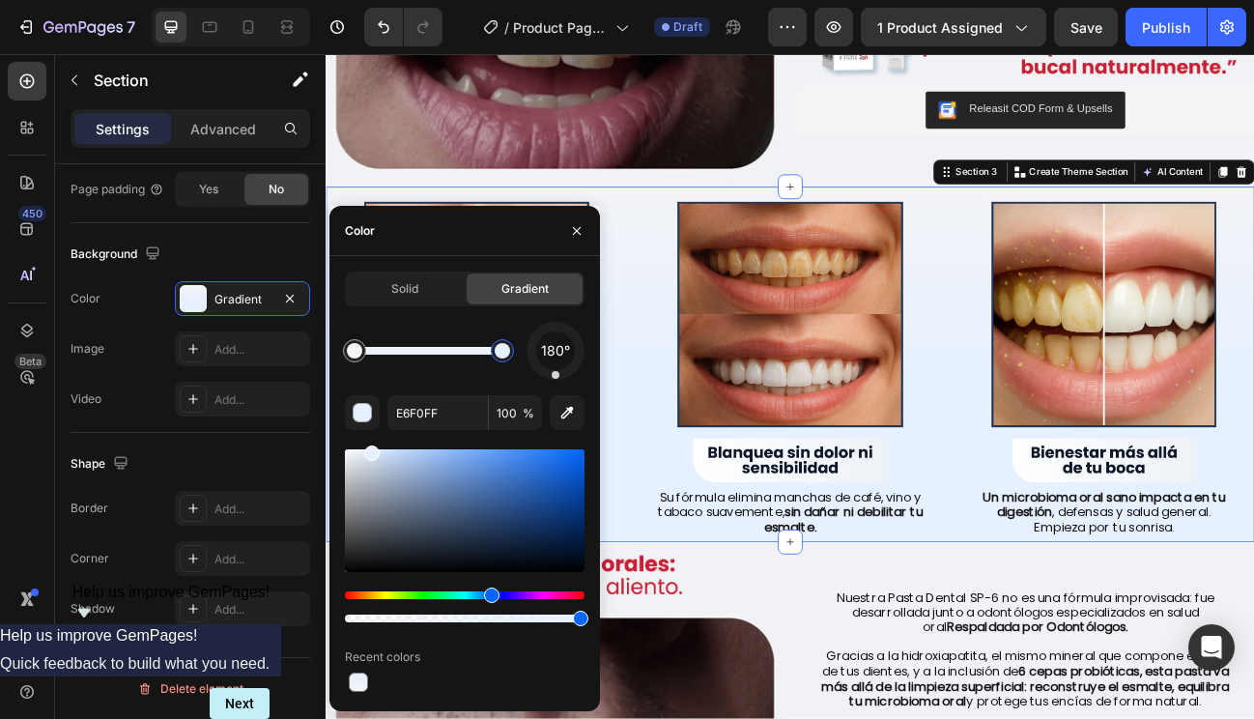
drag, startPoint x: 430, startPoint y: 352, endPoint x: 528, endPoint y: 357, distance: 97.7
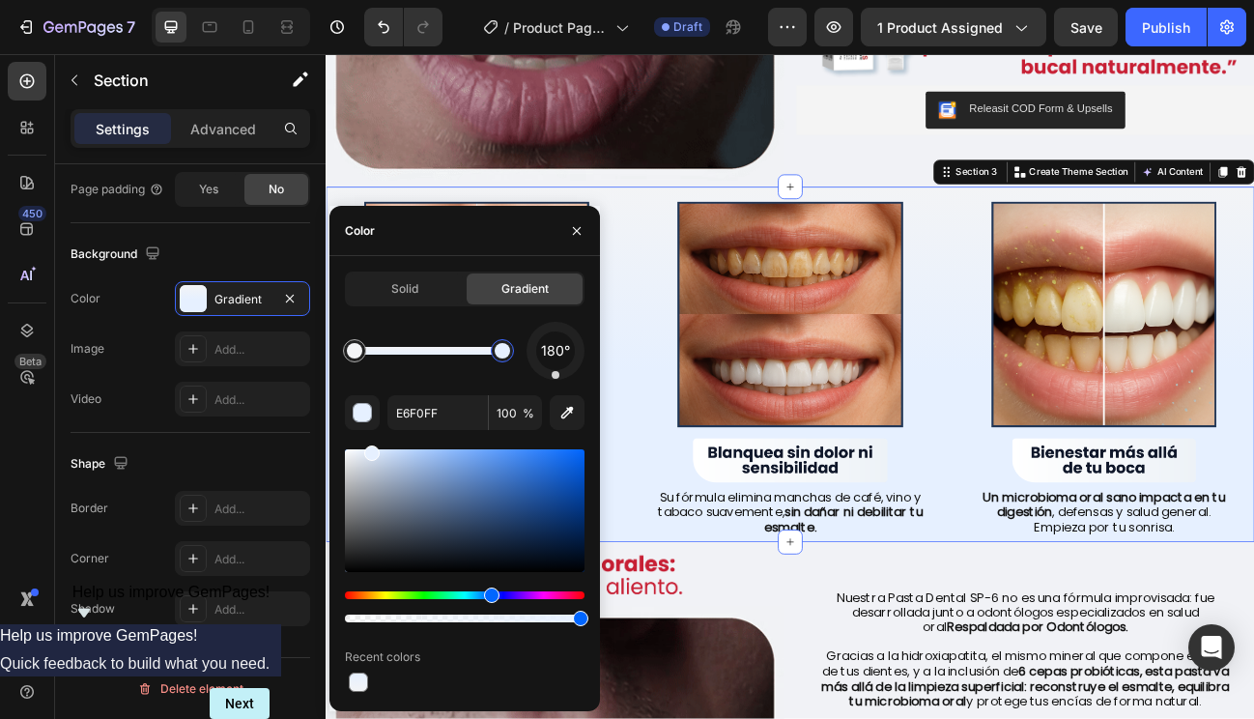
click at [528, 357] on div "180°" at bounding box center [465, 351] width 240 height 58
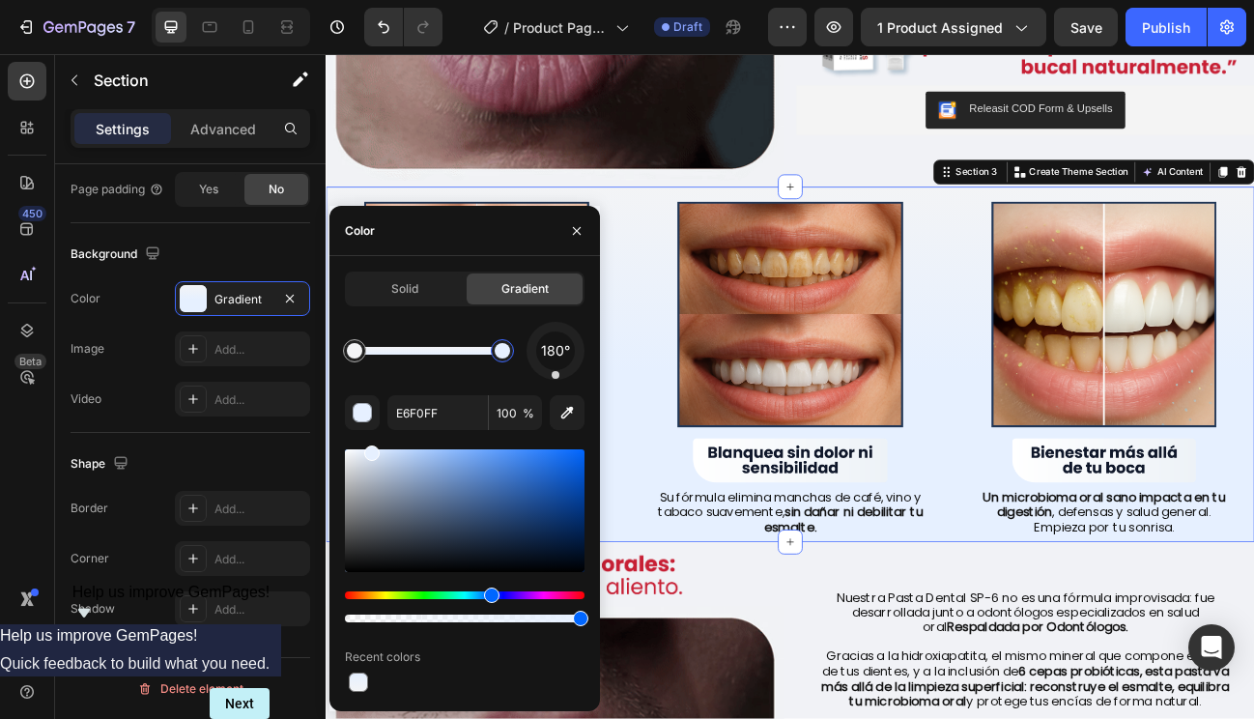
type input "F3F4F6"
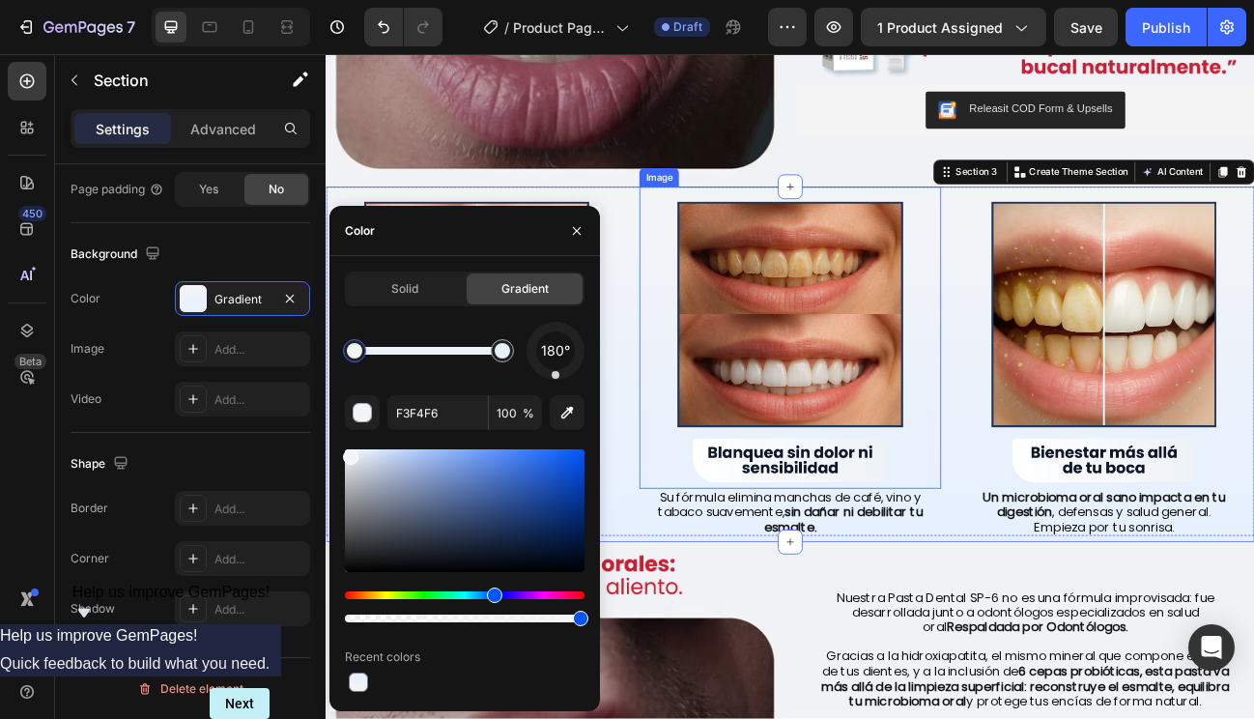
click at [717, 452] on img at bounding box center [905, 408] width 376 height 376
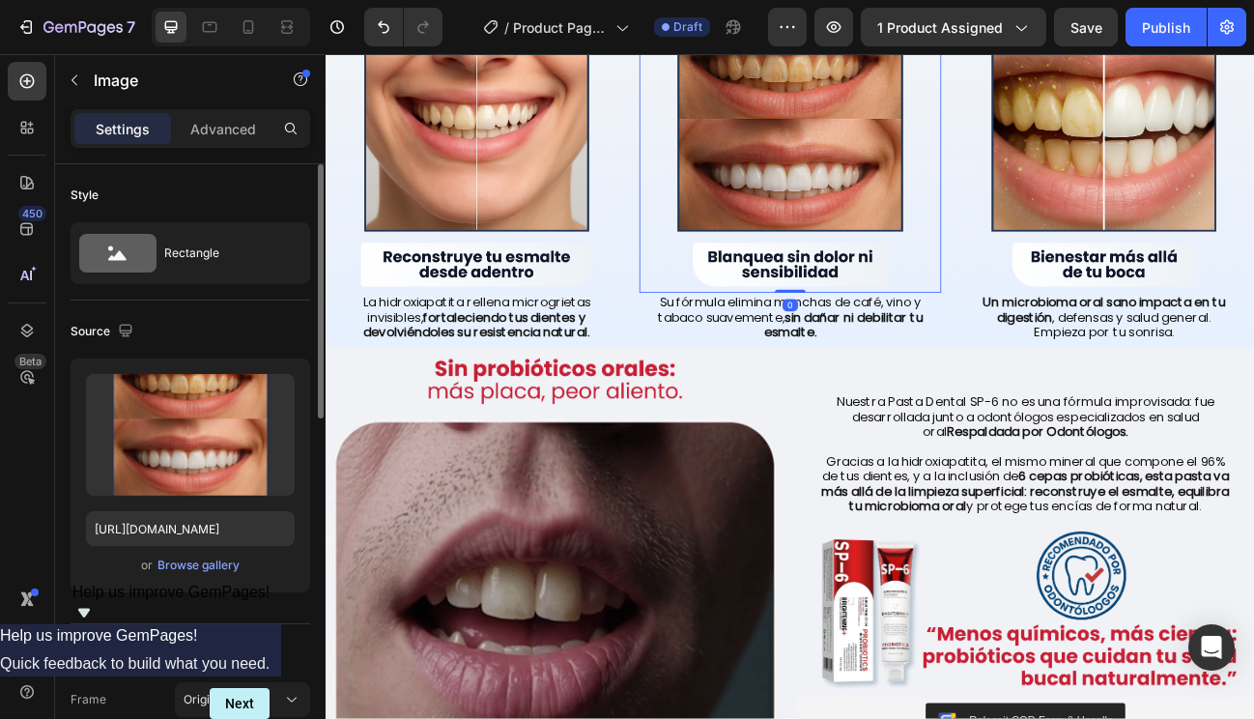
scroll to position [1406, 0]
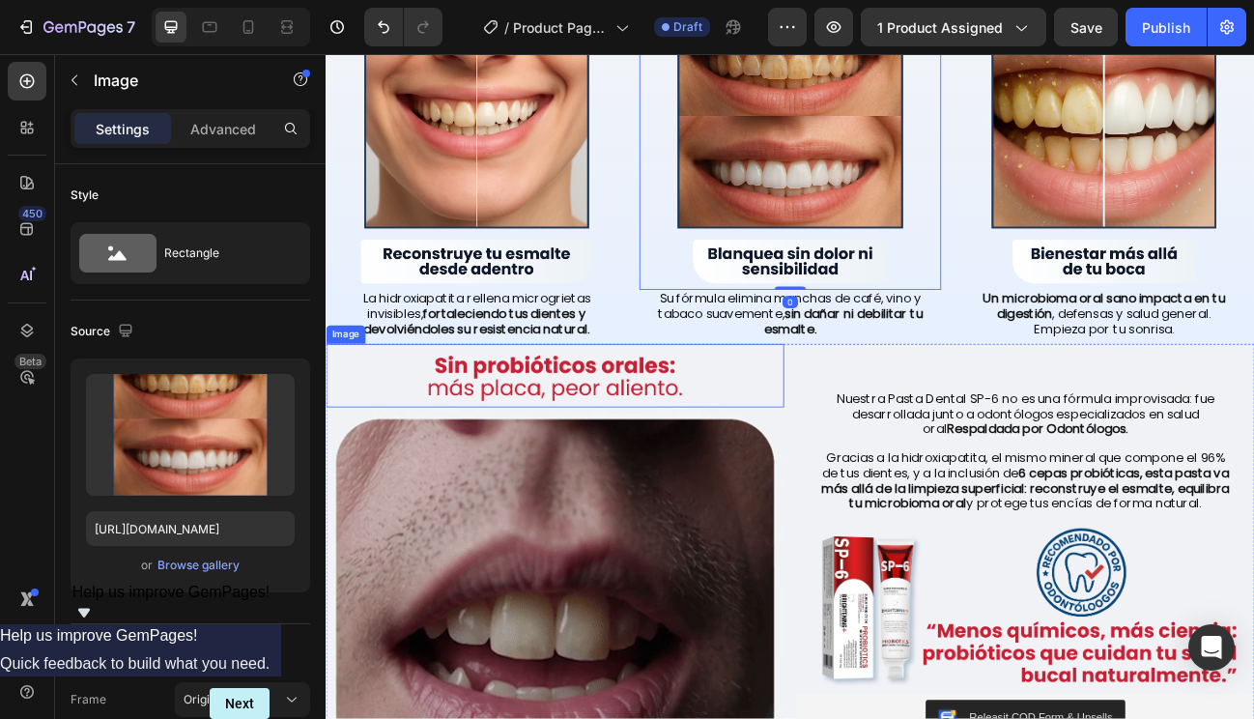
click at [715, 451] on img at bounding box center [612, 456] width 572 height 79
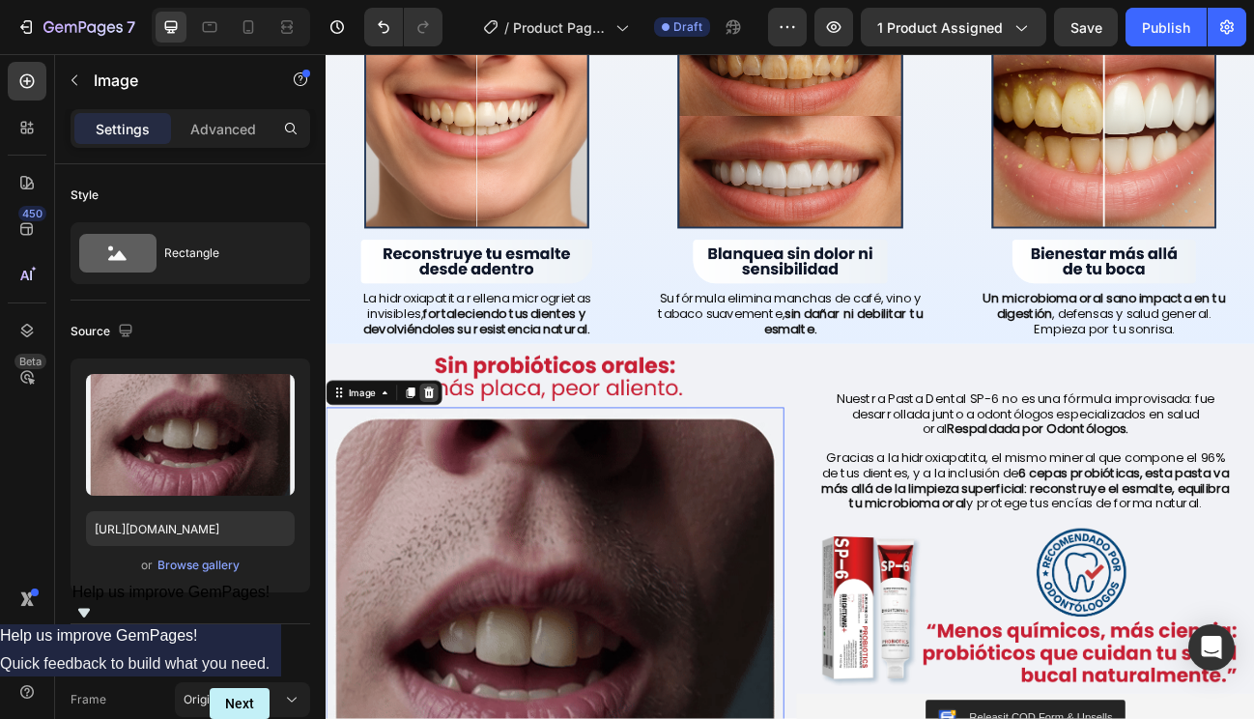
click at [457, 471] on icon at bounding box center [454, 478] width 13 height 14
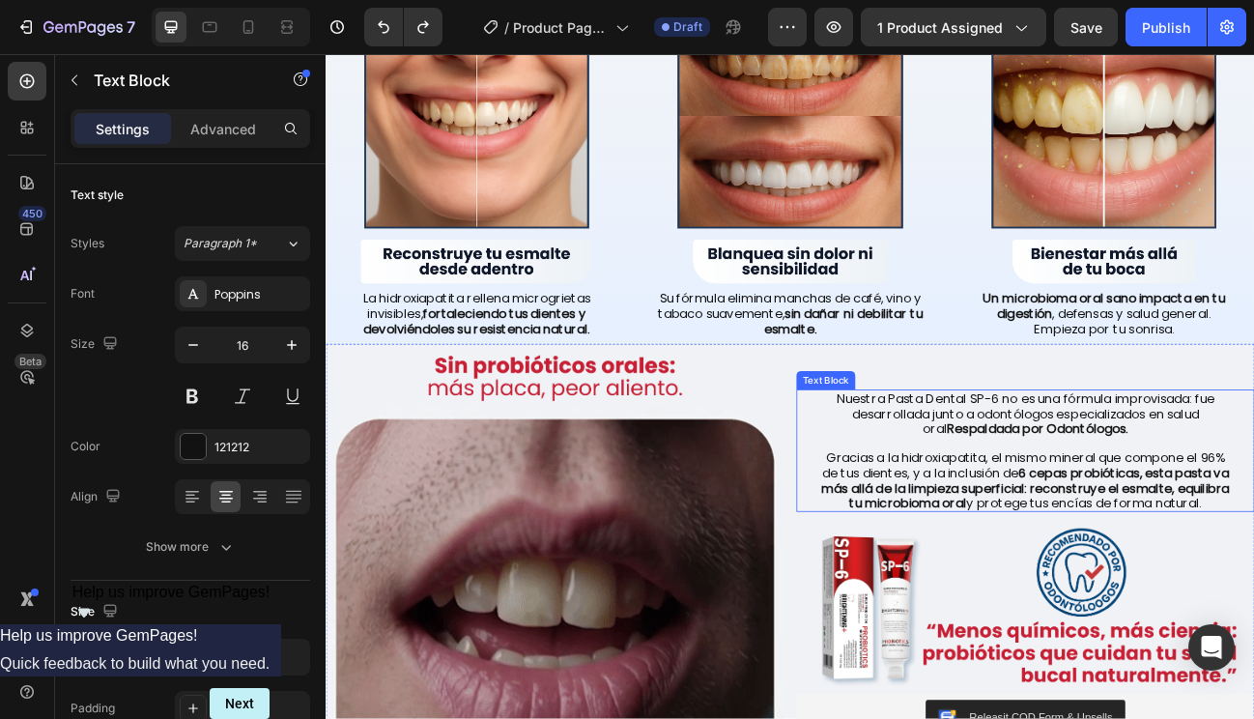
click at [1084, 550] on p "Gracias a la hidroxiapatita, el mismo mineral que compone el 96% de tus dientes…" at bounding box center [1199, 587] width 510 height 74
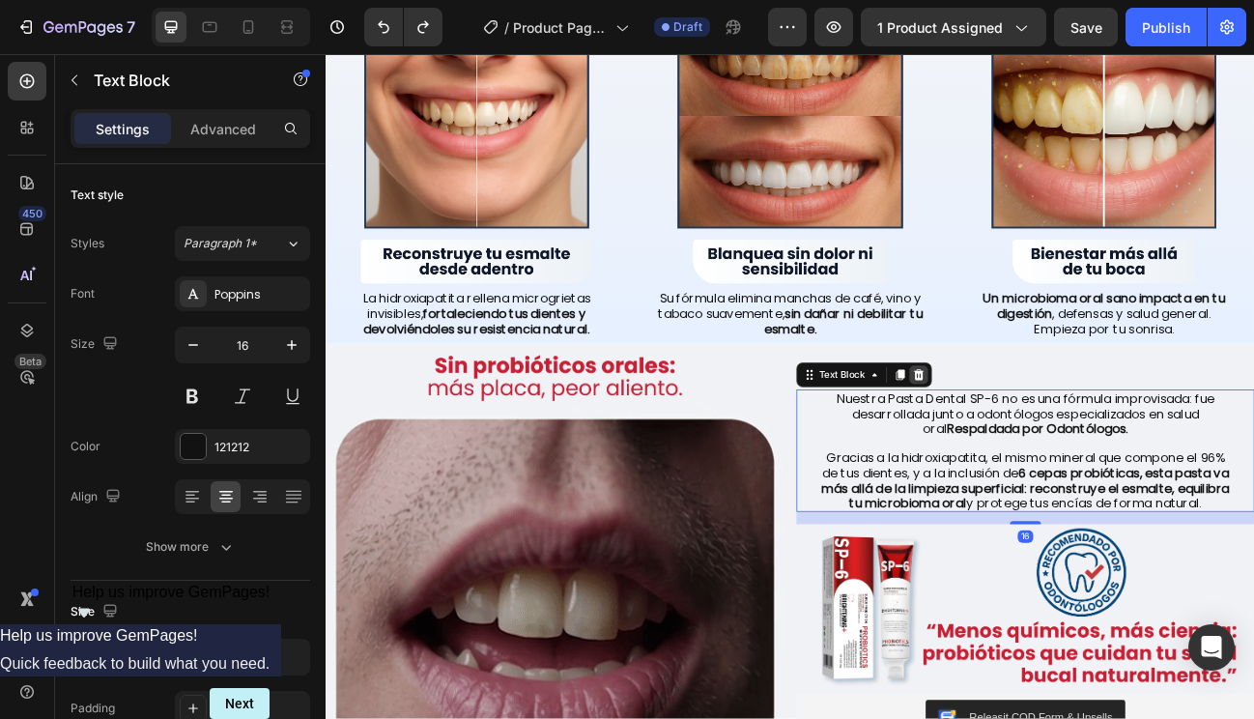
click at [1058, 447] on icon at bounding box center [1065, 454] width 15 height 15
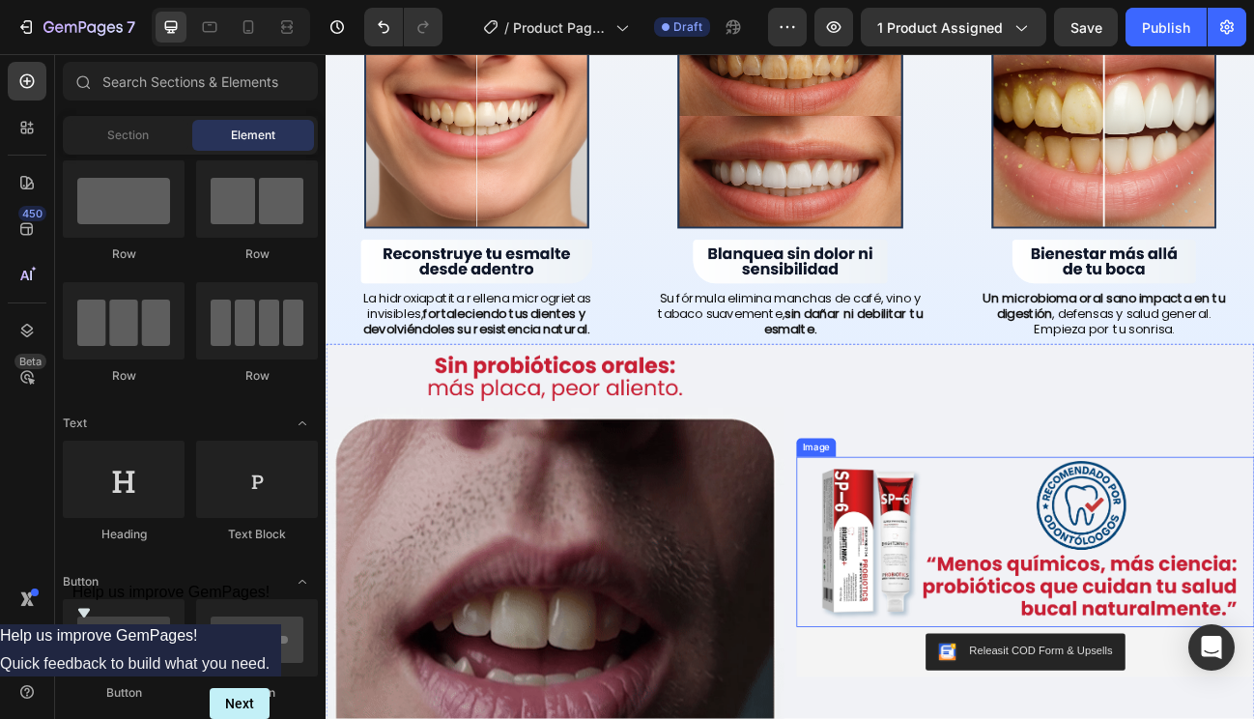
click at [1097, 642] on img at bounding box center [1199, 664] width 572 height 212
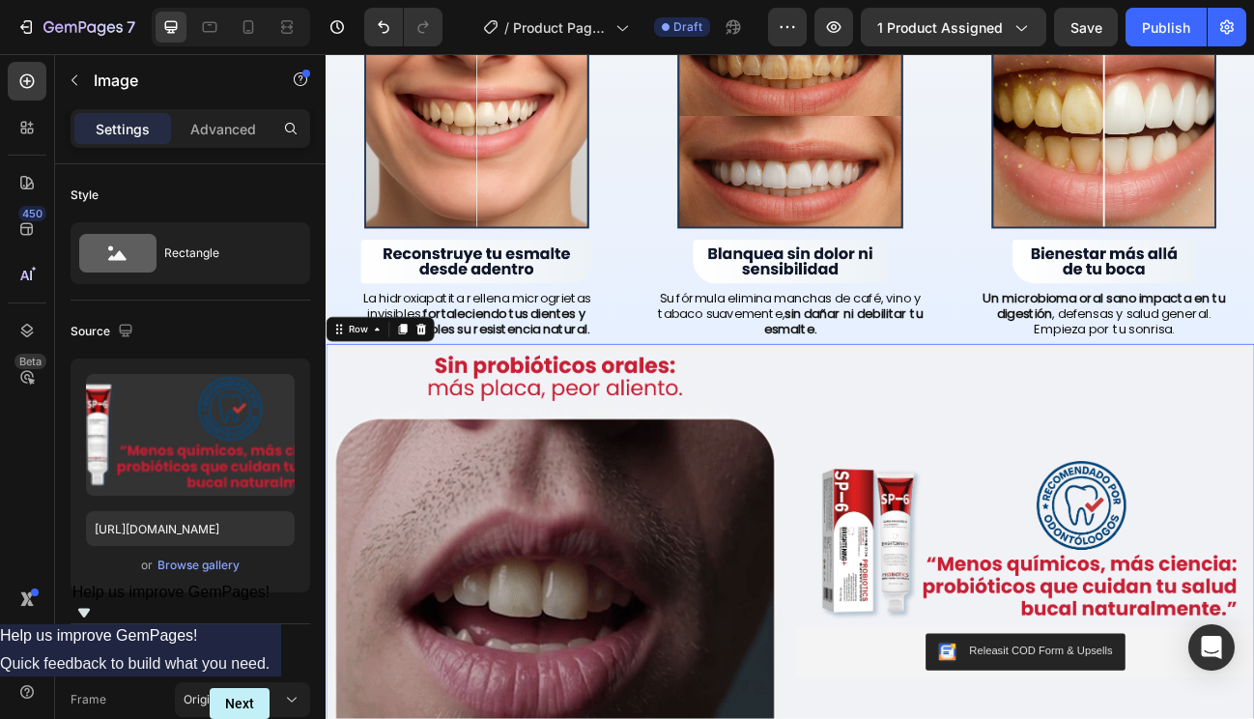
click at [1034, 474] on div "Image Releasit COD Form & Upsells Releasit COD Form & Upsells Product" at bounding box center [1199, 695] width 572 height 557
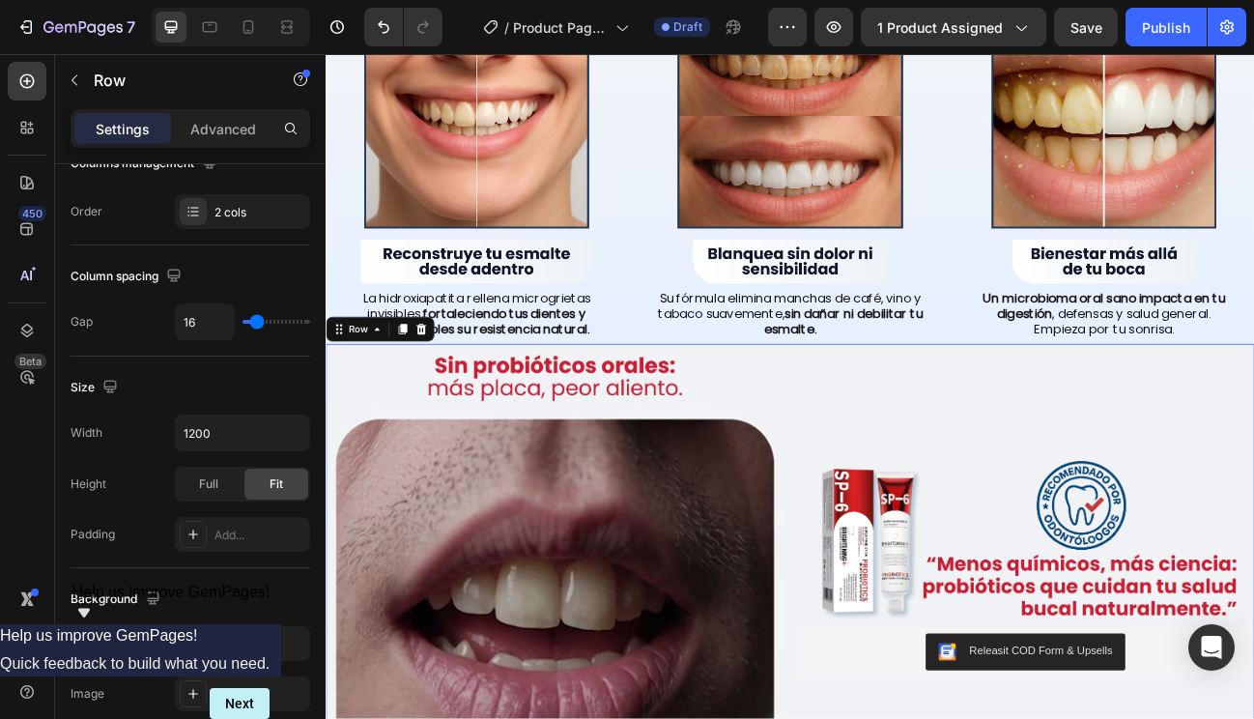
scroll to position [790, 0]
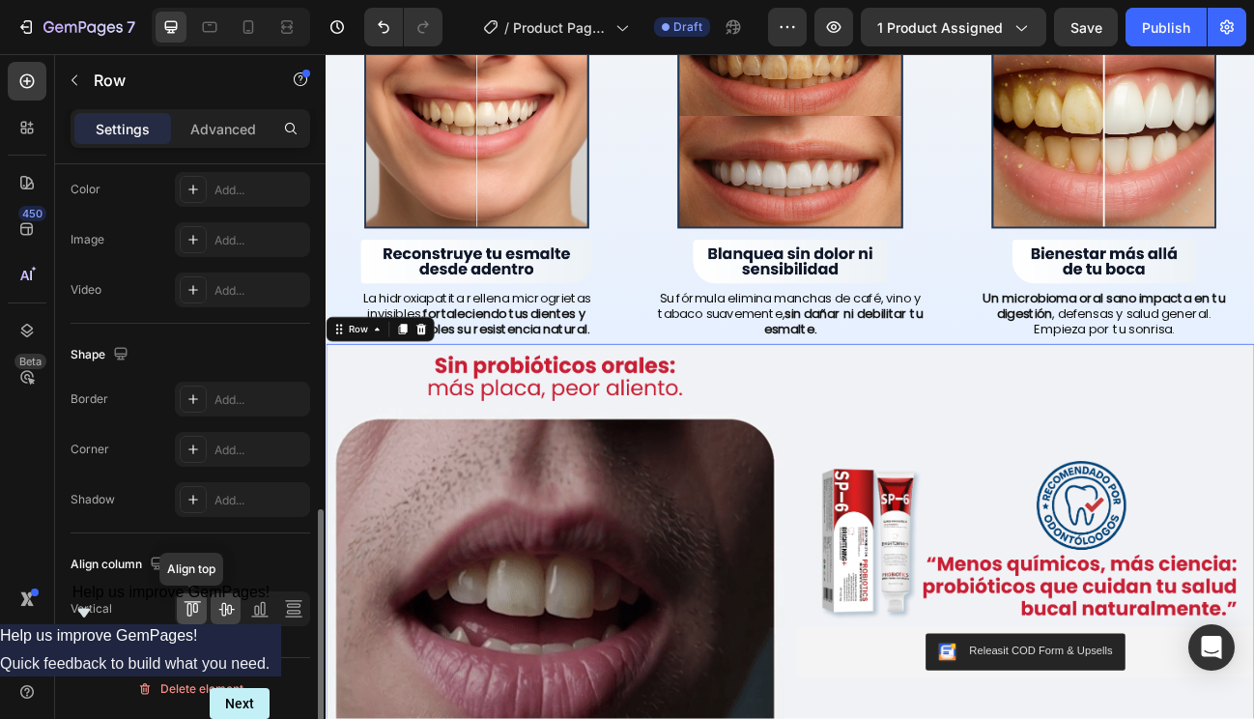
click at [190, 615] on icon at bounding box center [189, 610] width 5 height 14
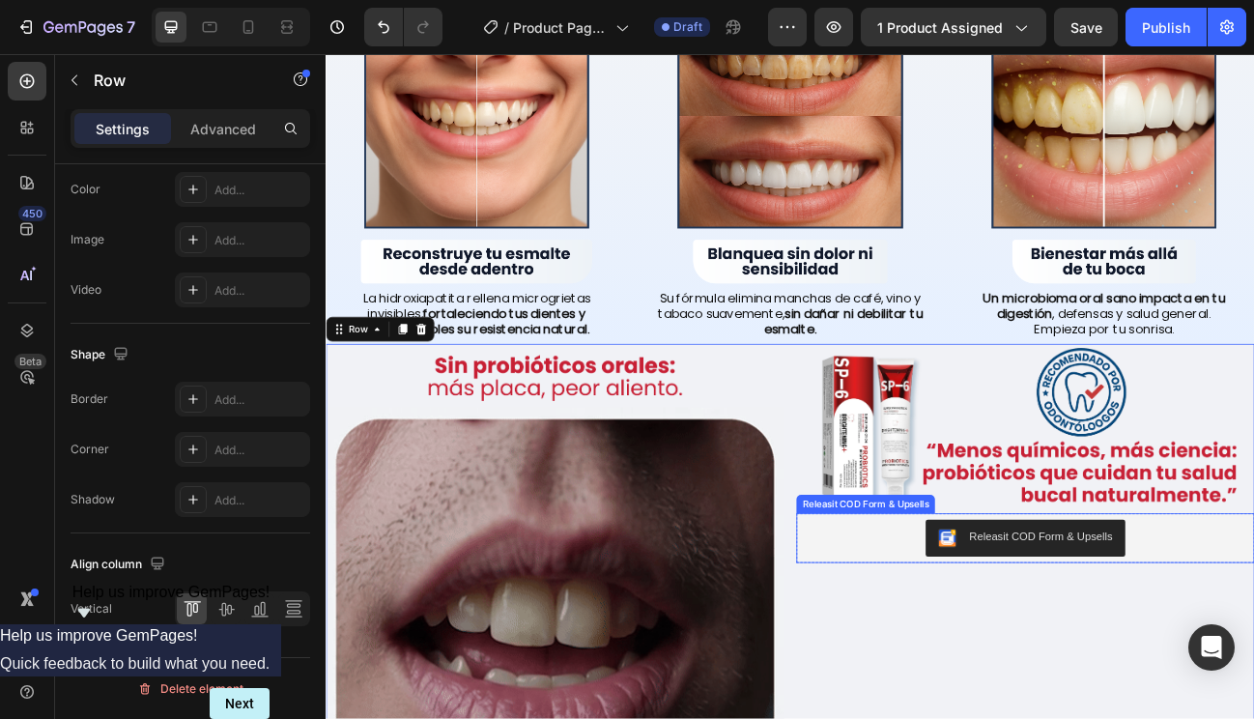
click at [1220, 653] on div "Releasit COD Form & Upsells" at bounding box center [1218, 657] width 179 height 20
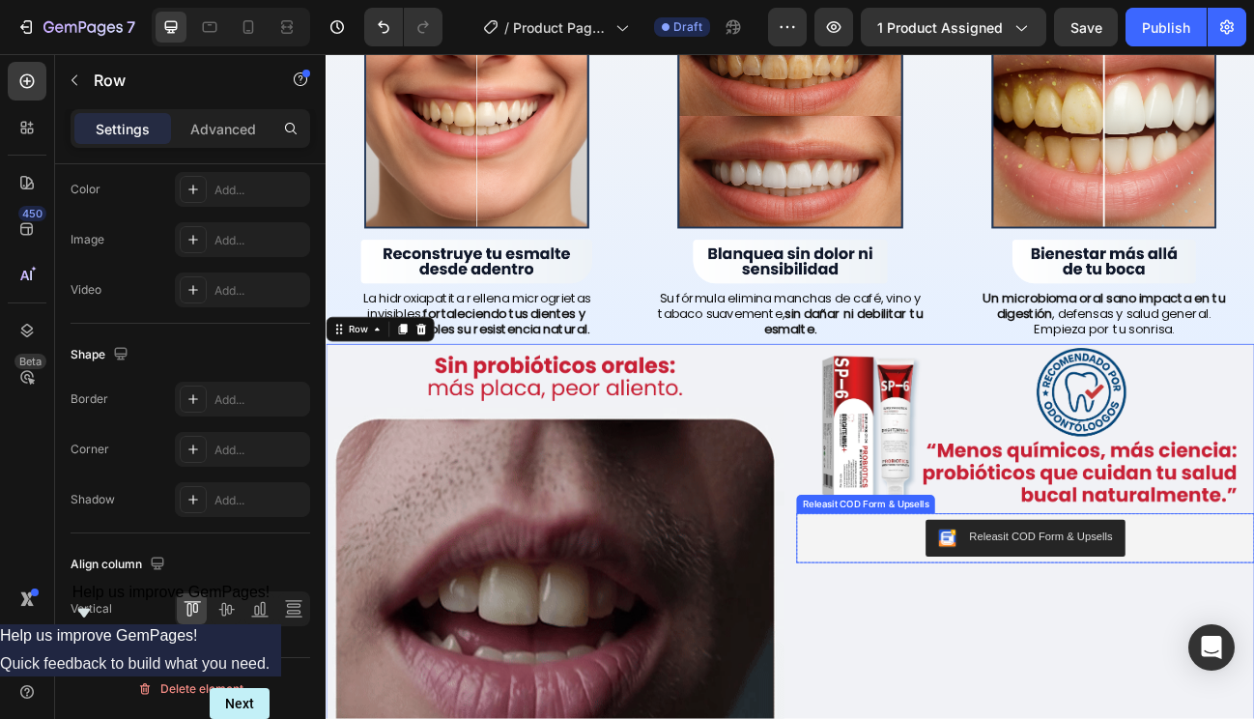
scroll to position [0, 0]
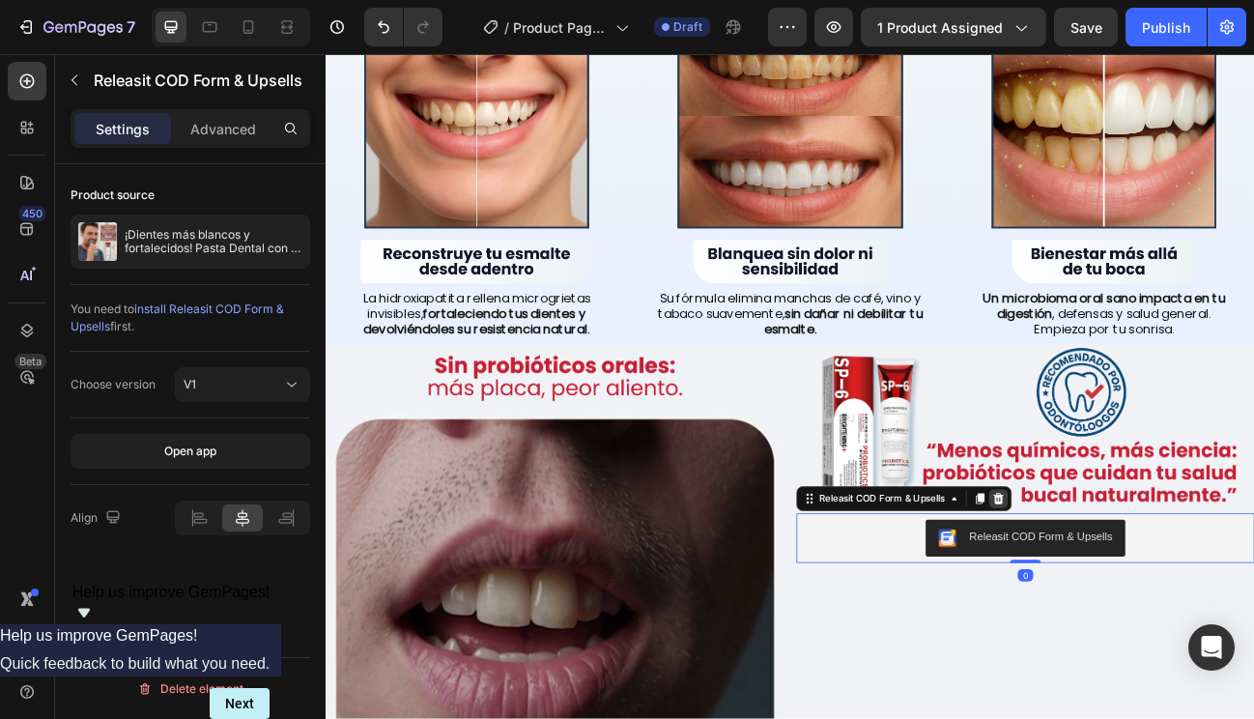
click at [1161, 603] on icon at bounding box center [1166, 610] width 13 height 14
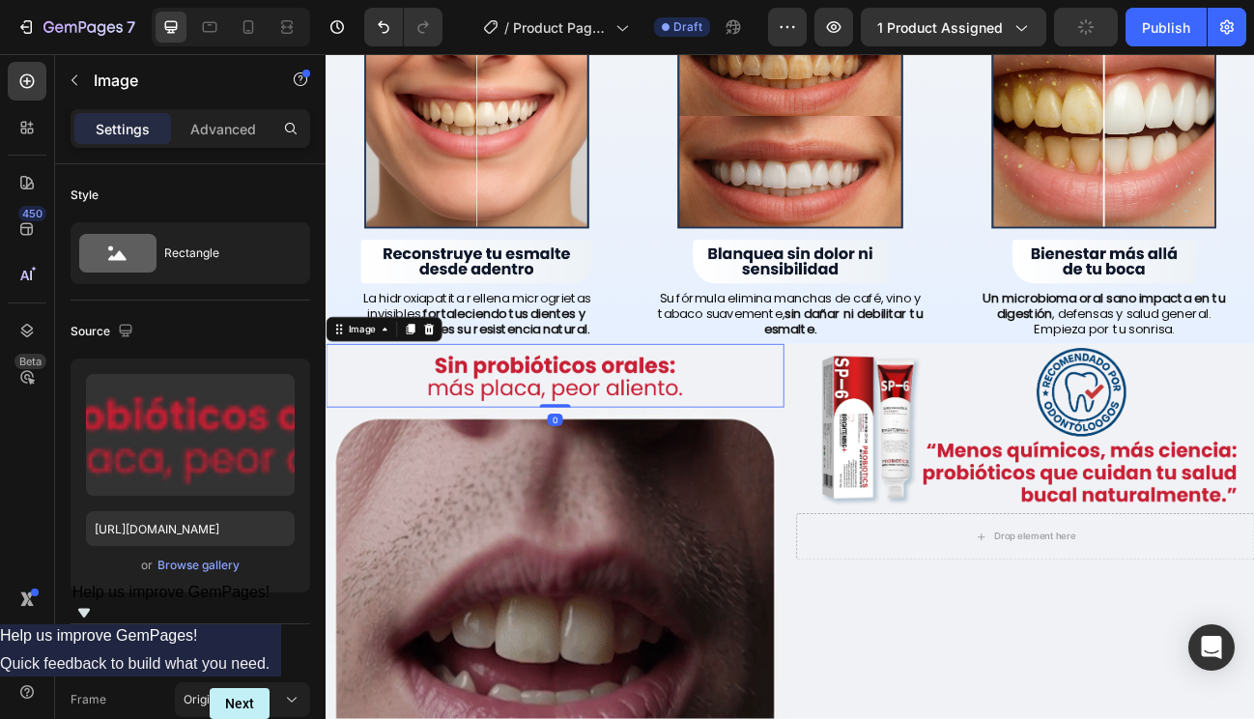
click at [724, 475] on img at bounding box center [612, 456] width 572 height 79
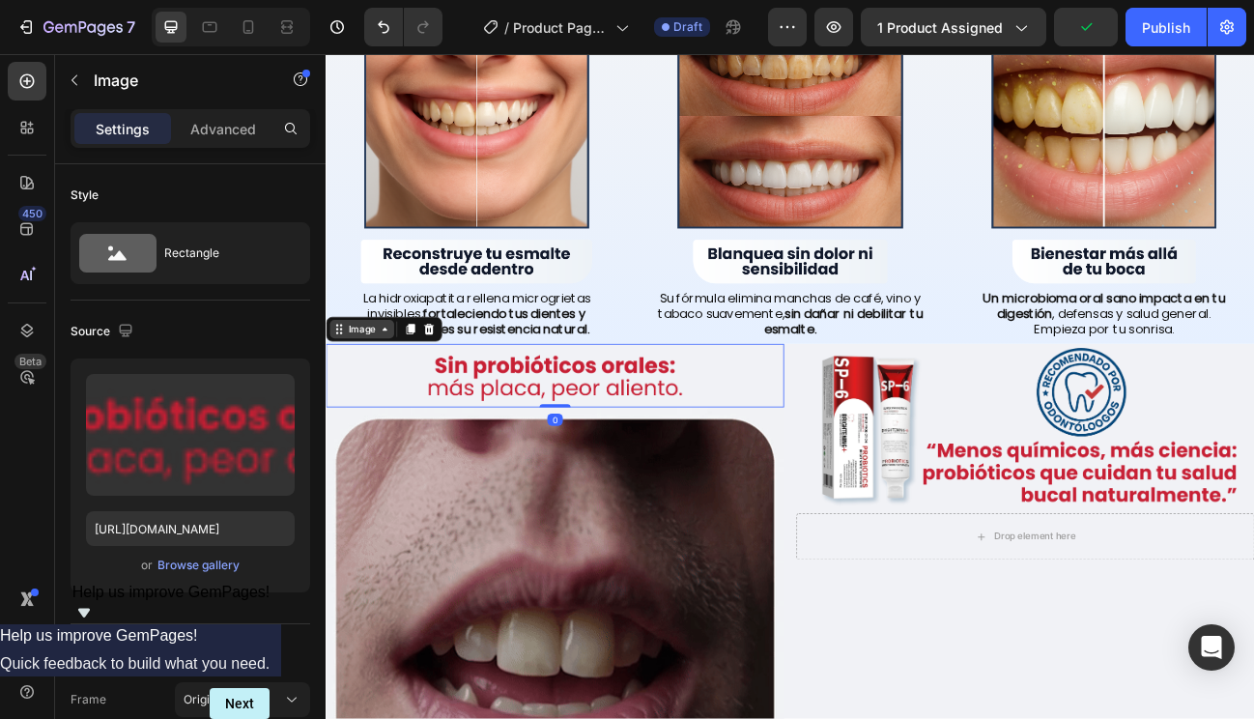
click at [402, 399] on icon at bounding box center [398, 397] width 15 height 15
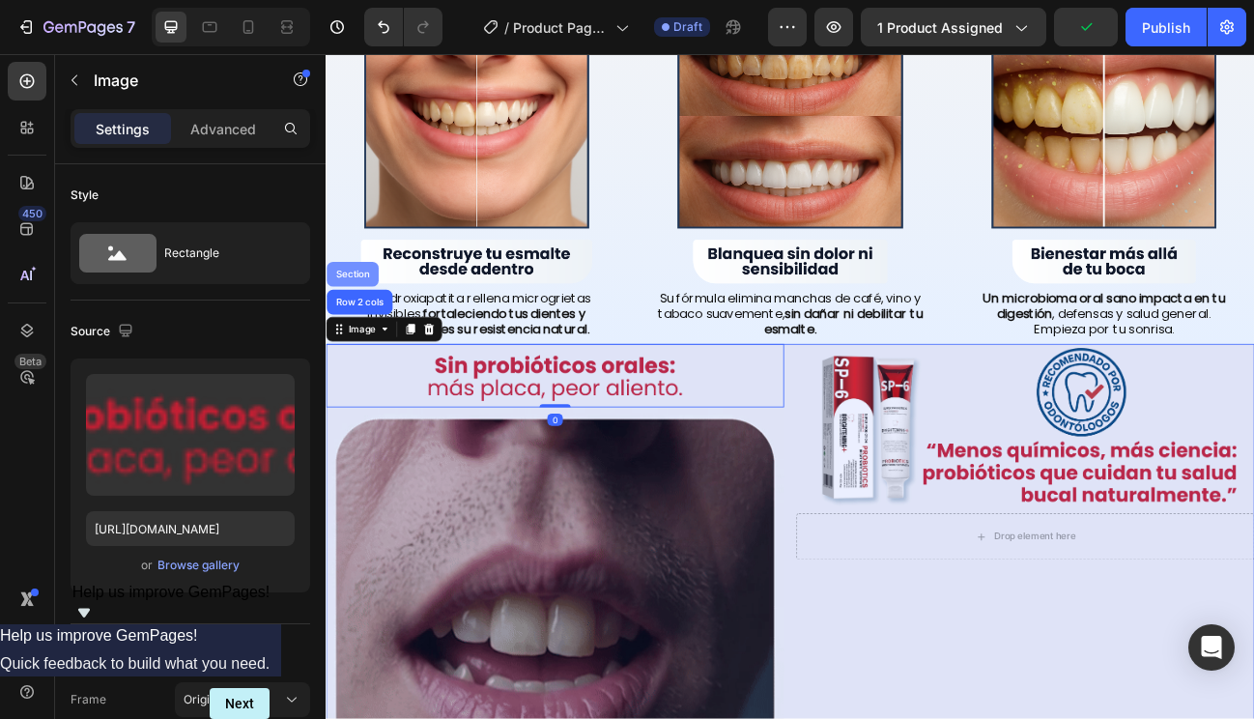
click at [361, 326] on div "Section" at bounding box center [358, 330] width 49 height 12
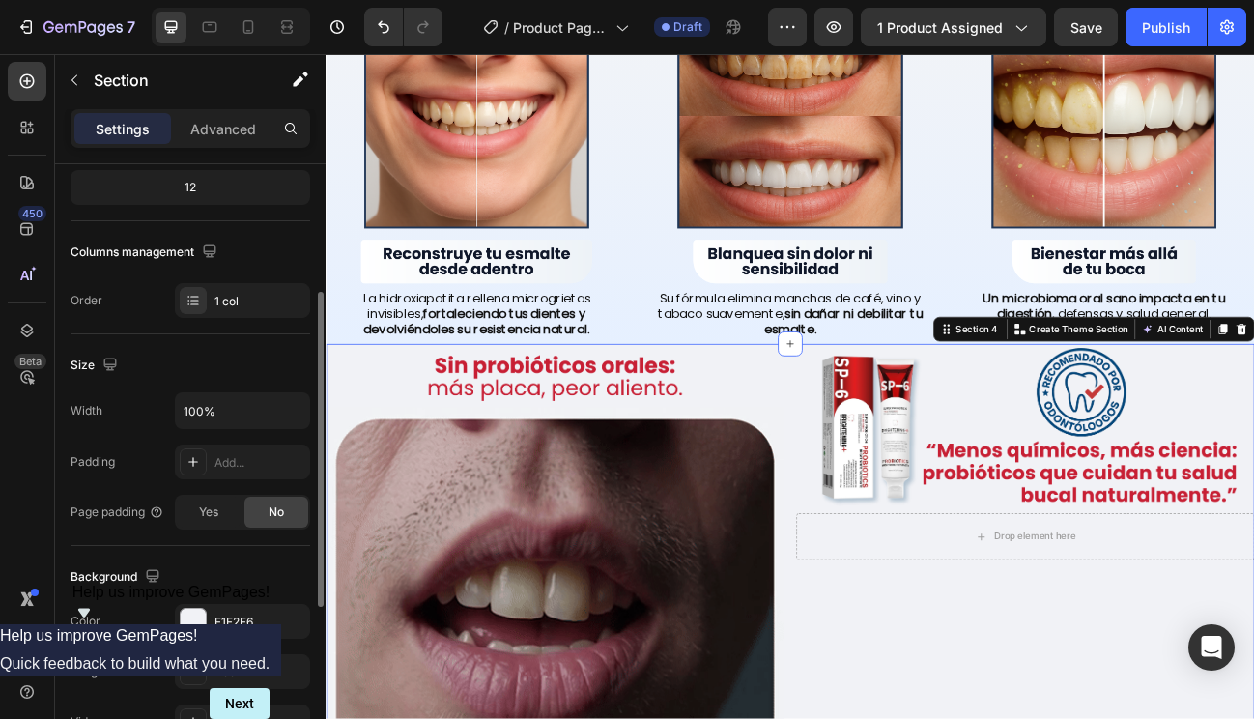
scroll to position [569, 0]
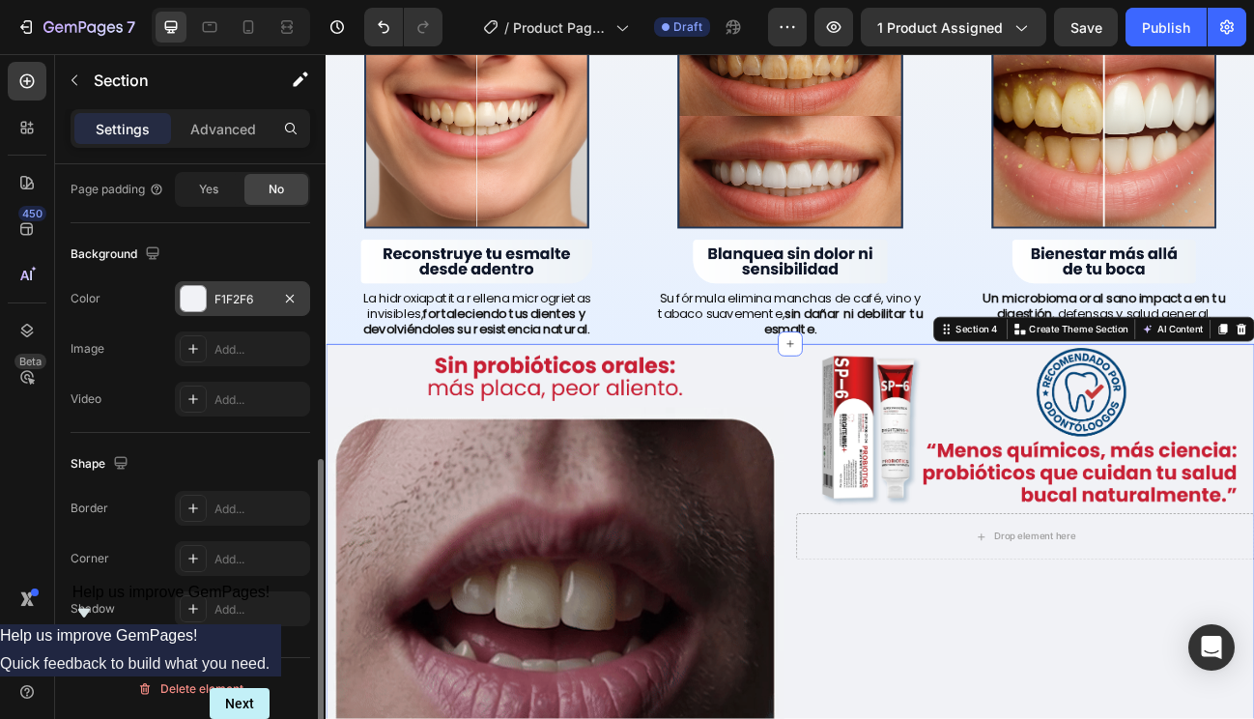
click at [241, 299] on div "F1F2F6" at bounding box center [243, 299] width 56 height 17
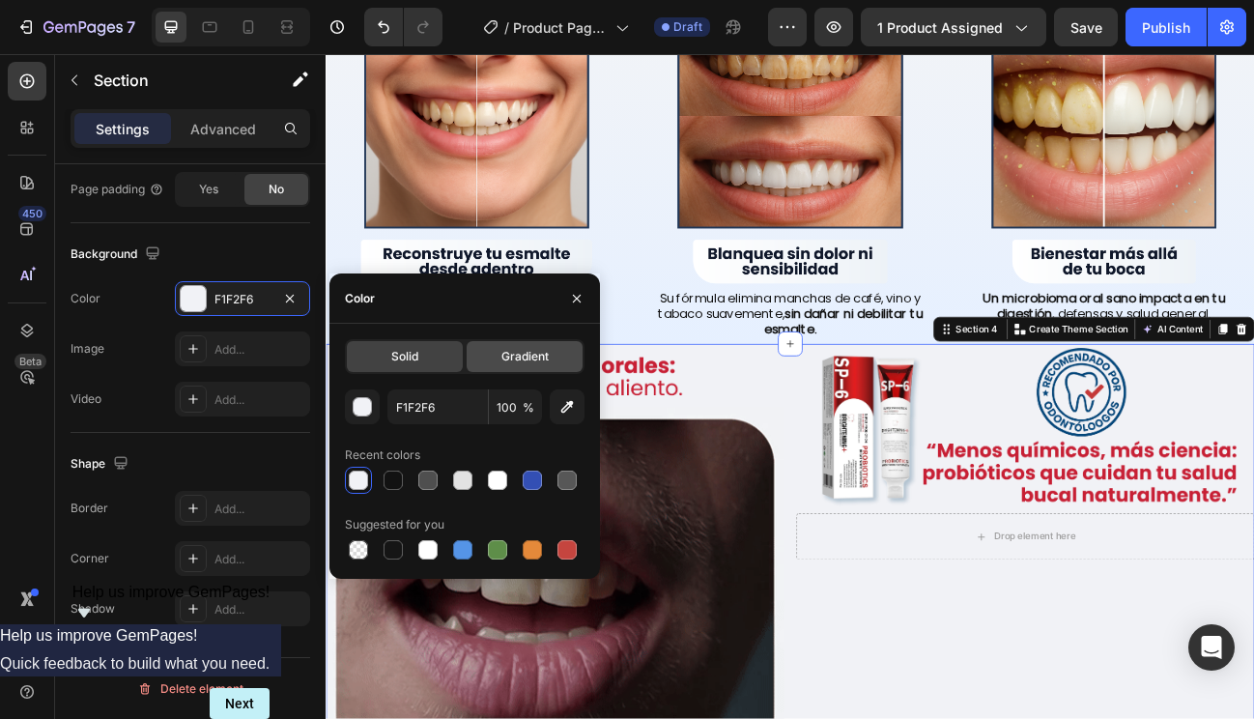
click at [505, 360] on span "Gradient" at bounding box center [525, 356] width 47 height 17
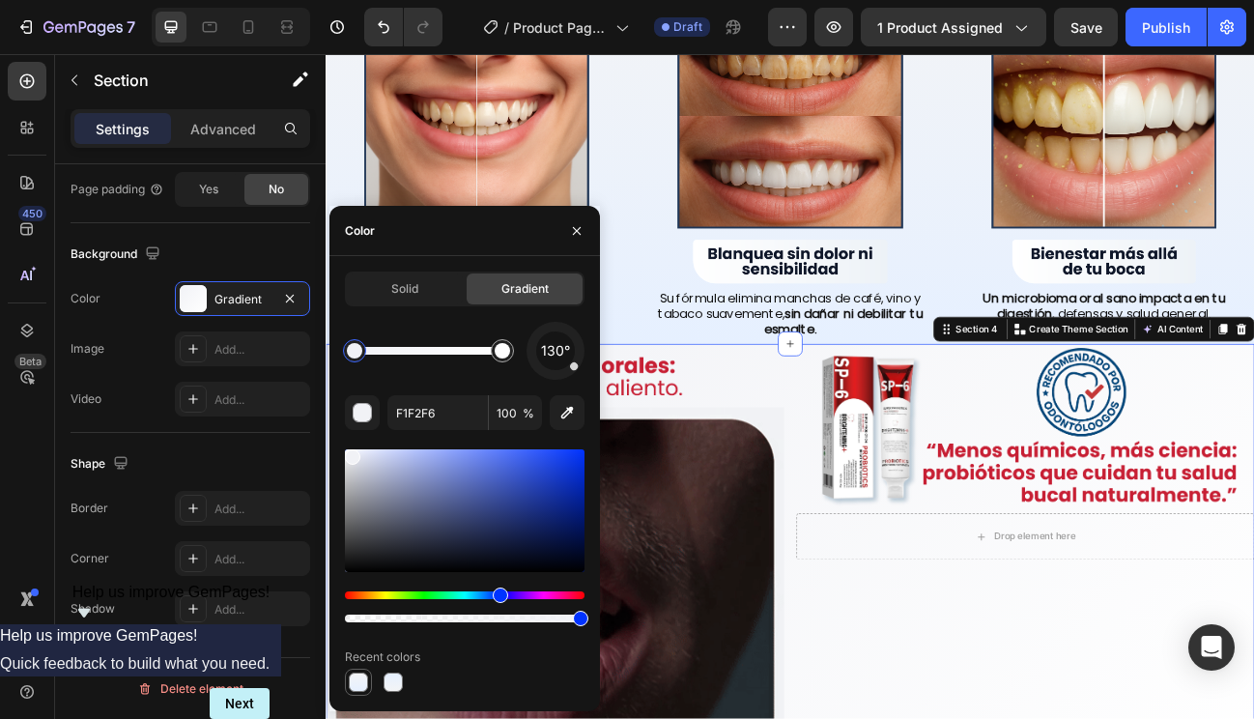
click at [363, 683] on div at bounding box center [358, 682] width 19 height 19
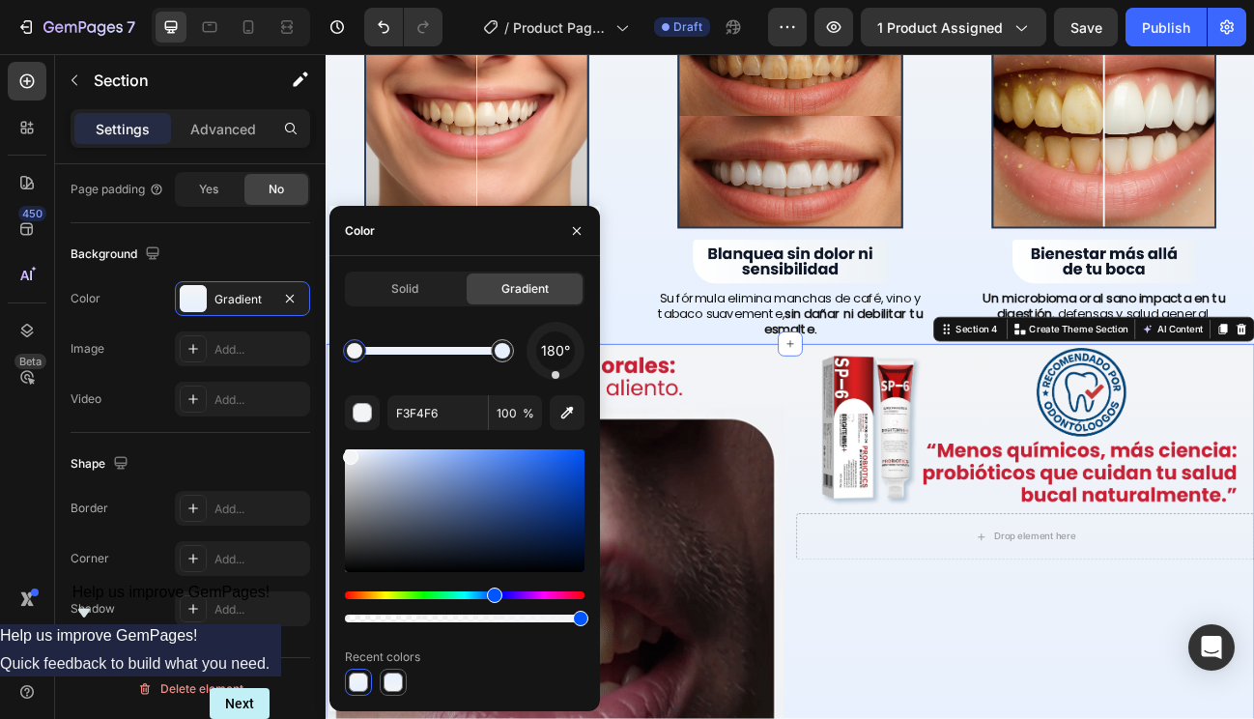
click at [392, 680] on div at bounding box center [393, 682] width 19 height 19
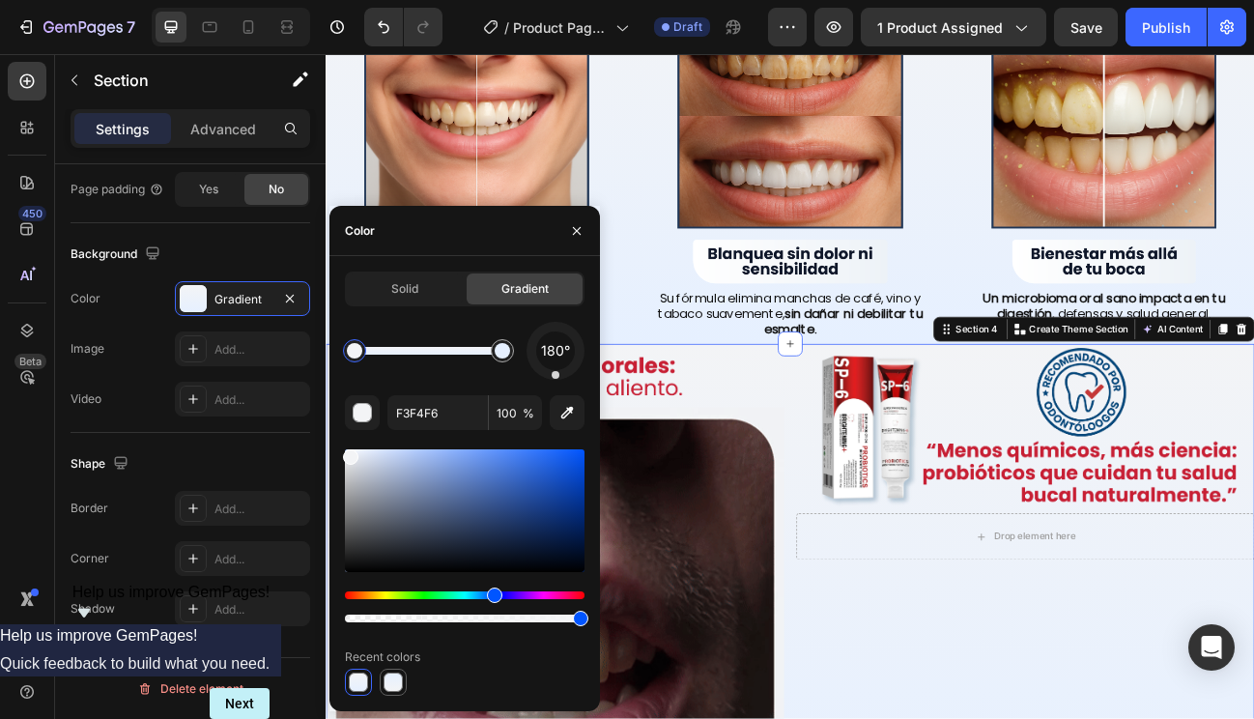
type input "E6F0FF"
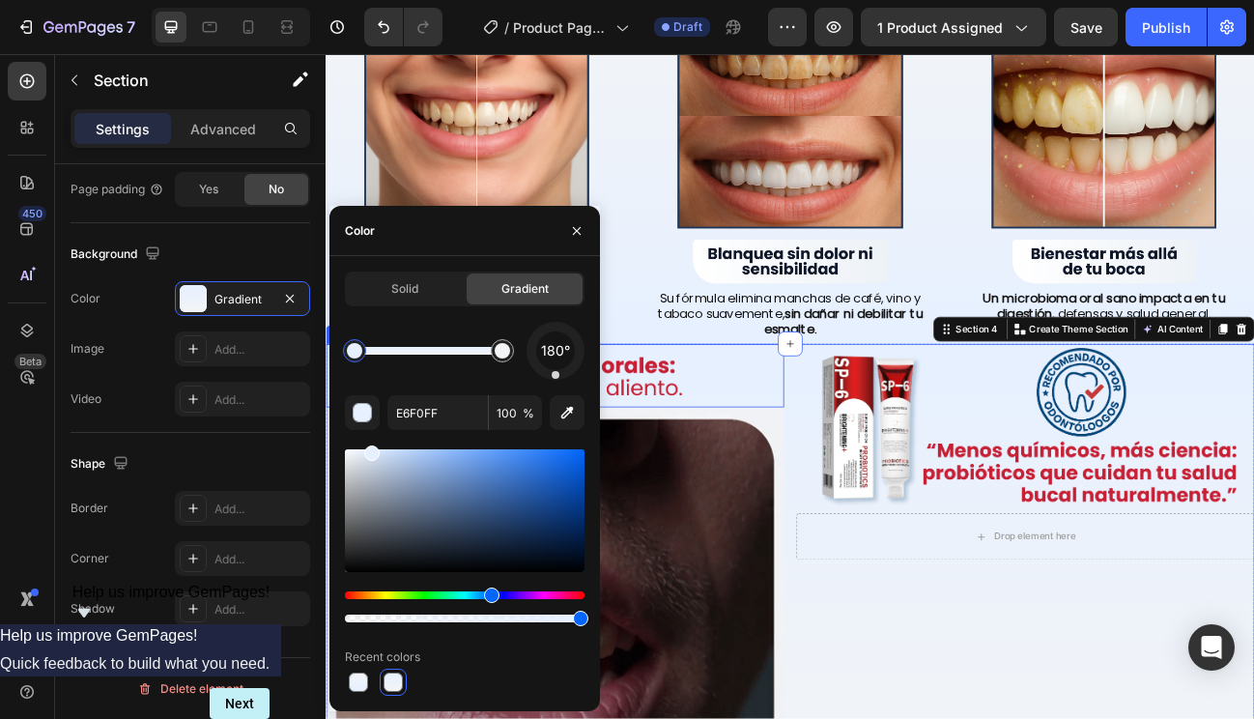
click at [828, 480] on img at bounding box center [612, 456] width 572 height 79
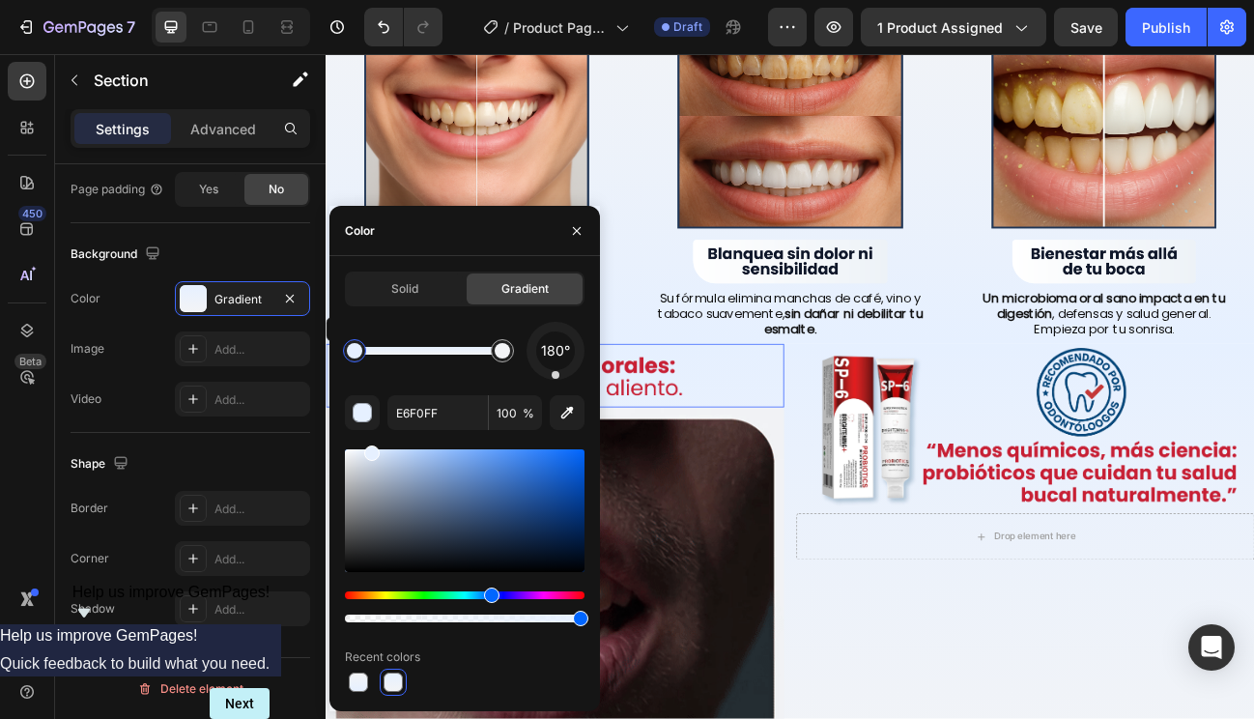
scroll to position [0, 0]
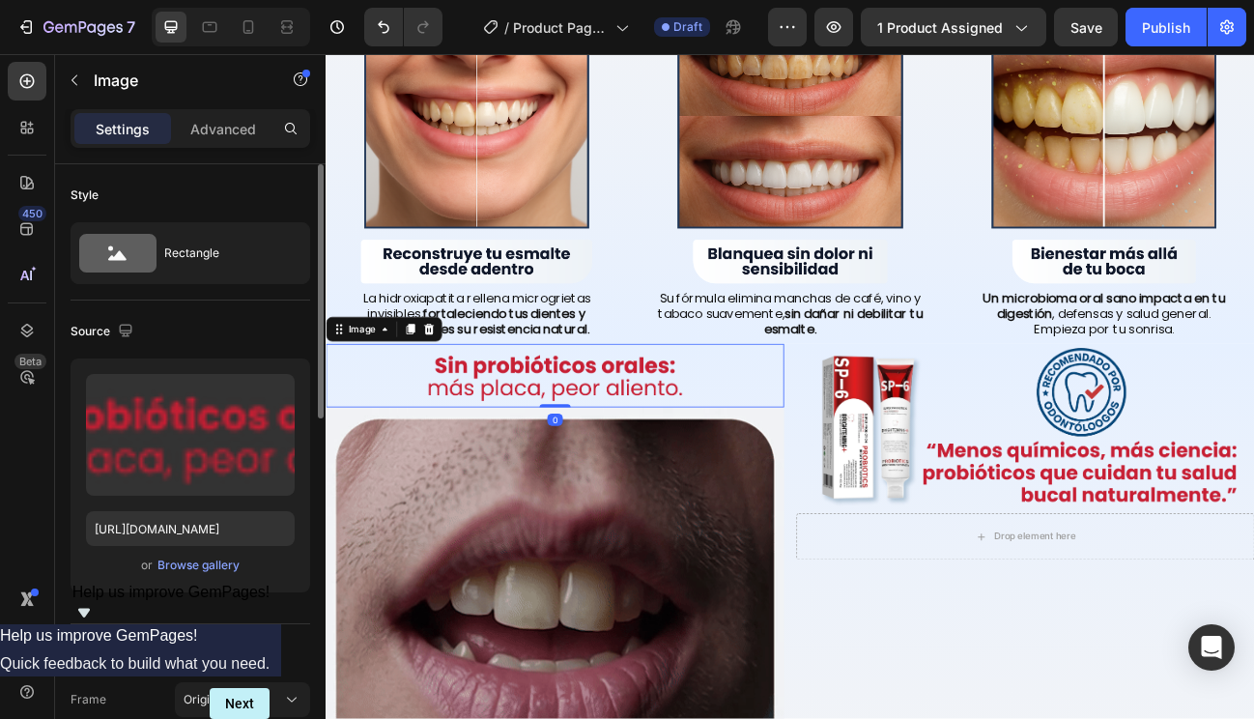
click at [686, 468] on img at bounding box center [612, 456] width 572 height 79
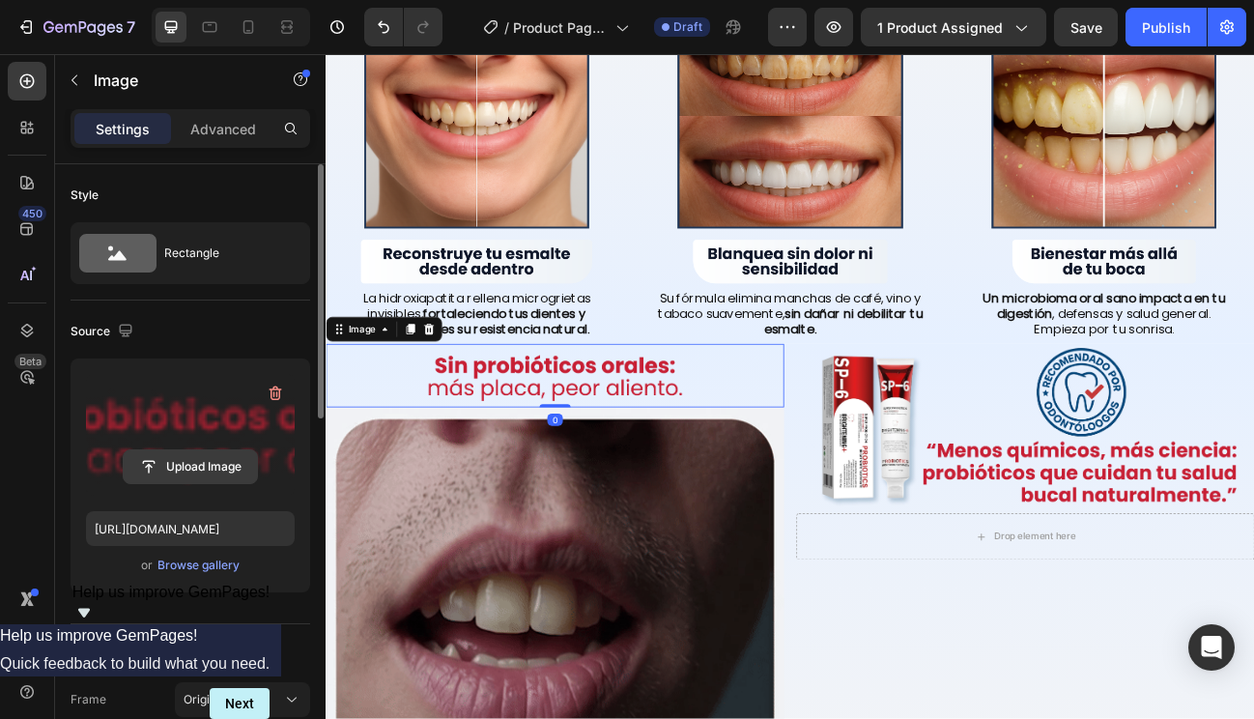
click at [201, 469] on input "file" at bounding box center [190, 466] width 133 height 33
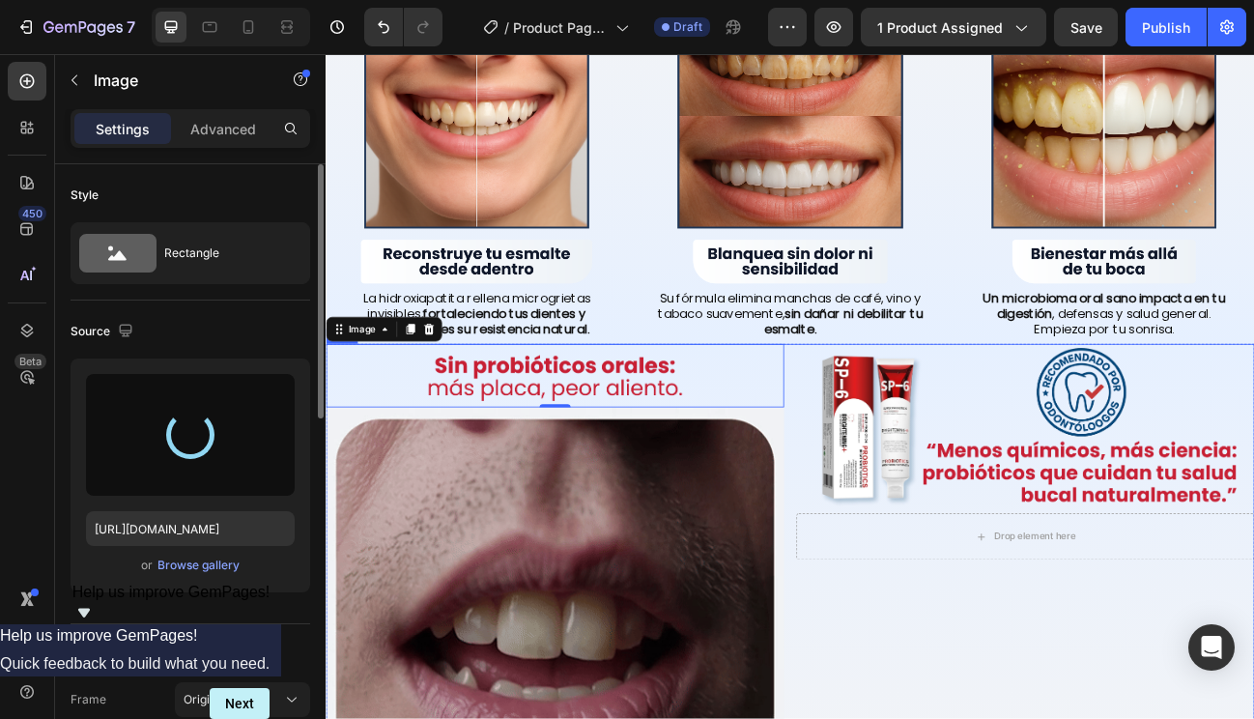
type input "[URL][DOMAIN_NAME]"
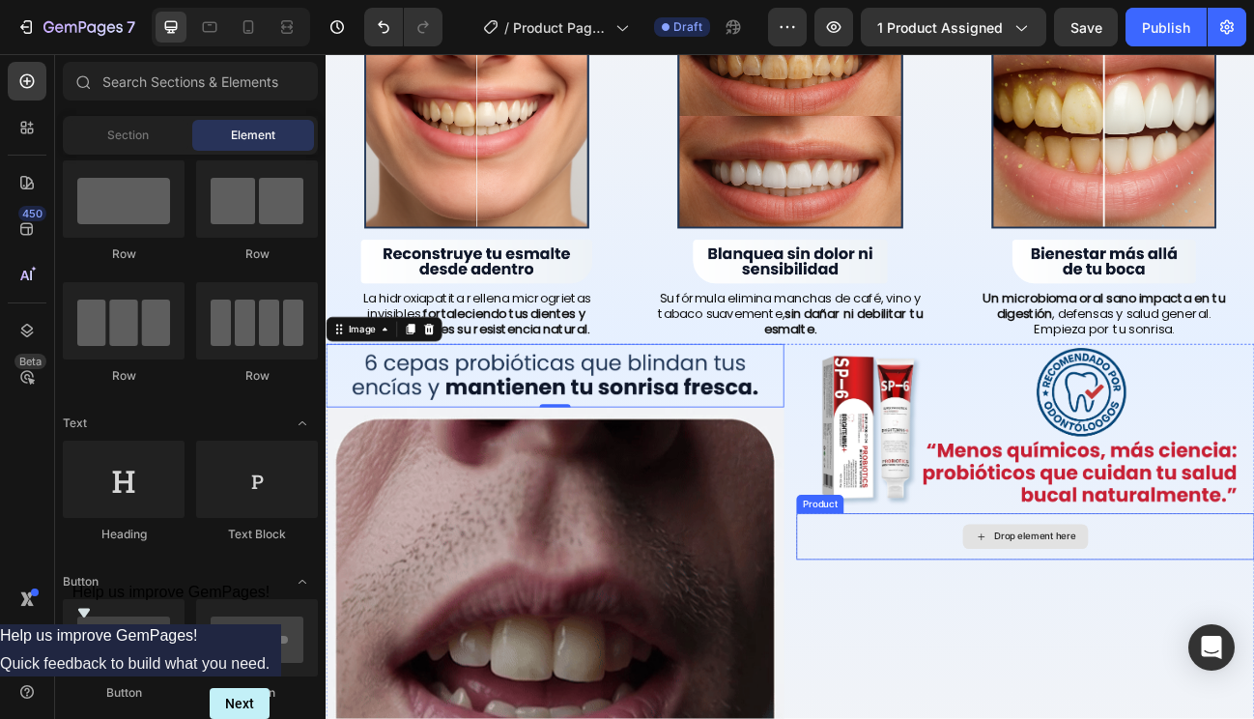
click at [1126, 663] on div "Drop element here" at bounding box center [1199, 657] width 157 height 31
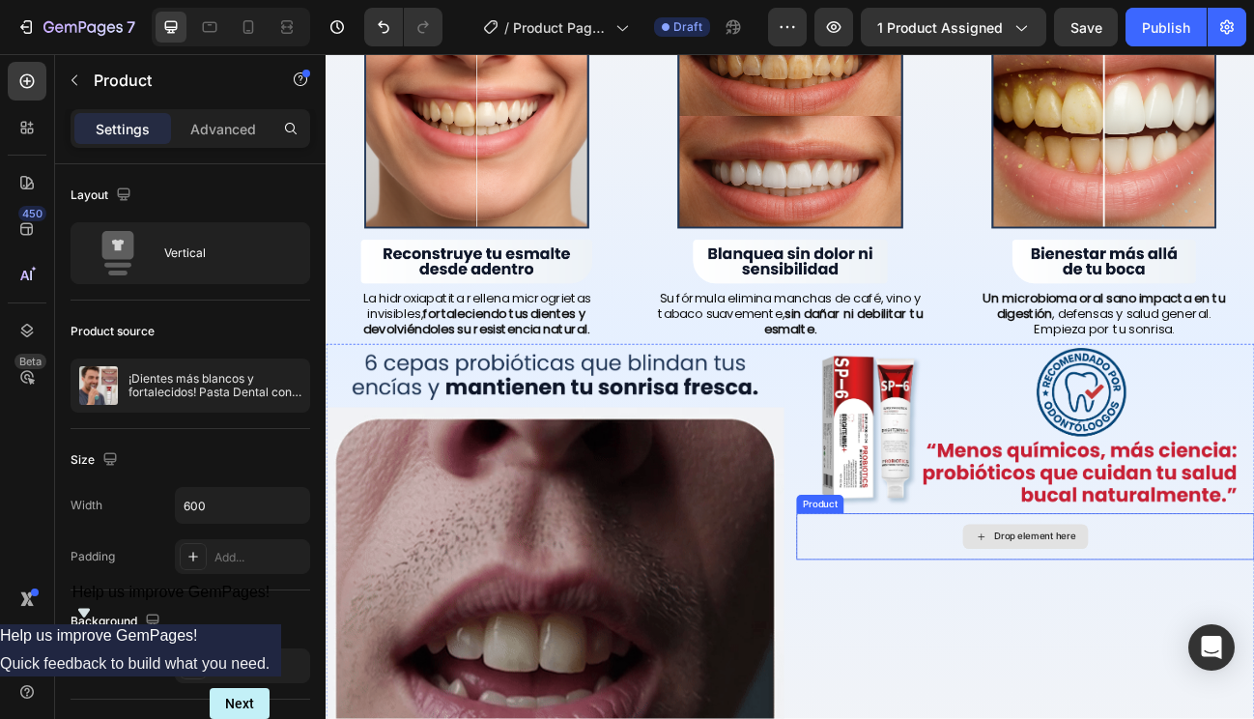
click at [1043, 646] on div "Drop element here" at bounding box center [1199, 657] width 572 height 58
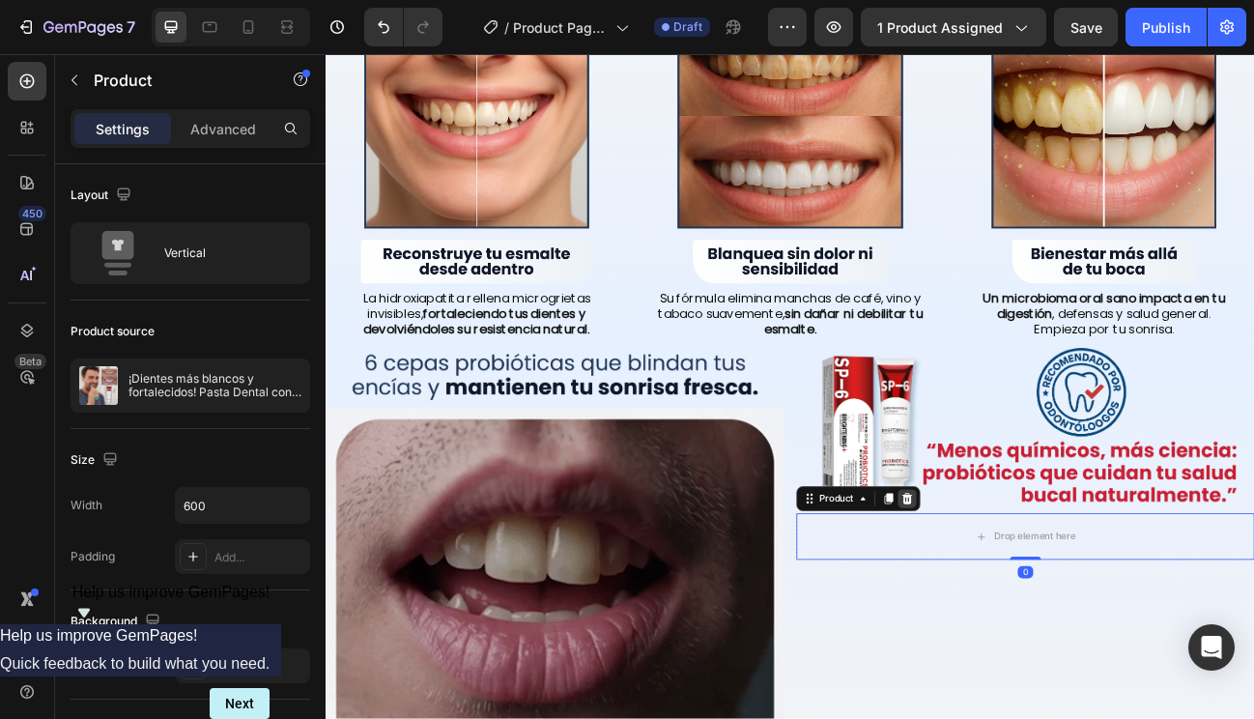
click at [1047, 602] on icon at bounding box center [1051, 609] width 15 height 15
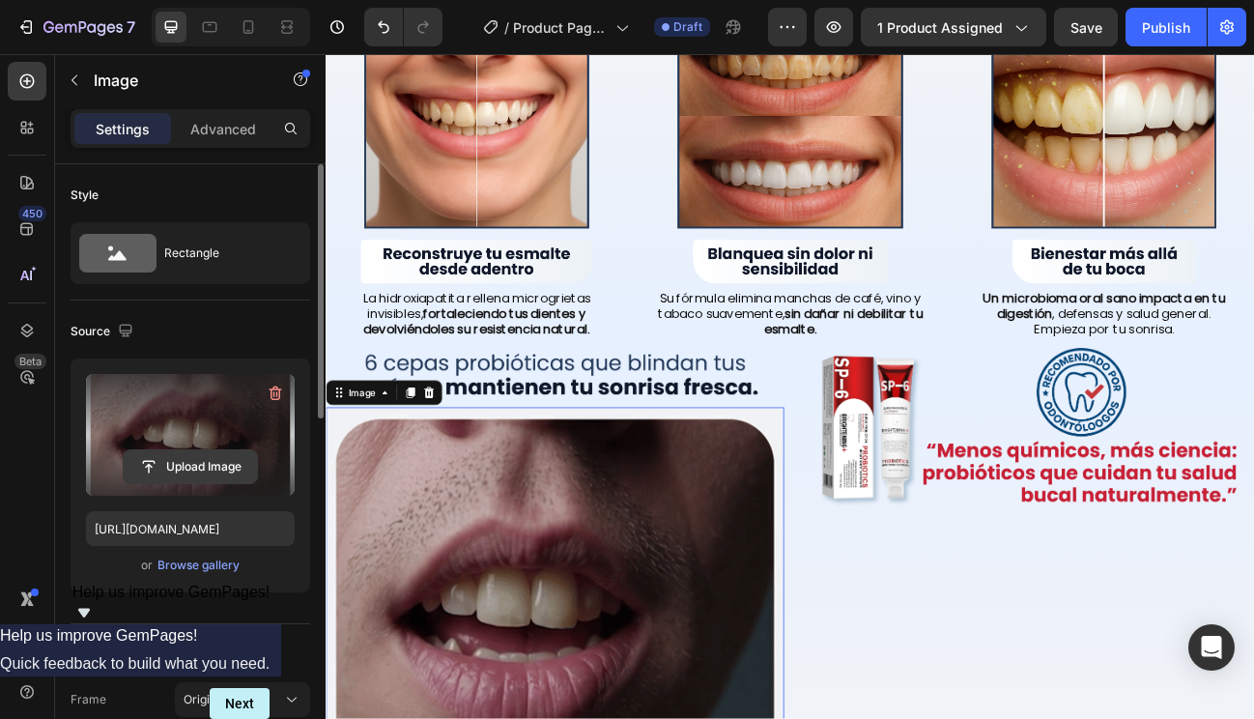
click at [209, 470] on input "file" at bounding box center [190, 466] width 133 height 33
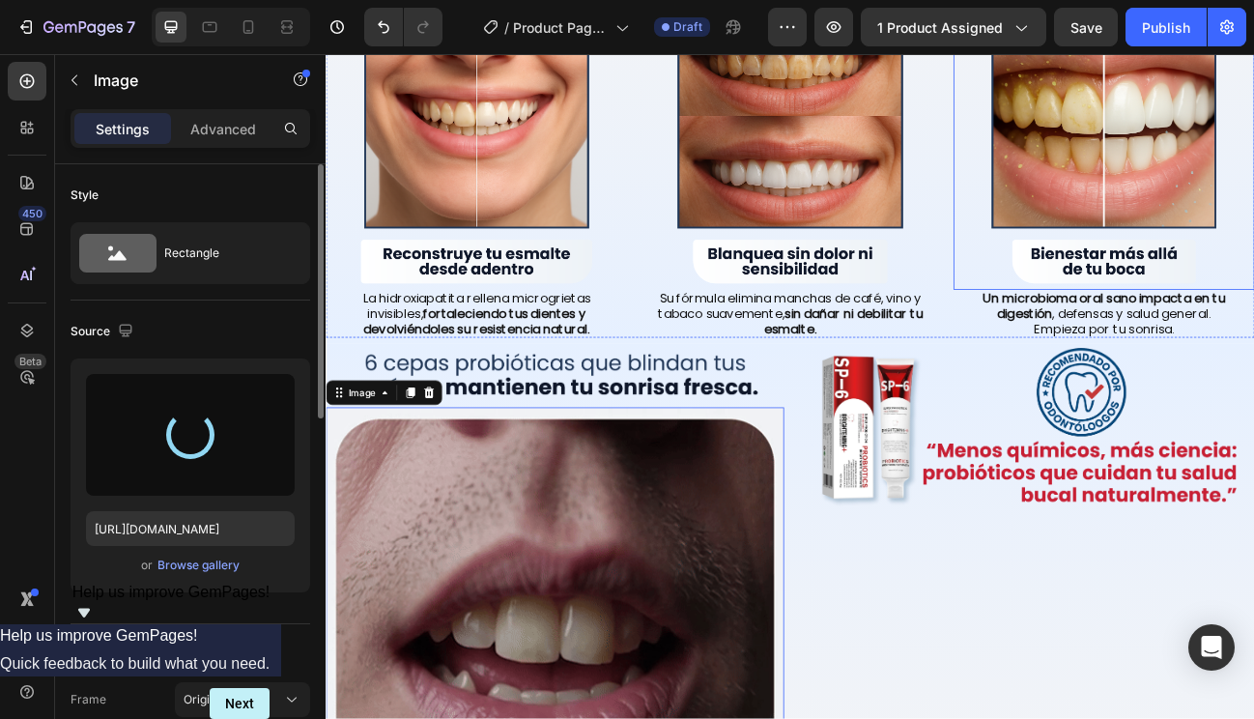
type input "[URL][DOMAIN_NAME]"
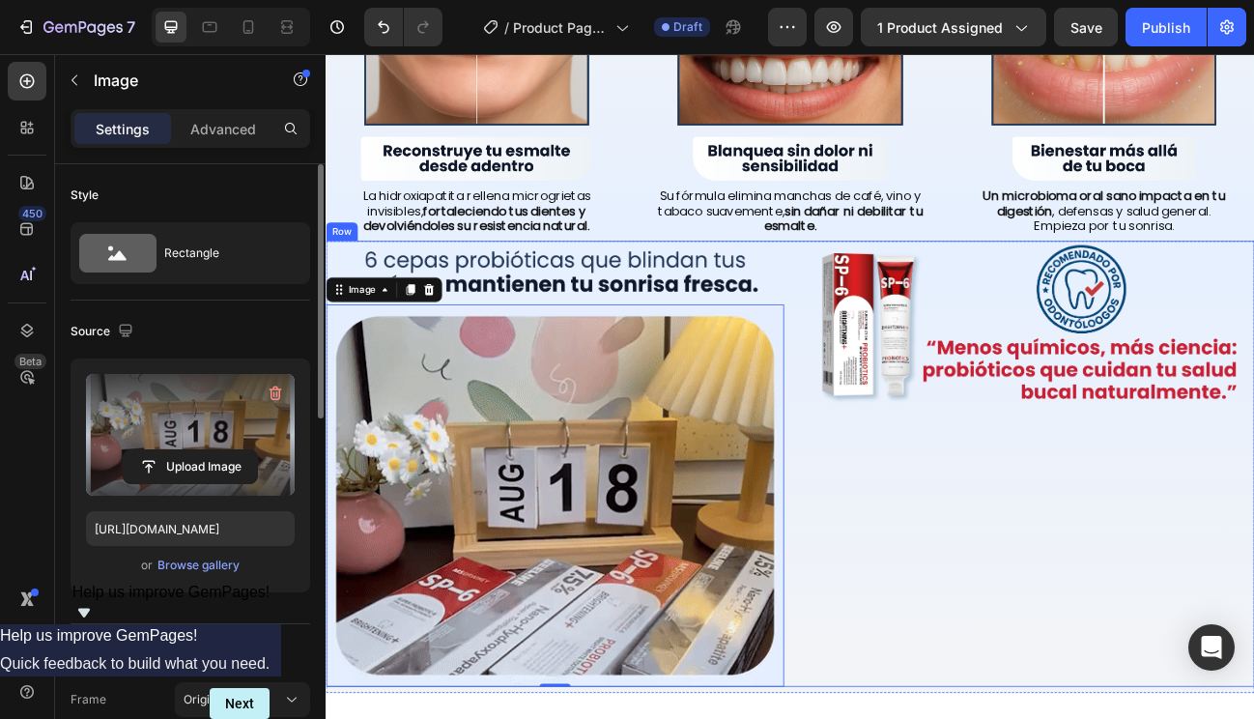
scroll to position [1539, 0]
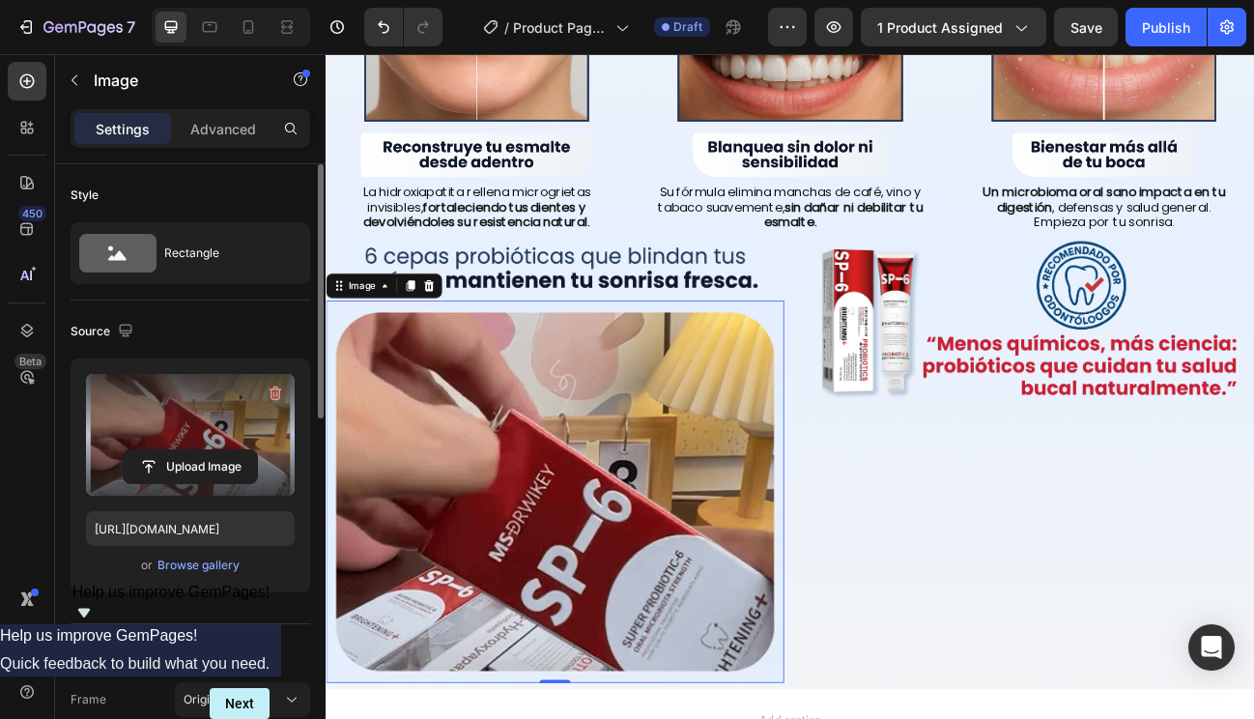
click at [843, 545] on img at bounding box center [612, 600] width 572 height 476
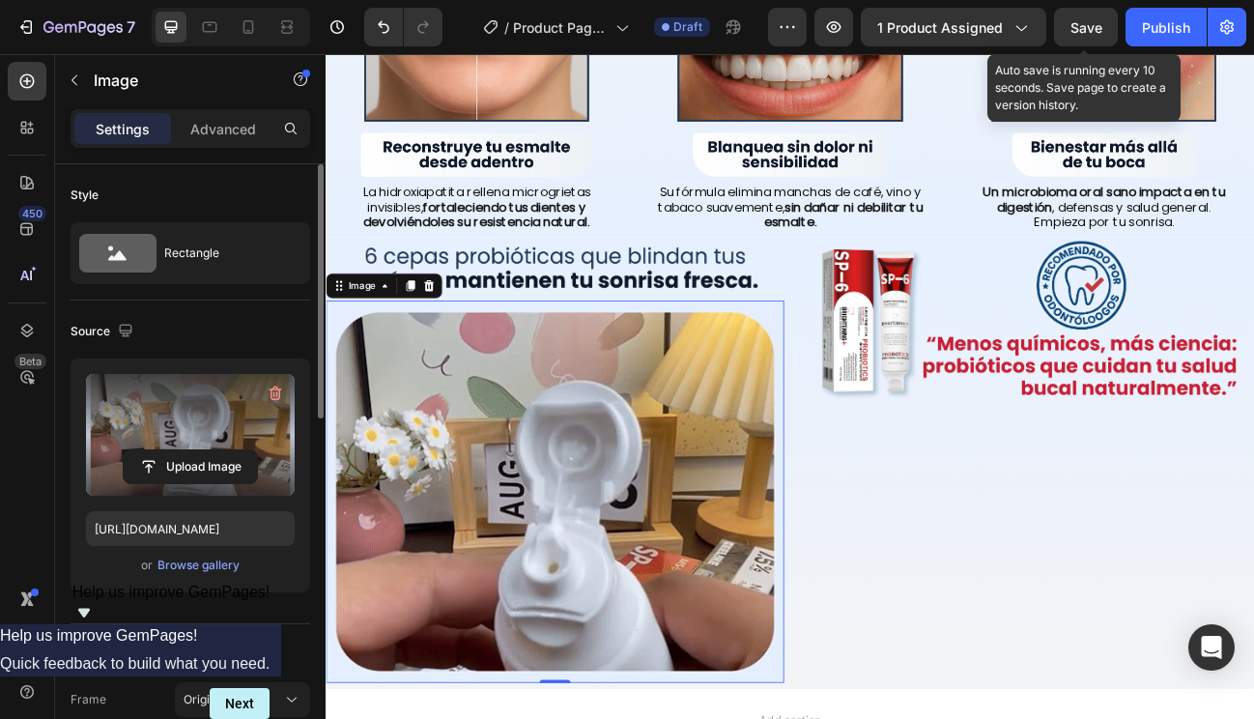
click at [1082, 17] on div "Save" at bounding box center [1087, 27] width 32 height 20
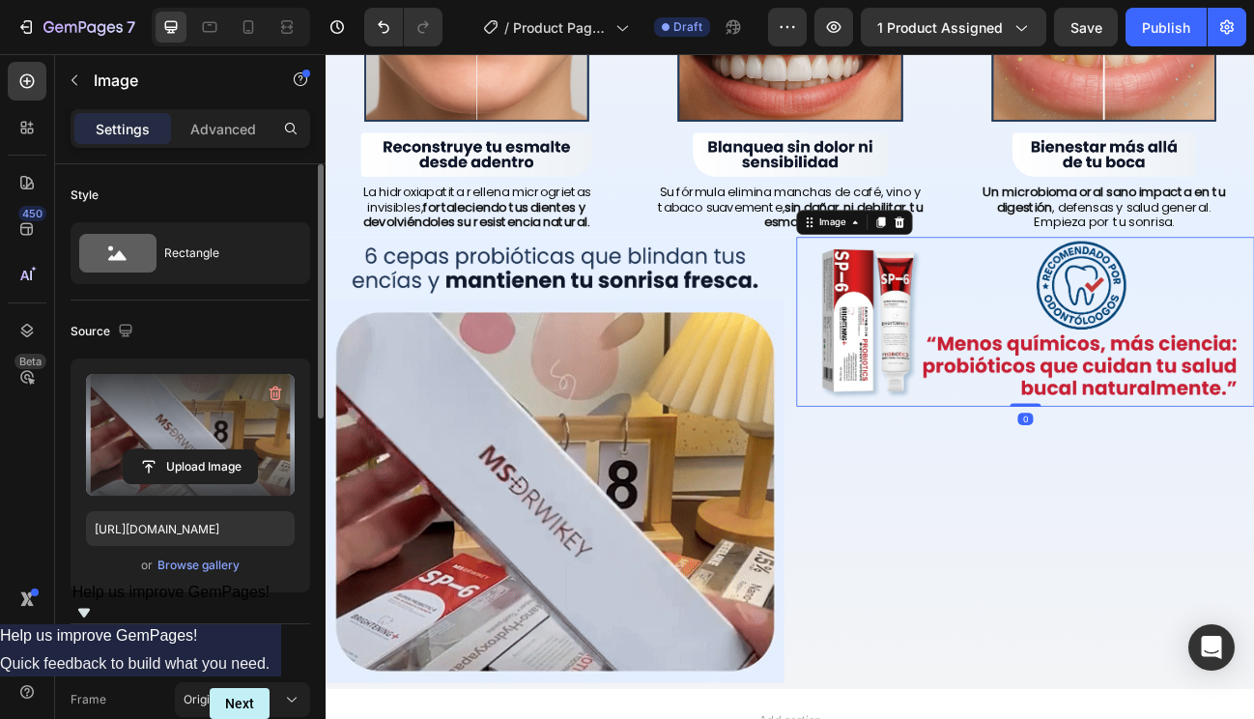
click at [1209, 404] on img at bounding box center [1199, 389] width 572 height 212
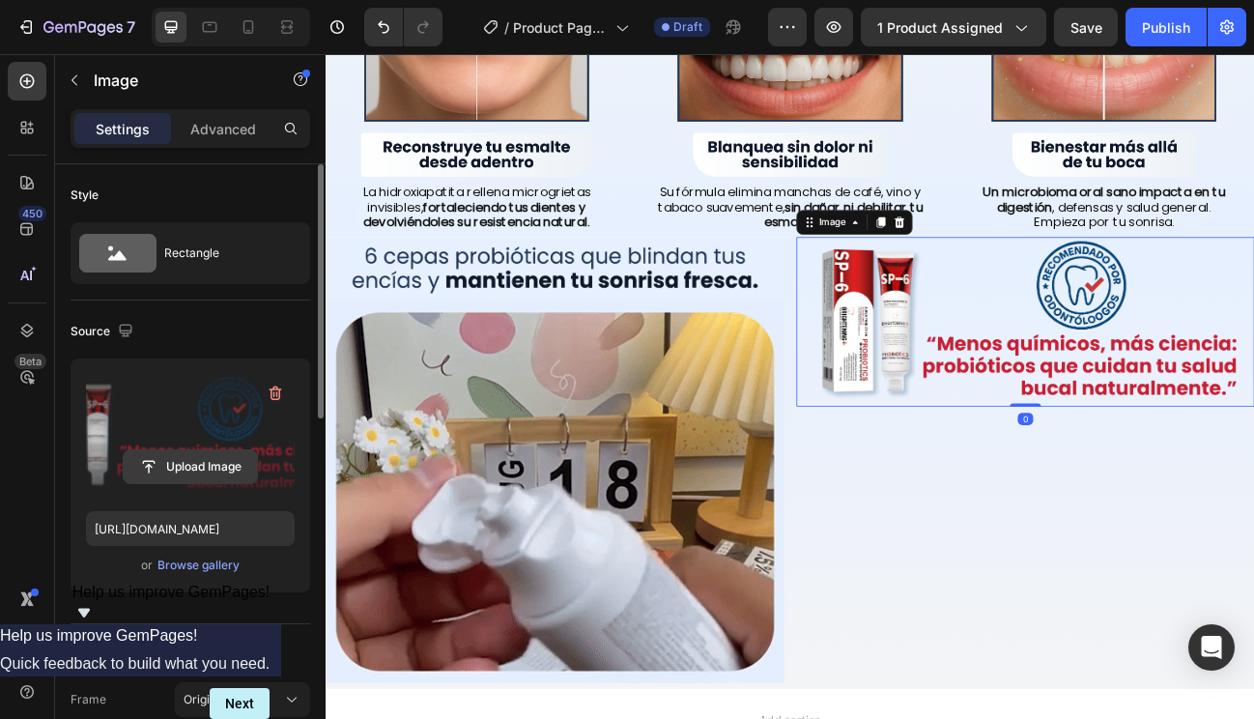
click at [180, 469] on input "file" at bounding box center [190, 466] width 133 height 33
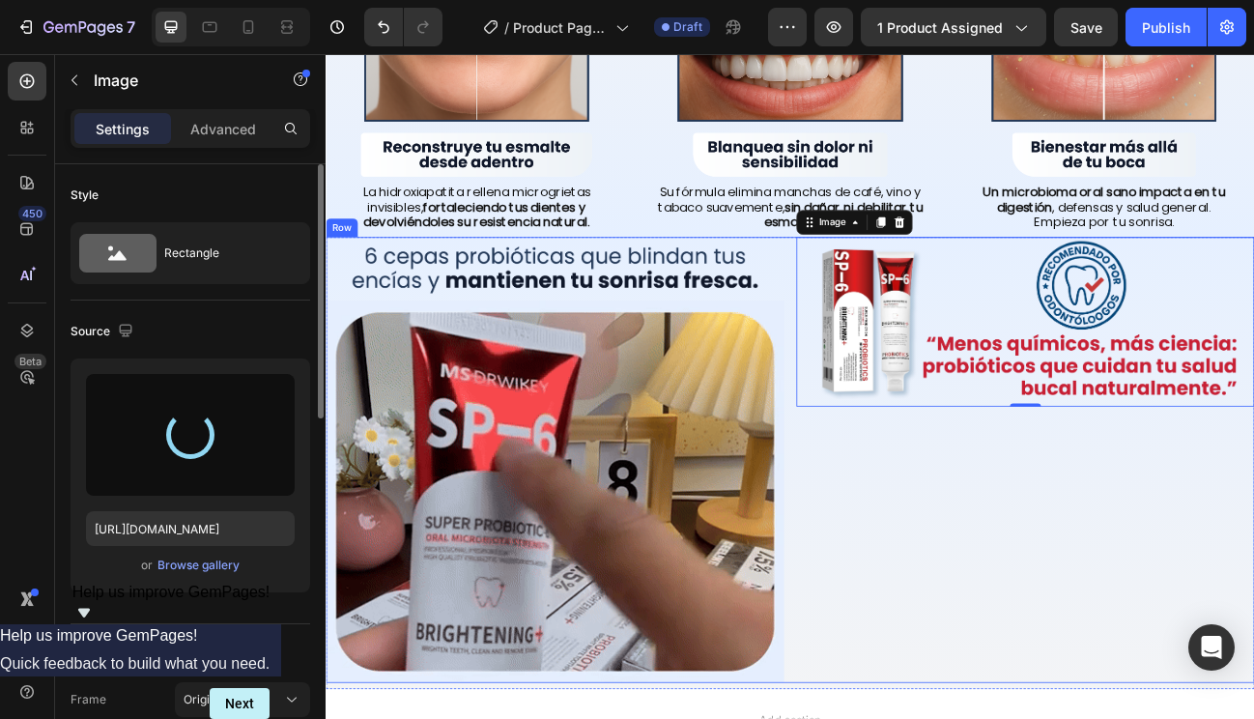
type input "[URL][DOMAIN_NAME]"
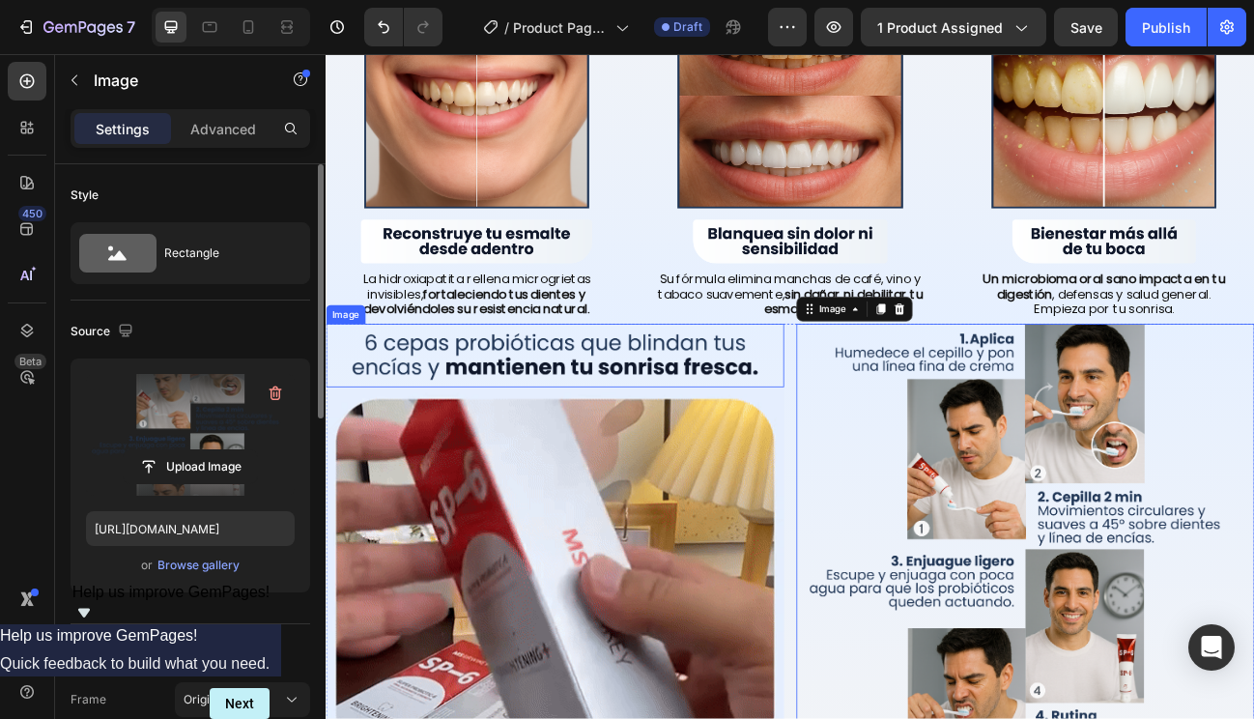
scroll to position [1430, 0]
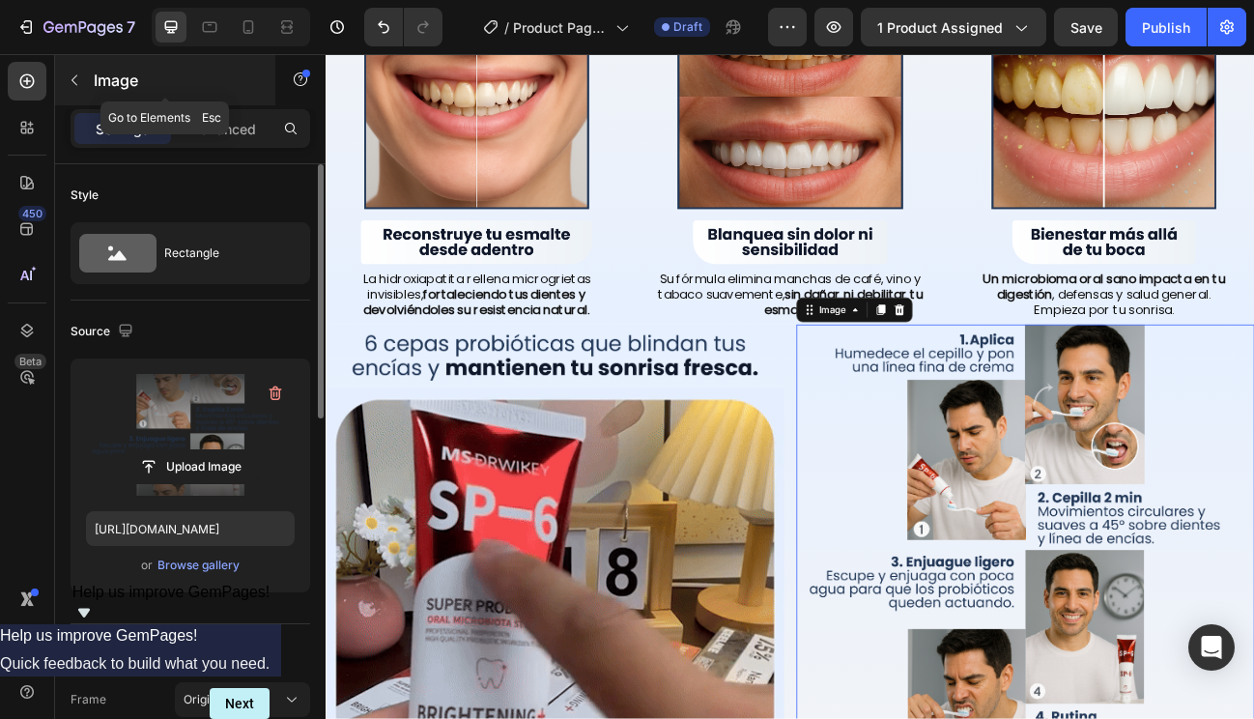
click at [102, 90] on p "Image" at bounding box center [176, 80] width 164 height 23
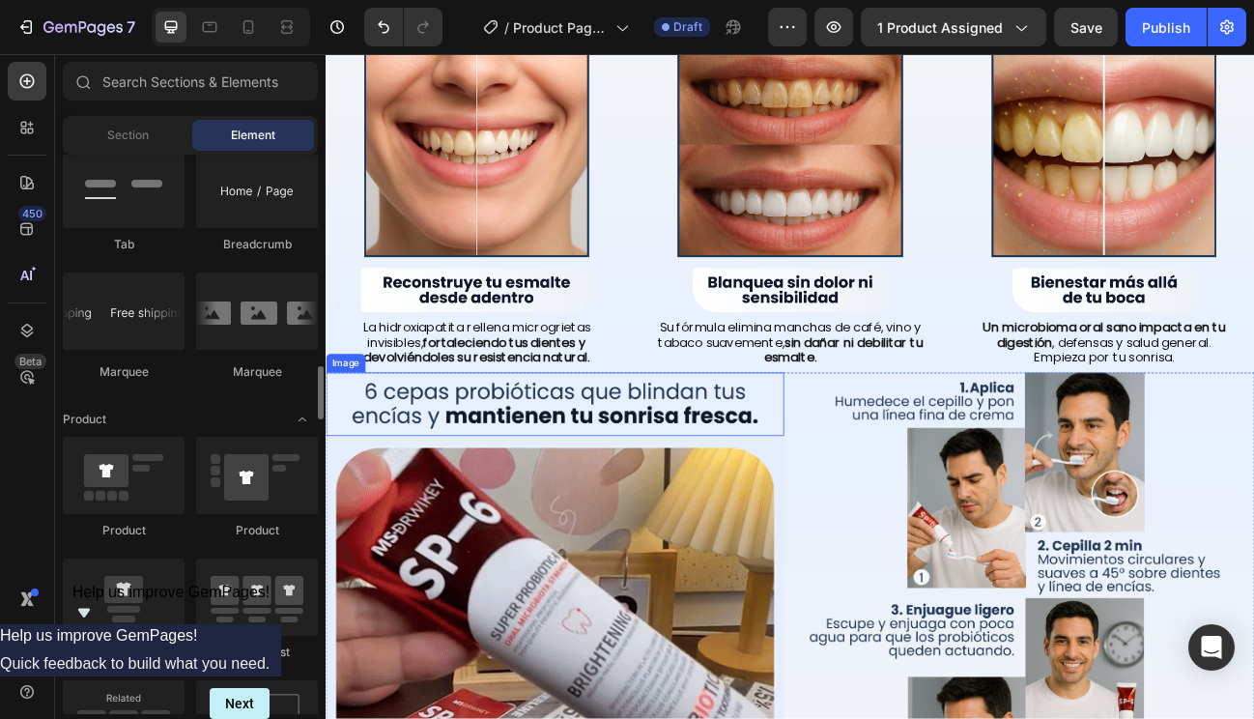
scroll to position [1345, 0]
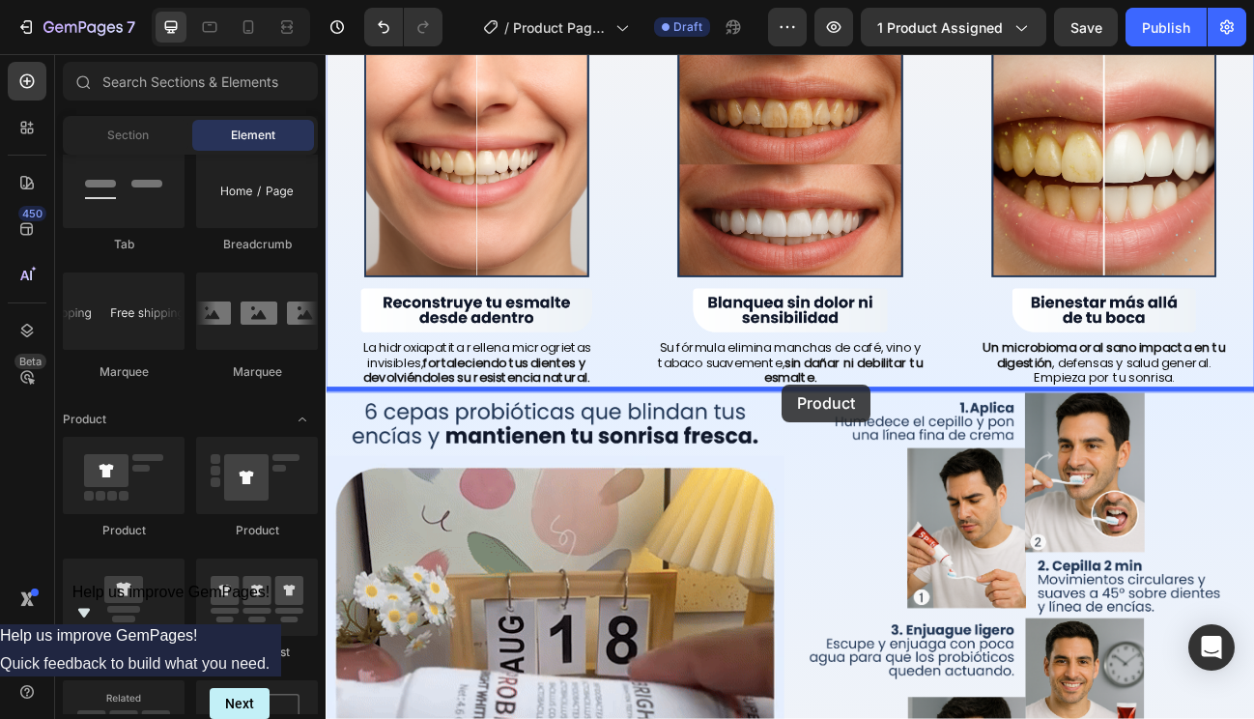
drag, startPoint x: 461, startPoint y: 663, endPoint x: 895, endPoint y: 467, distance: 476.2
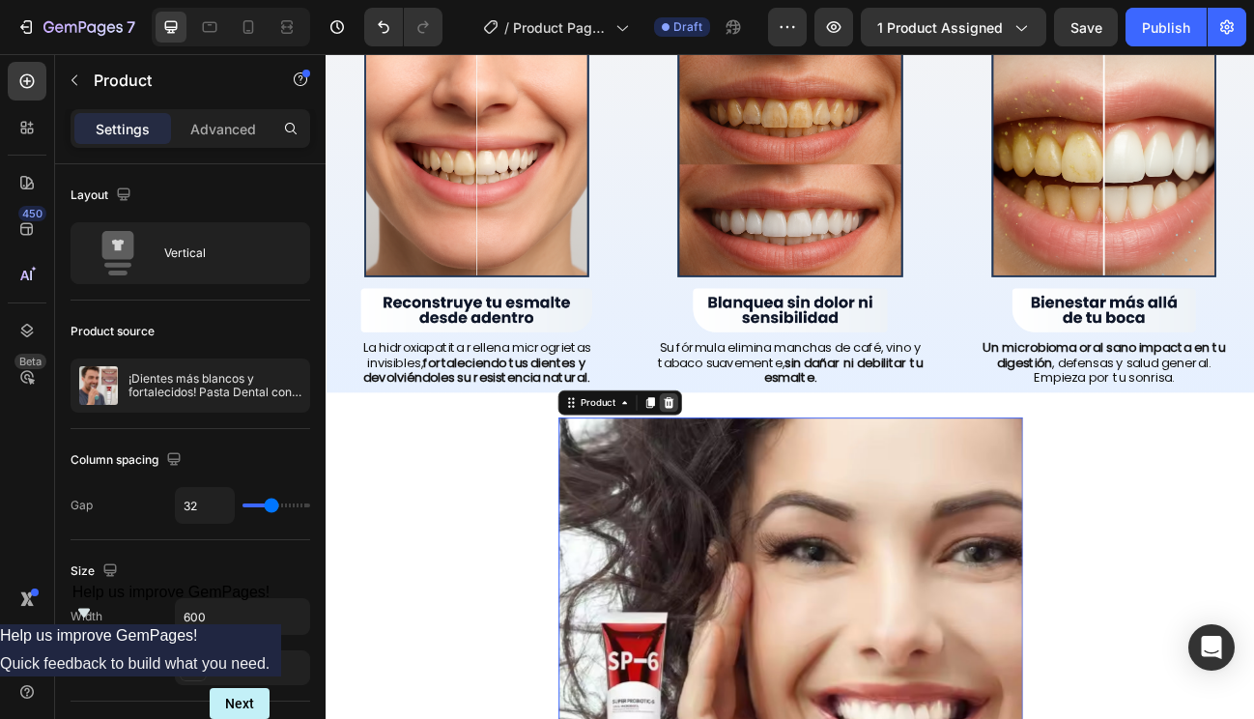
click at [751, 489] on icon at bounding box center [754, 490] width 13 height 14
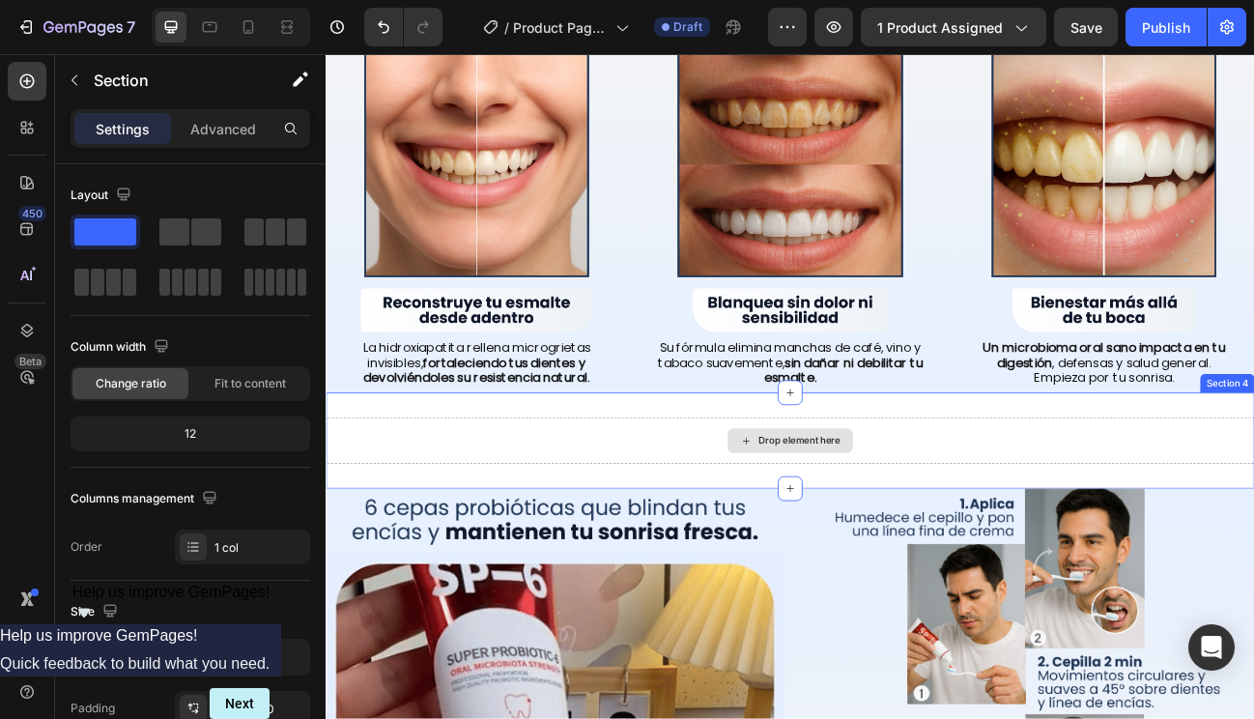
click at [803, 520] on div "Drop element here" at bounding box center [906, 537] width 1160 height 58
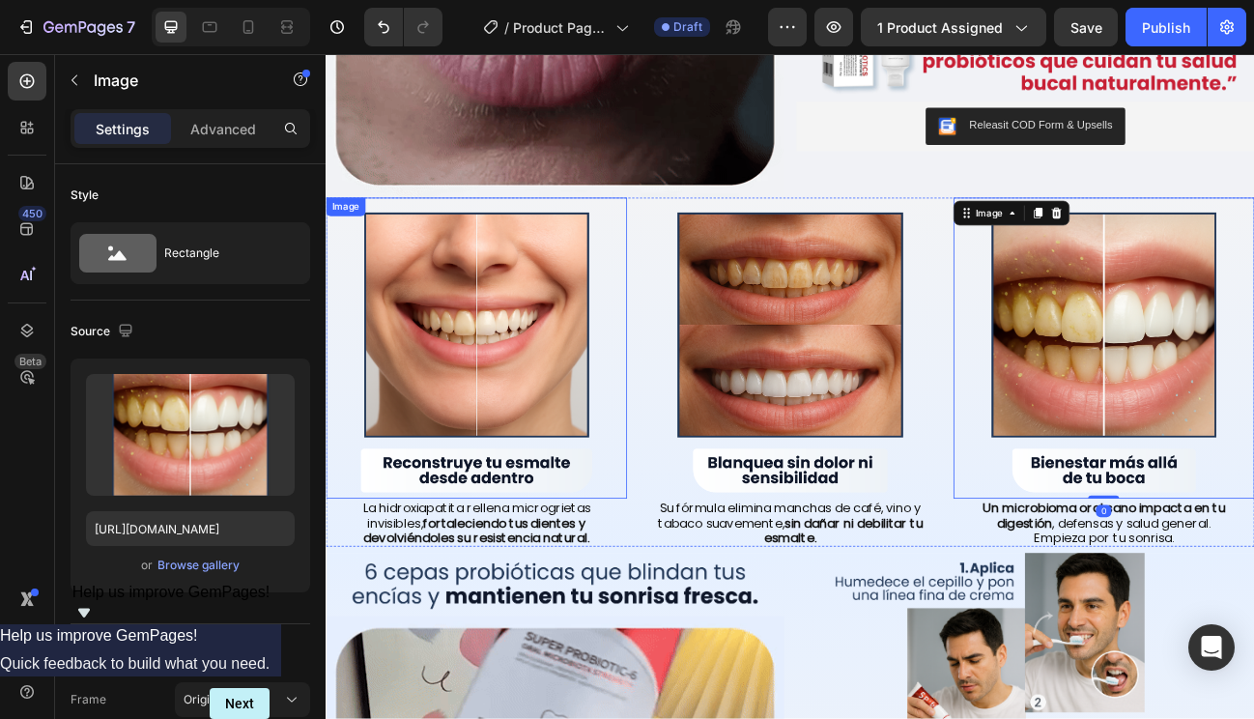
scroll to position [1144, 0]
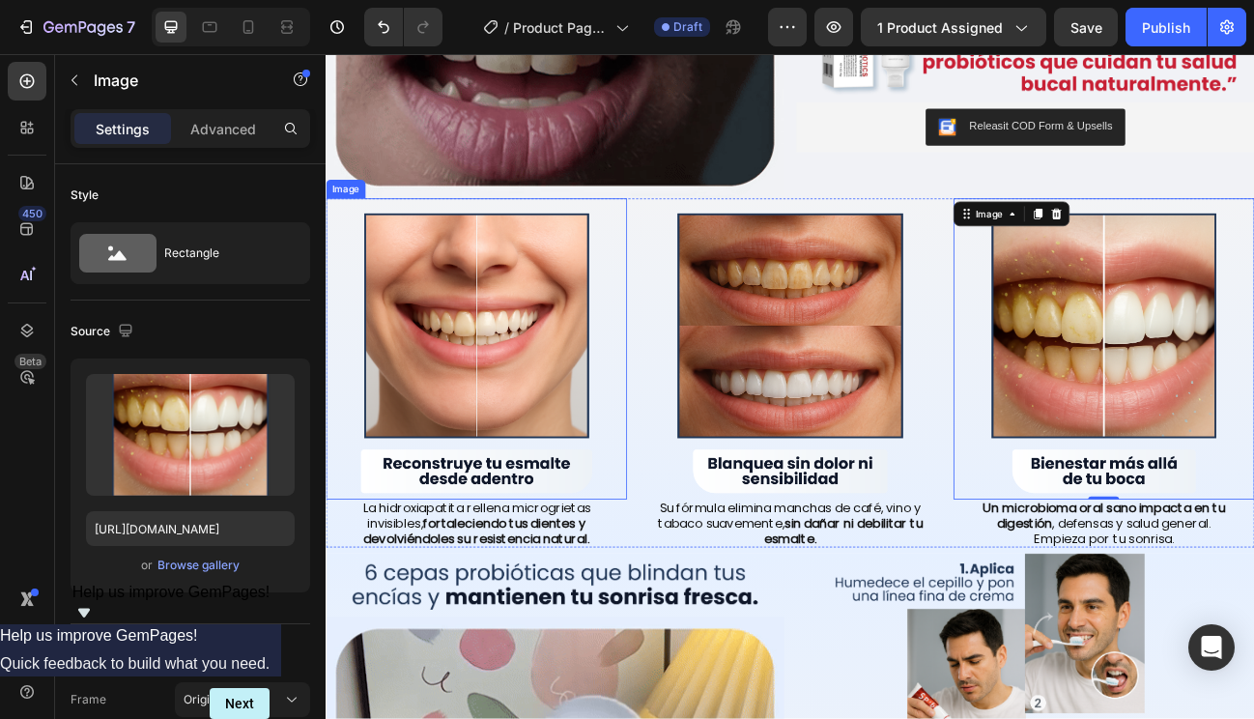
click at [353, 287] on img at bounding box center [514, 423] width 376 height 376
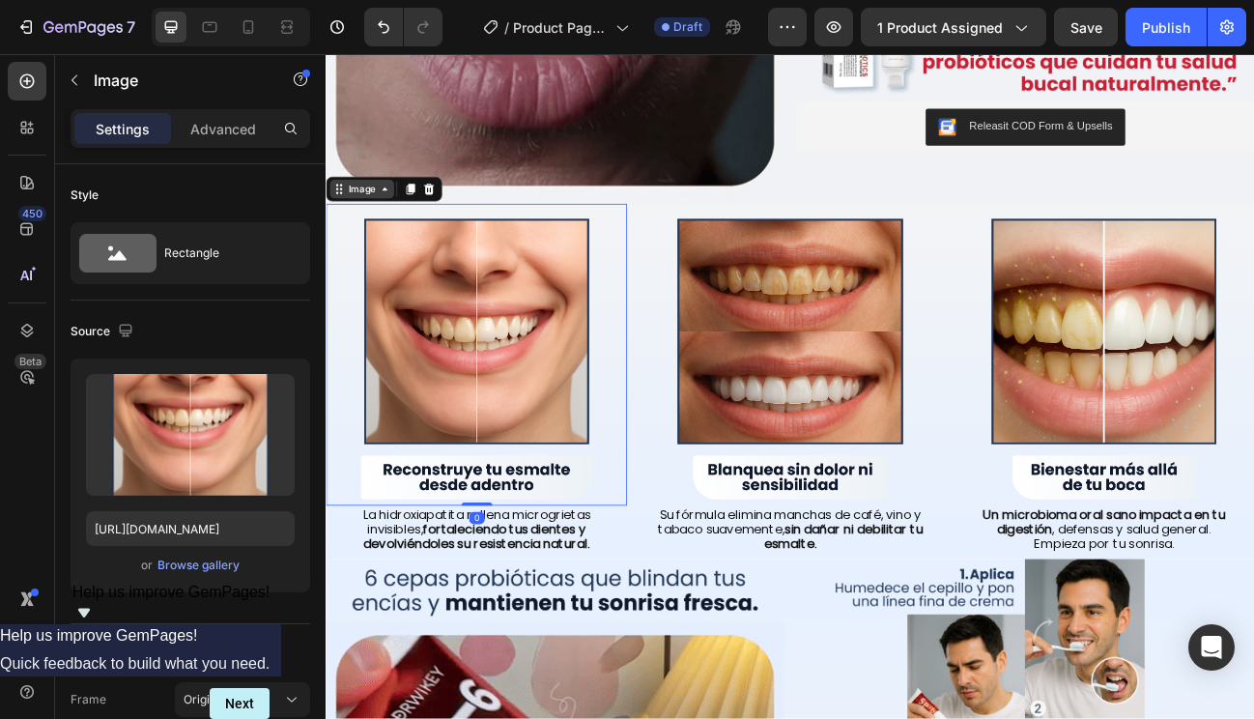
click at [358, 220] on div "Image" at bounding box center [371, 223] width 42 height 17
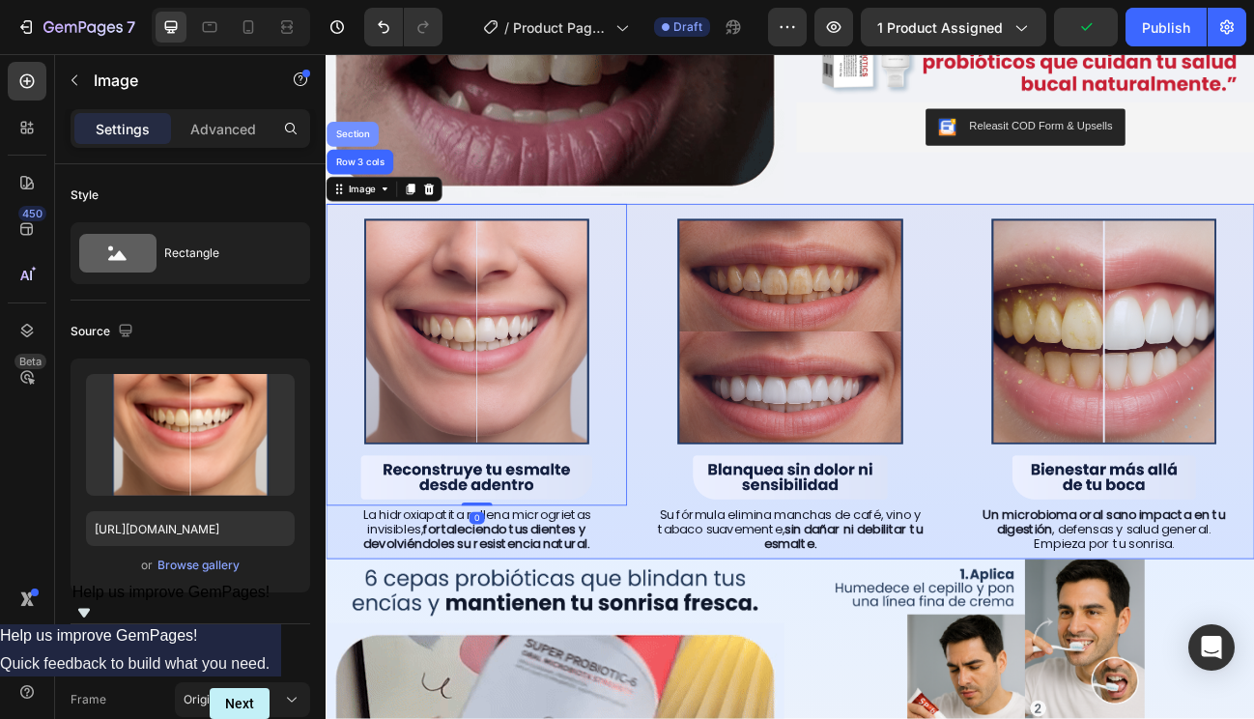
click at [358, 149] on div "Section" at bounding box center [358, 155] width 49 height 12
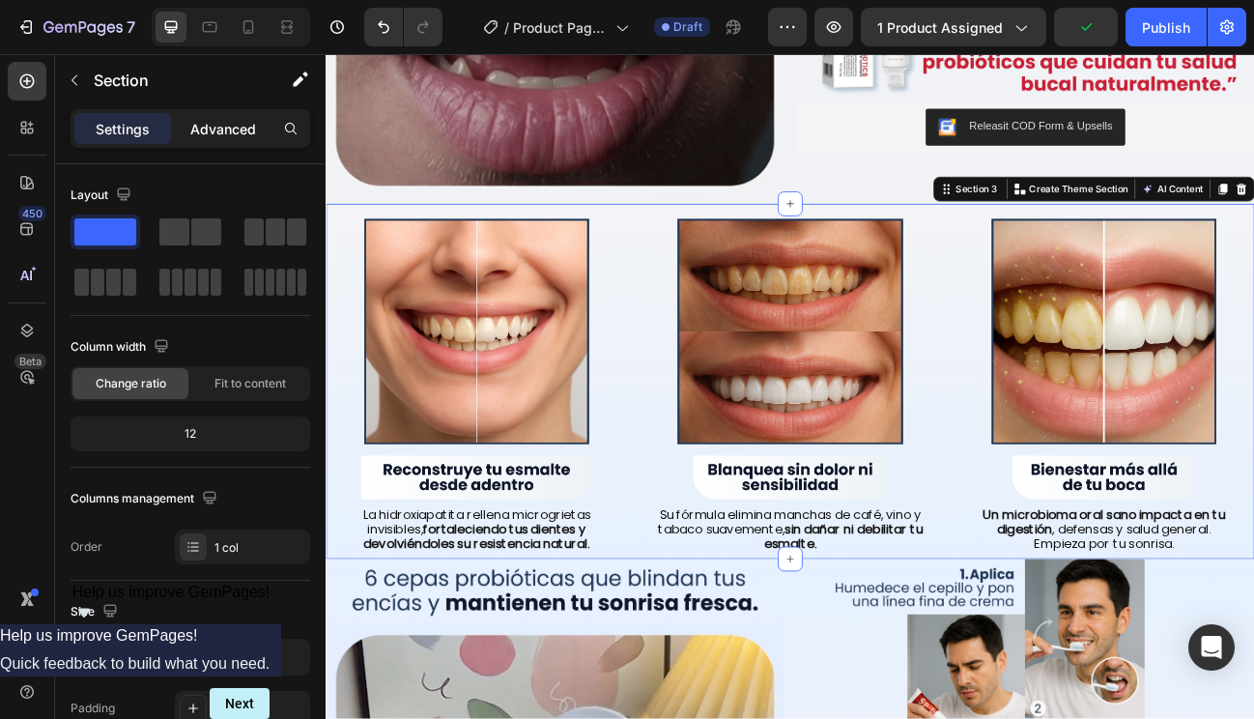
click at [205, 129] on p "Advanced" at bounding box center [223, 129] width 66 height 20
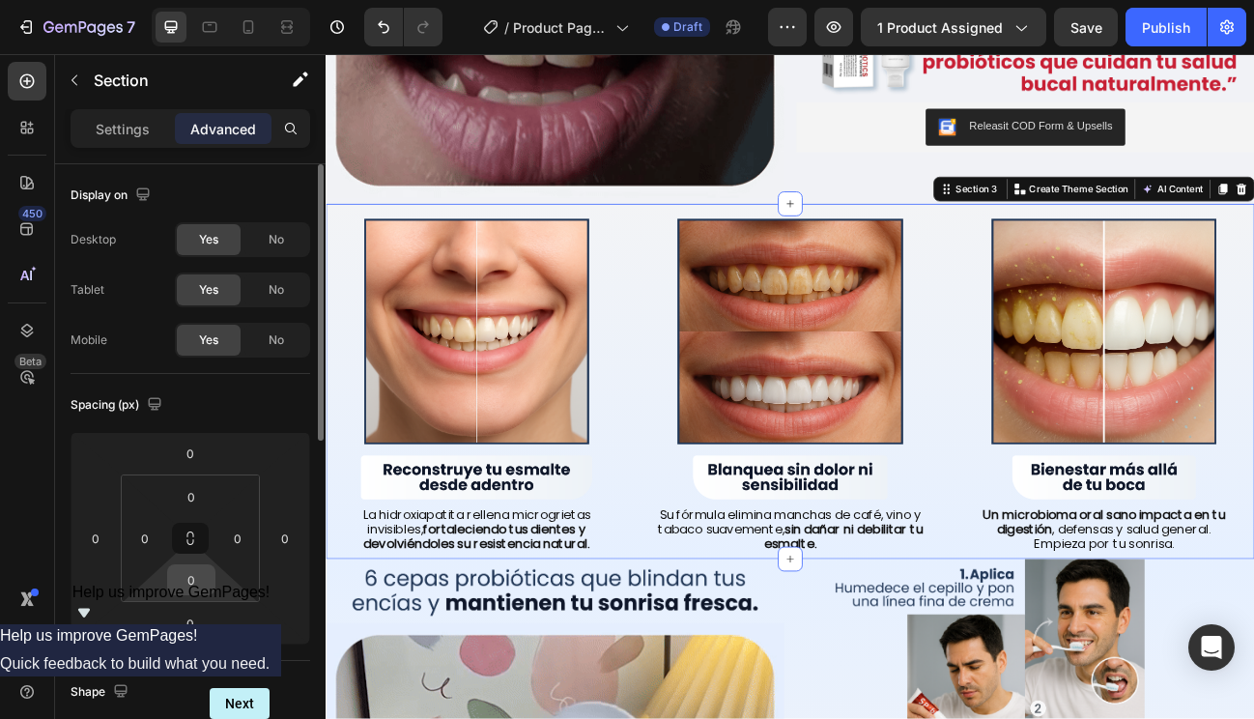
click at [196, 571] on input "0" at bounding box center [191, 579] width 39 height 29
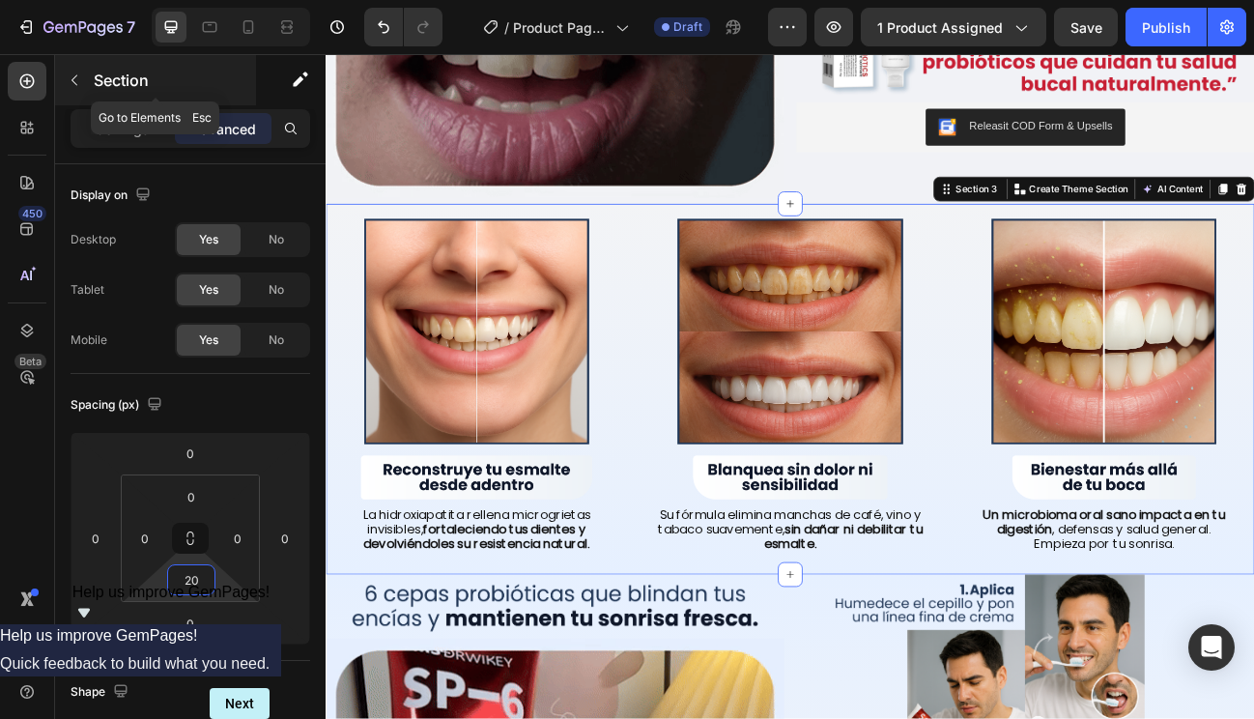
type input "20"
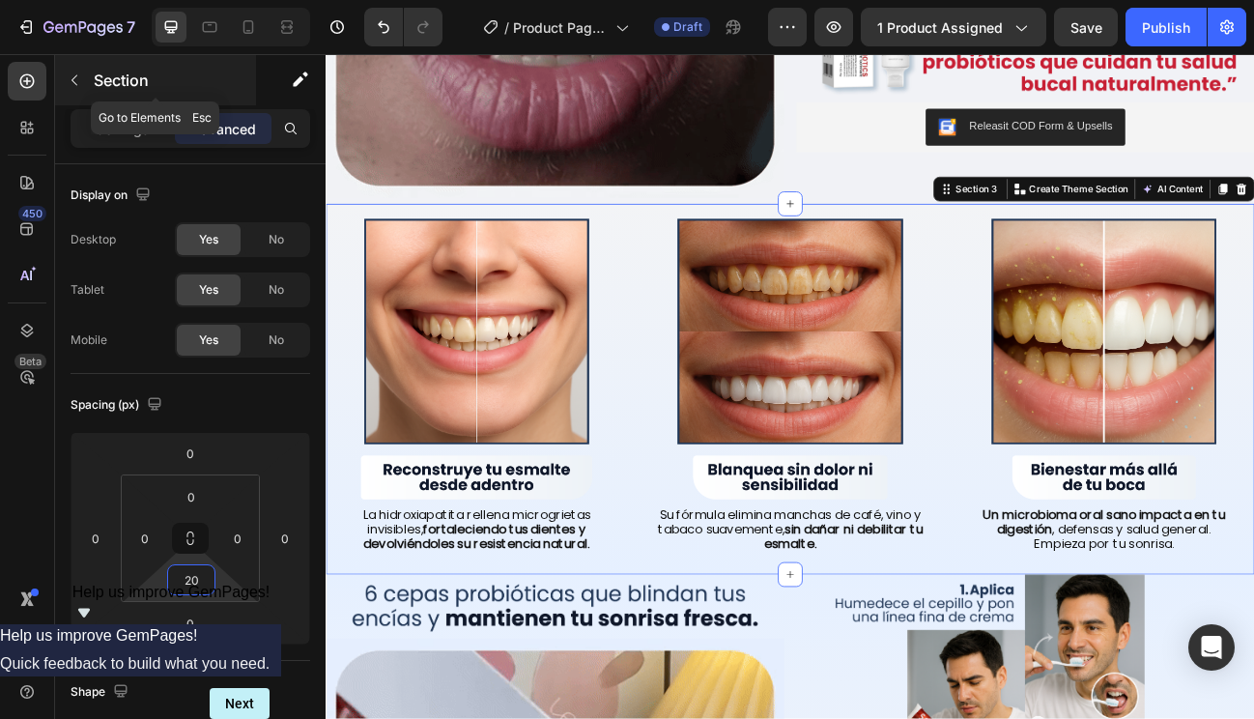
click at [105, 84] on p "Section" at bounding box center [173, 80] width 158 height 23
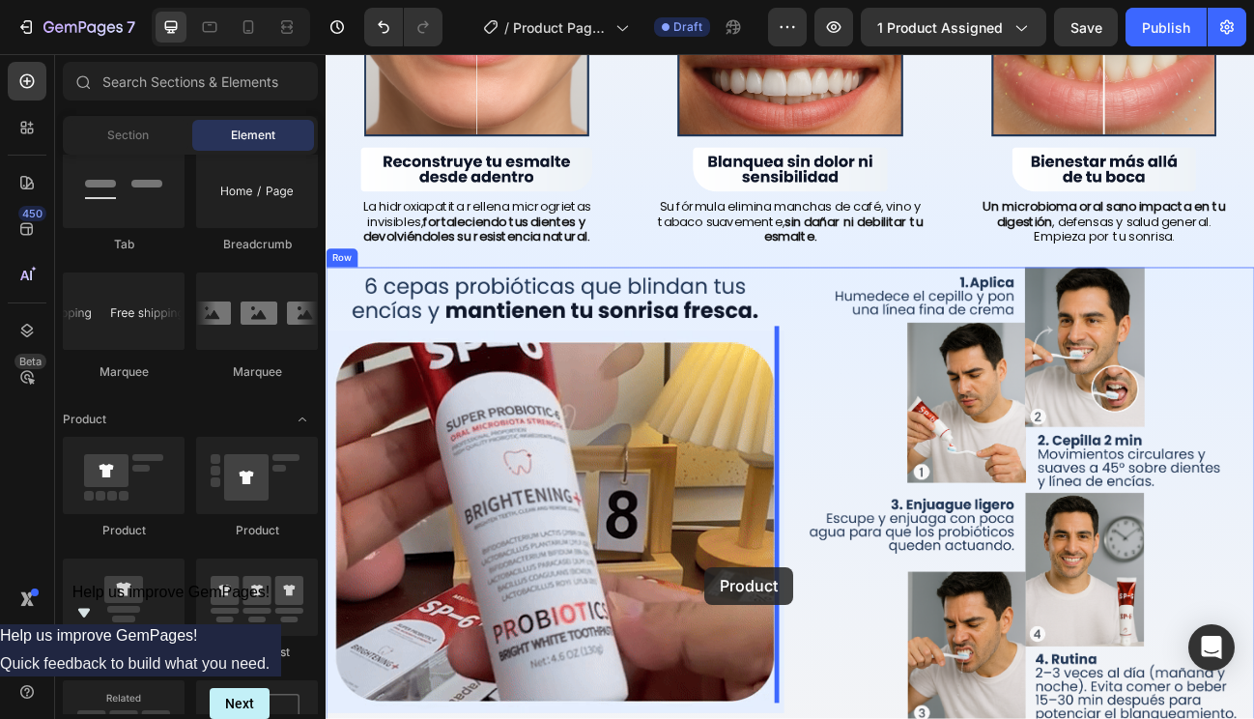
scroll to position [1536, 0]
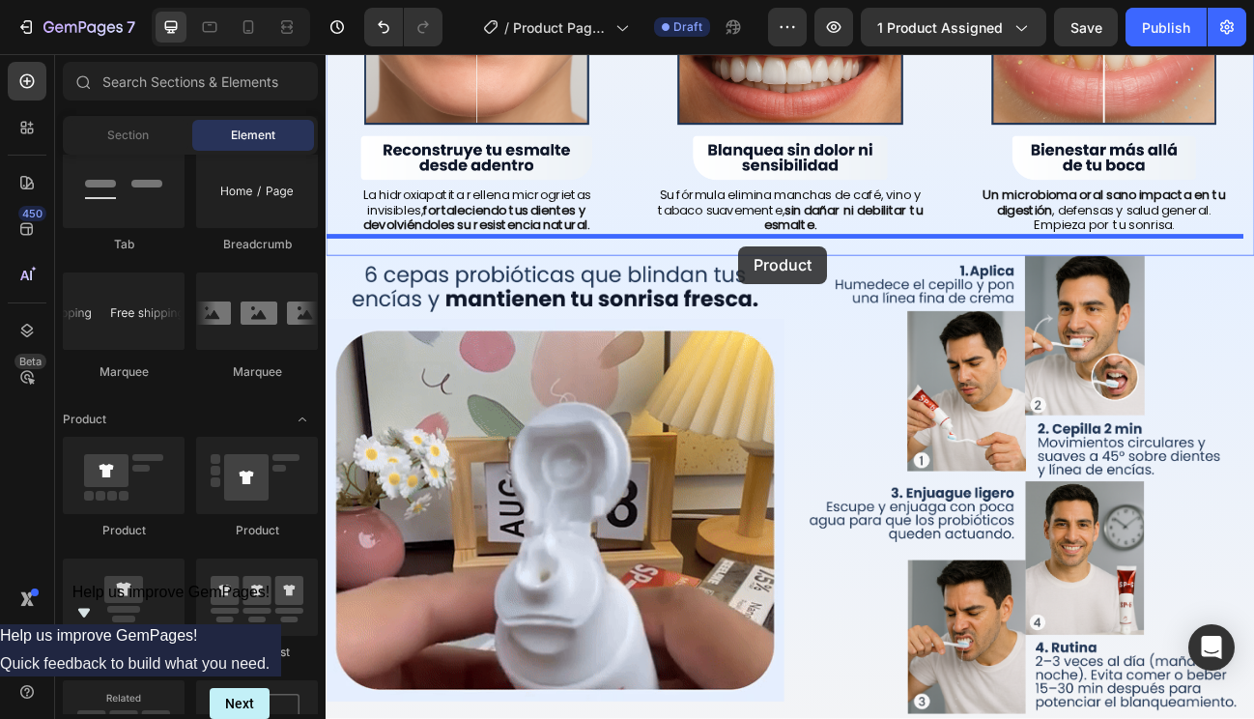
drag, startPoint x: 461, startPoint y: 648, endPoint x: 841, endPoint y: 294, distance: 519.6
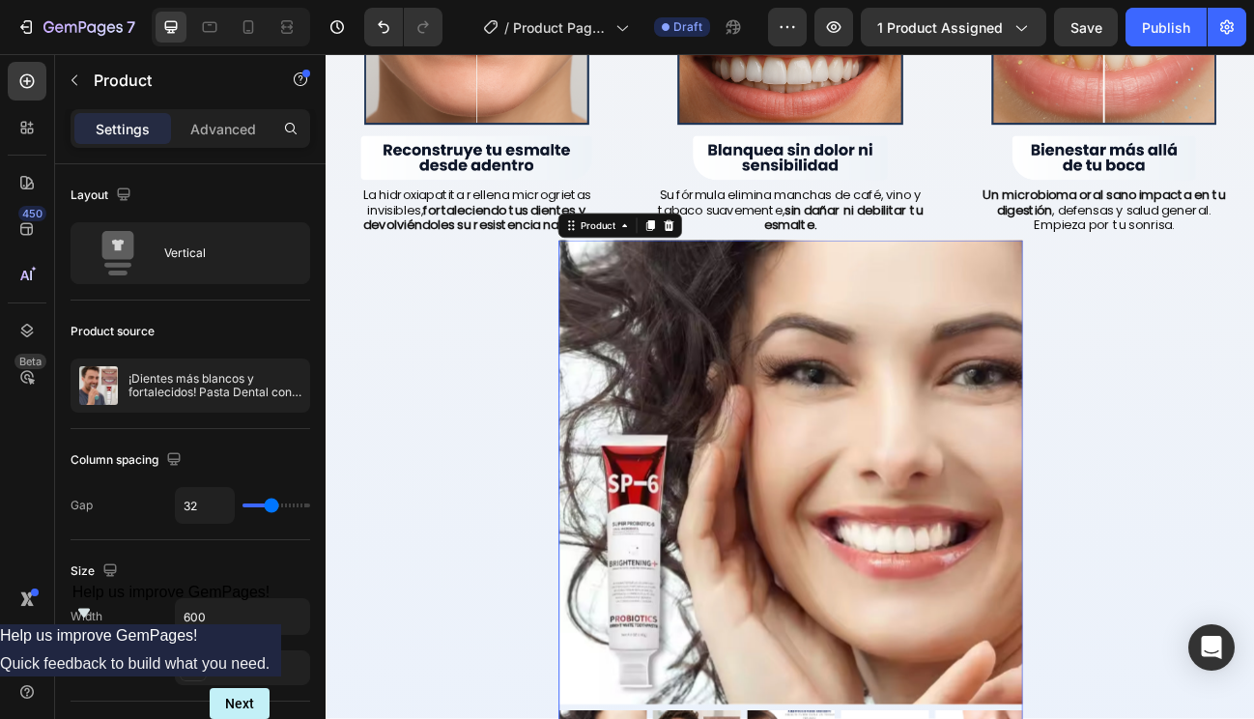
click at [733, 345] on img at bounding box center [906, 577] width 580 height 580
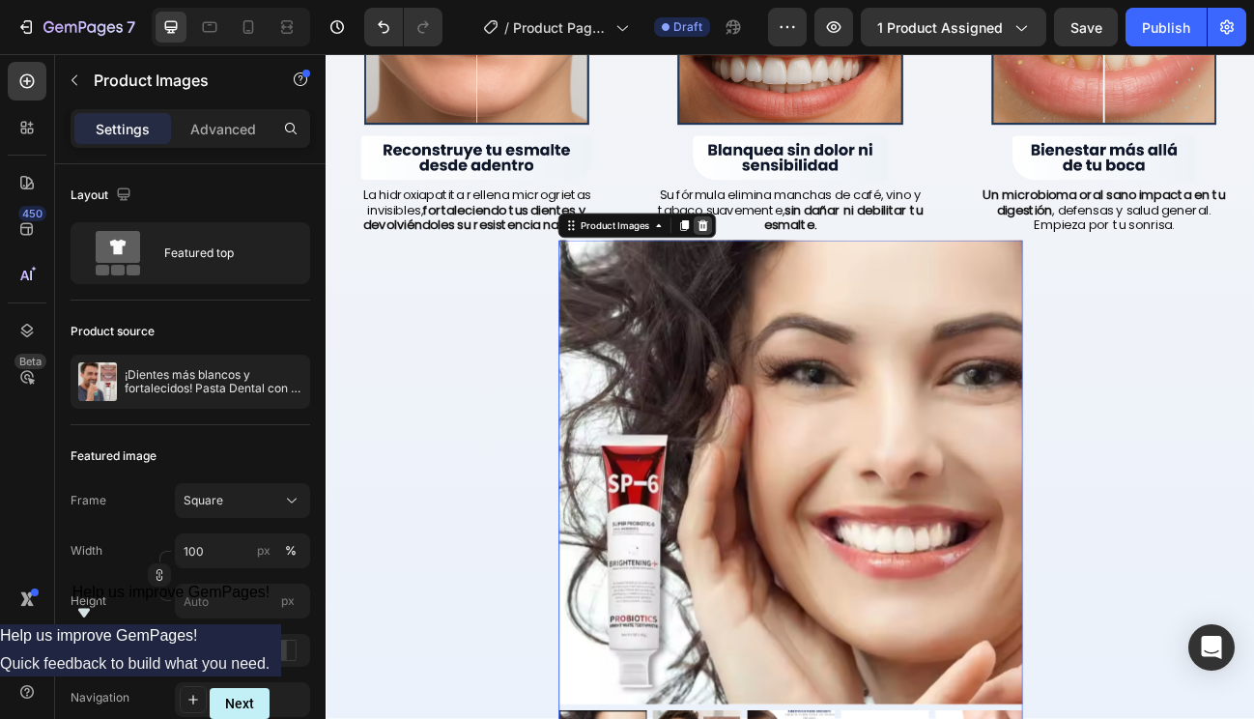
click at [791, 263] on icon at bounding box center [796, 269] width 13 height 14
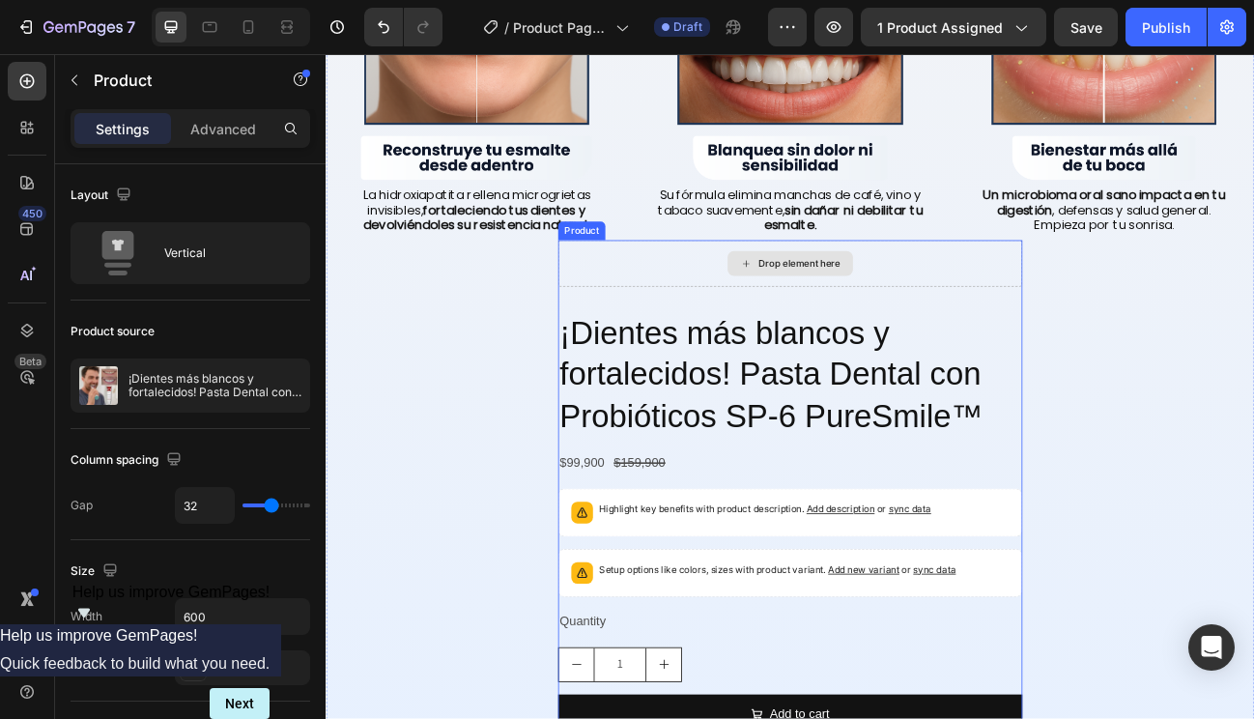
click at [758, 322] on div "Drop element here" at bounding box center [906, 316] width 580 height 58
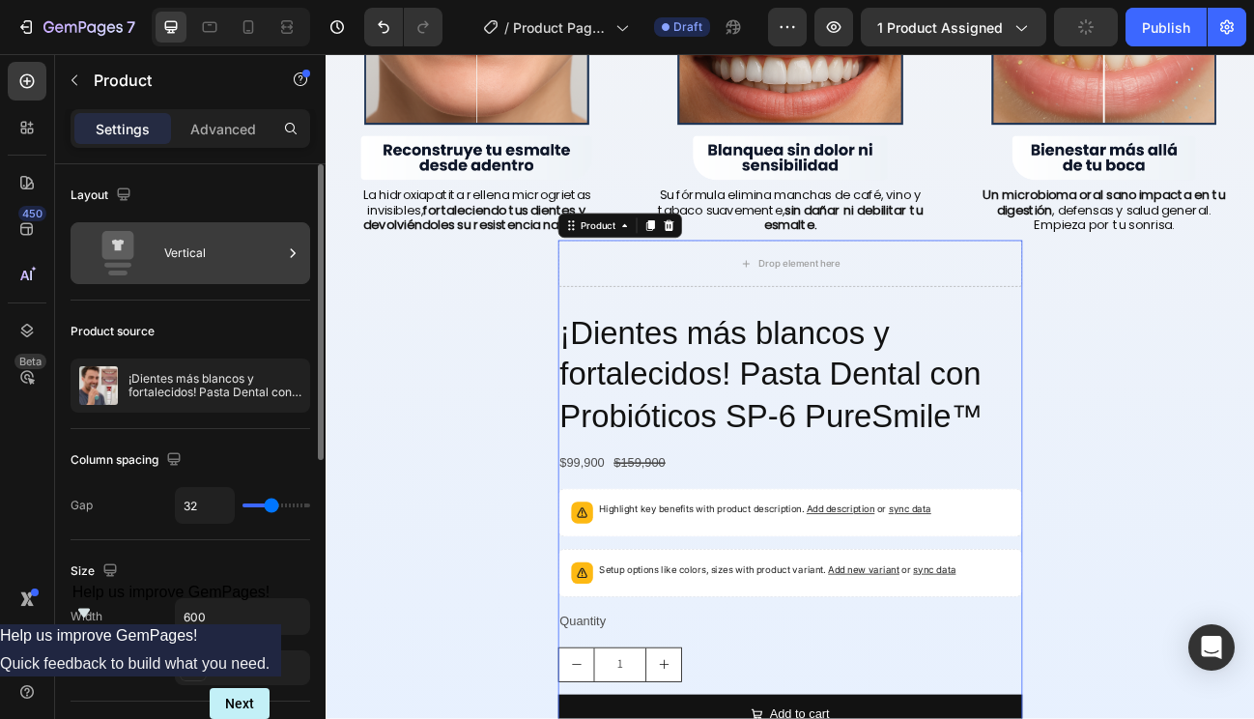
click at [264, 257] on div "Vertical" at bounding box center [223, 253] width 118 height 44
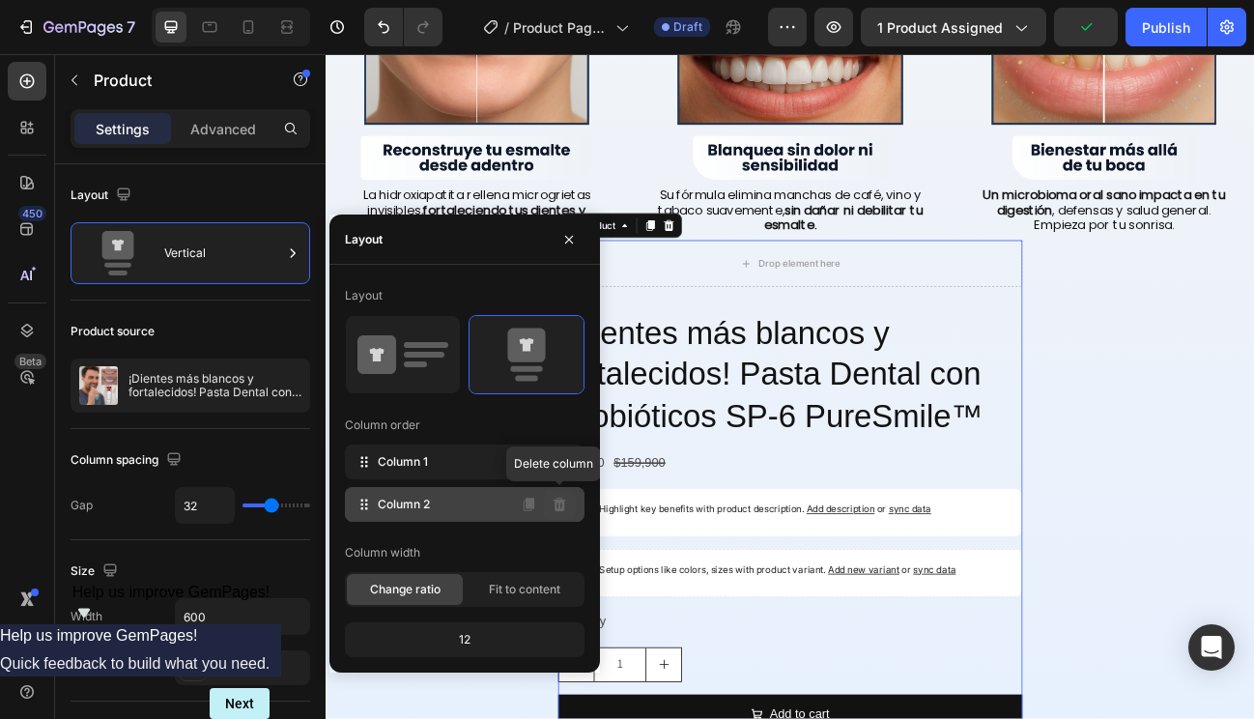
click at [569, 507] on button at bounding box center [559, 504] width 31 height 31
click at [562, 507] on icon at bounding box center [560, 505] width 13 height 14
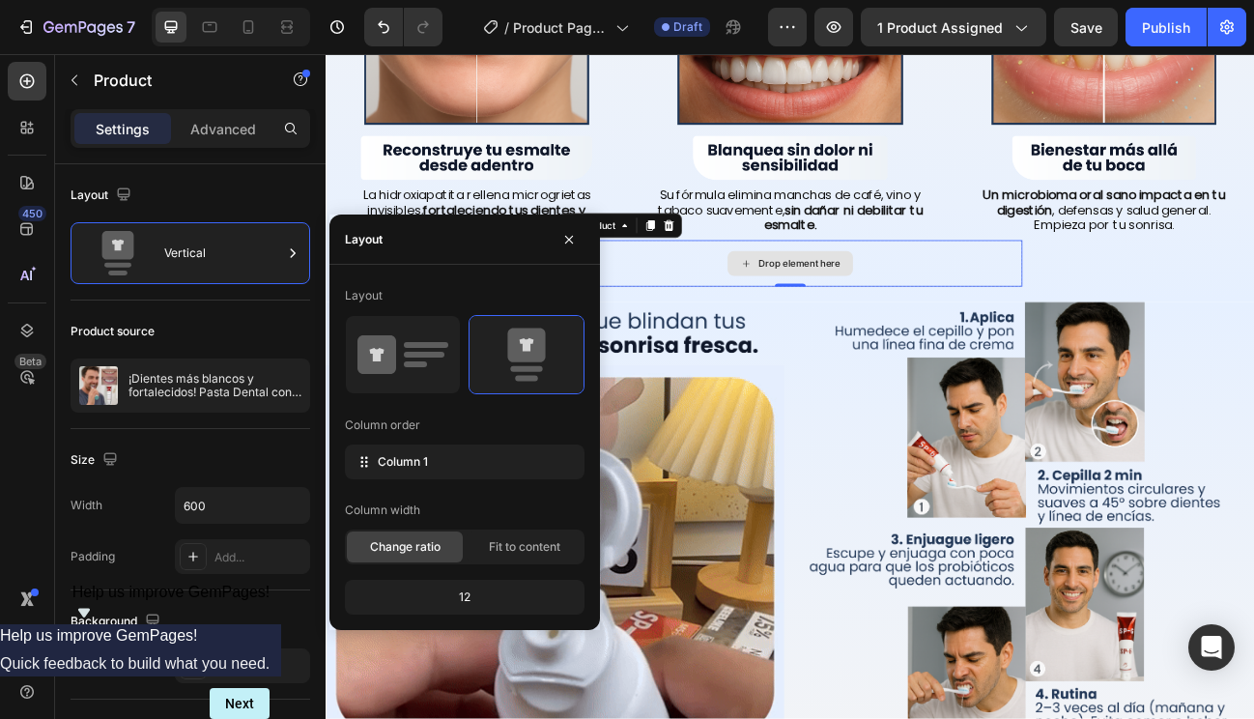
click at [808, 331] on div "Drop element here" at bounding box center [906, 316] width 580 height 58
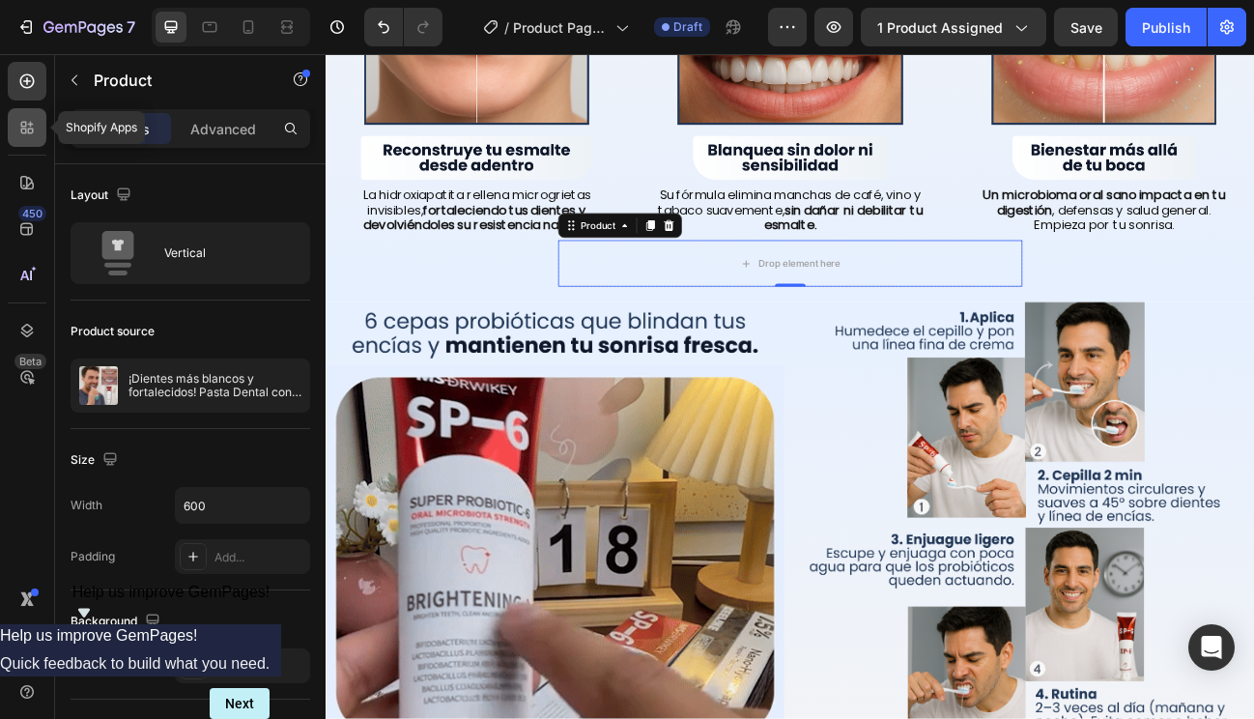
click at [40, 138] on div at bounding box center [27, 127] width 39 height 39
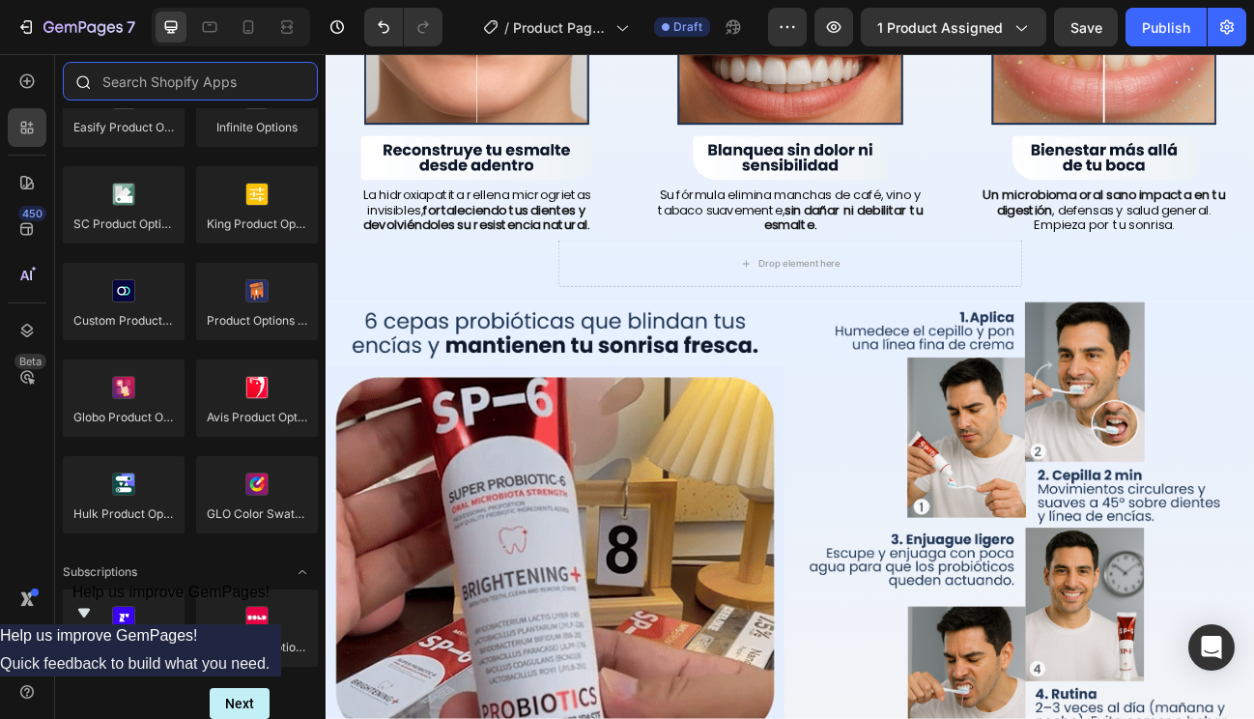
click at [122, 89] on input "text" at bounding box center [190, 81] width 255 height 39
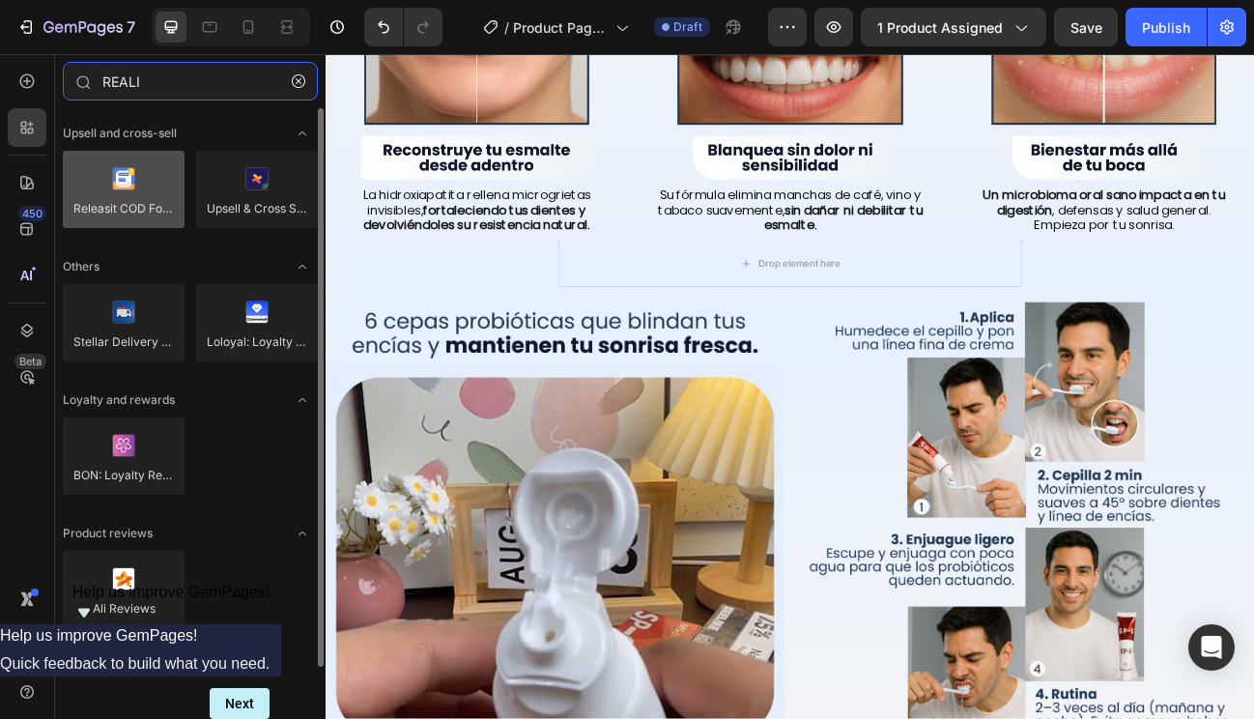
type input "REALI"
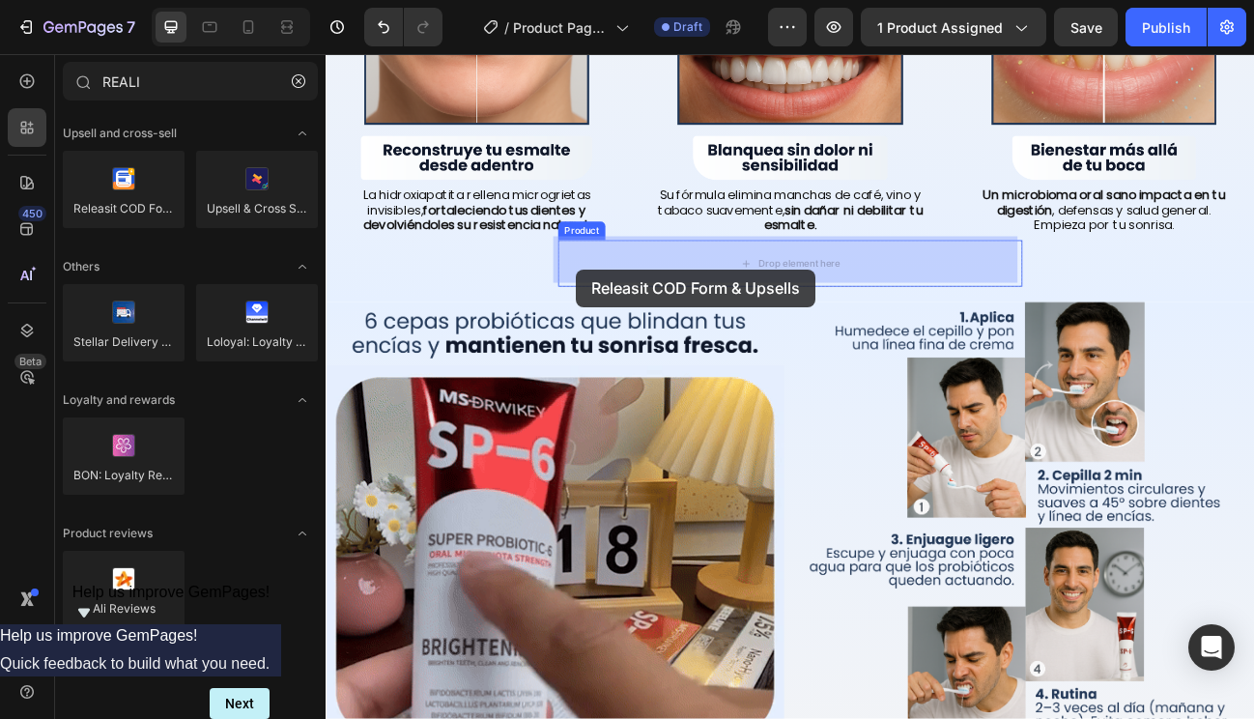
drag, startPoint x: 450, startPoint y: 253, endPoint x: 637, endPoint y: 323, distance: 199.1
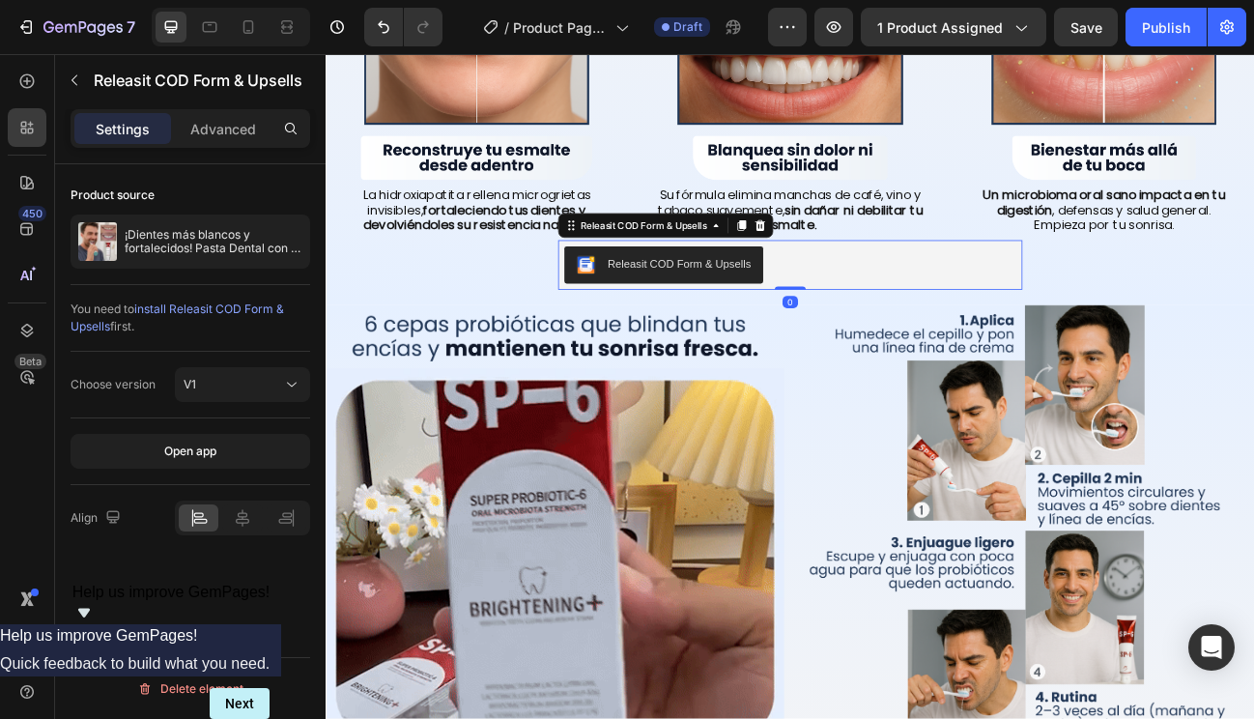
click at [882, 318] on div "Releasit COD Form & Upsells" at bounding box center [905, 318] width 564 height 46
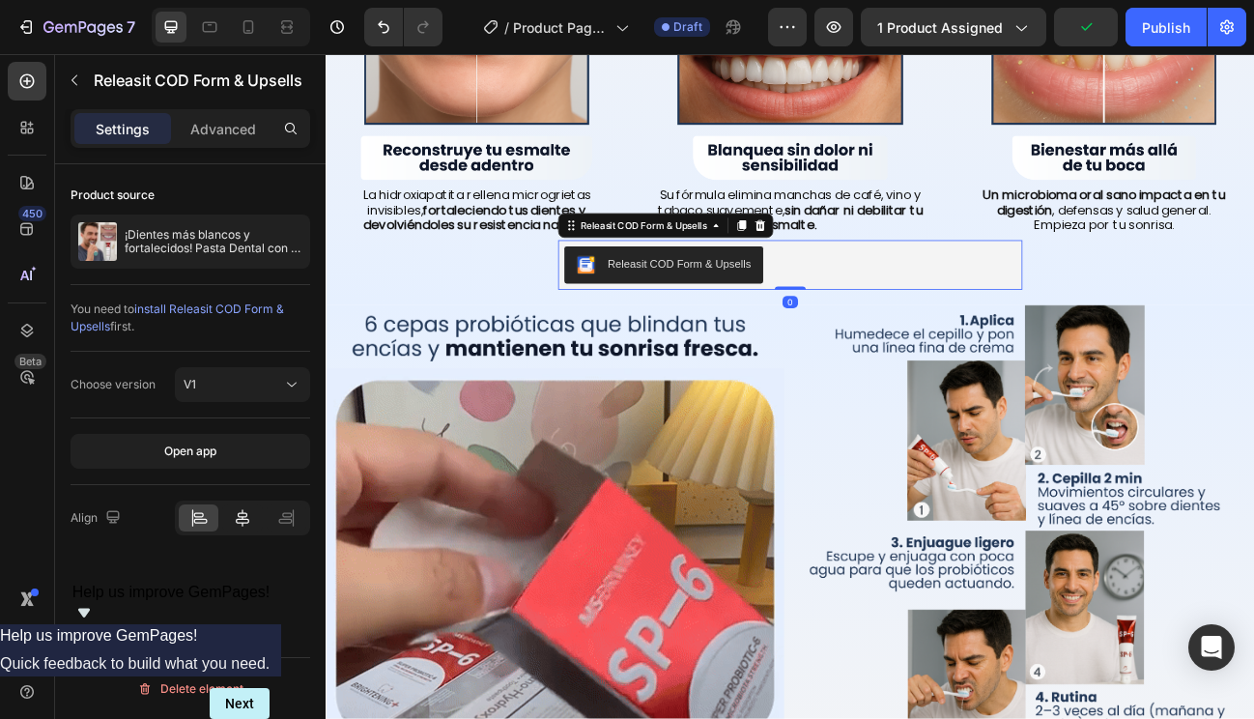
click at [244, 518] on icon at bounding box center [242, 517] width 19 height 19
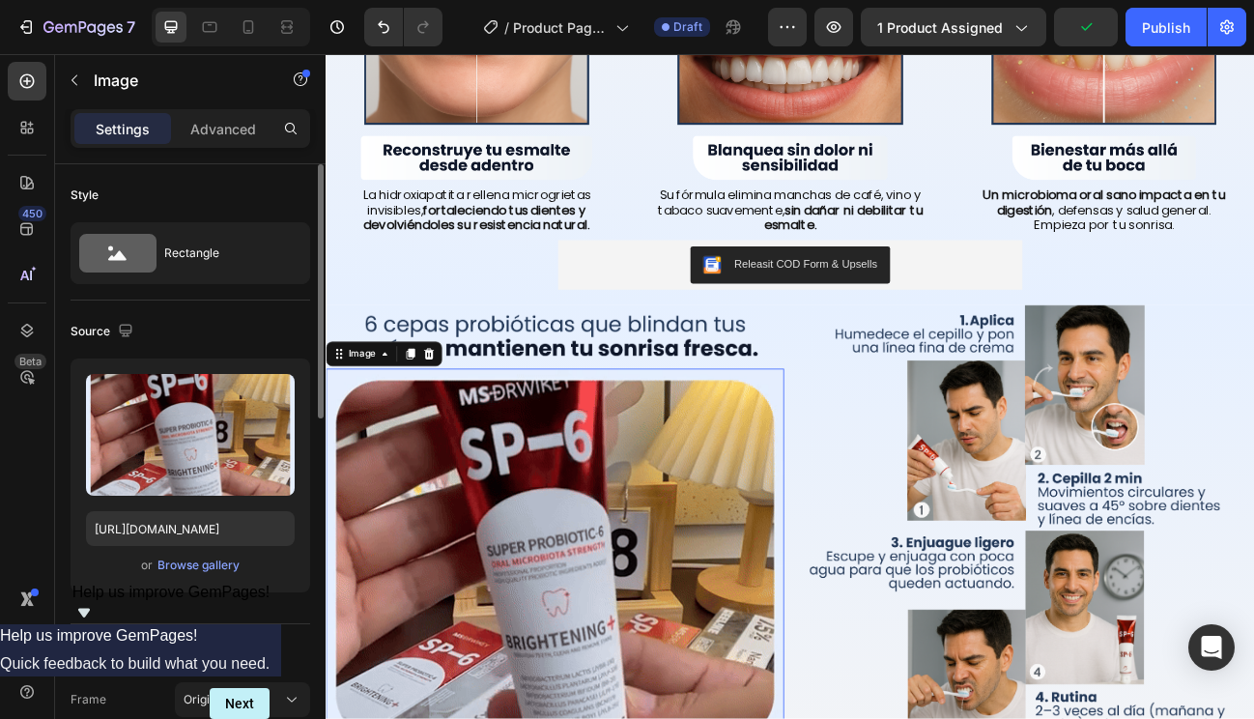
click at [598, 562] on img at bounding box center [612, 685] width 572 height 476
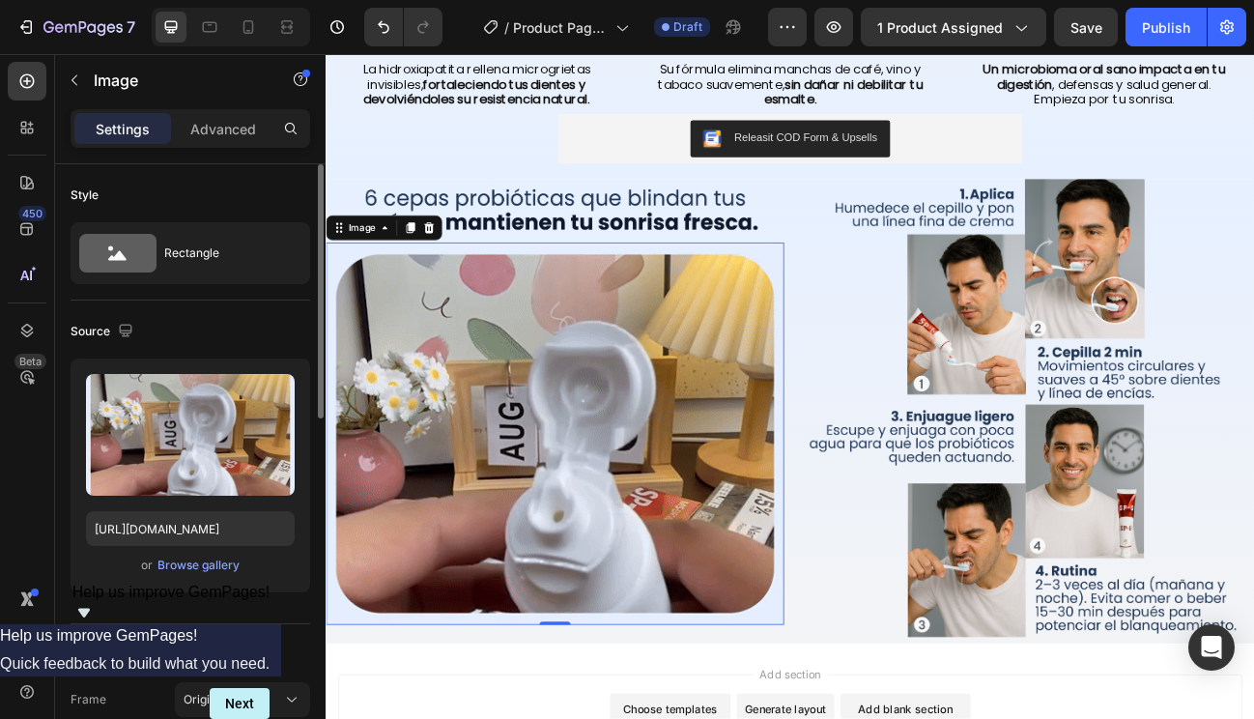
scroll to position [1729, 0]
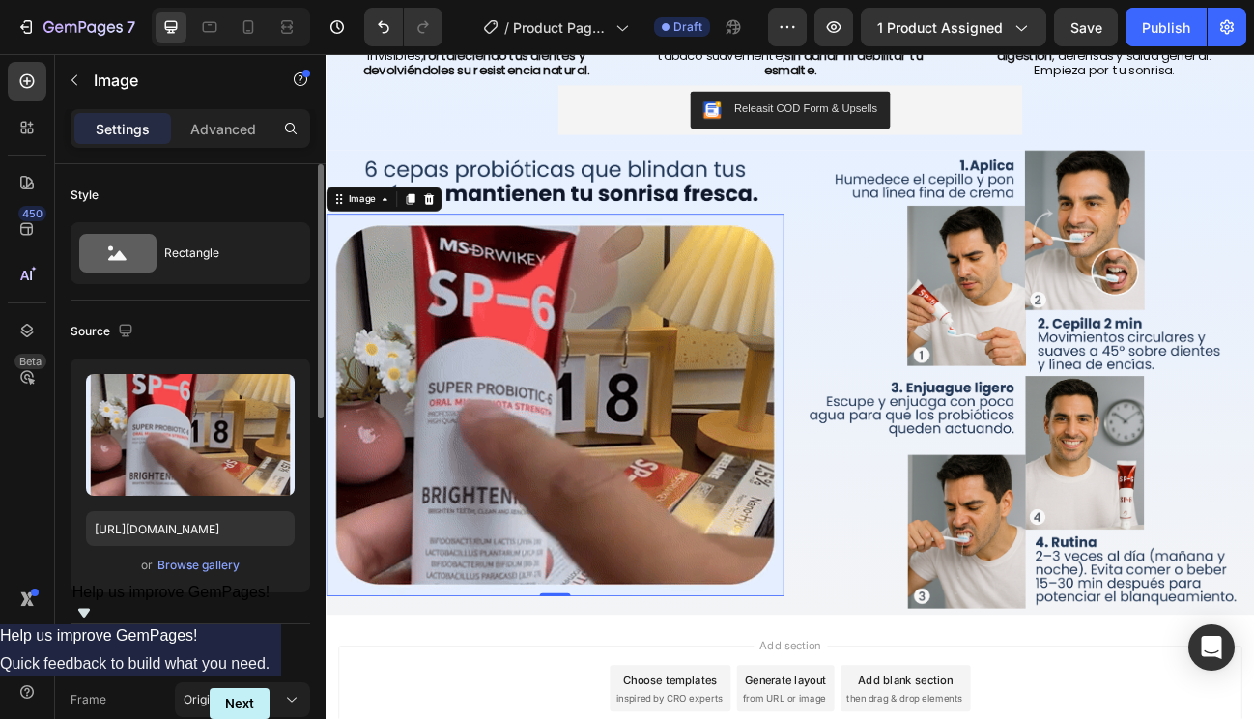
click at [683, 625] on img at bounding box center [612, 492] width 572 height 476
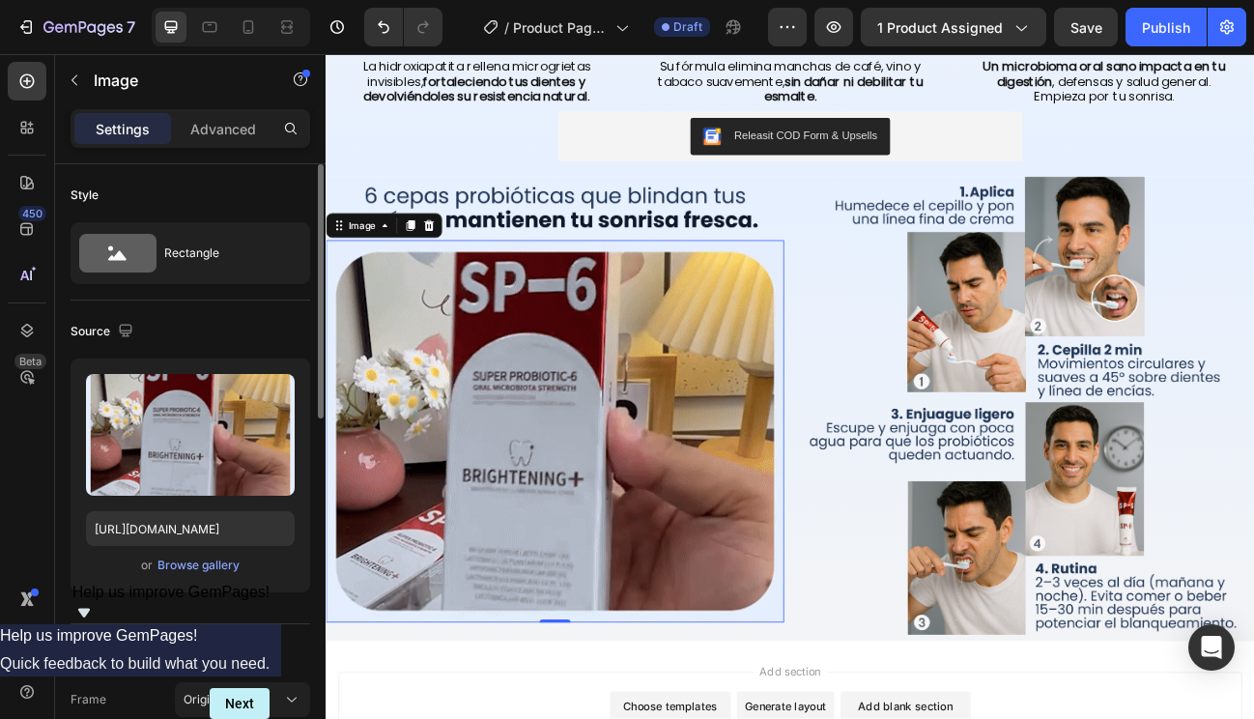
scroll to position [1694, 0]
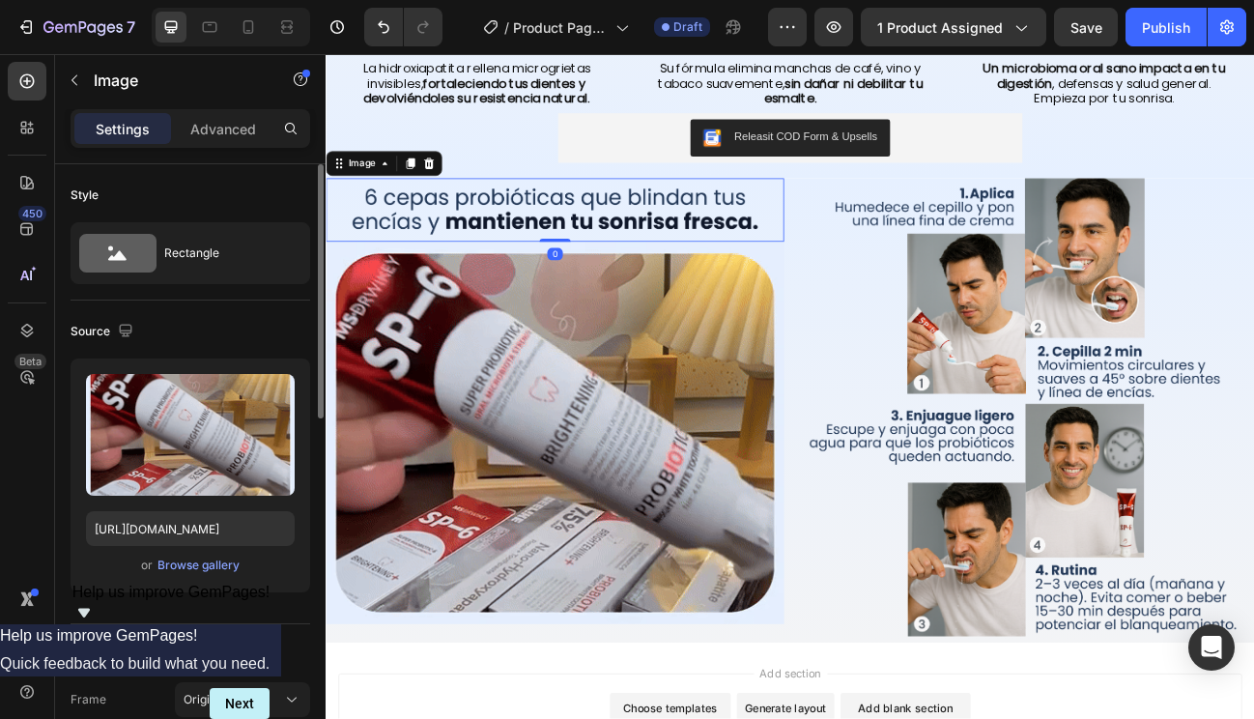
click at [694, 250] on img at bounding box center [612, 249] width 572 height 79
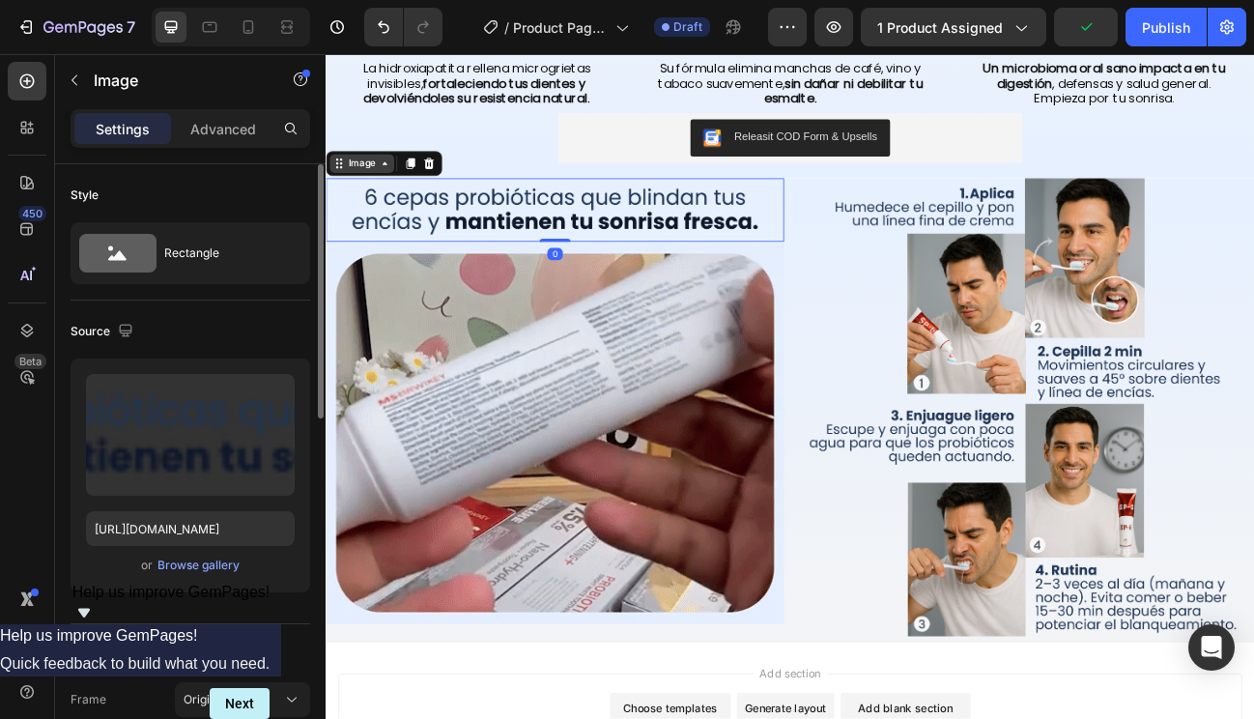
click at [384, 187] on div "Image" at bounding box center [371, 191] width 42 height 17
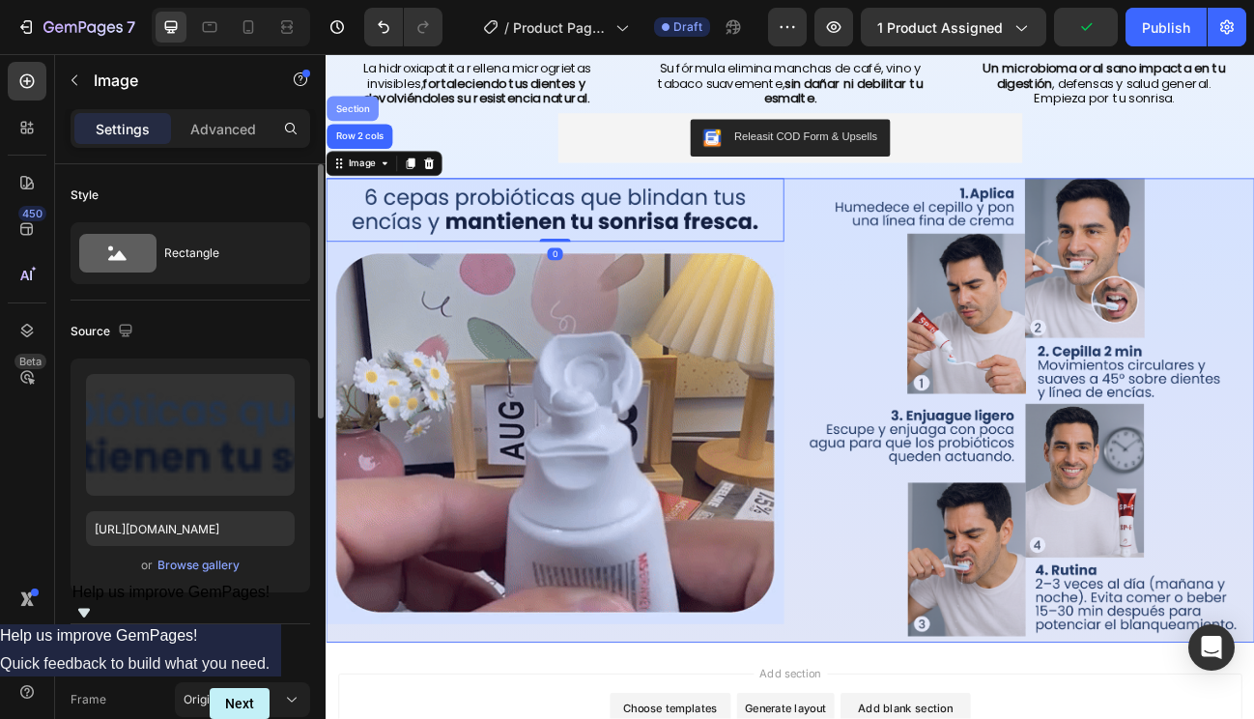
click at [368, 119] on div "Section" at bounding box center [358, 123] width 49 height 12
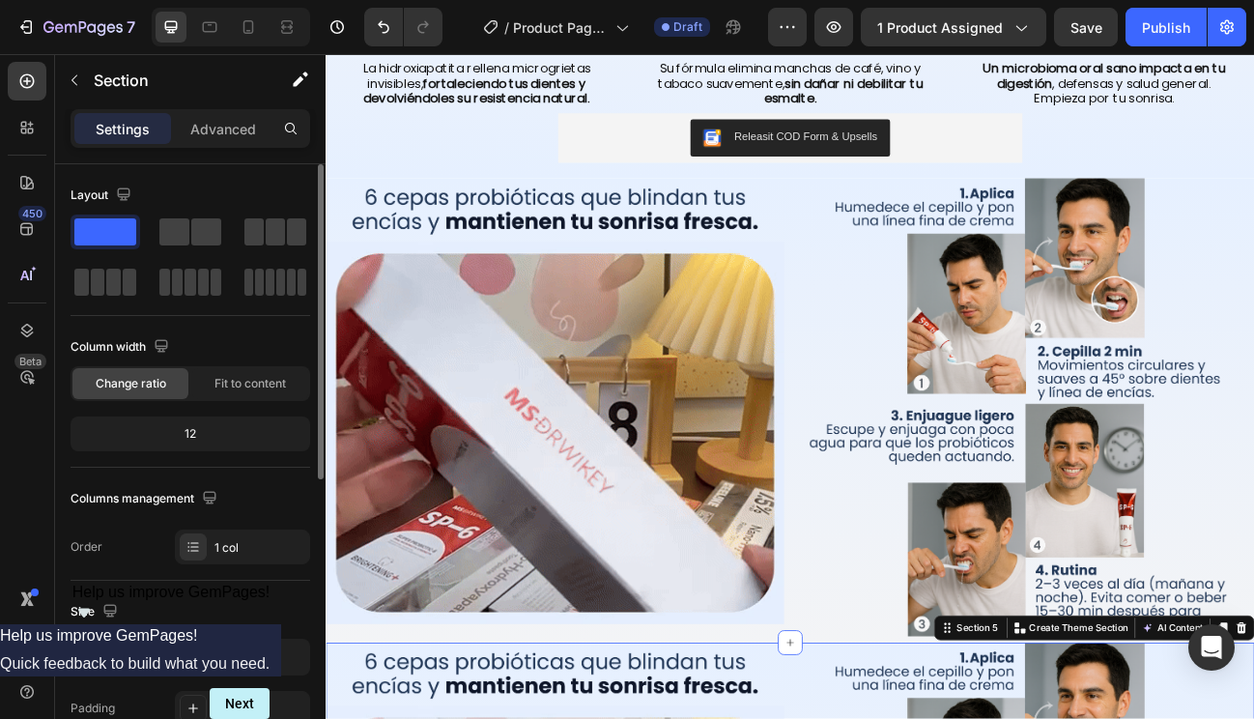
scroll to position [2174, 0]
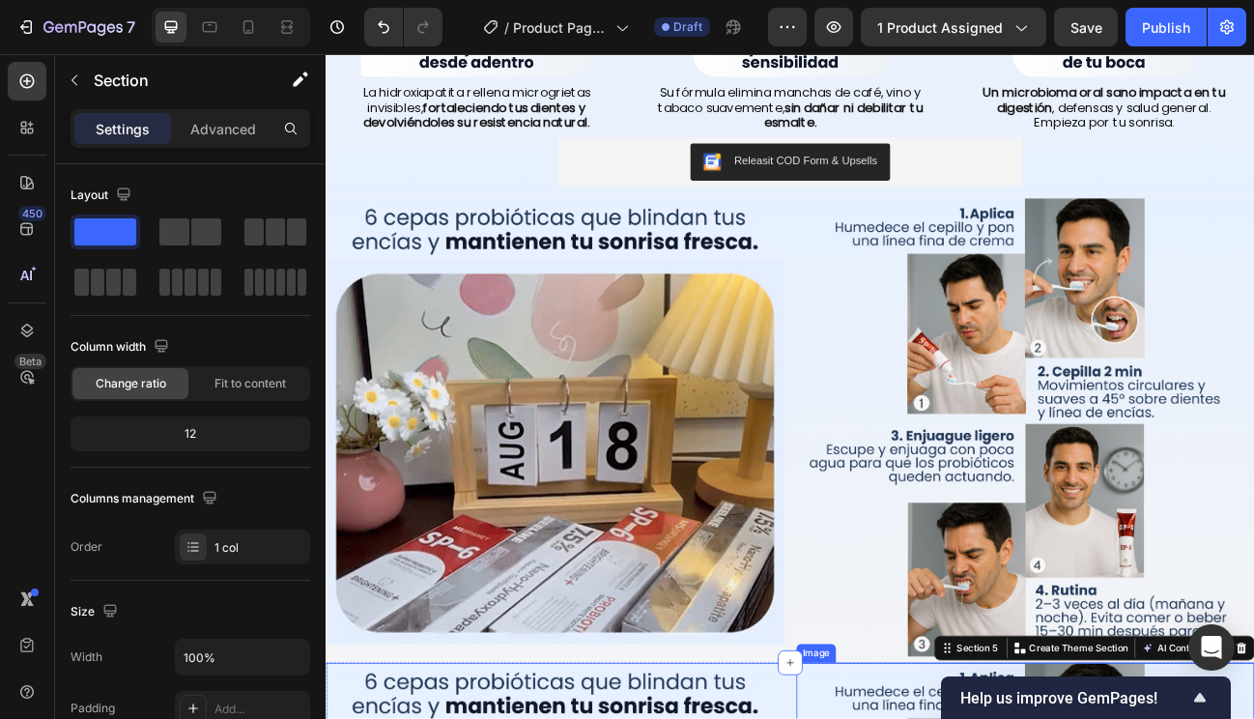
scroll to position [1658, 0]
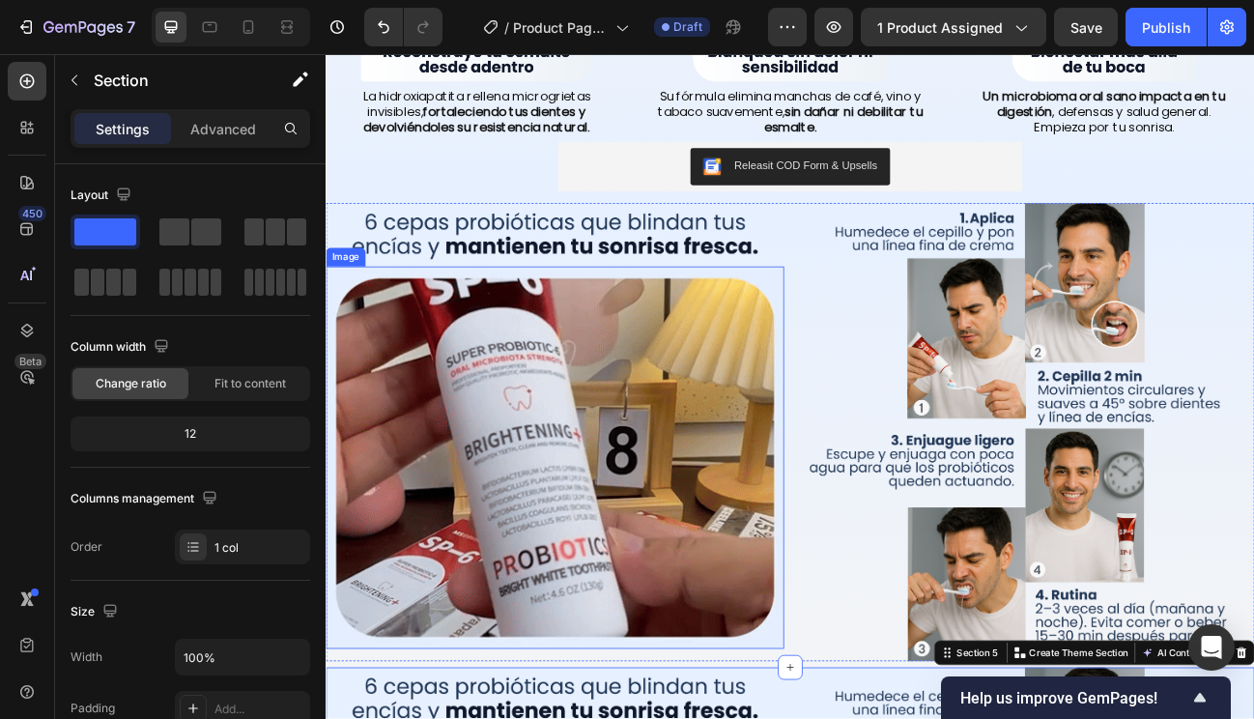
click at [798, 436] on img at bounding box center [612, 558] width 572 height 476
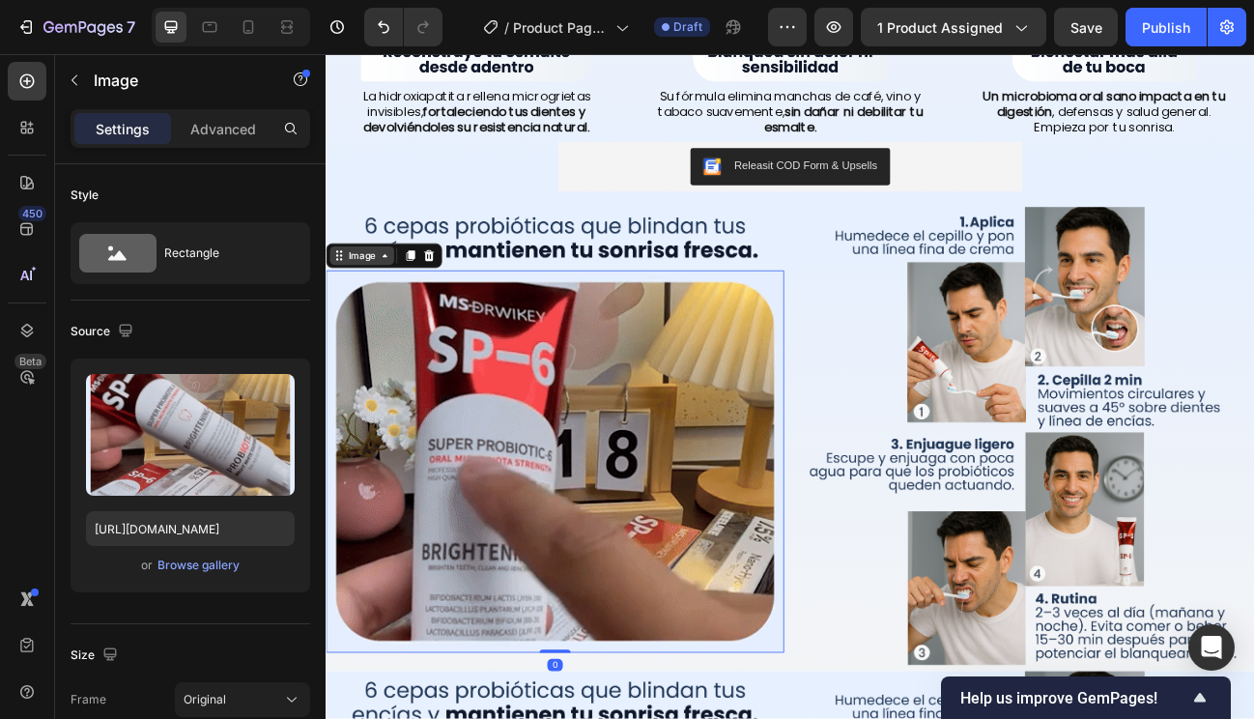
click at [381, 304] on div "Image" at bounding box center [371, 306] width 42 height 17
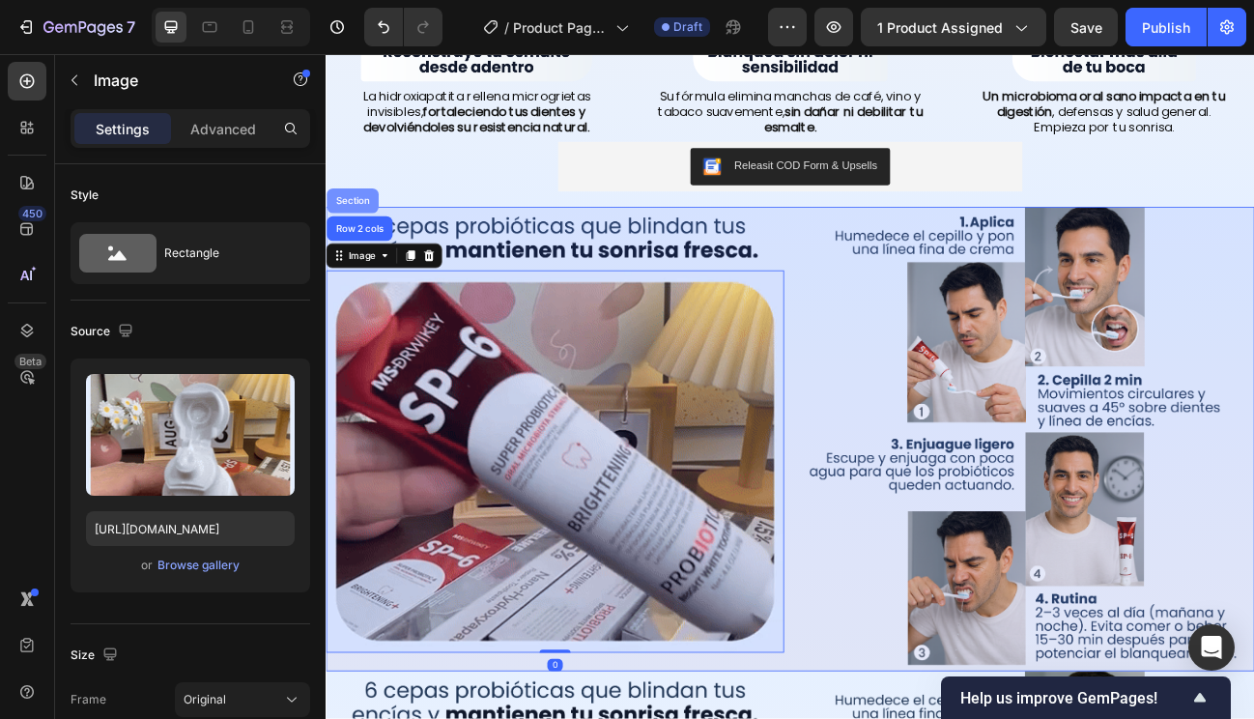
click at [371, 233] on div "Section" at bounding box center [358, 238] width 49 height 12
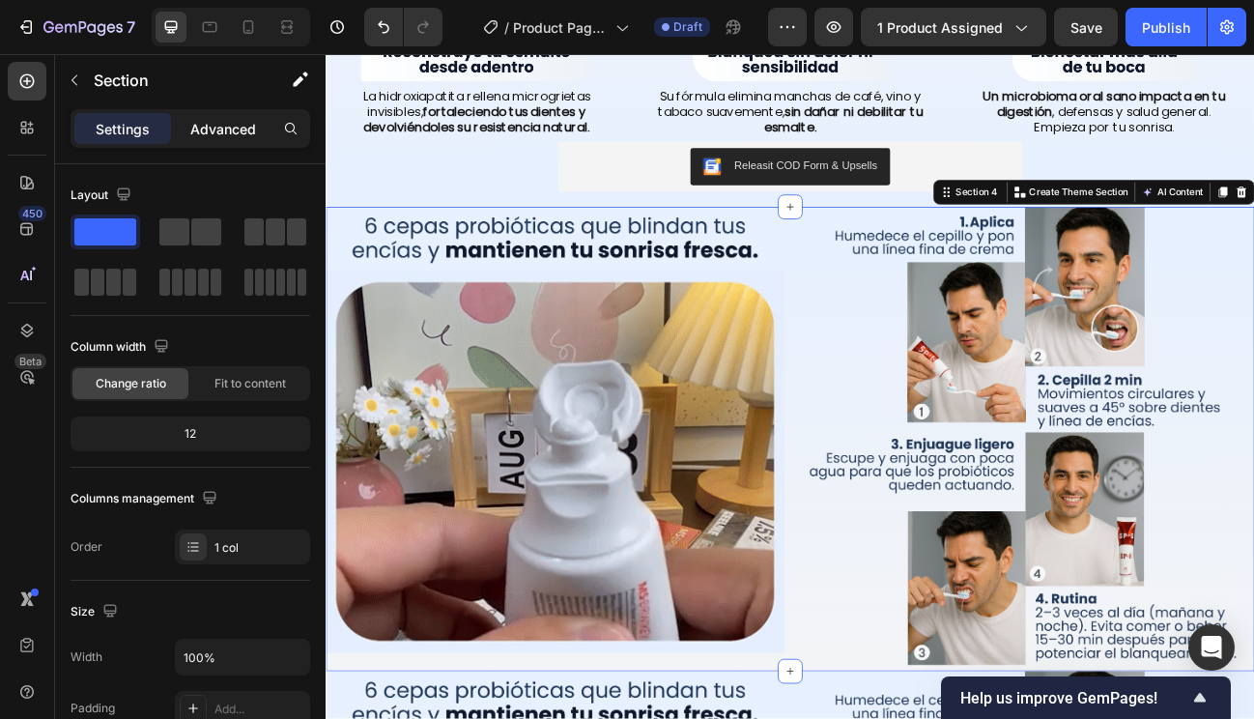
click at [221, 125] on p "Advanced" at bounding box center [223, 129] width 66 height 20
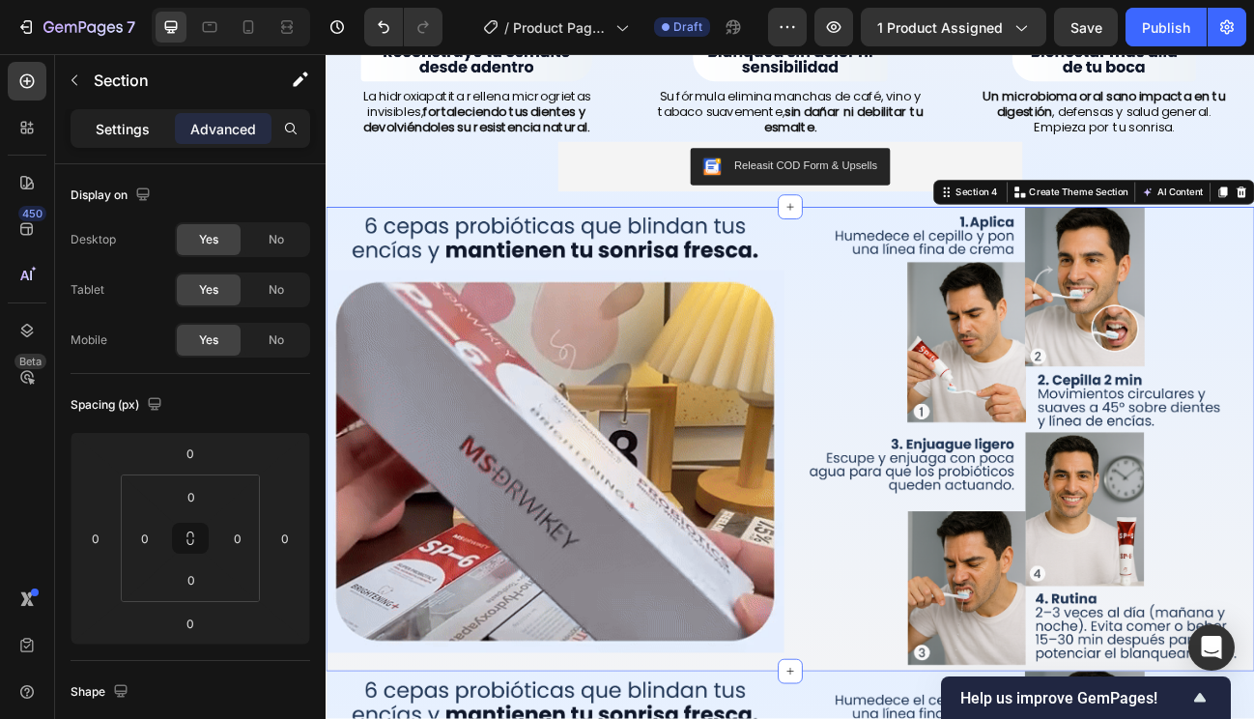
click at [120, 143] on div "Settings" at bounding box center [122, 128] width 97 height 31
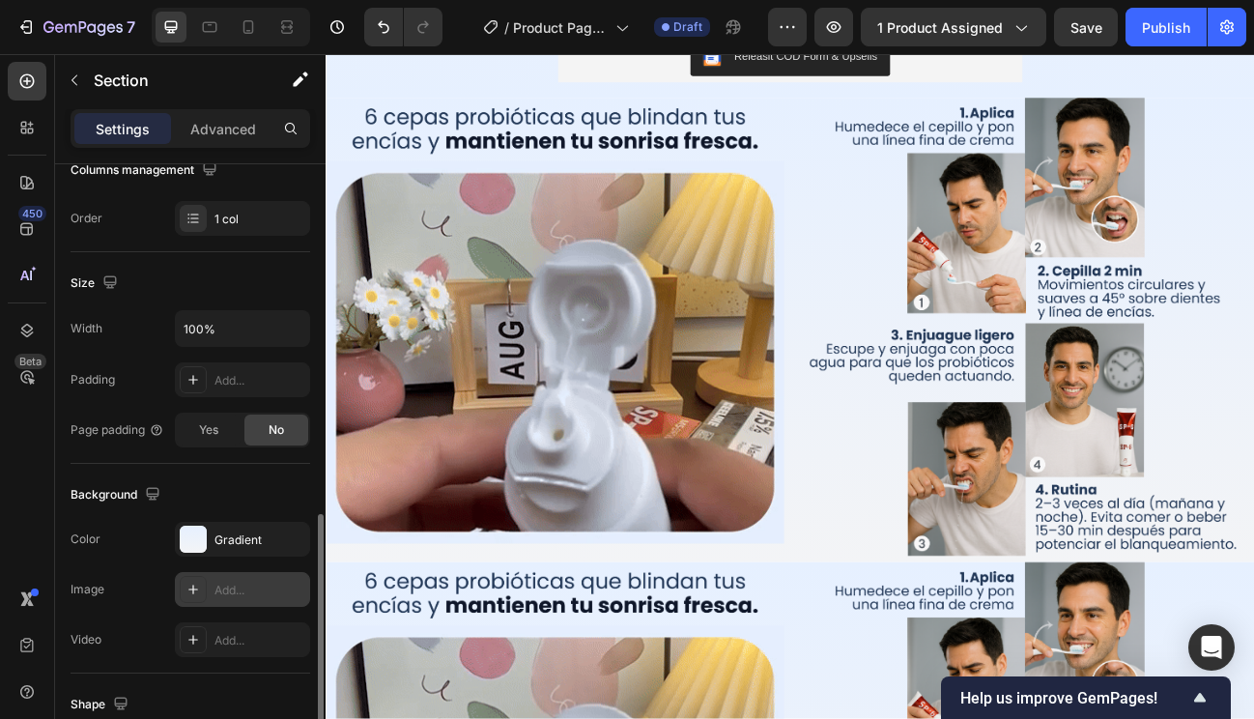
scroll to position [0, 0]
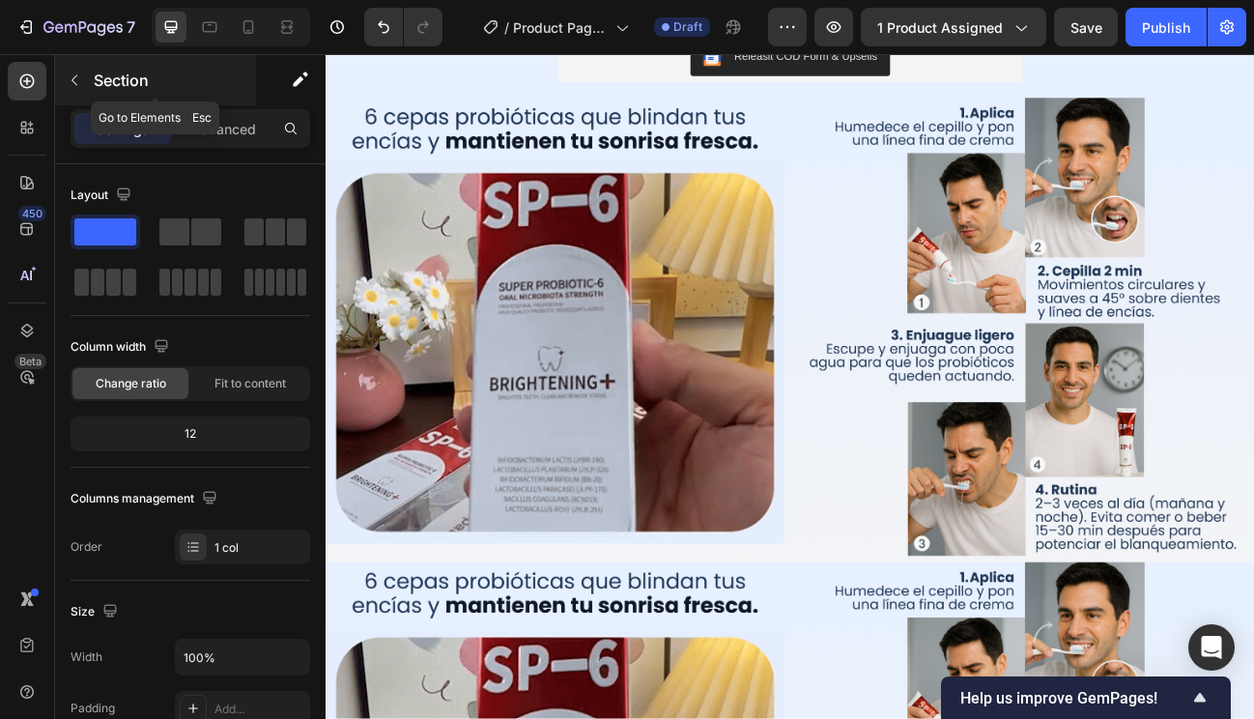
click at [112, 80] on p "Section" at bounding box center [173, 80] width 158 height 23
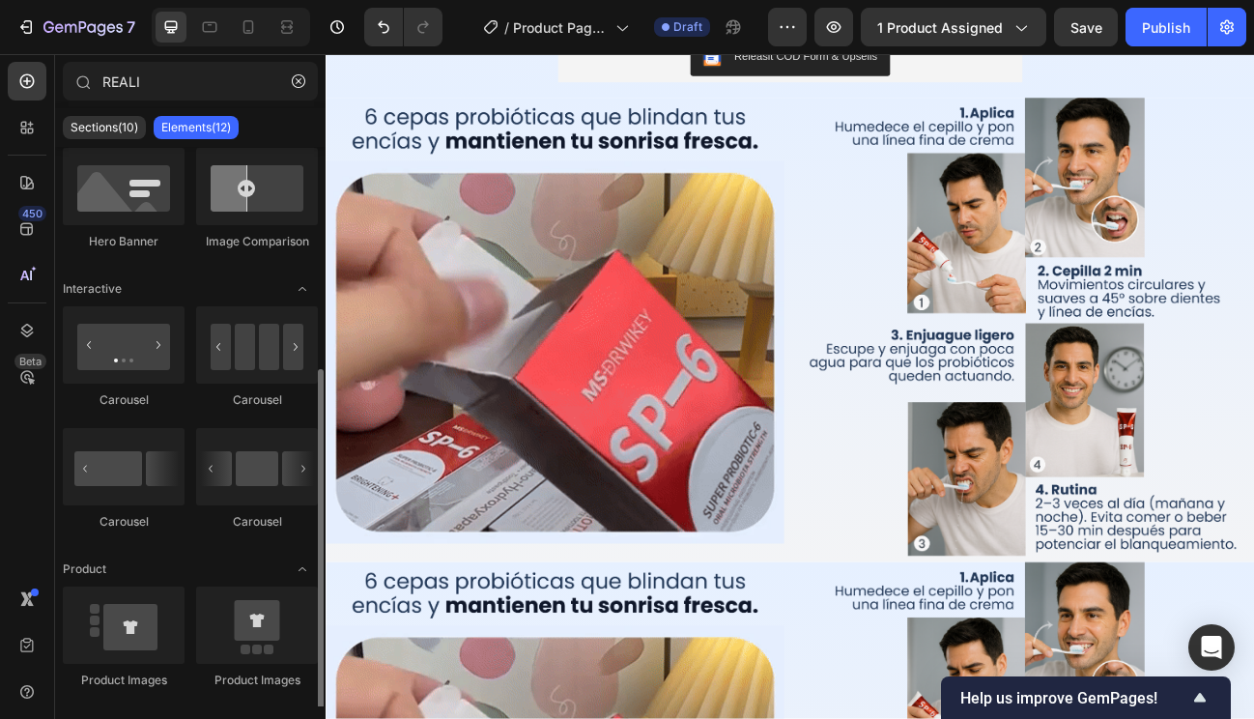
scroll to position [308, 0]
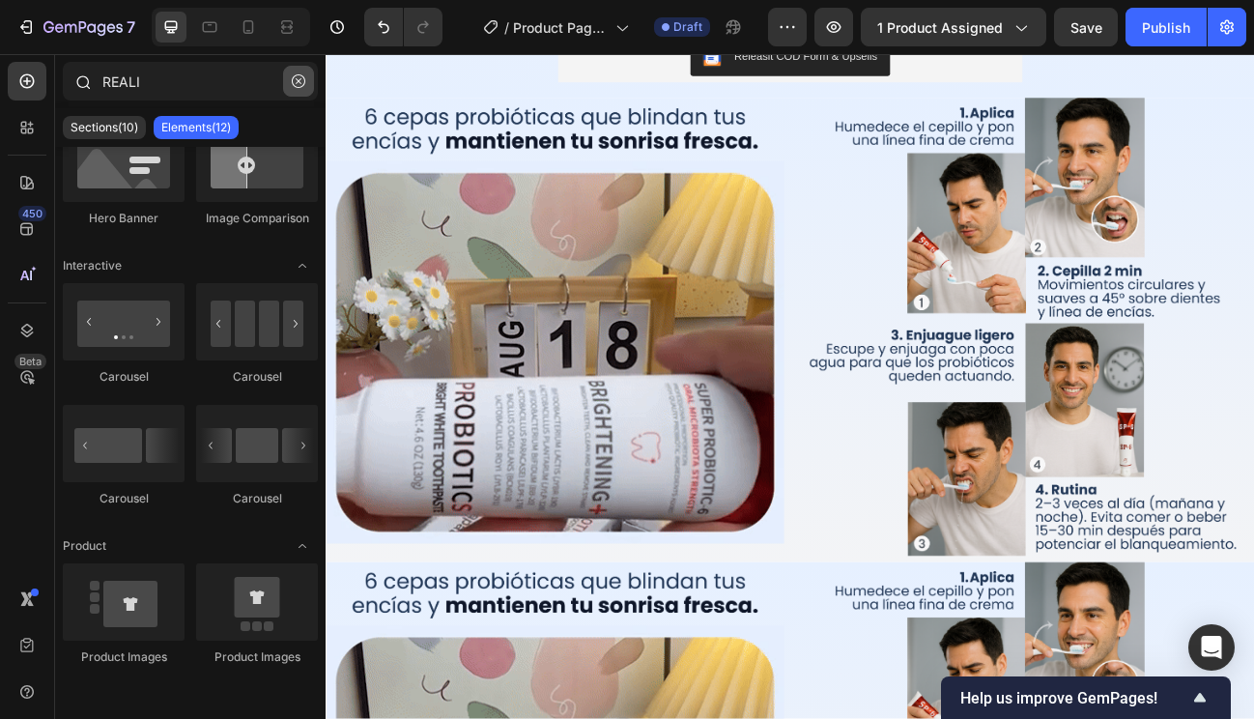
click at [300, 77] on icon "button" at bounding box center [299, 81] width 14 height 14
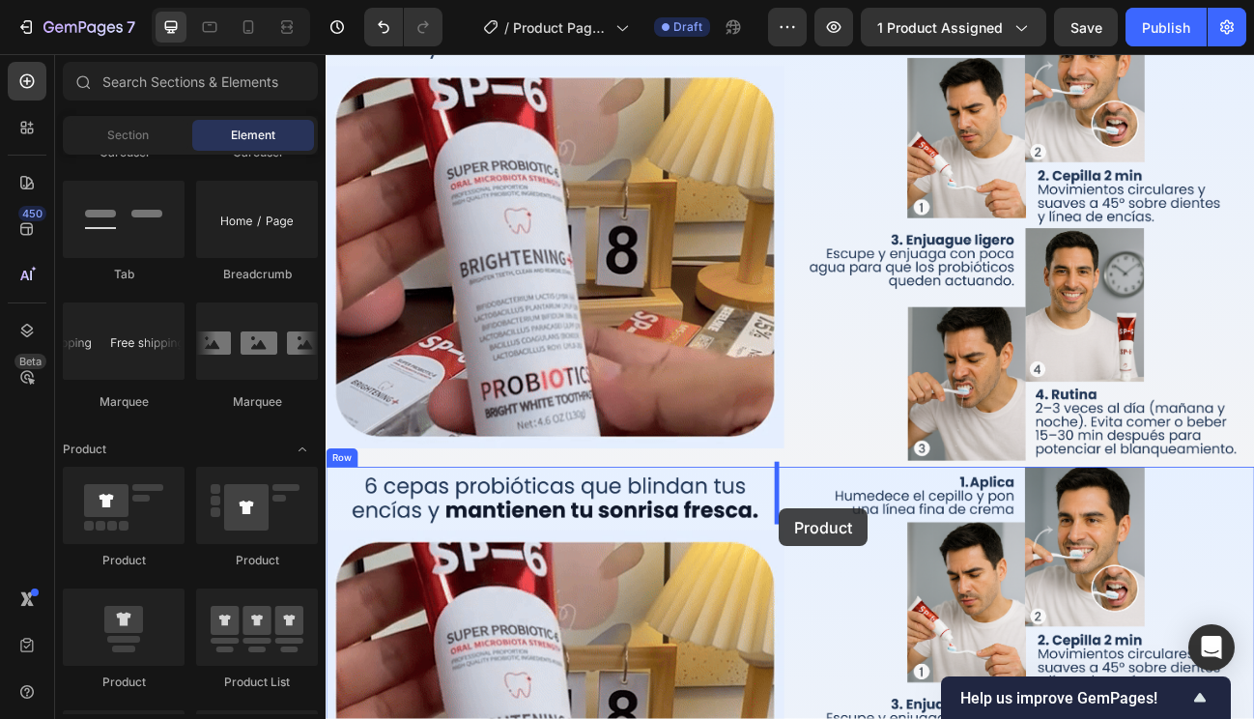
scroll to position [1911, 0]
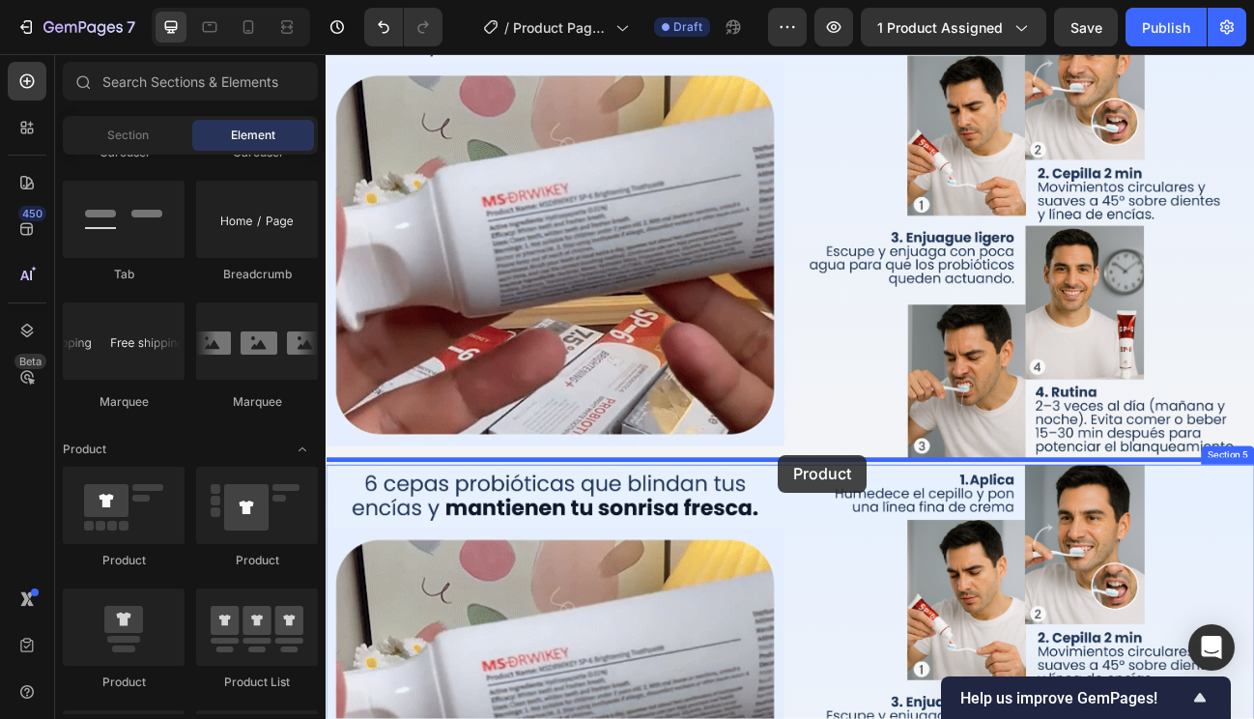
drag, startPoint x: 450, startPoint y: 705, endPoint x: 888, endPoint y: 553, distance: 463.6
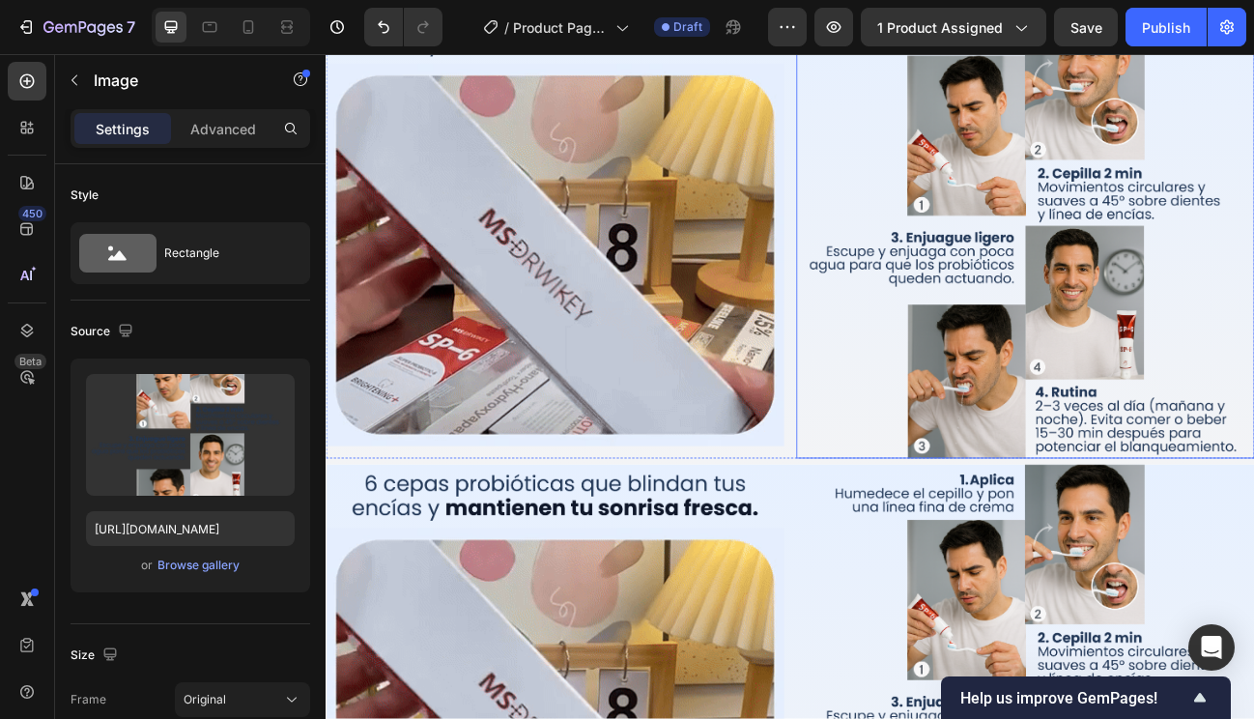
click at [919, 467] on img at bounding box center [1199, 273] width 572 height 572
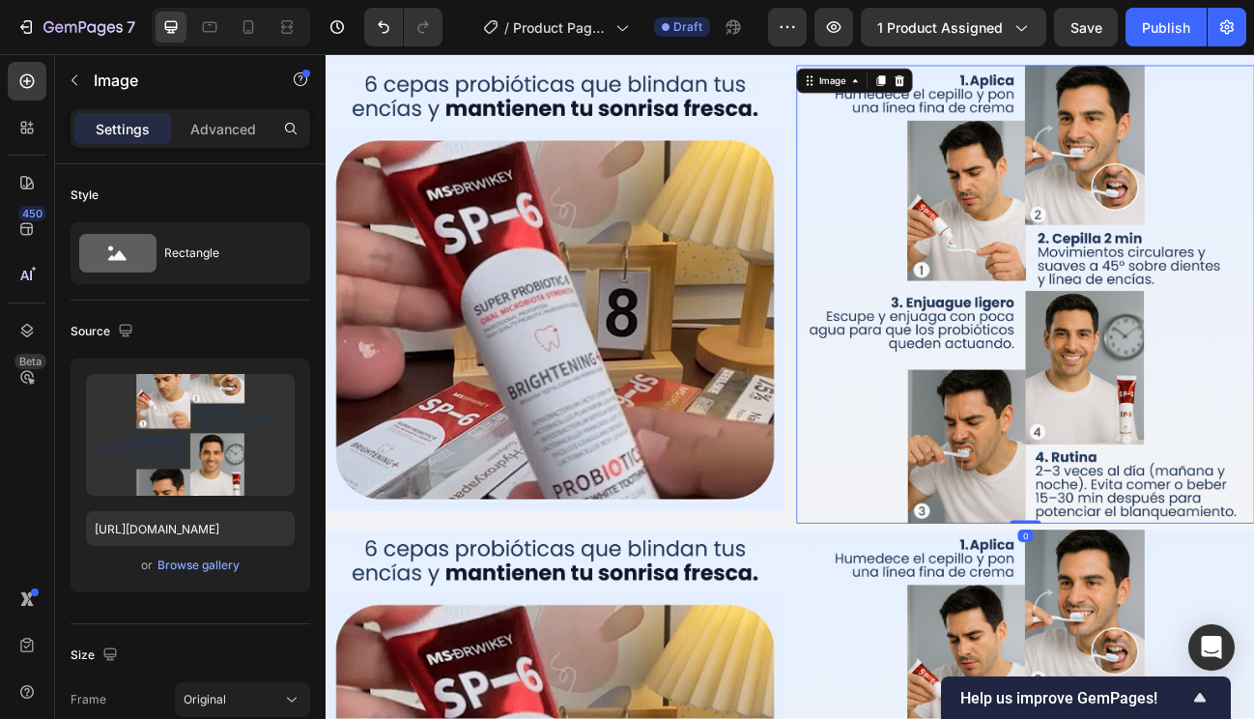
scroll to position [1744, 0]
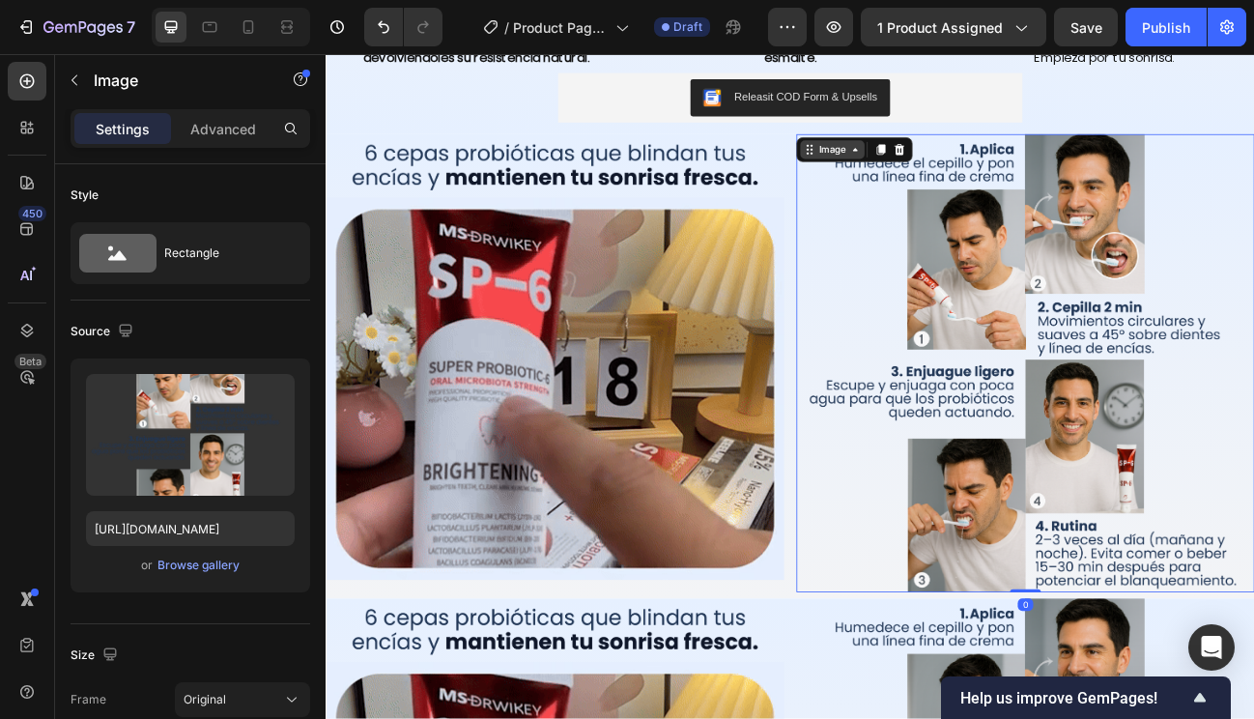
click at [949, 166] on div "Image" at bounding box center [958, 173] width 42 height 17
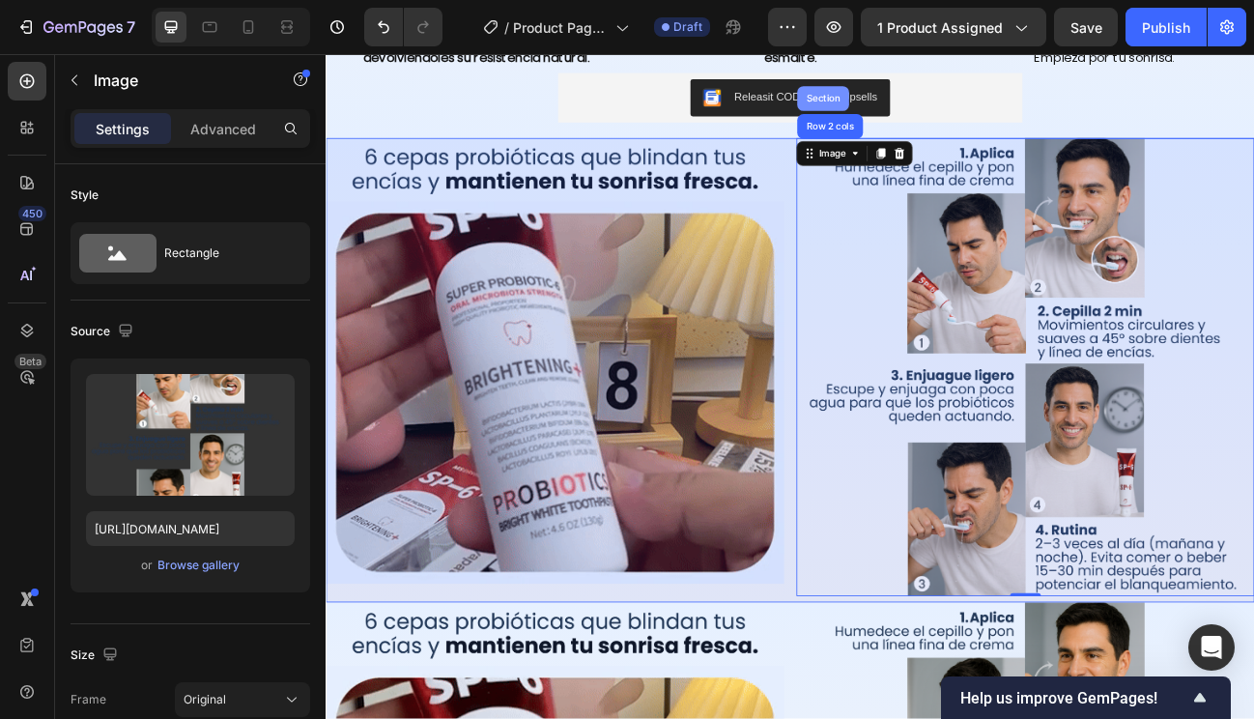
click at [947, 104] on div "Section" at bounding box center [946, 110] width 49 height 12
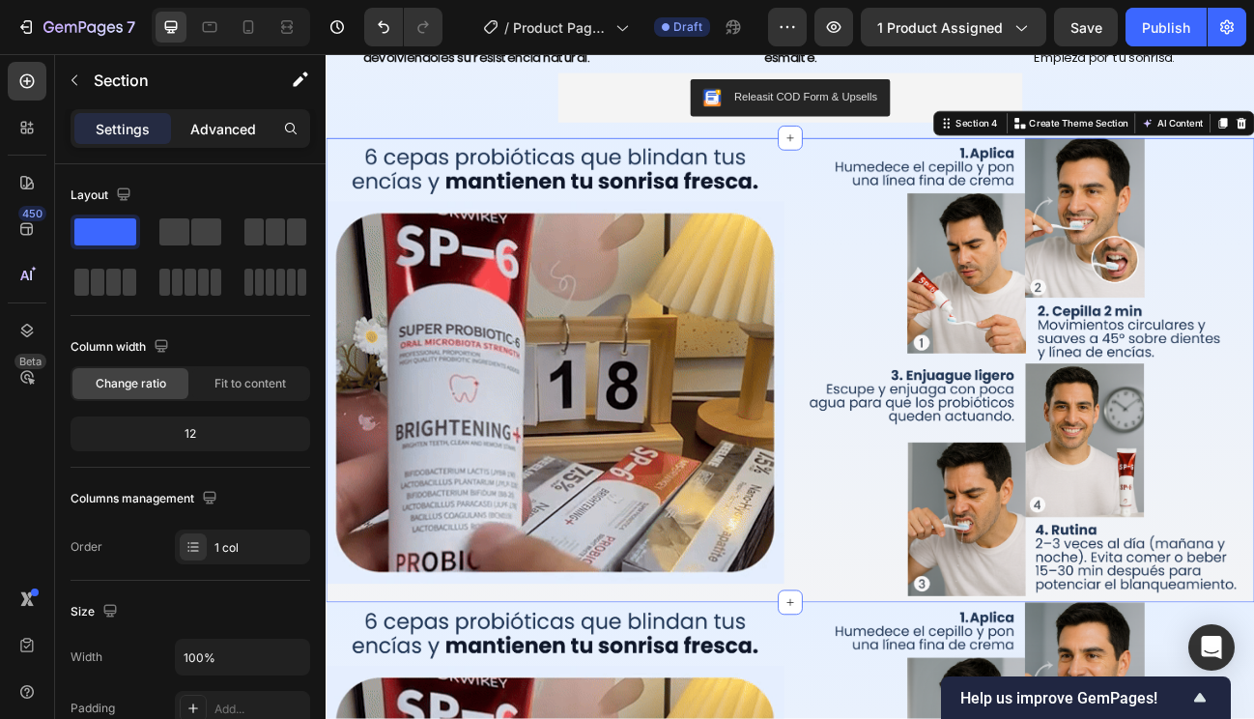
click at [233, 113] on div "Advanced" at bounding box center [223, 128] width 97 height 31
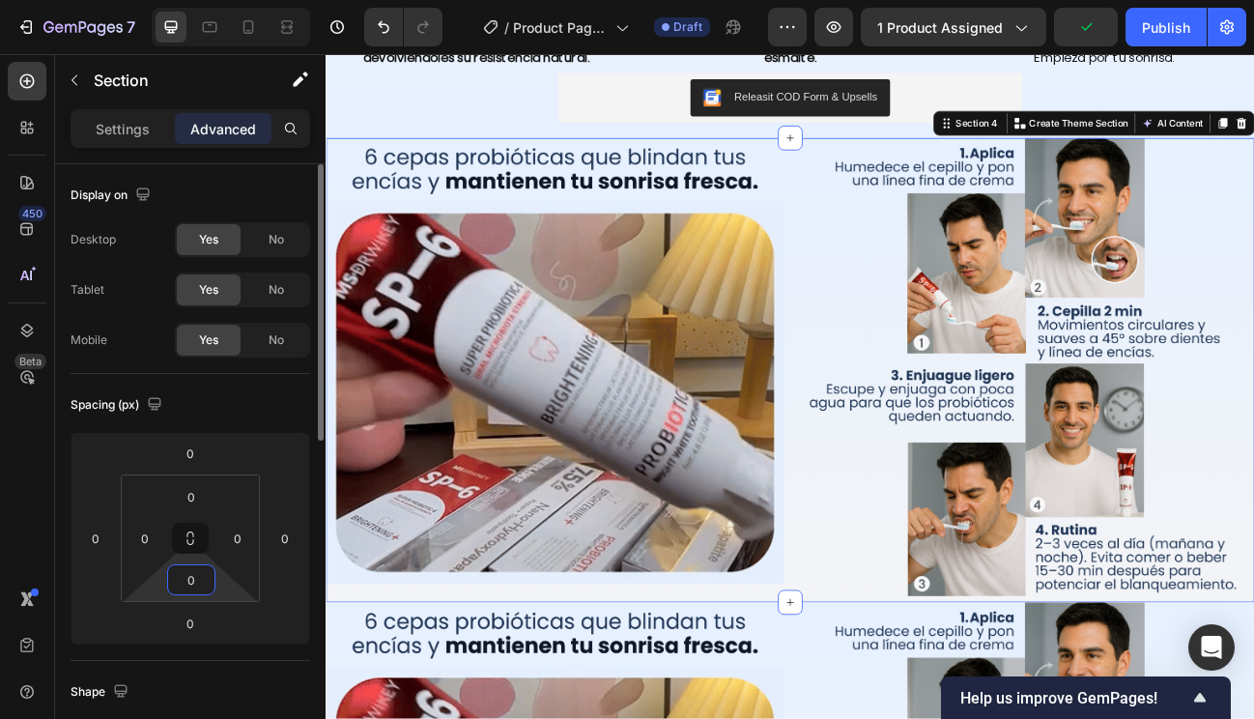
click at [193, 589] on input "0" at bounding box center [191, 579] width 39 height 29
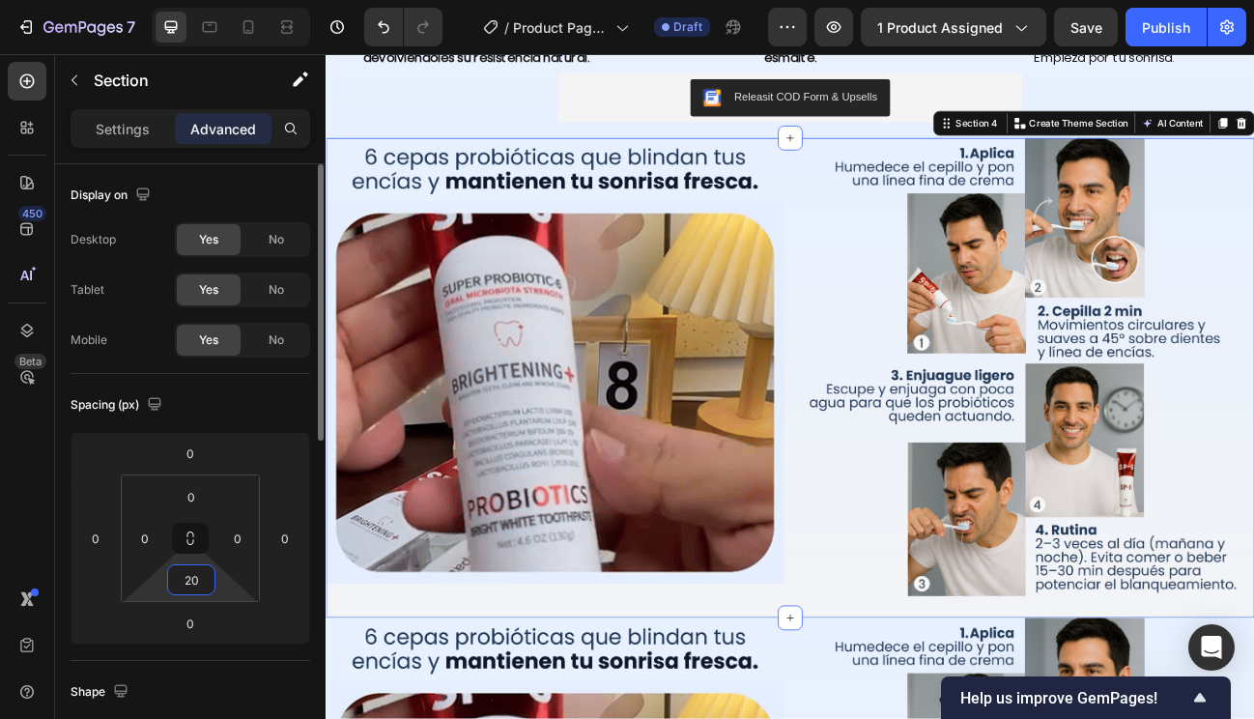
type input "20"
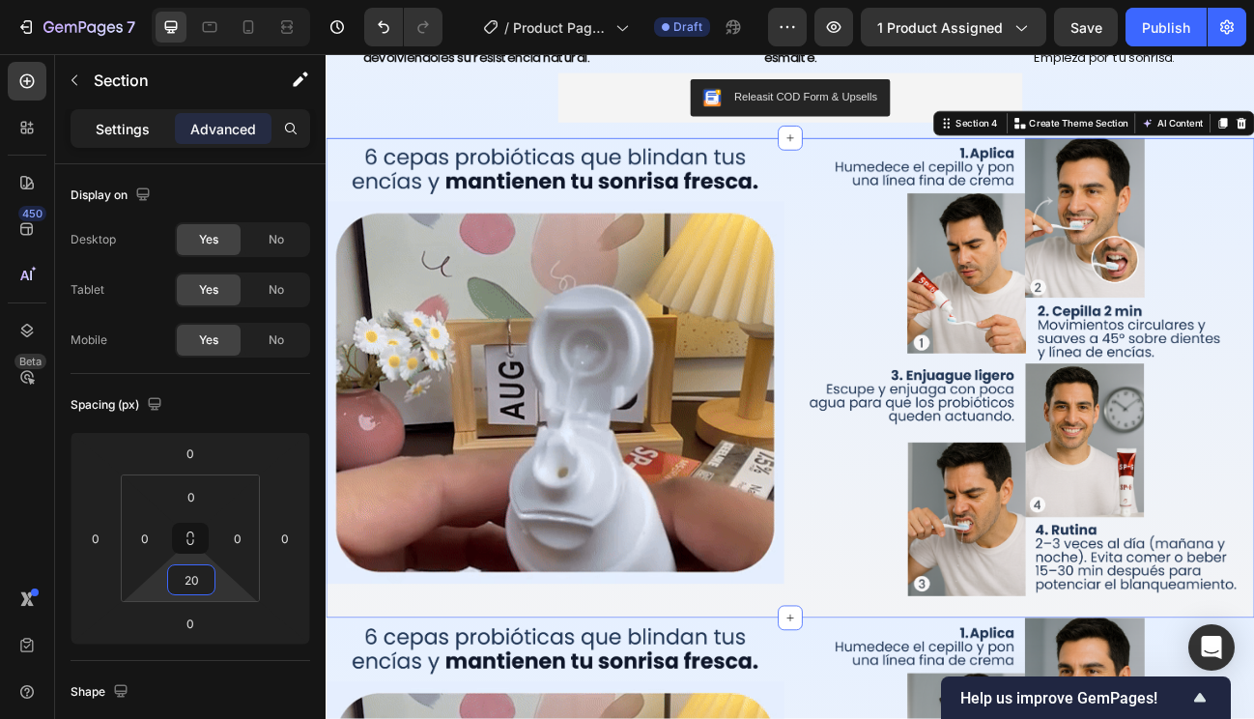
click at [125, 140] on div "Settings" at bounding box center [122, 128] width 97 height 31
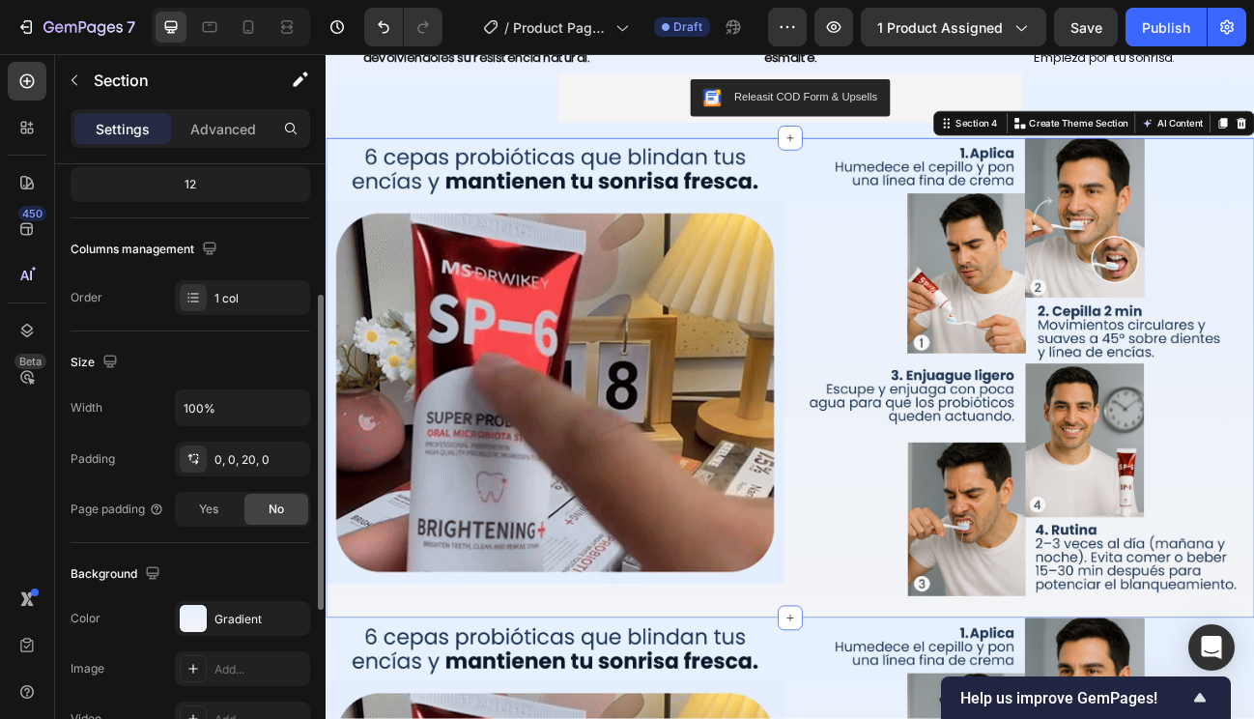
scroll to position [250, 0]
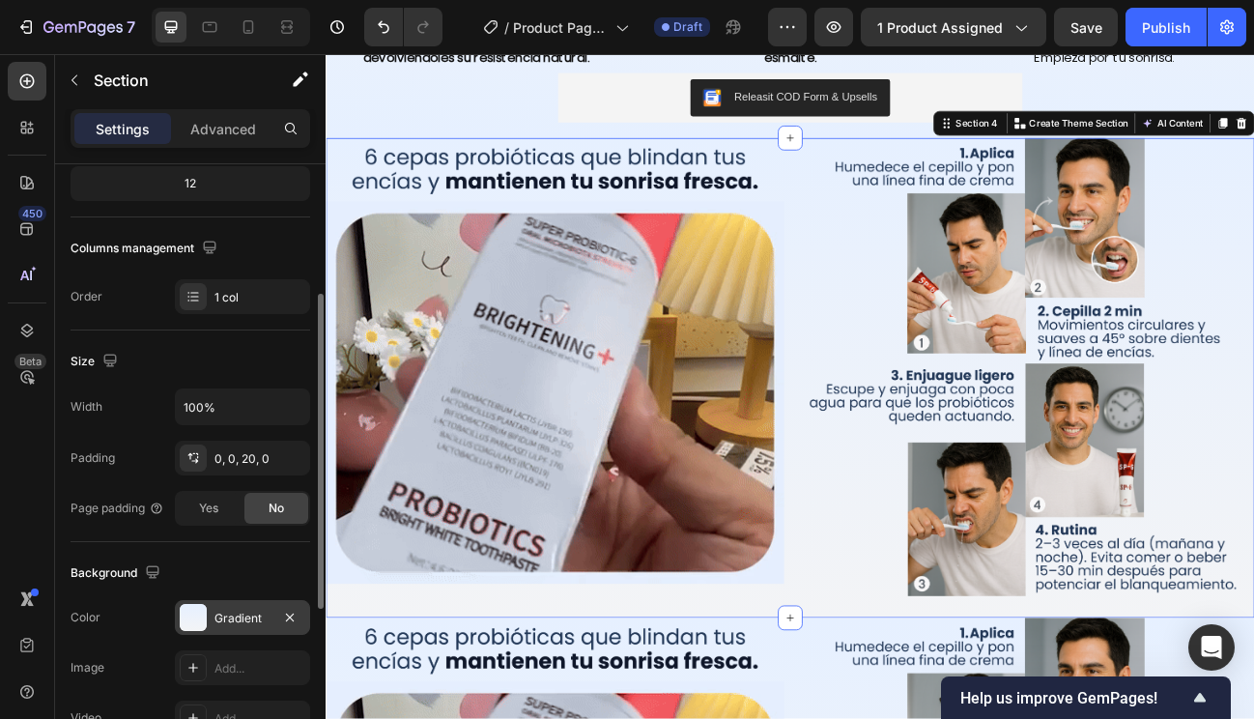
click at [217, 615] on div "Gradient" at bounding box center [243, 618] width 56 height 17
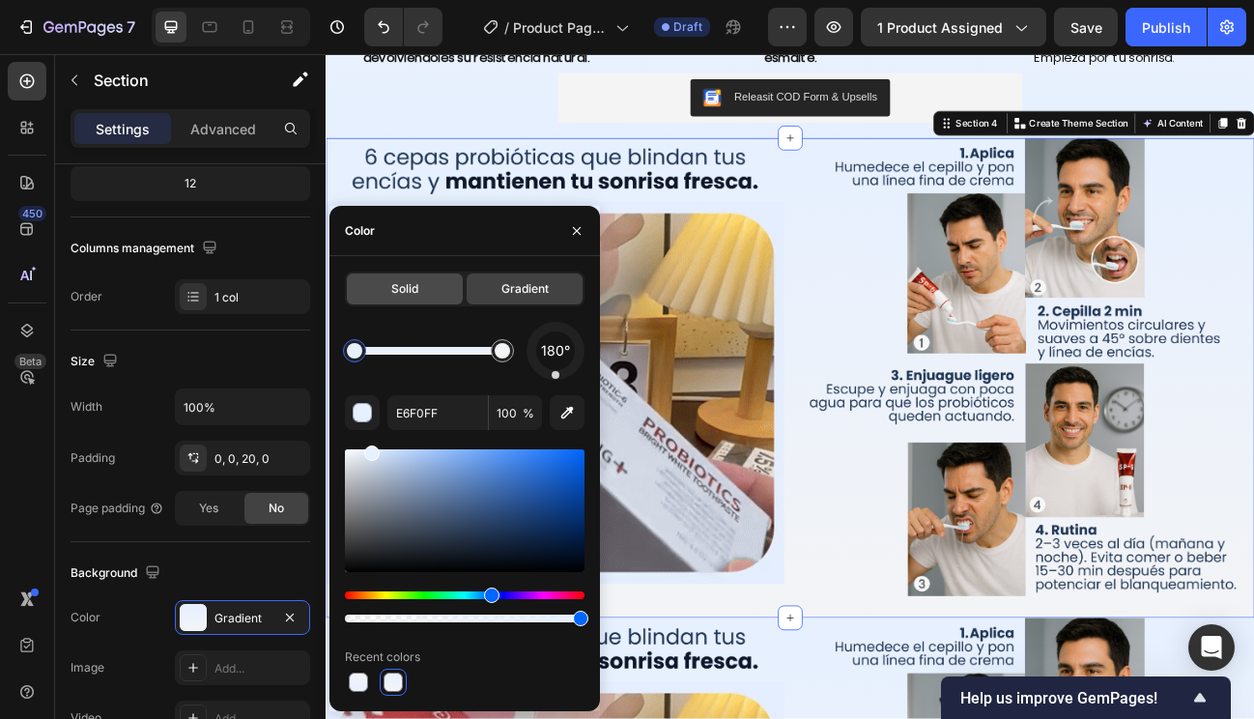
click at [401, 288] on span "Solid" at bounding box center [404, 288] width 27 height 17
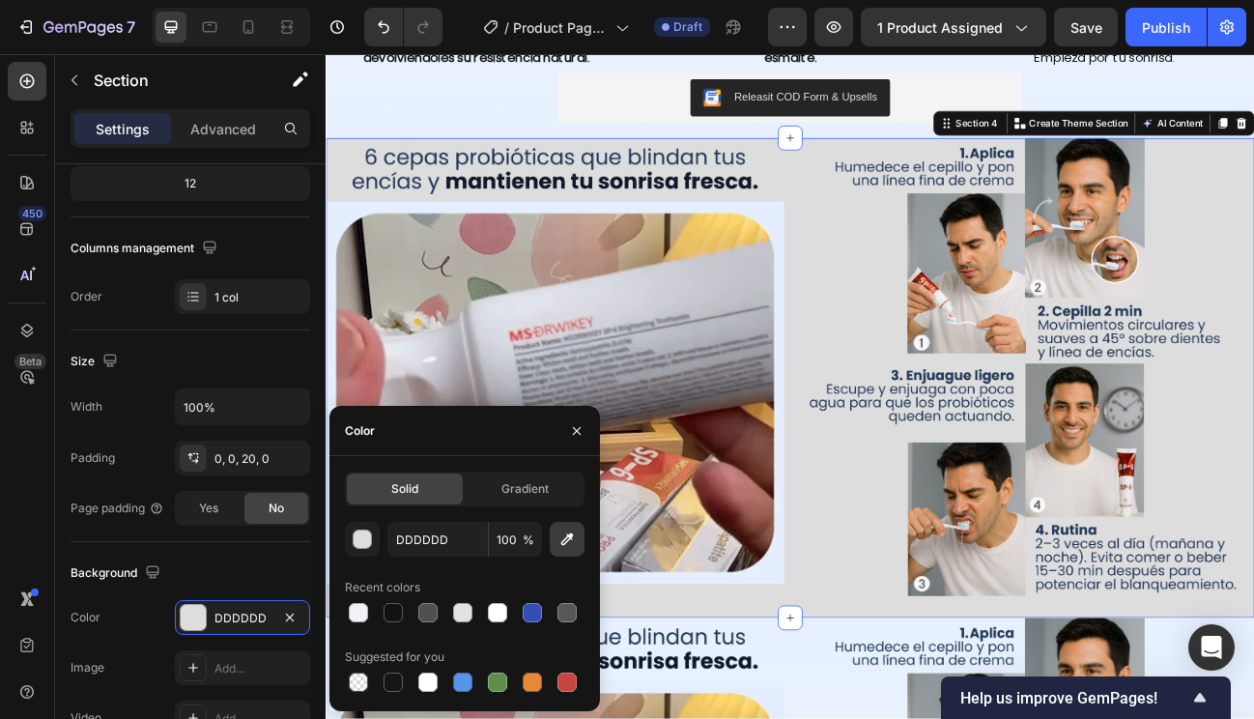
click at [563, 534] on icon "button" at bounding box center [567, 539] width 19 height 19
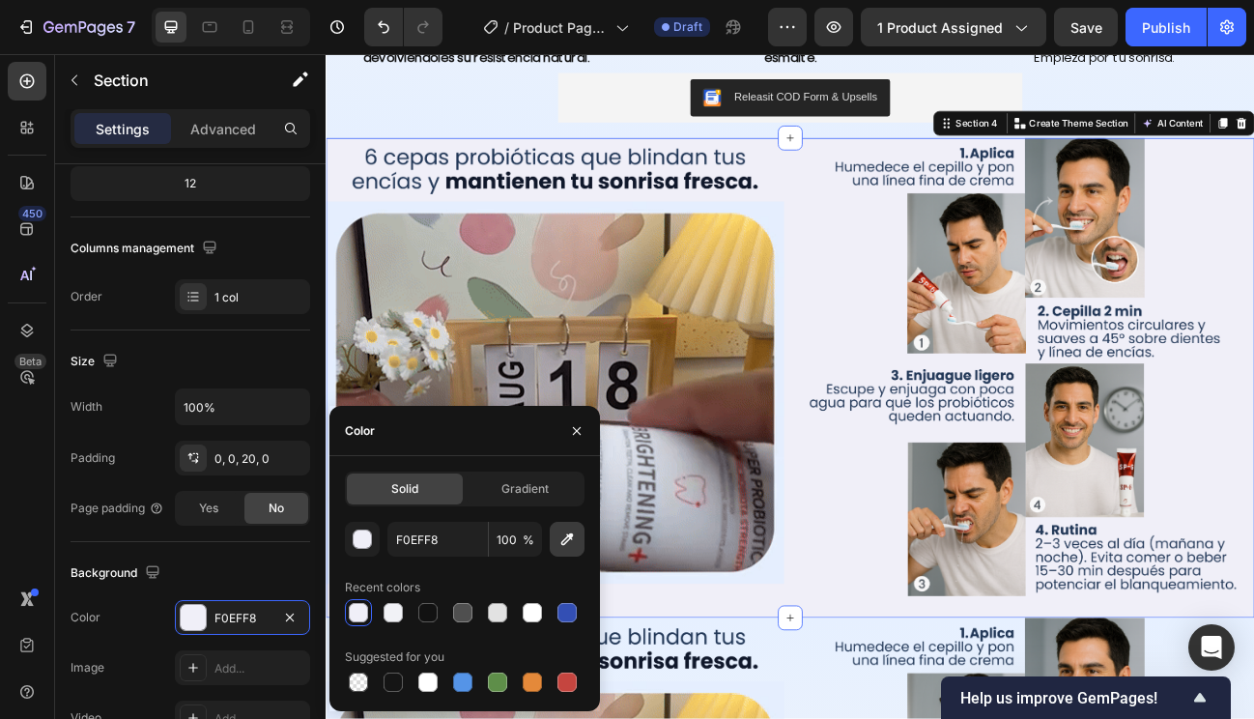
click at [569, 545] on icon "button" at bounding box center [567, 539] width 19 height 19
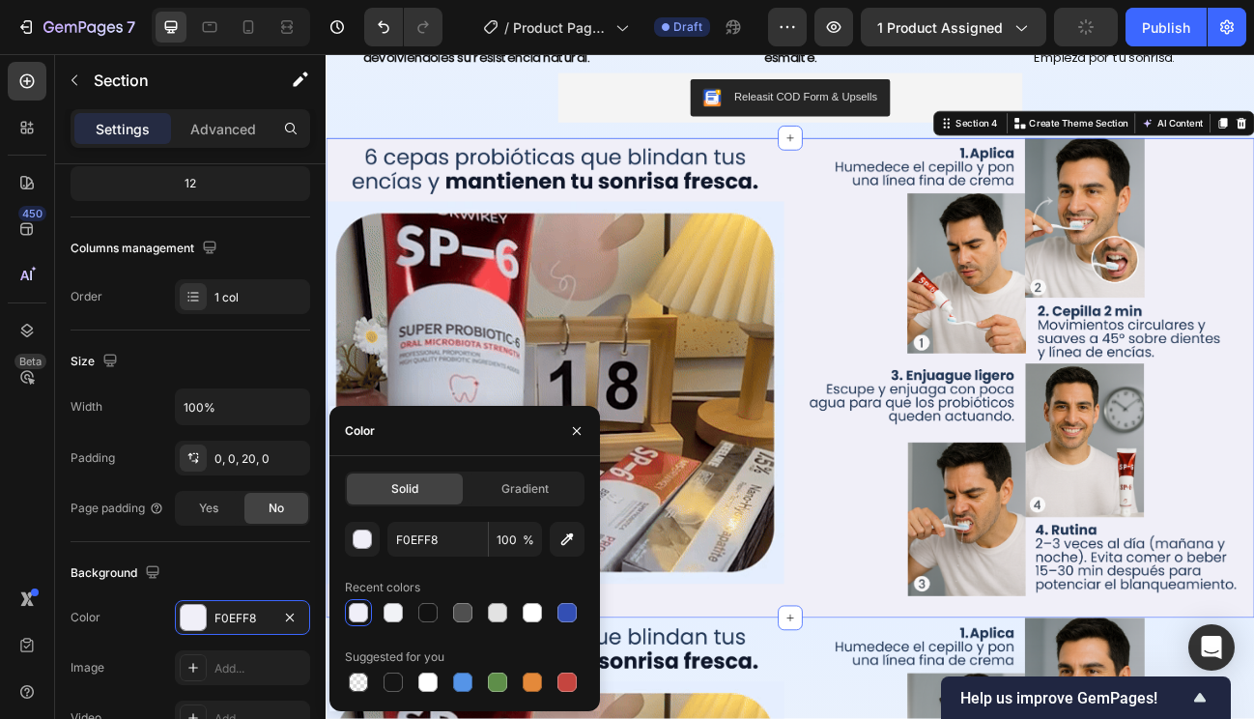
type input "E6EEFE"
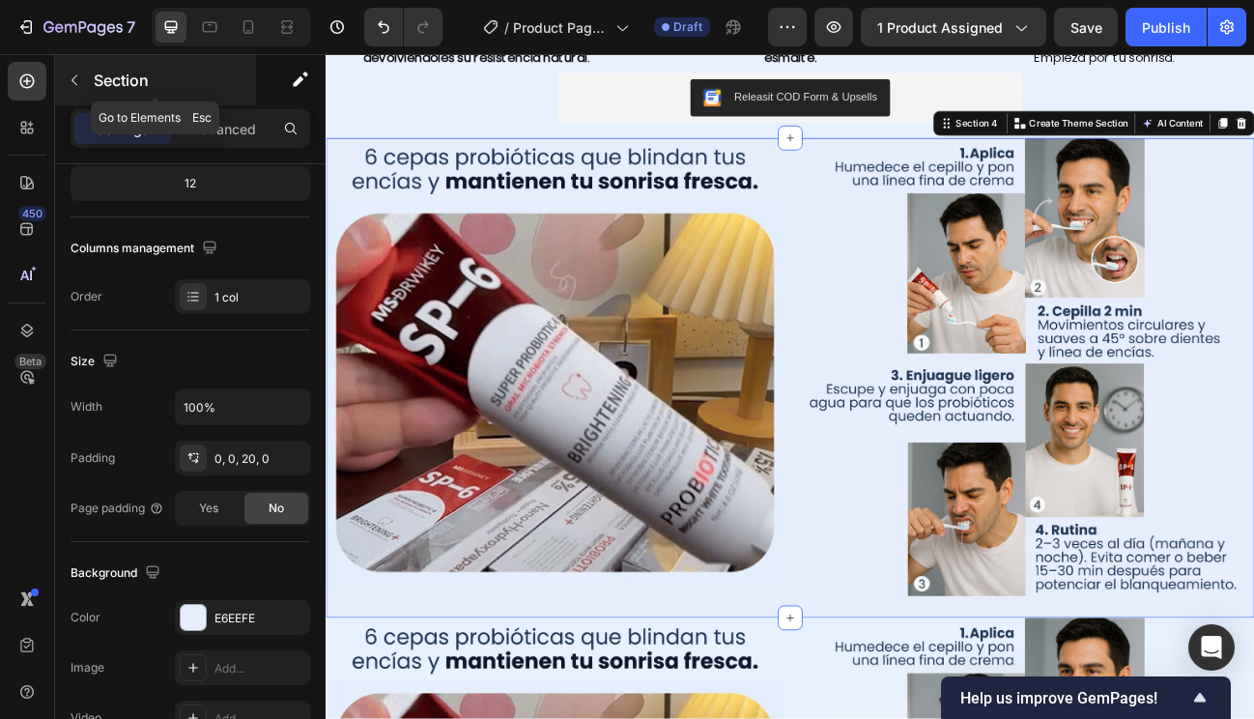
click at [82, 80] on button "button" at bounding box center [74, 80] width 31 height 31
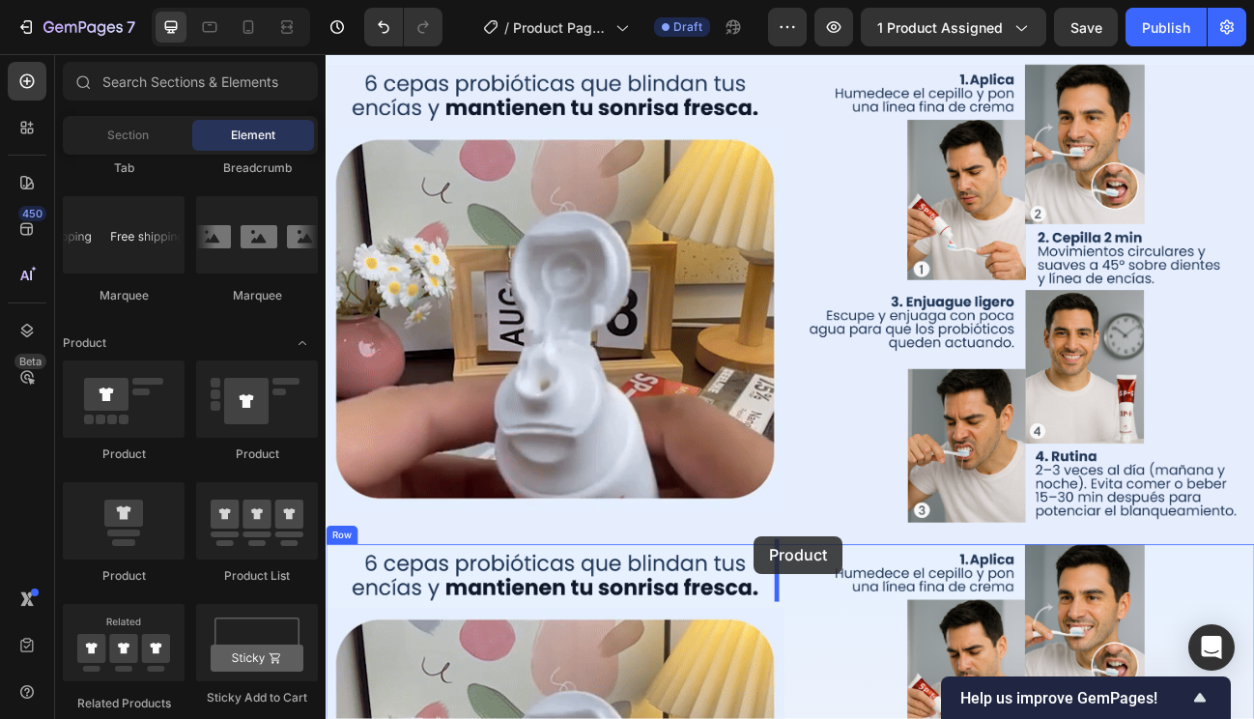
scroll to position [1862, 0]
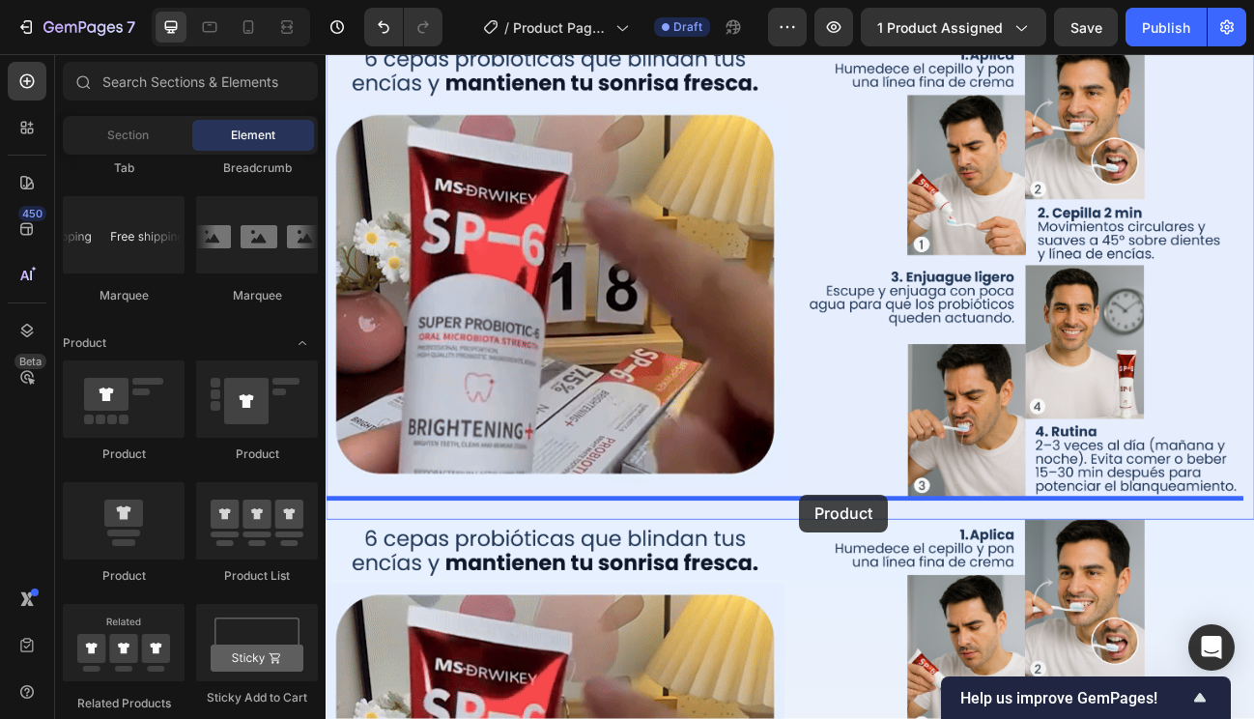
drag, startPoint x: 450, startPoint y: 568, endPoint x: 917, endPoint y: 604, distance: 468.1
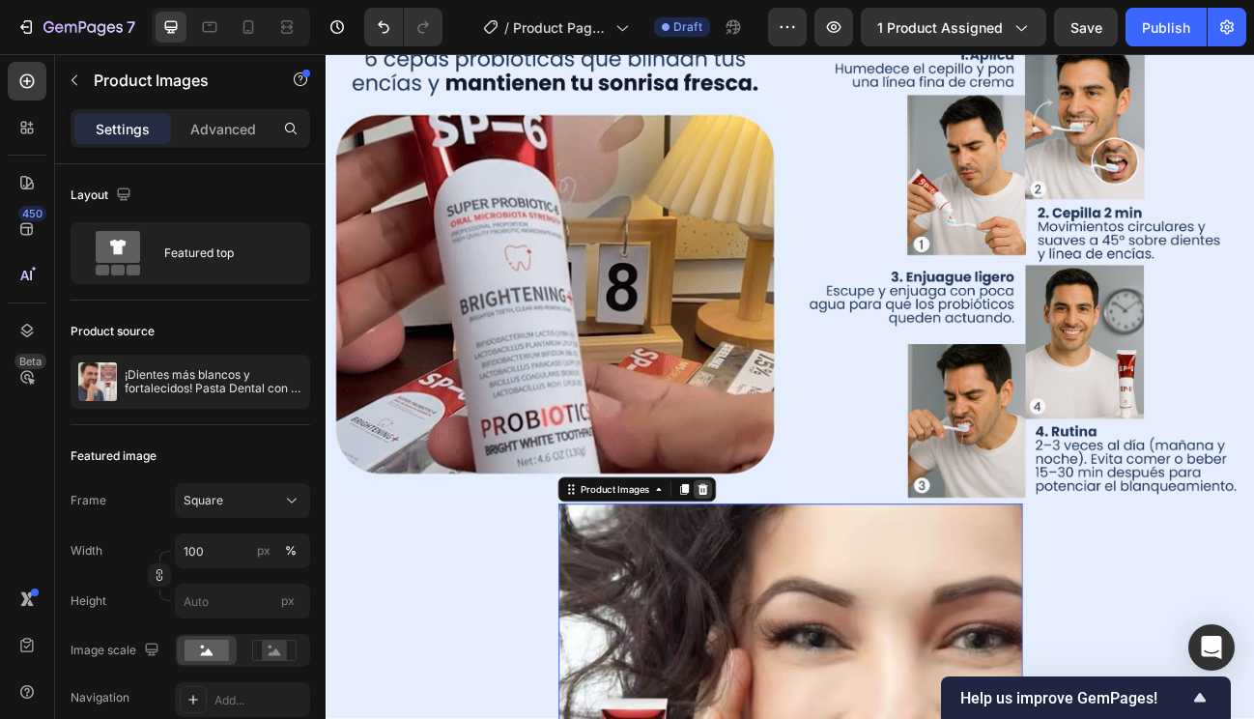
click at [799, 592] on div at bounding box center [796, 598] width 23 height 23
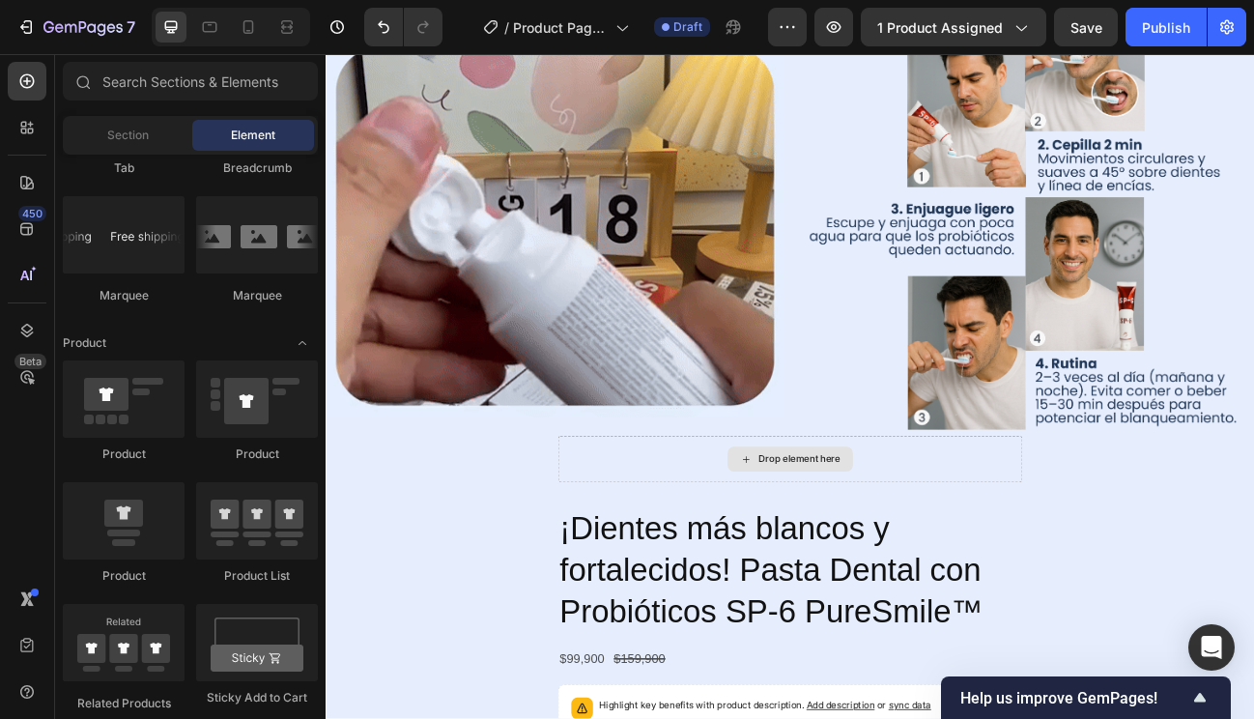
scroll to position [1959, 0]
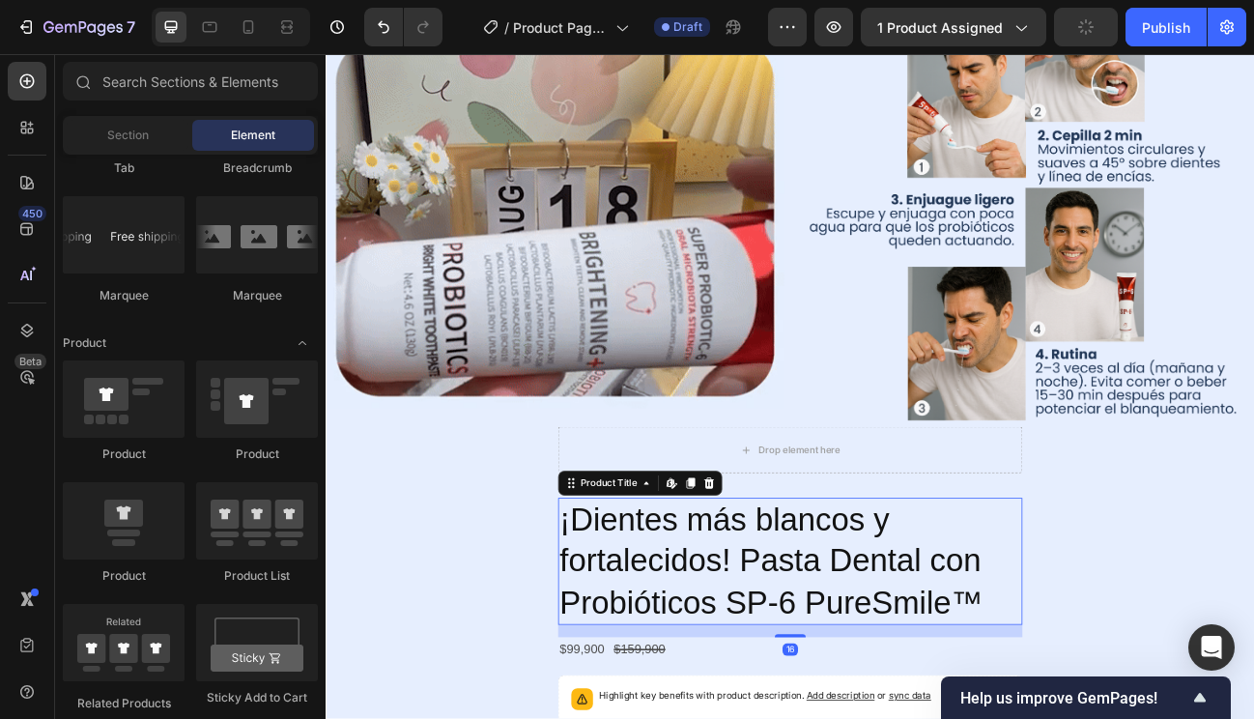
click at [779, 644] on h2 "¡Dientes más blancos y fortalecidos! Pasta Dental con Probióticos SP-6 PureSmil…" at bounding box center [906, 688] width 580 height 158
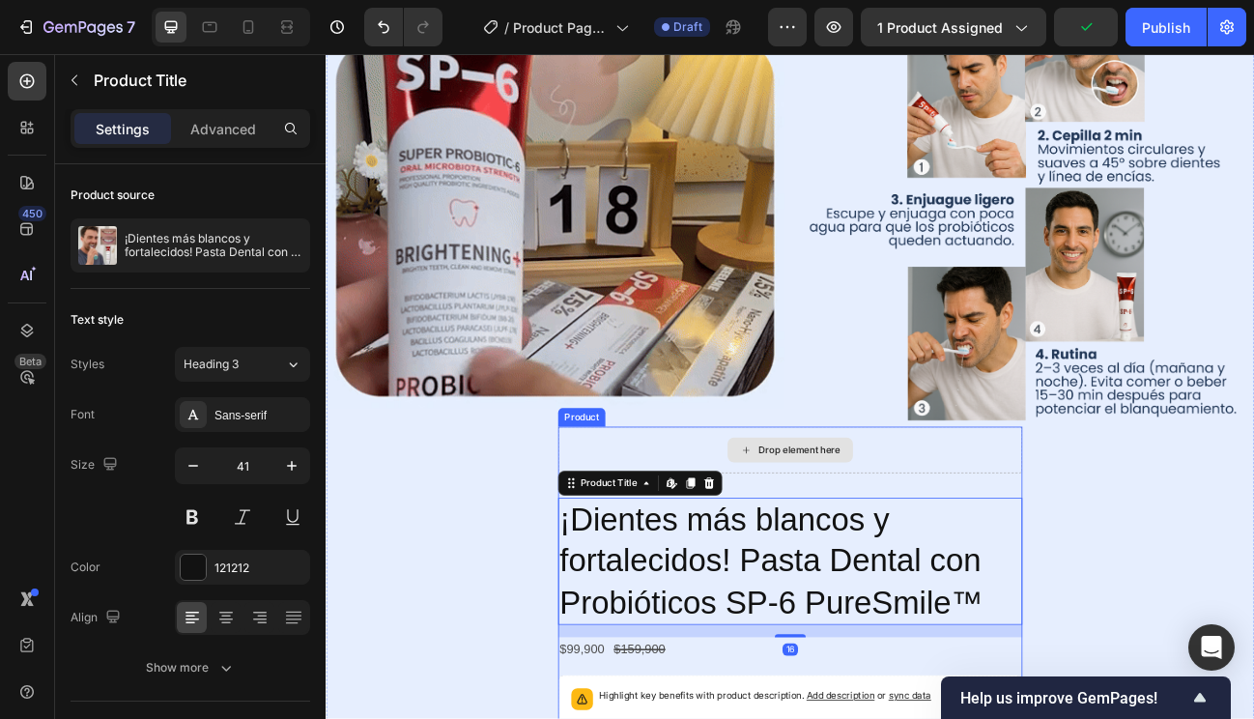
click at [625, 531] on div "Drop element here" at bounding box center [906, 549] width 580 height 58
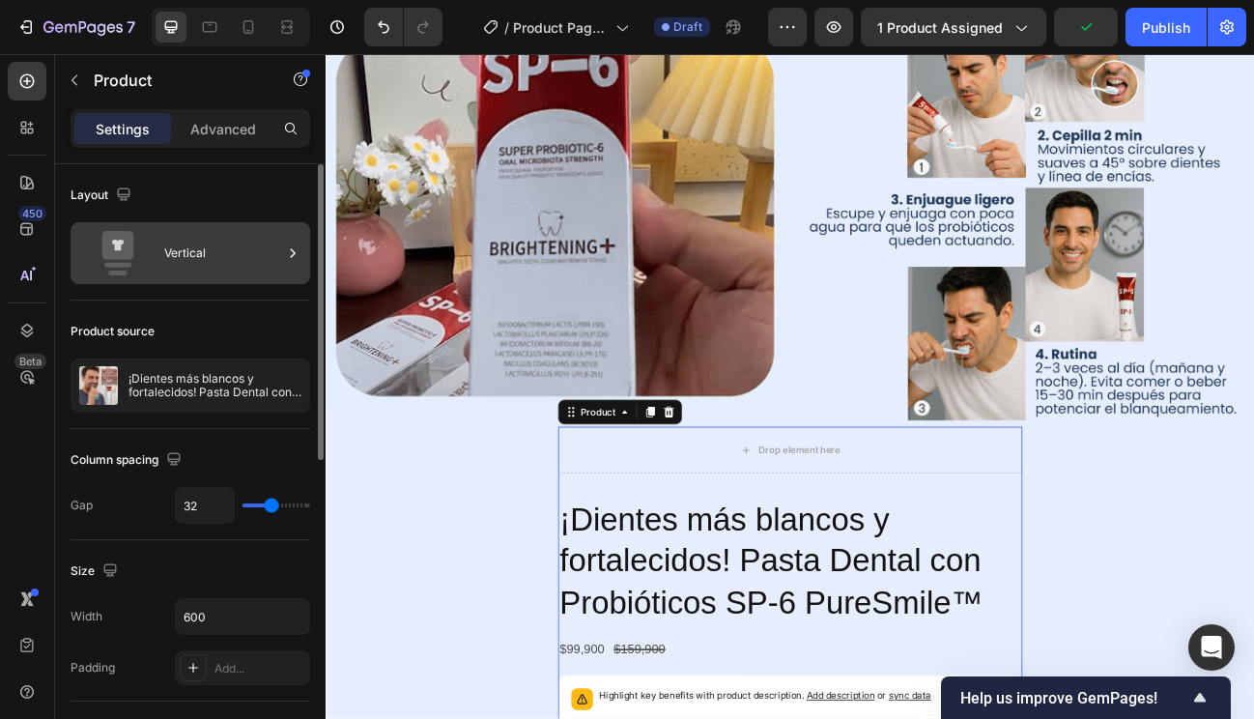
click at [279, 250] on div "Vertical" at bounding box center [223, 253] width 118 height 44
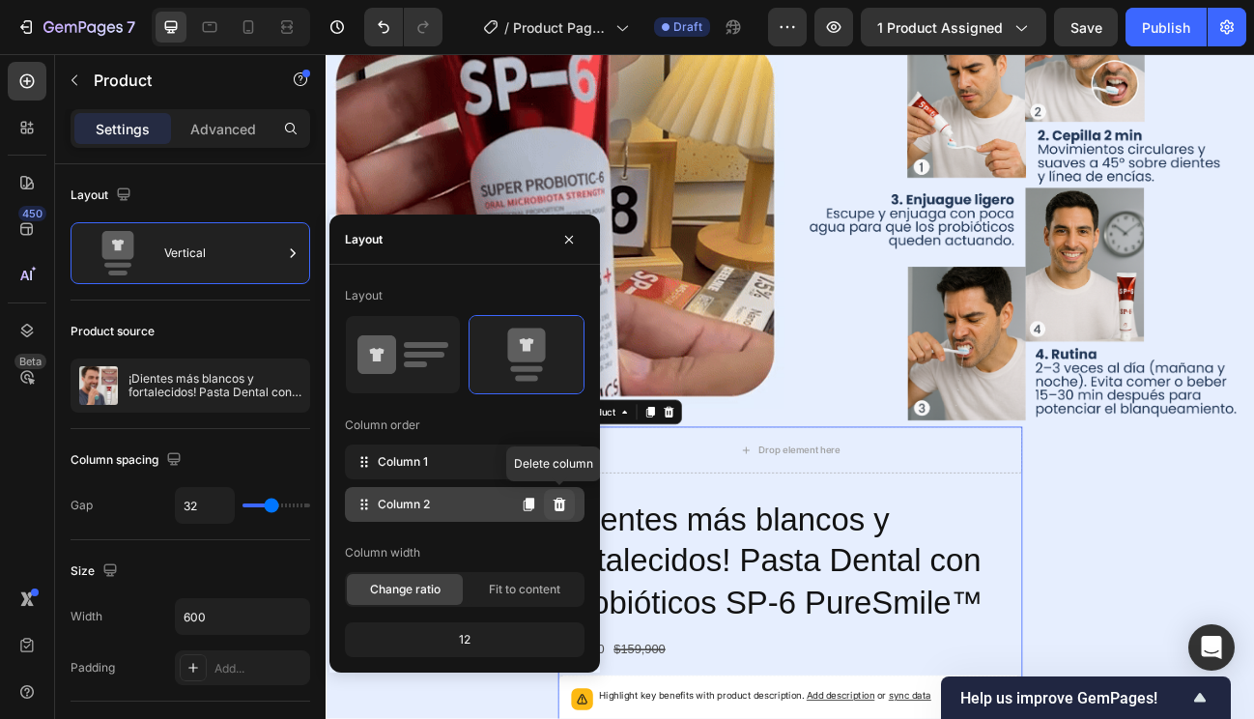
click at [552, 514] on button at bounding box center [559, 504] width 31 height 31
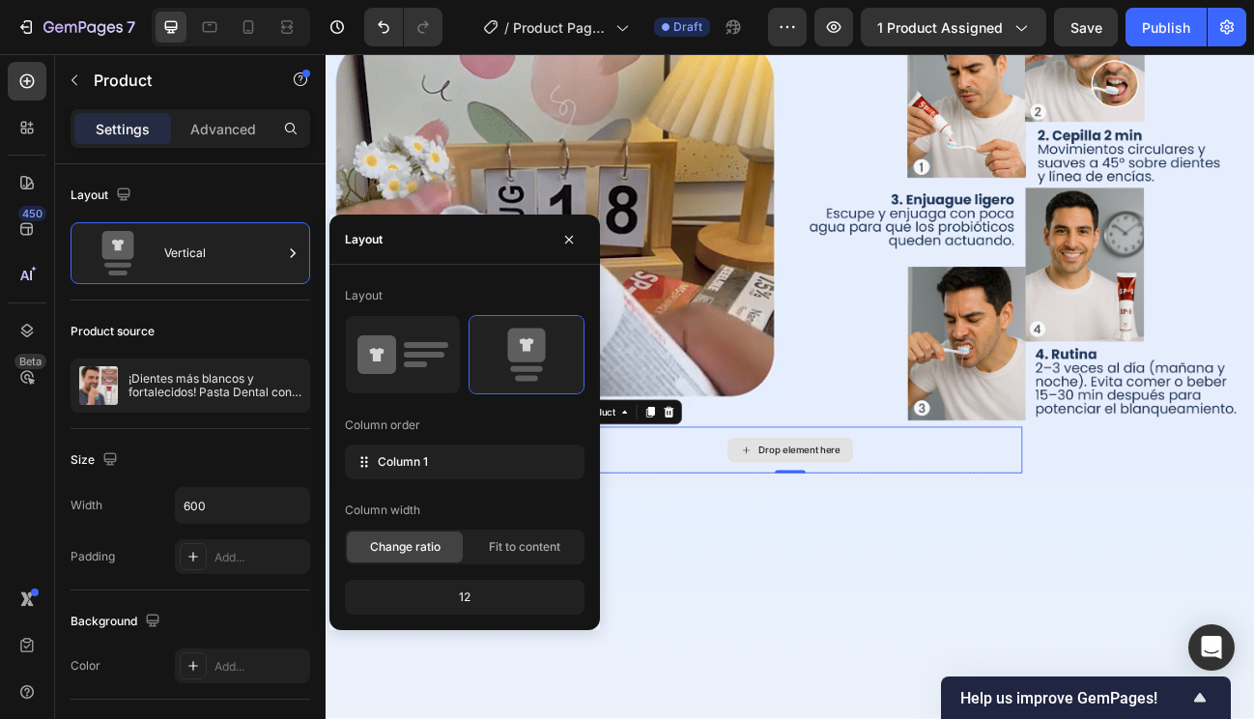
click at [744, 552] on div "Drop element here" at bounding box center [906, 549] width 580 height 58
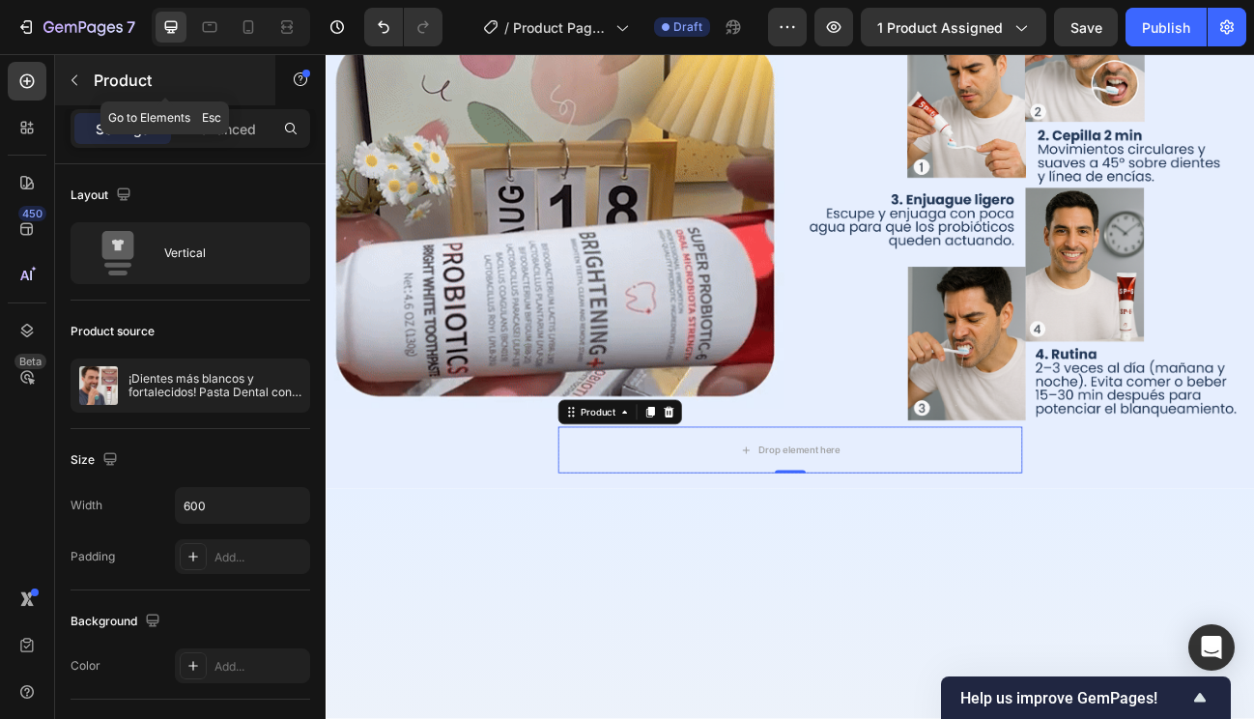
click at [91, 72] on div "Product" at bounding box center [165, 80] width 220 height 50
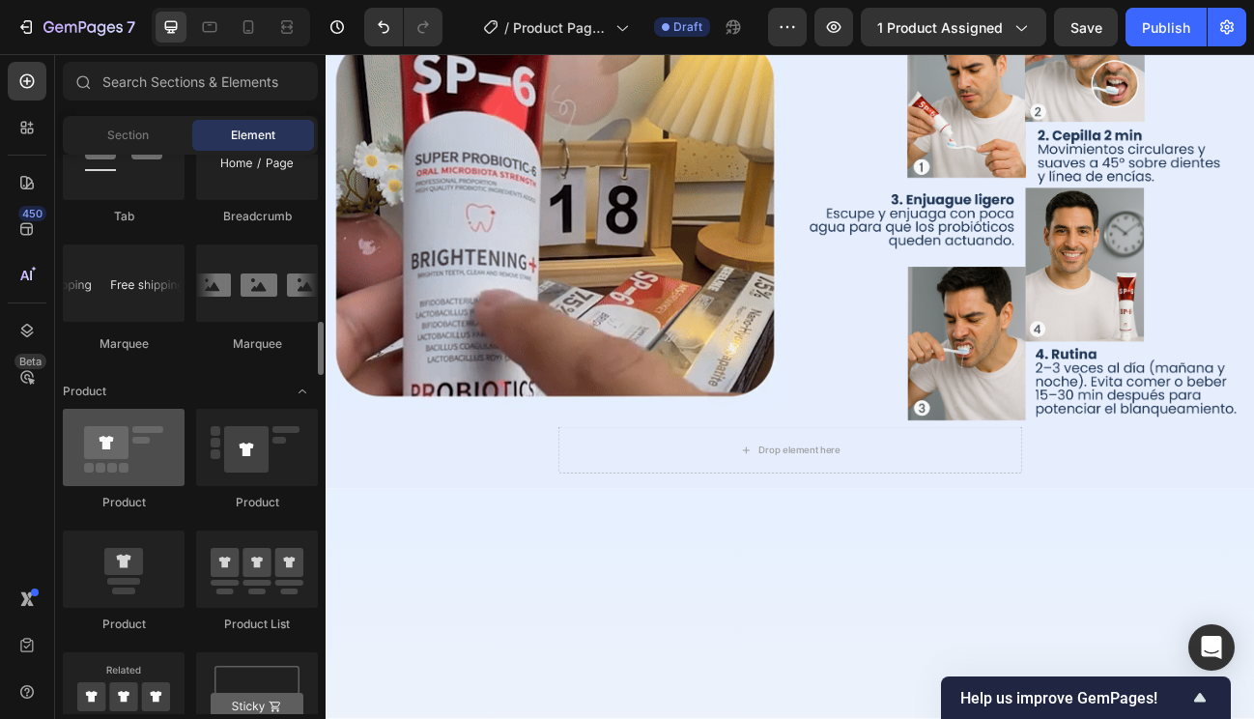
scroll to position [2184, 0]
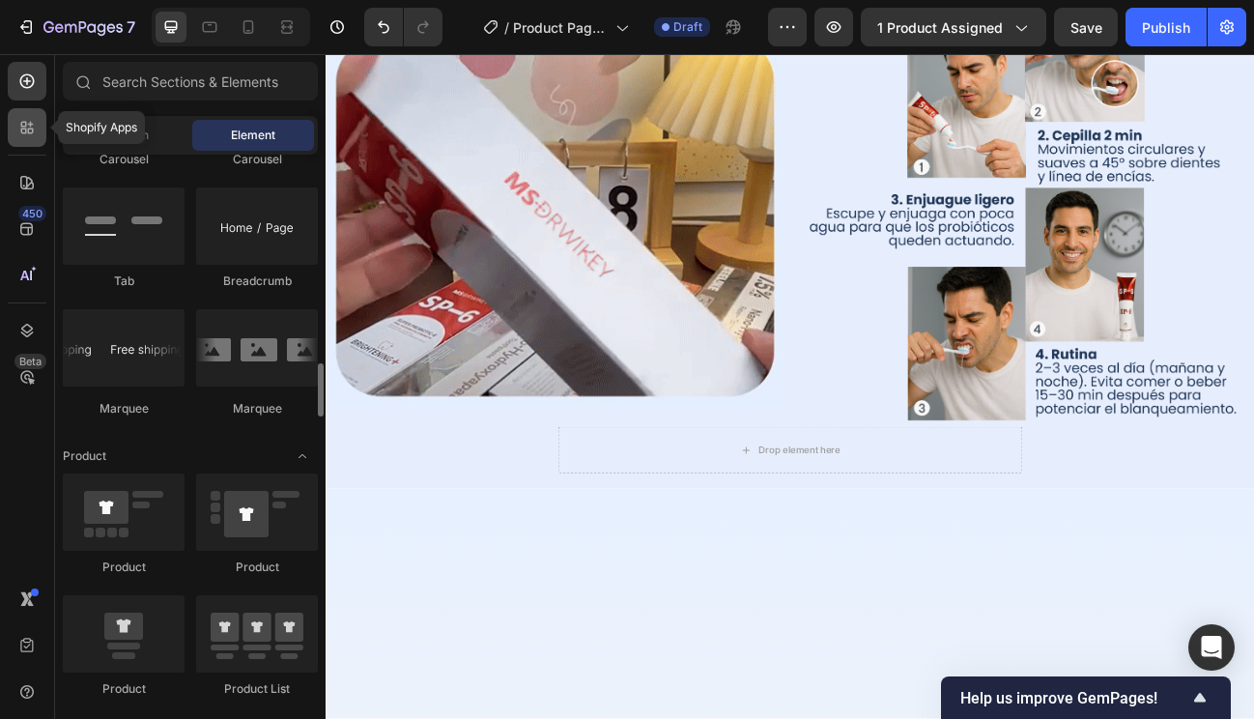
click at [31, 130] on icon at bounding box center [26, 127] width 19 height 19
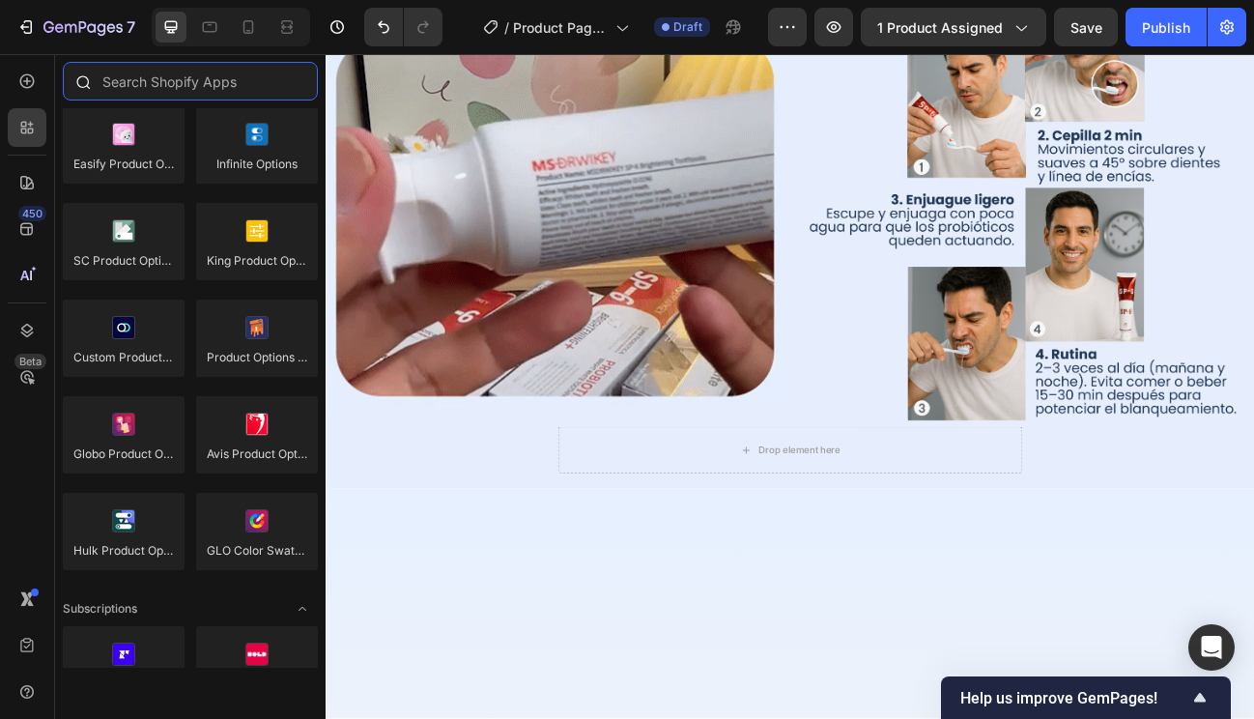
click at [131, 87] on input "text" at bounding box center [190, 81] width 255 height 39
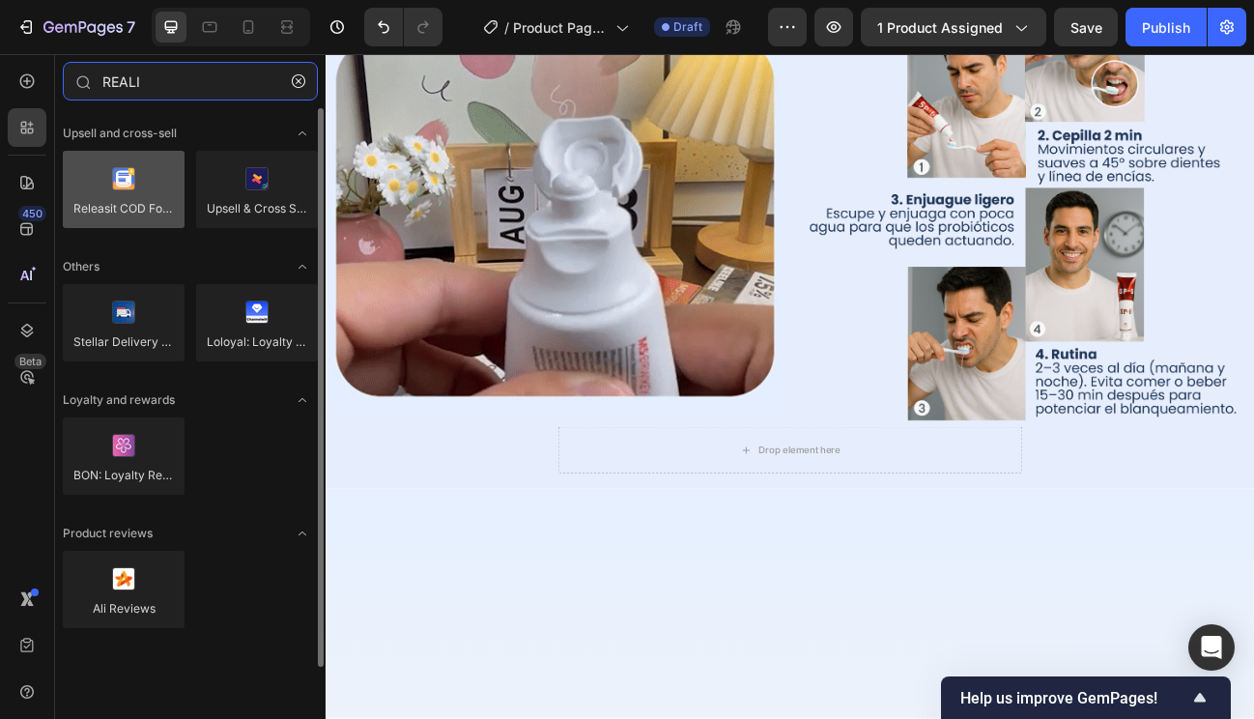
type input "REALI"
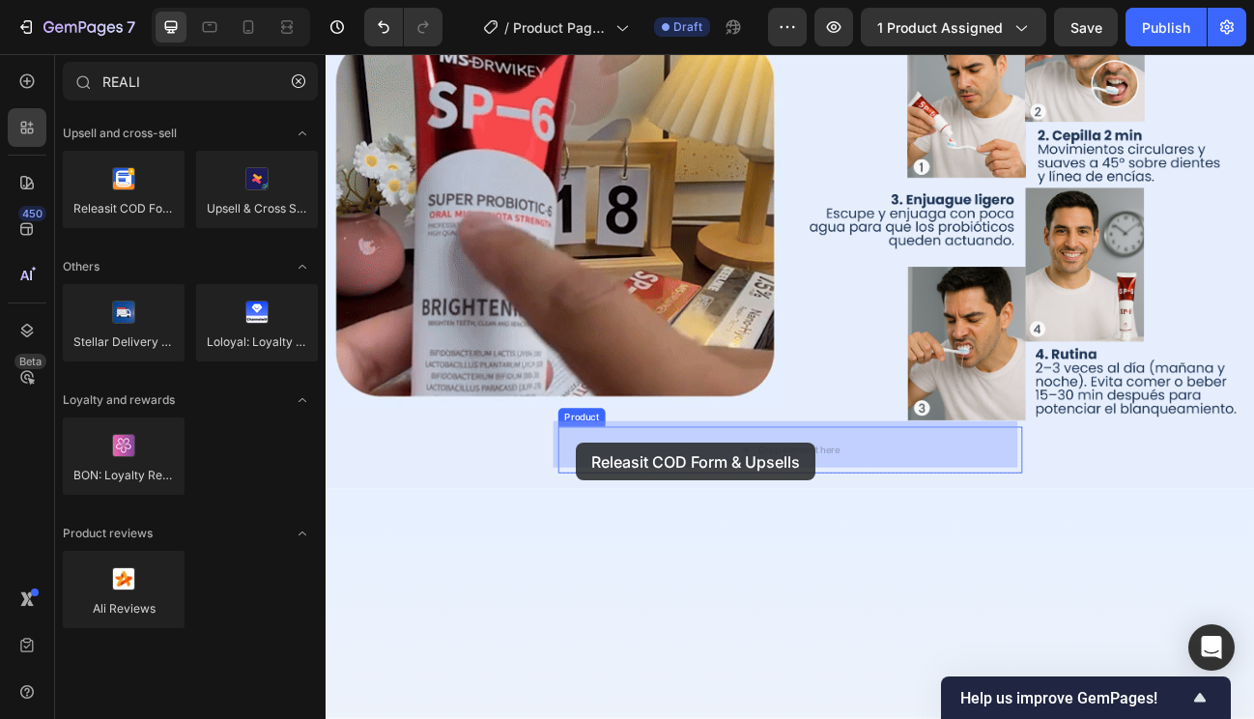
drag, startPoint x: 427, startPoint y: 244, endPoint x: 639, endPoint y: 539, distance: 363.6
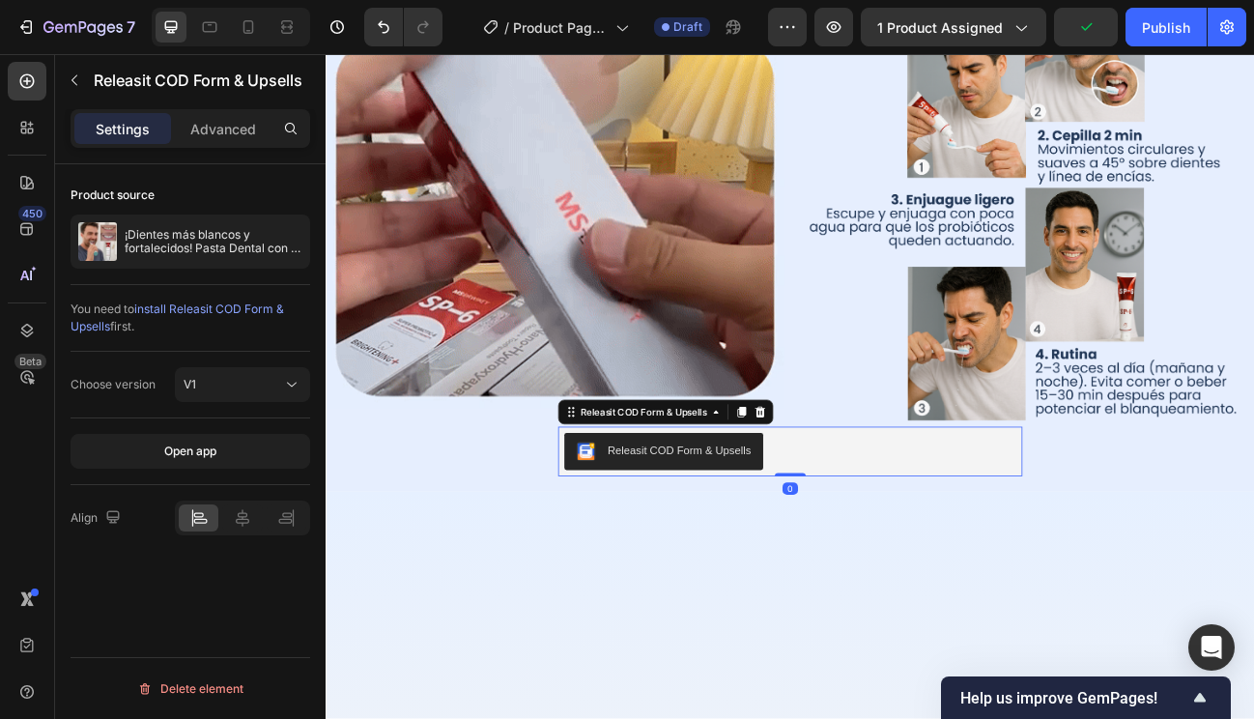
click at [658, 539] on div "Releasit COD Form & Upsells" at bounding box center [747, 550] width 217 height 23
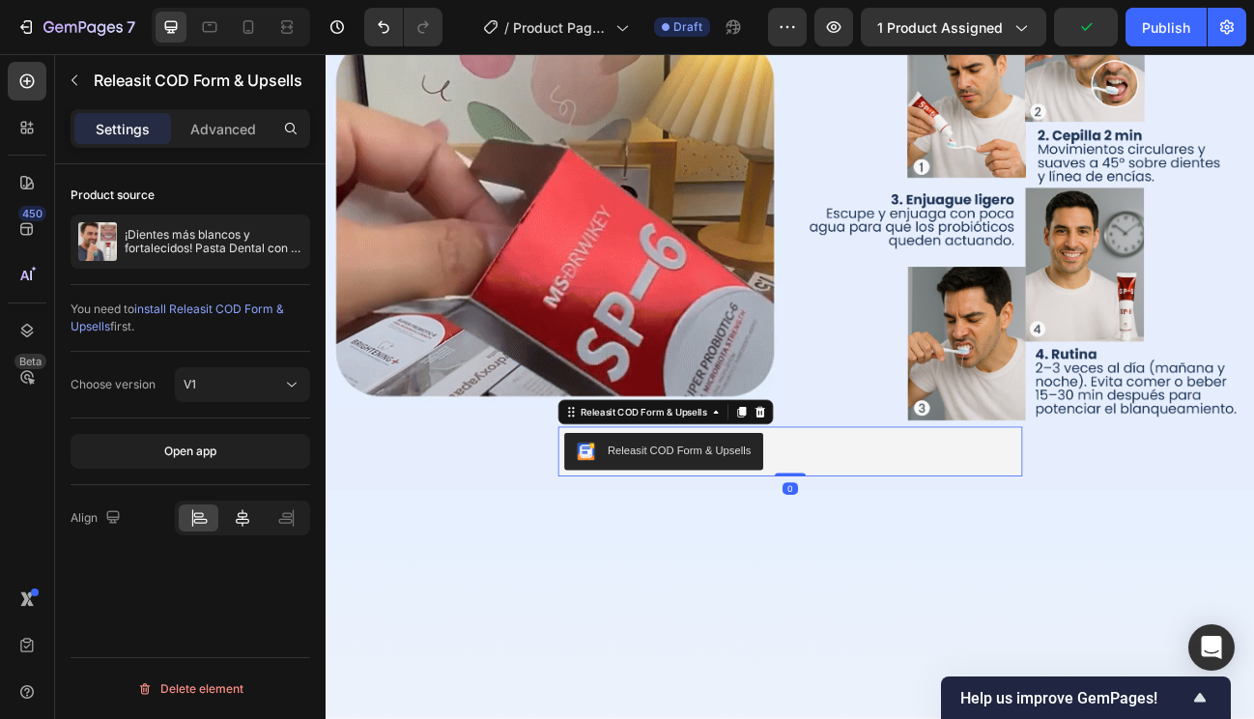
click at [238, 515] on icon at bounding box center [243, 517] width 14 height 17
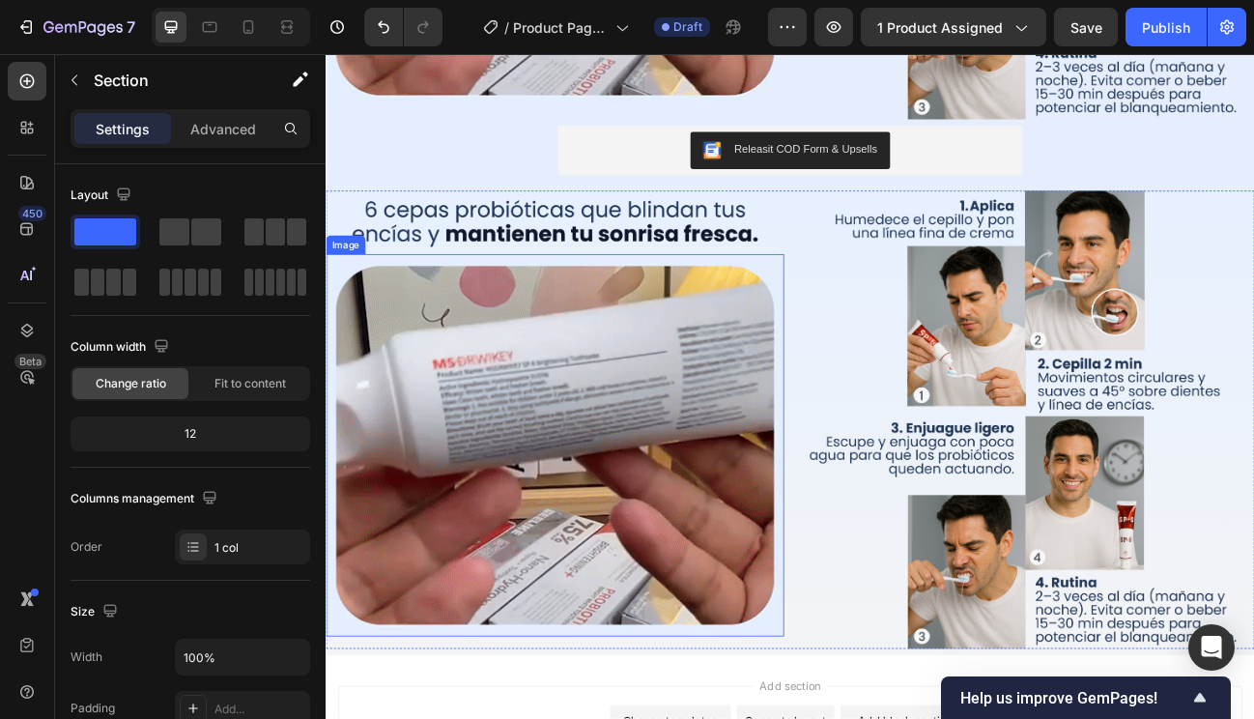
scroll to position [2324, 0]
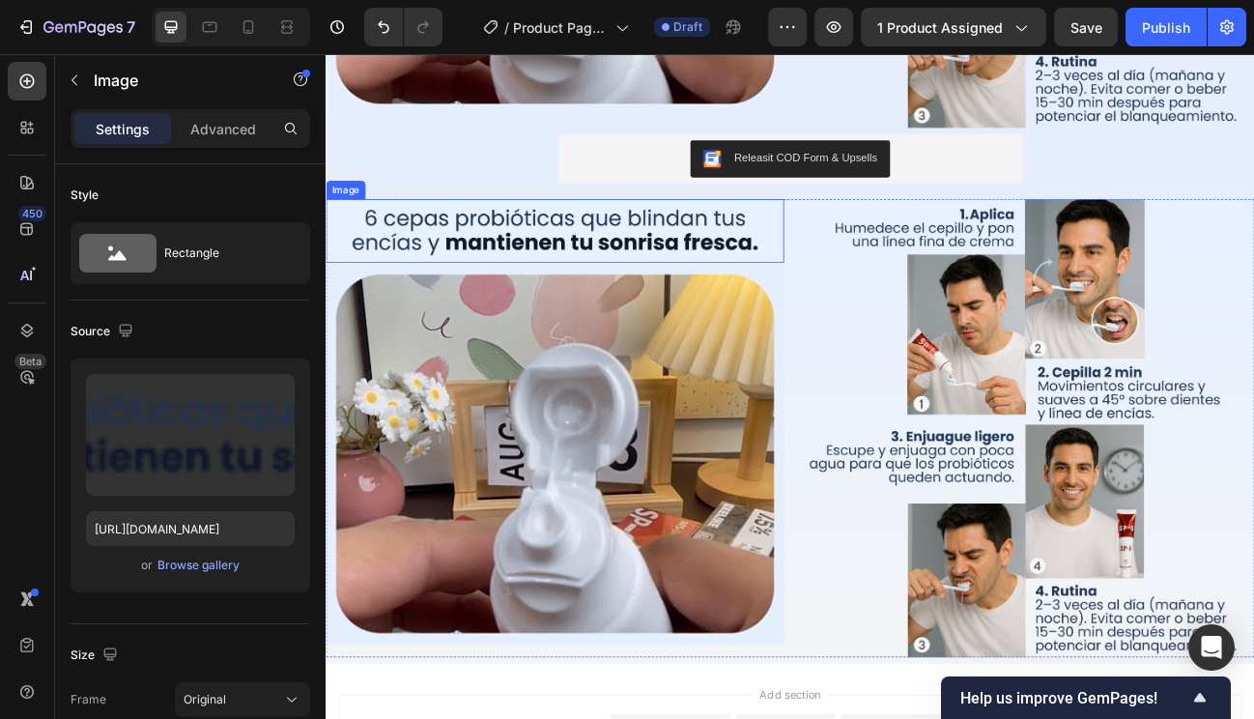
click at [756, 276] on img at bounding box center [612, 275] width 572 height 79
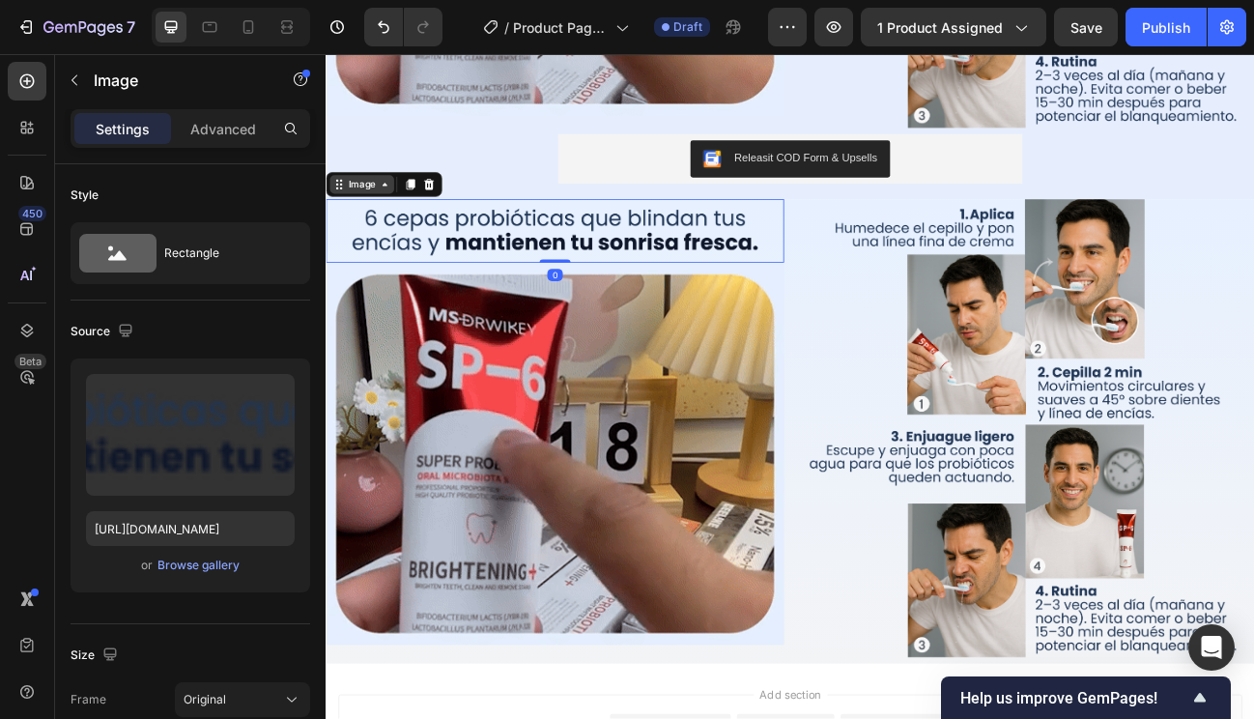
click at [350, 209] on div "Image" at bounding box center [371, 217] width 42 height 17
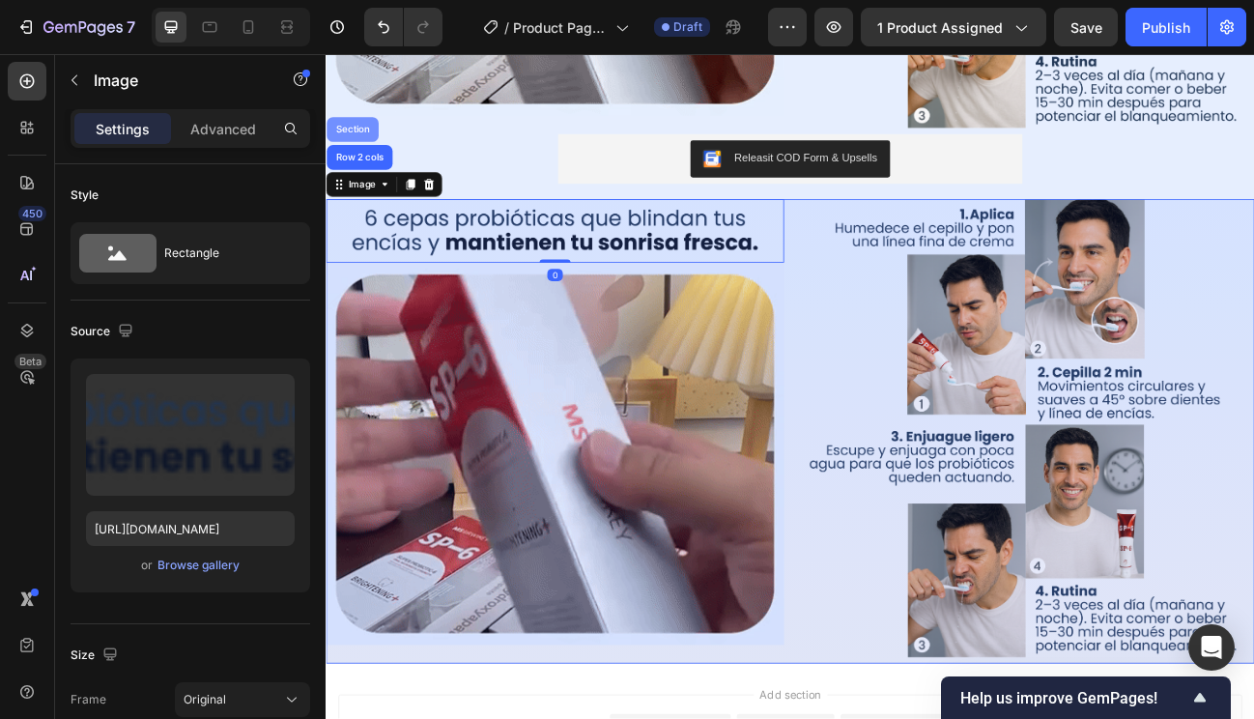
click at [360, 150] on div "Section" at bounding box center [359, 148] width 65 height 31
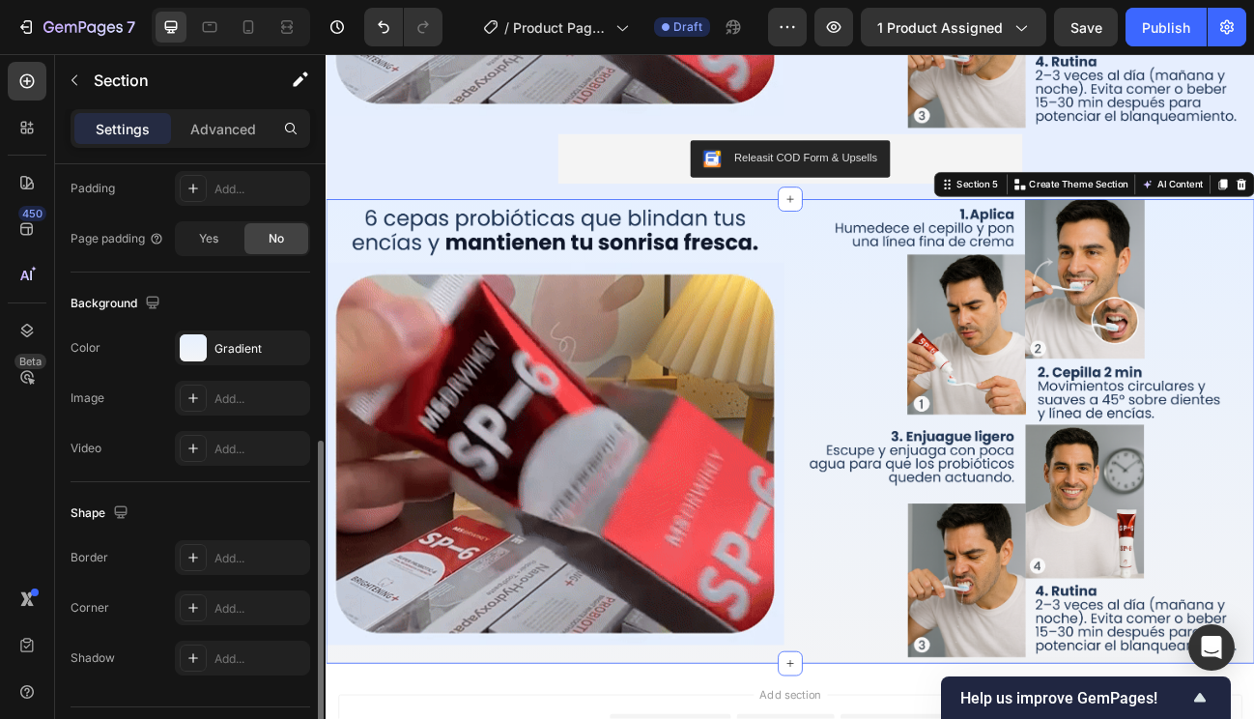
scroll to position [525, 0]
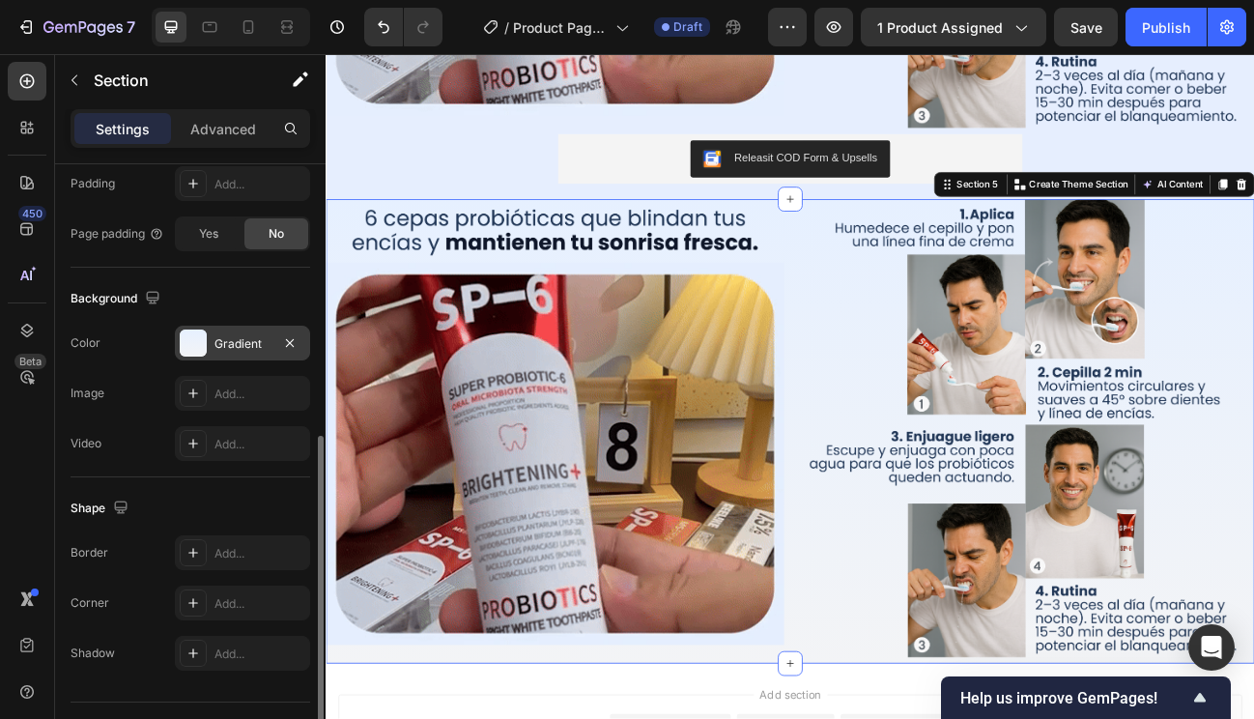
click at [252, 337] on div "Gradient" at bounding box center [243, 343] width 56 height 17
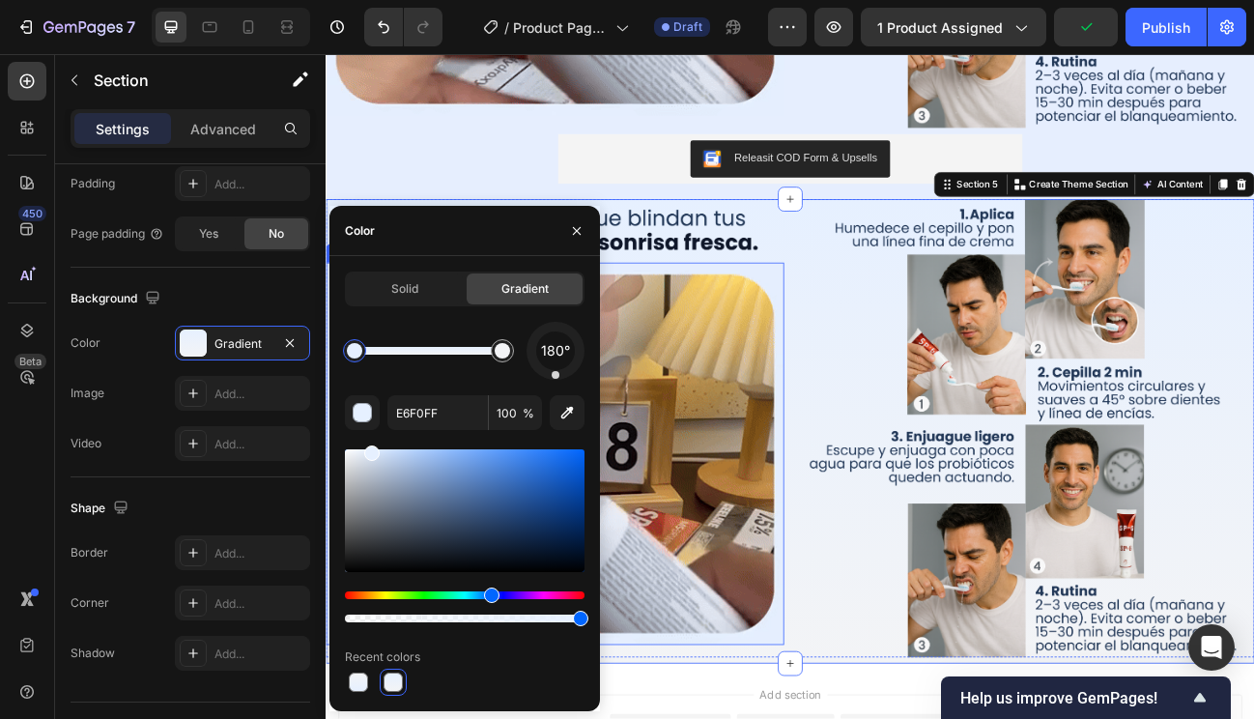
click at [854, 679] on img at bounding box center [612, 553] width 572 height 476
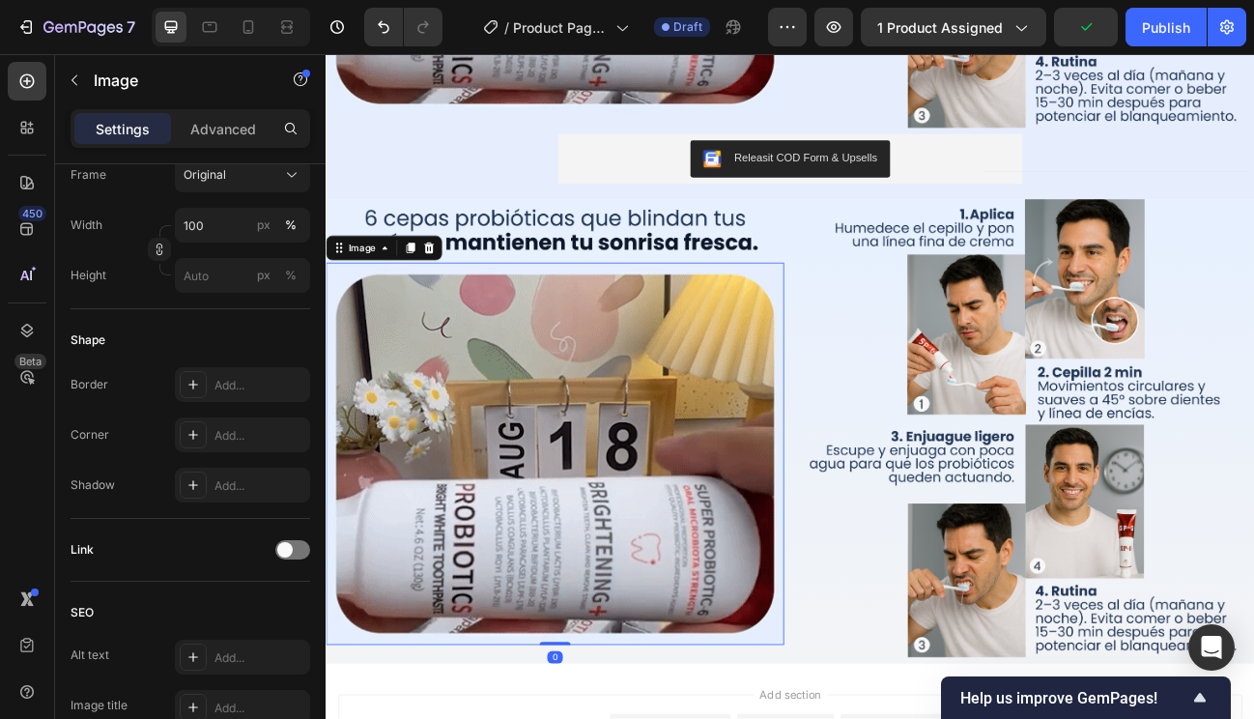
scroll to position [0, 0]
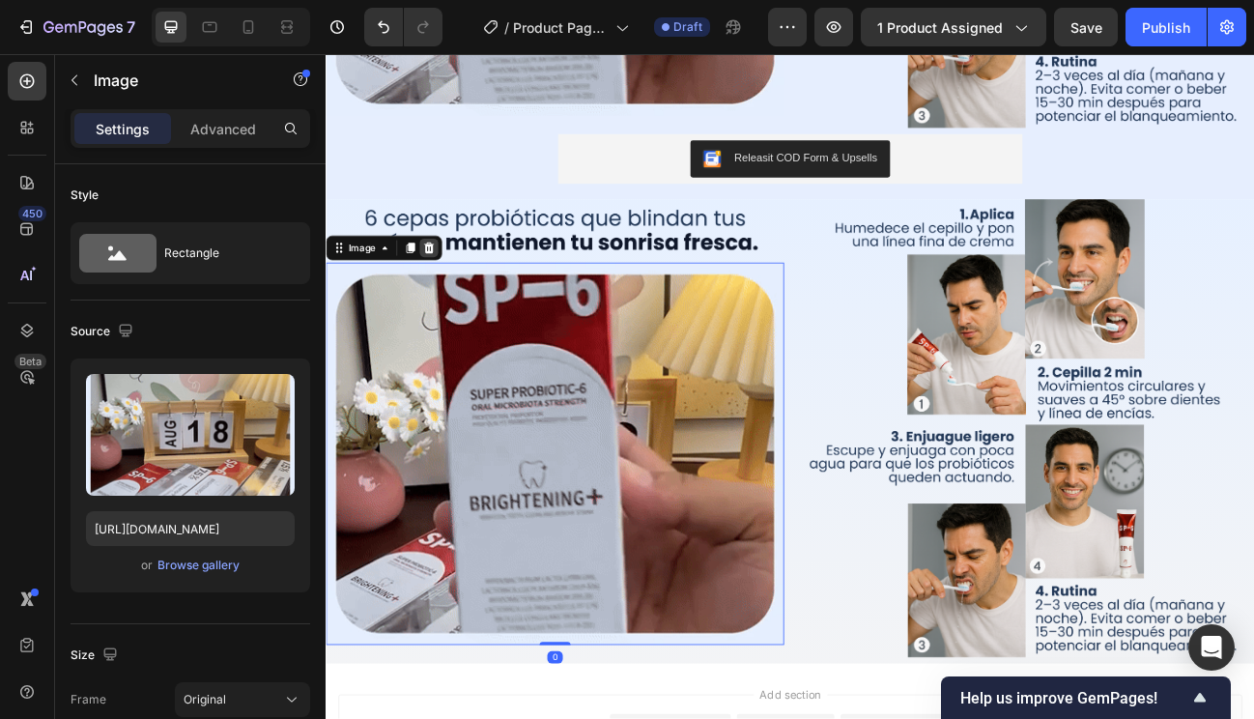
click at [455, 292] on icon at bounding box center [454, 297] width 13 height 14
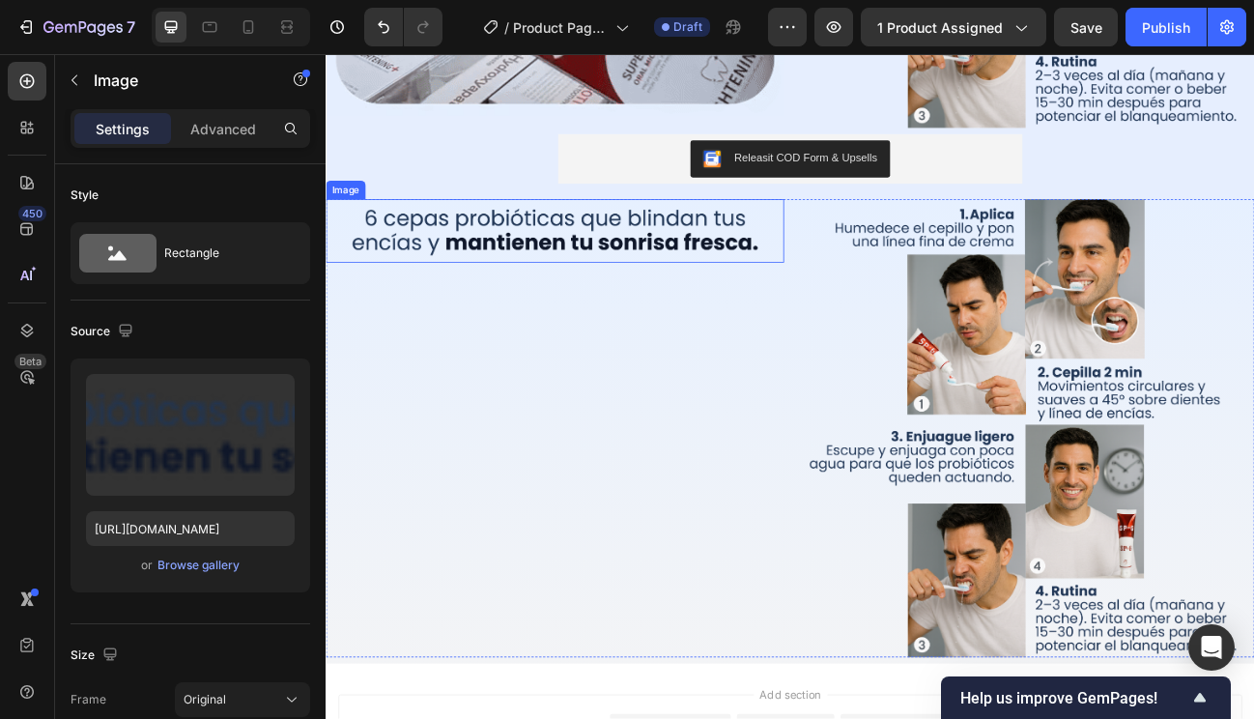
click at [555, 279] on img at bounding box center [612, 275] width 572 height 79
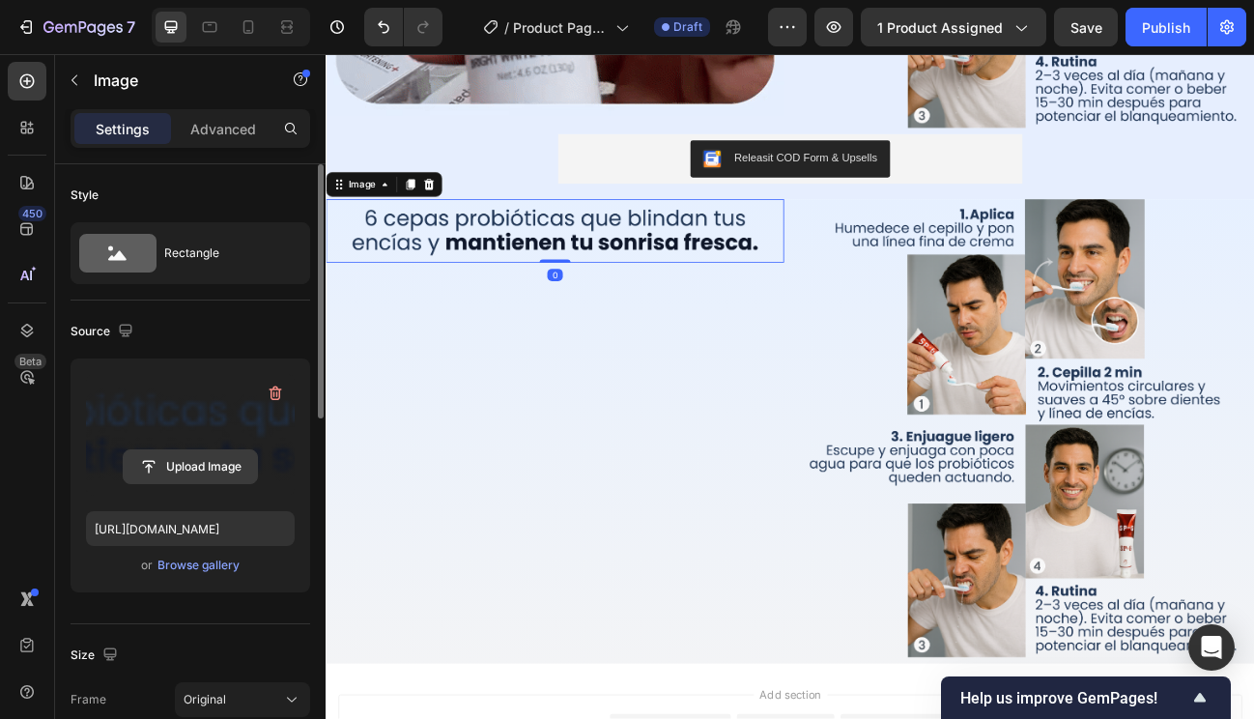
click at [214, 463] on input "file" at bounding box center [190, 466] width 133 height 33
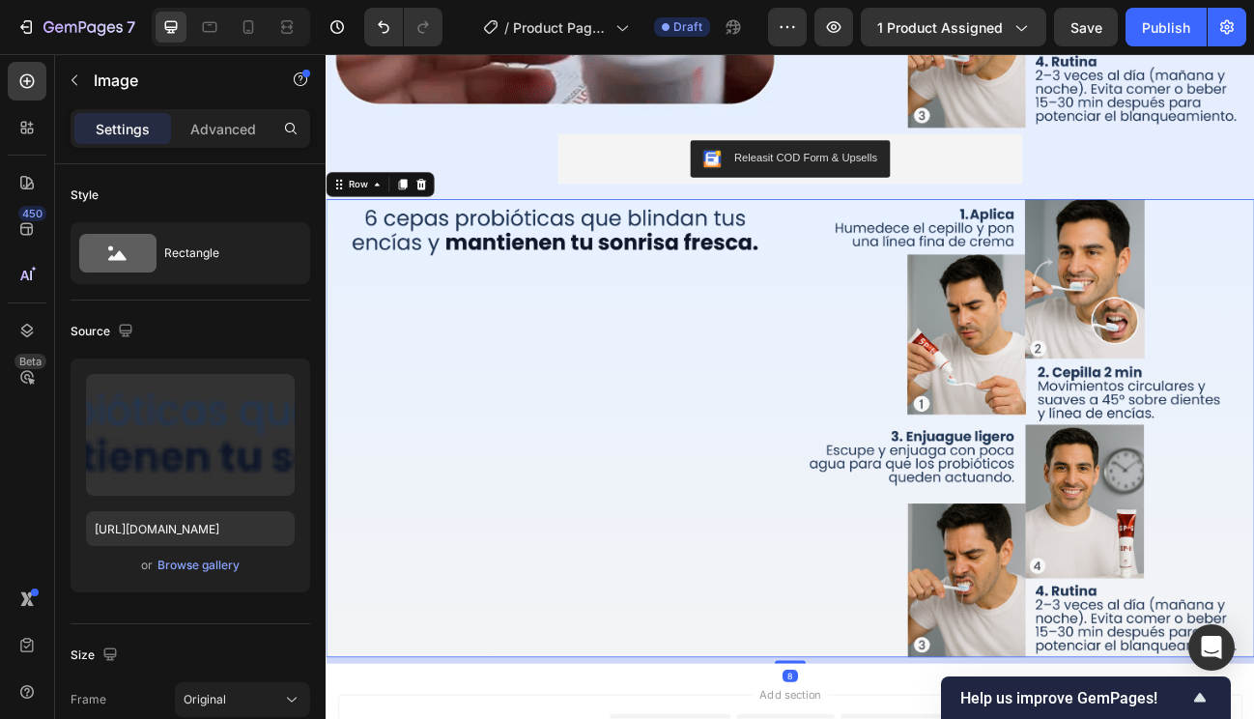
click at [889, 566] on div "Image" at bounding box center [612, 522] width 572 height 572
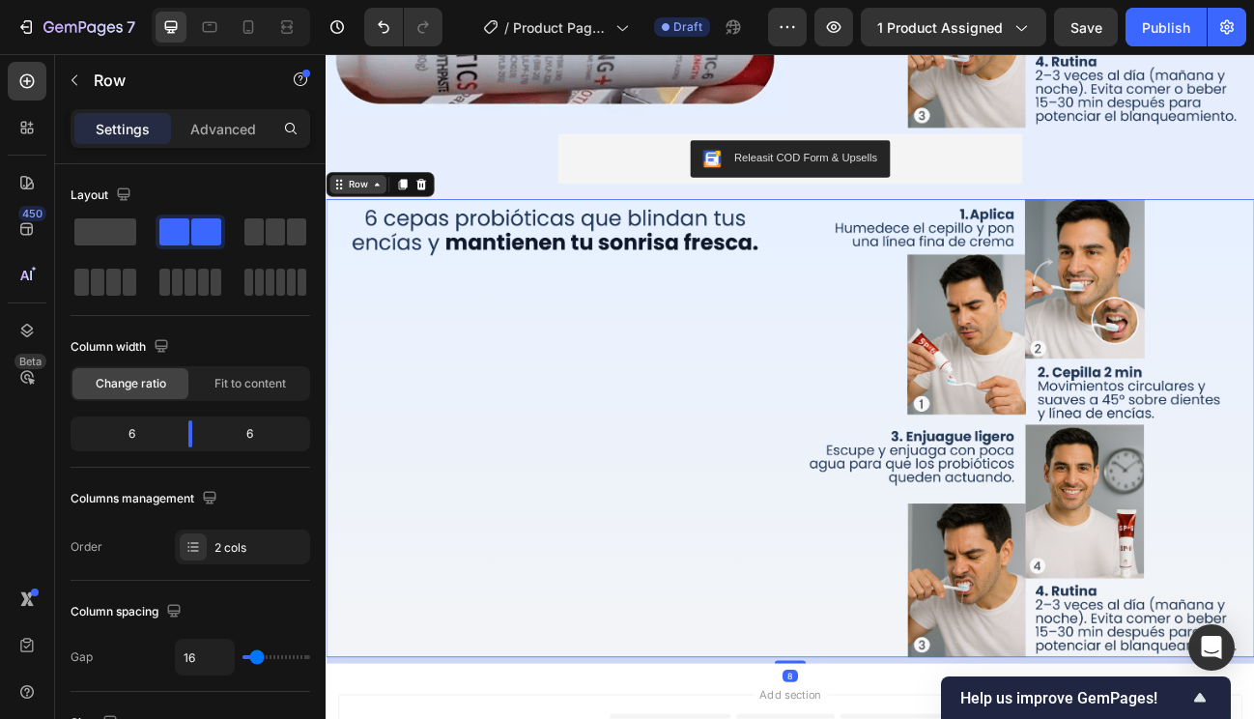
click at [362, 209] on div "Row" at bounding box center [366, 217] width 32 height 17
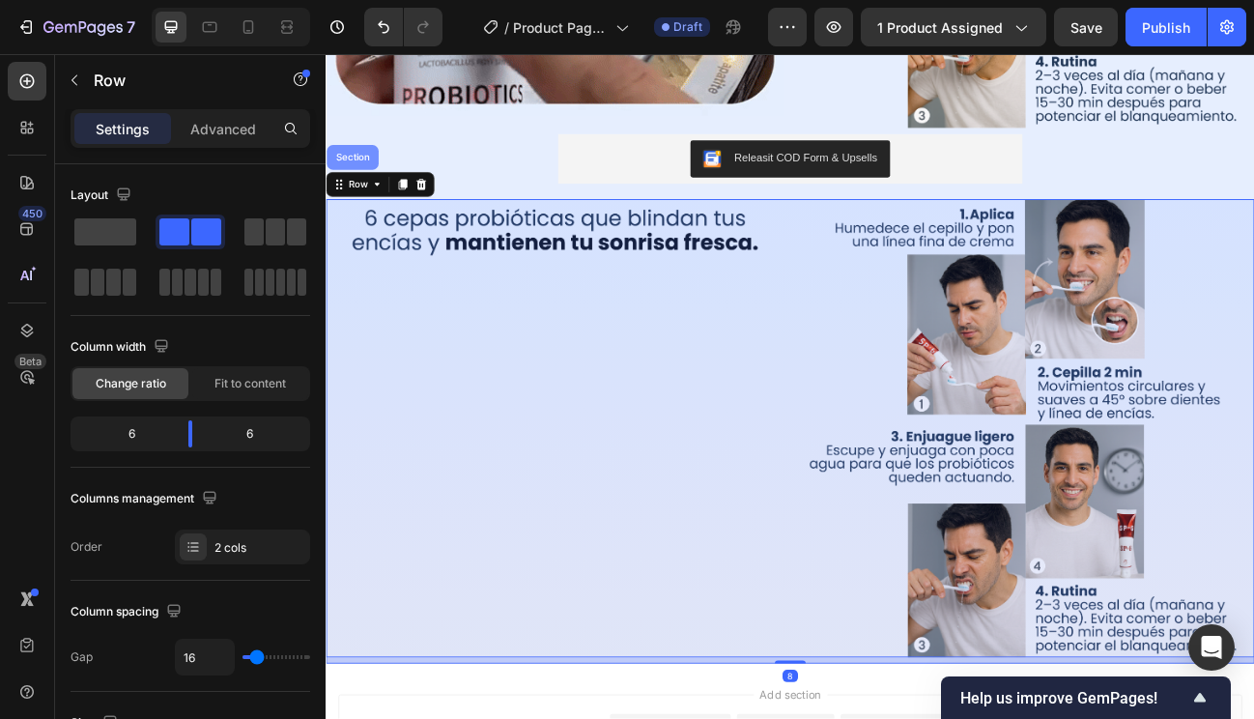
click at [364, 184] on div "Section" at bounding box center [359, 183] width 65 height 31
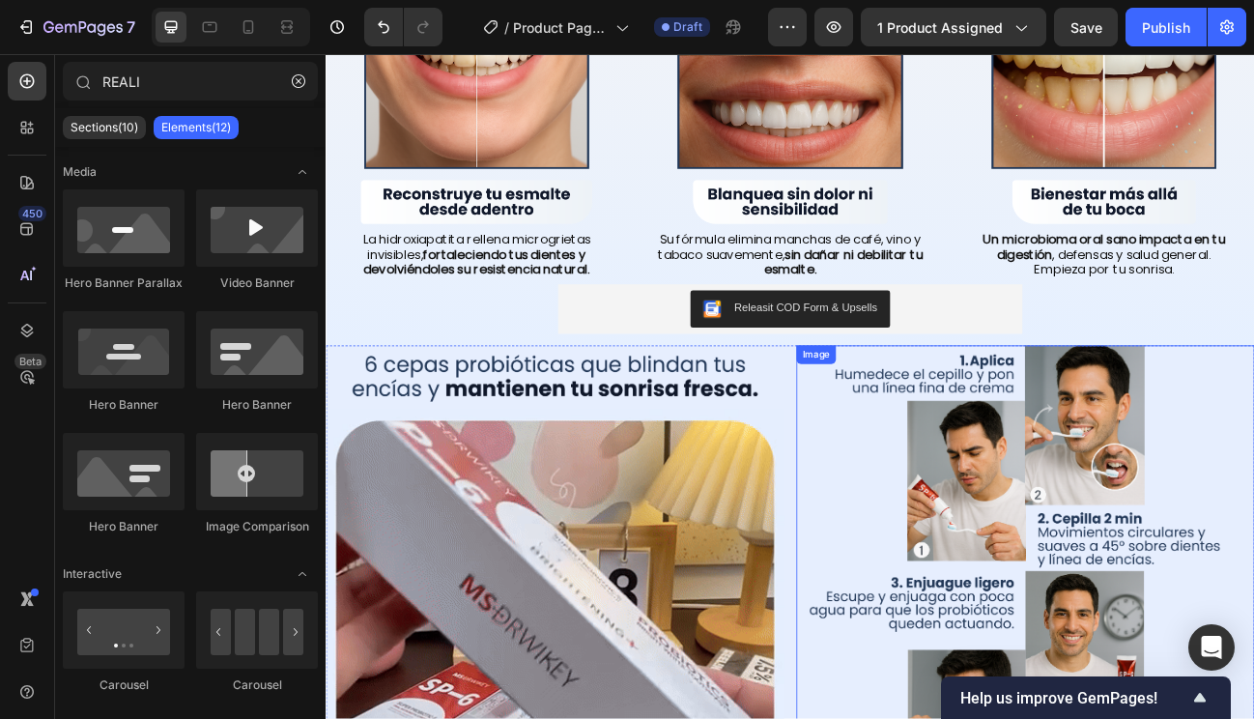
scroll to position [1480, 0]
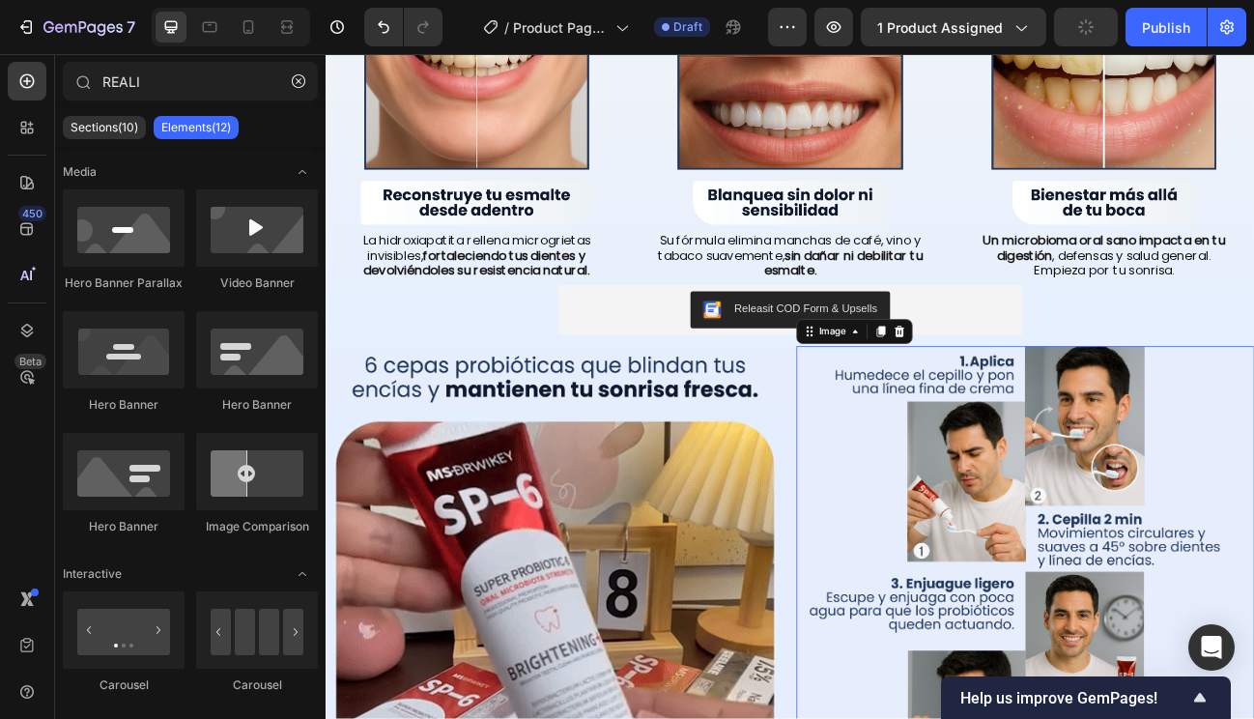
click at [1006, 555] on img at bounding box center [1199, 705] width 572 height 572
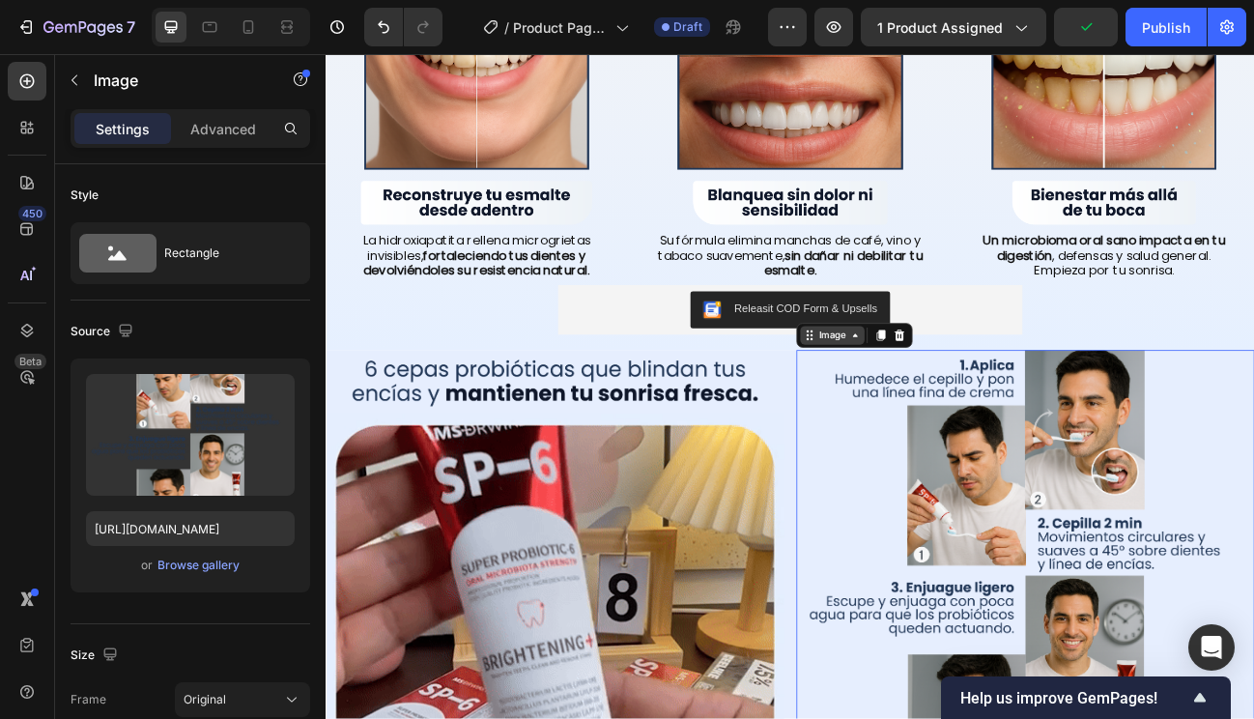
click at [937, 401] on div "Image" at bounding box center [958, 405] width 42 height 17
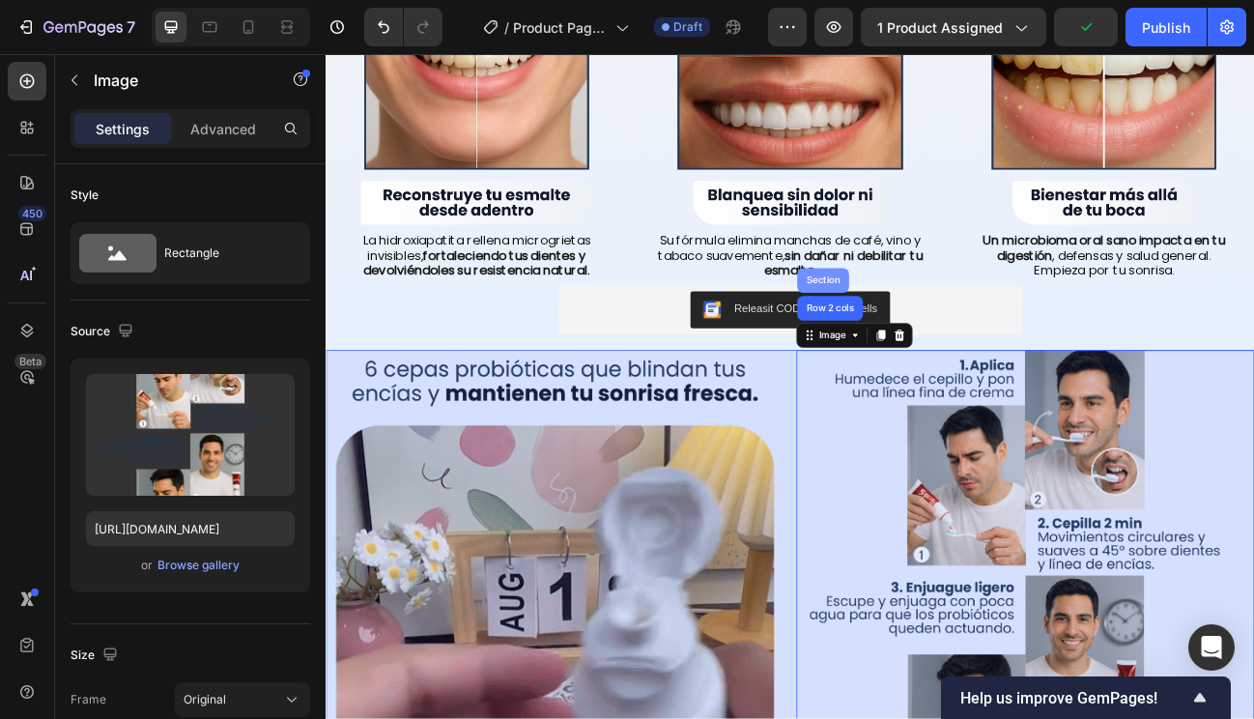
click at [939, 333] on div "Section" at bounding box center [946, 337] width 49 height 12
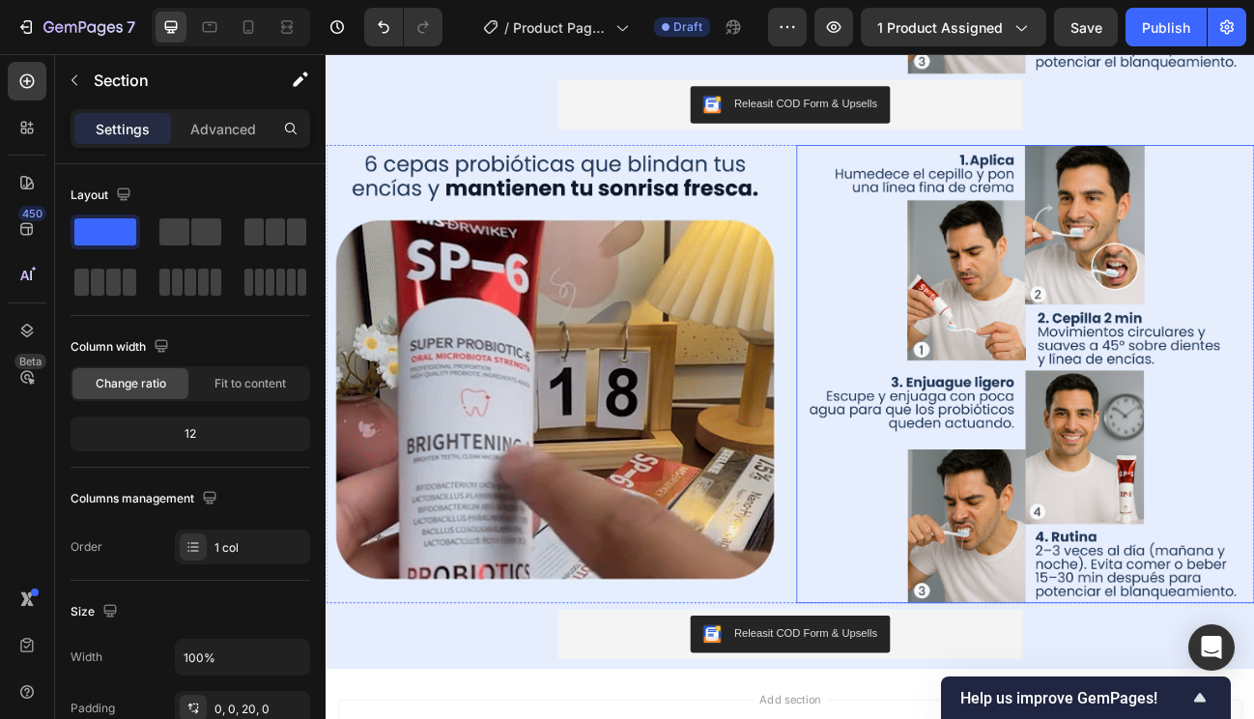
scroll to position [2387, 0]
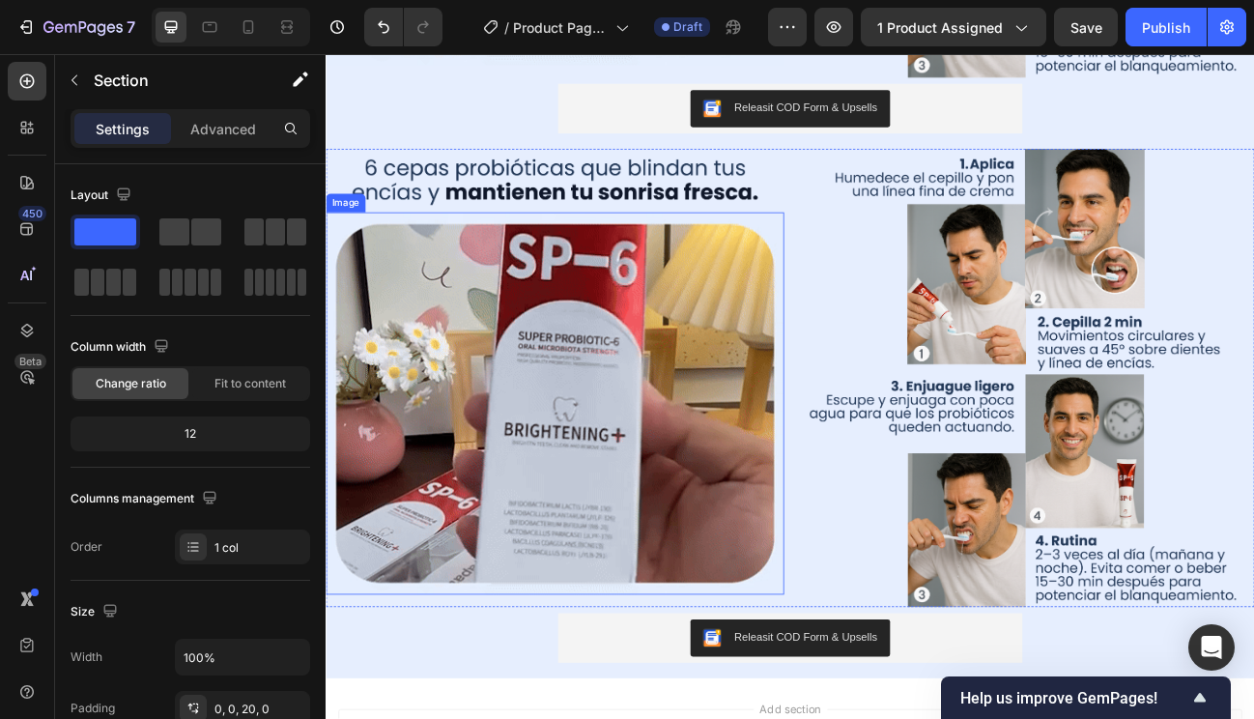
click at [815, 454] on img at bounding box center [612, 490] width 572 height 476
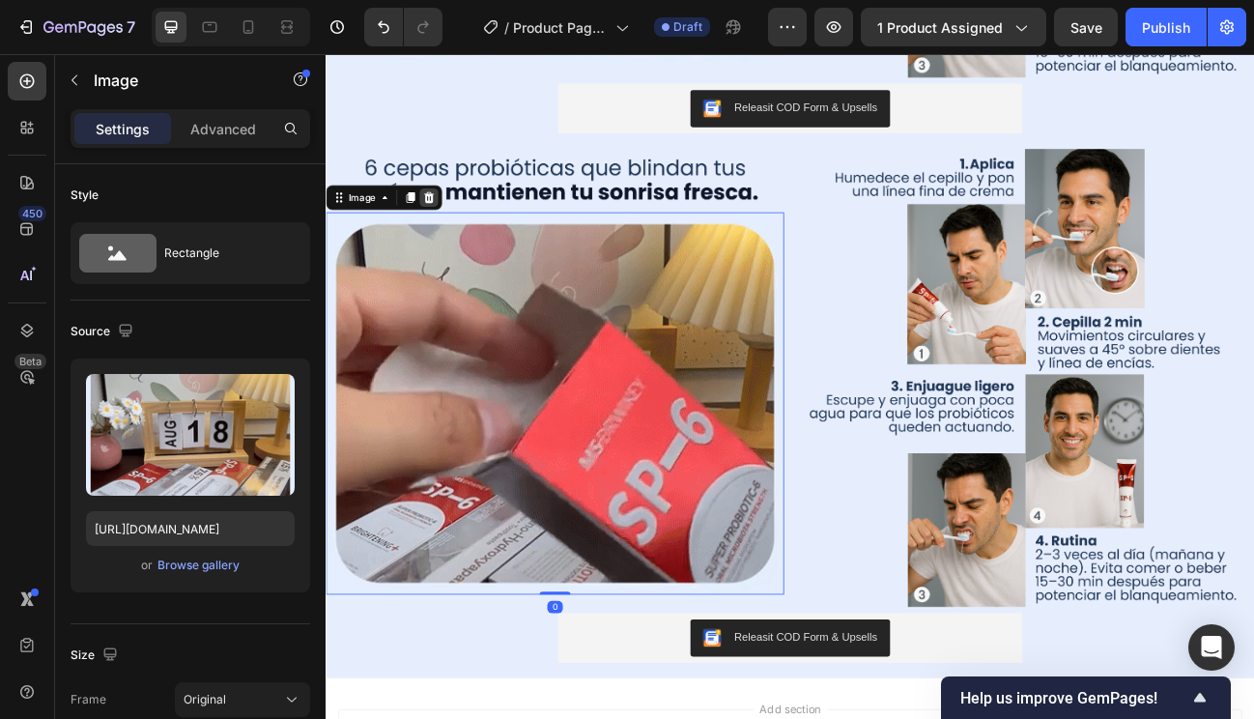
click at [449, 227] on icon at bounding box center [454, 234] width 13 height 14
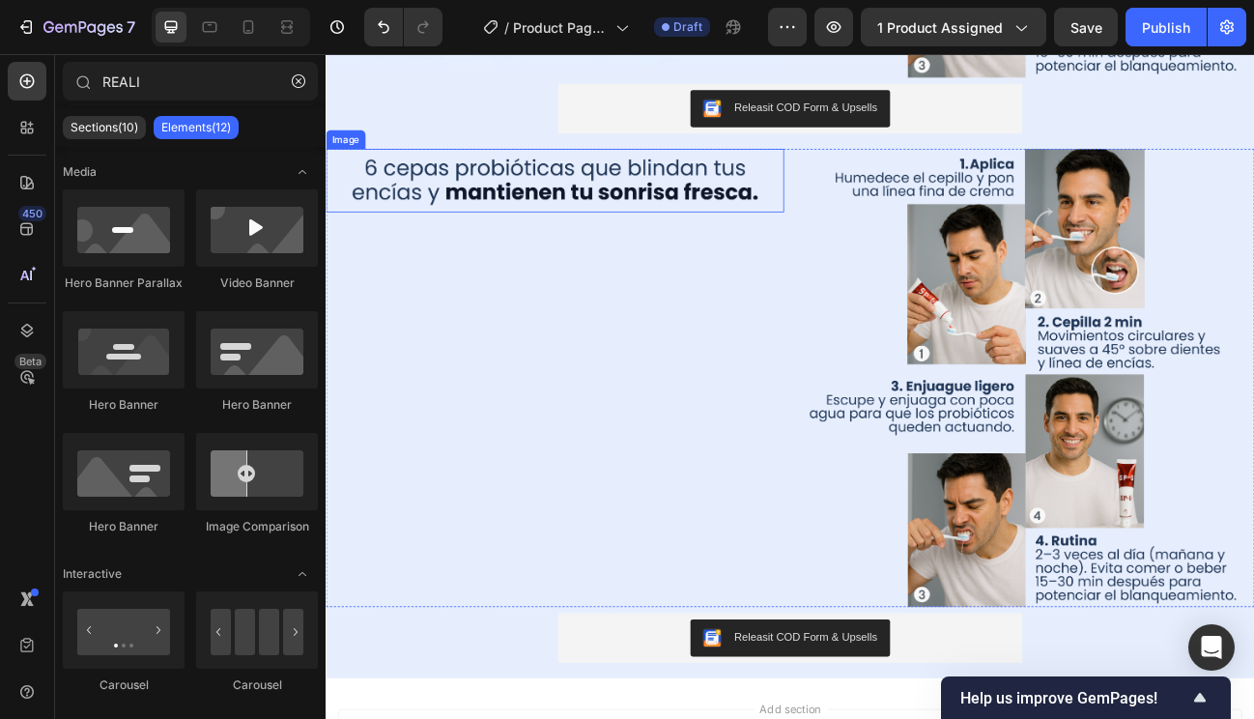
click at [595, 225] on img at bounding box center [612, 212] width 572 height 79
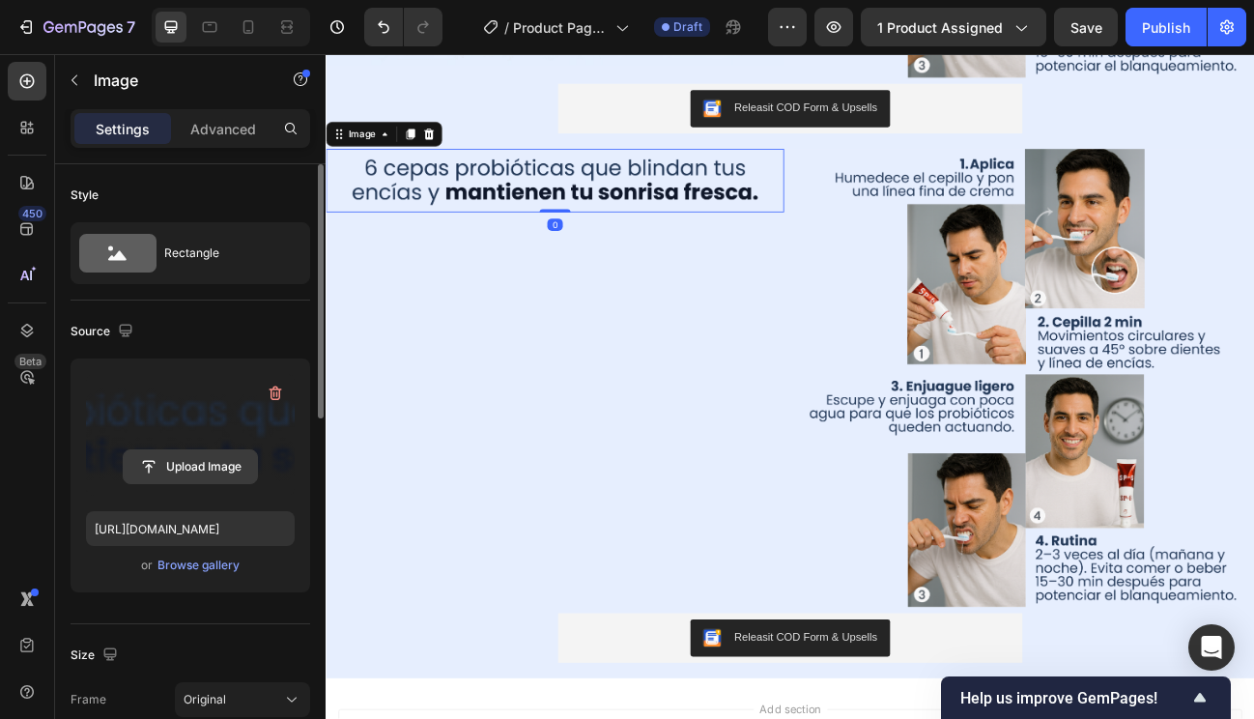
click at [241, 463] on input "file" at bounding box center [190, 466] width 133 height 33
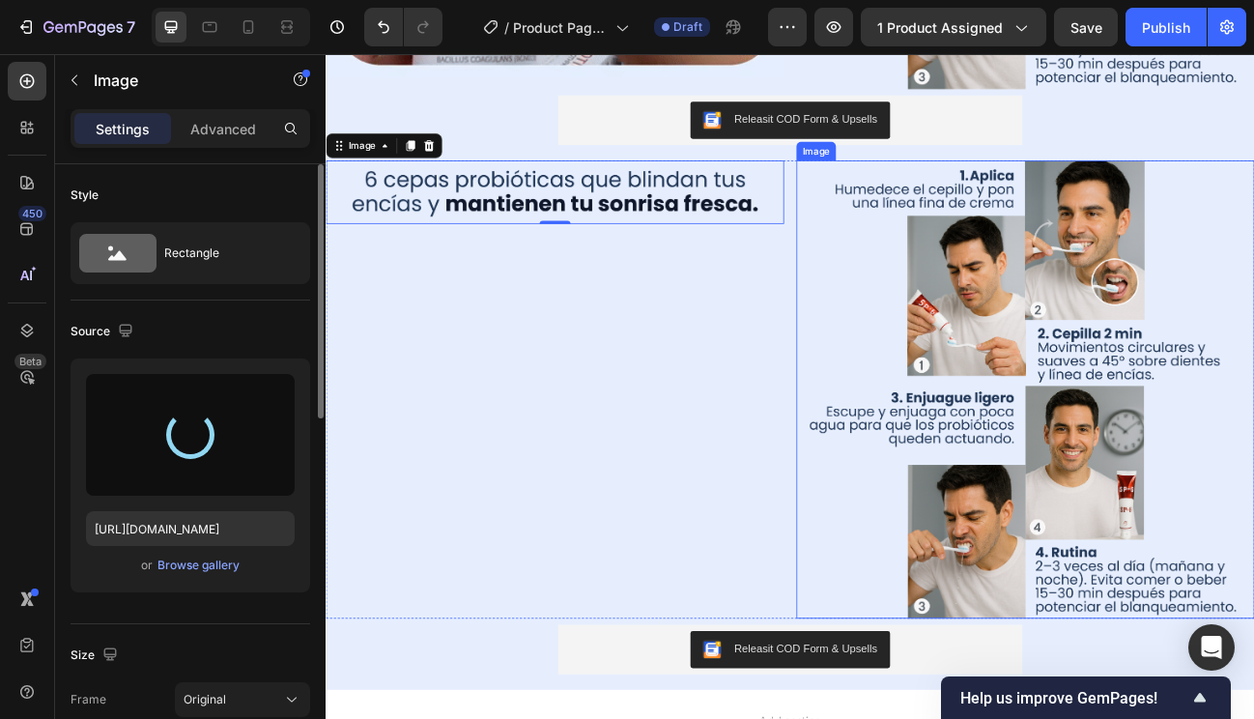
scroll to position [2374, 0]
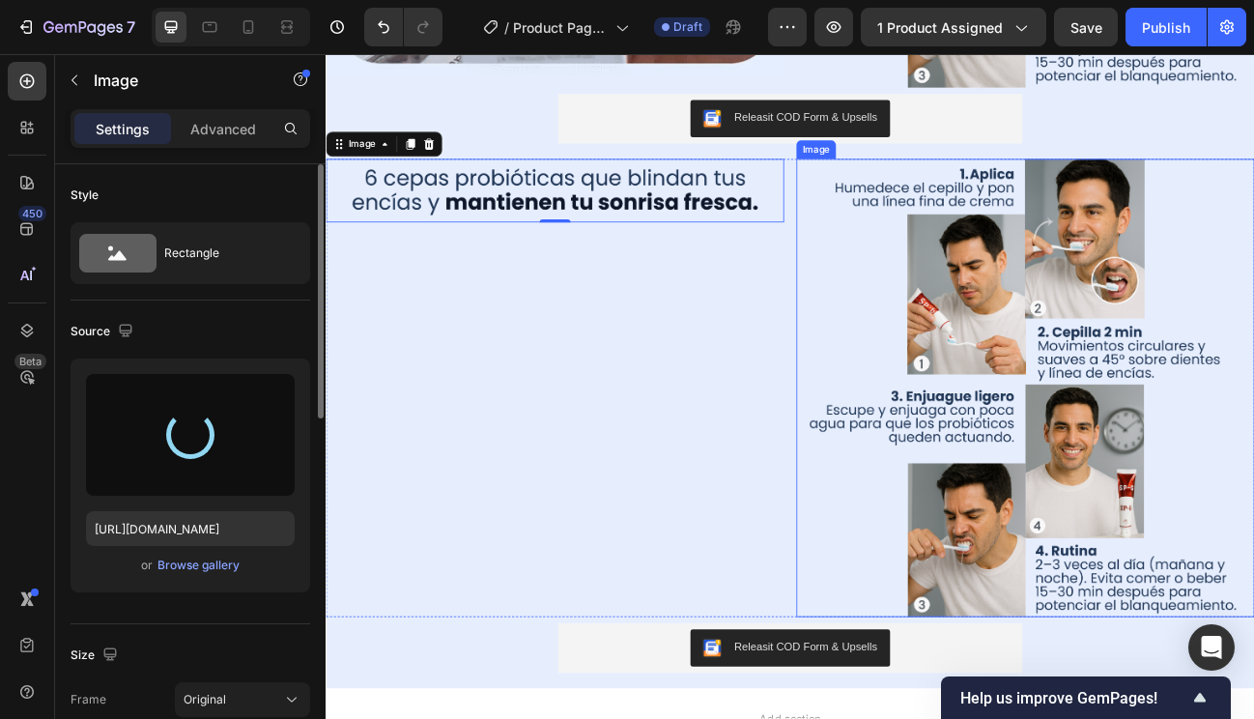
type input "https://cdn.shopify.com/s/files/1/0930/7301/5084/files/gempages_567520246609478…"
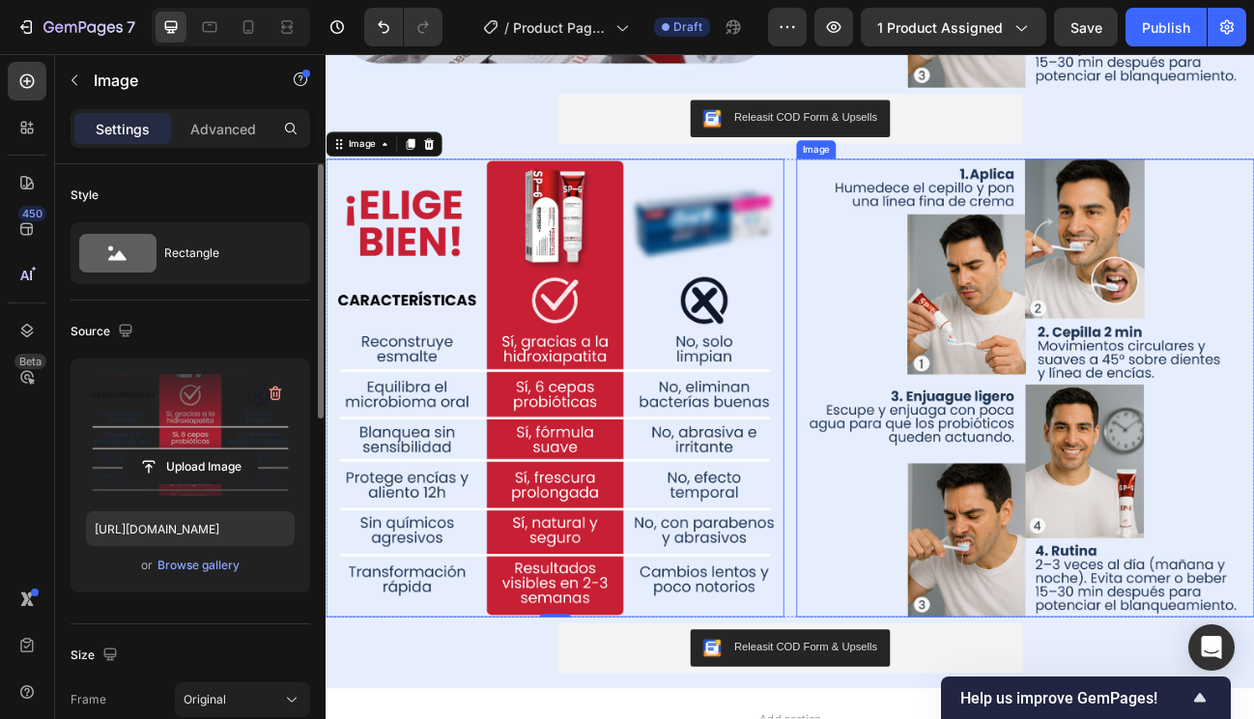
click at [1179, 414] on img at bounding box center [1199, 472] width 572 height 572
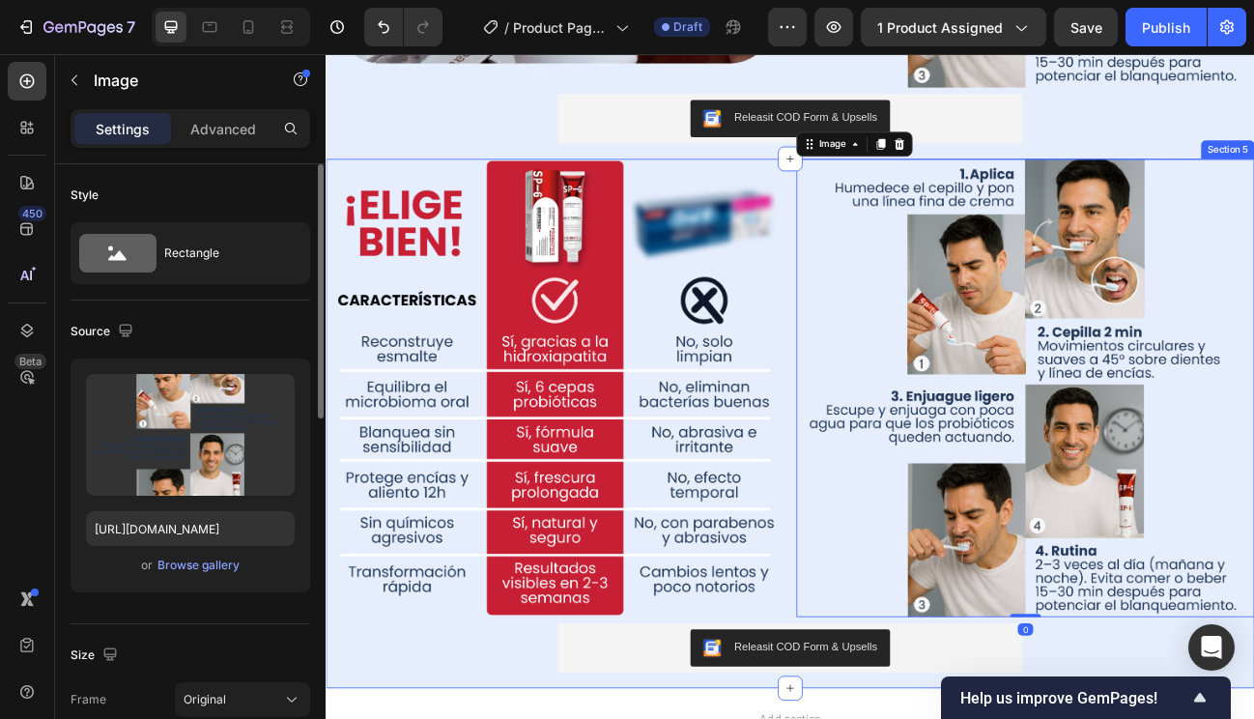
click at [582, 718] on div "Image Image 0 Row Releasit COD Form & Upsells Releasit COD Form & Upsells Produ…" at bounding box center [906, 507] width 1160 height 642
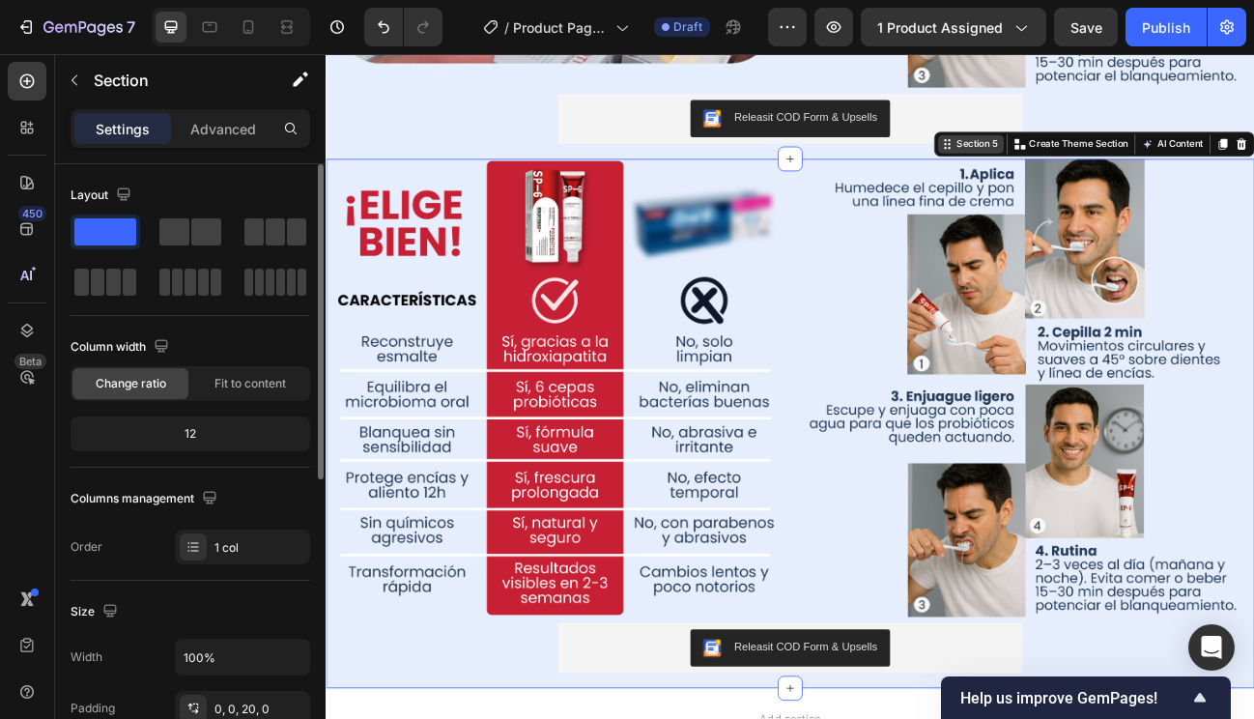
click at [1137, 160] on div "Section 5" at bounding box center [1138, 166] width 59 height 17
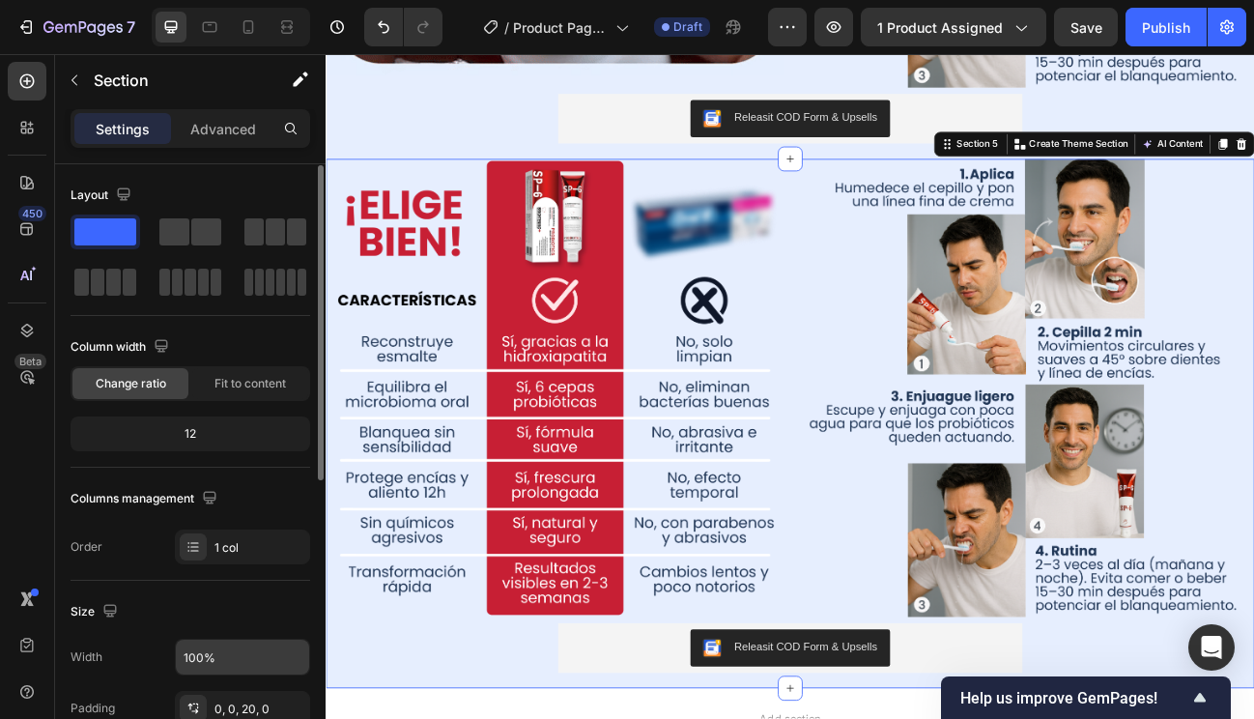
scroll to position [569, 0]
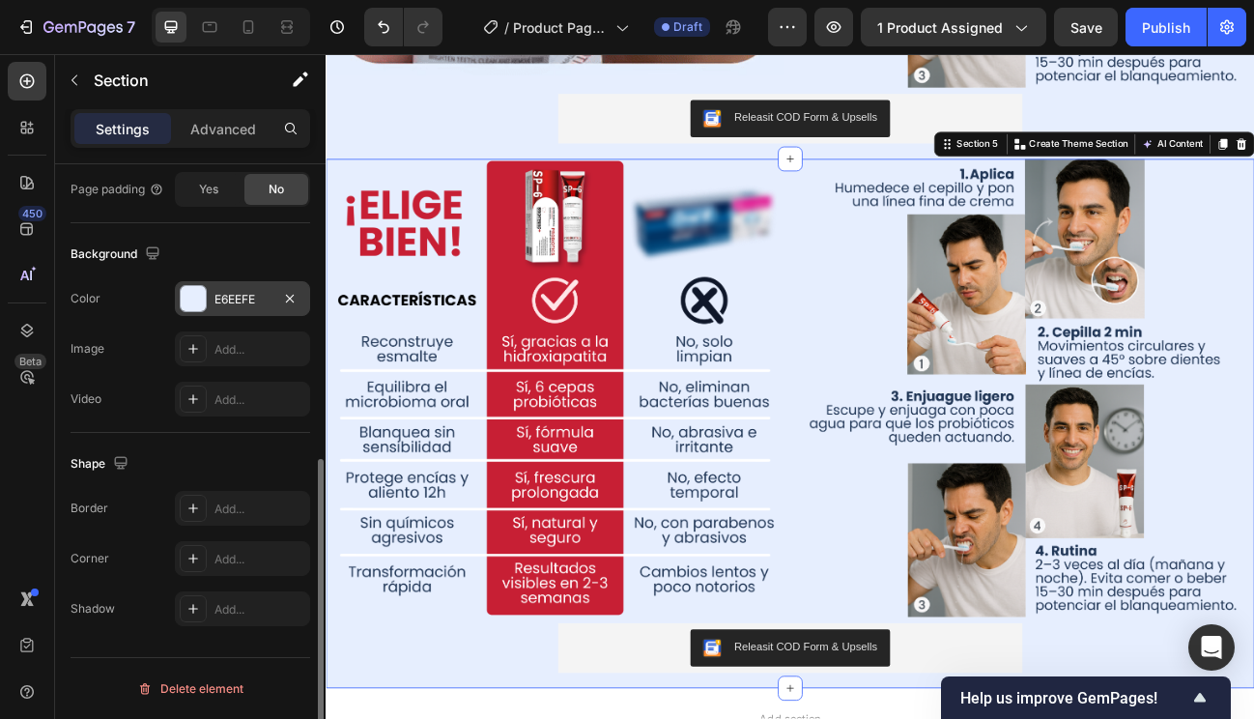
click at [238, 294] on div "E6EEFE" at bounding box center [243, 299] width 56 height 17
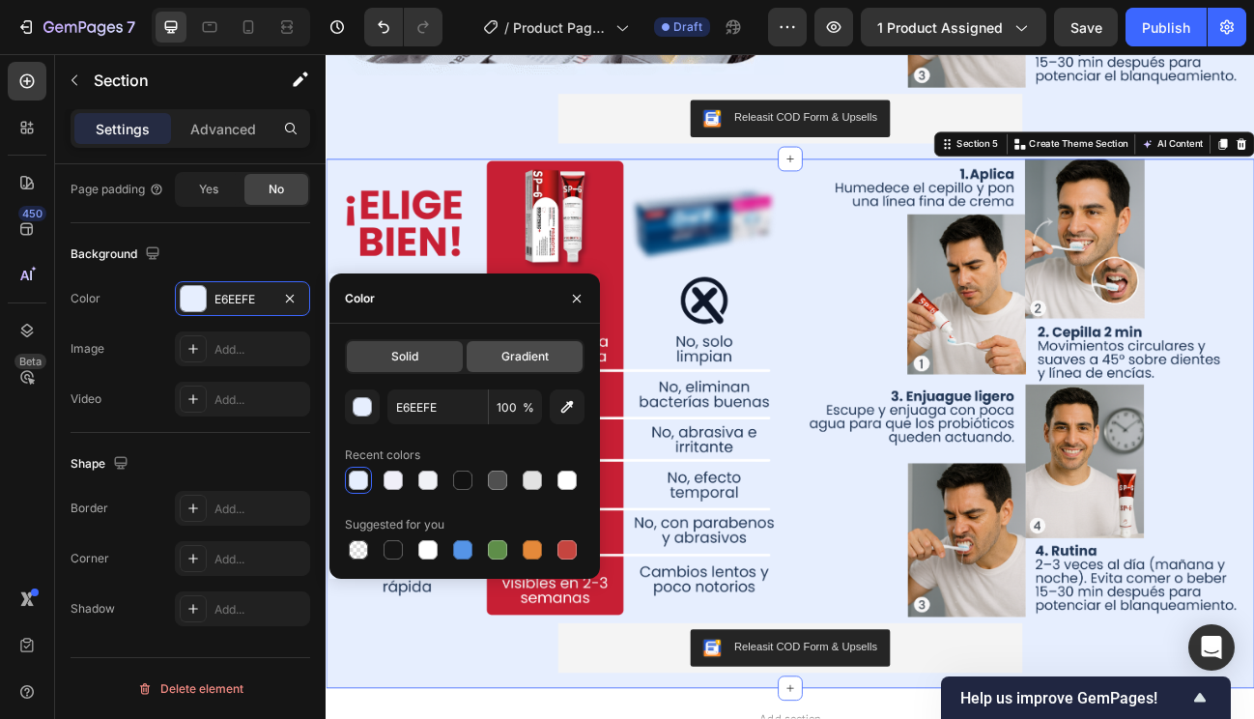
click at [509, 349] on span "Gradient" at bounding box center [525, 356] width 47 height 17
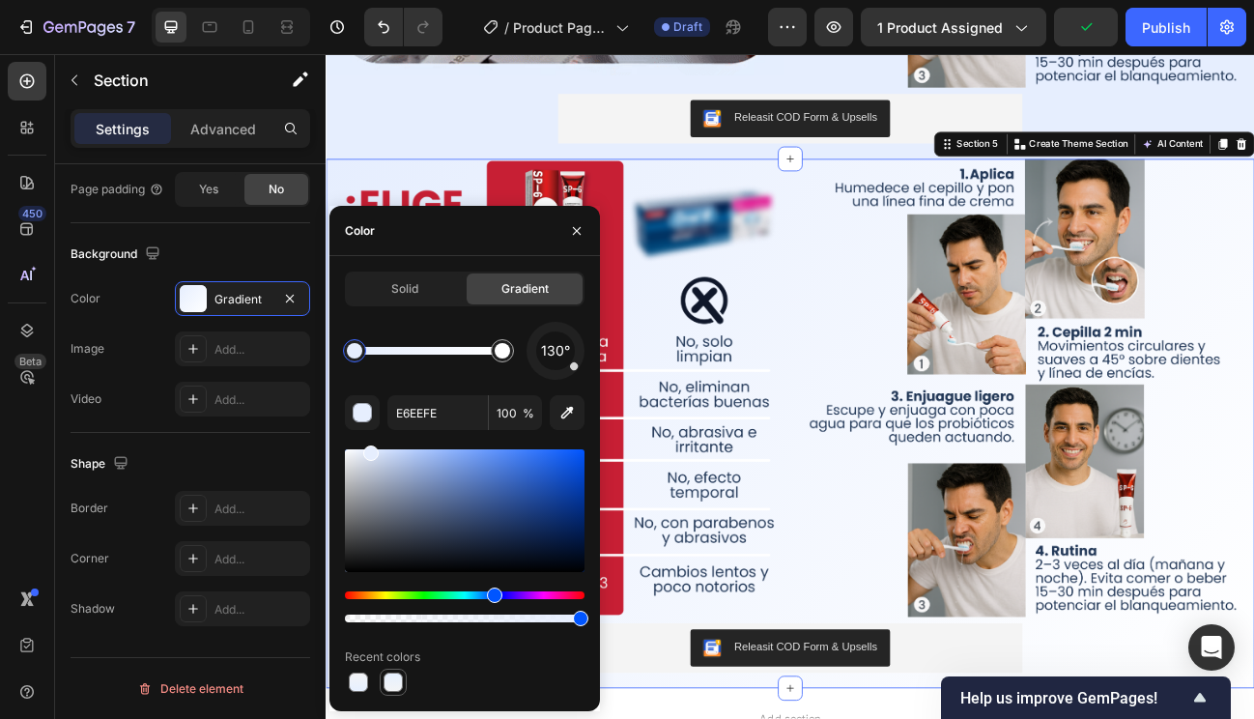
click at [390, 684] on div at bounding box center [393, 682] width 19 height 19
type input "E6F0FF"
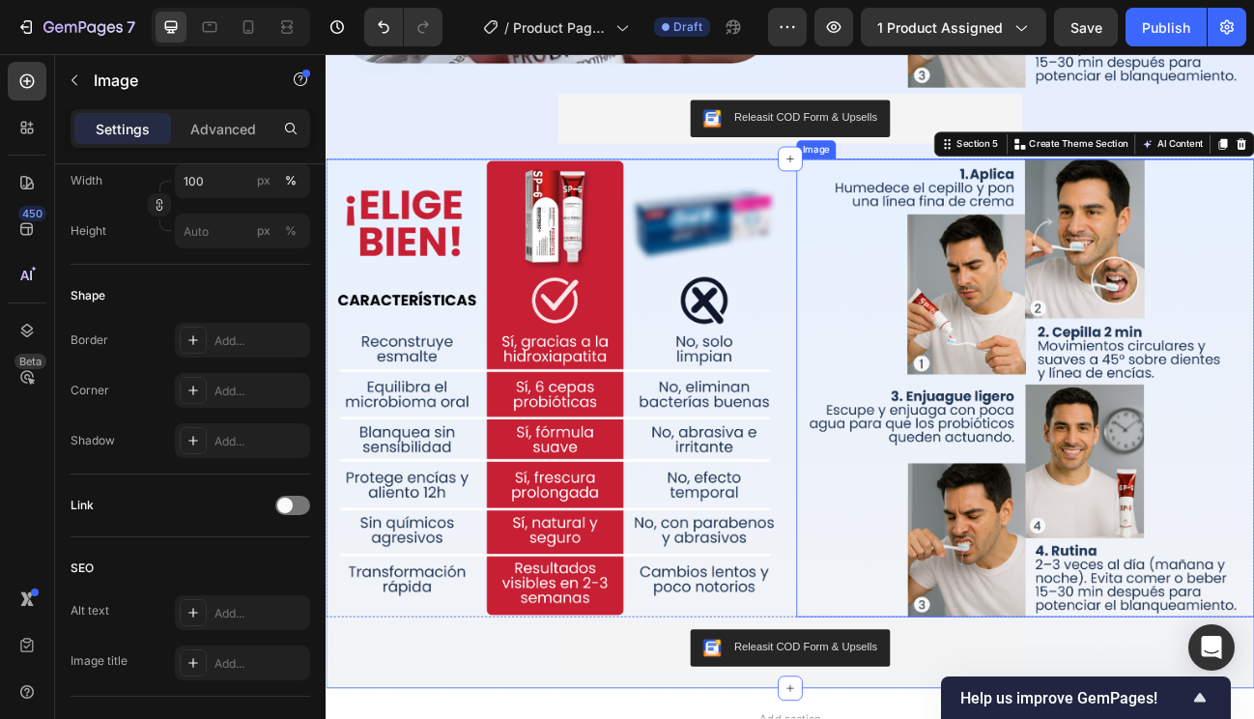
click at [974, 437] on img at bounding box center [1199, 472] width 572 height 572
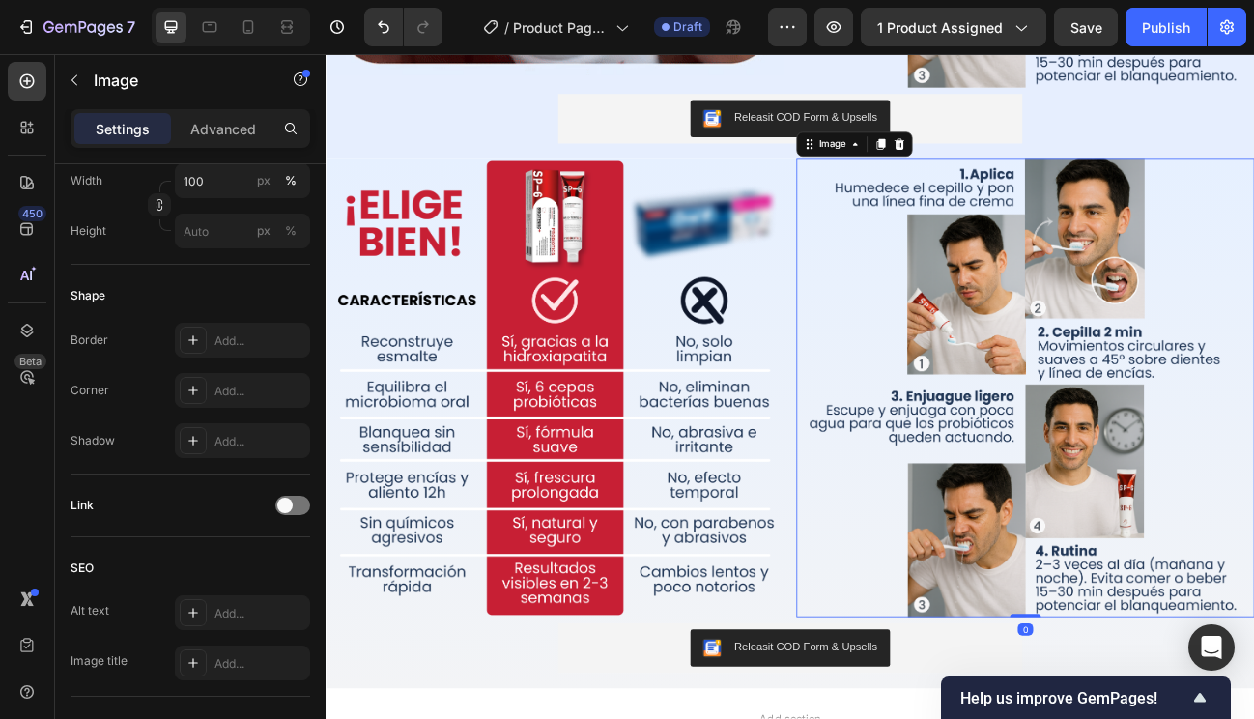
scroll to position [0, 0]
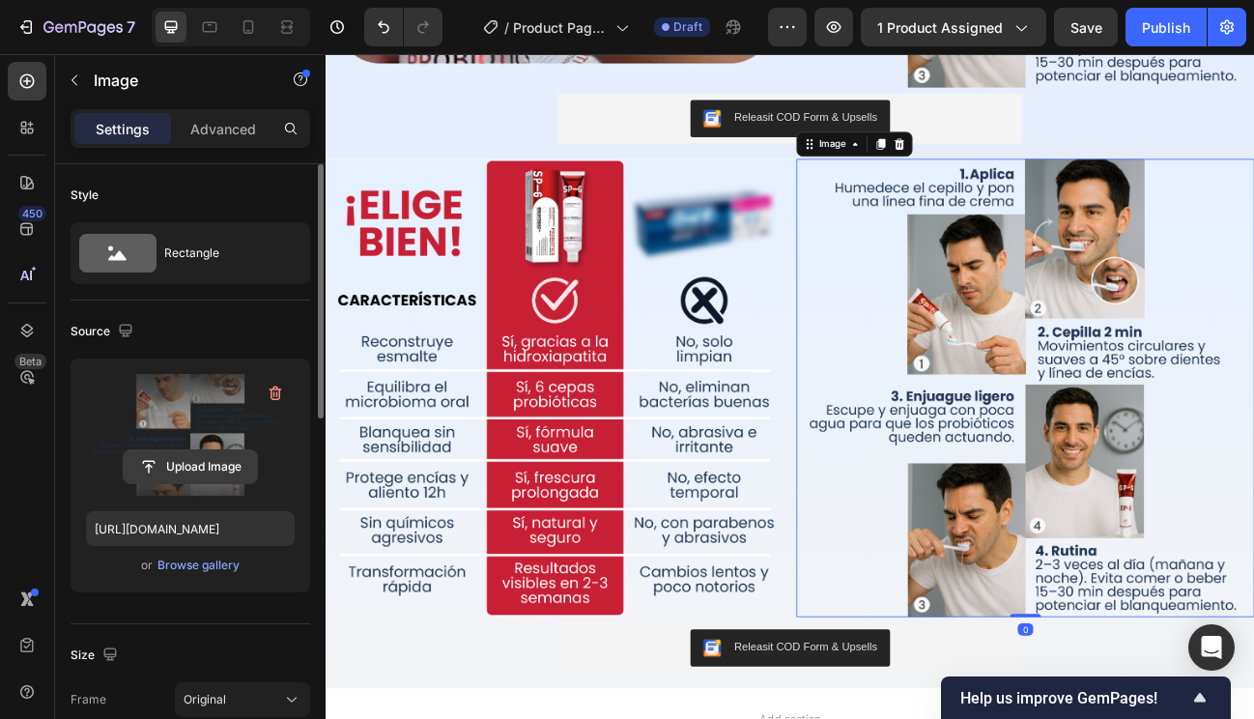
click at [191, 460] on input "file" at bounding box center [190, 466] width 133 height 33
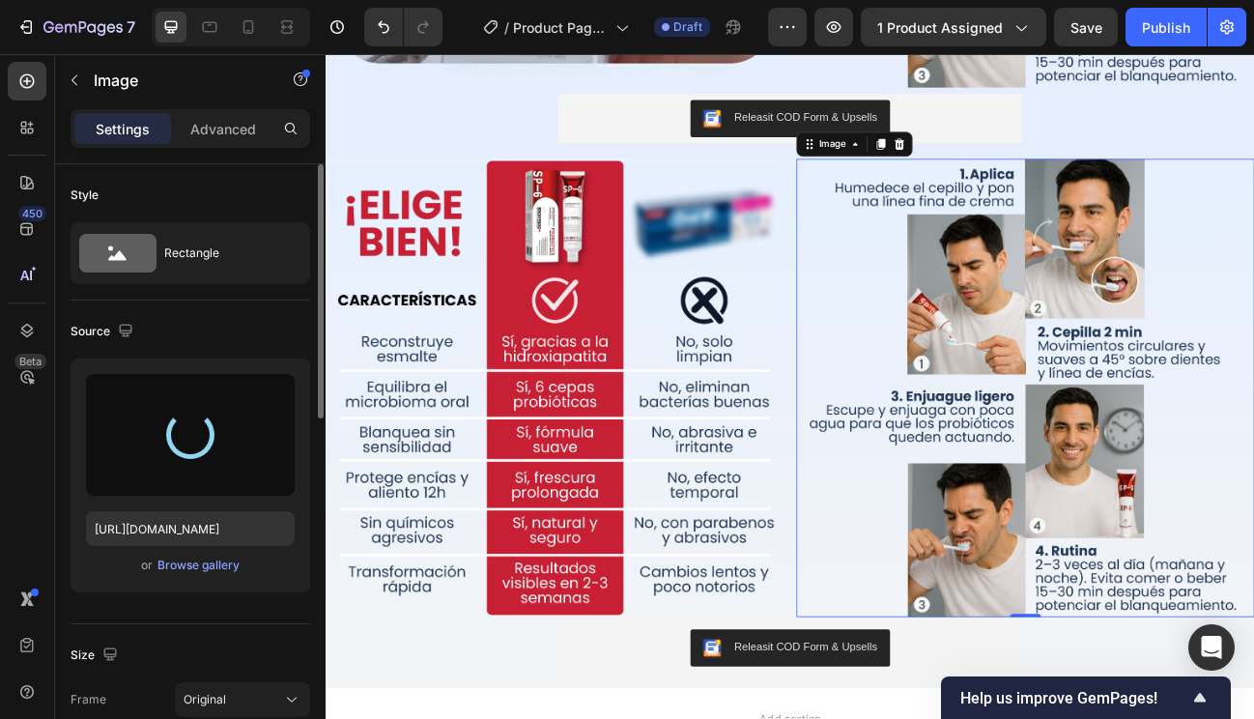
type input "https://cdn.shopify.com/s/files/1/0930/7301/5084/files/gempages_567520246609478…"
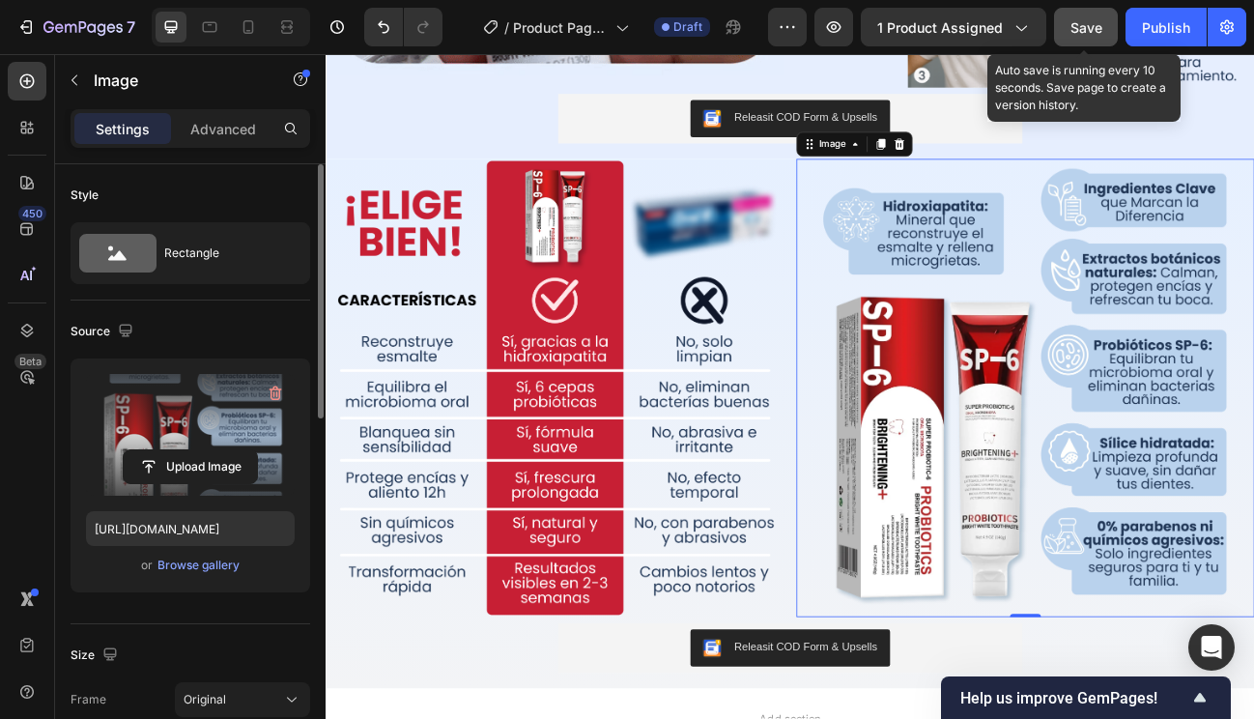
click at [1078, 27] on span "Save" at bounding box center [1087, 27] width 32 height 16
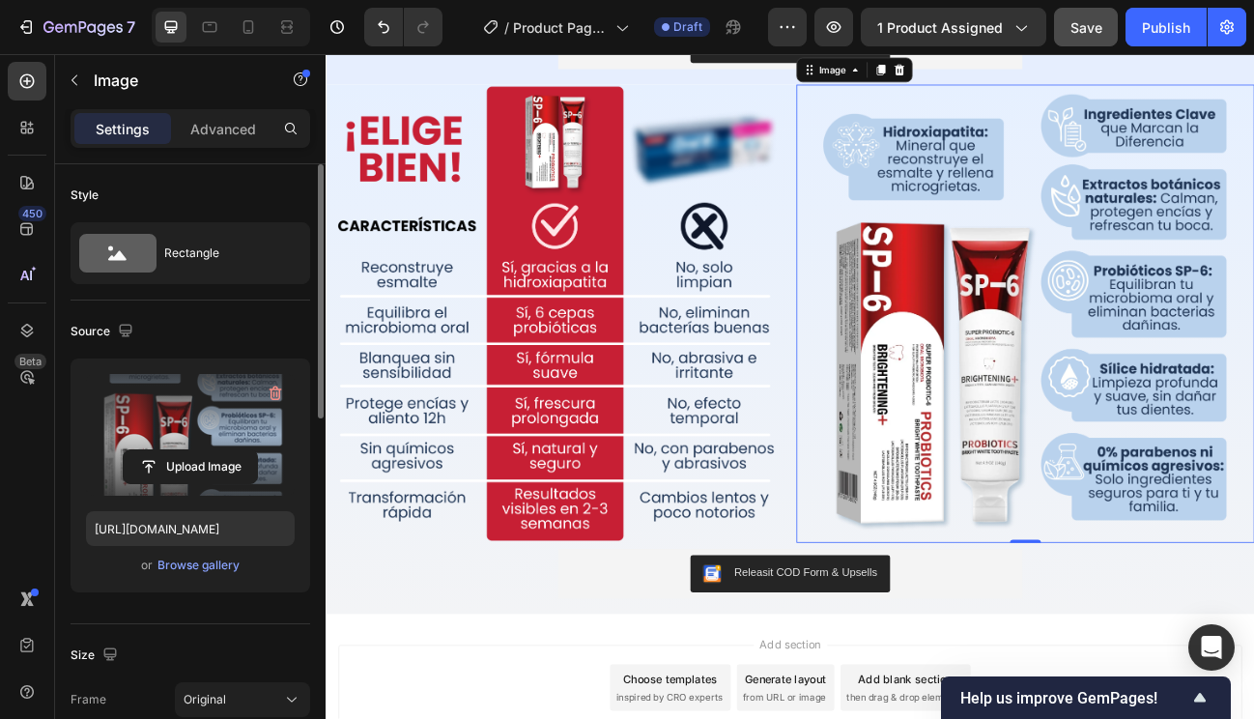
scroll to position [2468, 0]
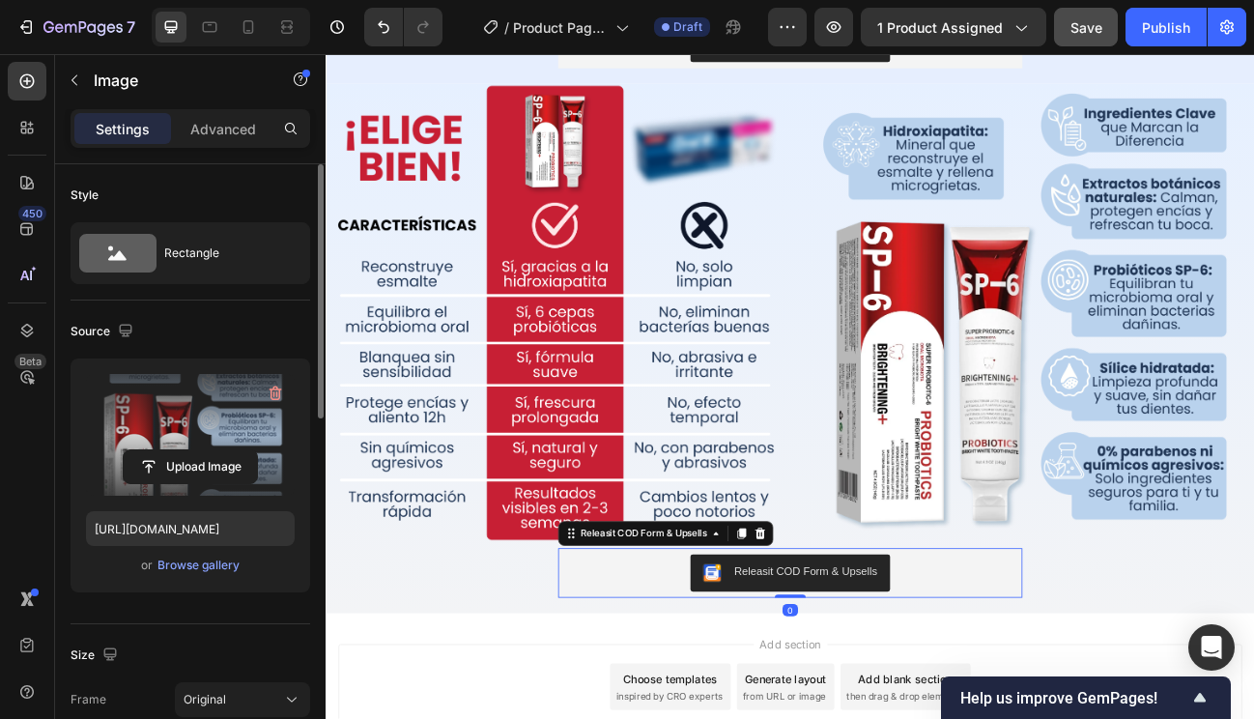
click at [1095, 700] on div "Releasit COD Form & Upsells" at bounding box center [905, 702] width 564 height 46
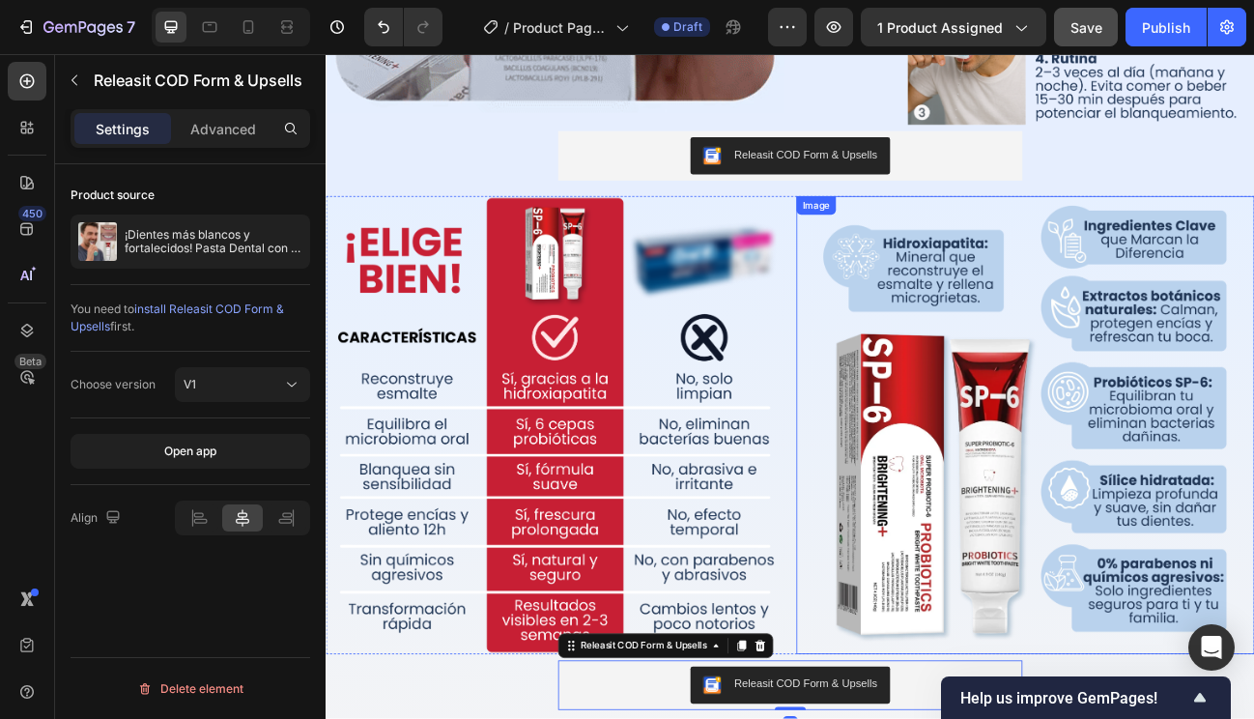
scroll to position [2327, 0]
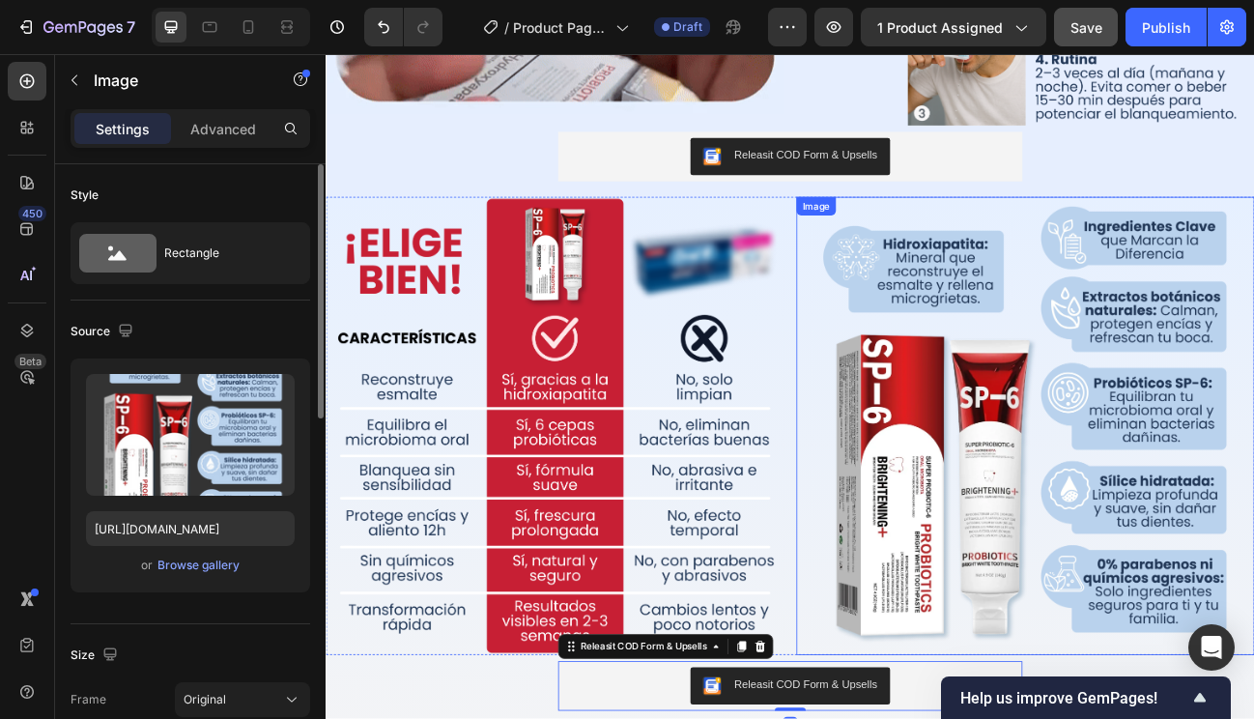
click at [943, 559] on img at bounding box center [1199, 519] width 572 height 572
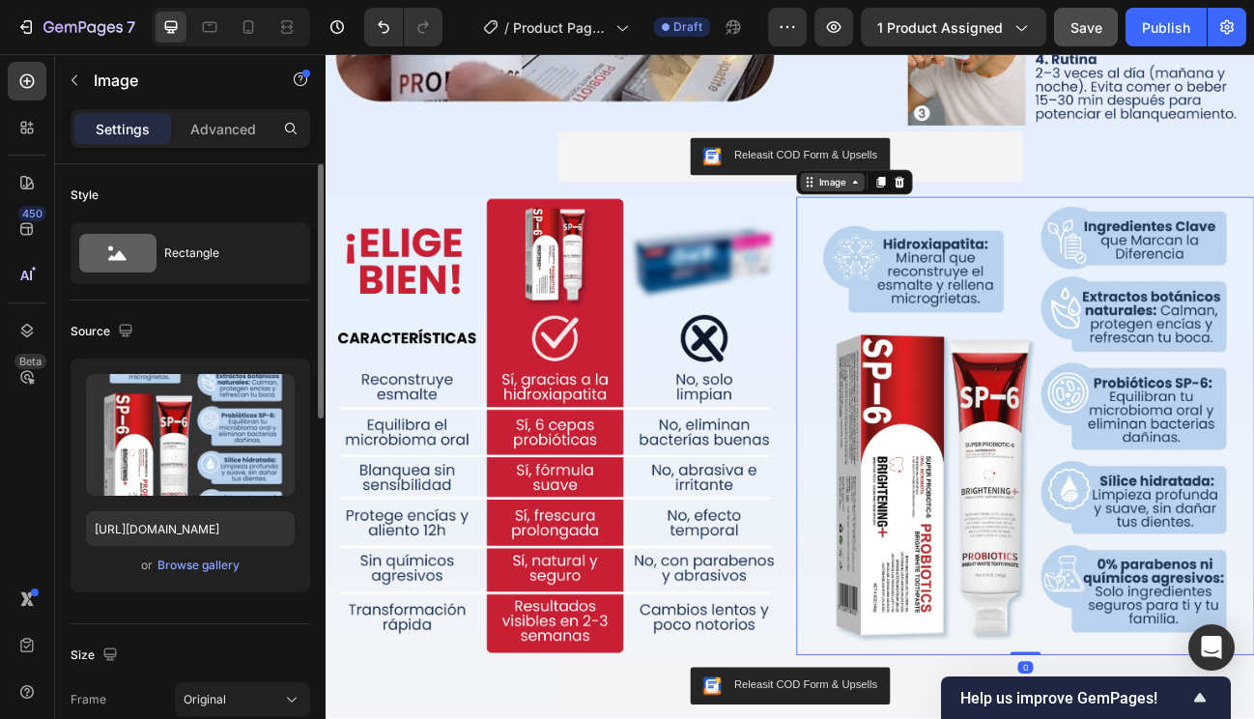
click at [955, 212] on div "Image" at bounding box center [958, 214] width 42 height 17
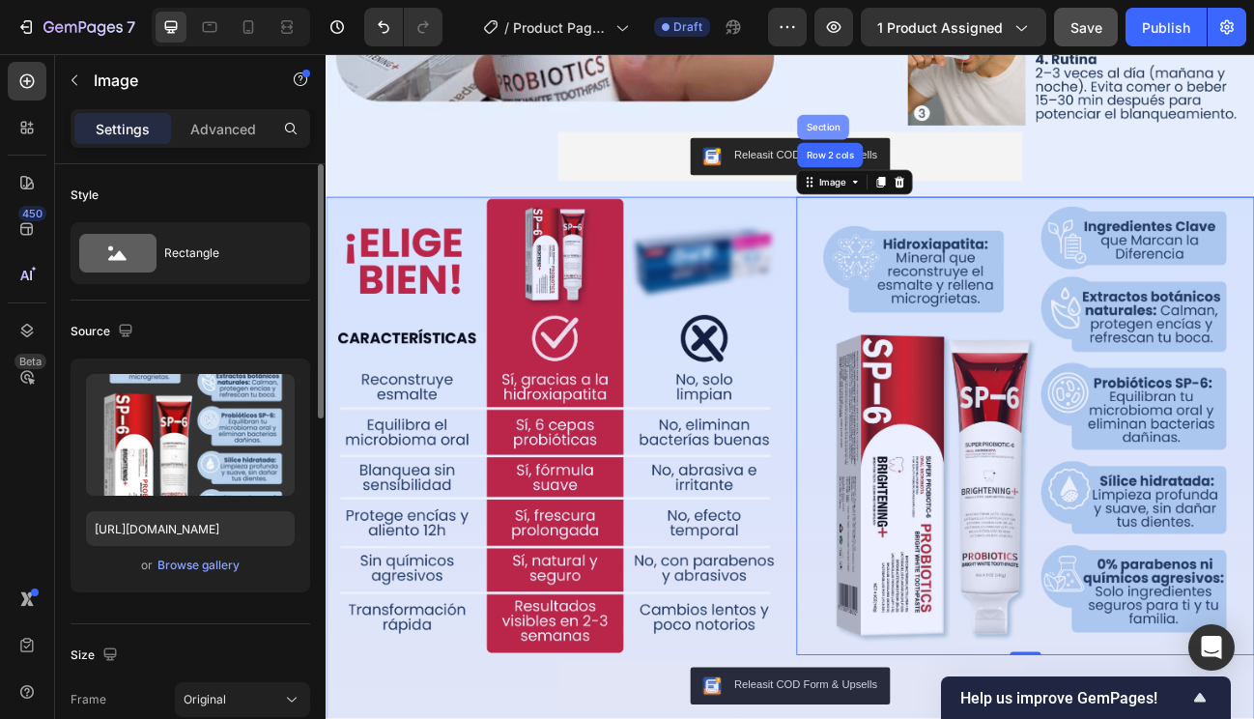
click at [944, 141] on div "Section" at bounding box center [946, 146] width 49 height 12
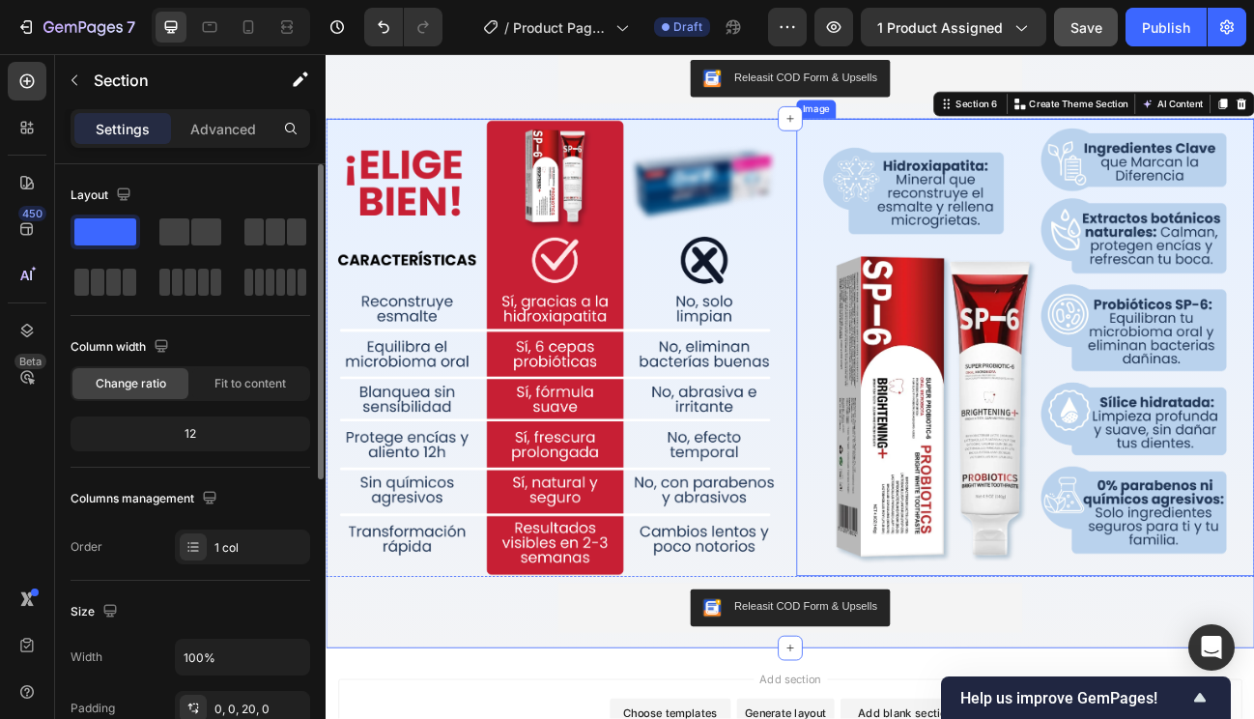
scroll to position [3085, 0]
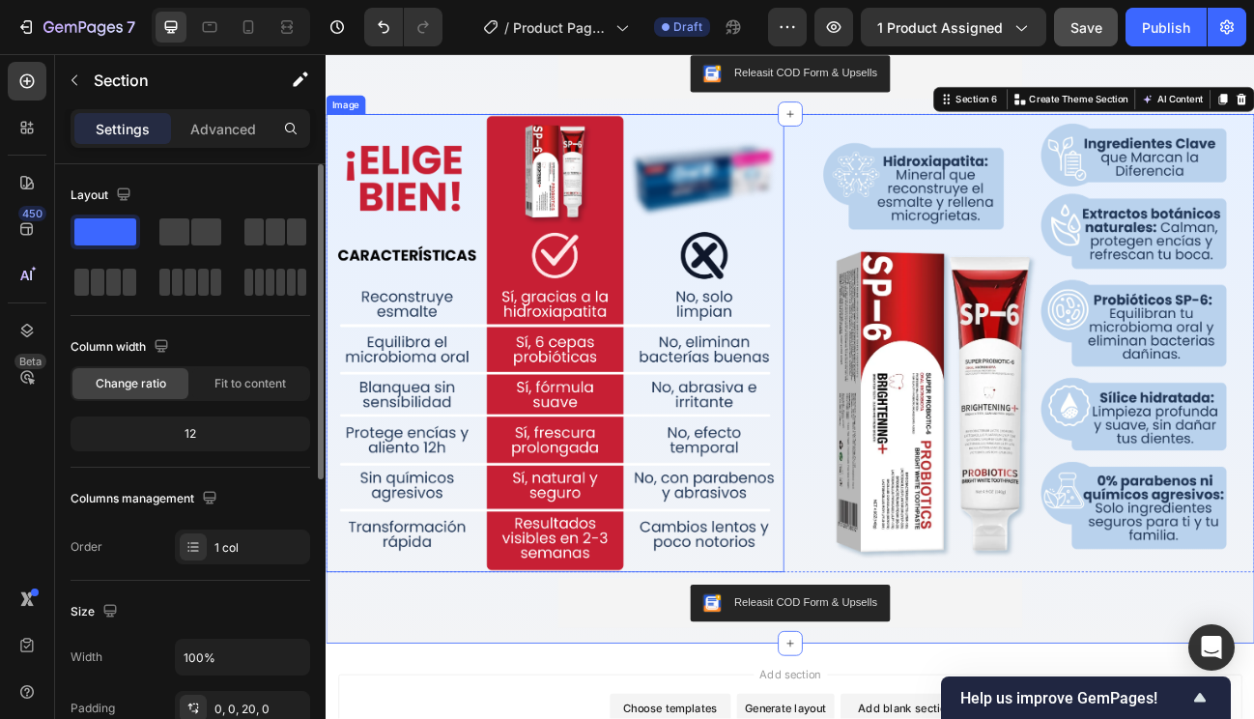
click at [847, 400] on img at bounding box center [612, 415] width 572 height 572
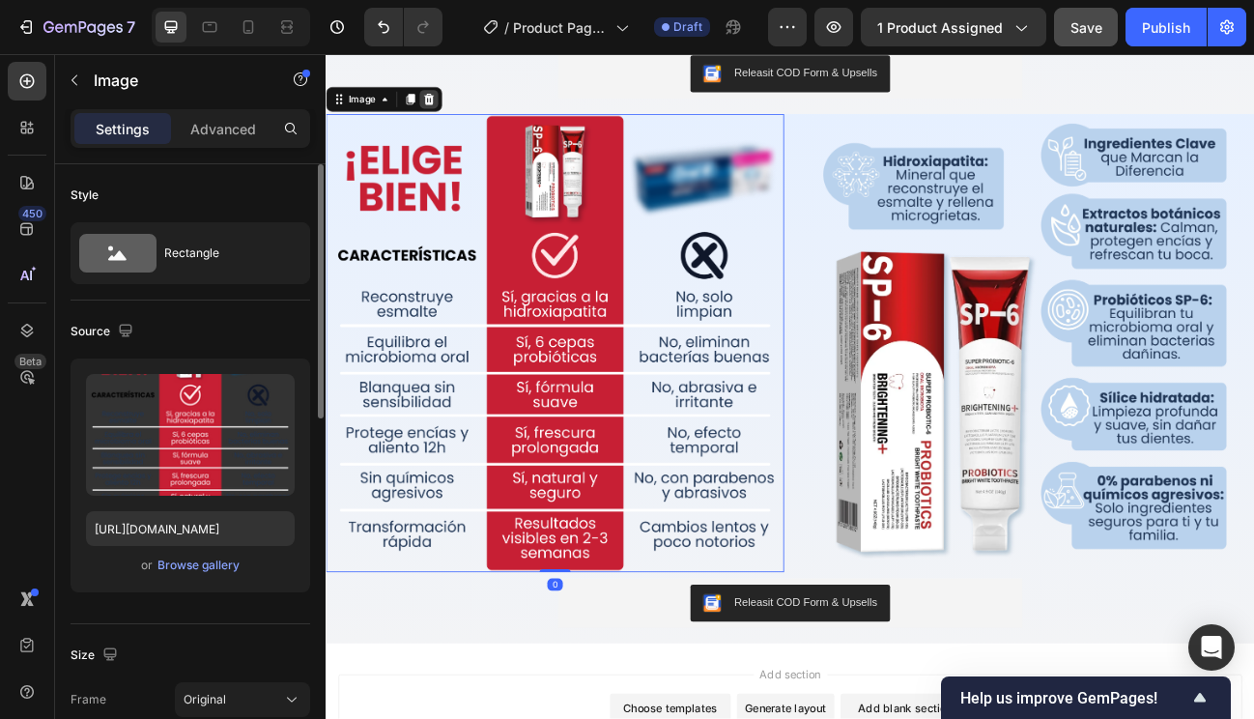
click at [453, 108] on icon at bounding box center [454, 110] width 13 height 14
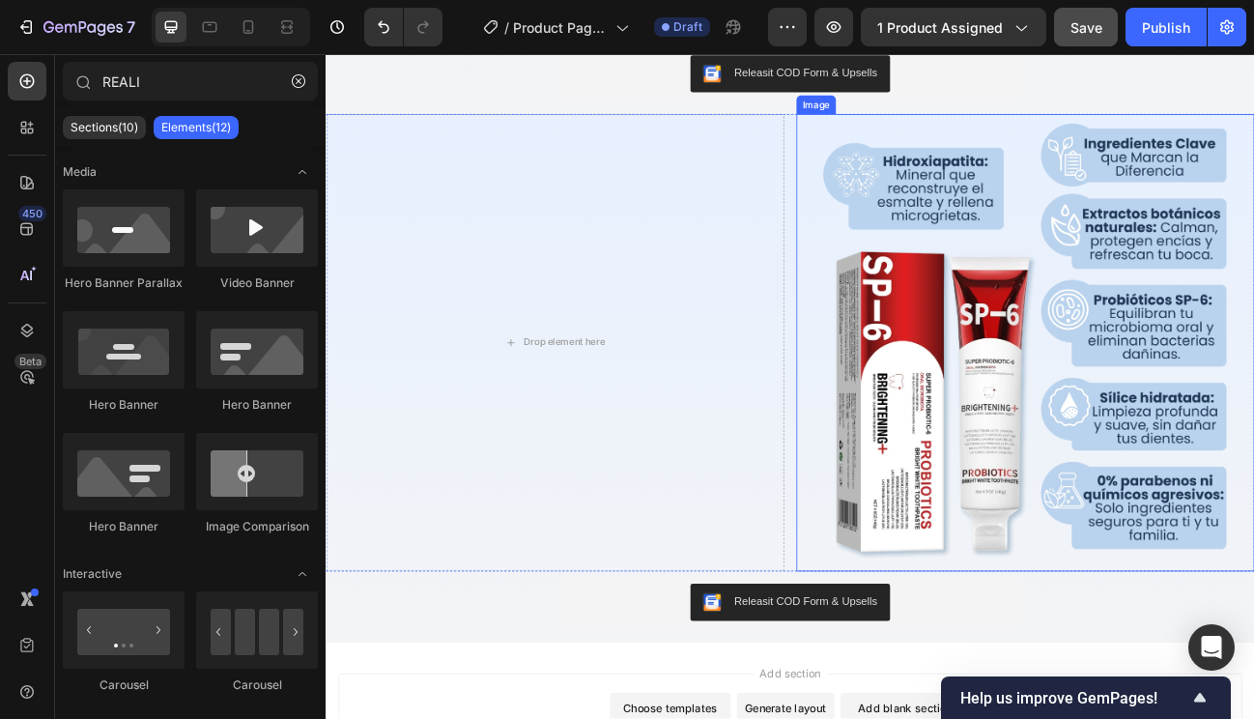
click at [1020, 394] on img at bounding box center [1199, 415] width 572 height 572
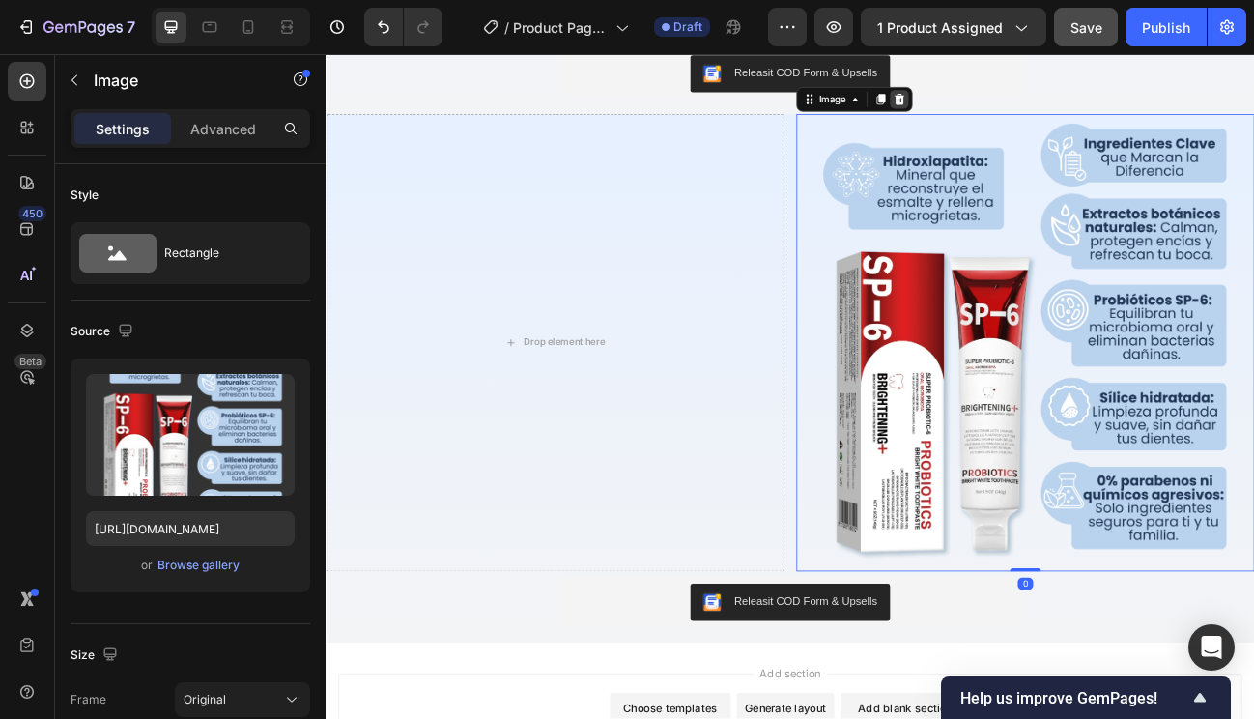
click at [1036, 106] on icon at bounding box center [1042, 110] width 13 height 14
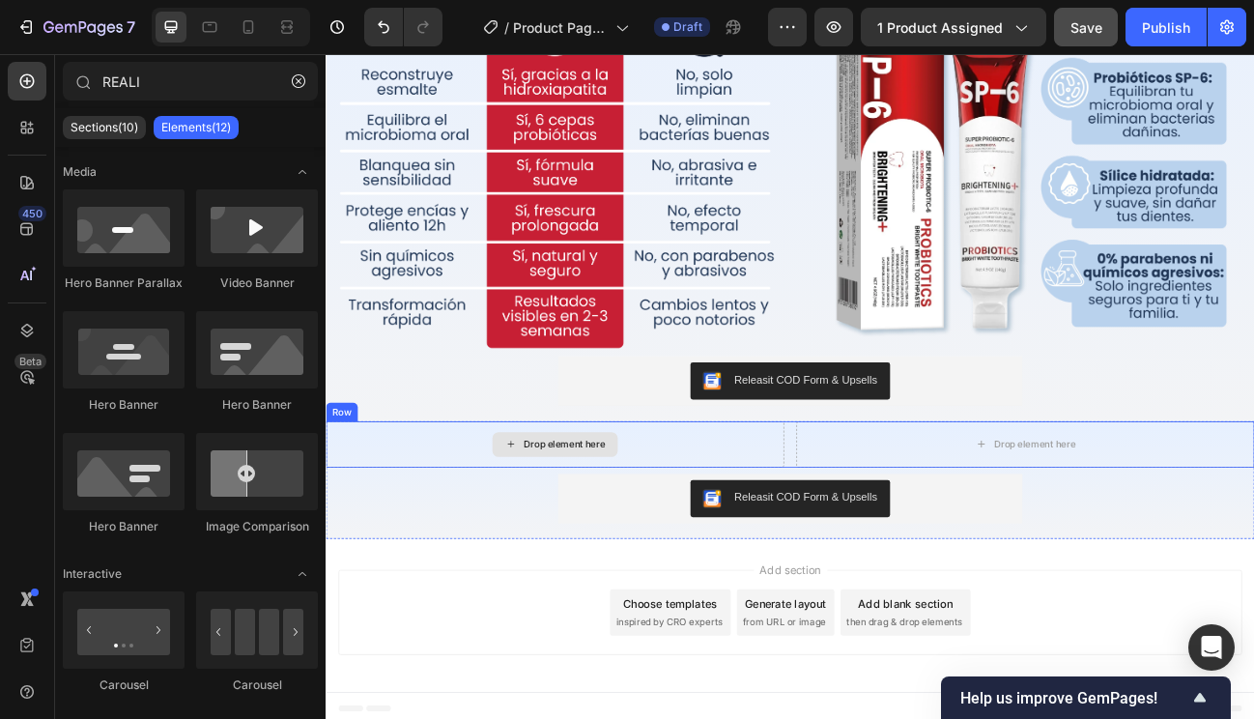
click at [794, 530] on div "Drop element here" at bounding box center [612, 542] width 572 height 58
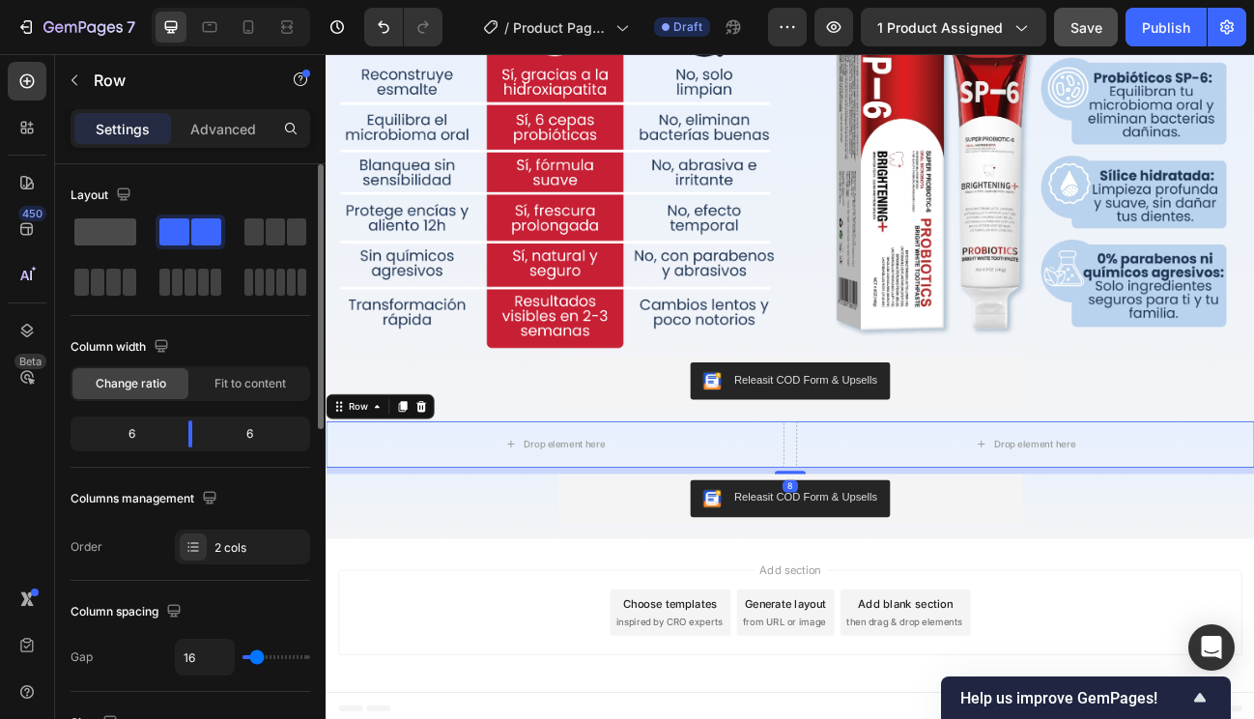
click at [118, 226] on span at bounding box center [105, 231] width 62 height 27
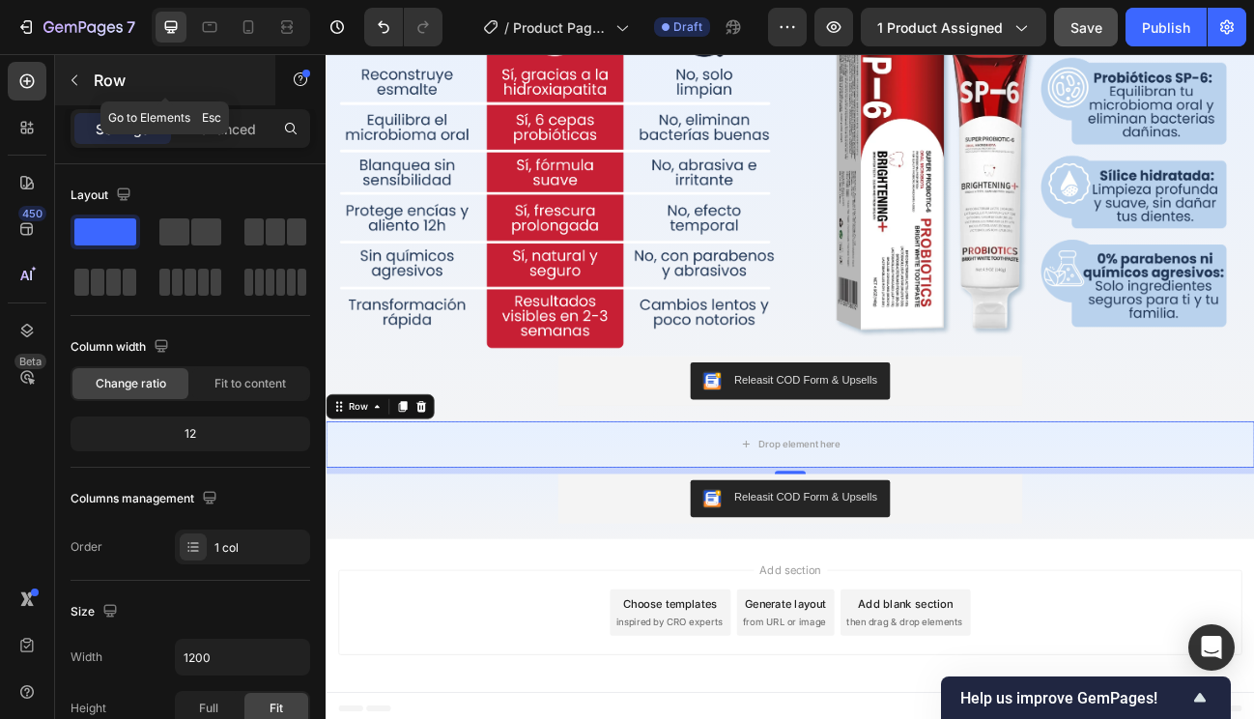
click at [100, 76] on p "Row" at bounding box center [176, 80] width 164 height 23
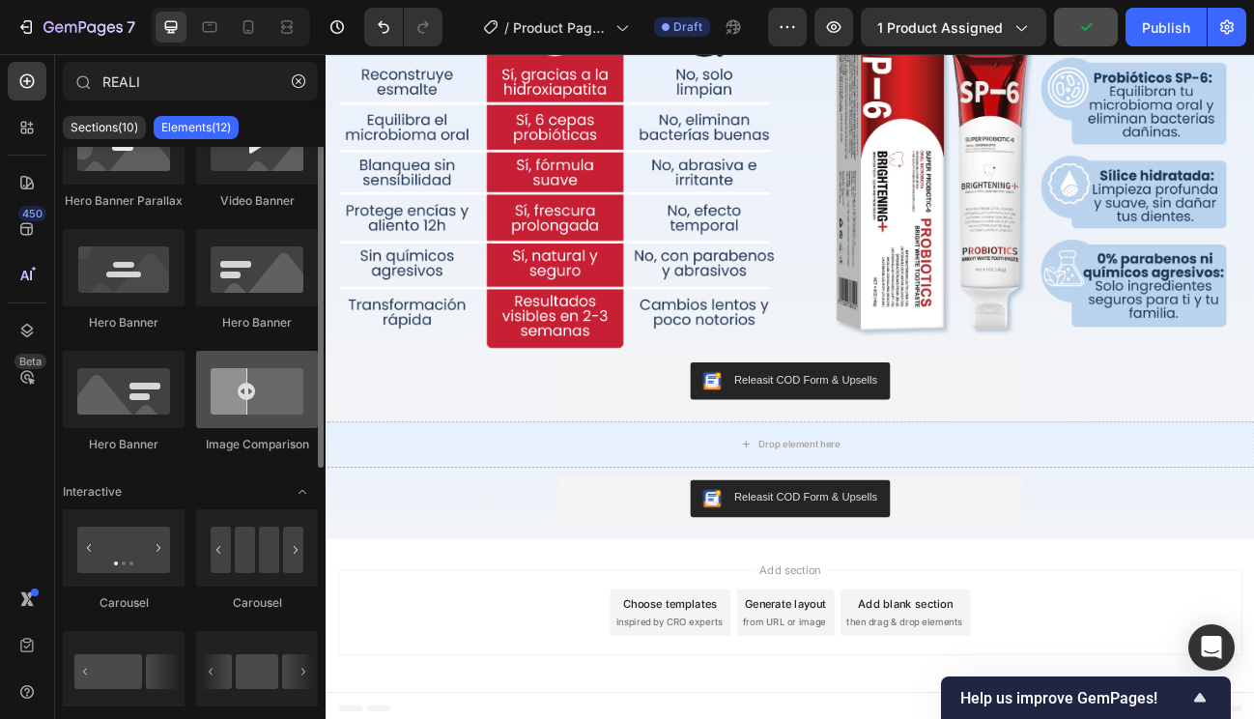
scroll to position [0, 0]
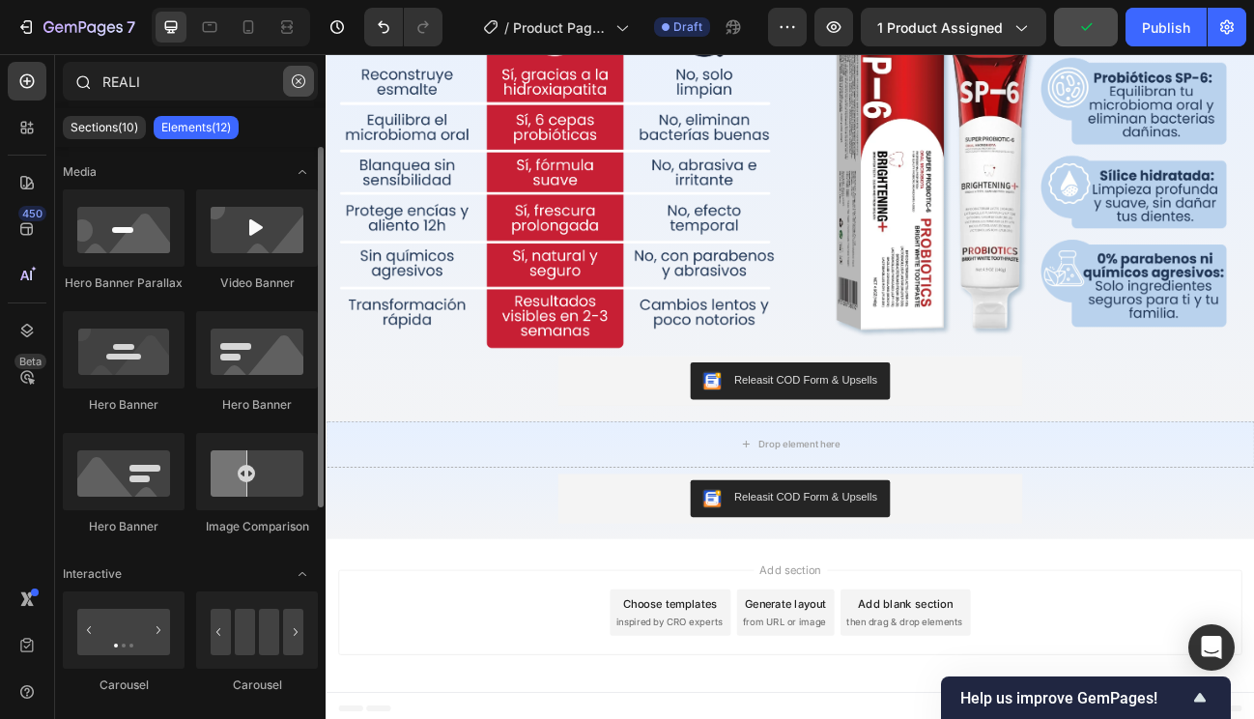
click at [290, 79] on button "button" at bounding box center [298, 81] width 31 height 31
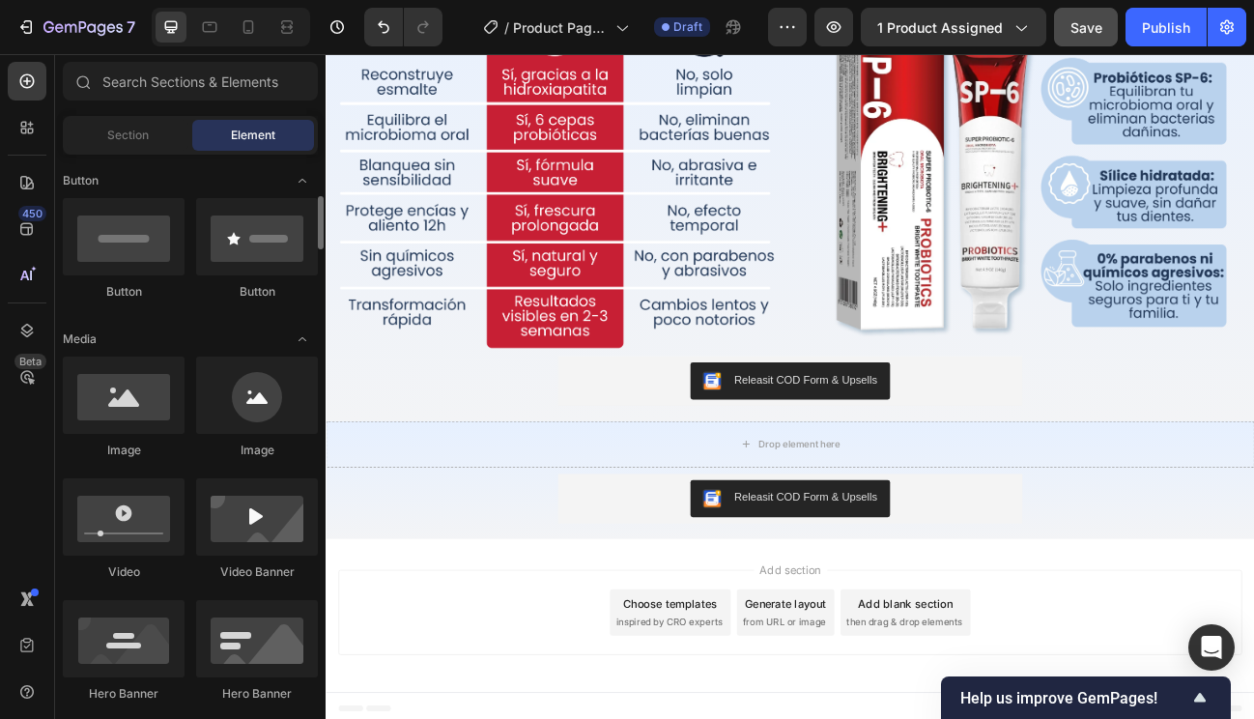
scroll to position [417, 0]
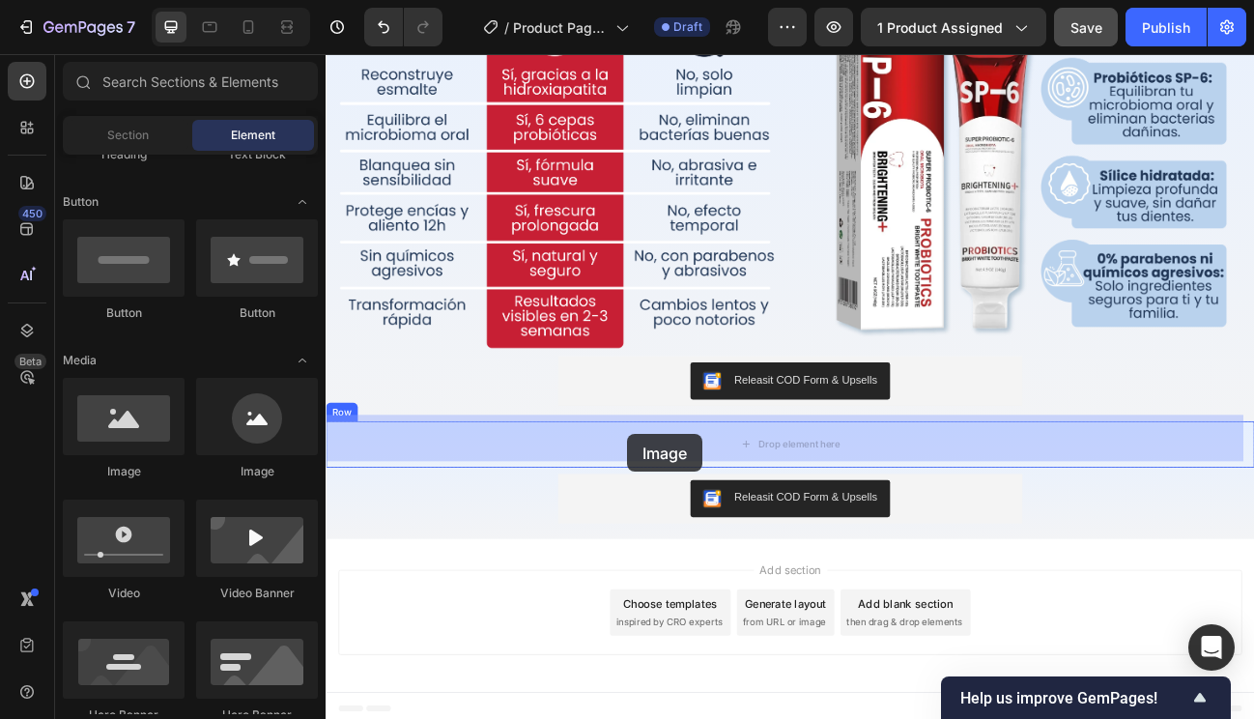
drag, startPoint x: 449, startPoint y: 481, endPoint x: 700, endPoint y: 529, distance: 254.7
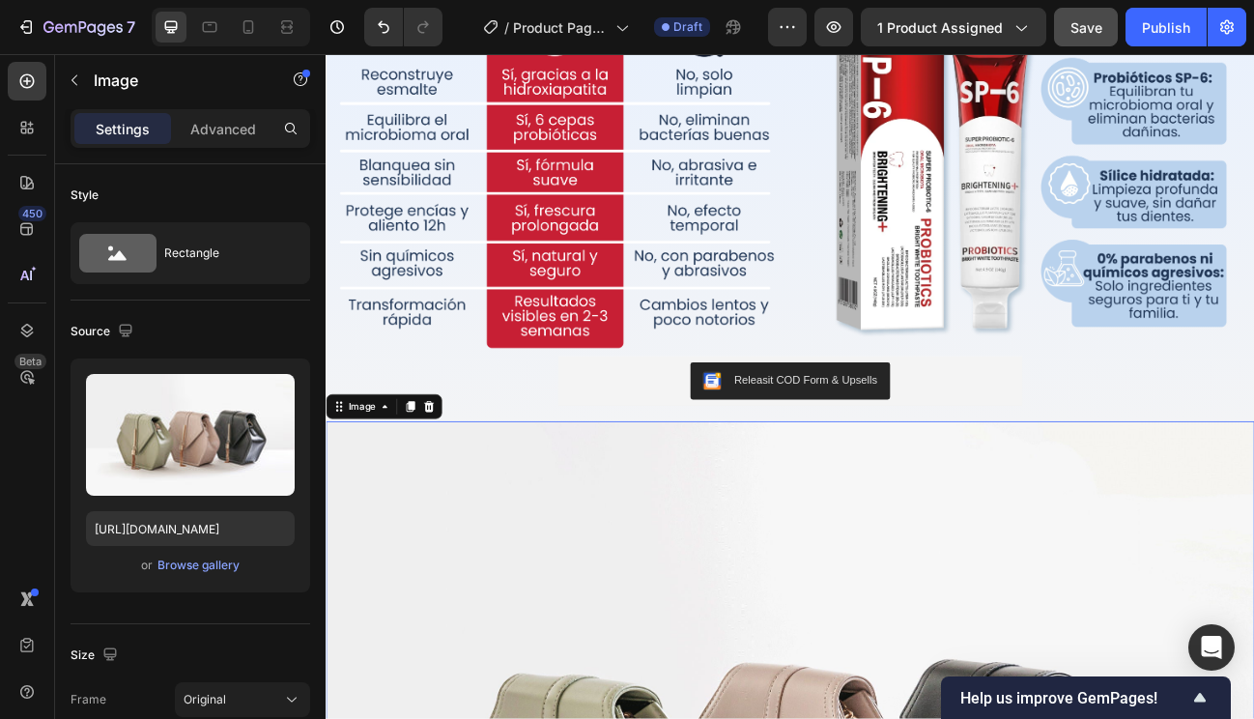
scroll to position [3085, 0]
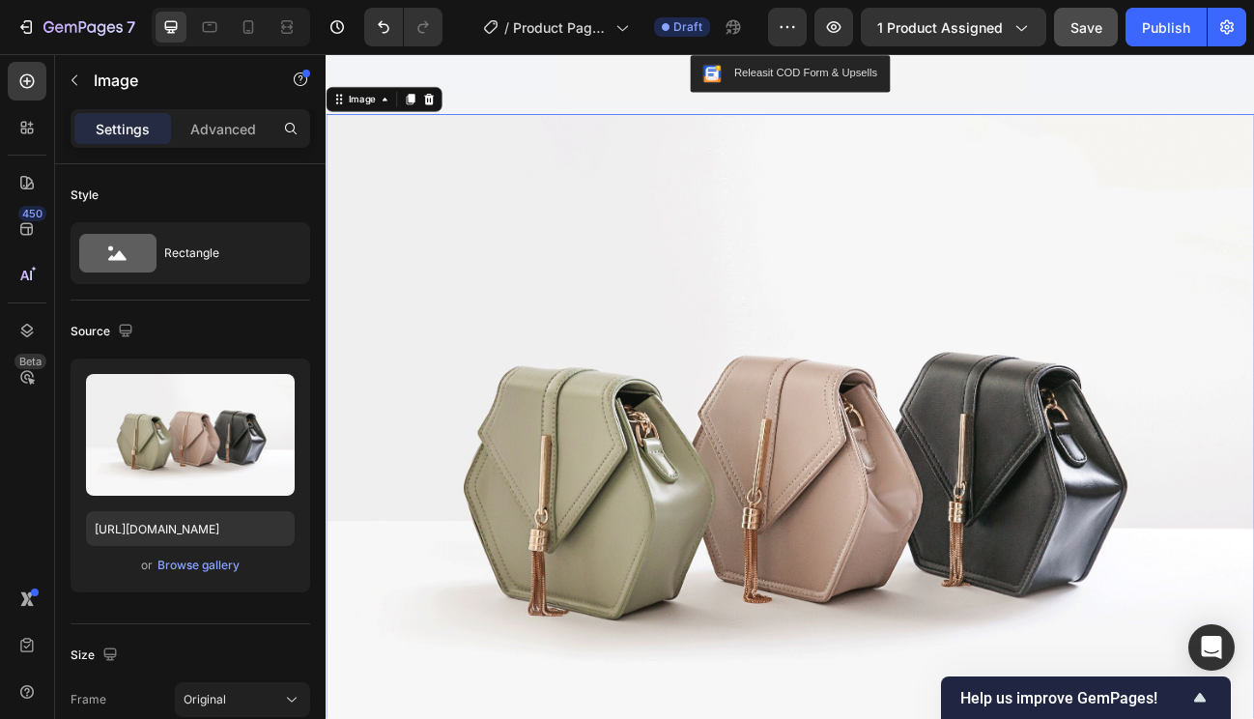
click at [437, 290] on img at bounding box center [906, 564] width 1160 height 870
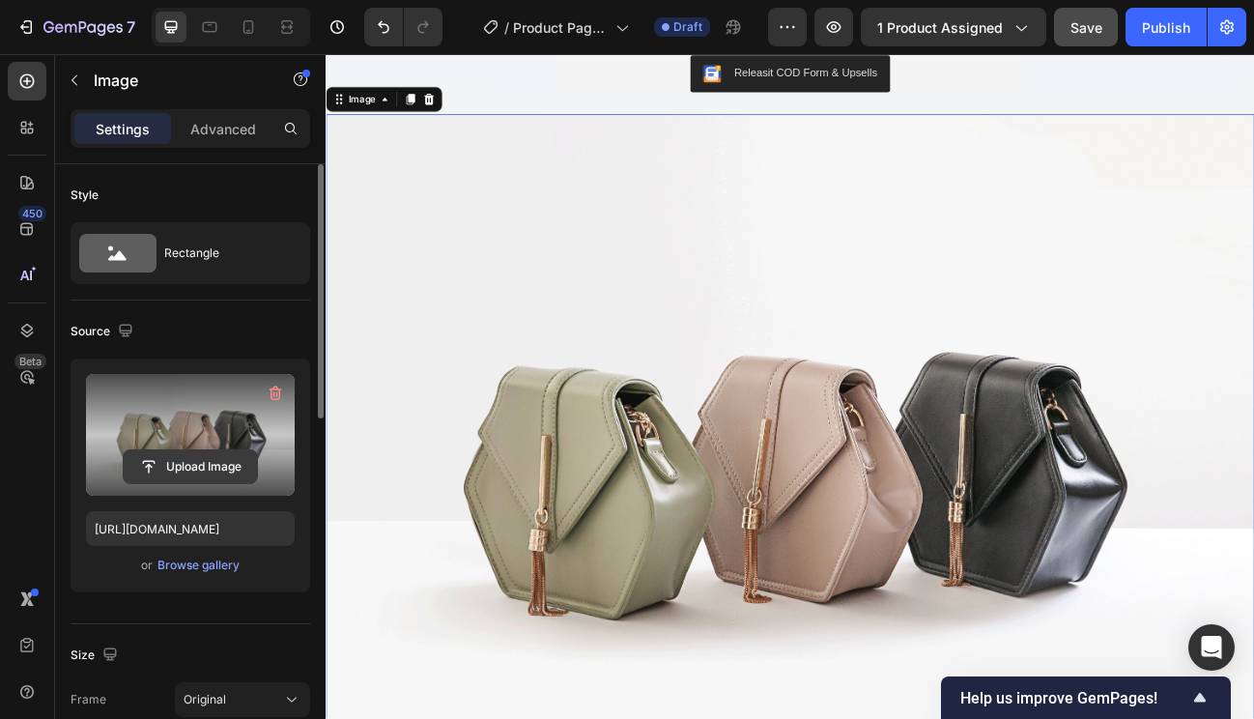
click at [230, 461] on input "file" at bounding box center [190, 466] width 133 height 33
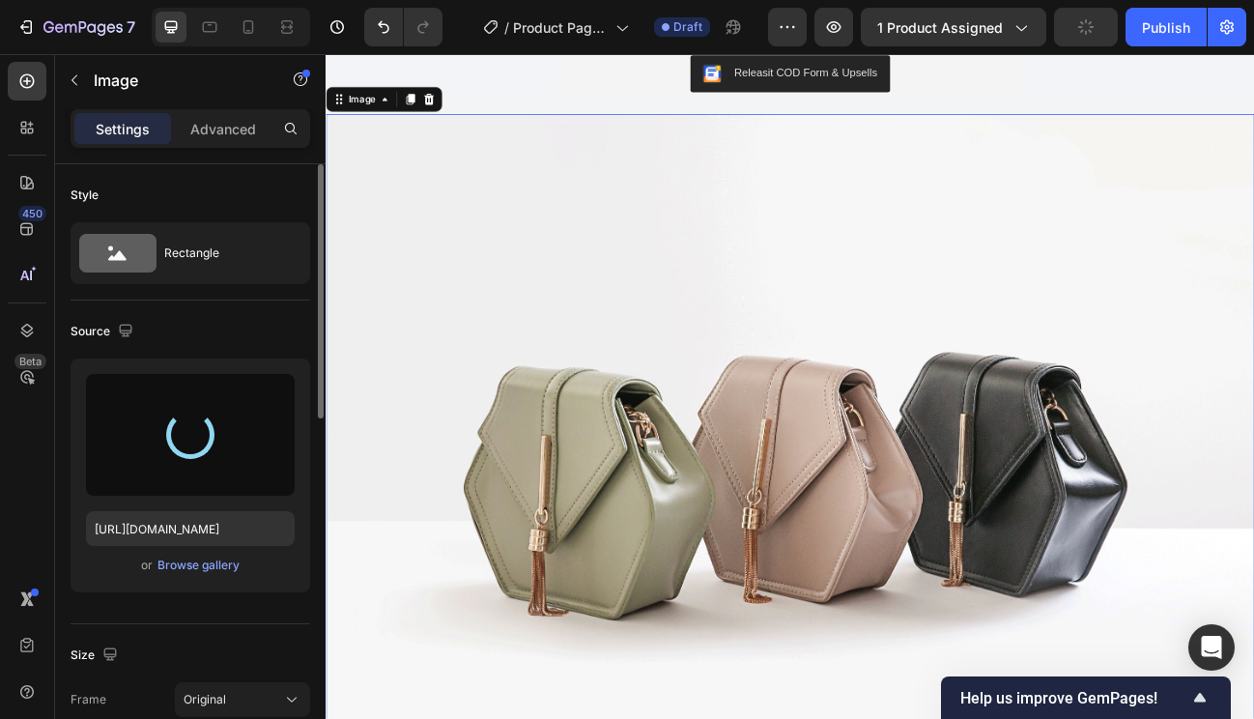
type input "https://cdn.shopify.com/s/files/1/0930/7301/5084/files/gempages_567520246609478…"
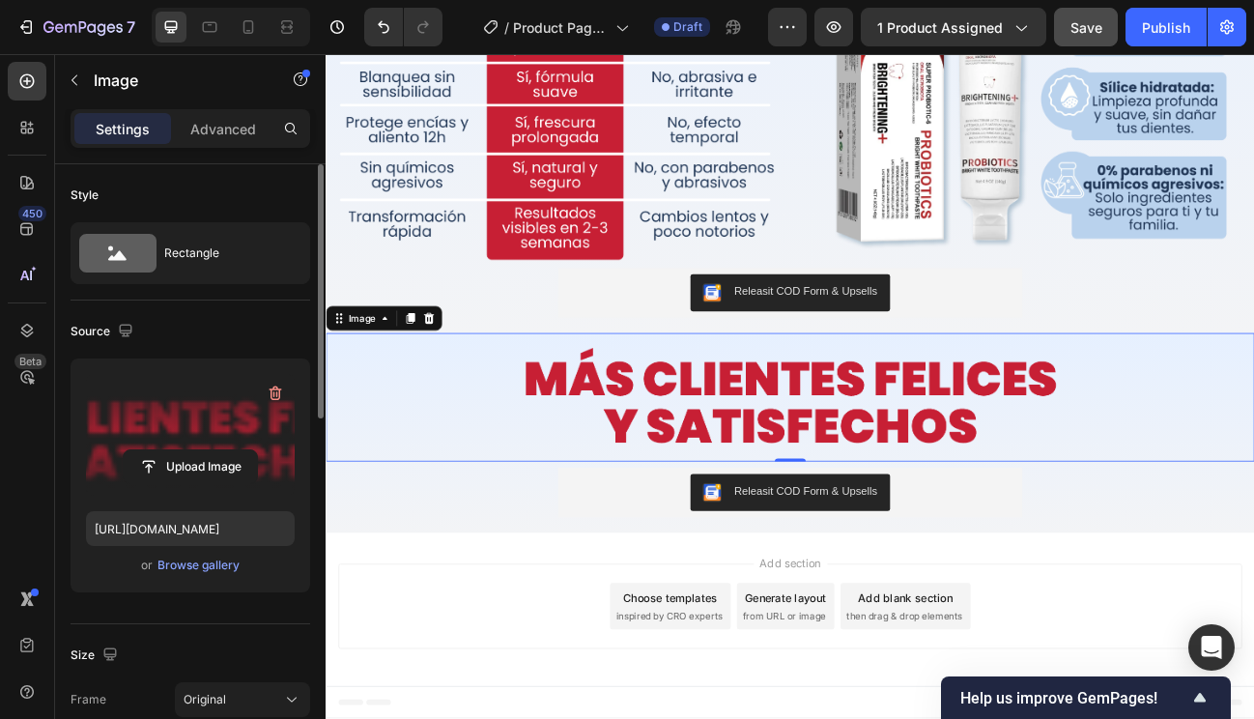
scroll to position [2802, 0]
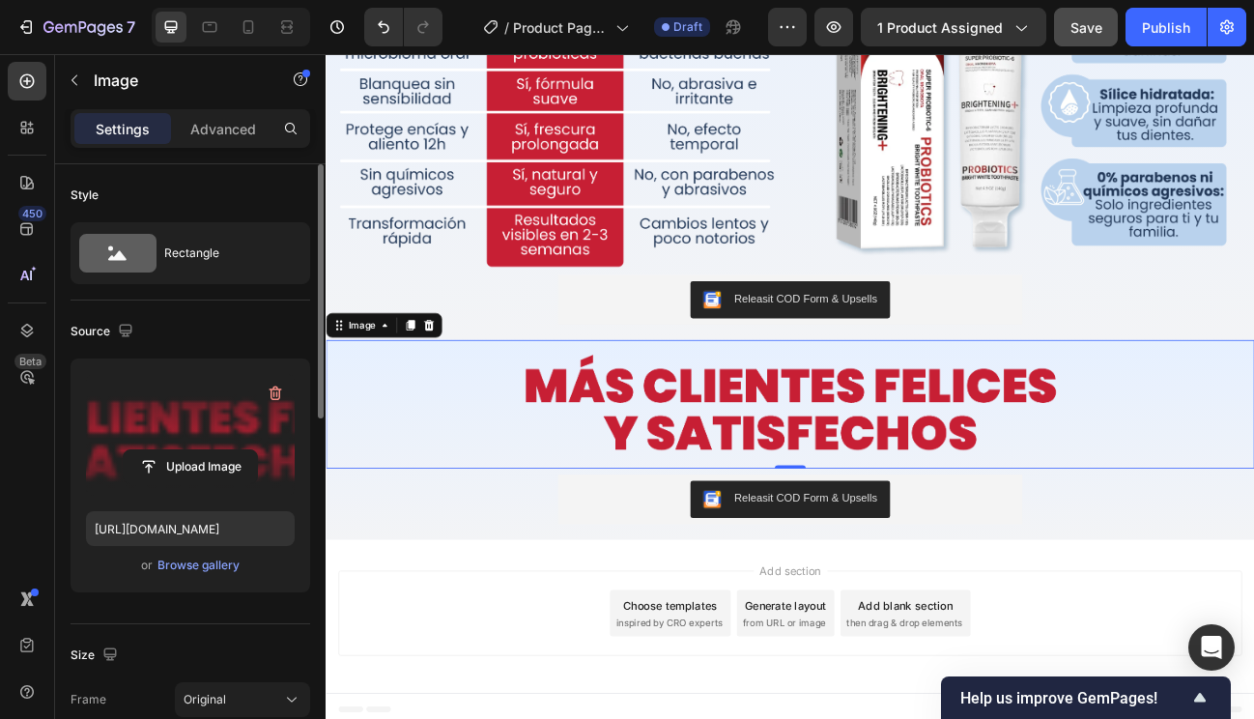
click at [866, 452] on img at bounding box center [906, 492] width 1160 height 161
click at [95, 78] on p "Image" at bounding box center [176, 80] width 164 height 23
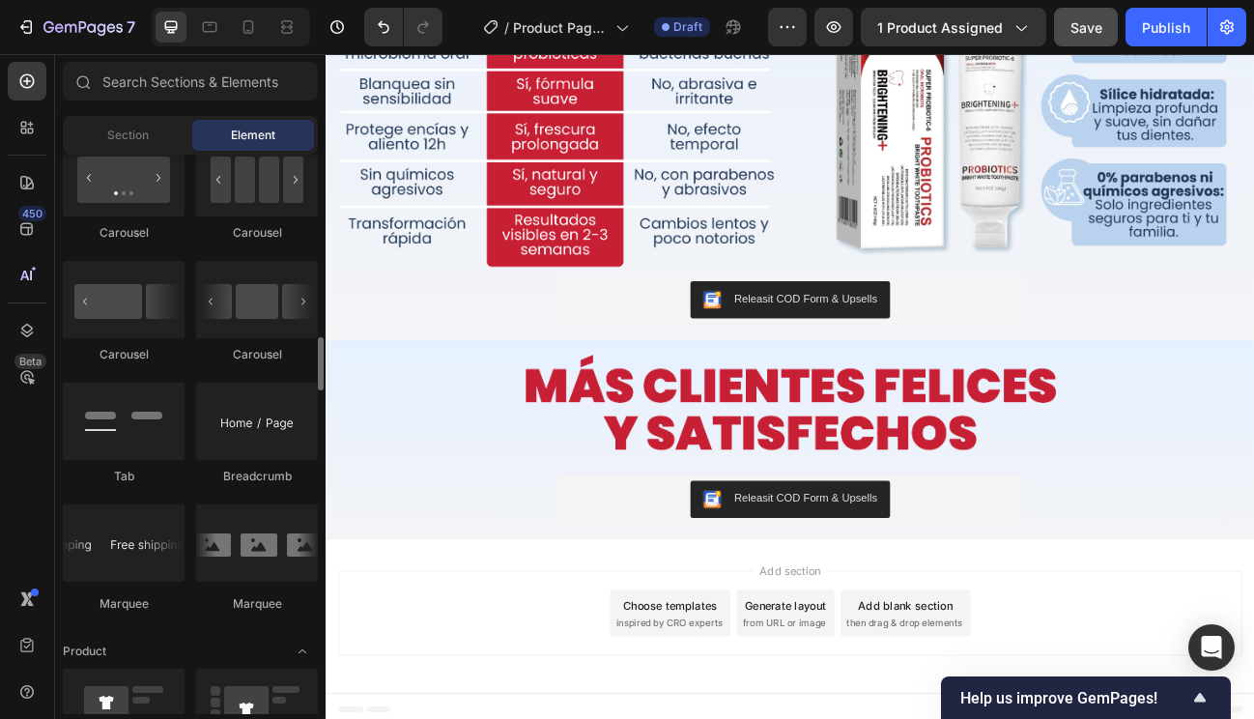
scroll to position [1996, 0]
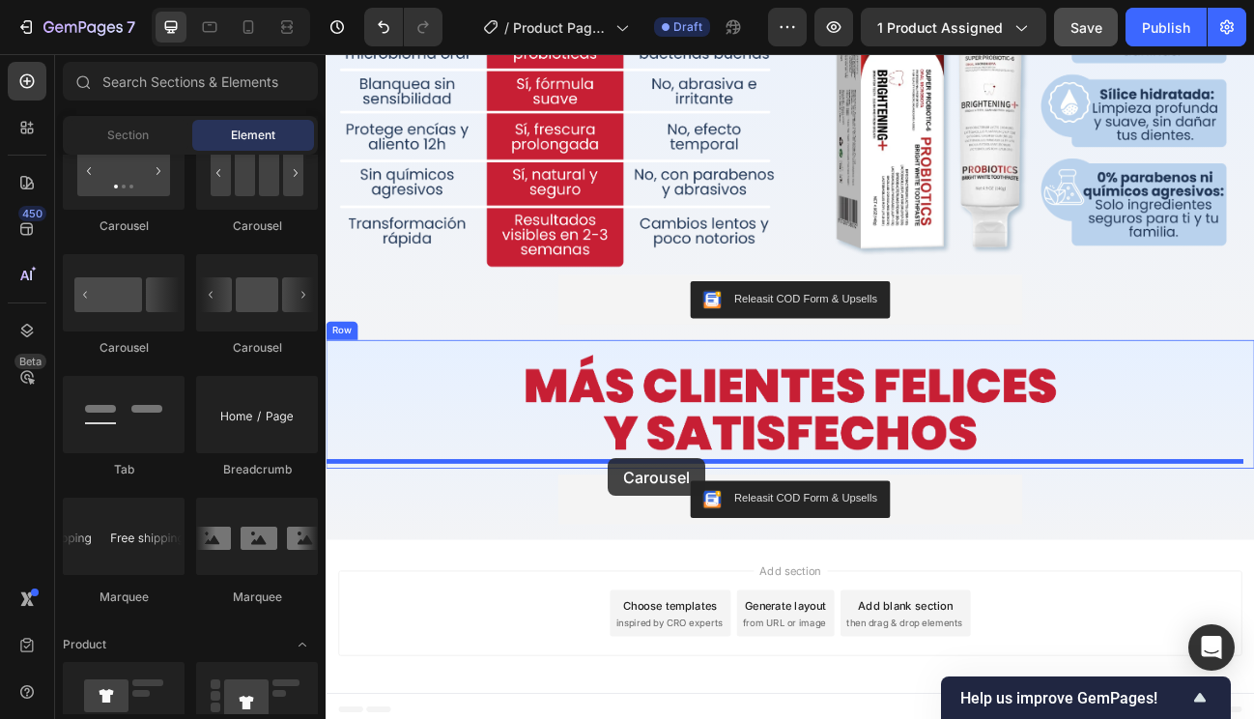
drag, startPoint x: 435, startPoint y: 248, endPoint x: 677, endPoint y: 559, distance: 393.8
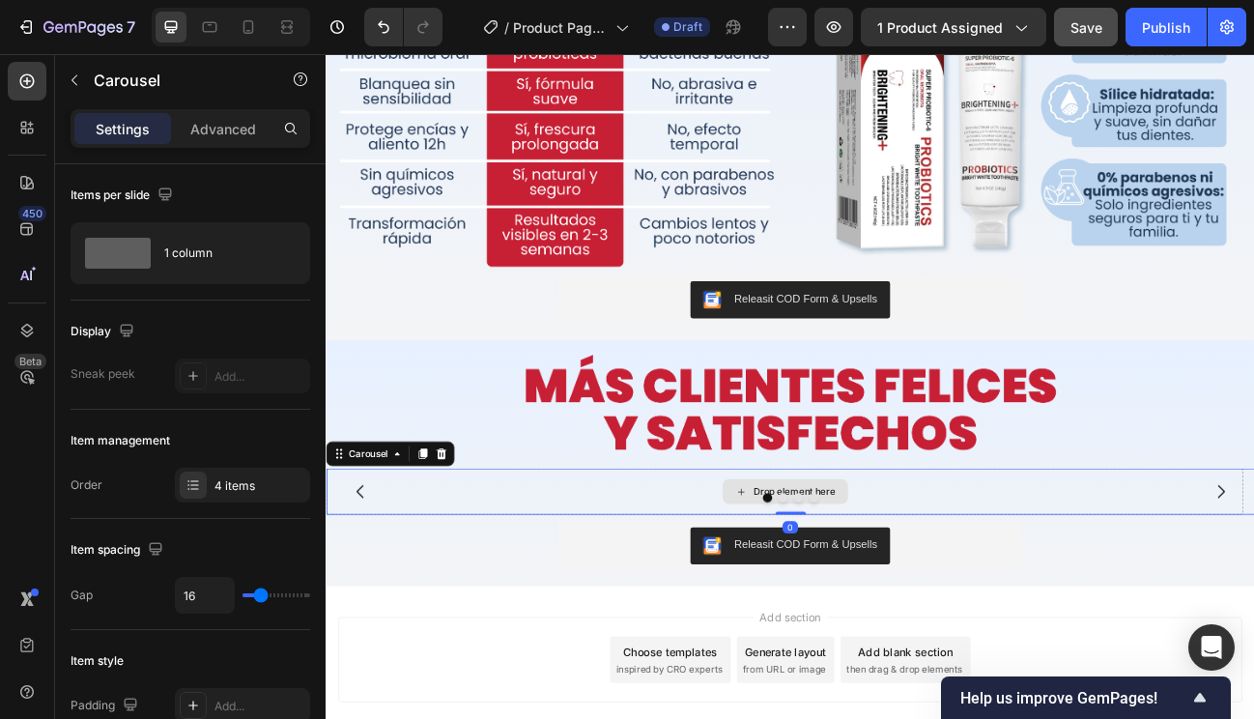
scroll to position [2860, 0]
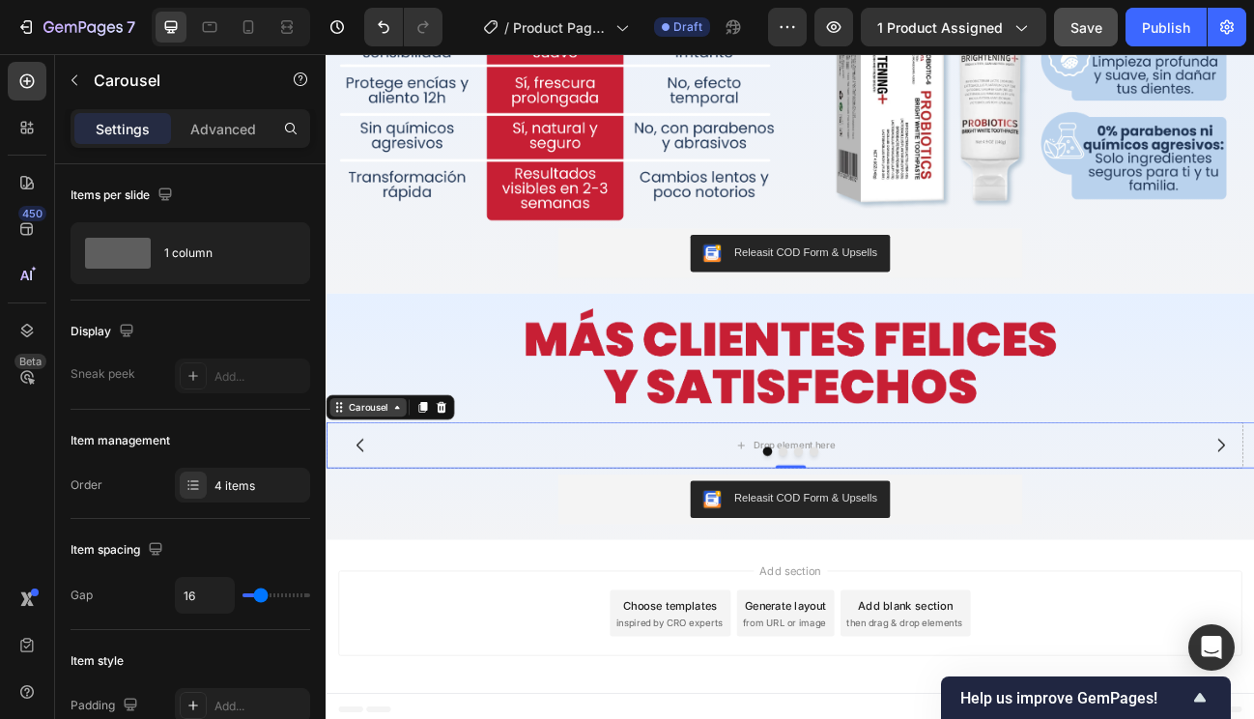
click at [378, 496] on div "Carousel" at bounding box center [379, 495] width 96 height 23
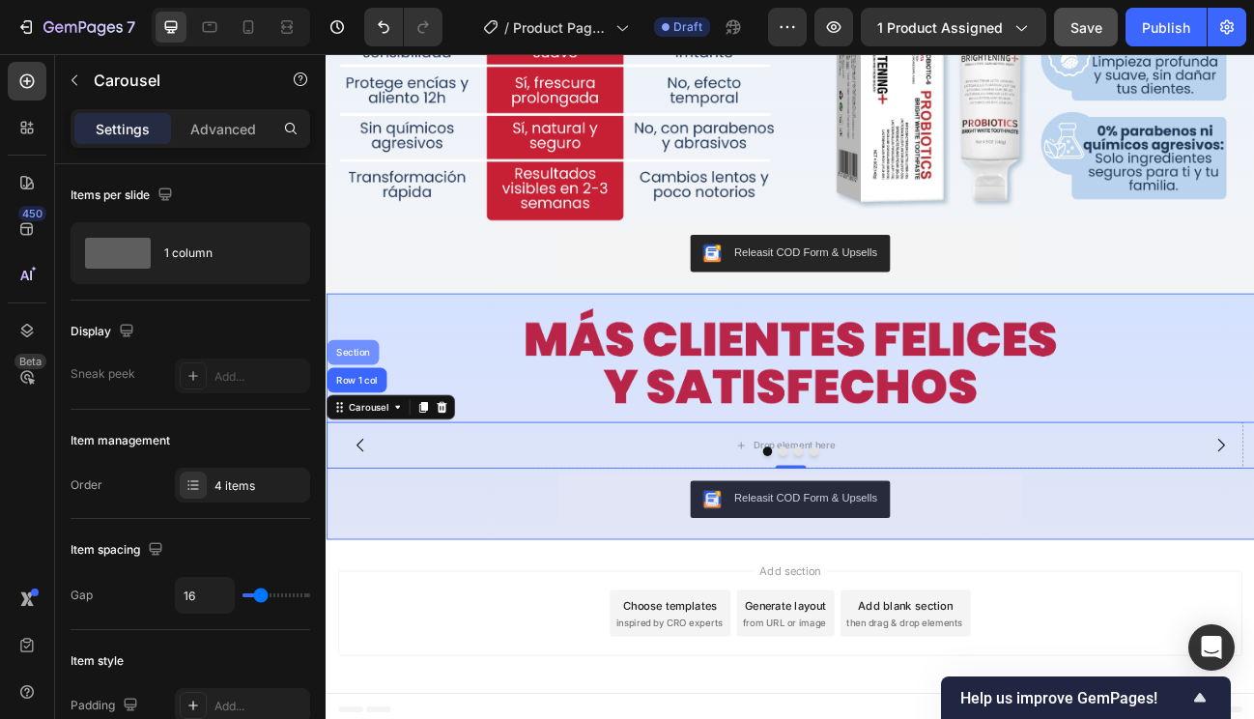
click at [347, 421] on div "Section" at bounding box center [358, 427] width 49 height 12
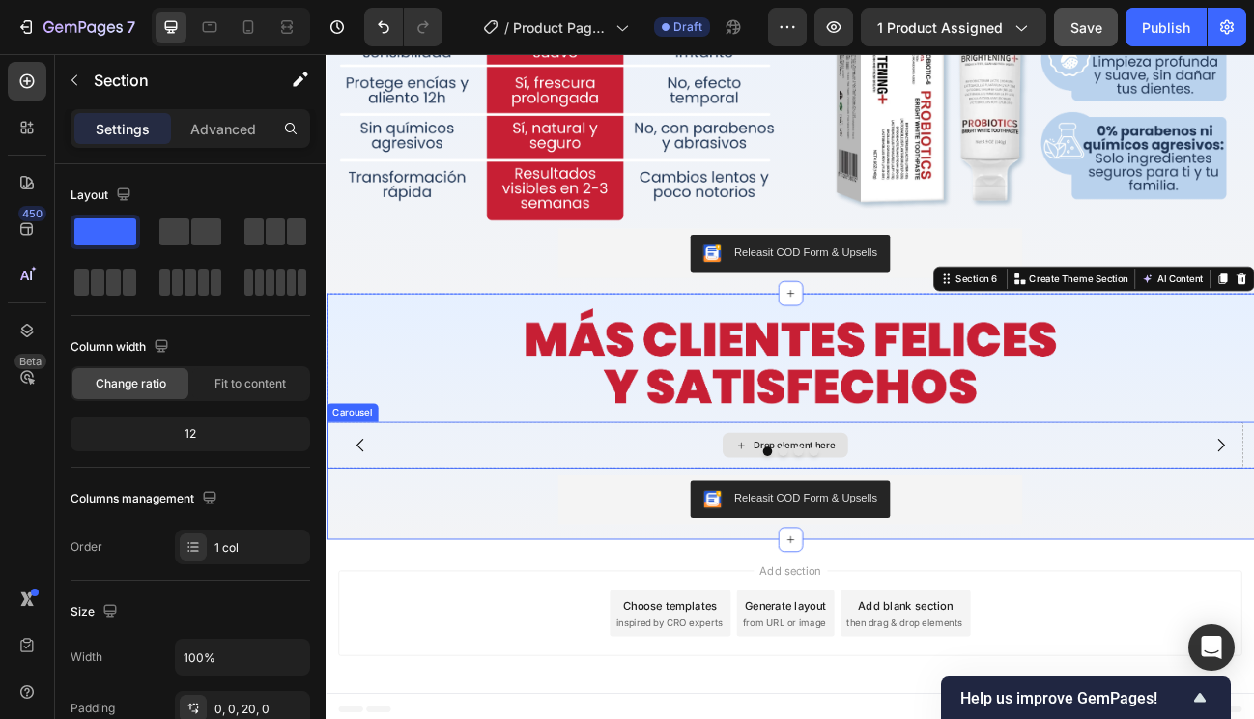
click at [500, 553] on div "Drop element here" at bounding box center [898, 543] width 1145 height 58
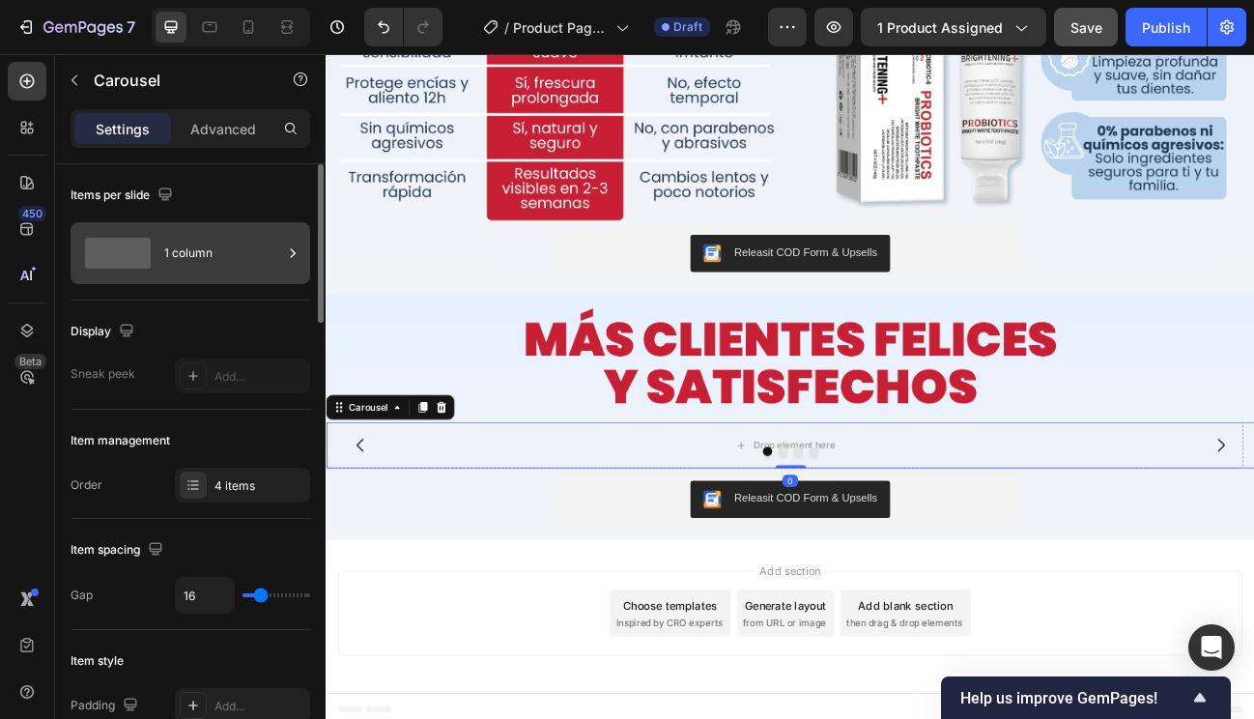
click at [232, 264] on div "1 column" at bounding box center [223, 253] width 118 height 44
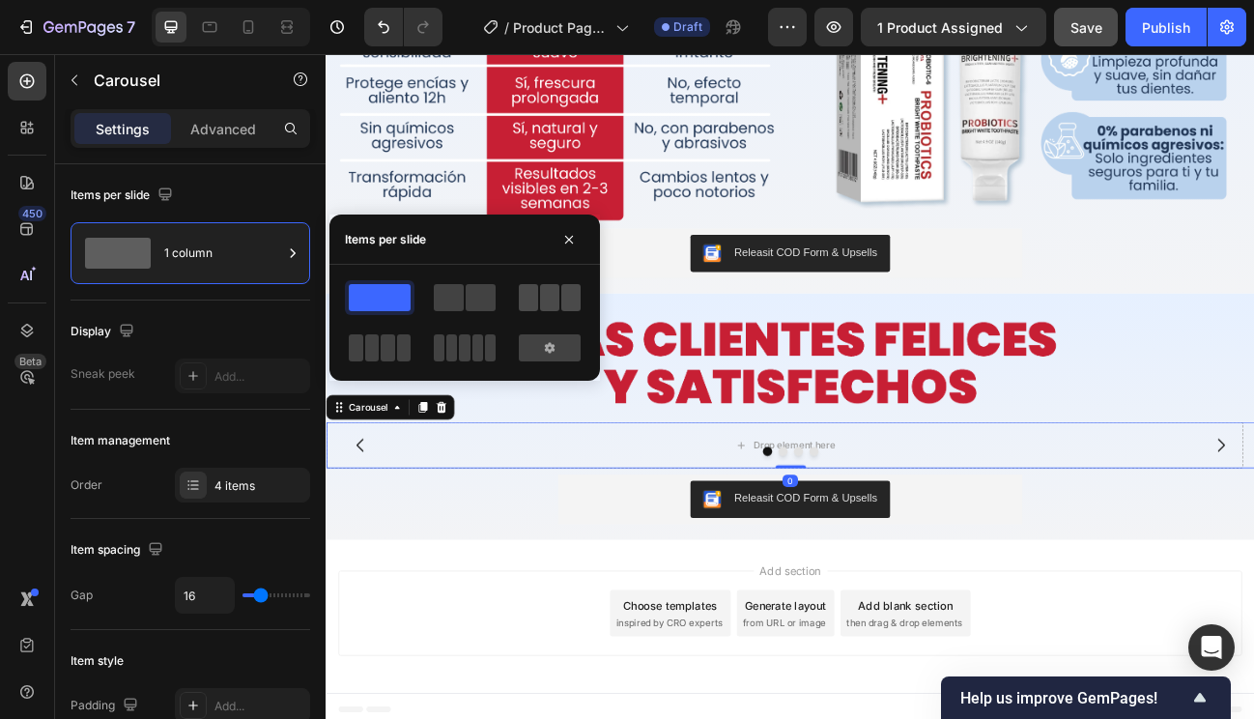
click at [549, 298] on span at bounding box center [549, 297] width 19 height 27
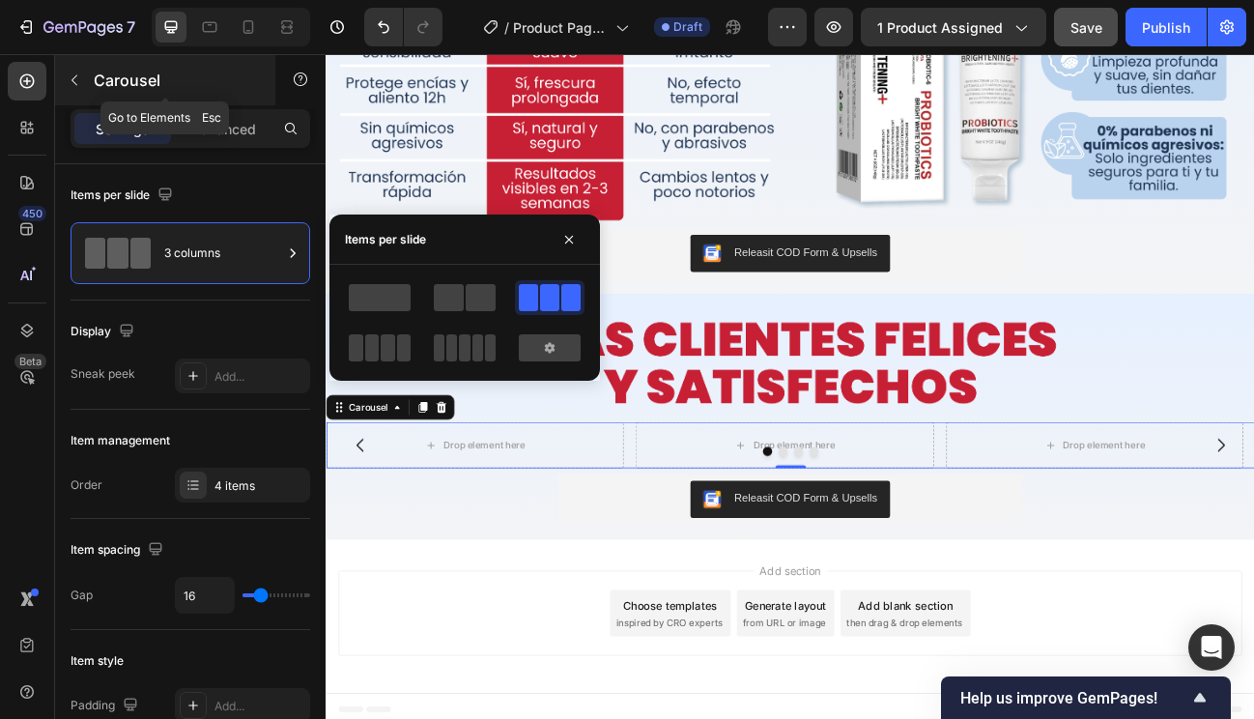
click at [88, 76] on button "button" at bounding box center [74, 80] width 31 height 31
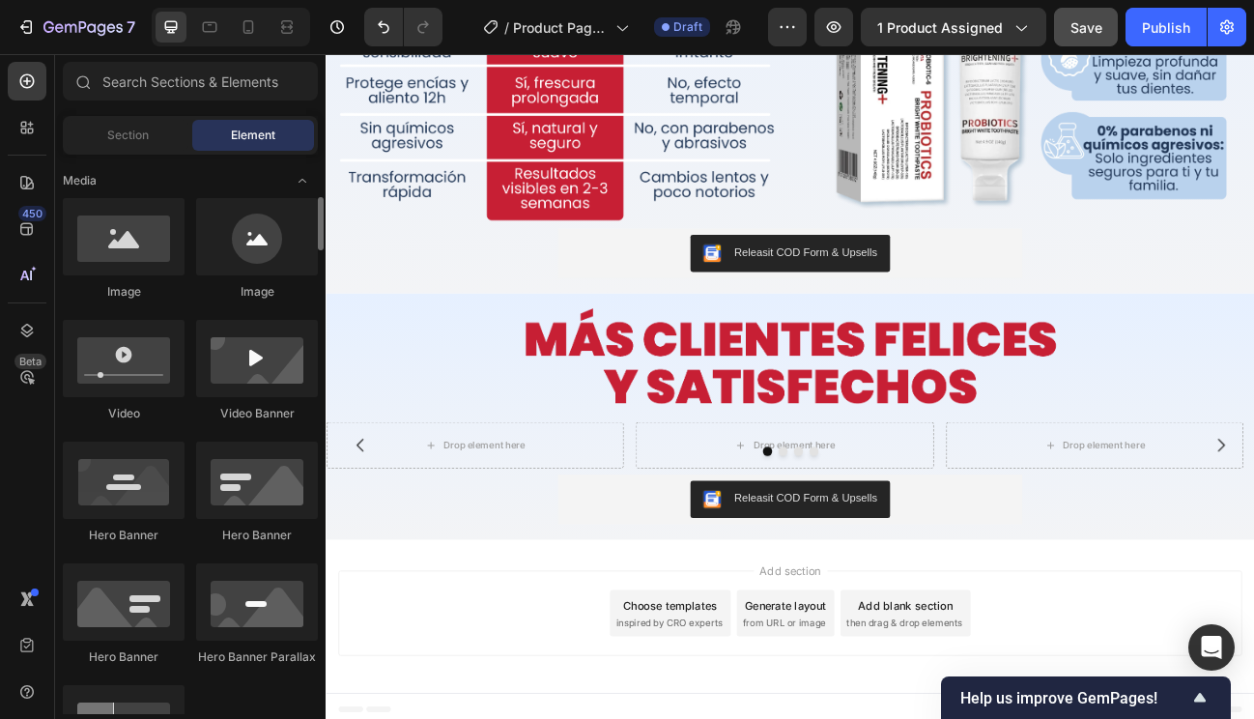
scroll to position [566, 0]
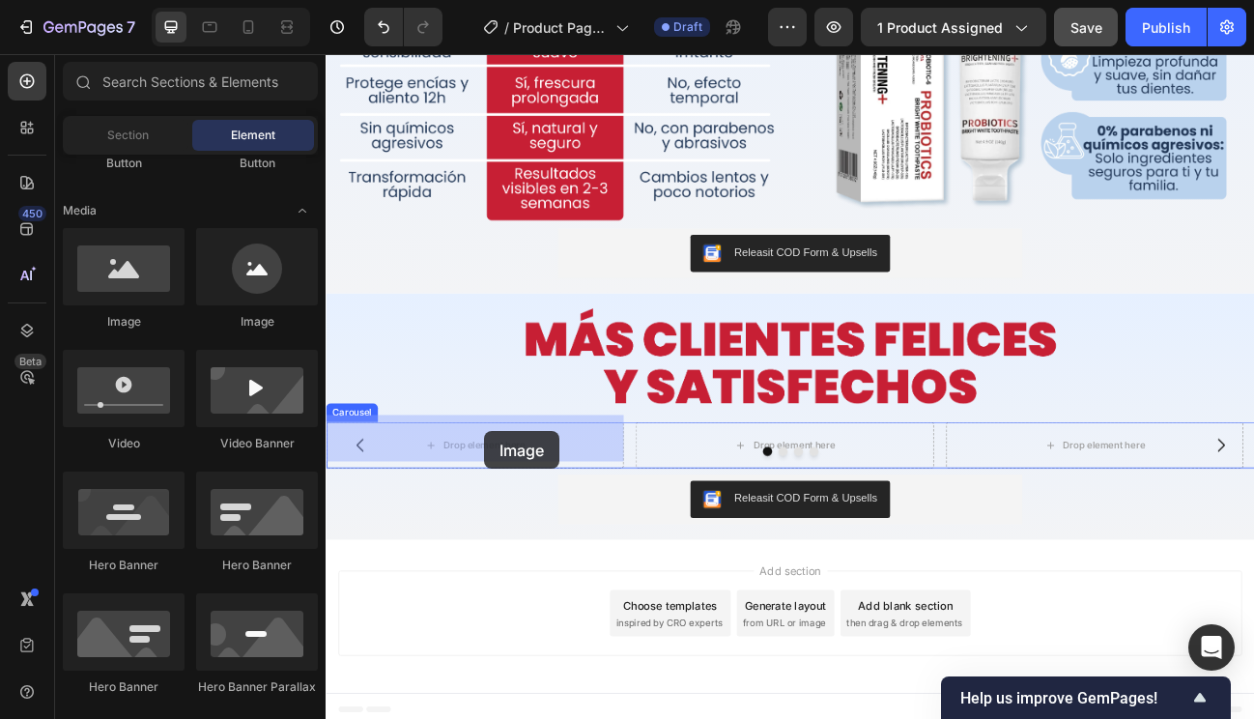
drag, startPoint x: 458, startPoint y: 341, endPoint x: 518, endPoint y: 523, distance: 191.3
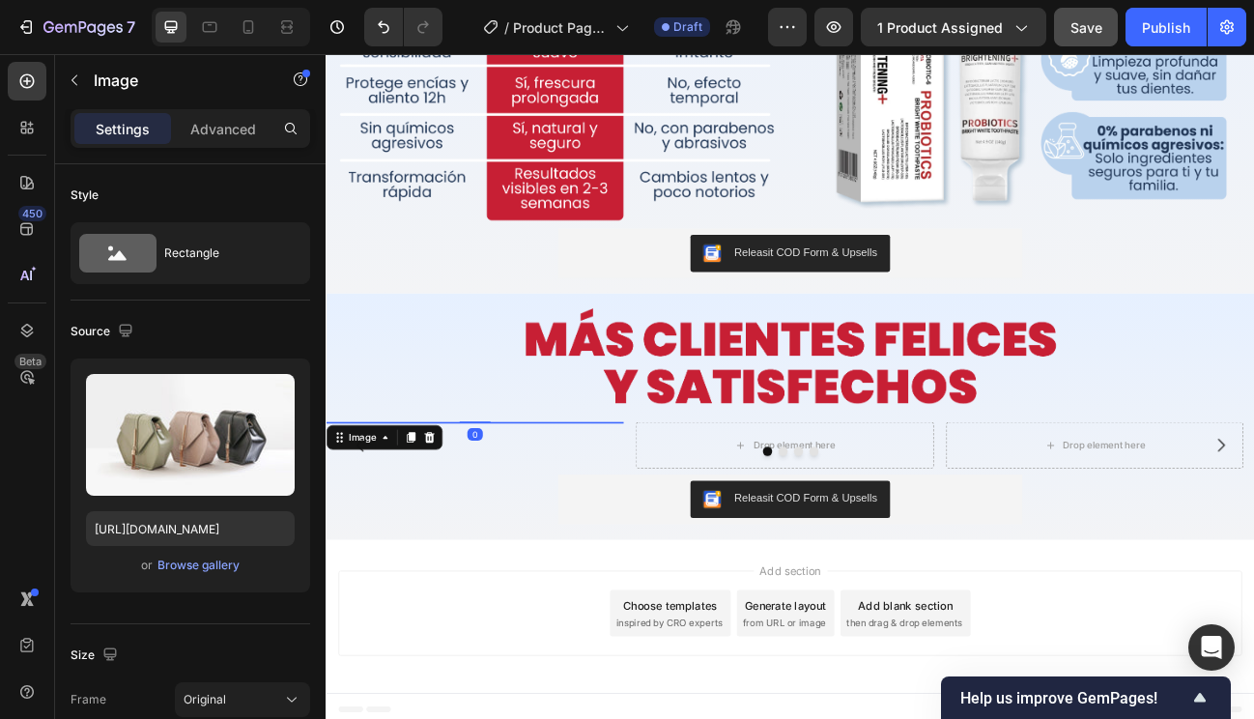
scroll to position [3081, 0]
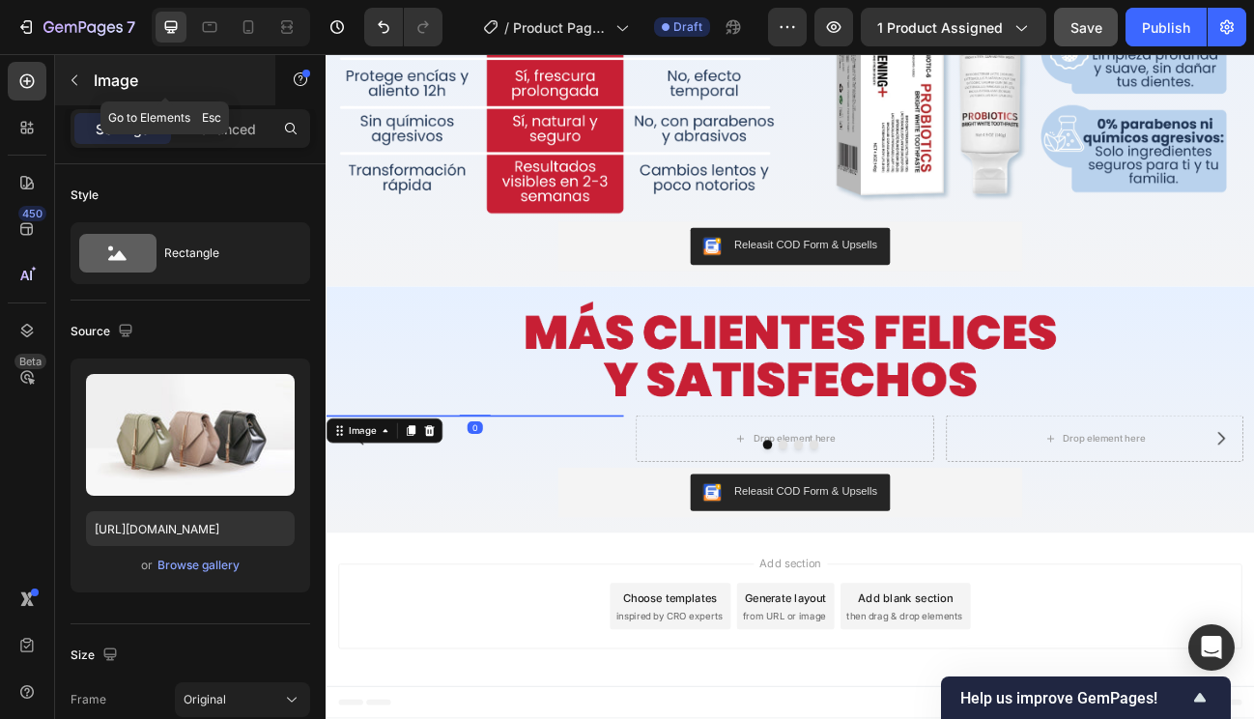
click at [105, 79] on p "Image" at bounding box center [176, 80] width 164 height 23
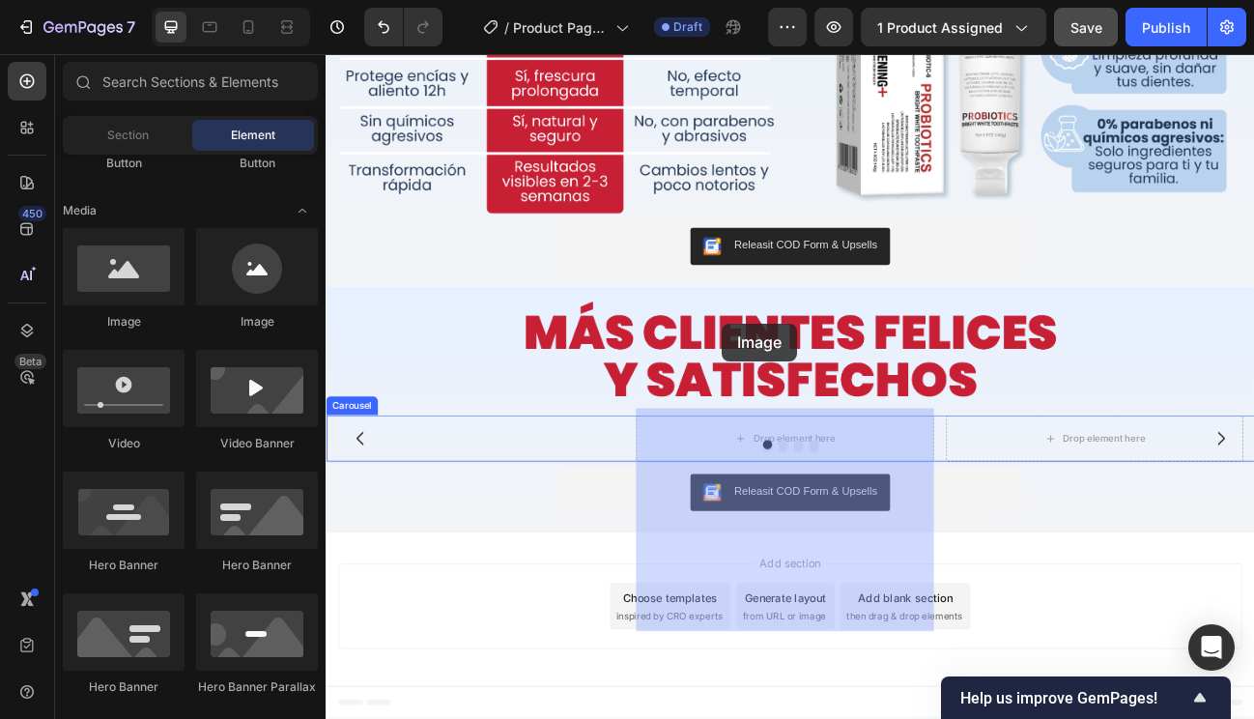
drag, startPoint x: 457, startPoint y: 338, endPoint x: 819, endPoint y: 388, distance: 365.9
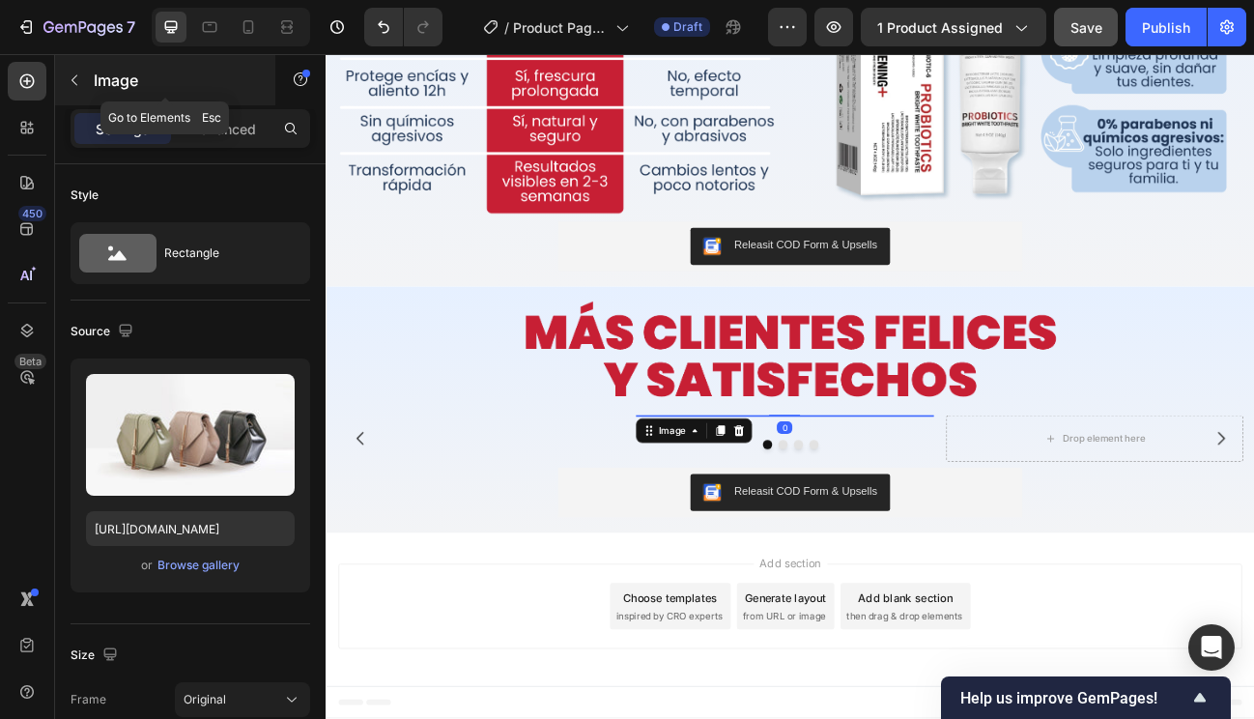
click at [97, 88] on p "Image" at bounding box center [176, 80] width 164 height 23
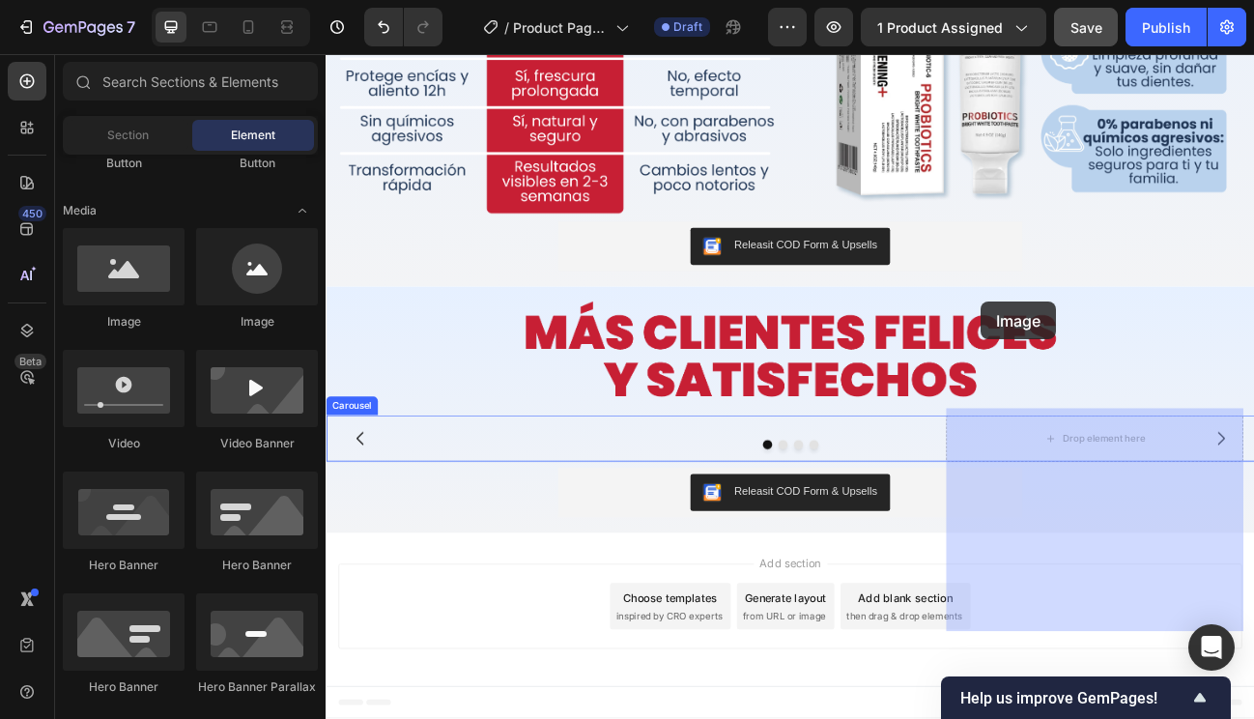
drag, startPoint x: 449, startPoint y: 294, endPoint x: 1165, endPoint y: 374, distance: 720.6
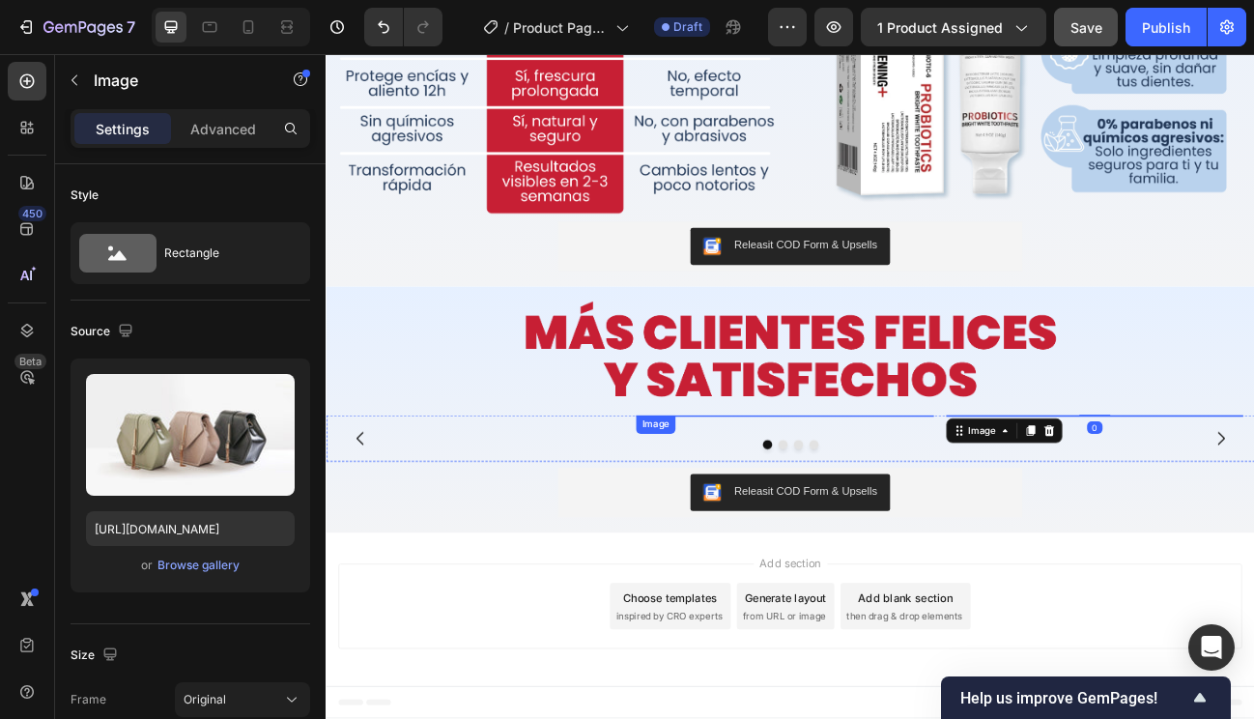
click at [937, 505] on img at bounding box center [897, 505] width 371 height 0
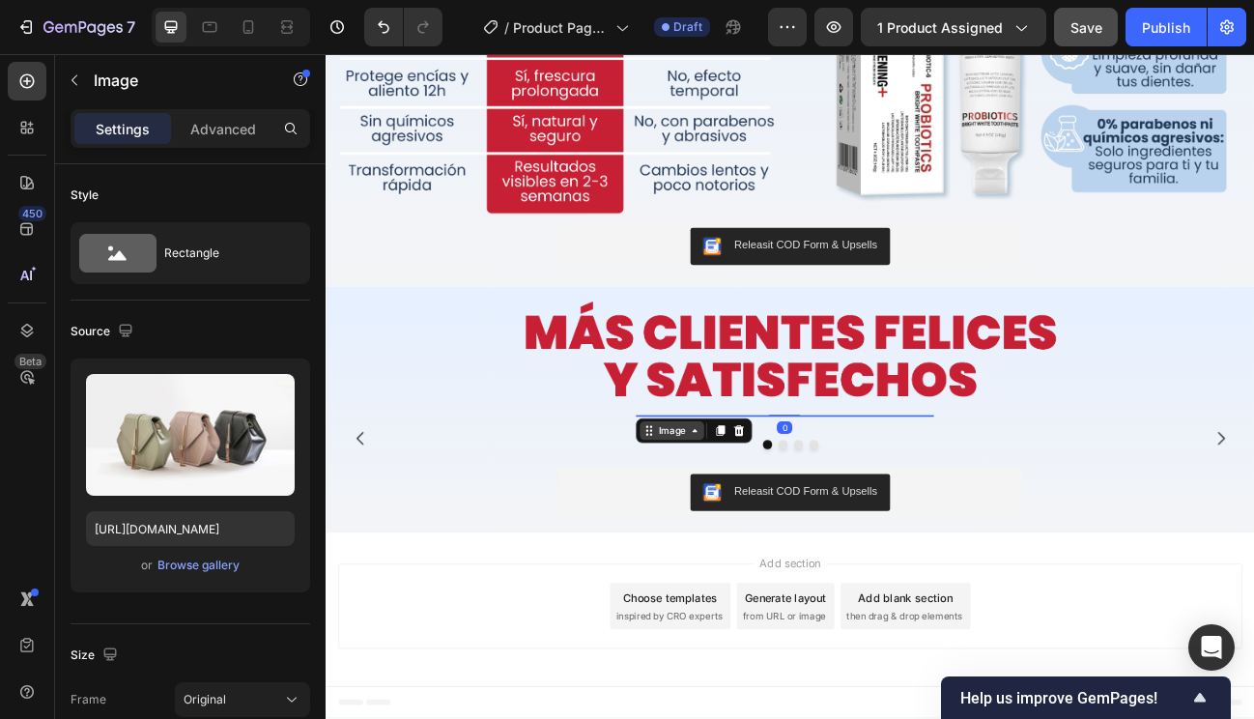
click at [779, 517] on icon at bounding box center [785, 524] width 15 height 15
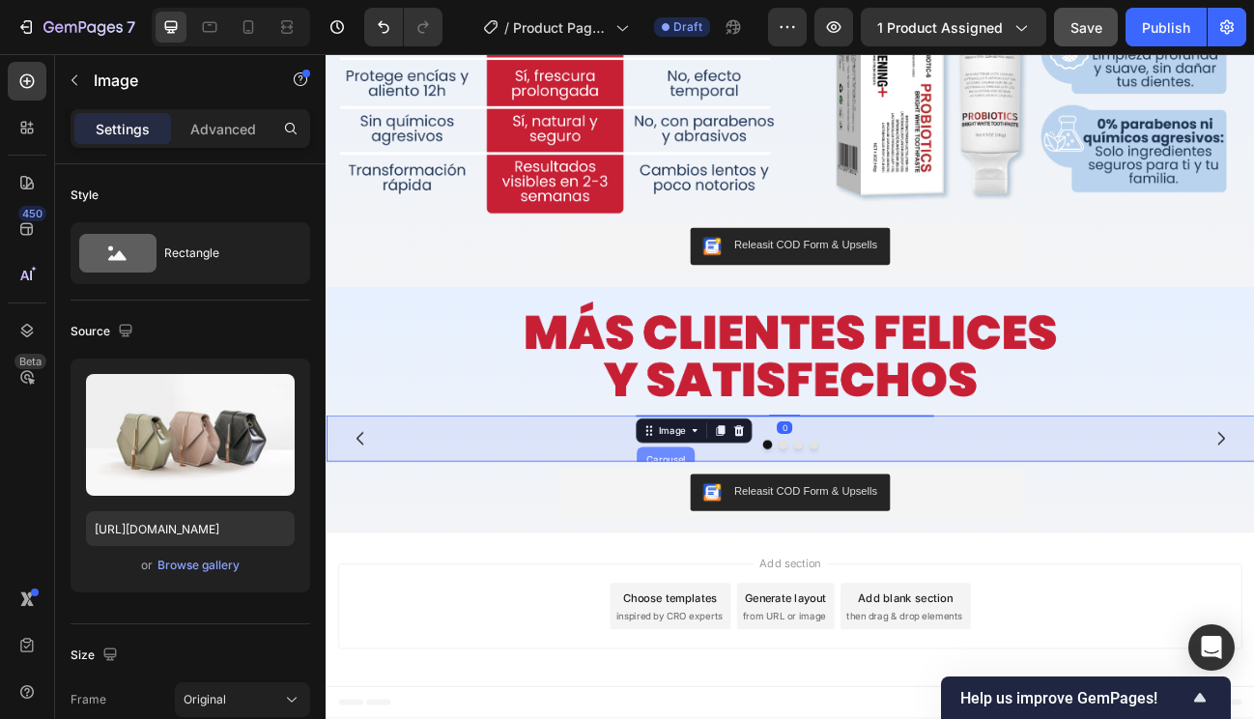
click at [754, 555] on div "Carousel" at bounding box center [749, 561] width 57 height 12
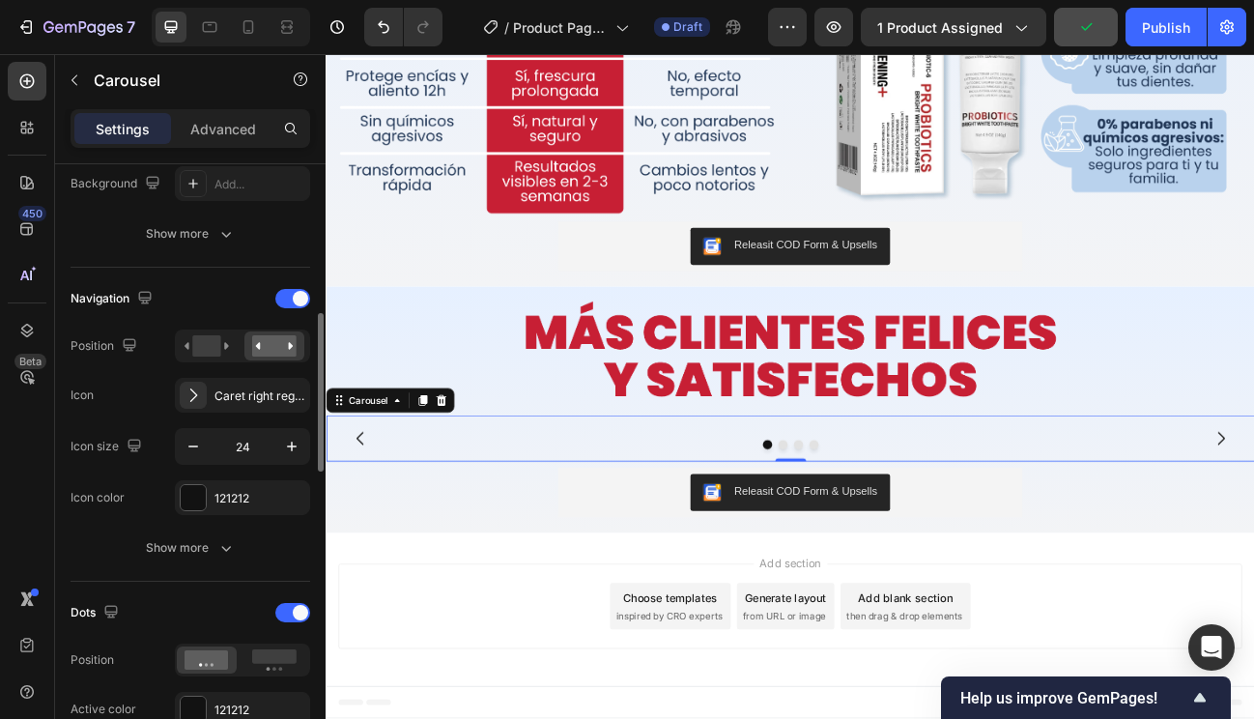
scroll to position [605, 0]
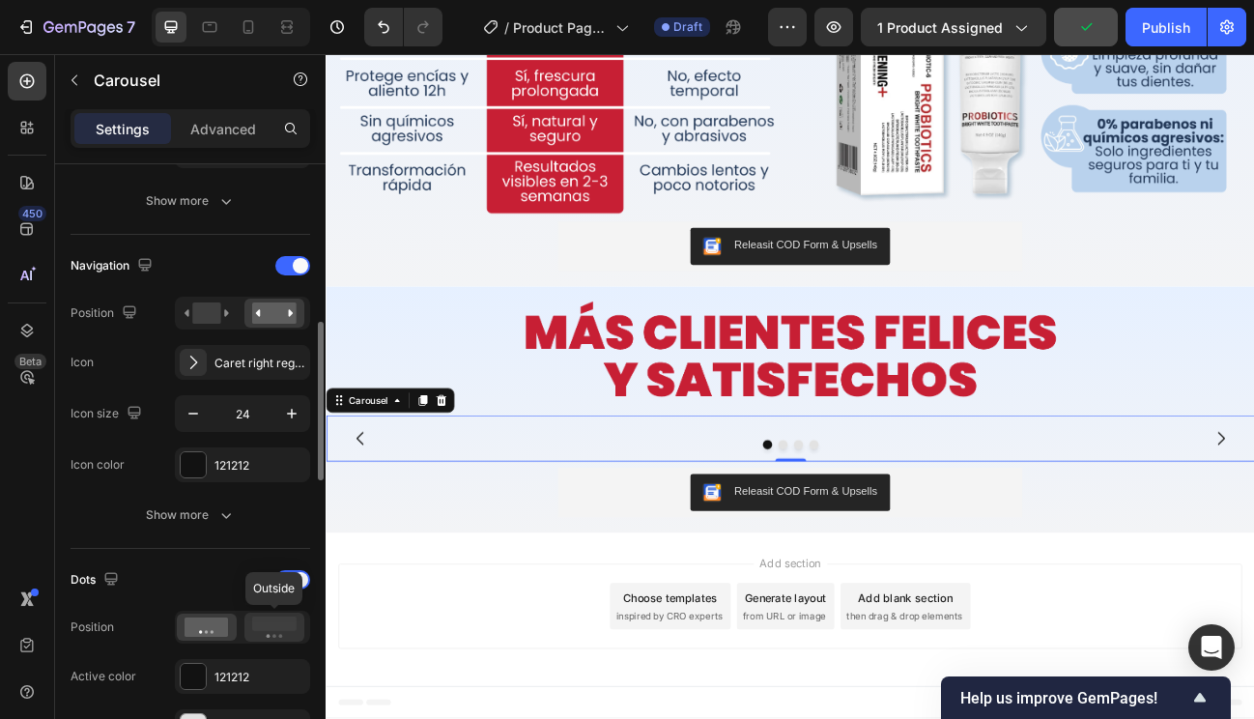
click at [277, 627] on rect at bounding box center [274, 624] width 44 height 14
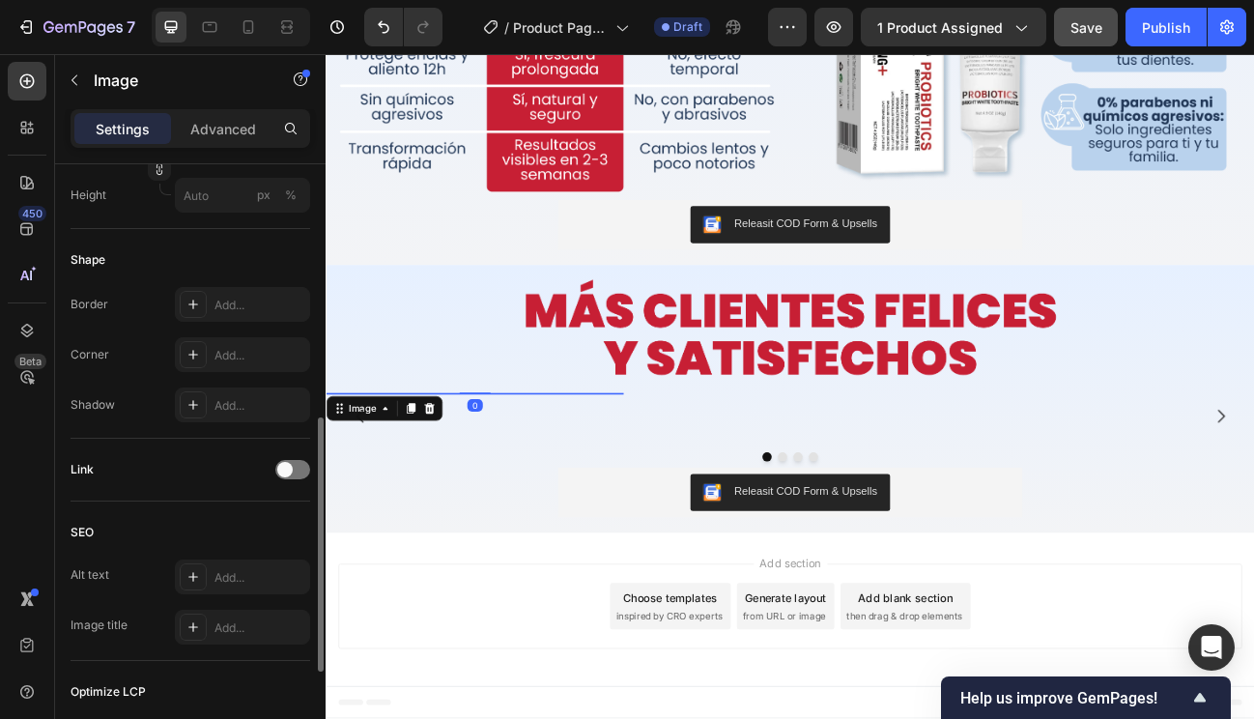
click at [529, 478] on img at bounding box center [511, 478] width 371 height 0
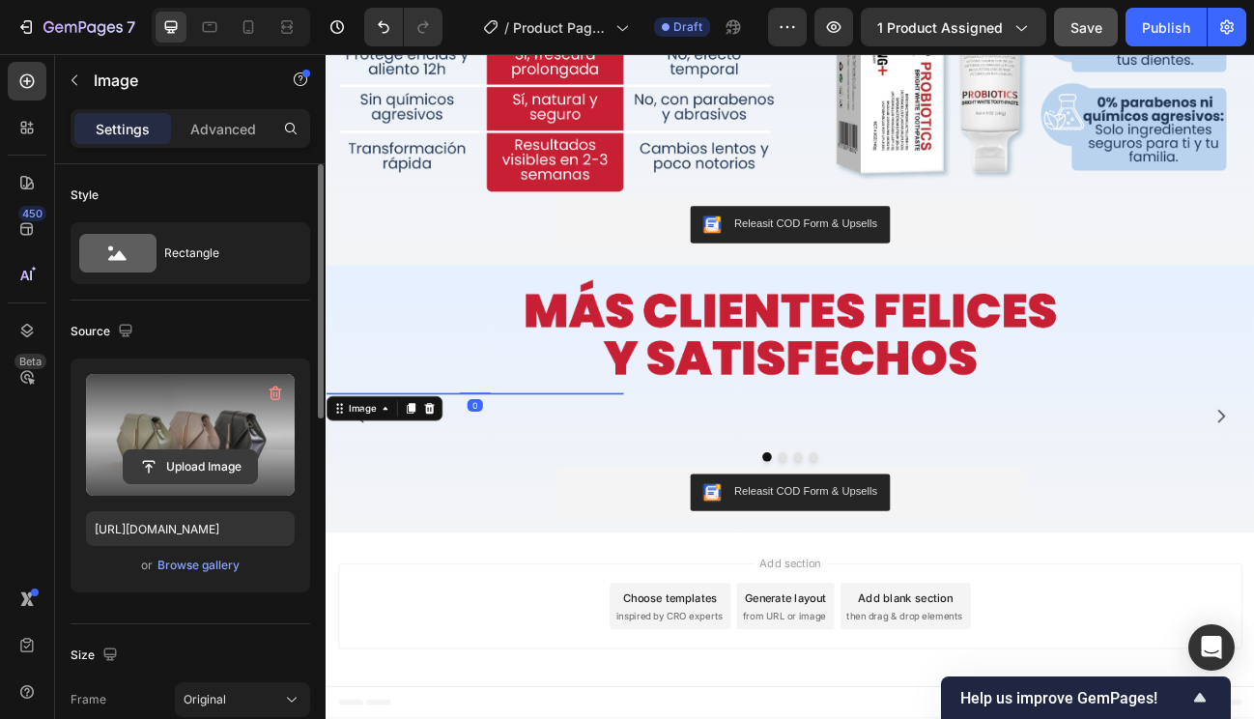
click at [228, 473] on input "file" at bounding box center [190, 466] width 133 height 33
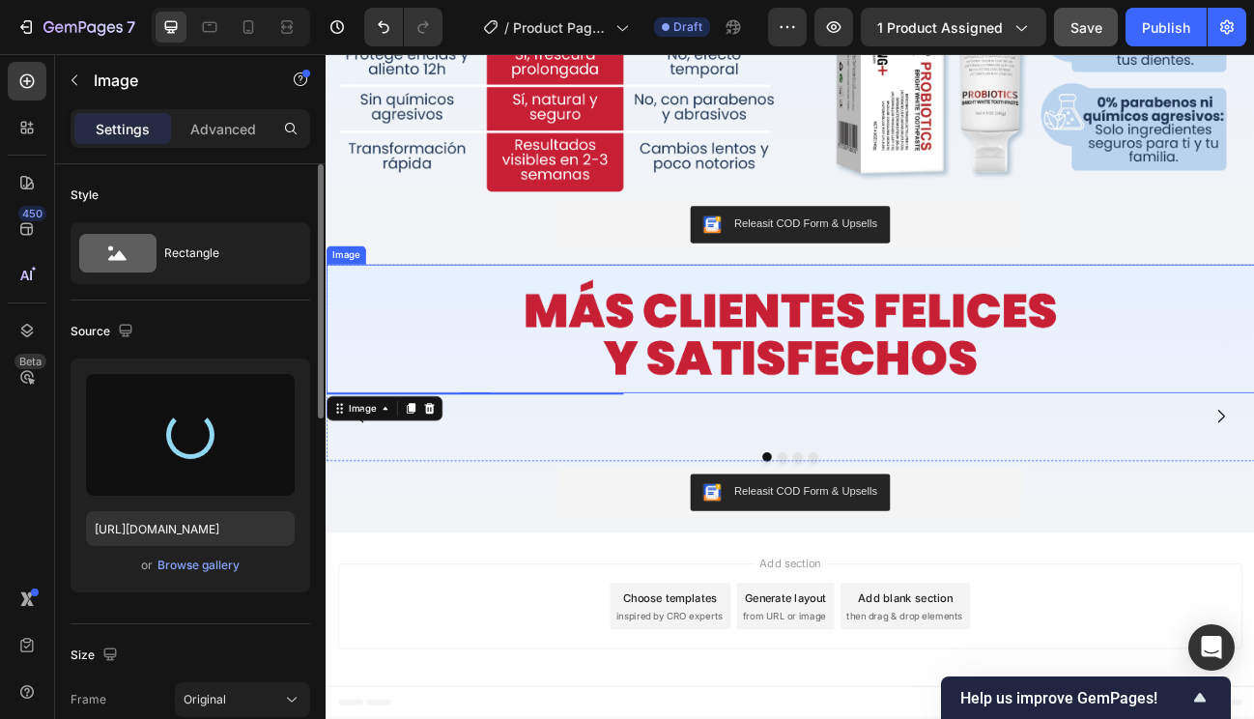
type input "https://cdn.shopify.com/s/files/1/0930/7301/5084/files/gempages_567520246609478…"
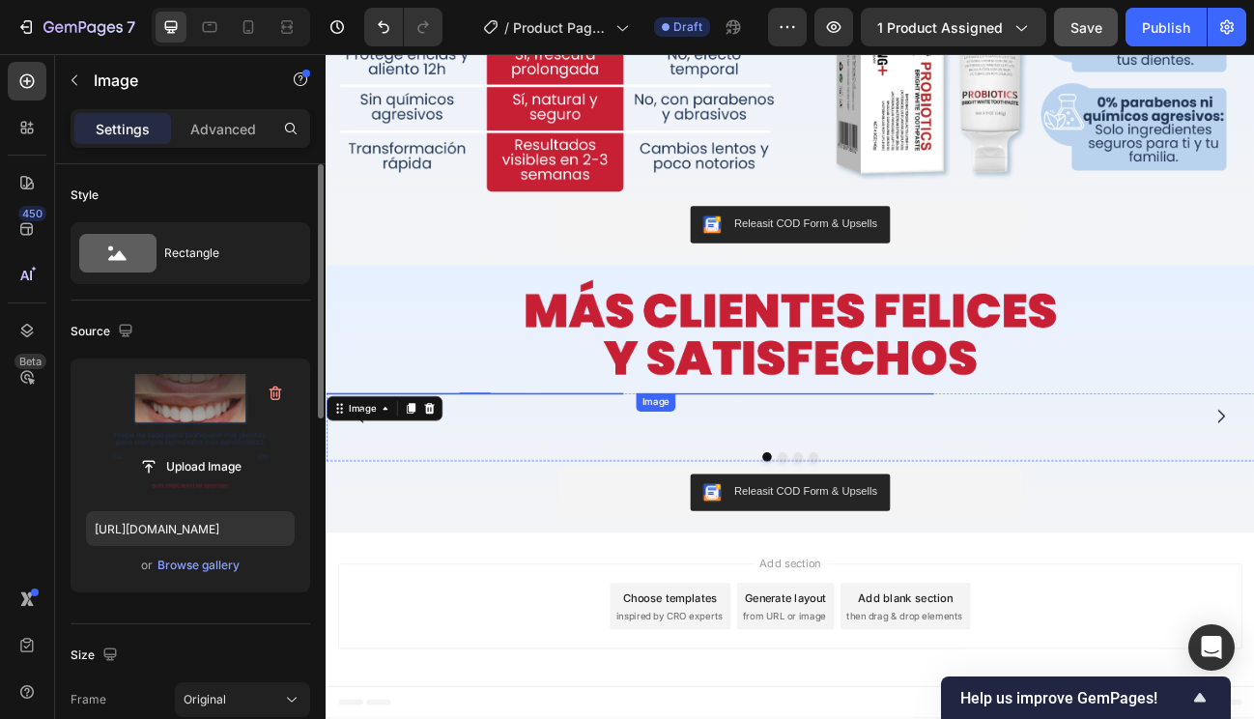
click at [982, 478] on img at bounding box center [897, 478] width 371 height 0
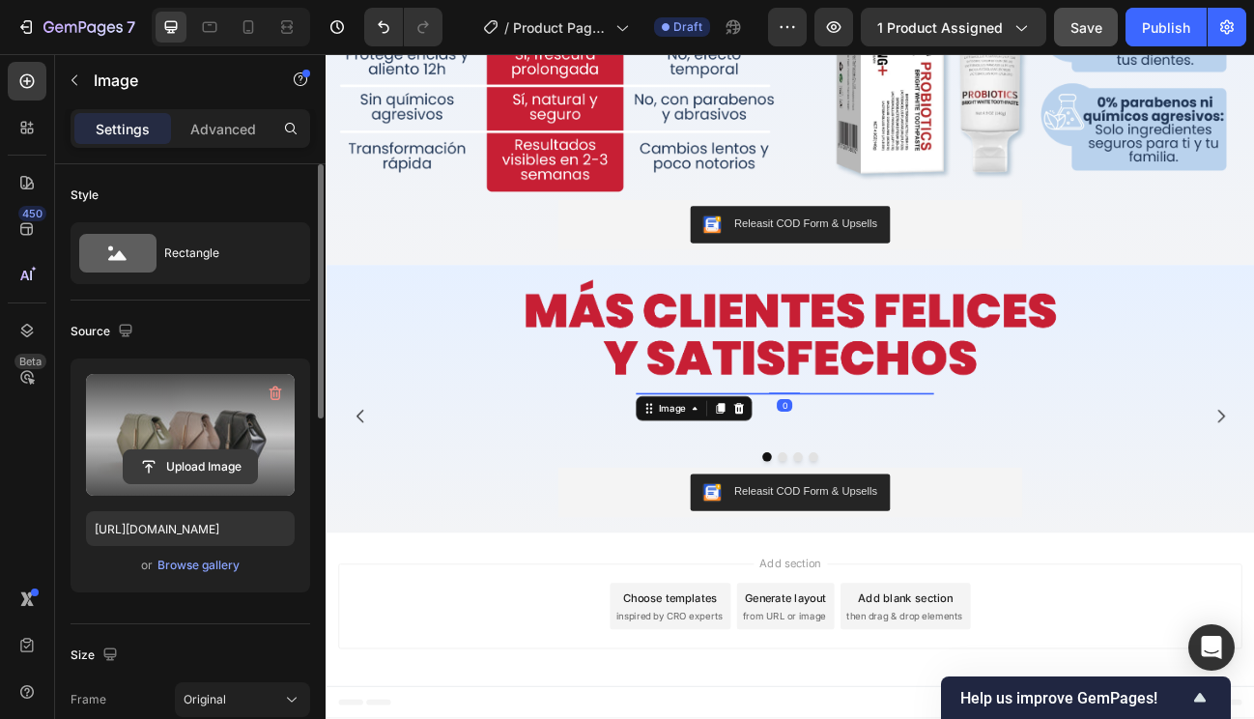
click at [190, 469] on input "file" at bounding box center [190, 466] width 133 height 33
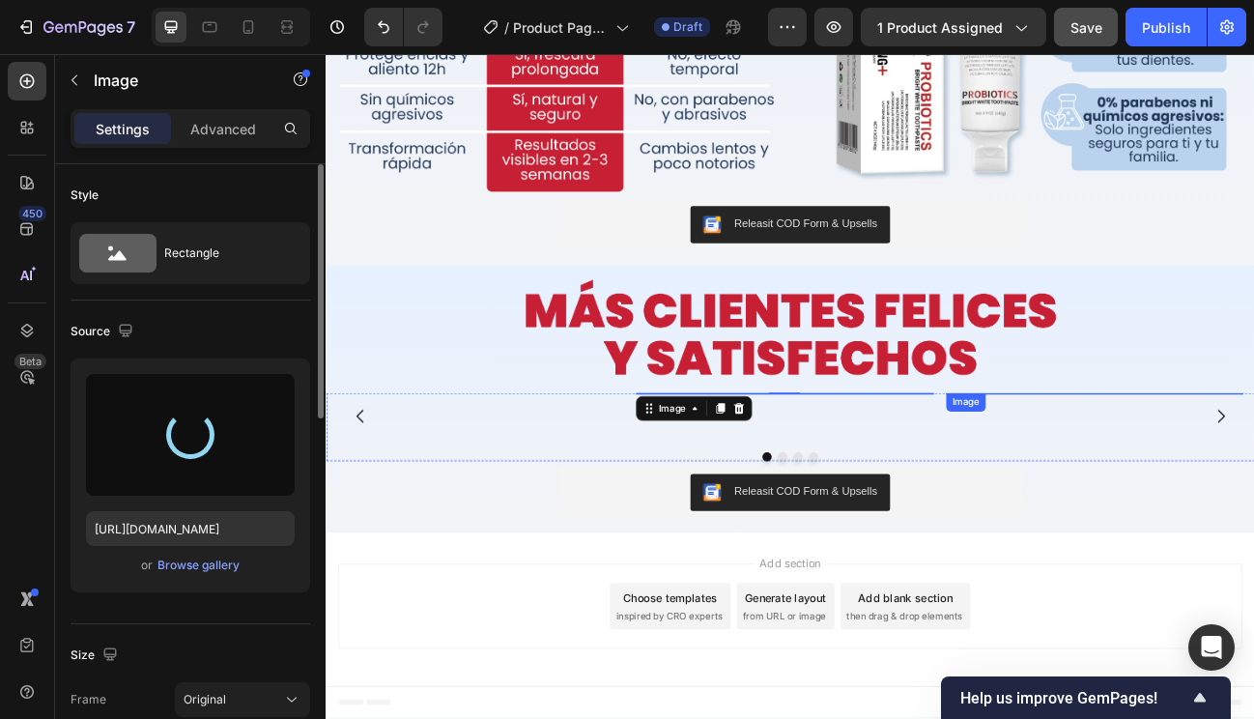
type input "https://cdn.shopify.com/s/files/1/0930/7301/5084/files/gempages_567520246609478…"
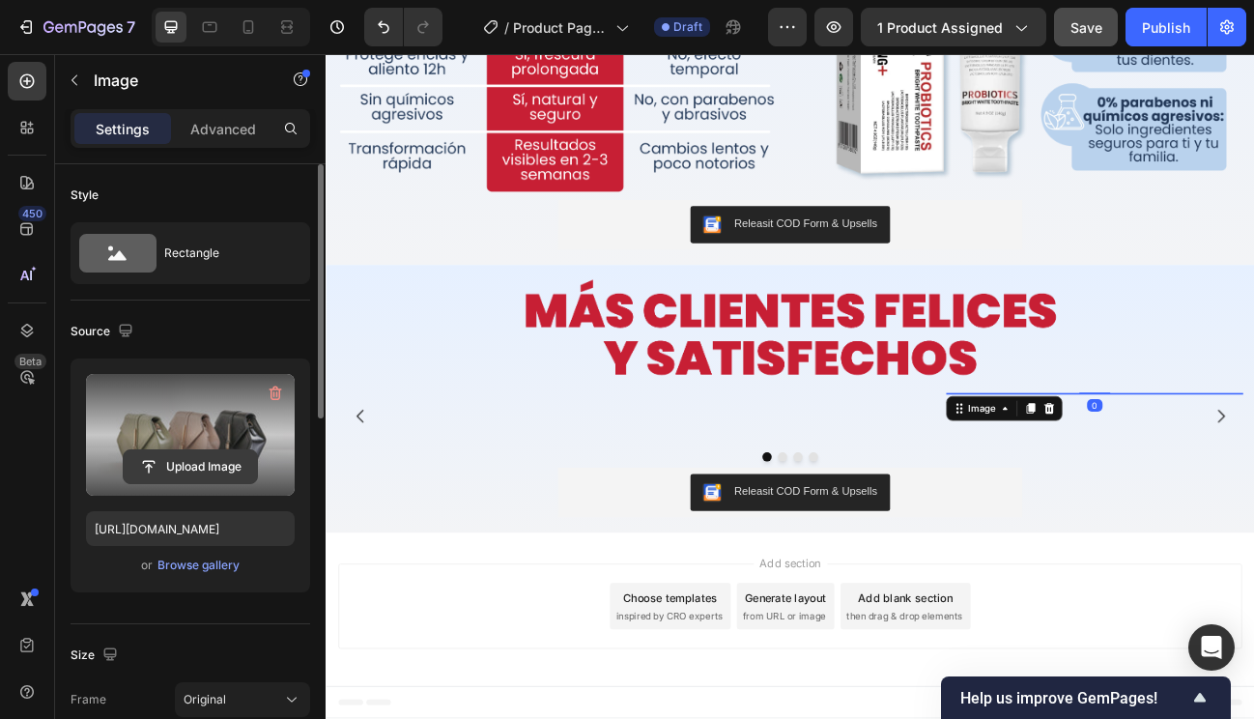
click at [222, 471] on input "file" at bounding box center [190, 466] width 133 height 33
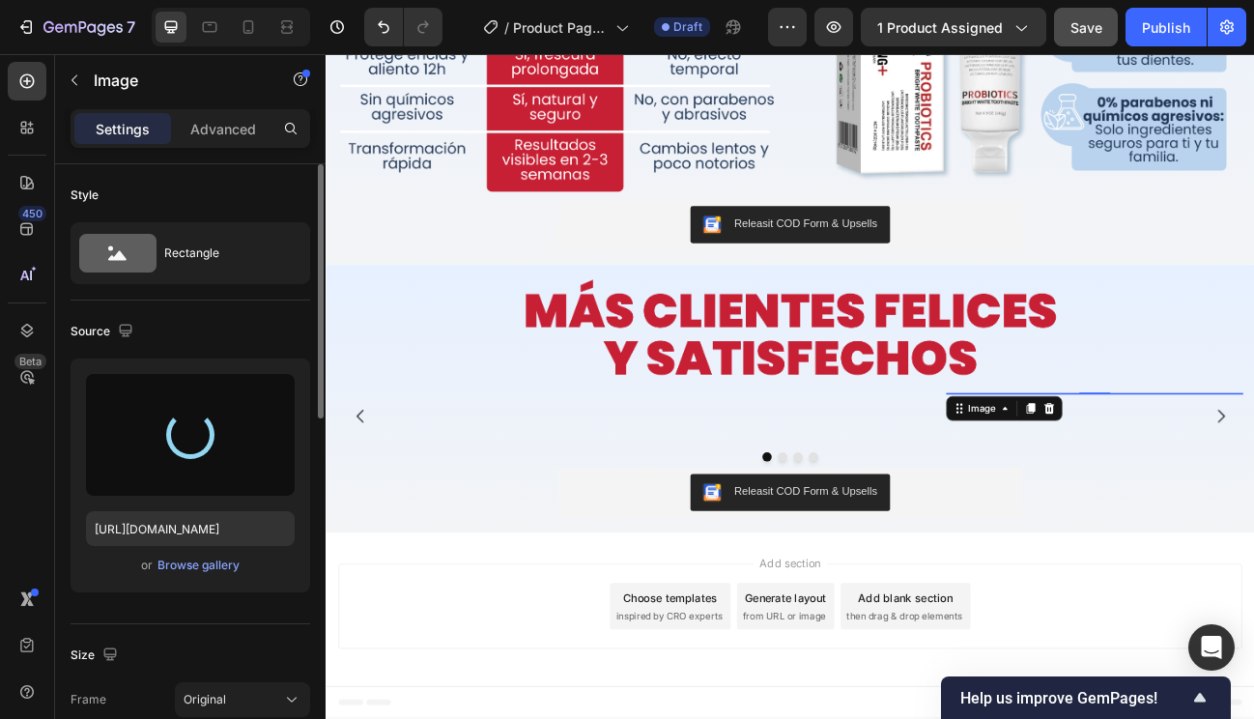
type input "https://cdn.shopify.com/s/files/1/0930/7301/5084/files/gempages_567520246609478…"
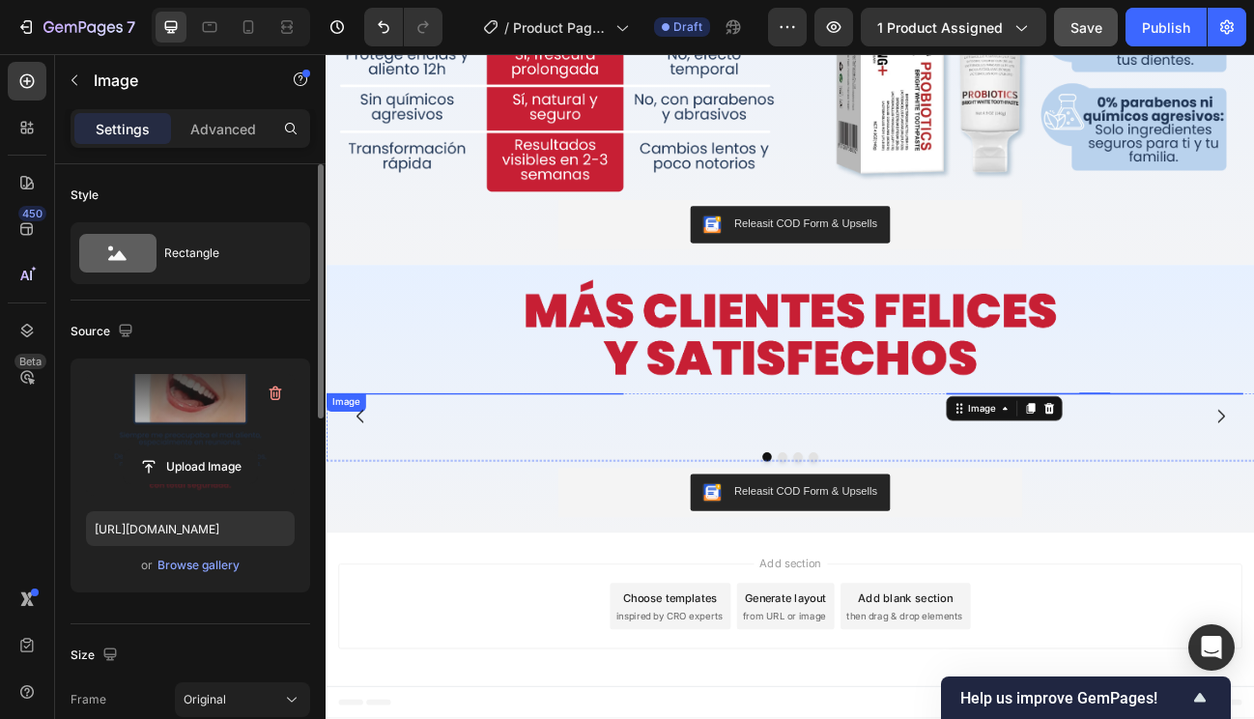
click at [477, 478] on img at bounding box center [511, 478] width 371 height 0
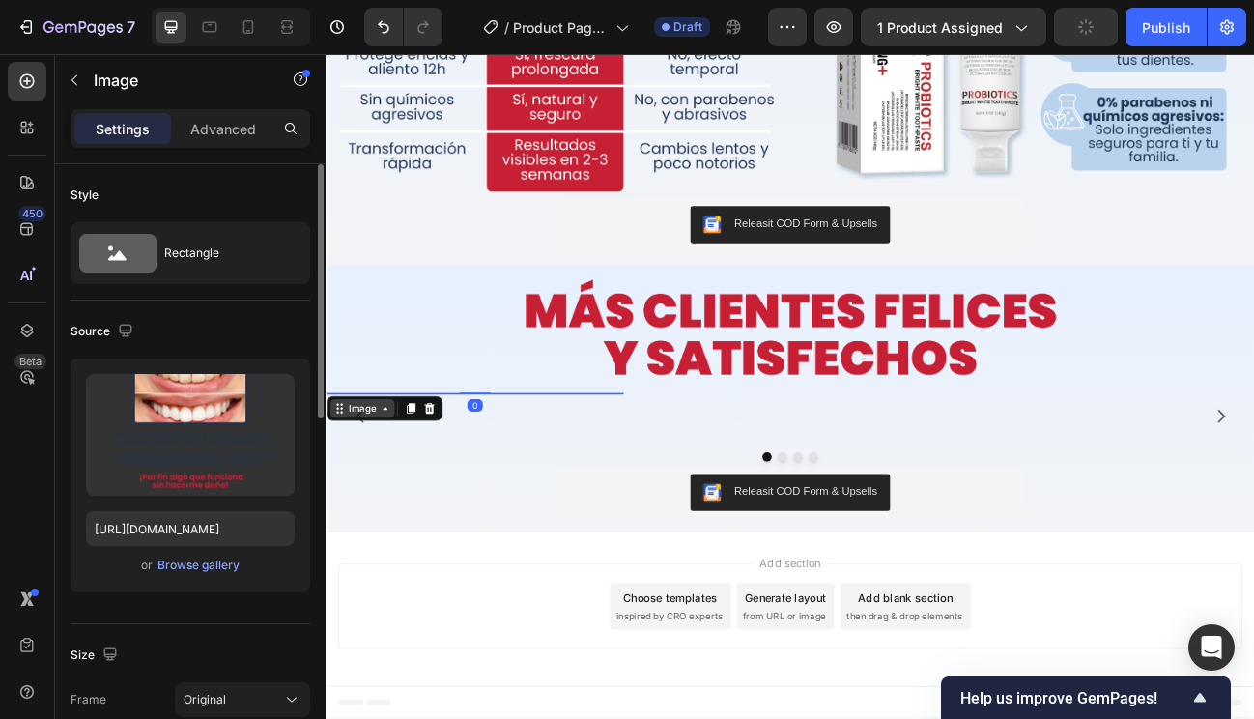
click at [383, 489] on div "Image" at bounding box center [371, 497] width 42 height 17
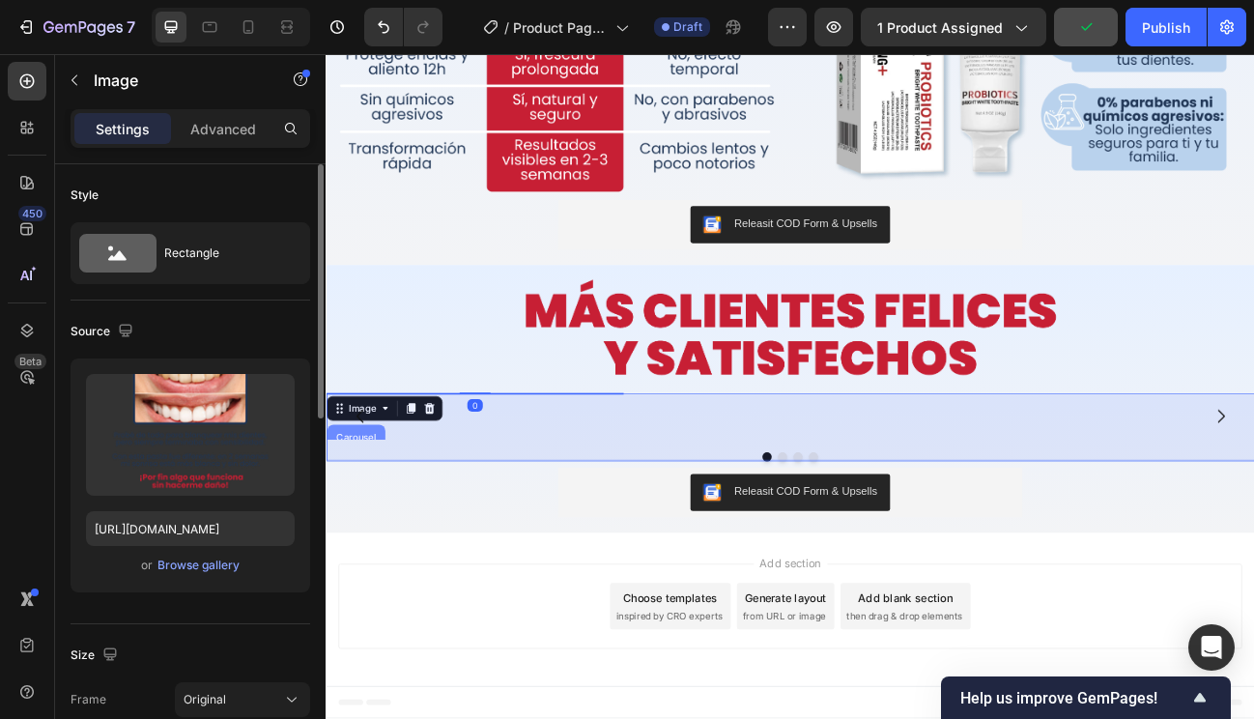
click at [375, 528] on div "Carousel" at bounding box center [362, 534] width 57 height 12
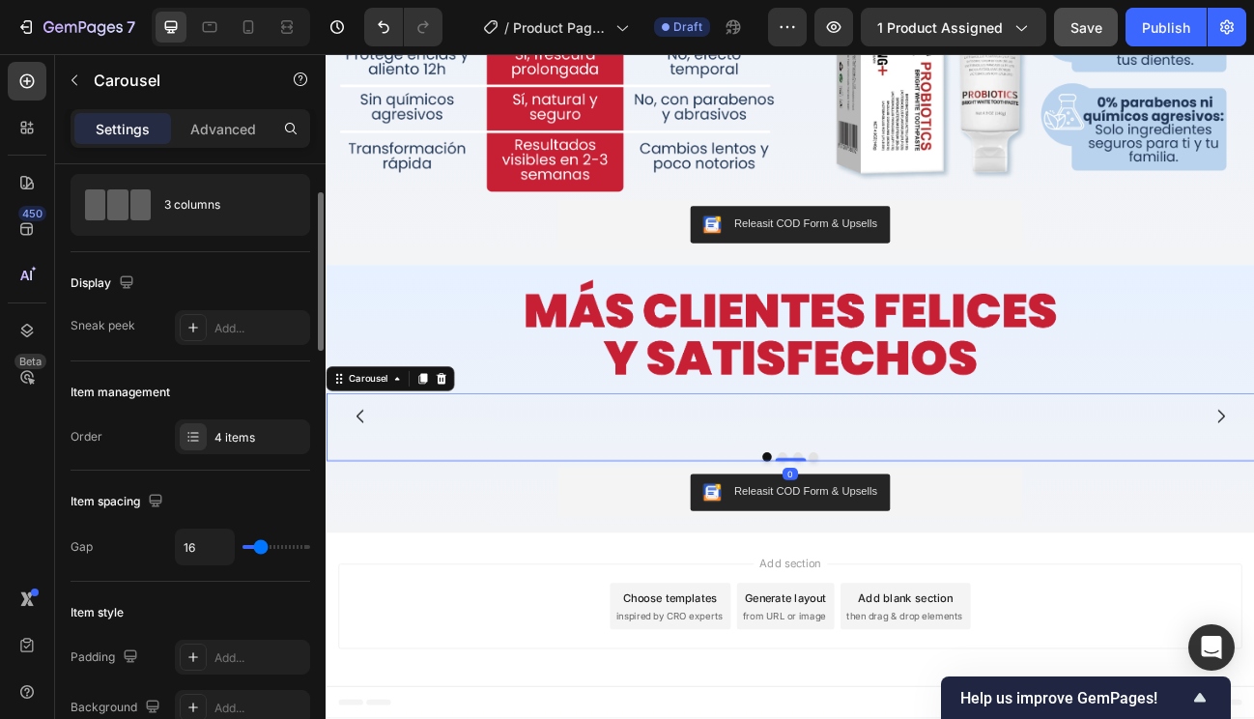
scroll to position [61, 0]
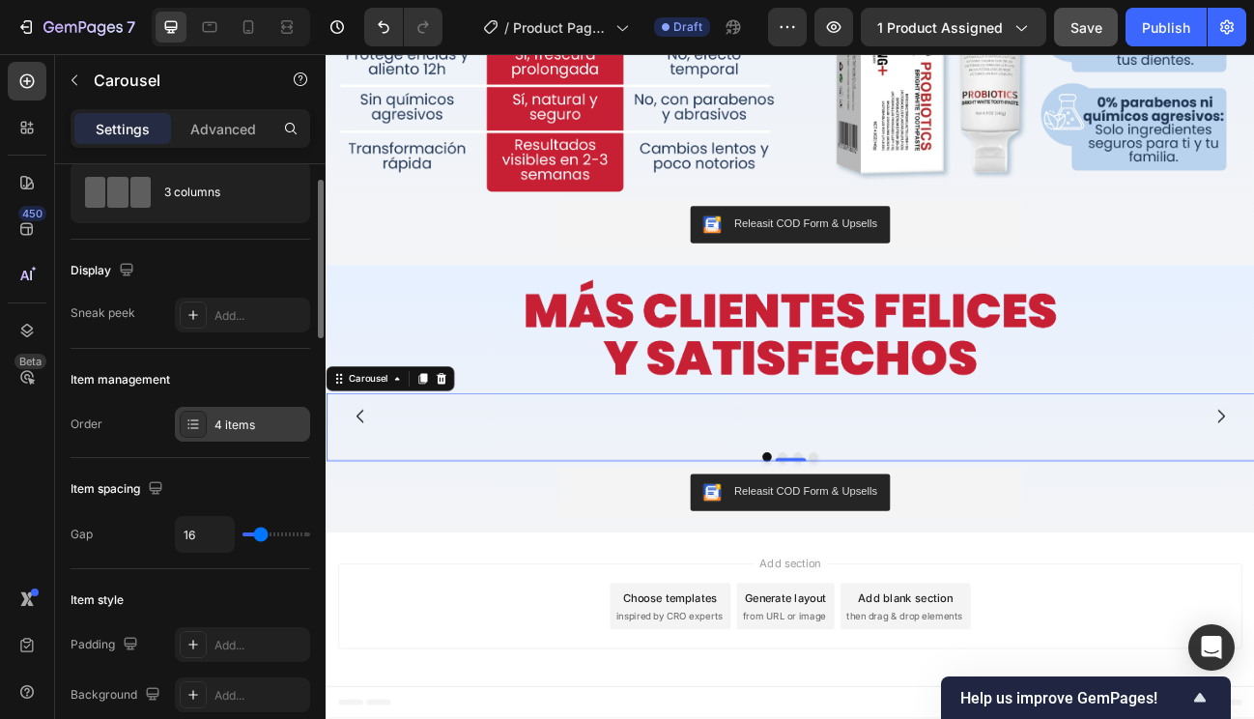
click at [259, 430] on div "4 items" at bounding box center [260, 425] width 91 height 17
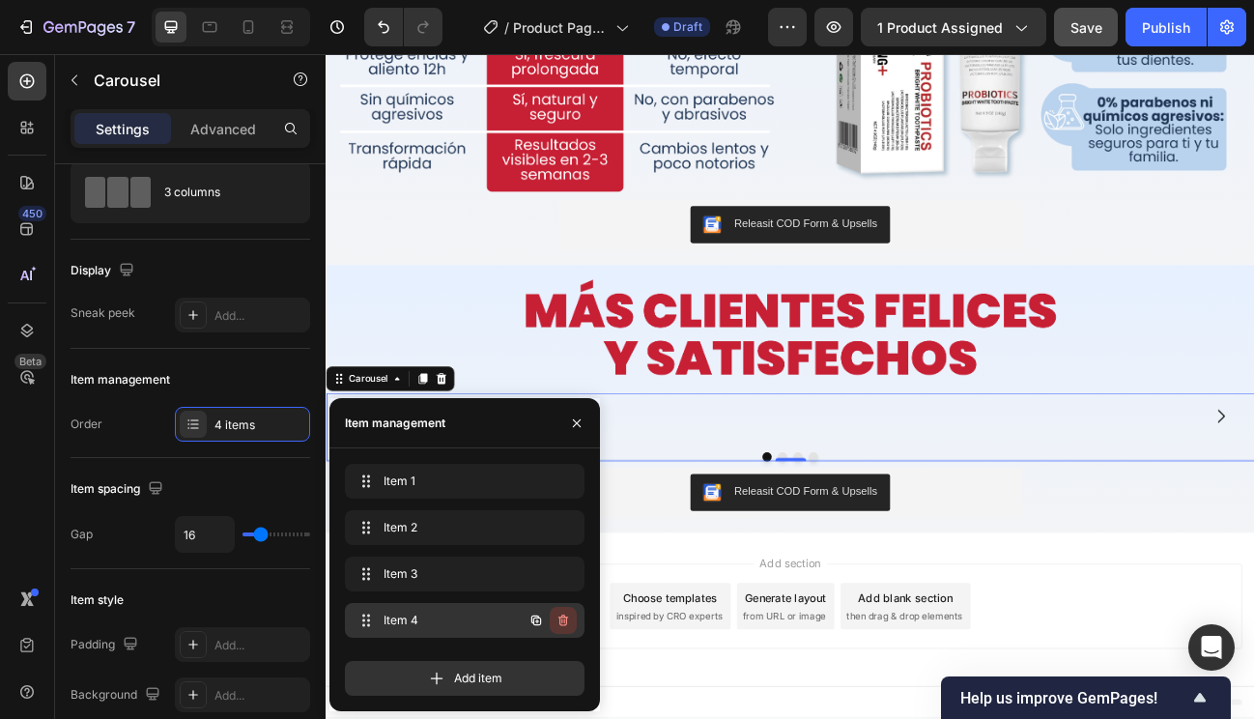
click at [563, 620] on icon "button" at bounding box center [563, 620] width 15 height 15
click at [539, 621] on div "Delete" at bounding box center [550, 620] width 36 height 17
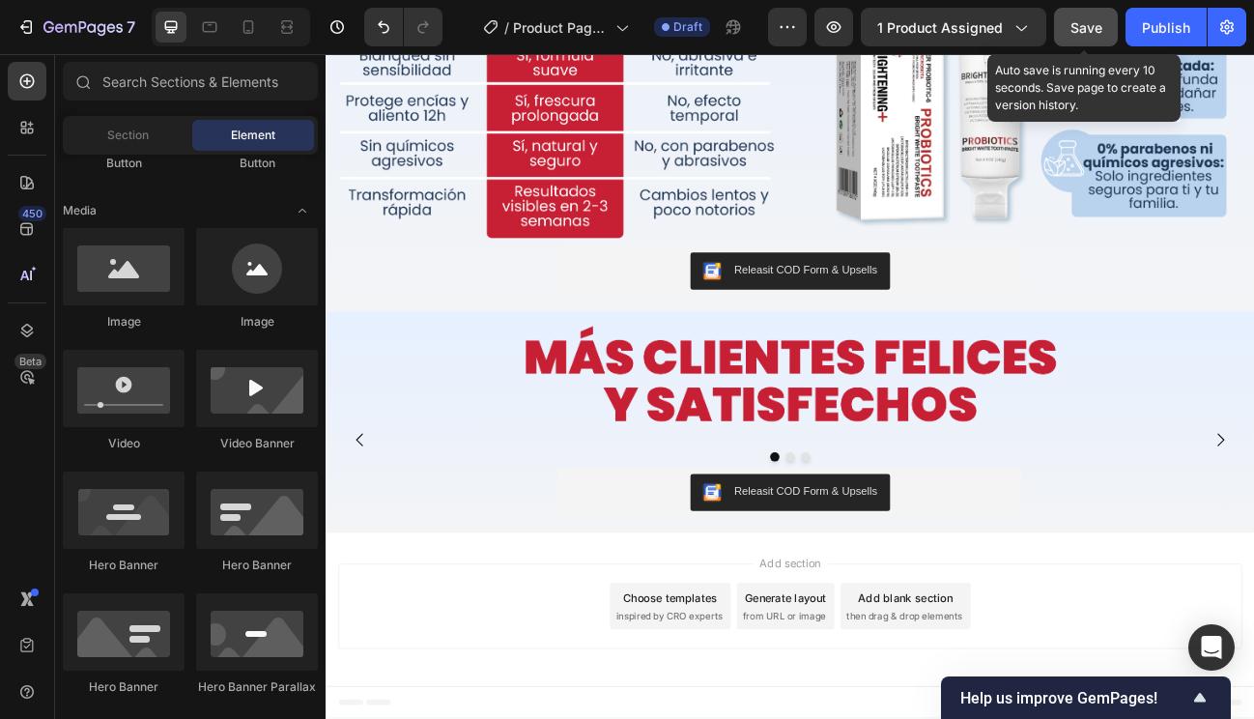
click at [1067, 30] on button "Save" at bounding box center [1086, 27] width 64 height 39
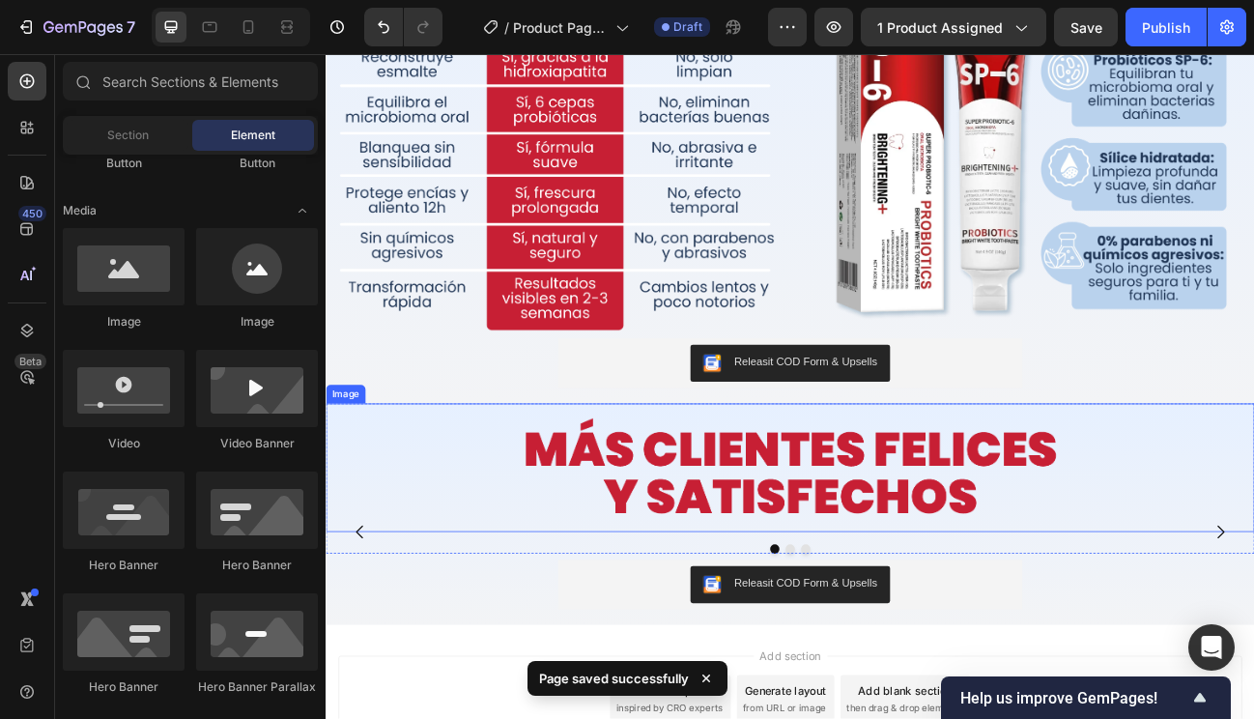
scroll to position [2716, 0]
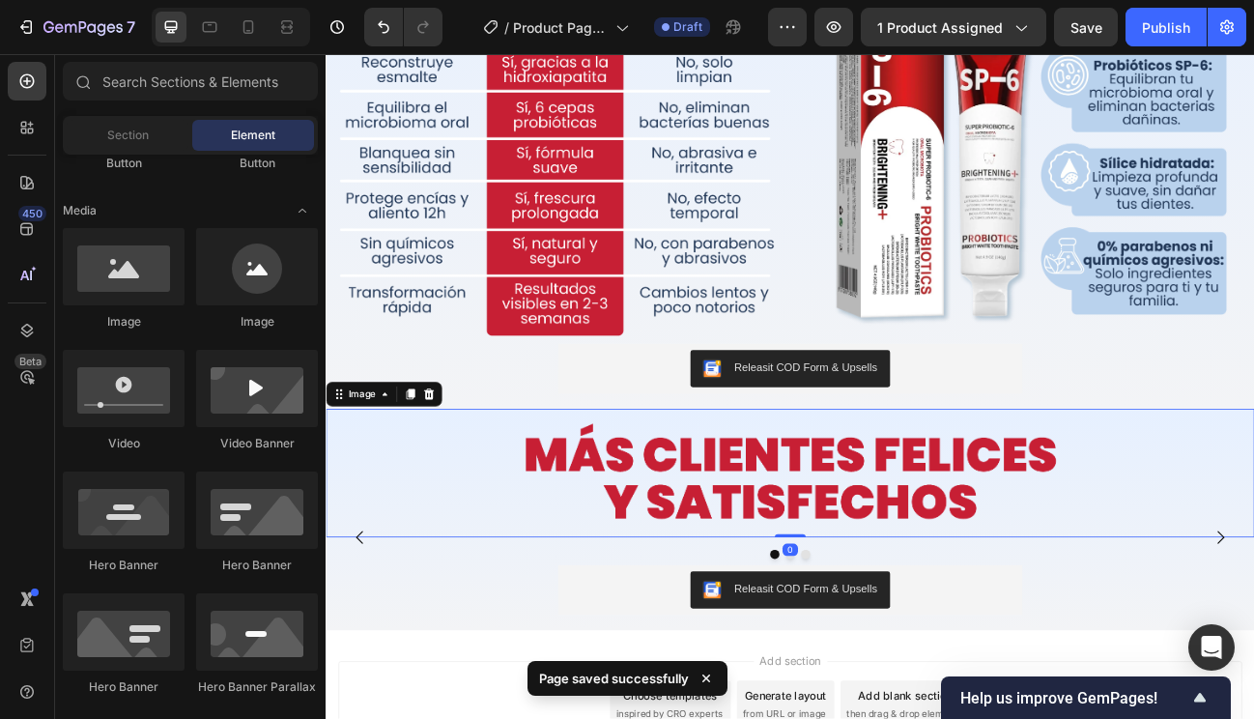
click at [960, 506] on img at bounding box center [906, 578] width 1160 height 161
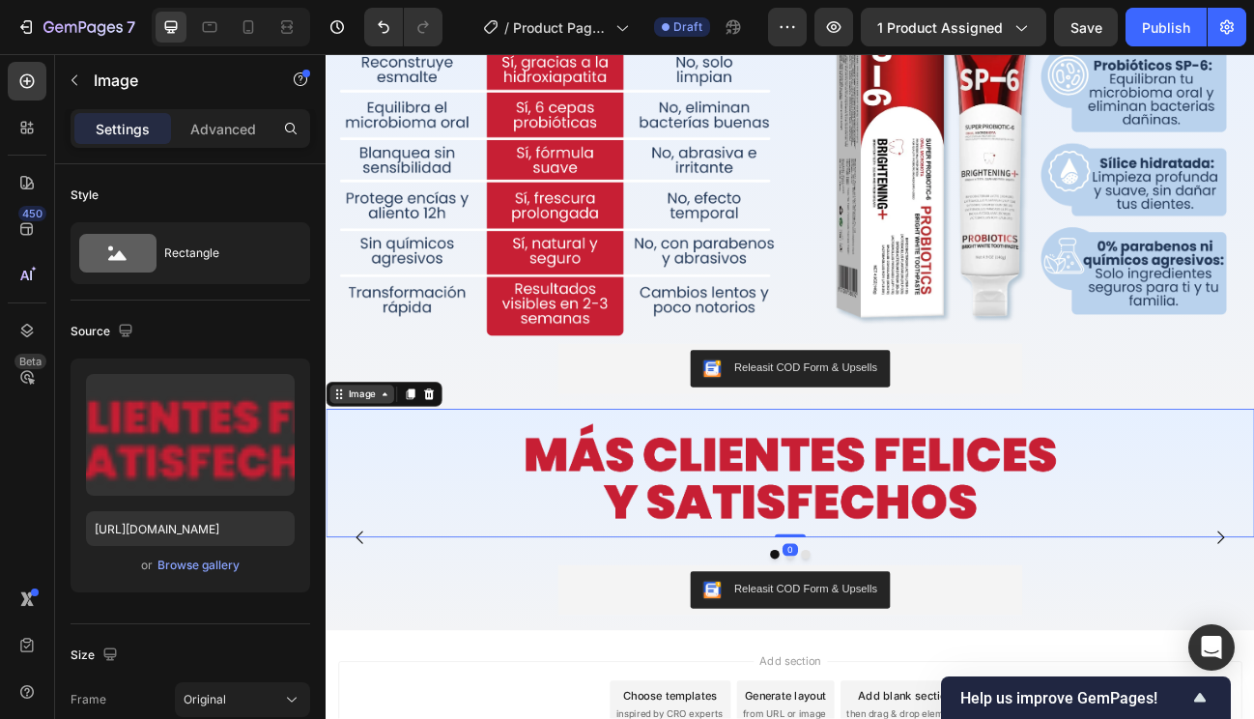
click at [378, 471] on div "Image" at bounding box center [371, 479] width 42 height 17
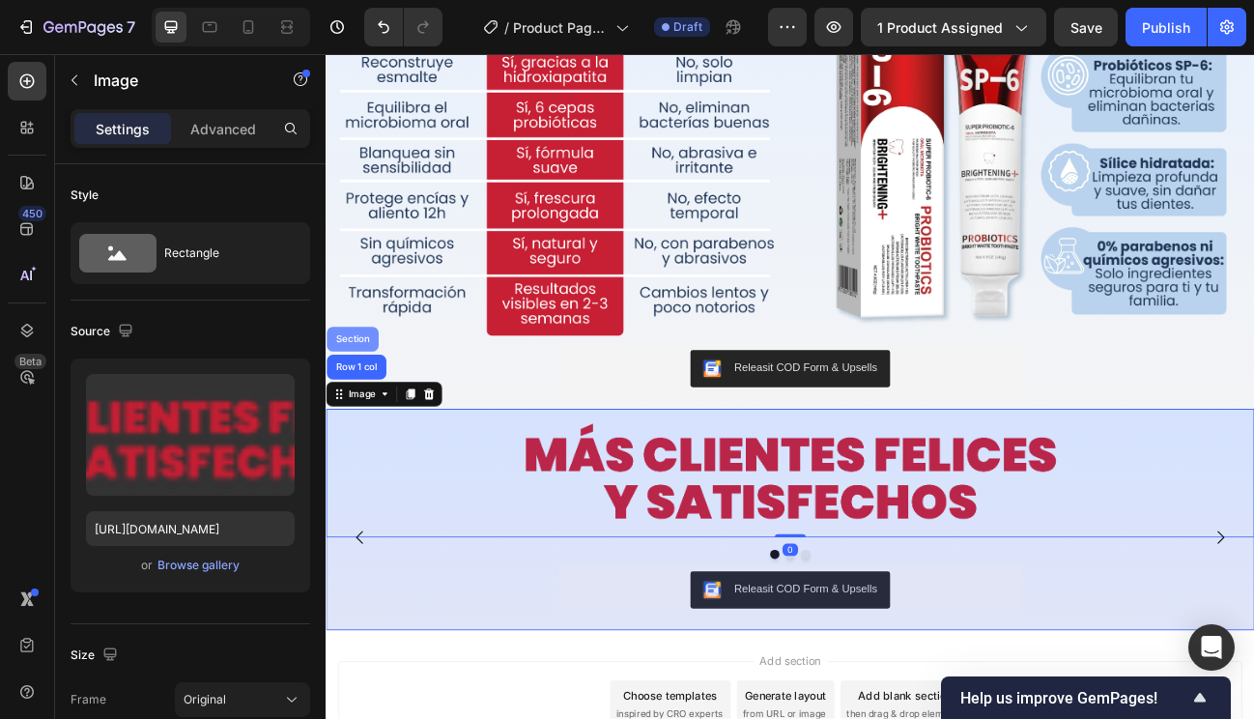
click at [364, 406] on div "Section" at bounding box center [358, 411] width 49 height 12
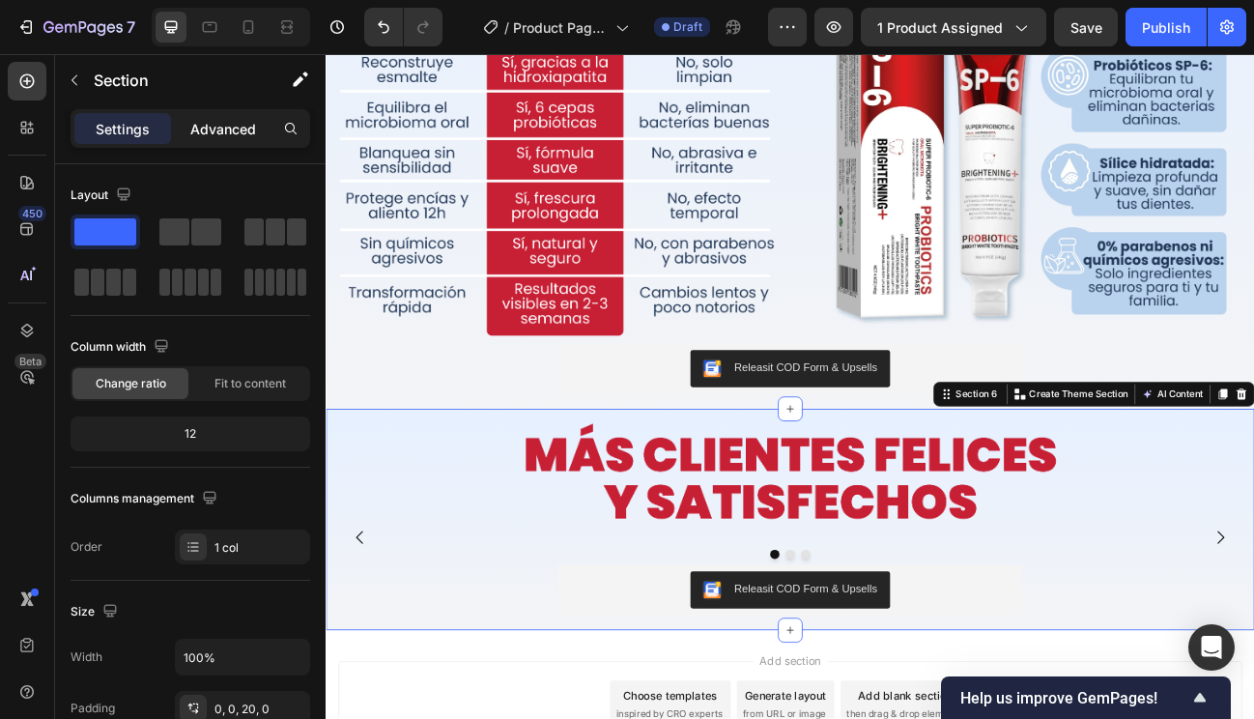
click at [237, 137] on p "Advanced" at bounding box center [223, 129] width 66 height 20
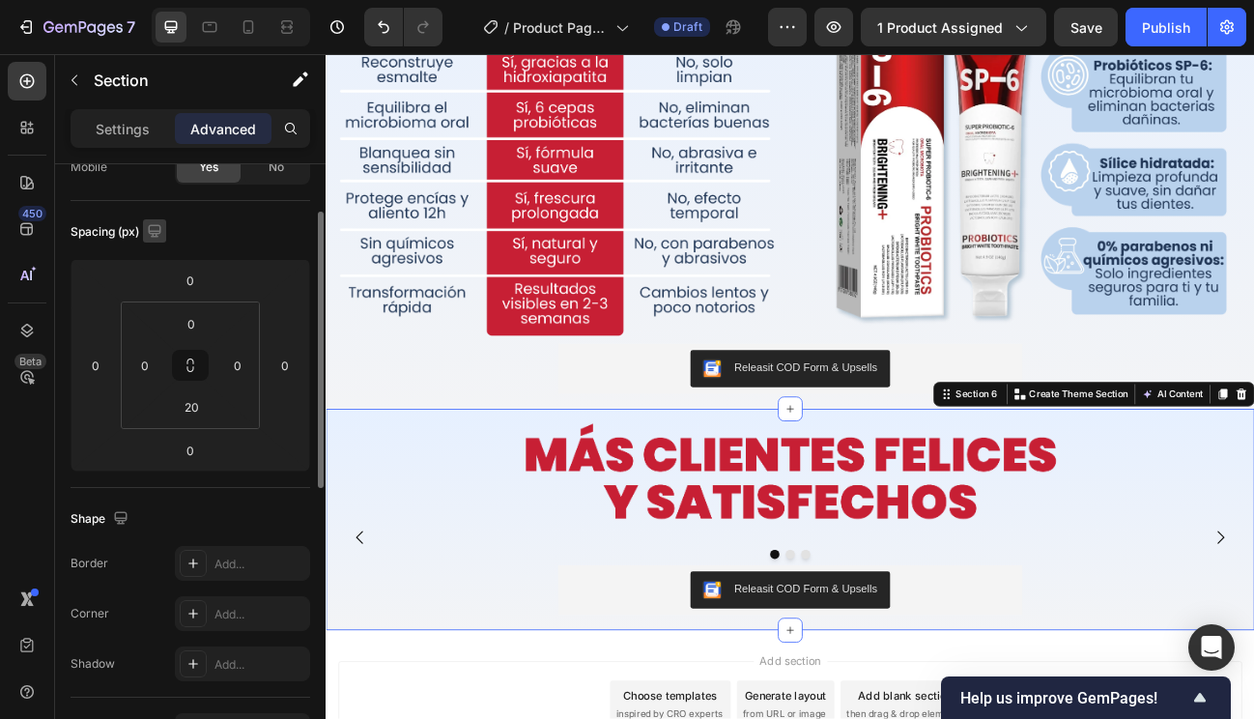
scroll to position [152, 0]
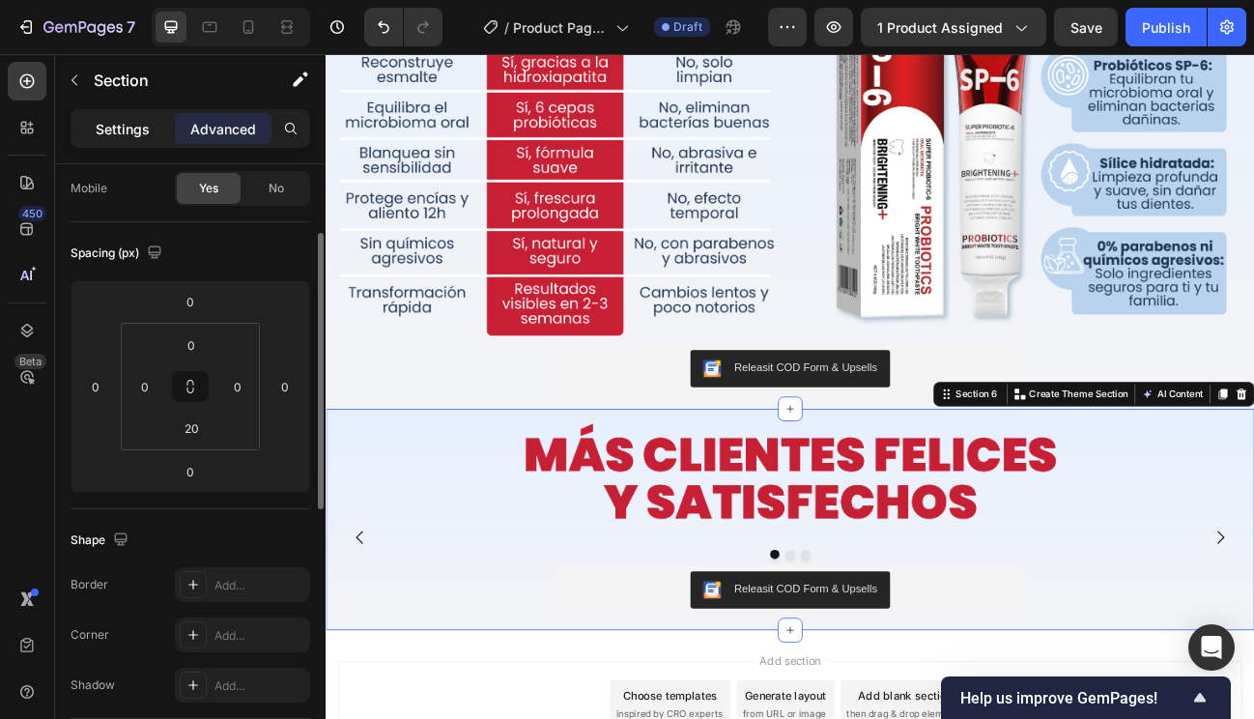
click at [126, 136] on p "Settings" at bounding box center [123, 129] width 54 height 20
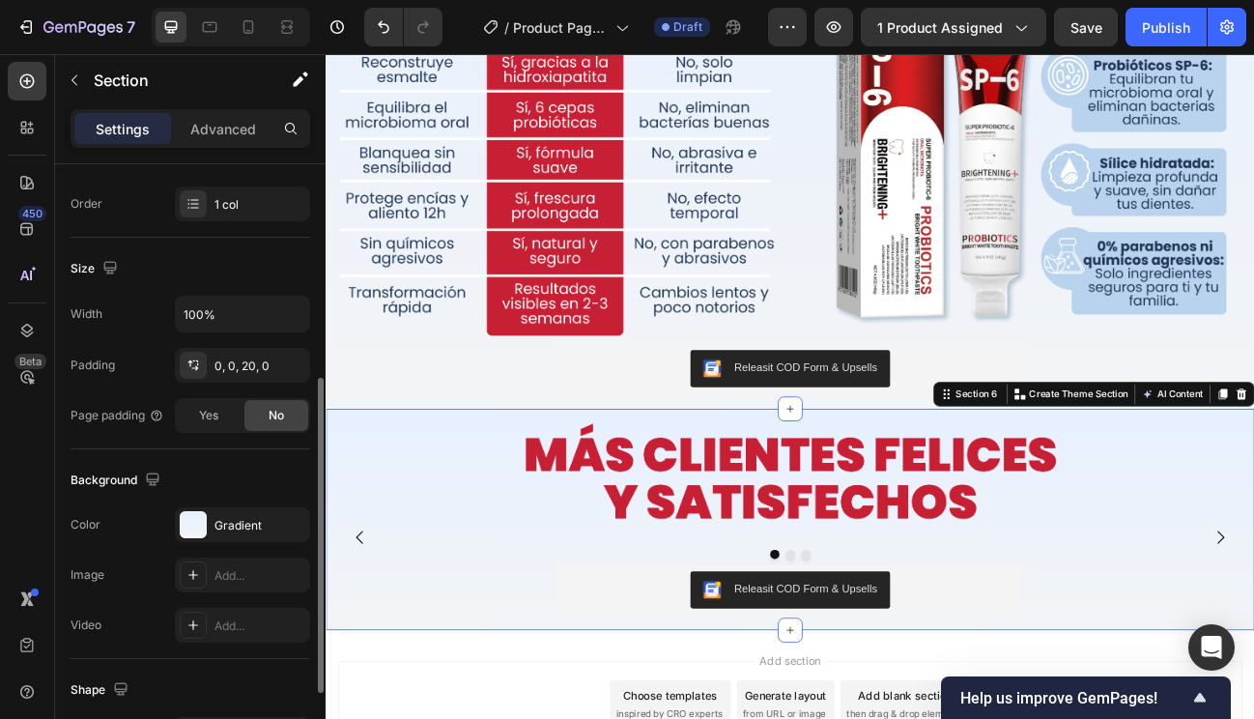
scroll to position [376, 0]
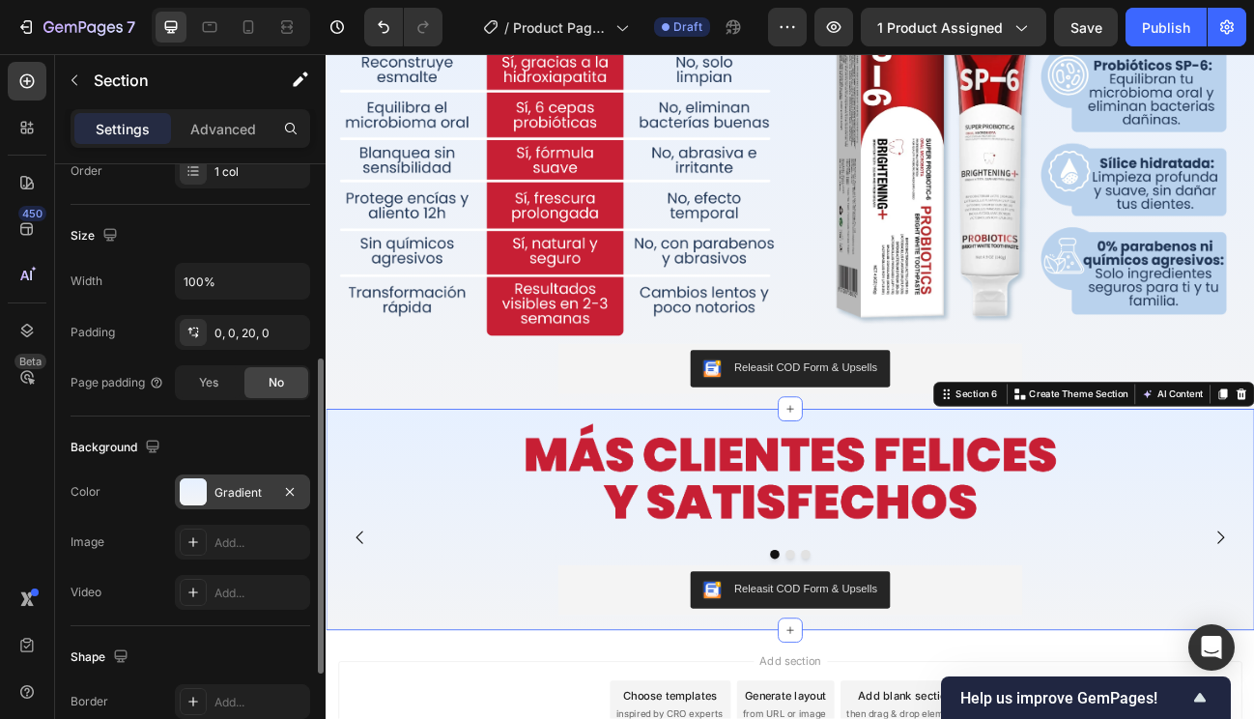
click at [231, 499] on div "Gradient" at bounding box center [243, 492] width 56 height 17
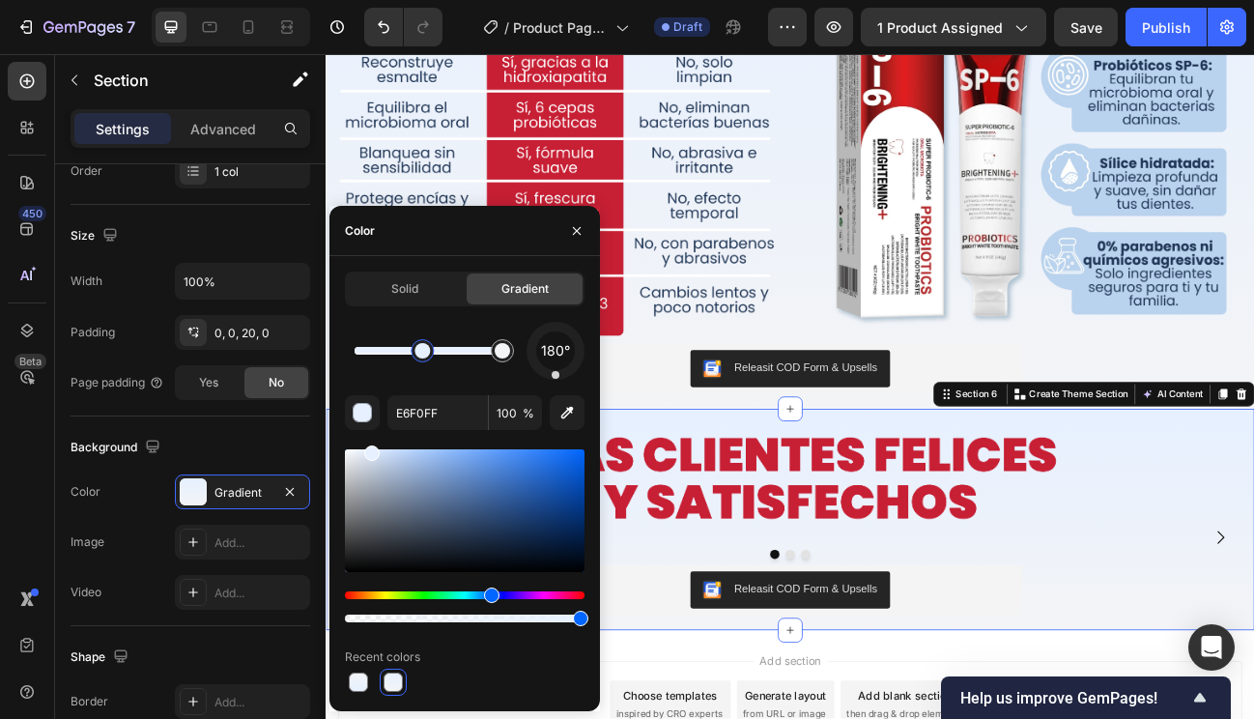
drag, startPoint x: 354, startPoint y: 349, endPoint x: 422, endPoint y: 348, distance: 68.6
click at [424, 349] on div at bounding box center [422, 350] width 15 height 15
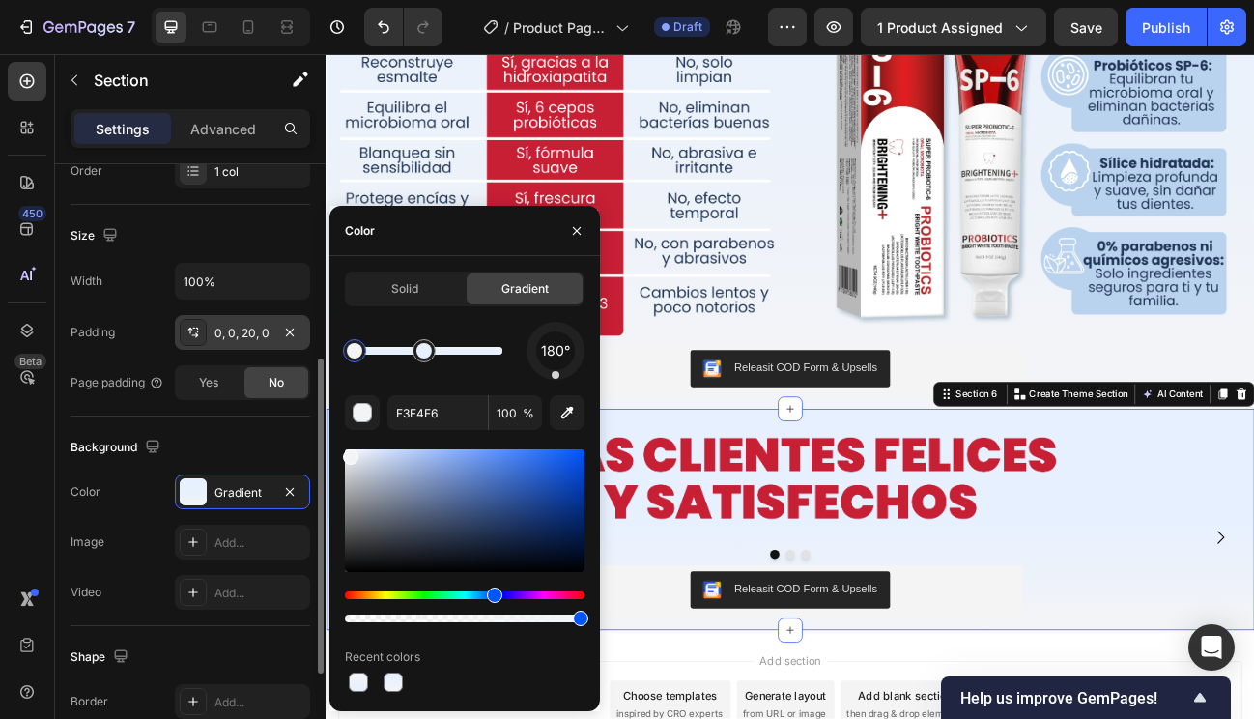
drag, startPoint x: 498, startPoint y: 348, endPoint x: 293, endPoint y: 348, distance: 204.9
click at [293, 348] on div "450 Beta Sections(30) Elements(84) Section Element Hero Section Product Detail …" at bounding box center [163, 386] width 326 height 665
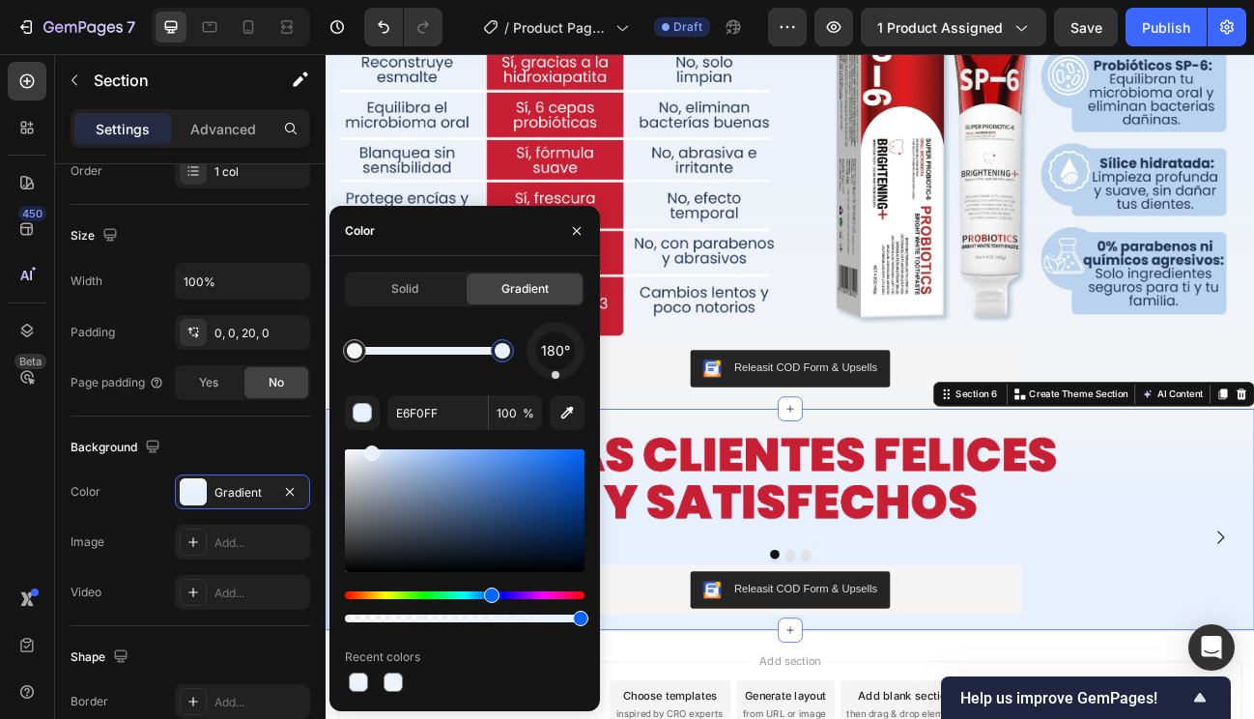
drag, startPoint x: 419, startPoint y: 344, endPoint x: 542, endPoint y: 351, distance: 122.9
click at [542, 351] on div "180°" at bounding box center [465, 351] width 240 height 58
type input "F3F4F6"
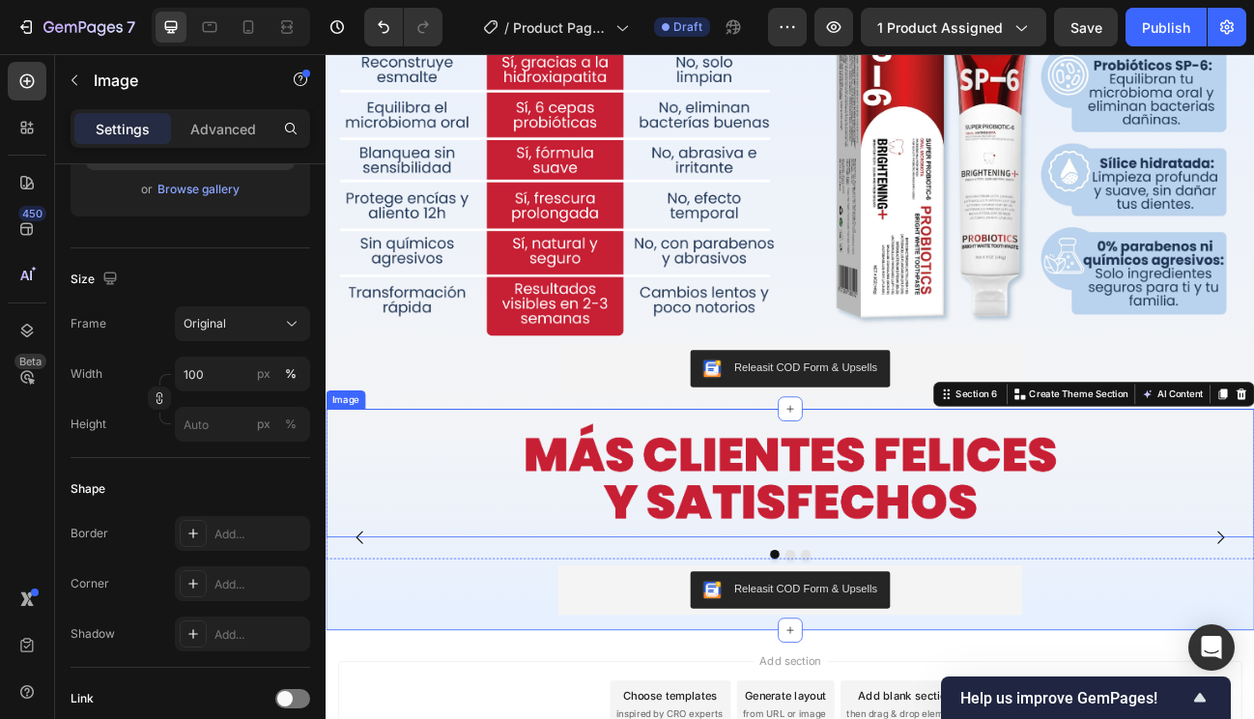
click at [824, 547] on img at bounding box center [906, 578] width 1160 height 161
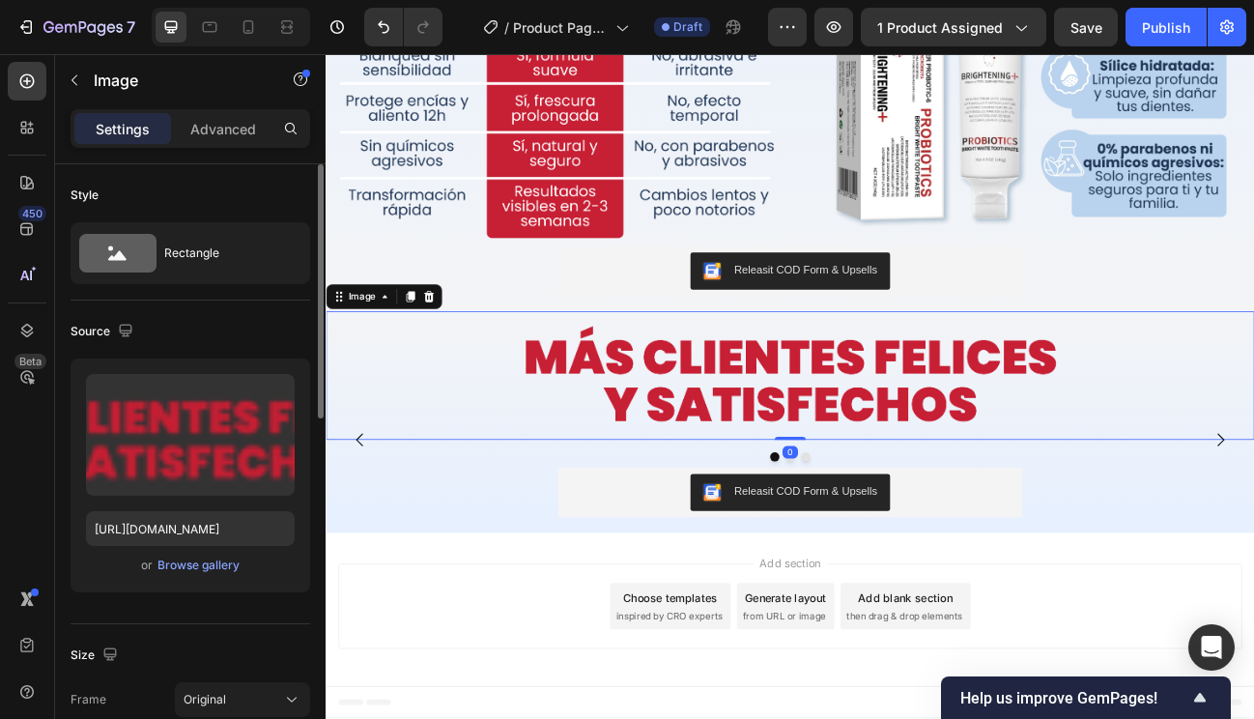
scroll to position [3139, 0]
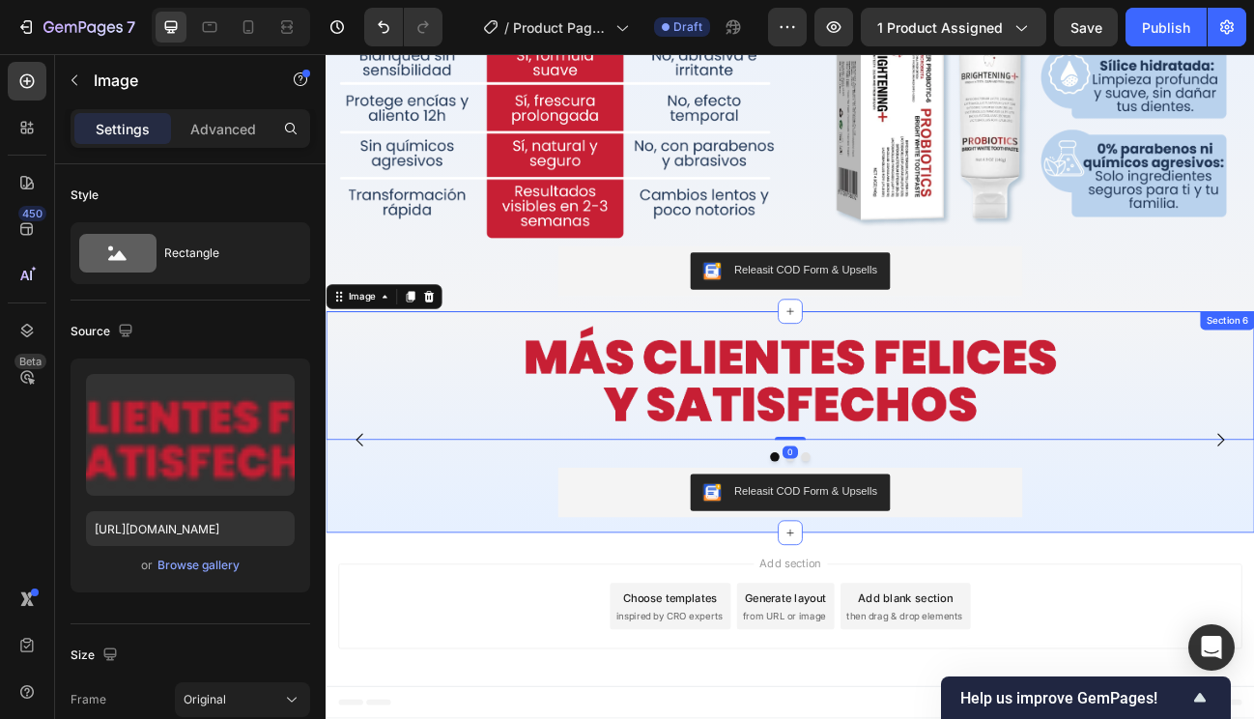
click at [578, 618] on div "Image 0 Image Image Image Carousel Row Releasit COD Form & Upsells Releasit COD…" at bounding box center [906, 505] width 1160 height 258
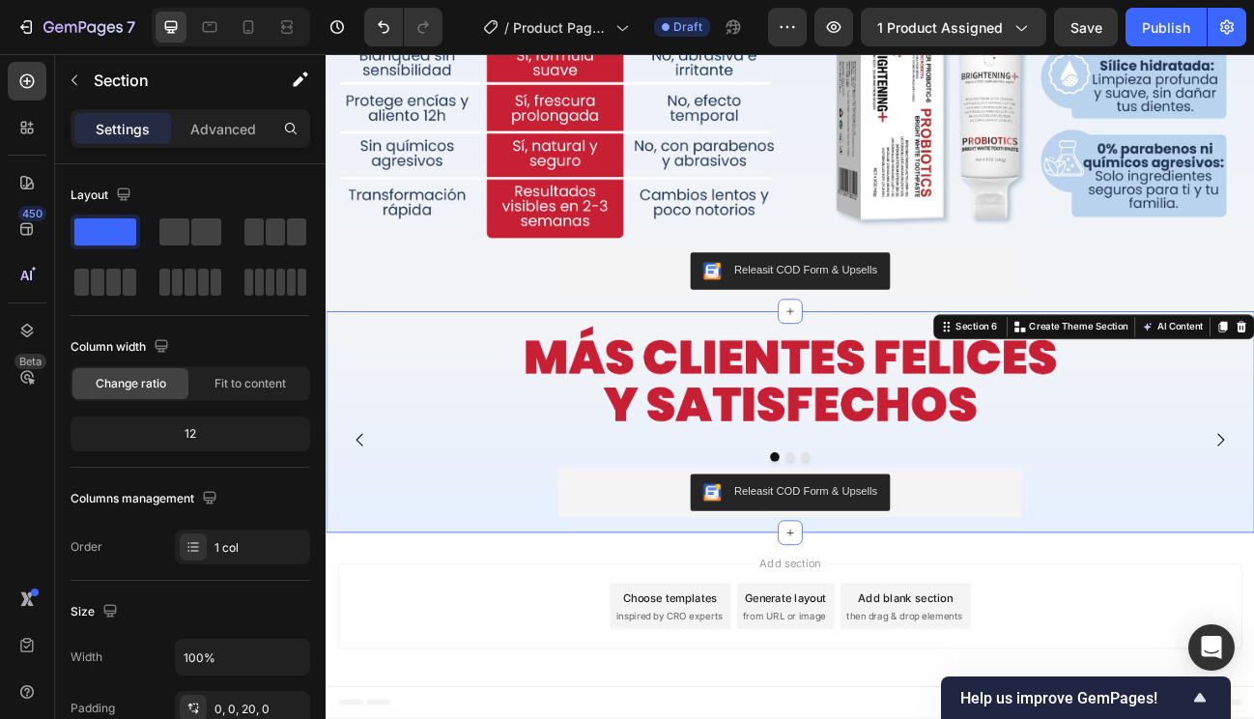
scroll to position [2919, 0]
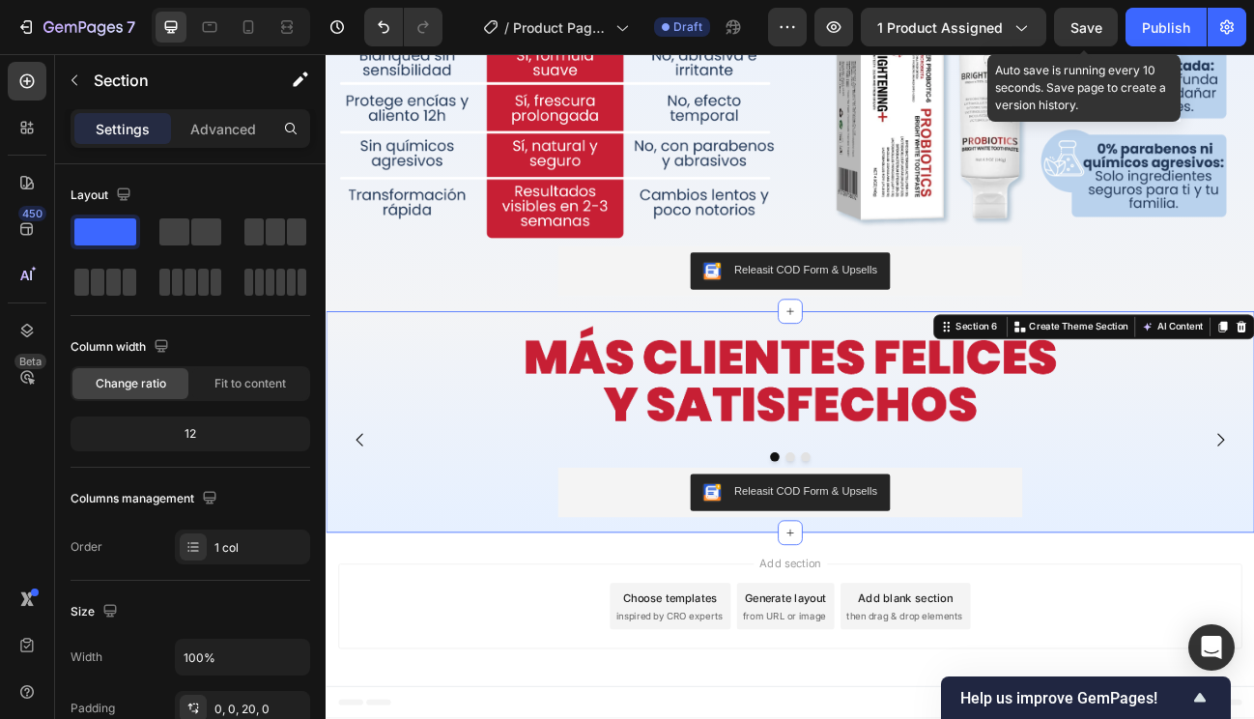
click at [1080, 26] on span "Save" at bounding box center [1087, 27] width 32 height 16
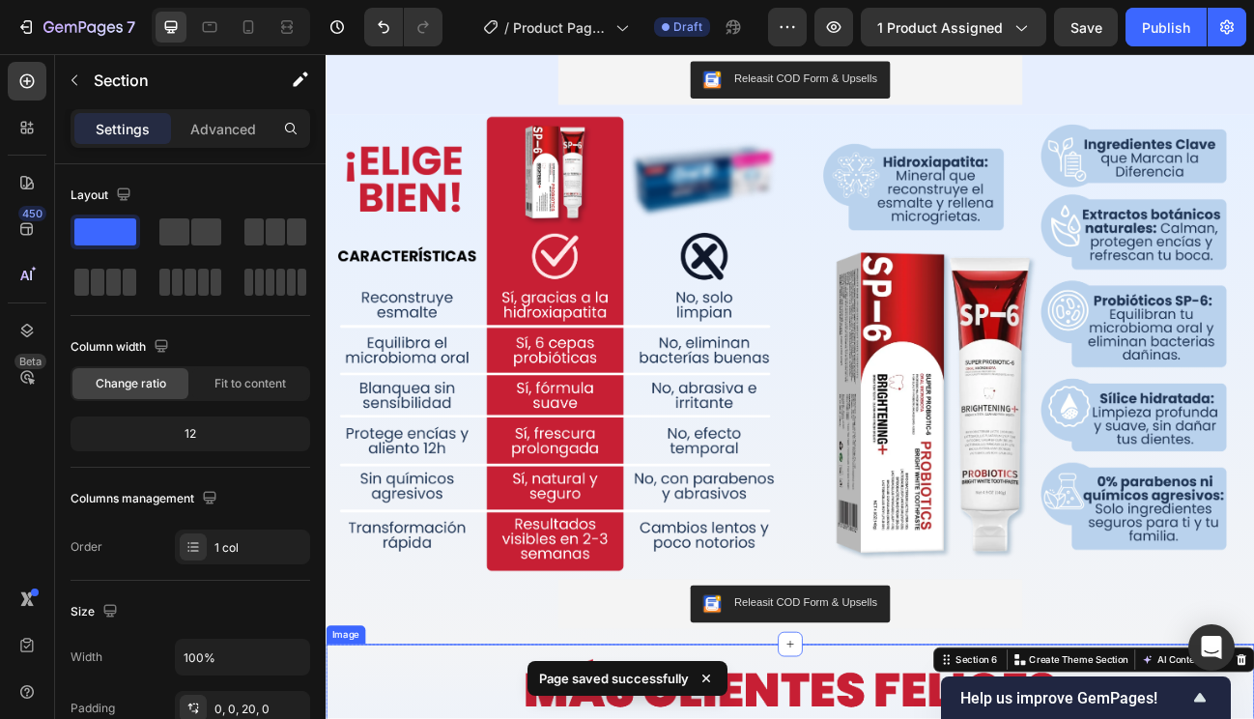
scroll to position [2416, 0]
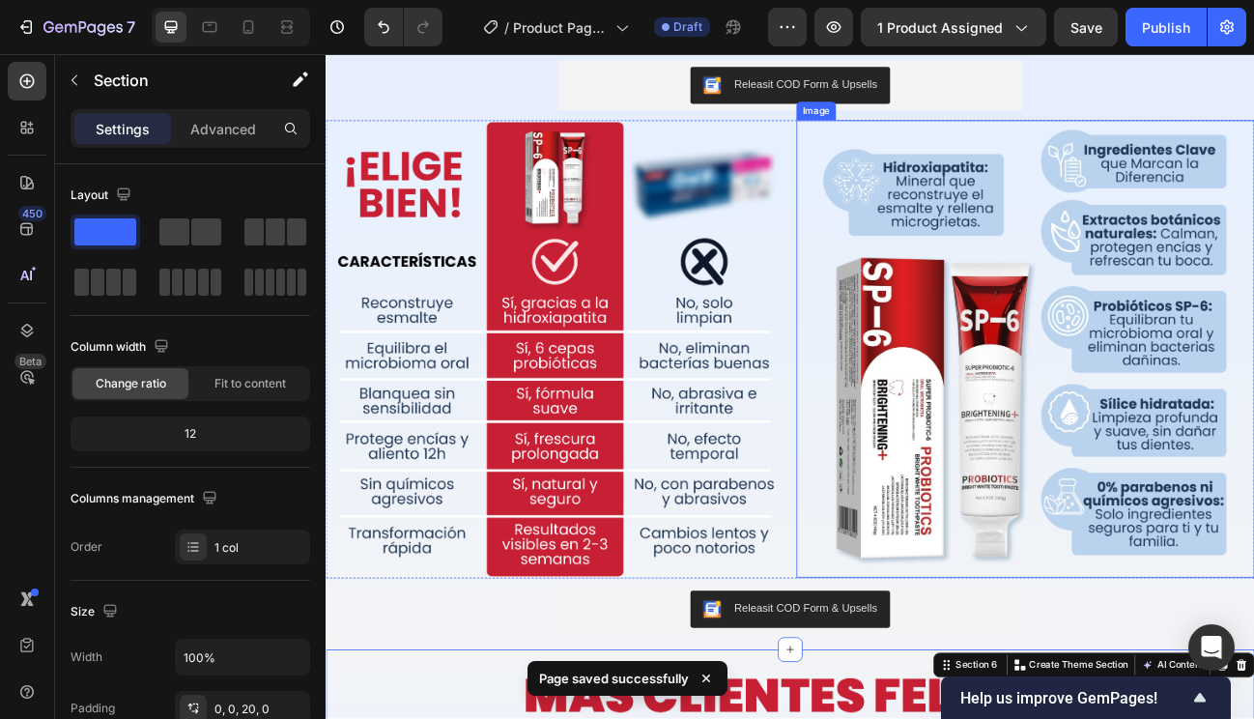
click at [1060, 349] on img at bounding box center [1199, 423] width 572 height 572
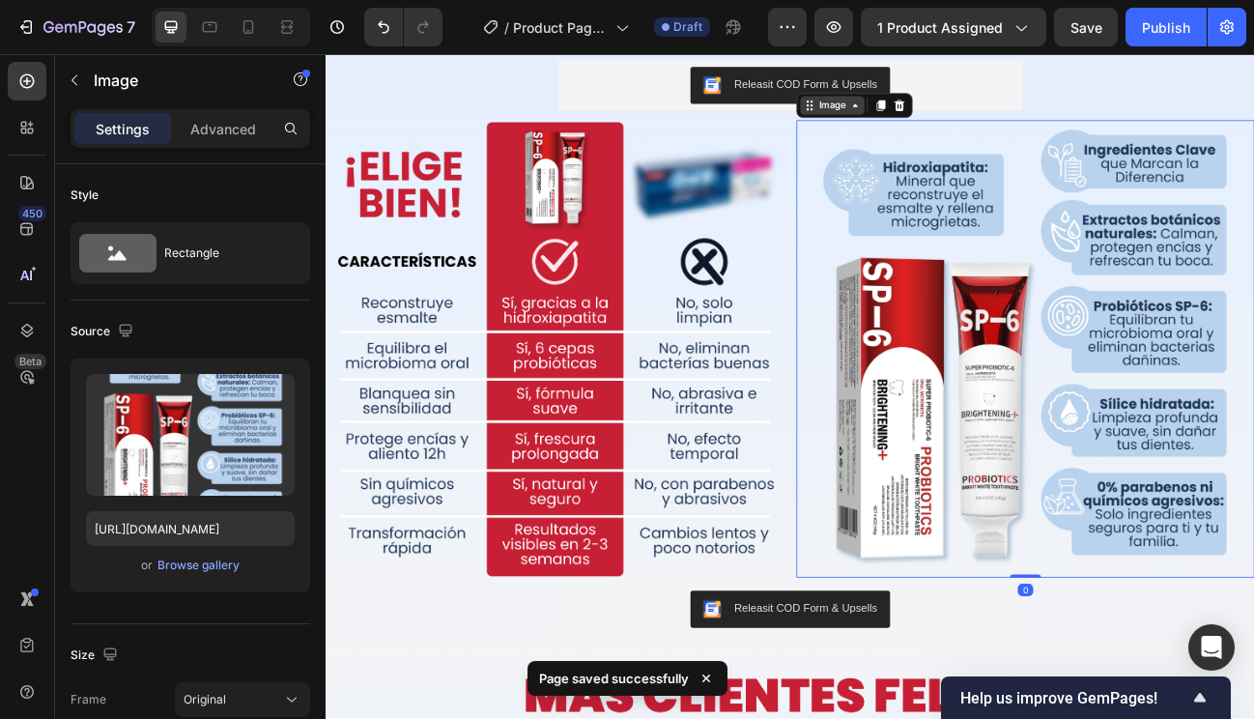
click at [977, 127] on div "Image" at bounding box center [958, 118] width 80 height 23
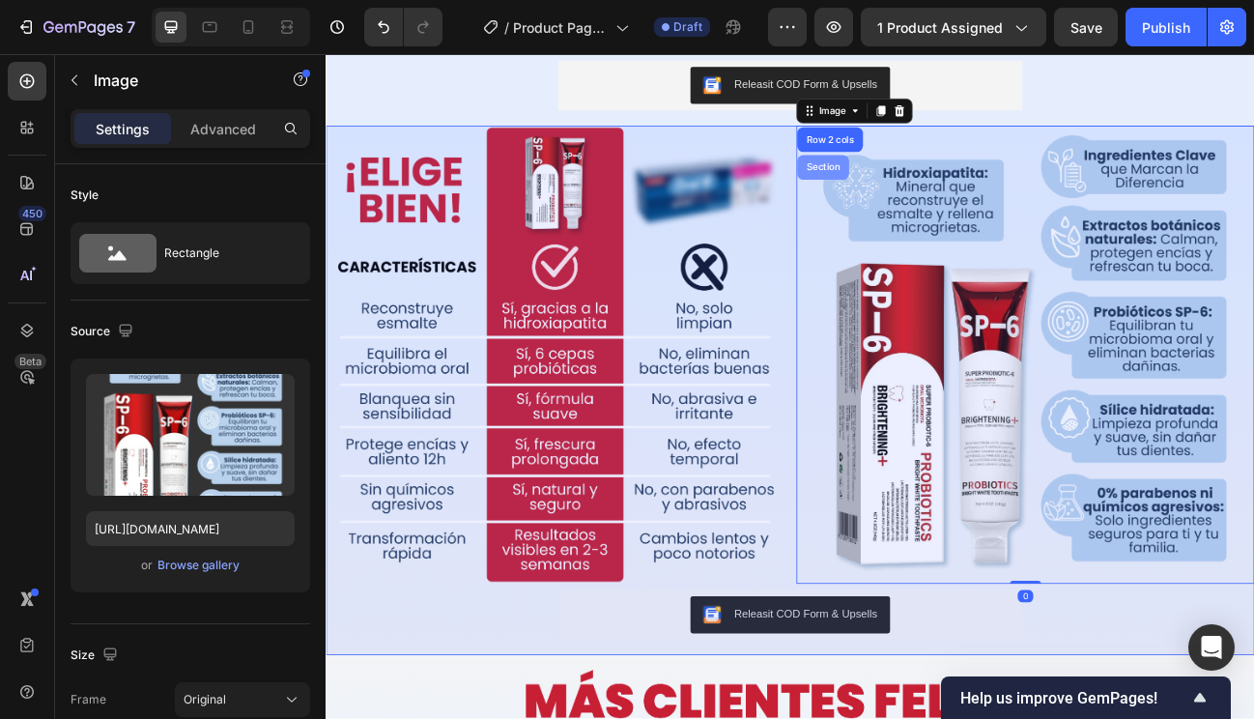
click at [946, 190] on div "Section" at bounding box center [946, 196] width 49 height 12
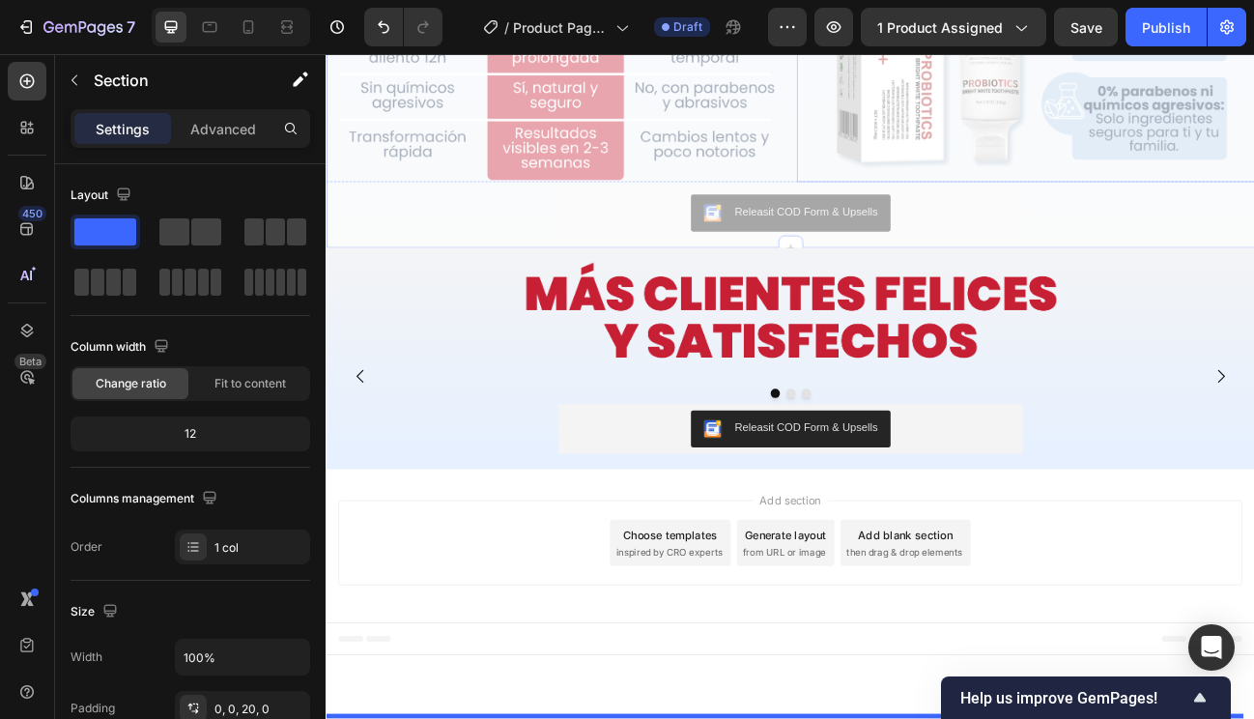
scroll to position [3792, 0]
drag, startPoint x: 1107, startPoint y: 110, endPoint x: 1055, endPoint y: 715, distance: 607.2
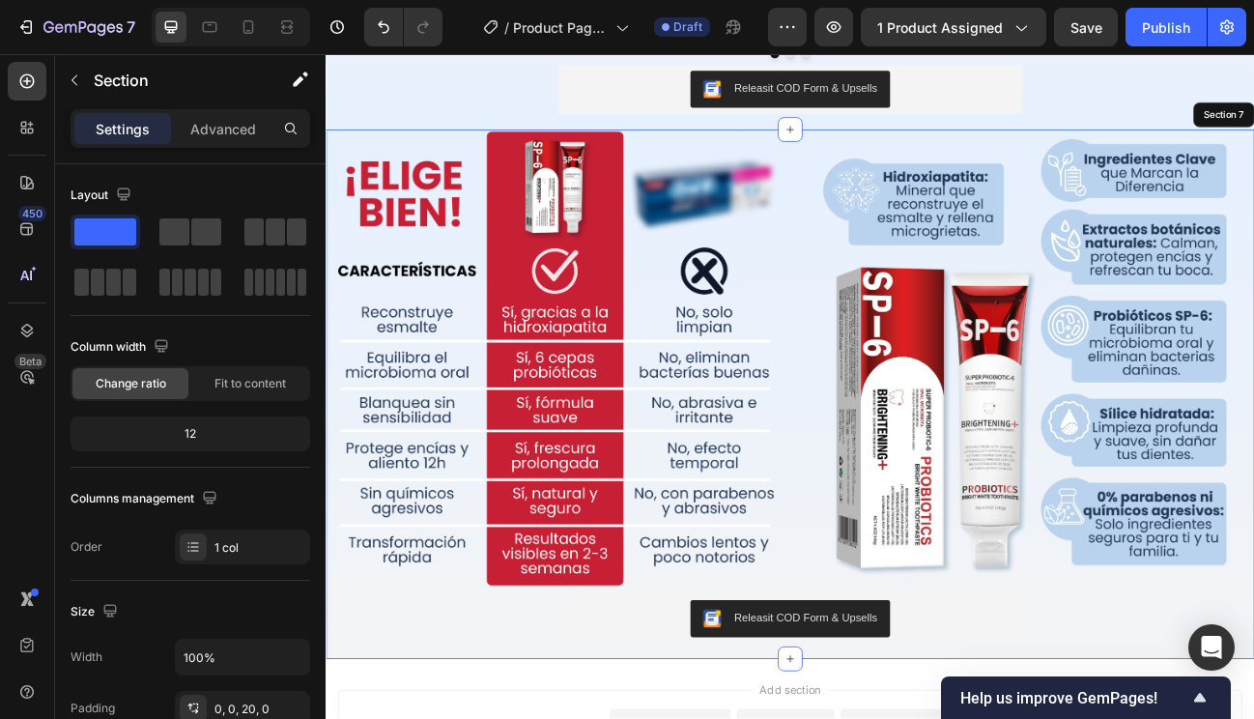
scroll to position [3358, 0]
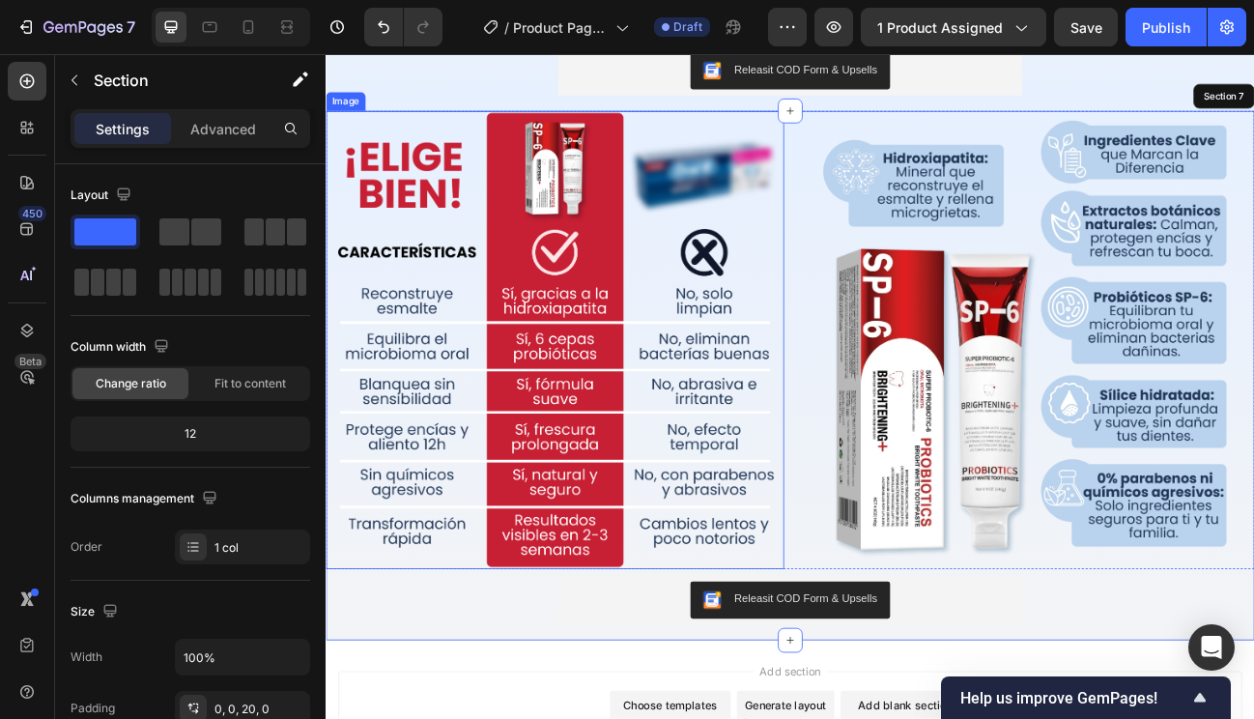
click at [693, 578] on img at bounding box center [612, 412] width 572 height 572
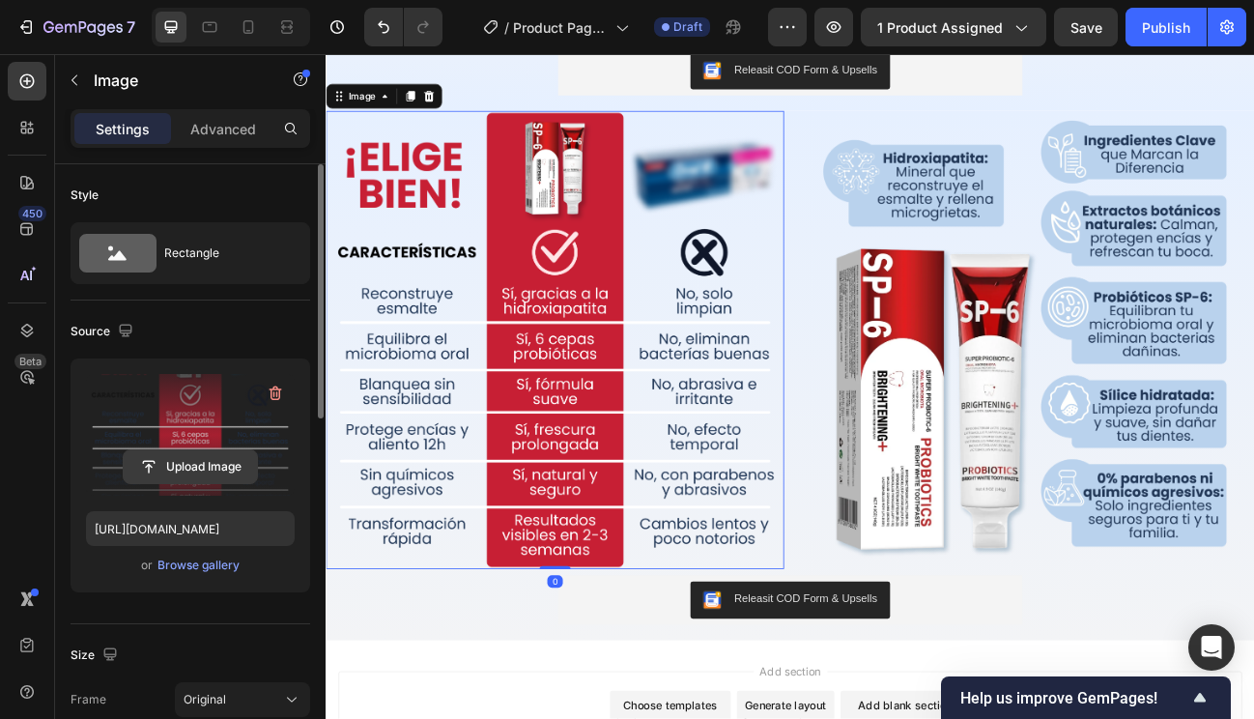
click at [216, 471] on input "file" at bounding box center [190, 466] width 133 height 33
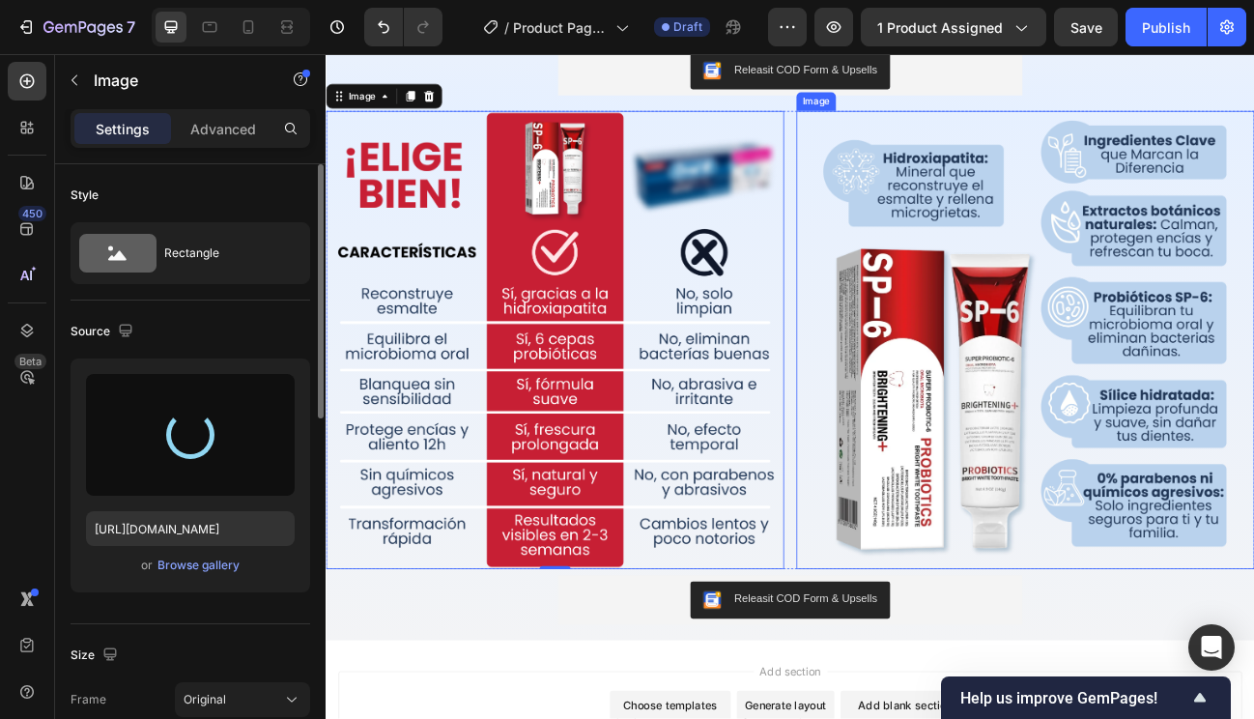
type input "https://cdn.shopify.com/s/files/1/0930/7301/5084/files/gempages_567520246609478…"
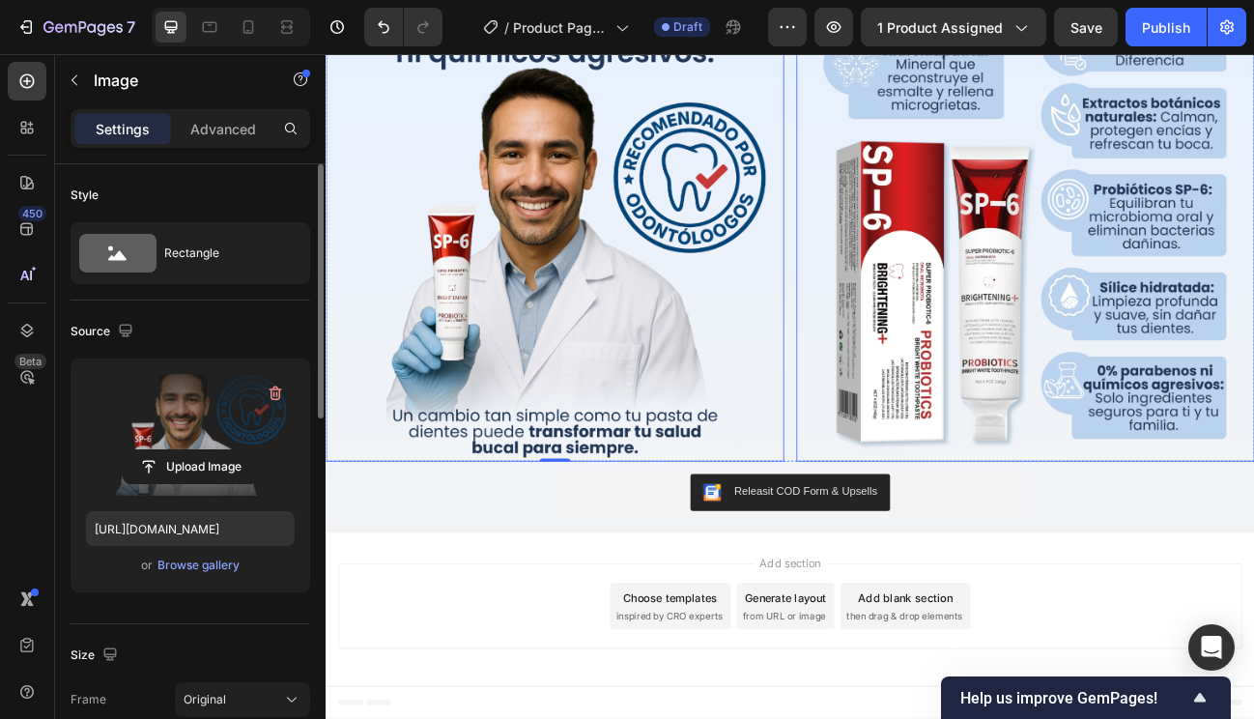
scroll to position [3546, 0]
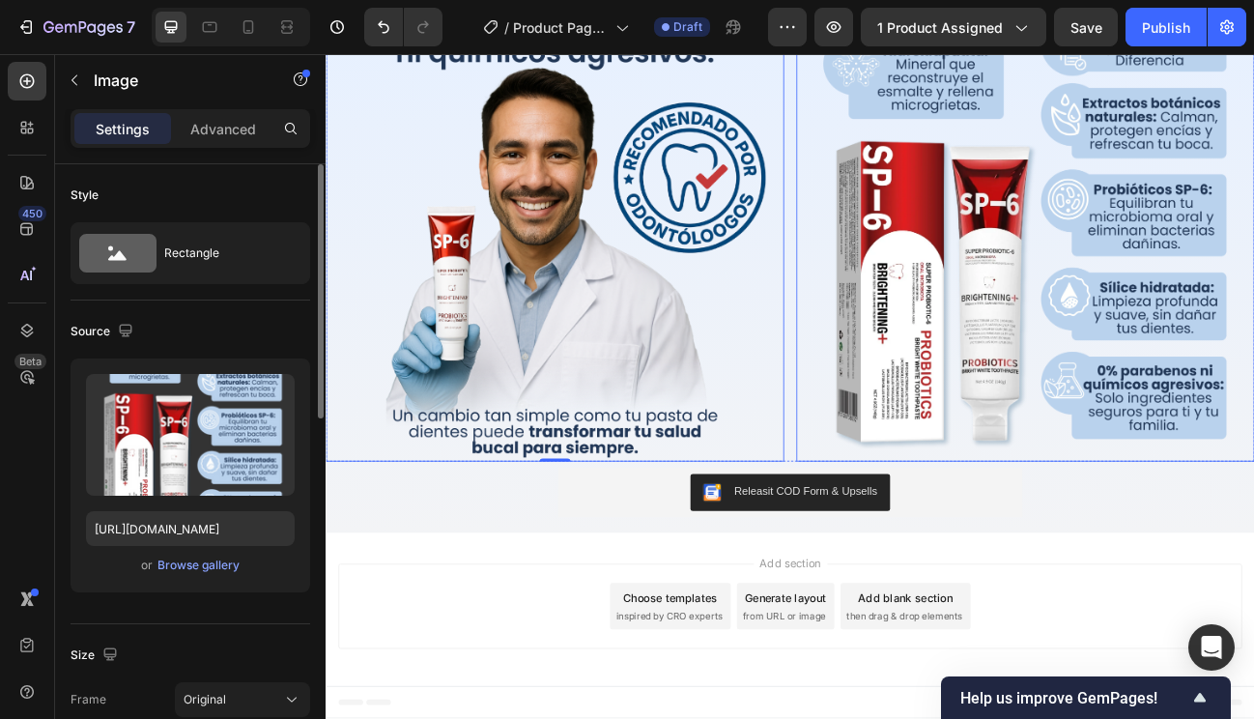
click at [1026, 397] on img at bounding box center [1199, 277] width 572 height 572
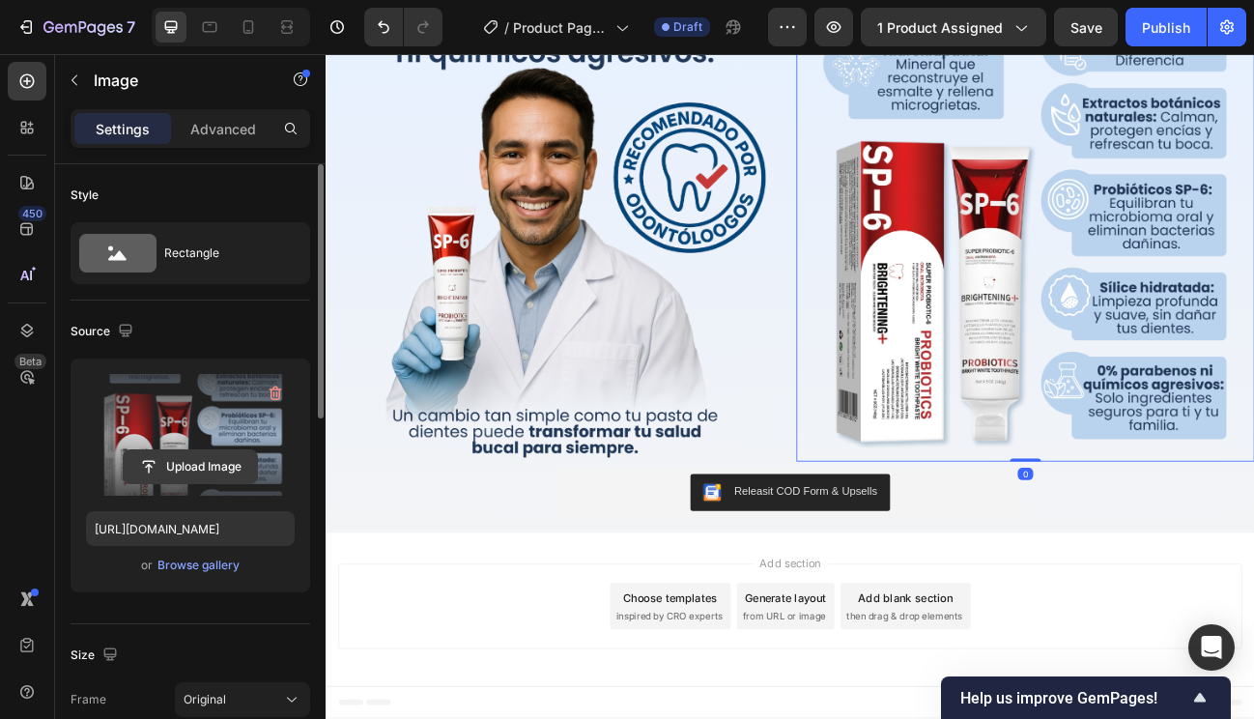
click at [222, 467] on input "file" at bounding box center [190, 466] width 133 height 33
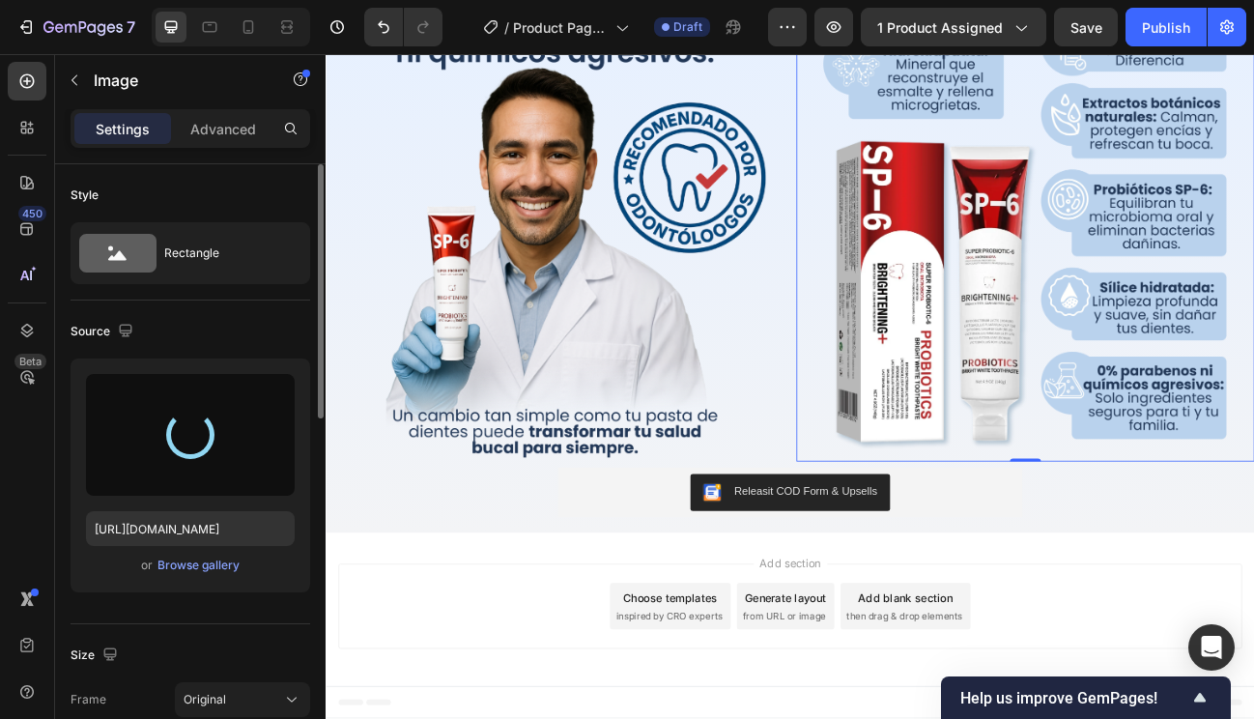
type input "https://cdn.shopify.com/s/files/1/0930/7301/5084/files/gempages_567520246609478…"
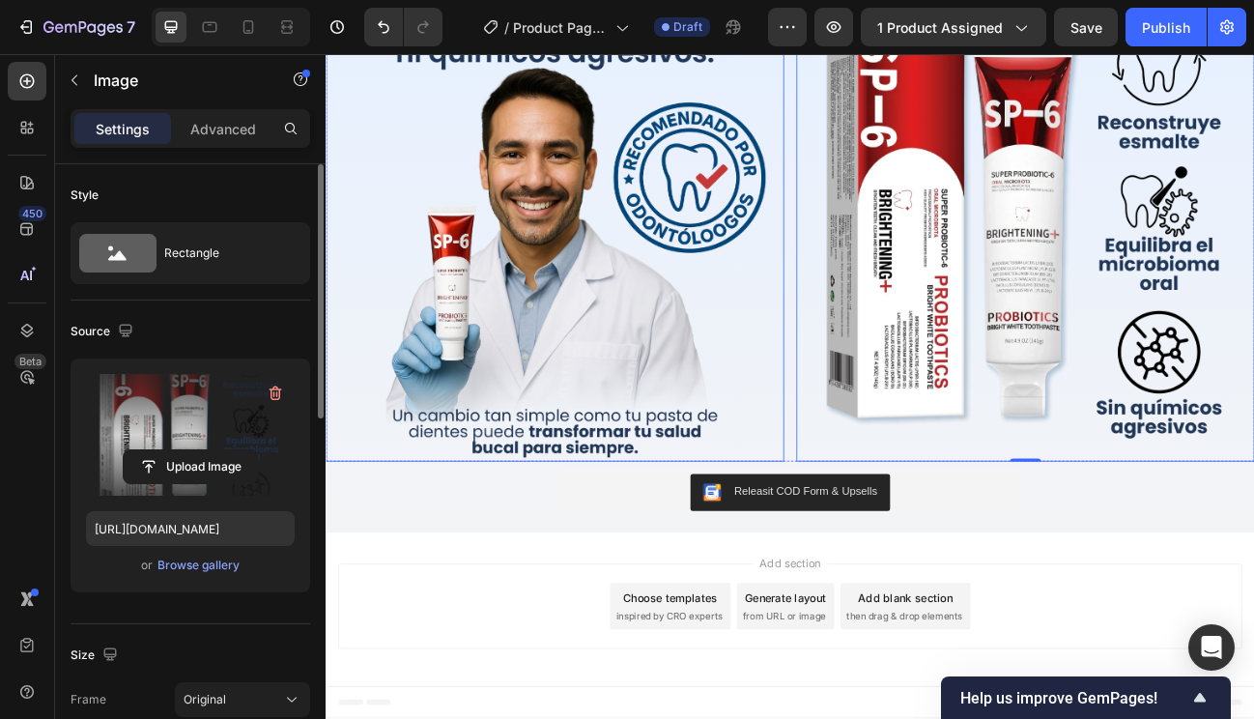
scroll to position [3759, 0]
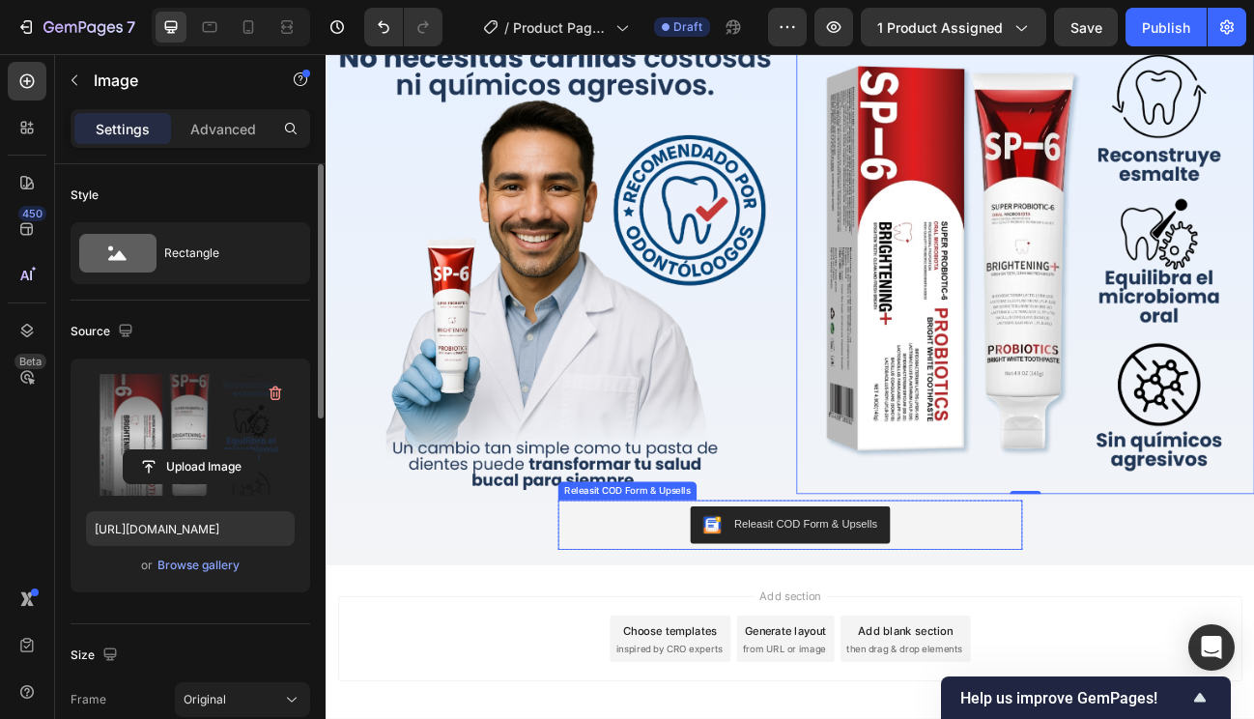
click at [1047, 631] on div "Releasit COD Form & Upsells" at bounding box center [905, 642] width 564 height 46
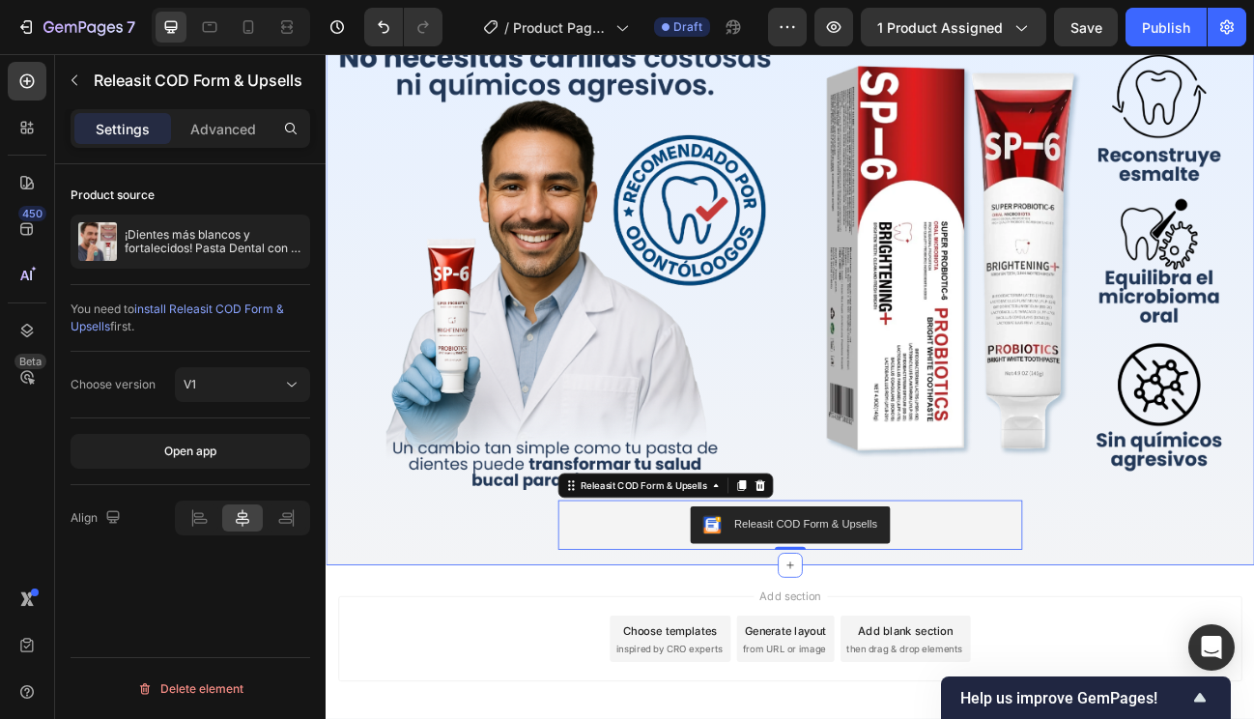
click at [1244, 647] on div "Image Image Row Releasit COD Form & Upsells Releasit COD Form & Upsells 0 Produ…" at bounding box center [906, 353] width 1160 height 642
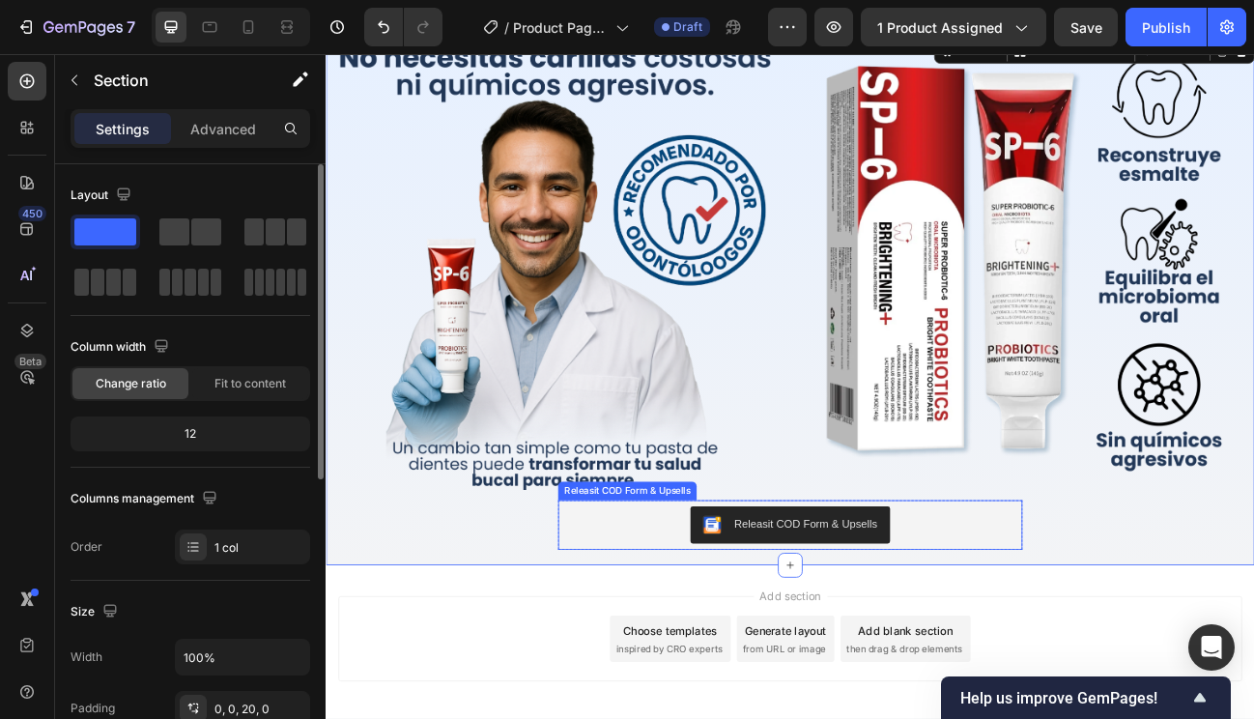
click at [917, 631] on div "Releasit COD Form & Upsells" at bounding box center [924, 641] width 179 height 20
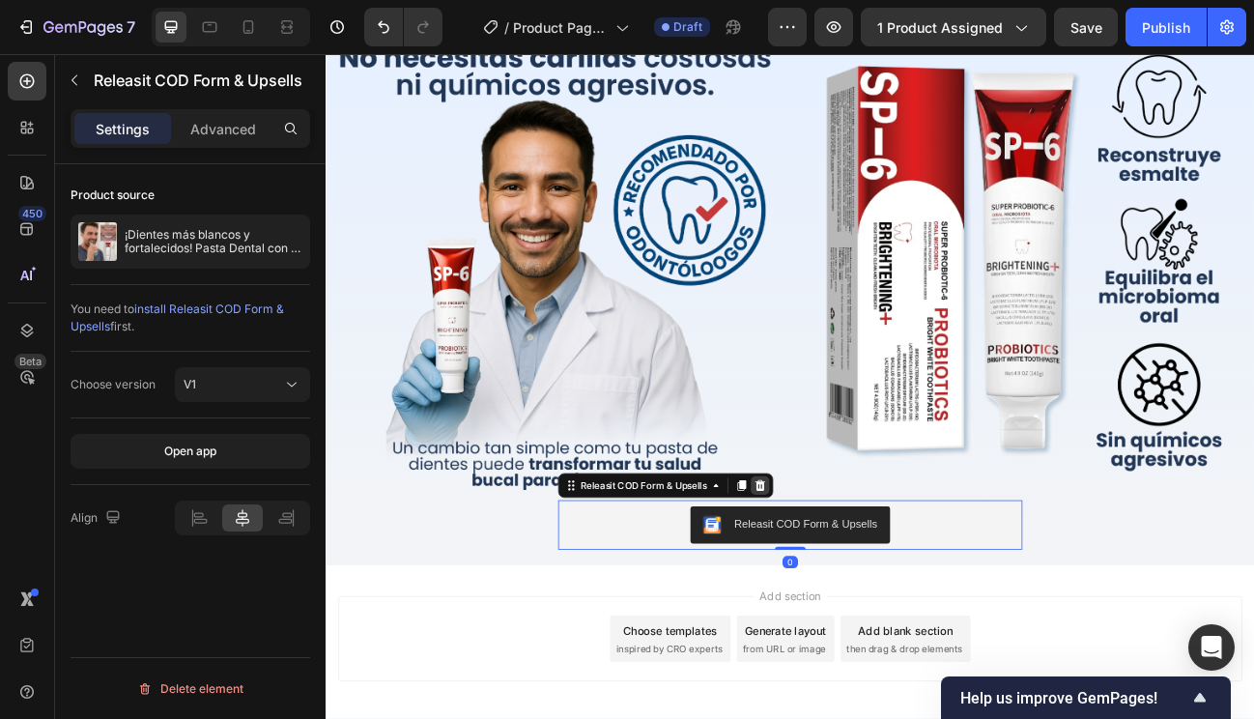
click at [856, 582] on div at bounding box center [867, 593] width 23 height 23
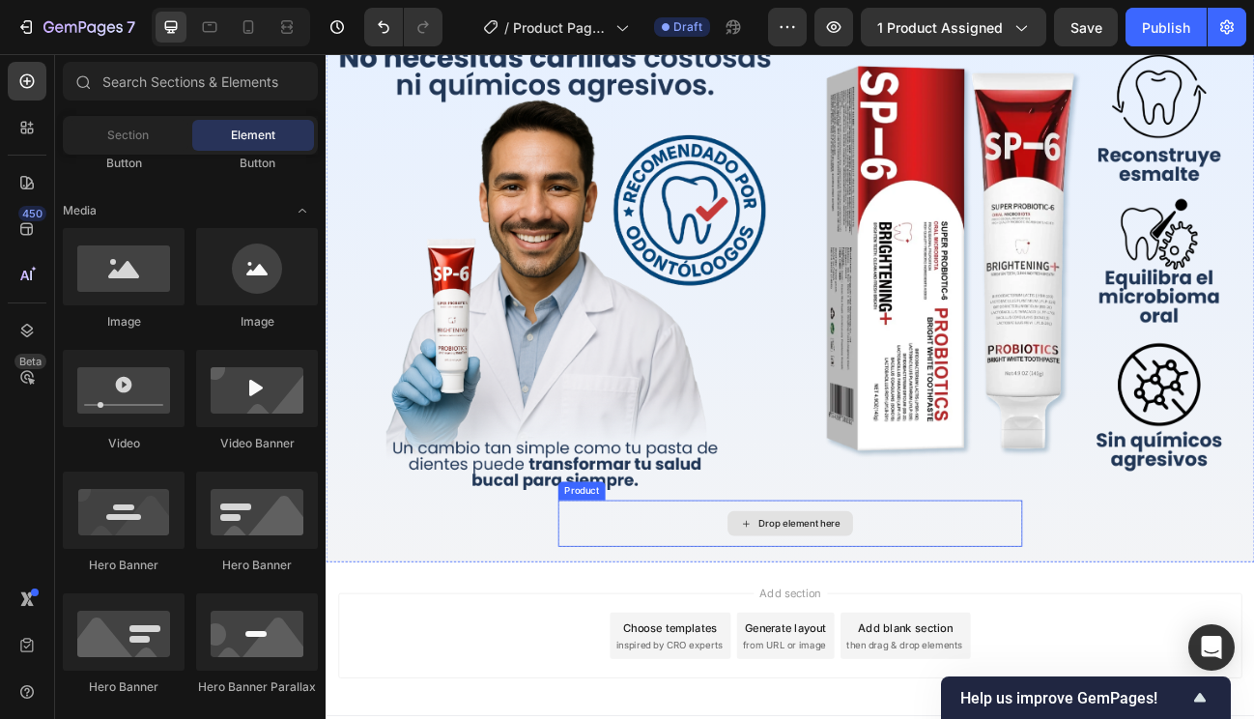
click at [877, 640] on div "Drop element here" at bounding box center [917, 640] width 102 height 15
click at [693, 626] on div "Drop element here" at bounding box center [906, 641] width 580 height 58
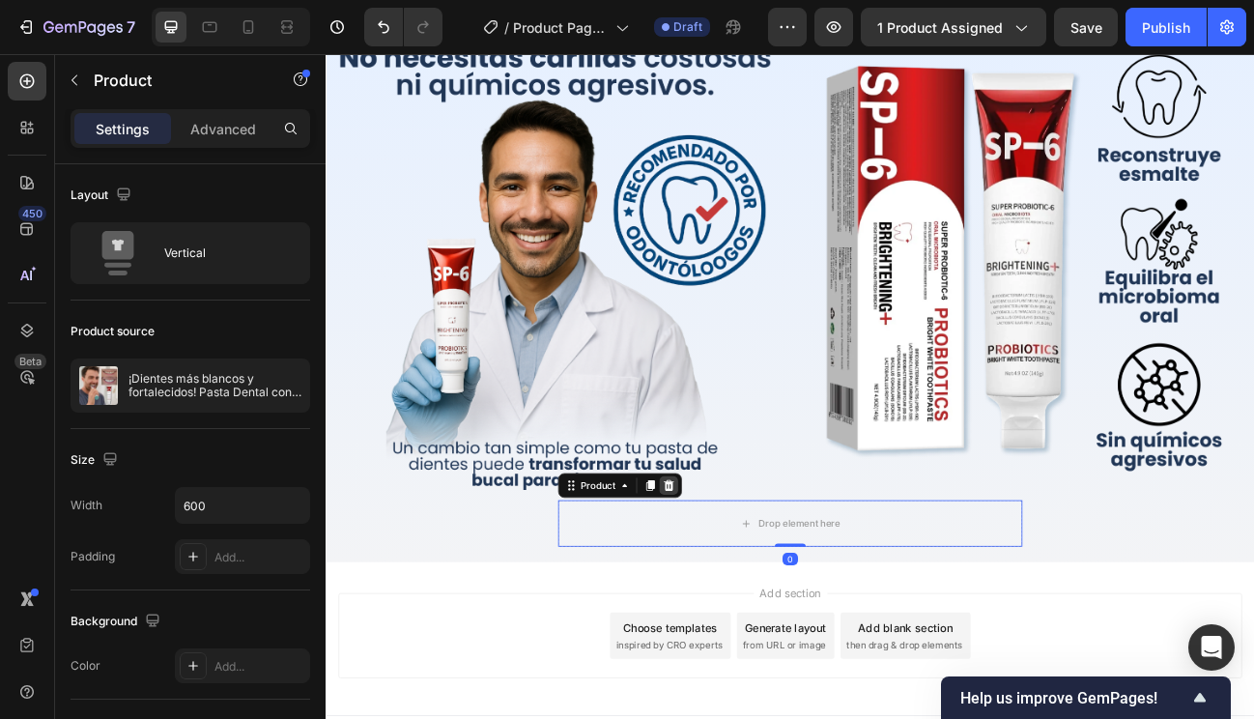
click at [755, 584] on div at bounding box center [753, 593] width 23 height 23
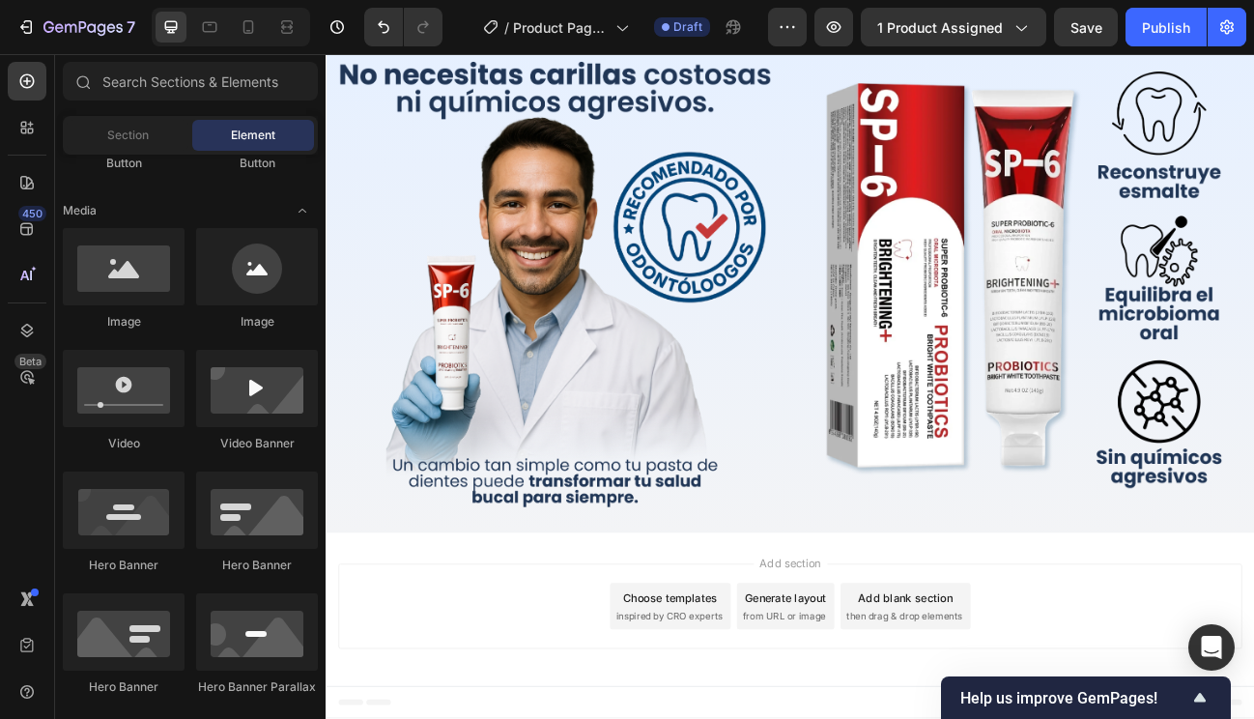
scroll to position [3731, 0]
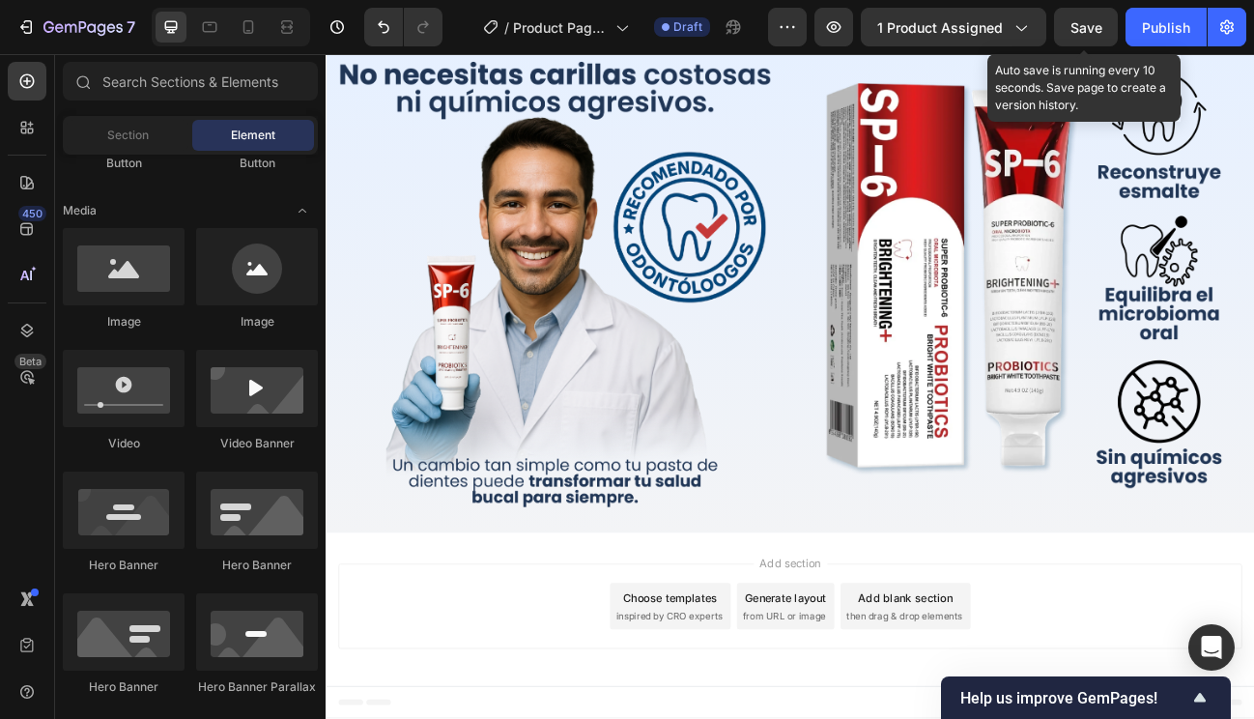
click at [1078, 33] on span "Save" at bounding box center [1087, 27] width 32 height 16
click at [1082, 25] on span "Save" at bounding box center [1087, 27] width 32 height 16
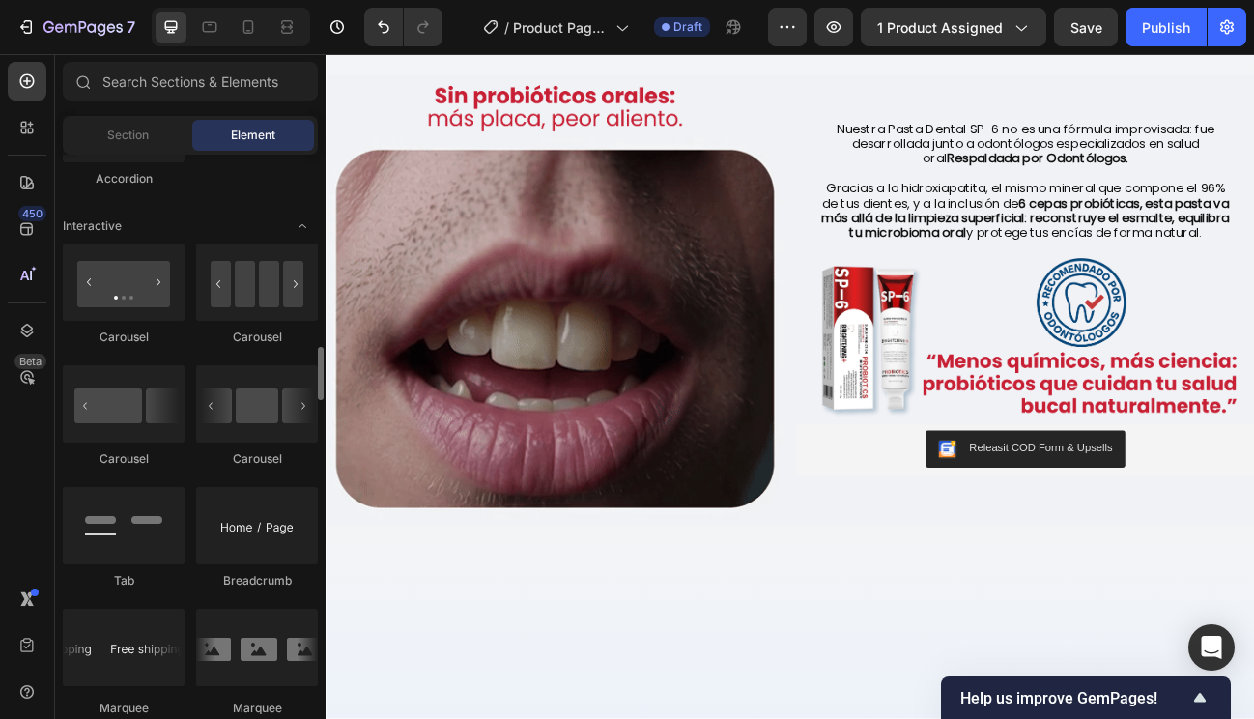
scroll to position [1896, 0]
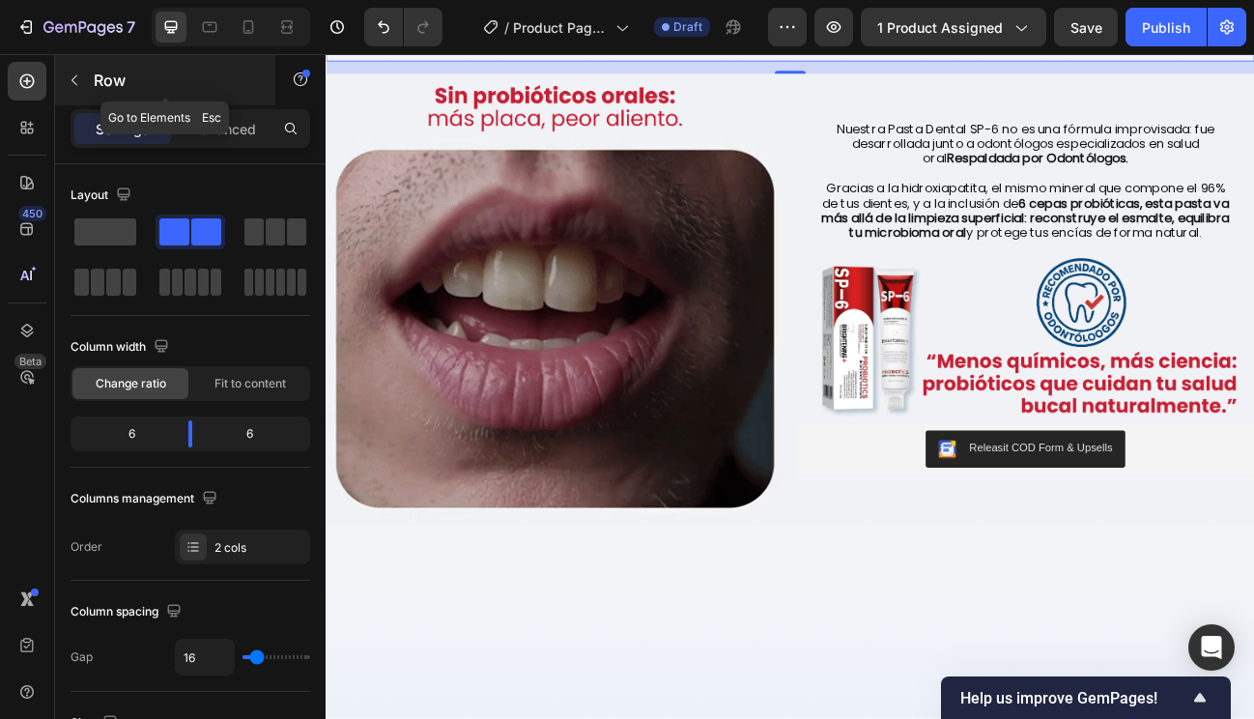
click at [87, 66] on div at bounding box center [74, 80] width 31 height 31
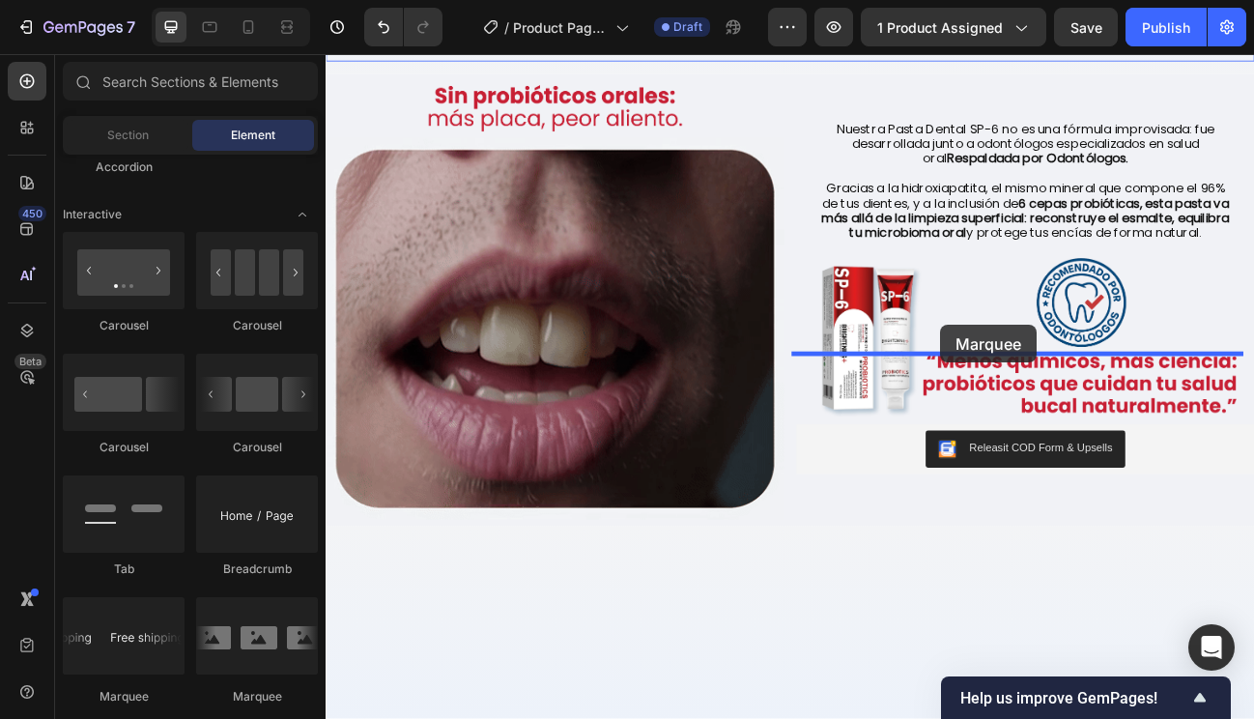
drag, startPoint x: 589, startPoint y: 704, endPoint x: 1091, endPoint y: 392, distance: 590.7
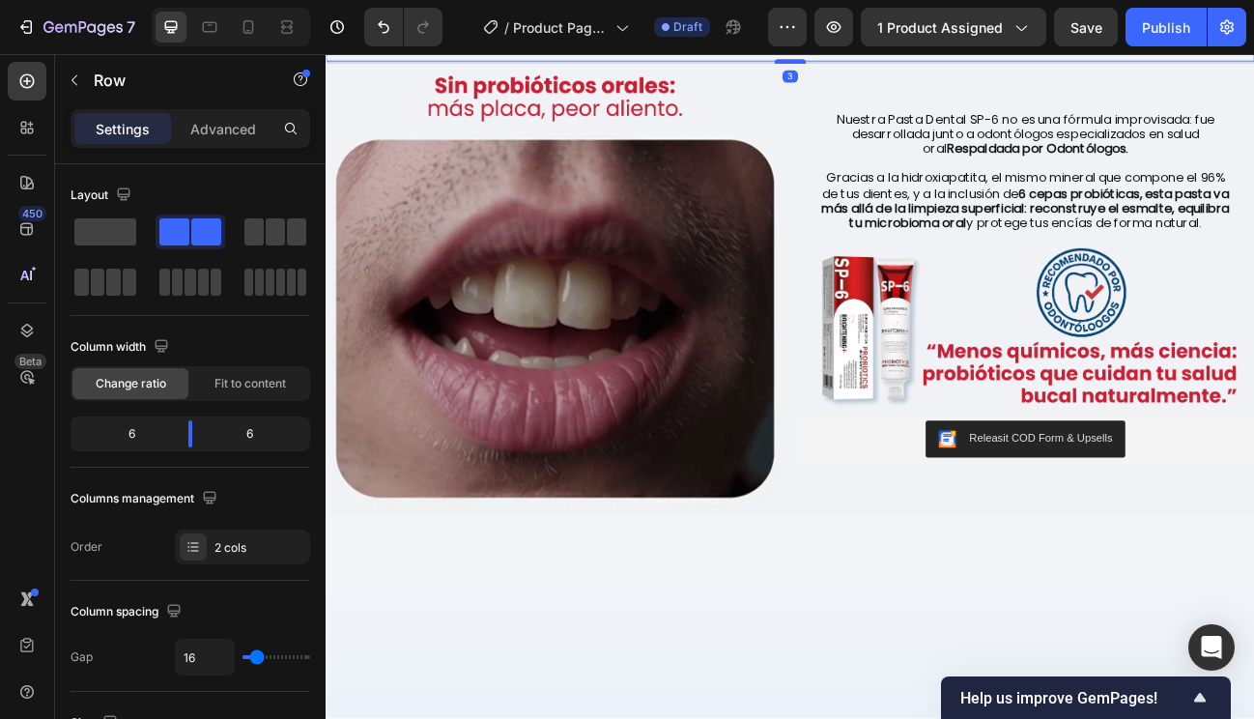
drag, startPoint x: 905, startPoint y: 642, endPoint x: 896, endPoint y: 629, distance: 15.8
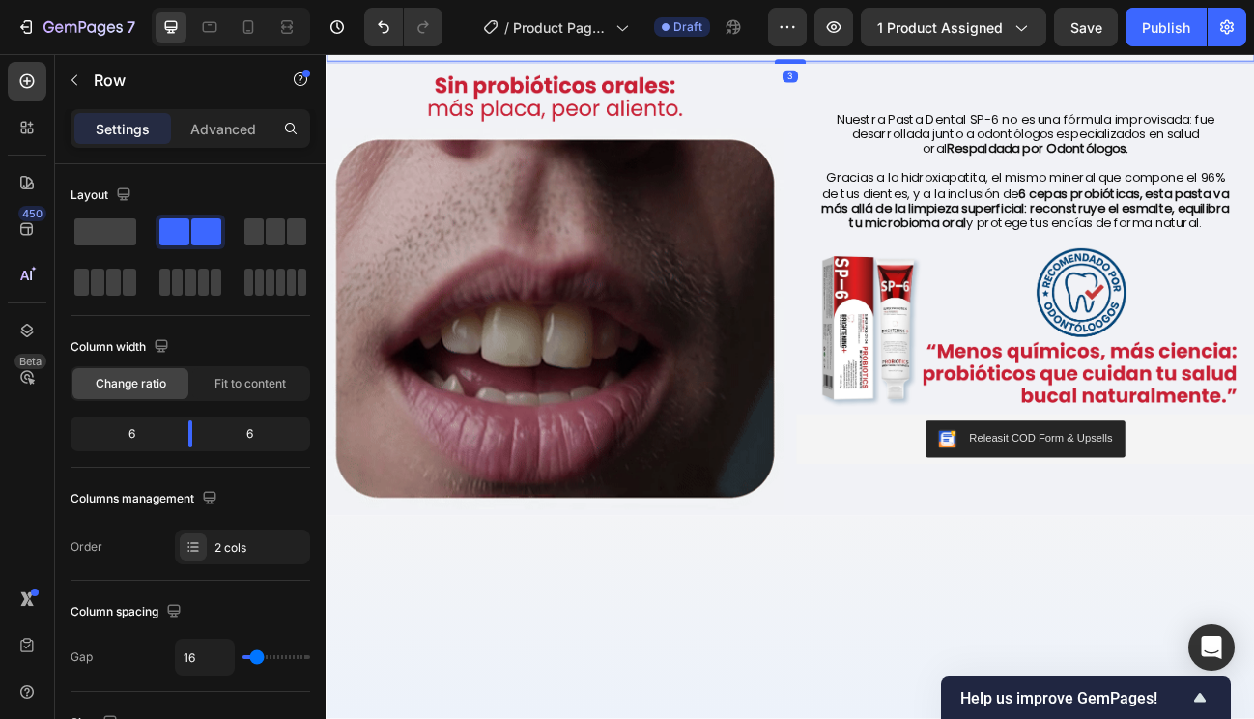
click at [896, 67] on div at bounding box center [905, 64] width 39 height 6
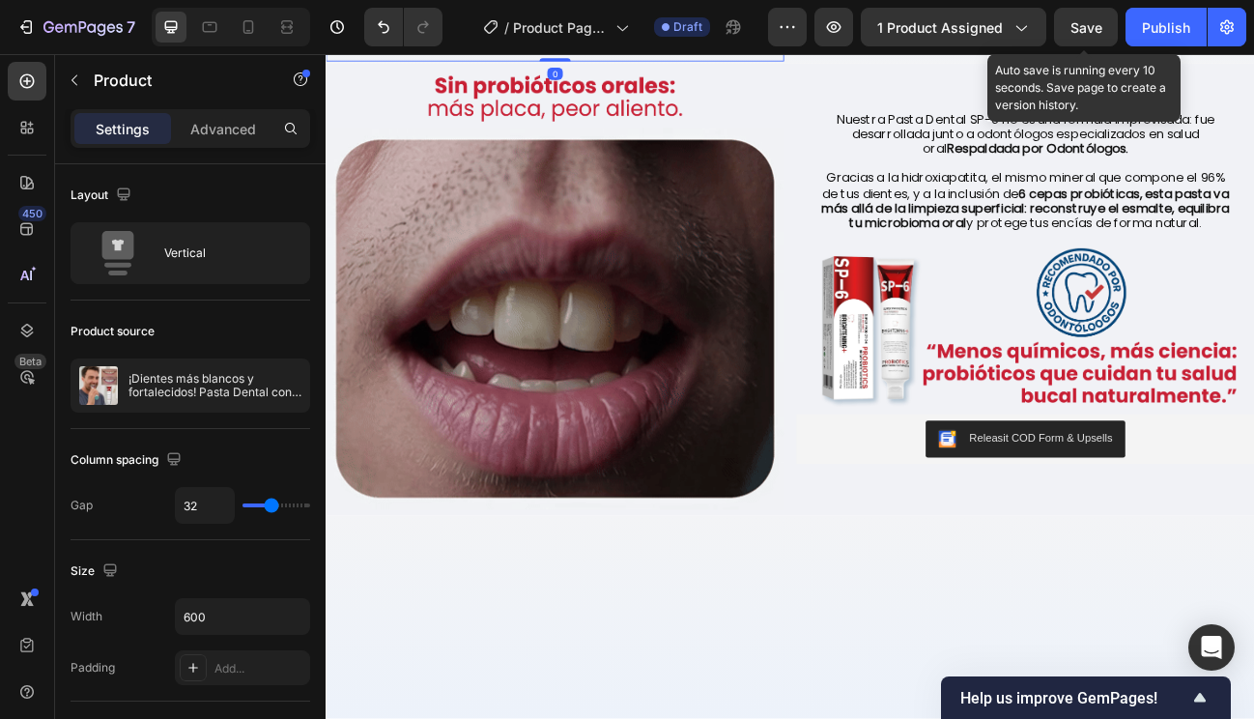
click at [1077, 28] on span "Save" at bounding box center [1087, 27] width 32 height 16
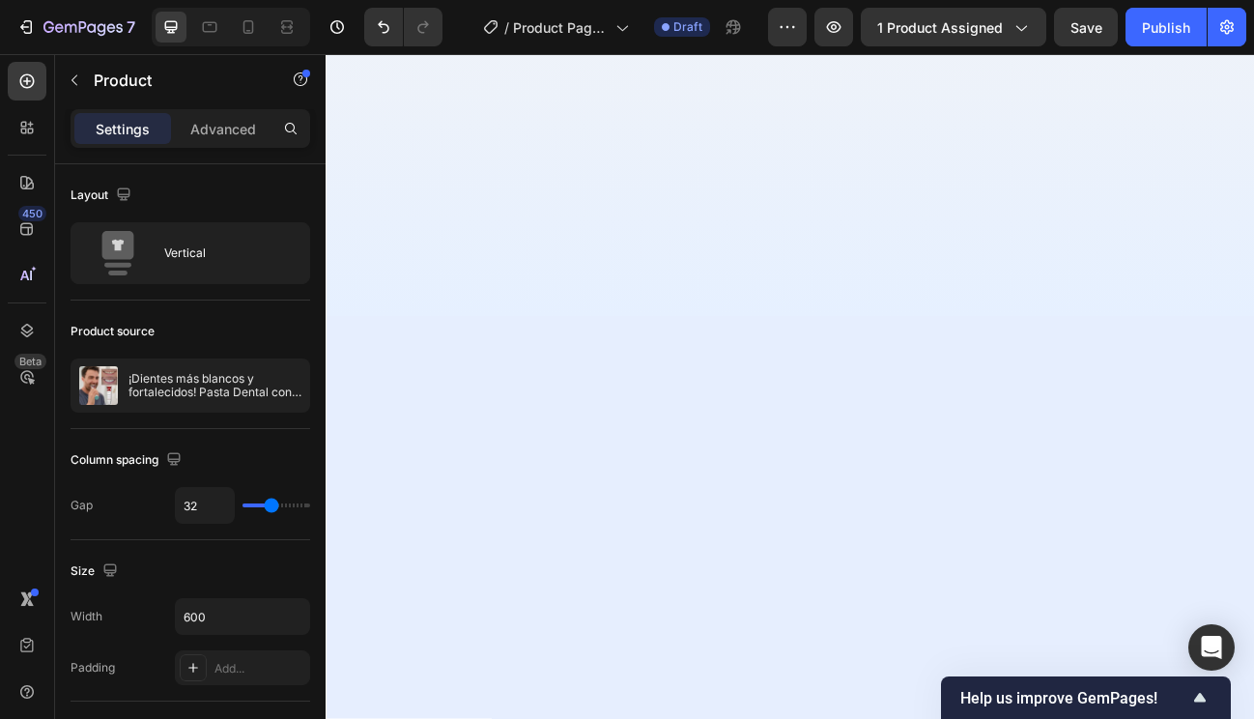
scroll to position [190, 0]
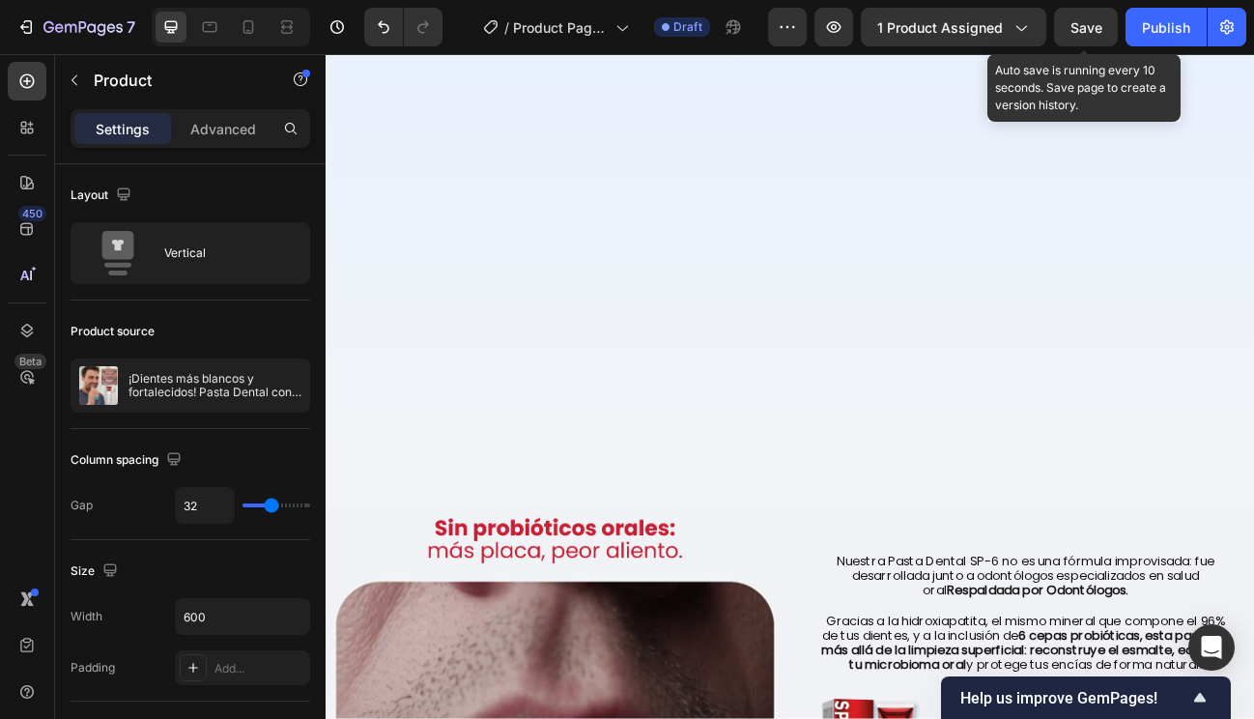
click at [1090, 31] on span "Save" at bounding box center [1087, 27] width 32 height 16
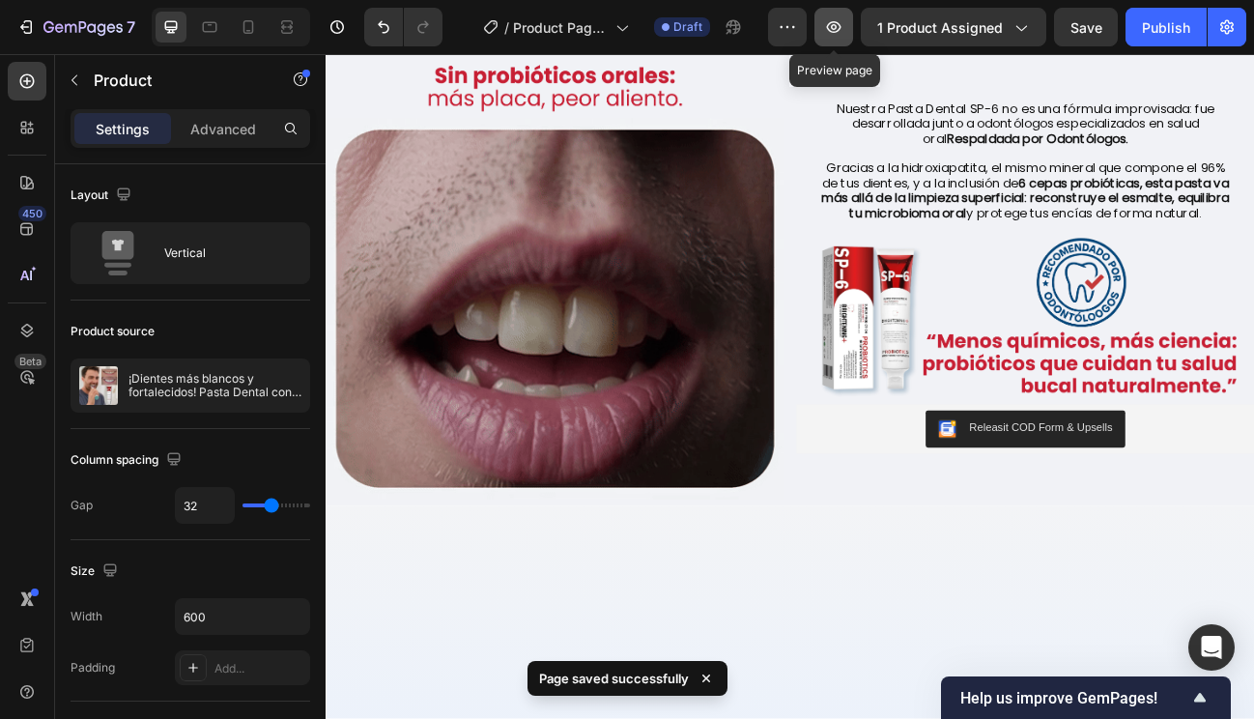
click at [835, 32] on icon "button" at bounding box center [834, 27] width 14 height 12
